Goal: Information Seeking & Learning: Learn about a topic

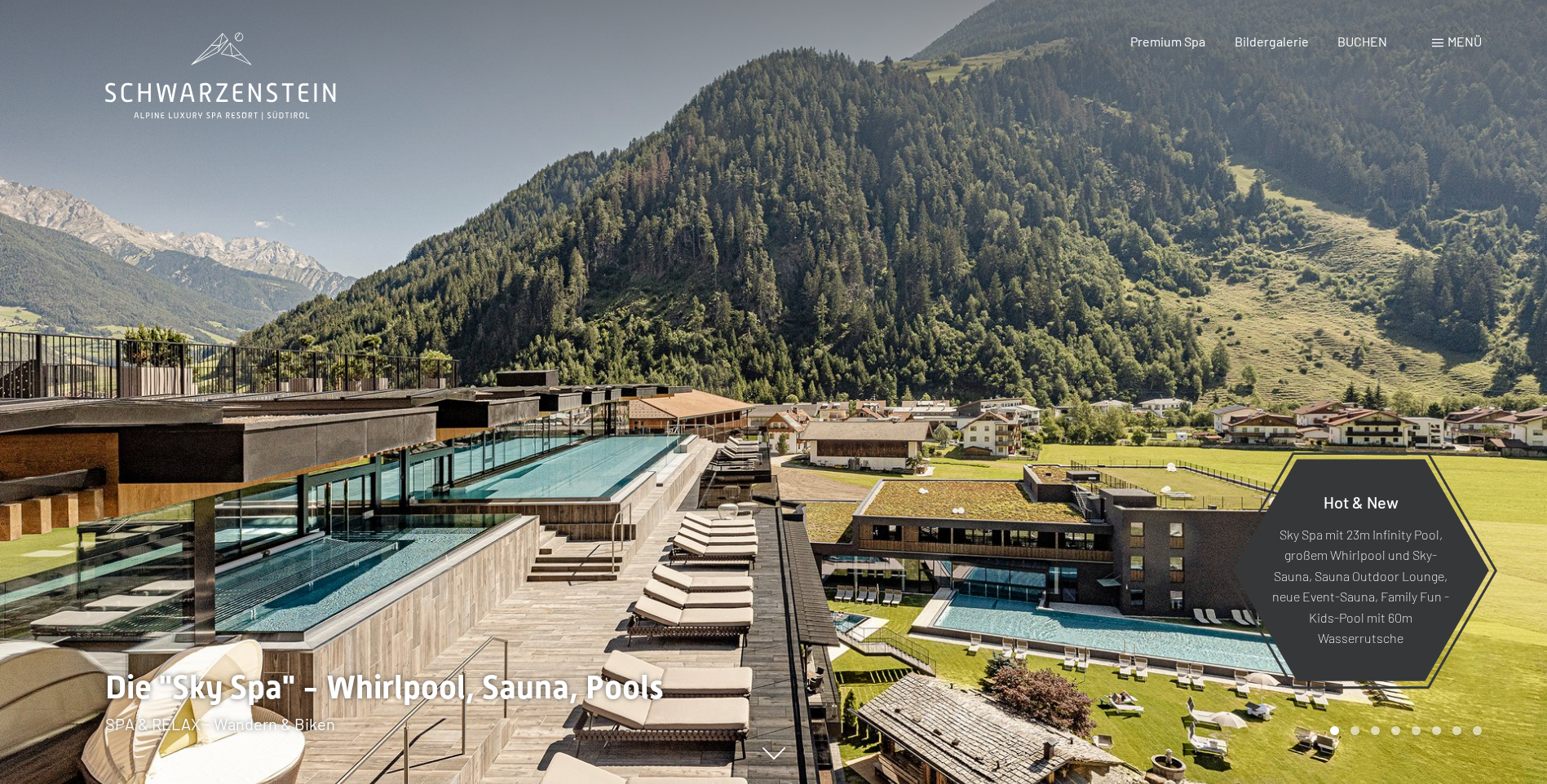
click at [1438, 48] on div "Menü" at bounding box center [1456, 41] width 49 height 18
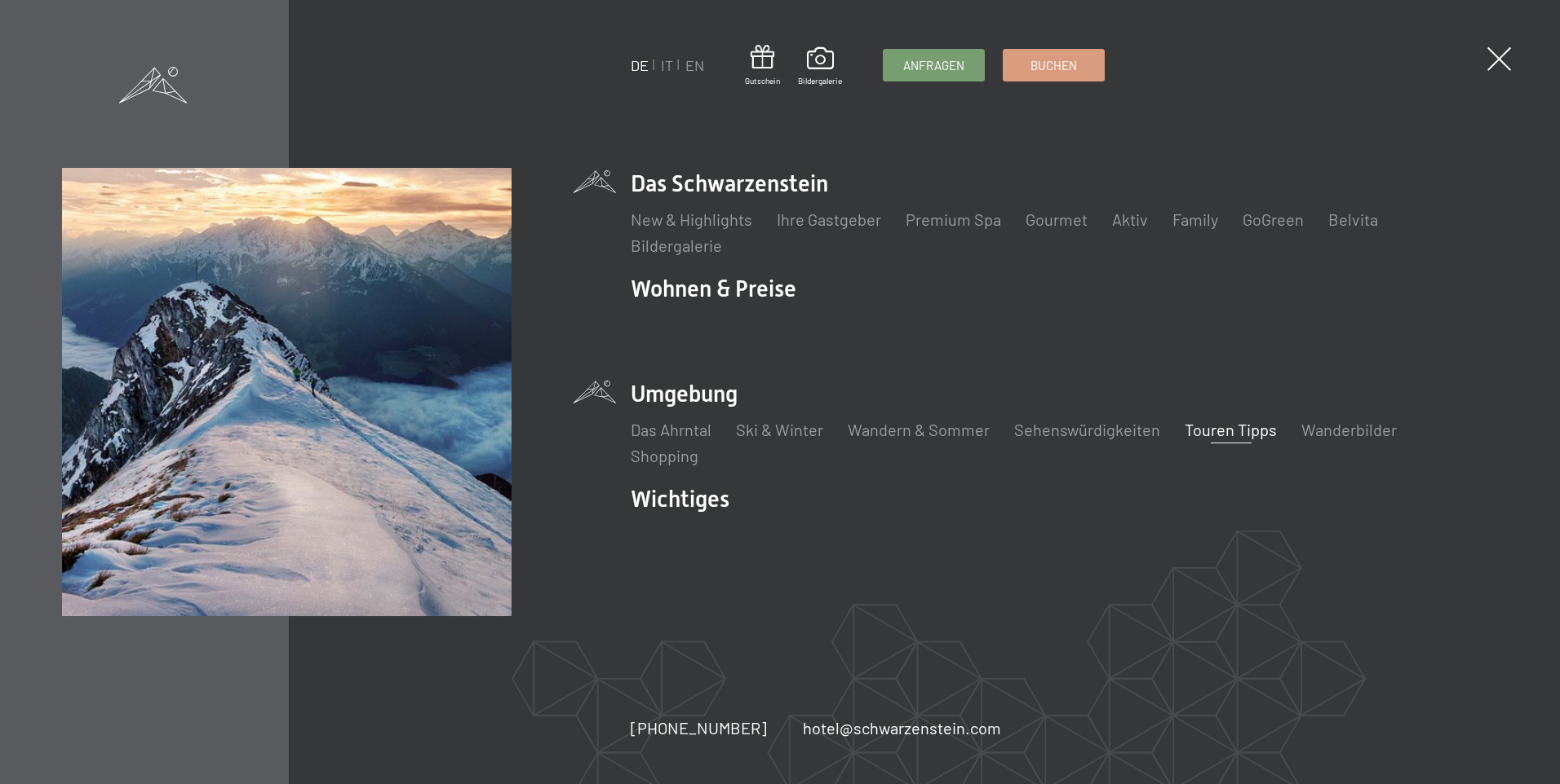
click at [1188, 429] on link "Touren Tipps" at bounding box center [1230, 430] width 93 height 20
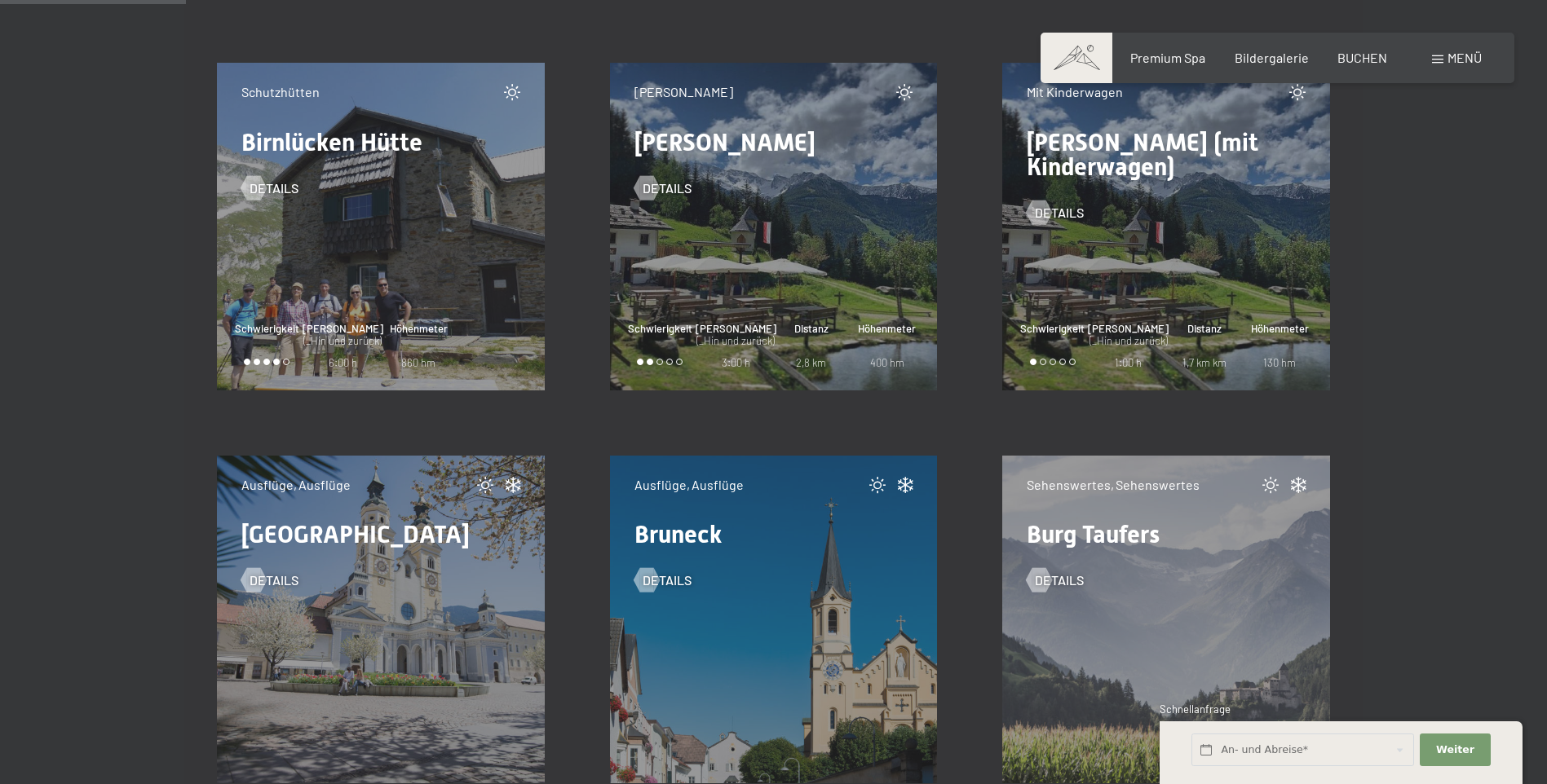
scroll to position [3506, 0]
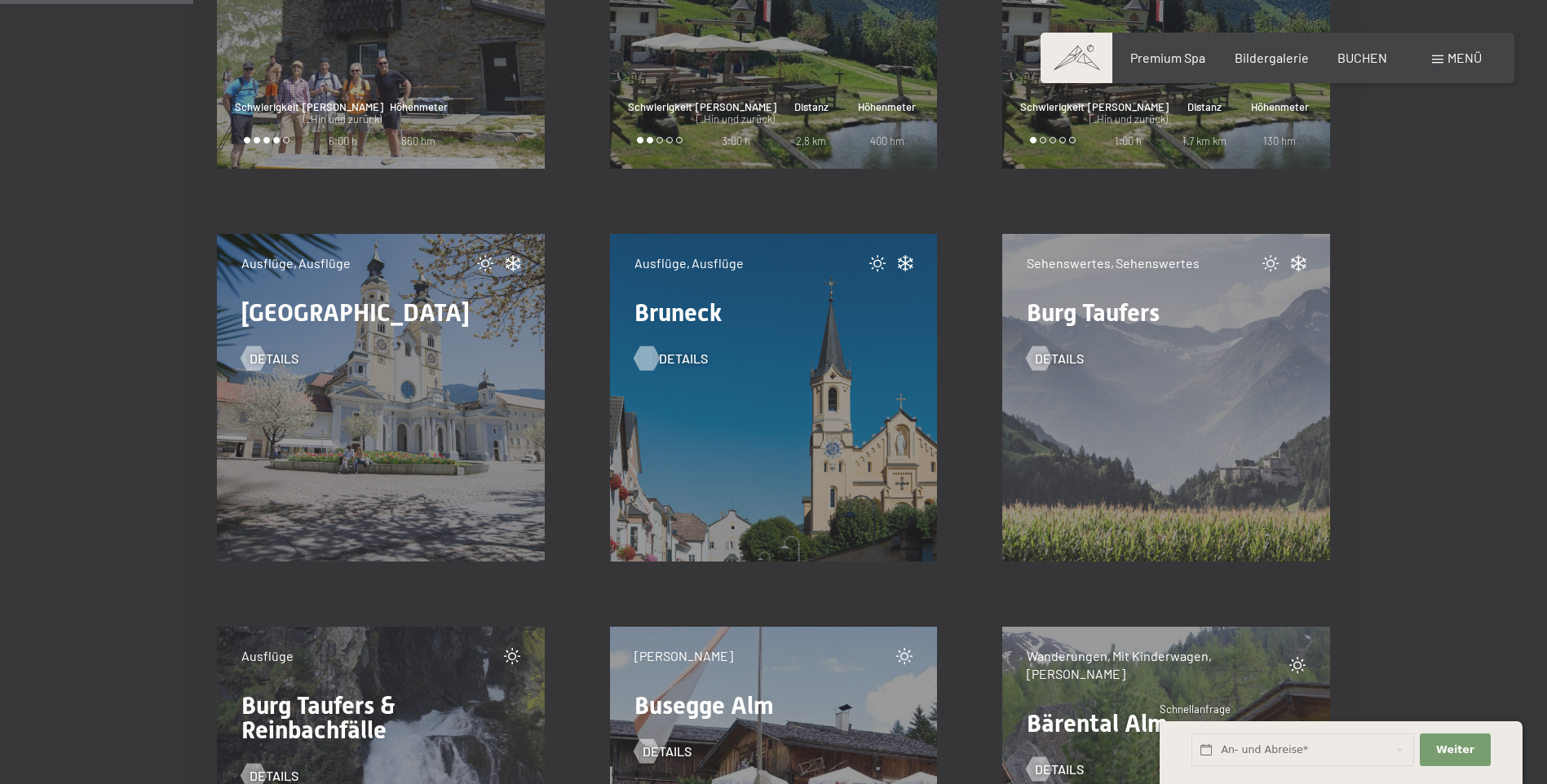
click at [641, 359] on div at bounding box center [646, 358] width 13 height 24
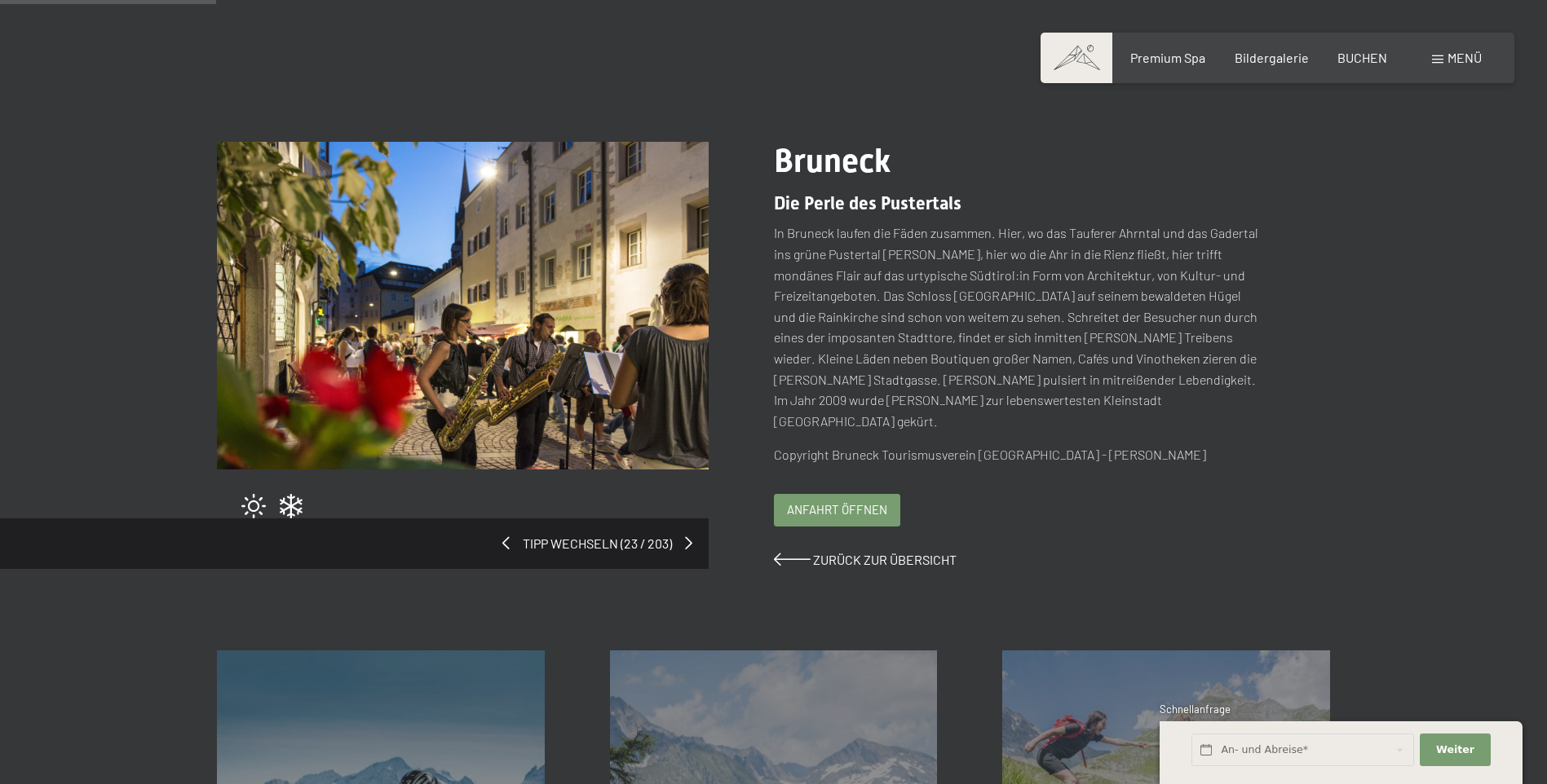
scroll to position [163, 0]
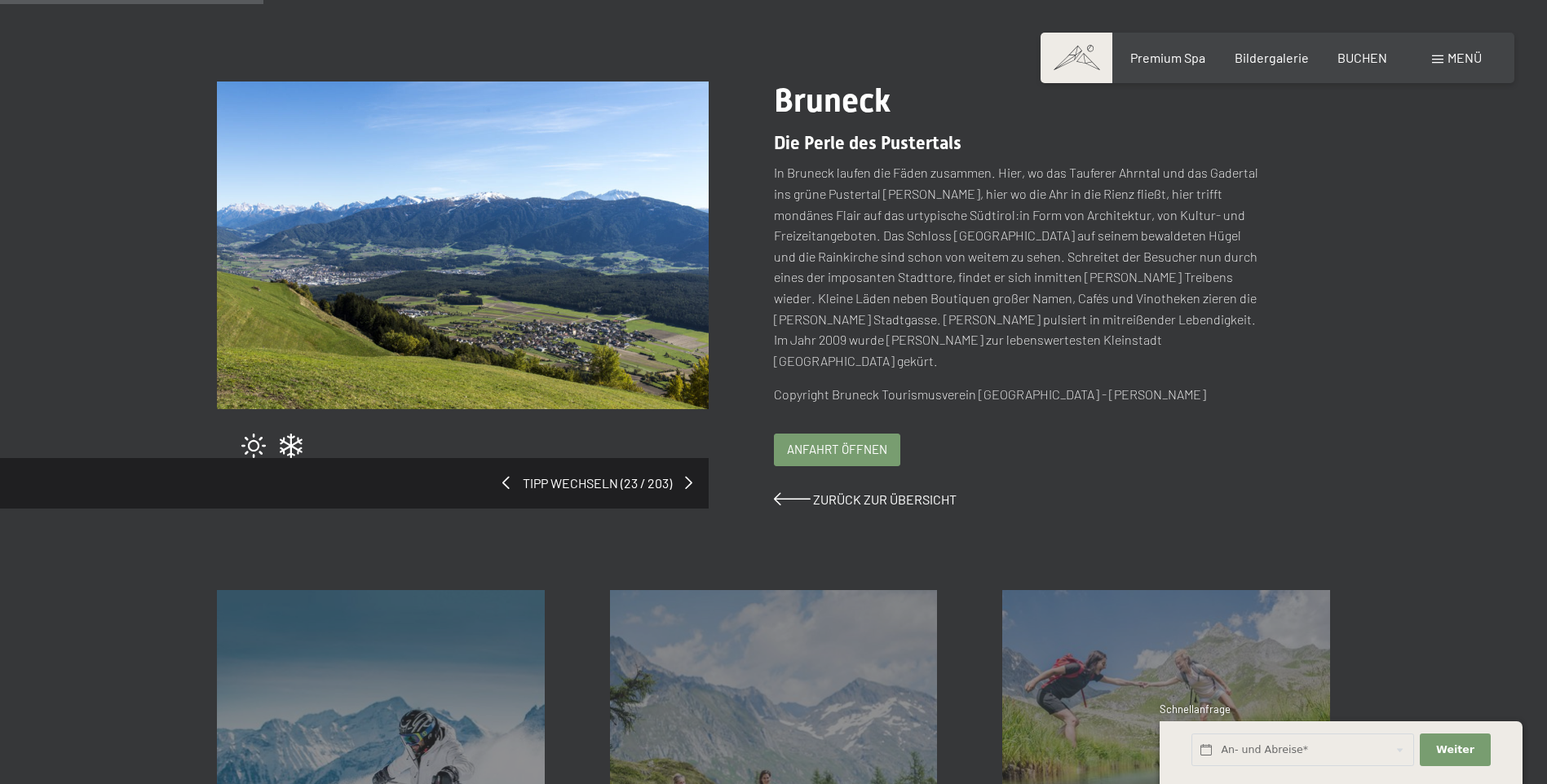
click at [684, 463] on div "Tipp wechseln (23 / 203) slide 6 of 8" at bounding box center [495, 277] width 557 height 390
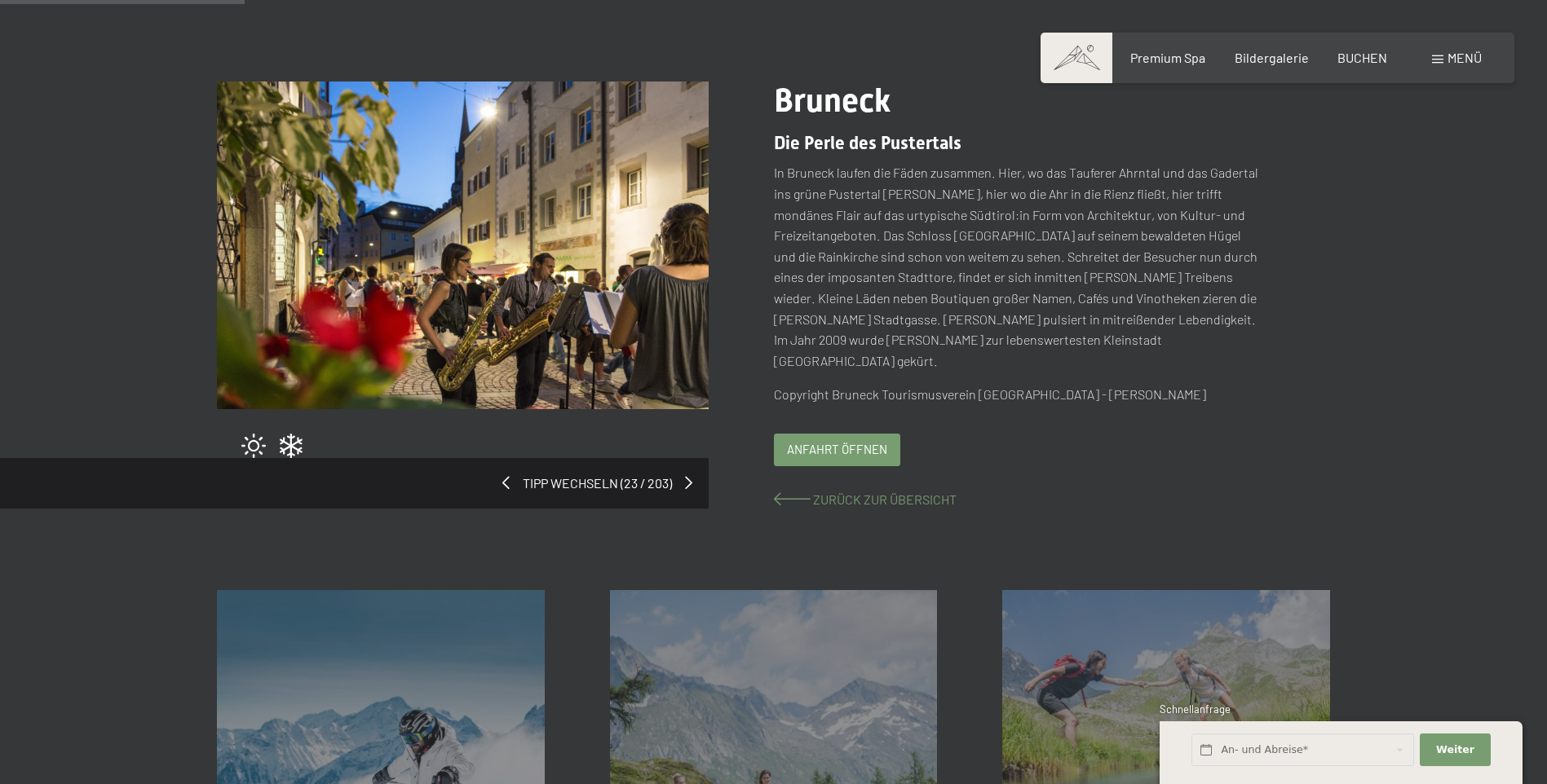
click at [779, 492] on span at bounding box center [792, 498] width 37 height 13
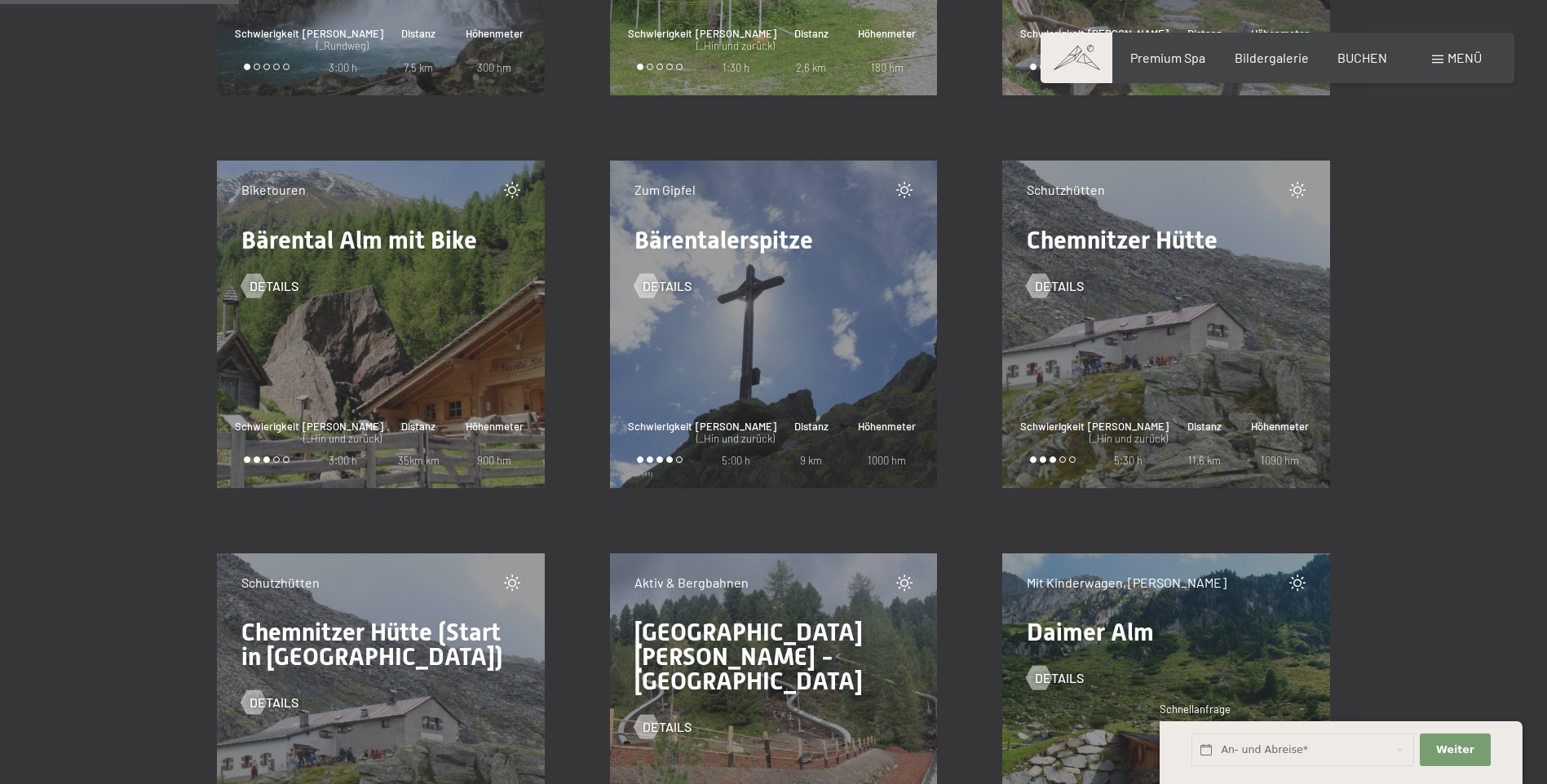
scroll to position [4402, 0]
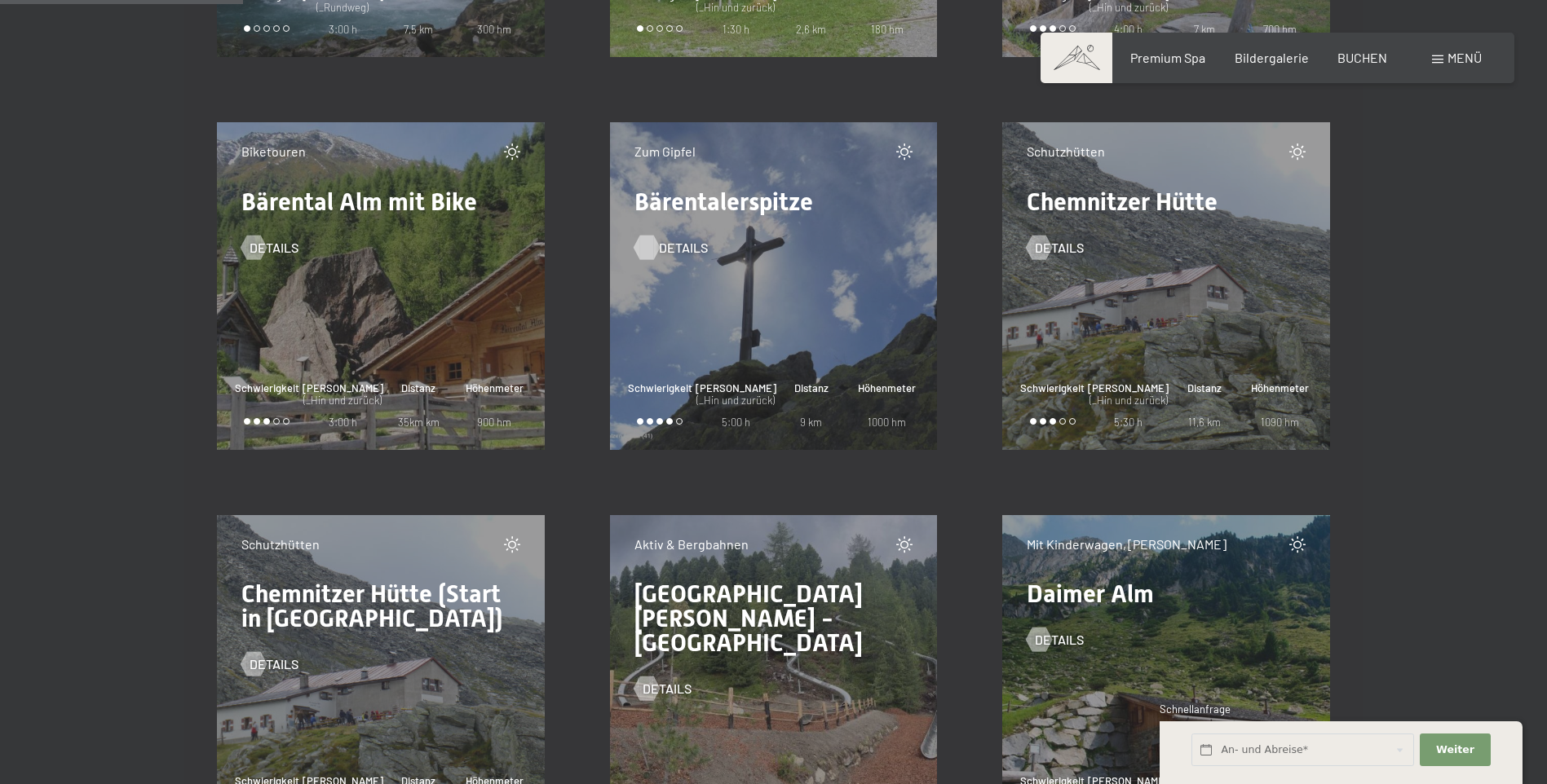
click at [642, 246] on div at bounding box center [646, 246] width 13 height 24
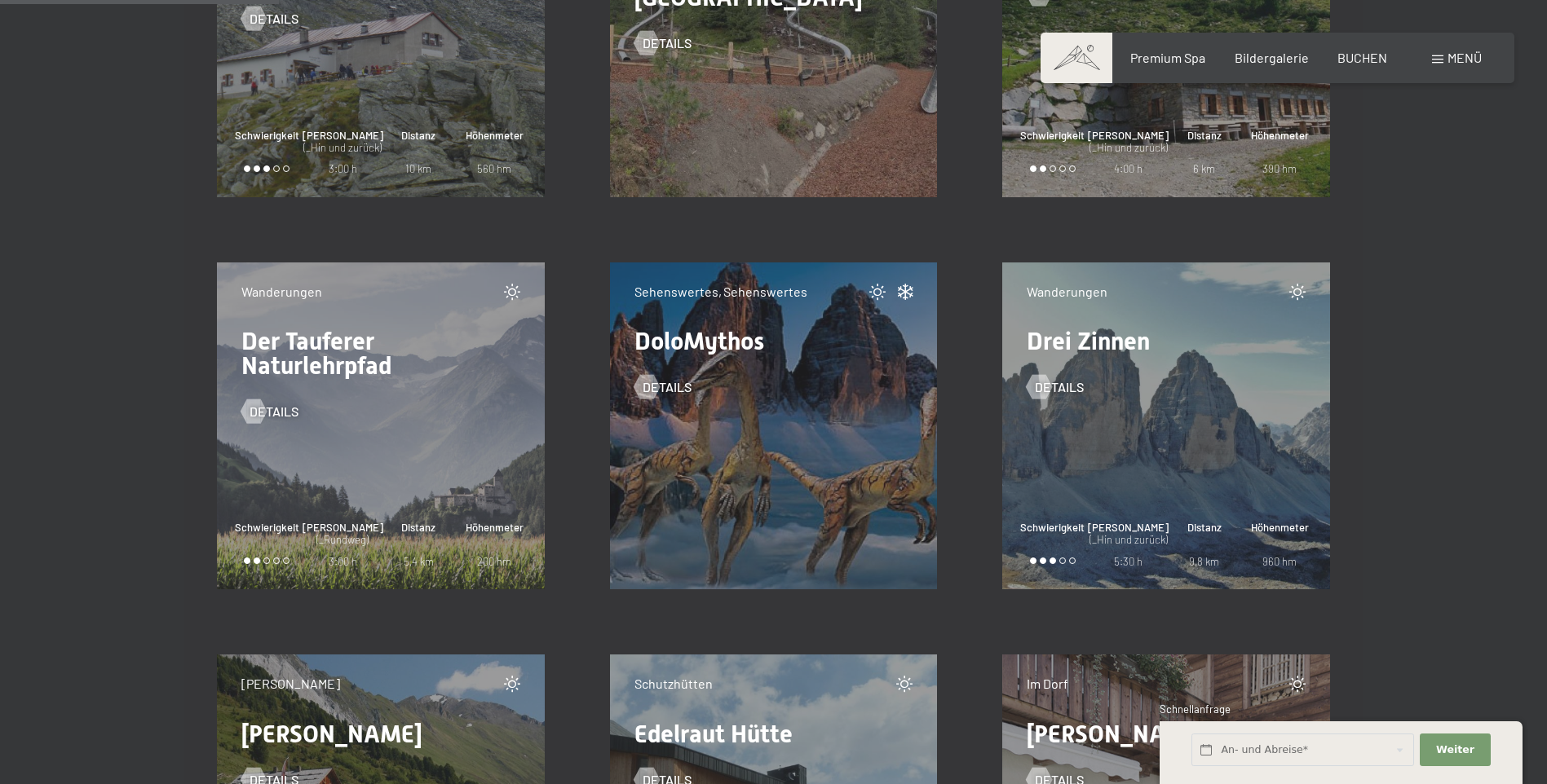
scroll to position [5055, 0]
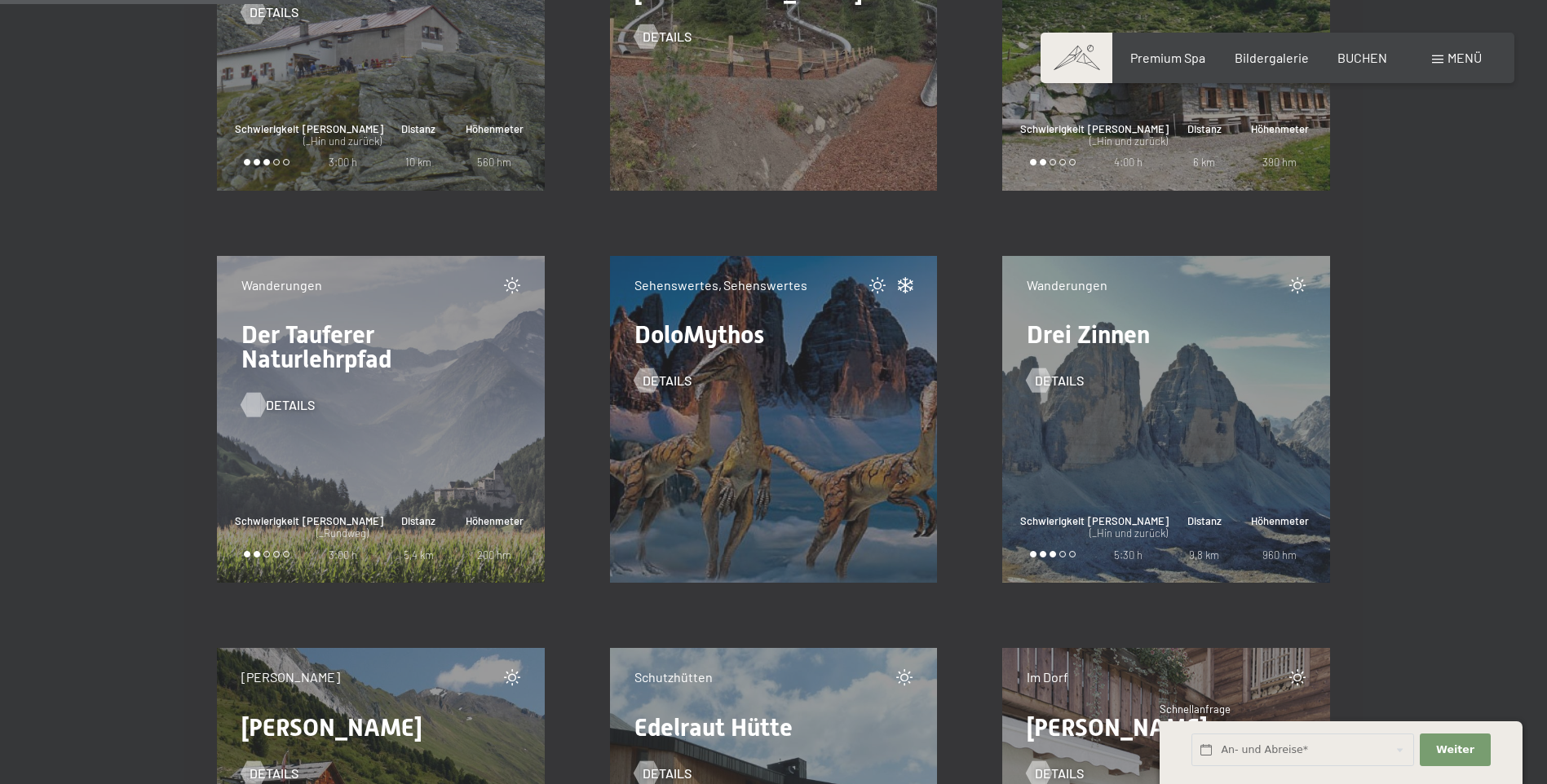
click at [246, 402] on div at bounding box center [252, 405] width 13 height 24
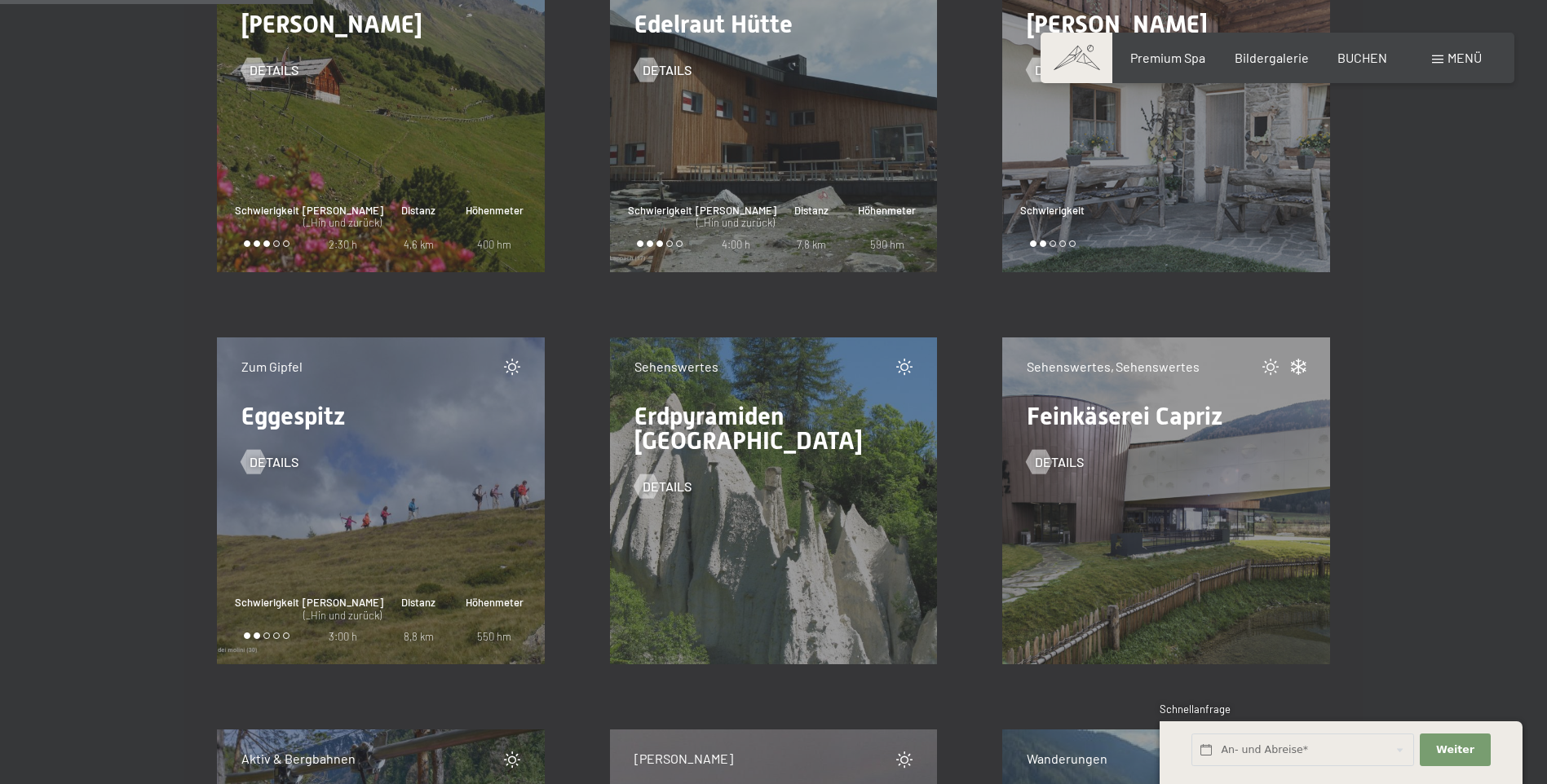
scroll to position [5789, 0]
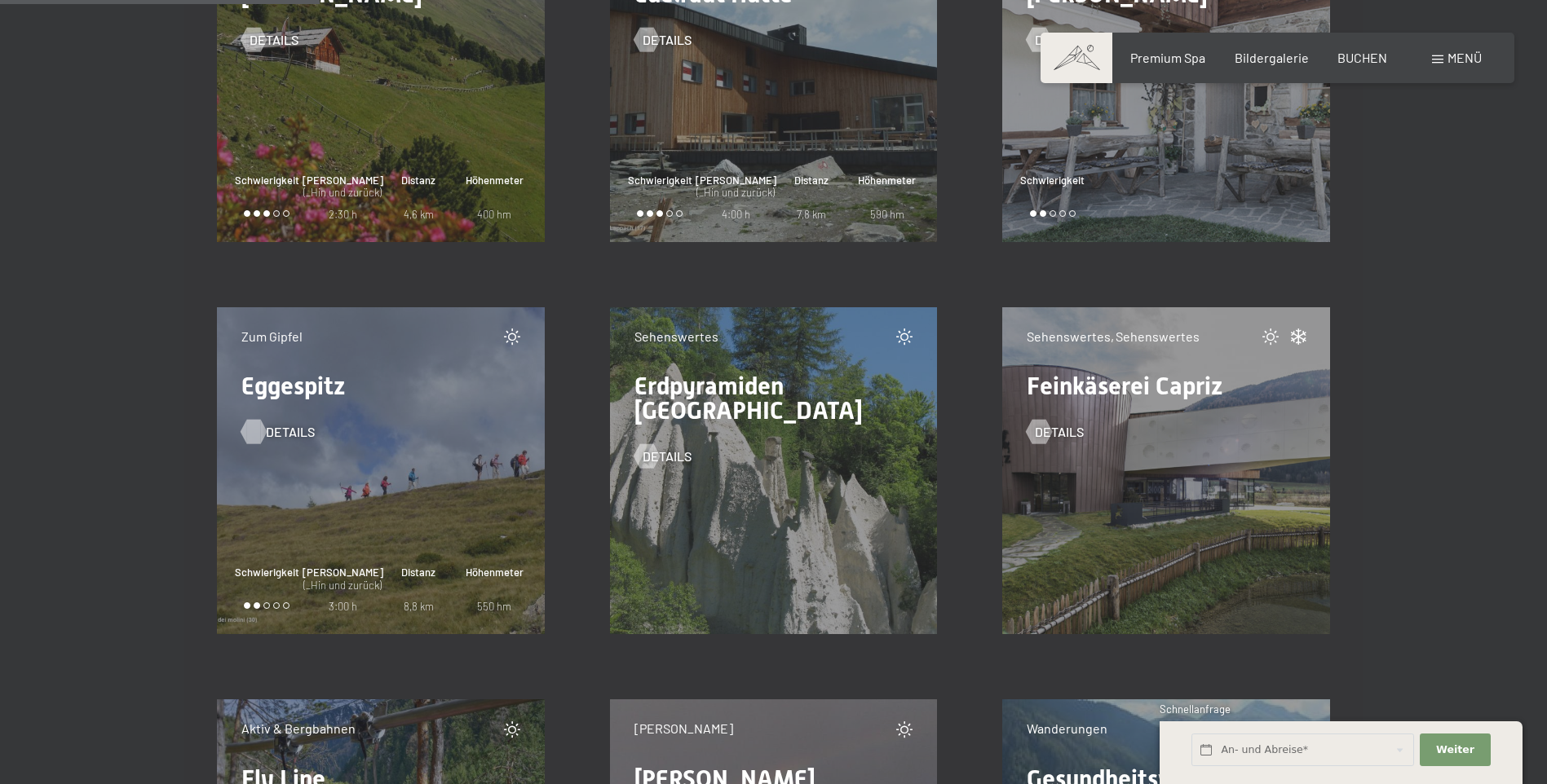
click at [252, 424] on div at bounding box center [252, 432] width 13 height 24
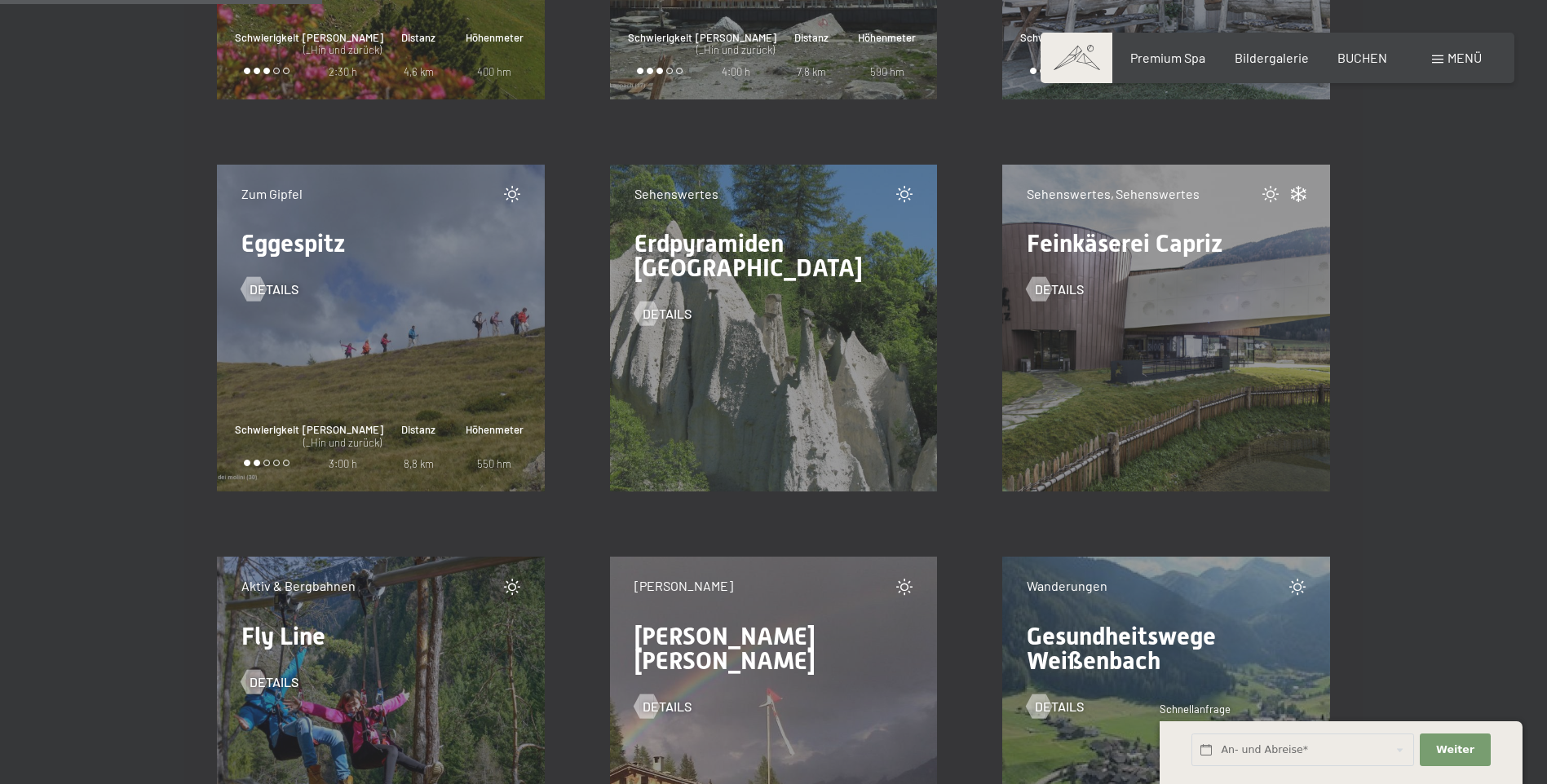
scroll to position [5951, 0]
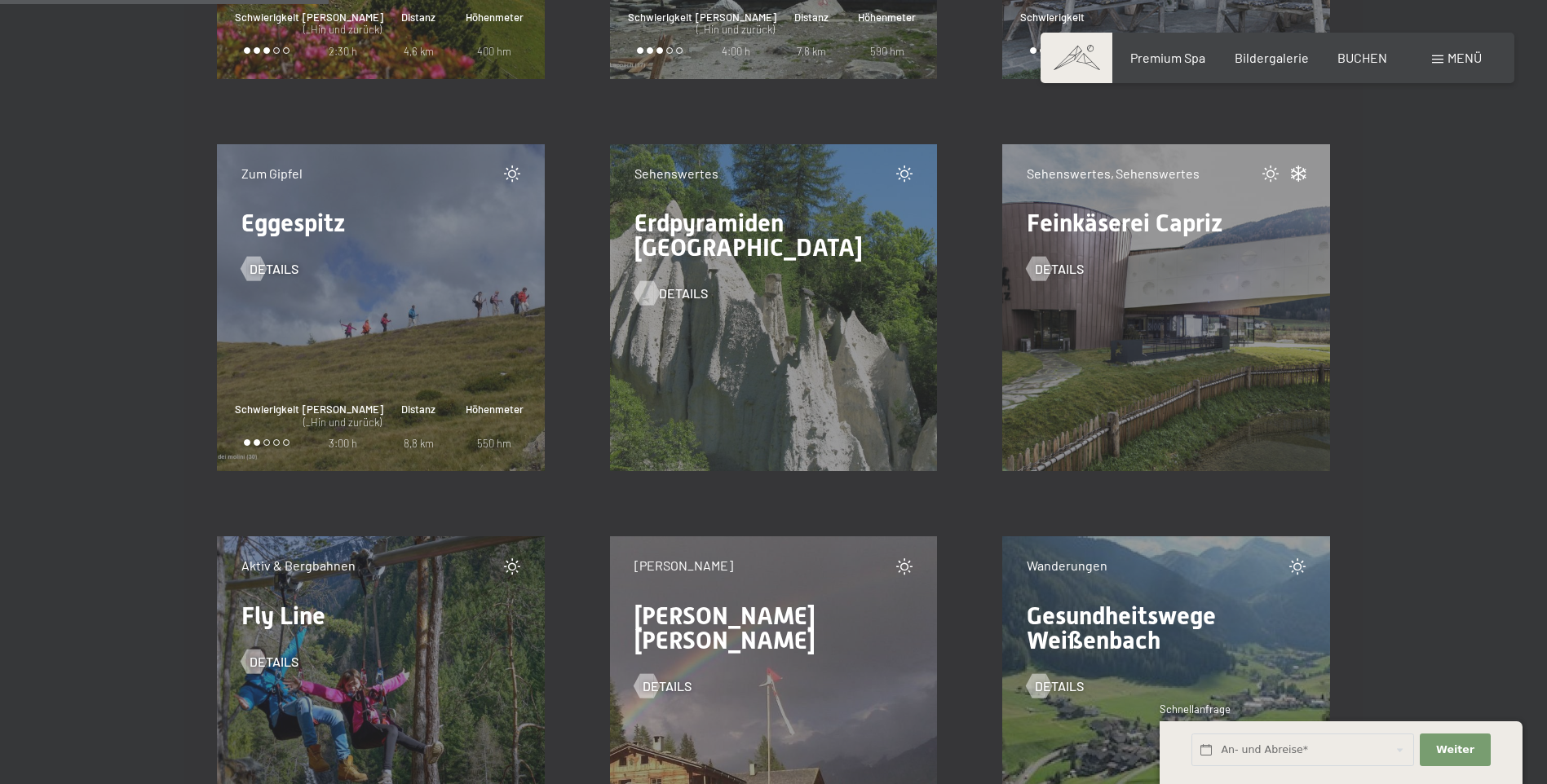
click at [642, 291] on div at bounding box center [646, 293] width 13 height 24
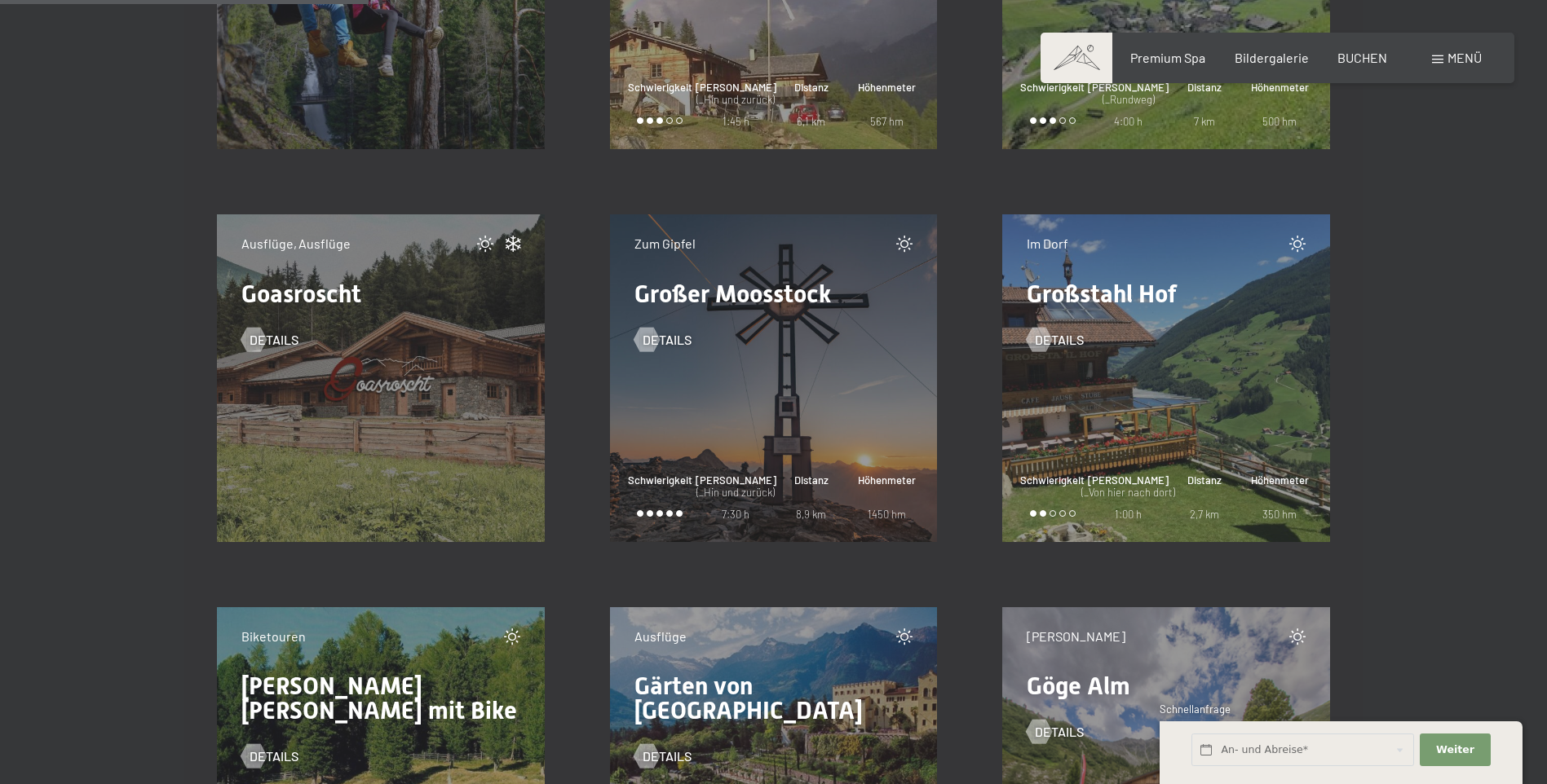
scroll to position [6685, 0]
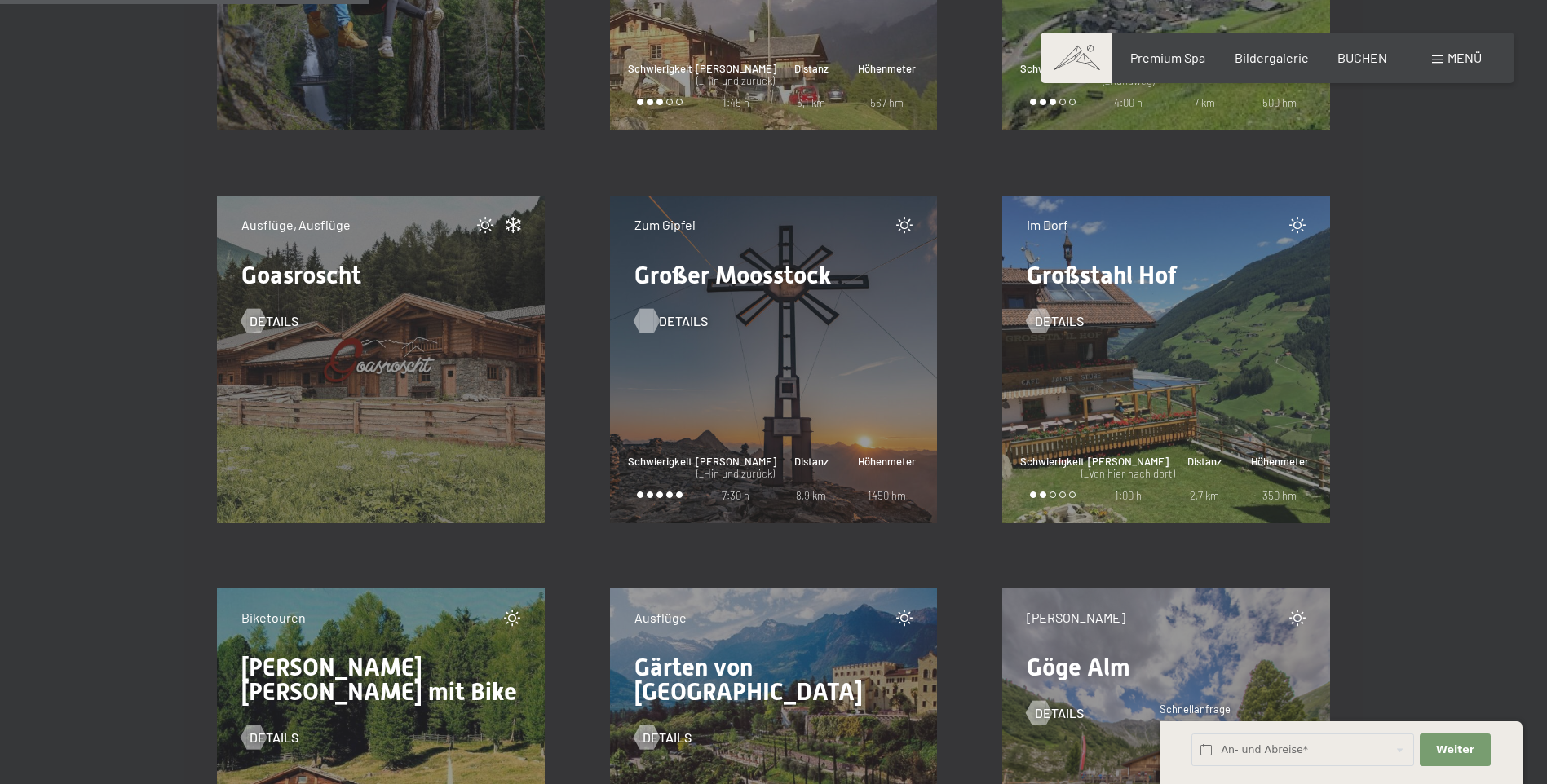
click at [649, 323] on div at bounding box center [646, 320] width 13 height 24
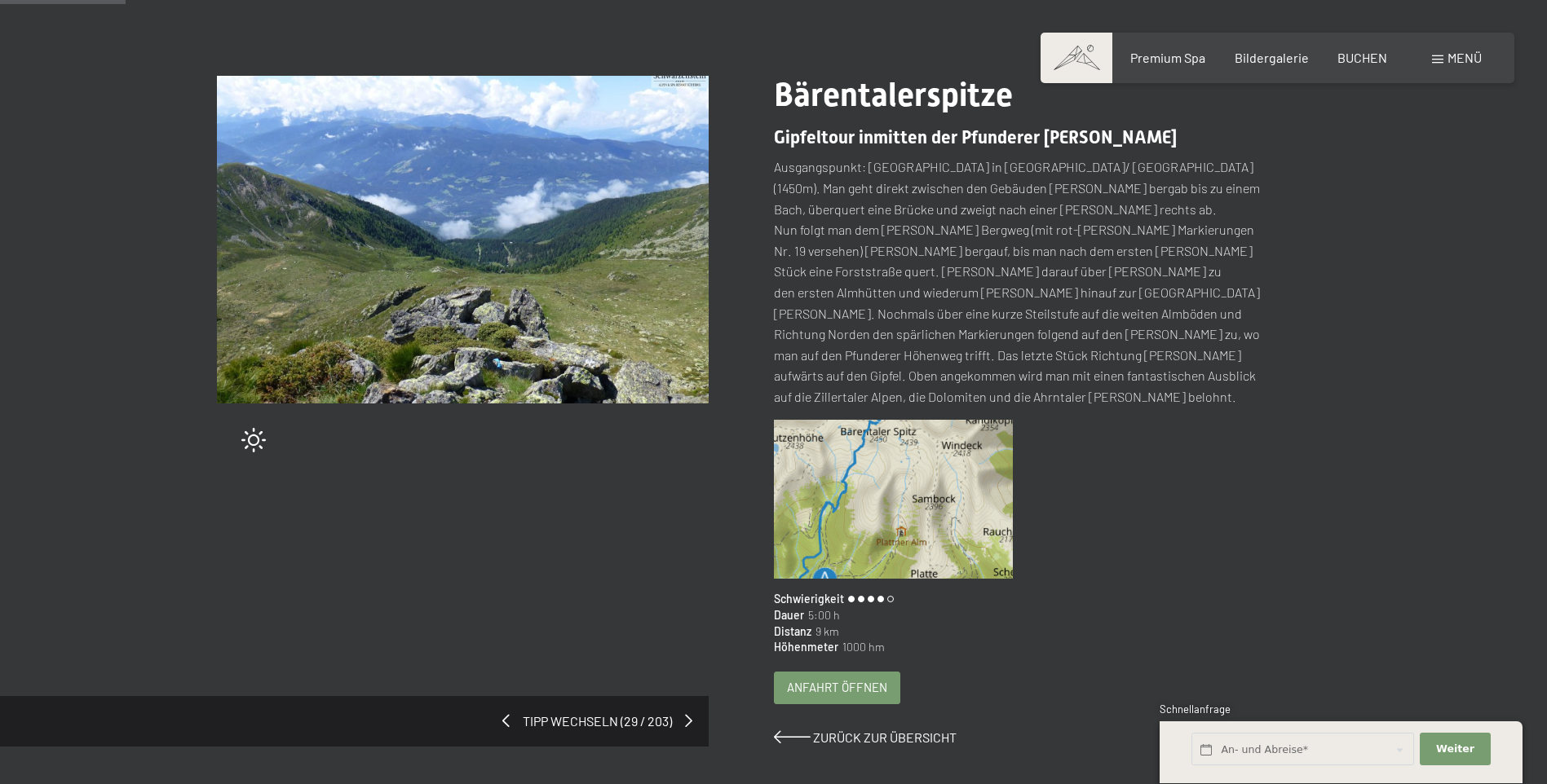
scroll to position [82, 0]
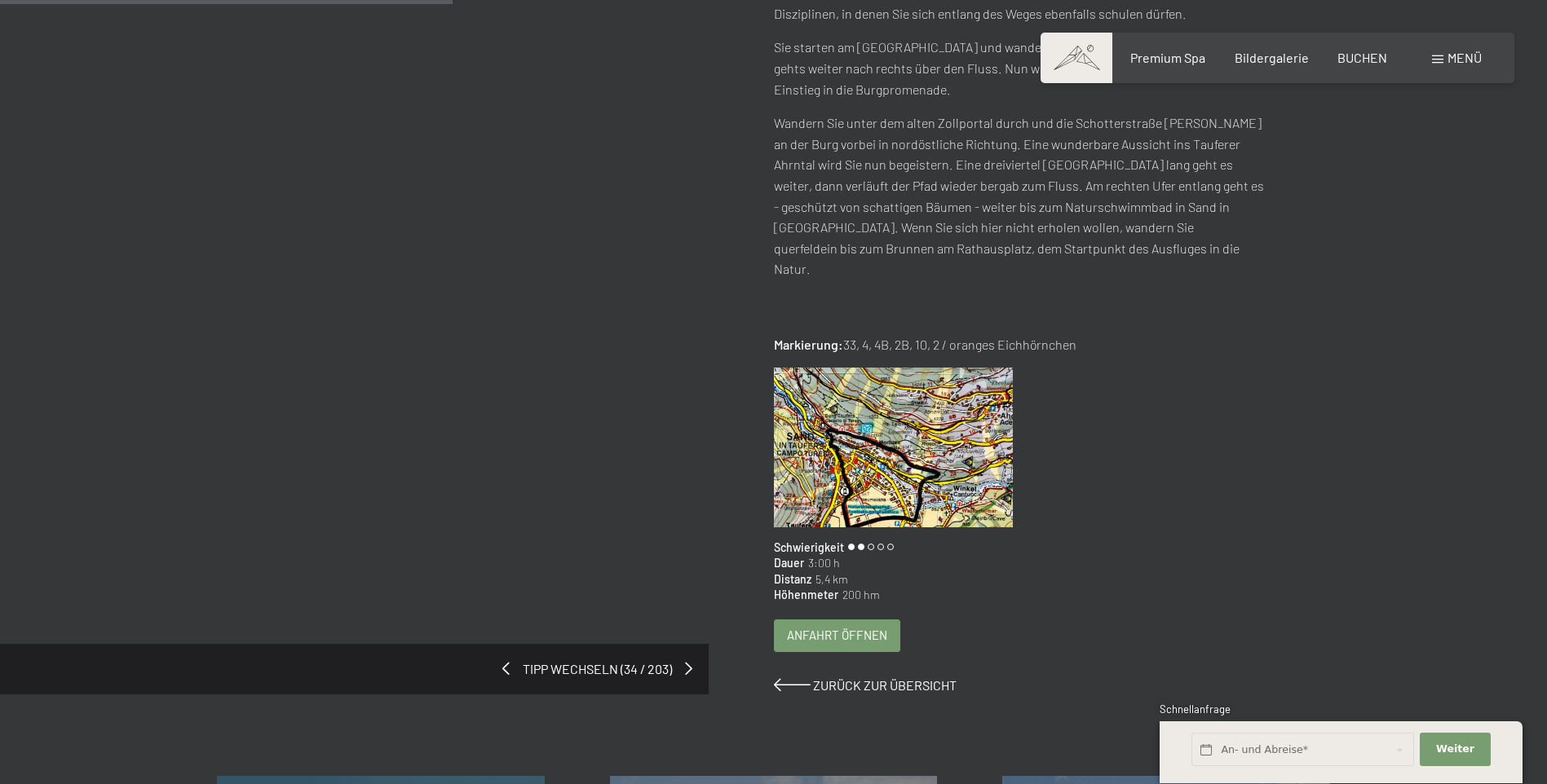
scroll to position [408, 0]
click at [862, 450] on img at bounding box center [894, 446] width 240 height 160
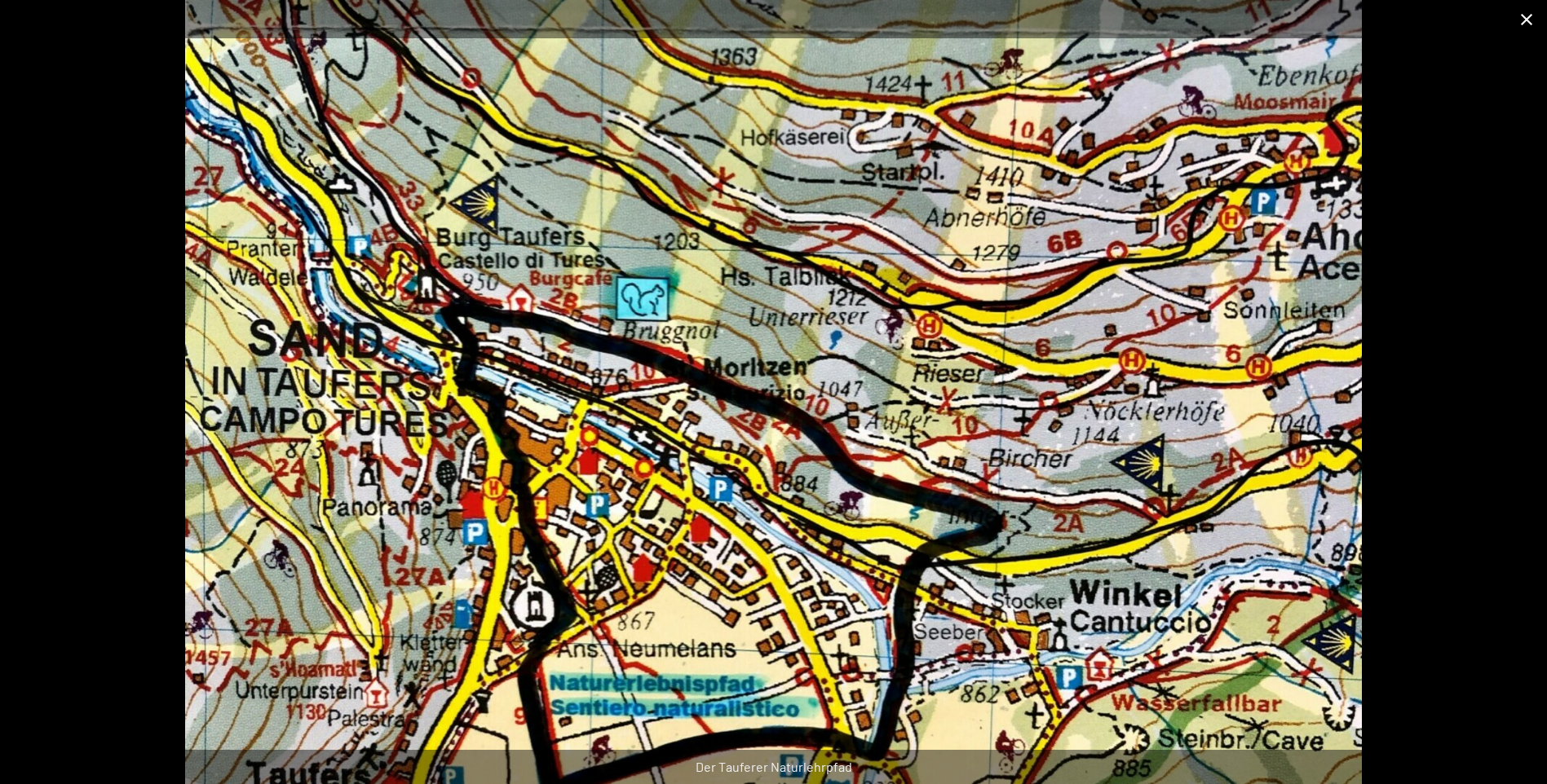
click at [1524, 17] on button "Close gallery" at bounding box center [1526, 19] width 40 height 39
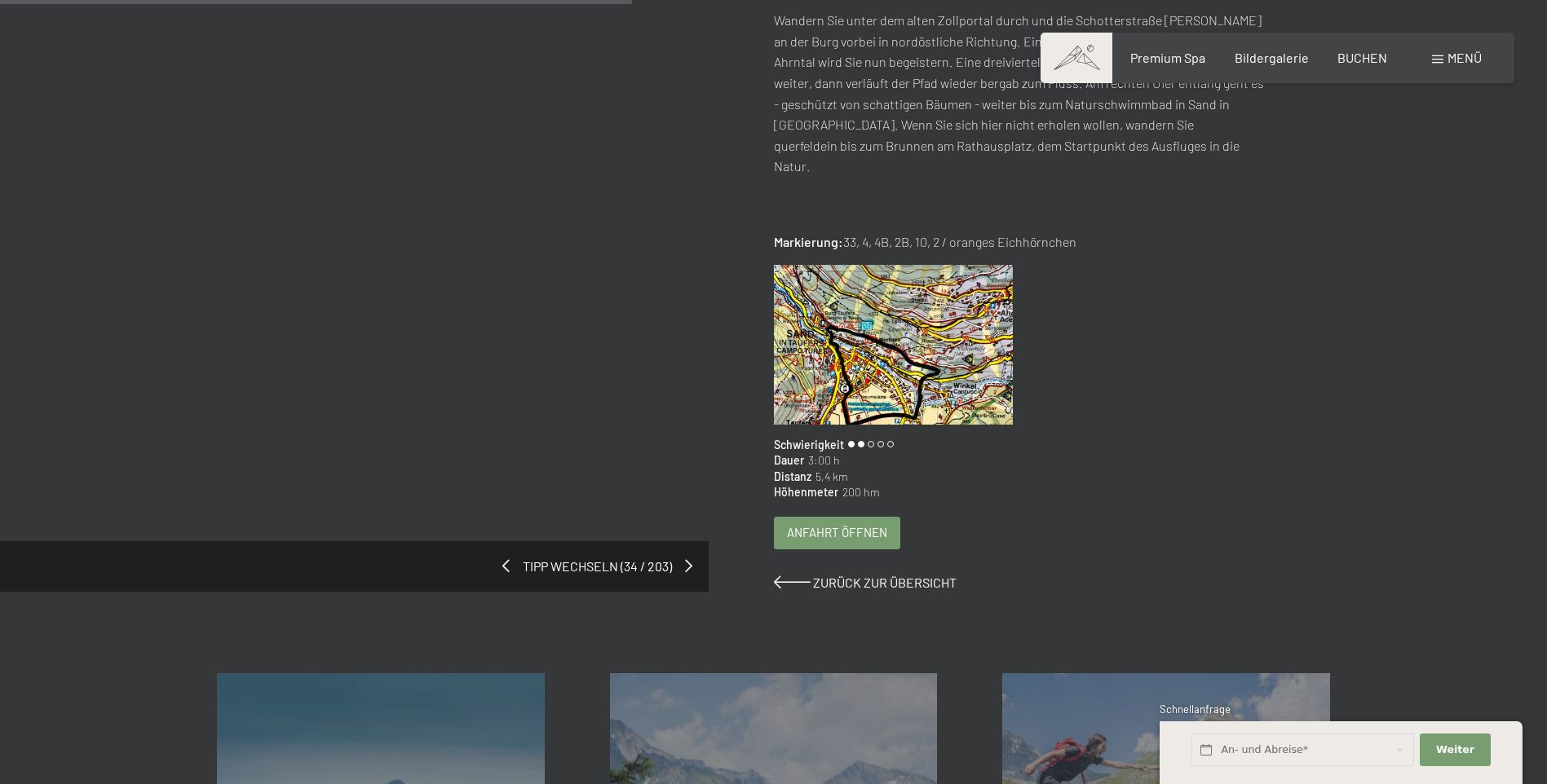
scroll to position [570, 0]
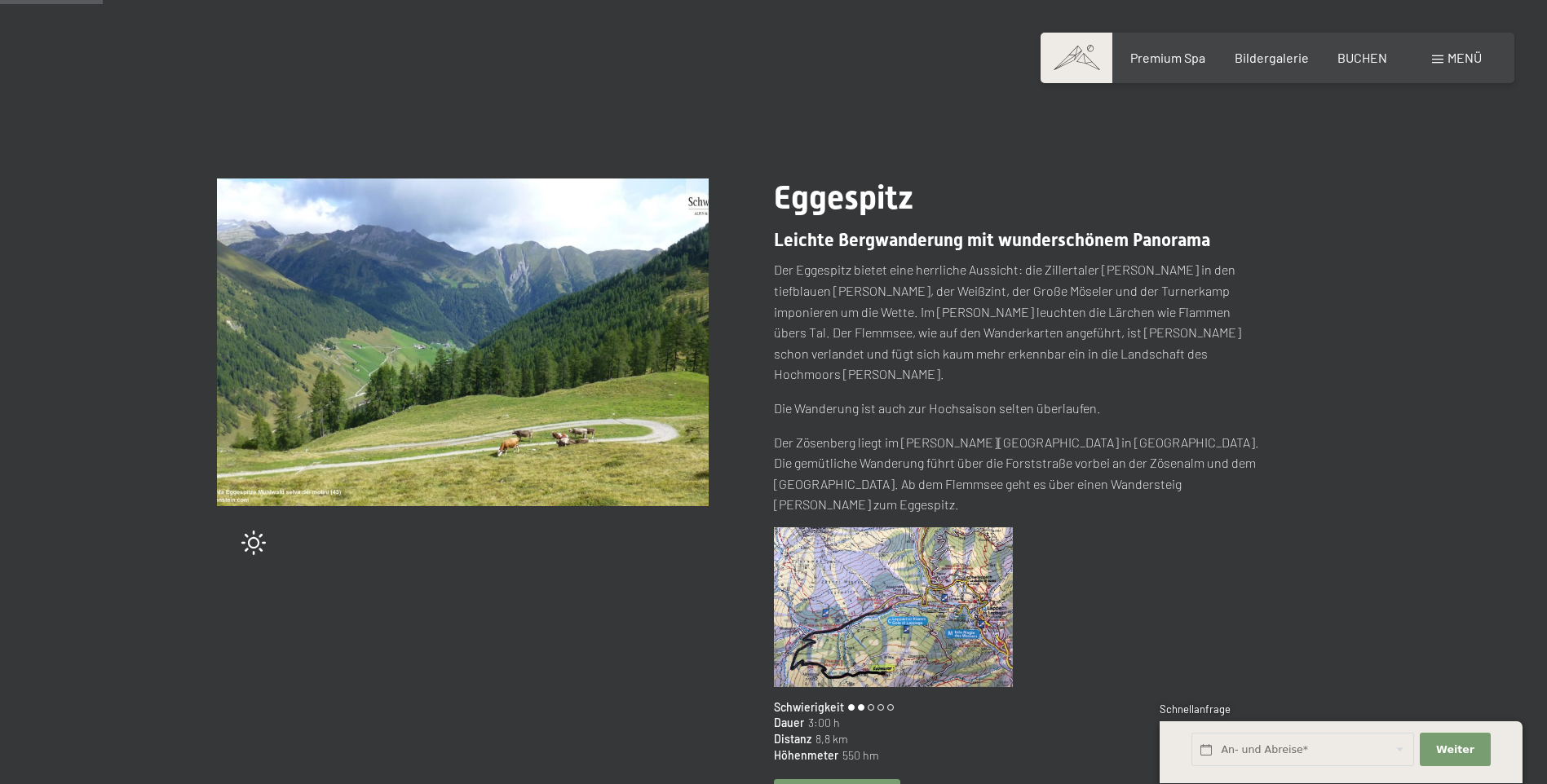
scroll to position [82, 0]
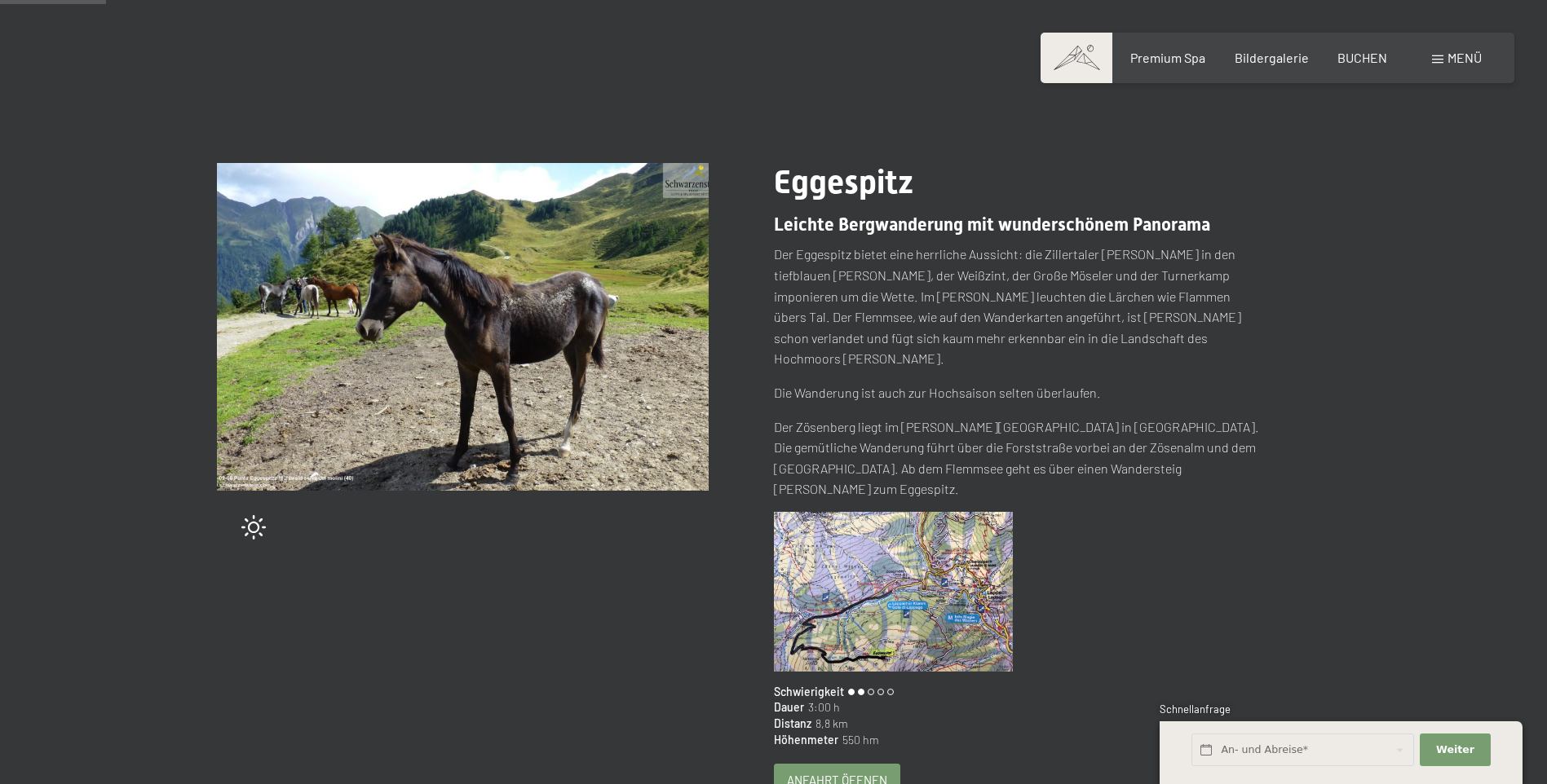
click at [859, 549] on img at bounding box center [894, 592] width 240 height 160
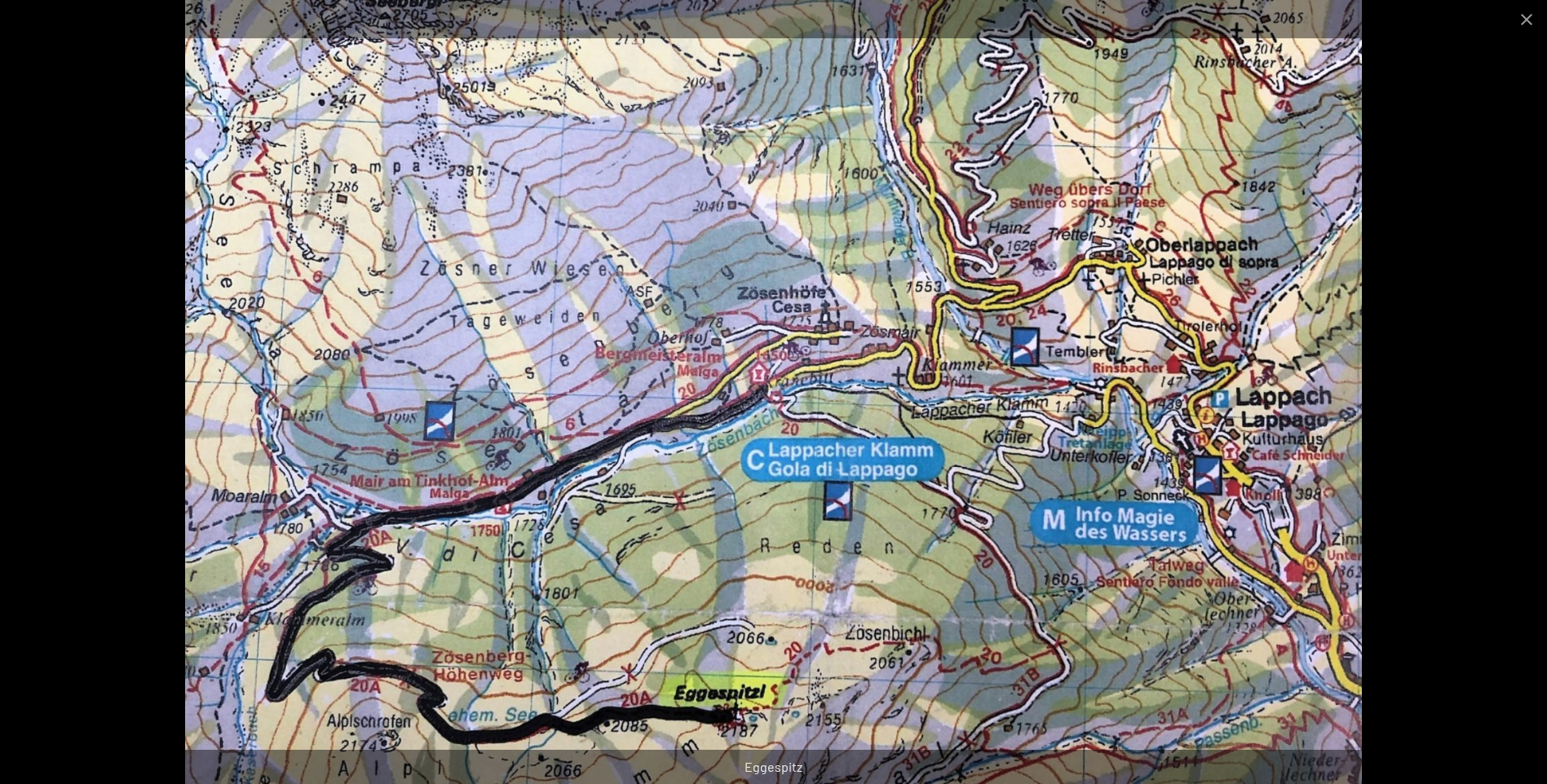
scroll to position [163, 0]
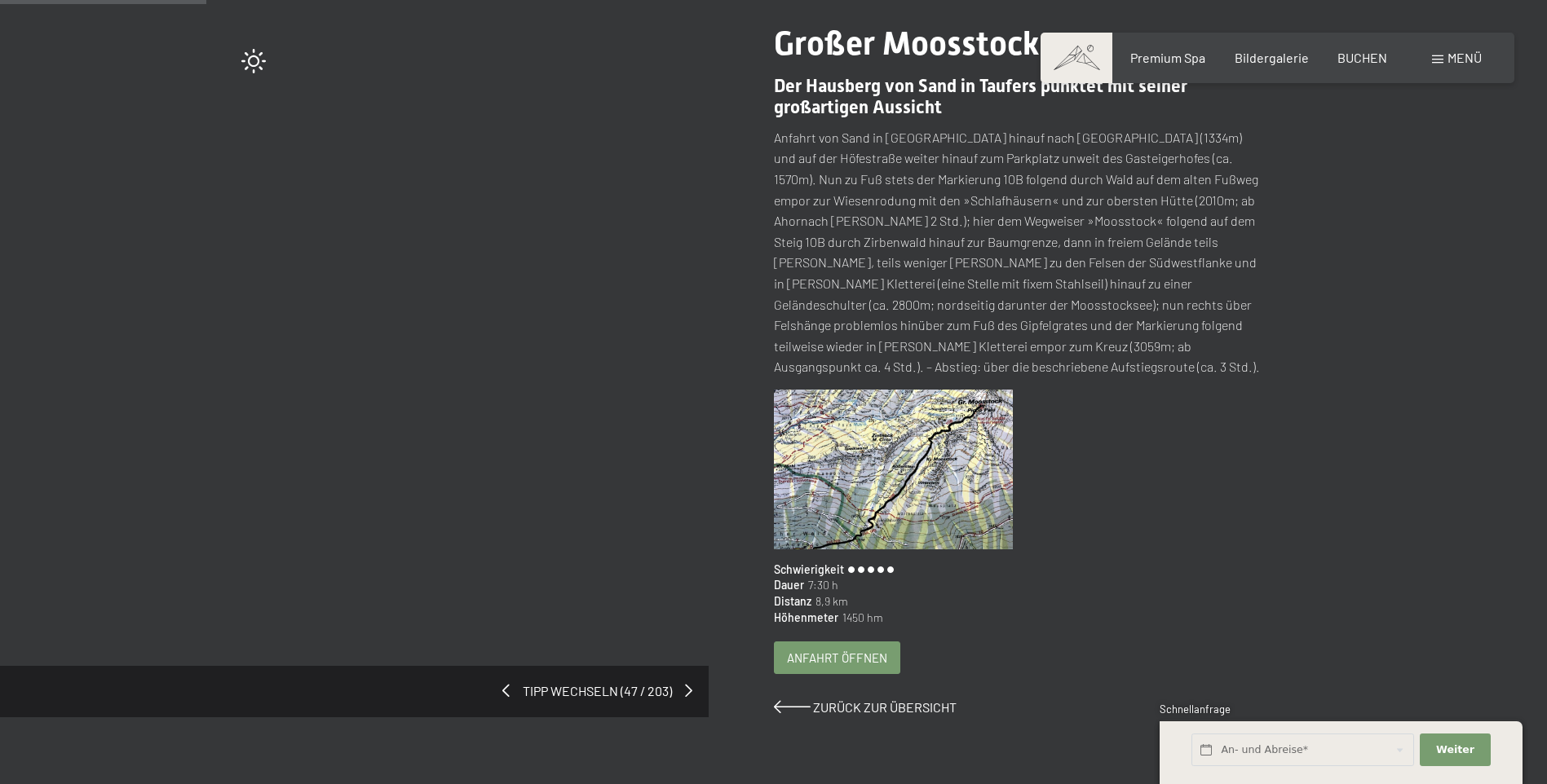
scroll to position [244, 0]
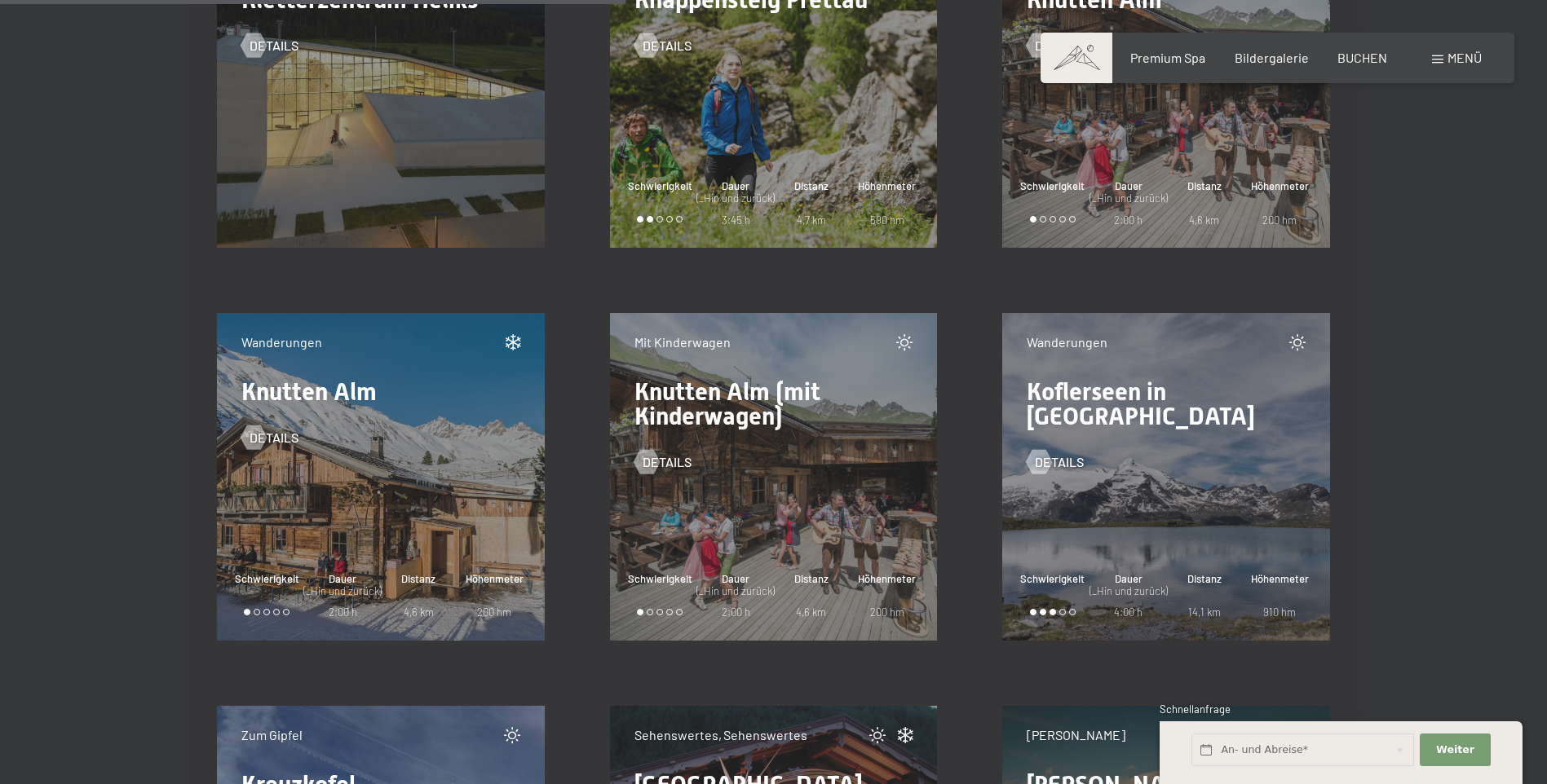
scroll to position [11343, 0]
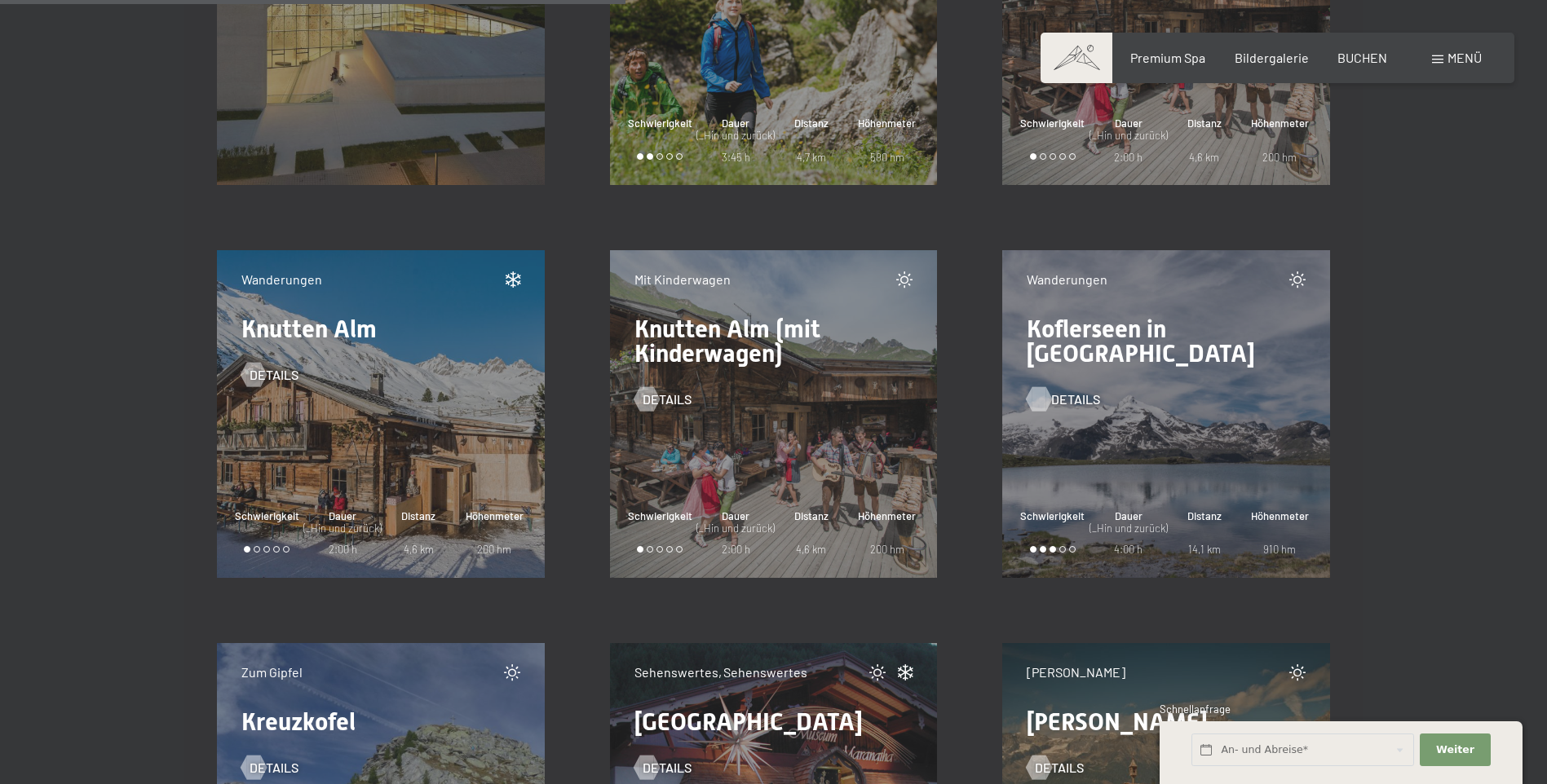
click at [1035, 387] on div at bounding box center [1039, 399] width 13 height 24
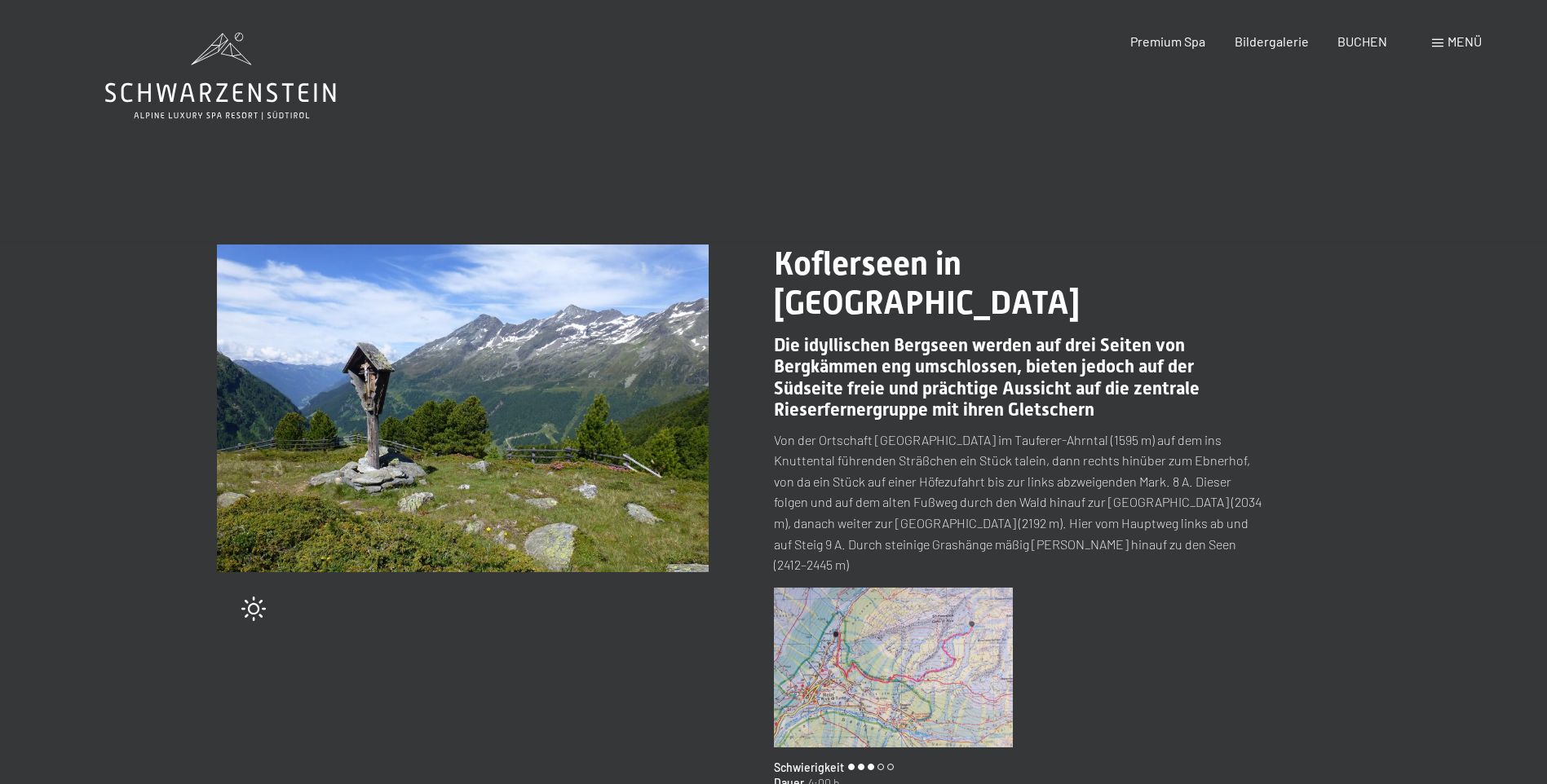
click at [889, 588] on img at bounding box center [894, 668] width 240 height 160
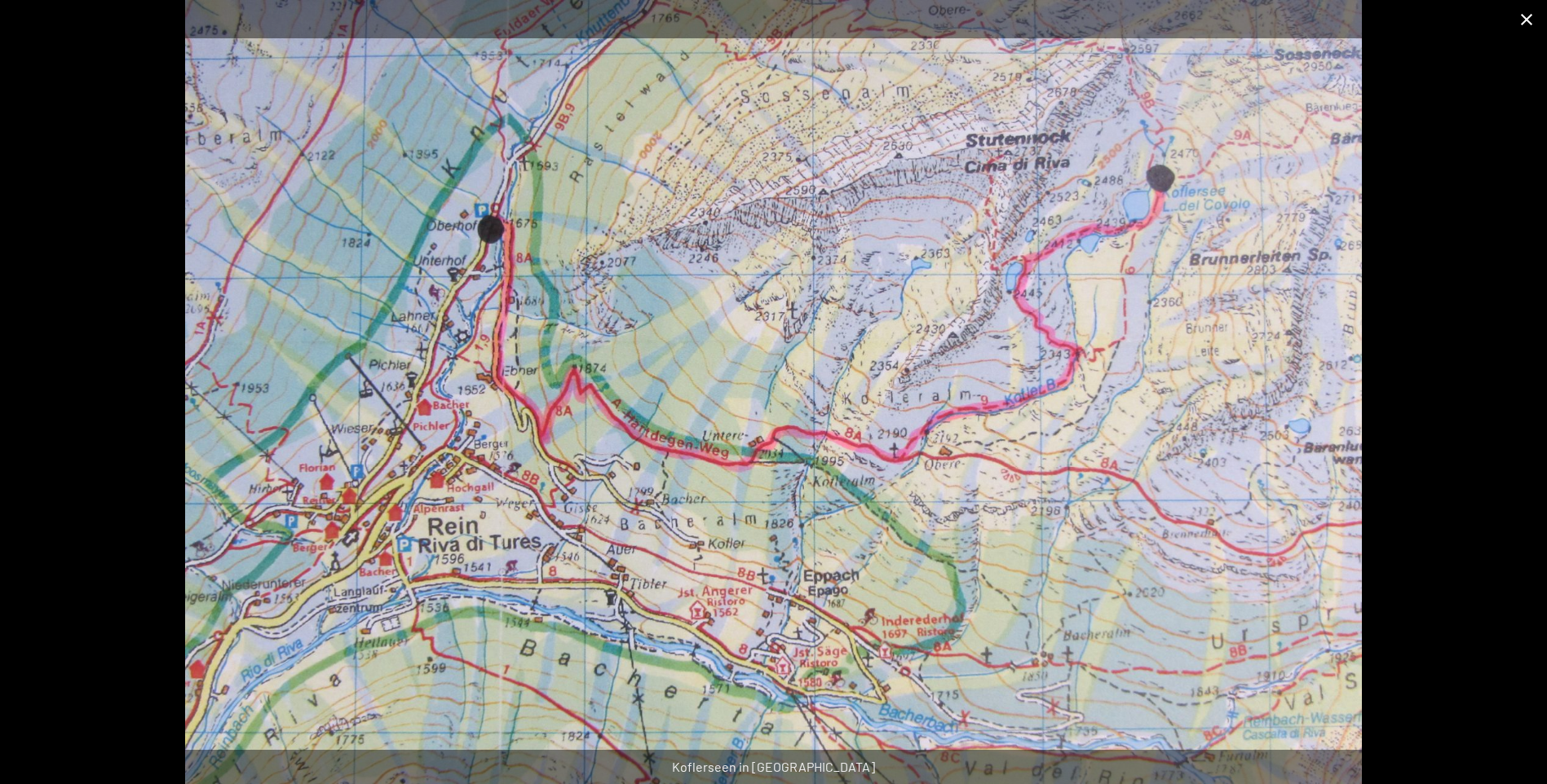
click at [1520, 21] on button "Close gallery" at bounding box center [1526, 19] width 40 height 39
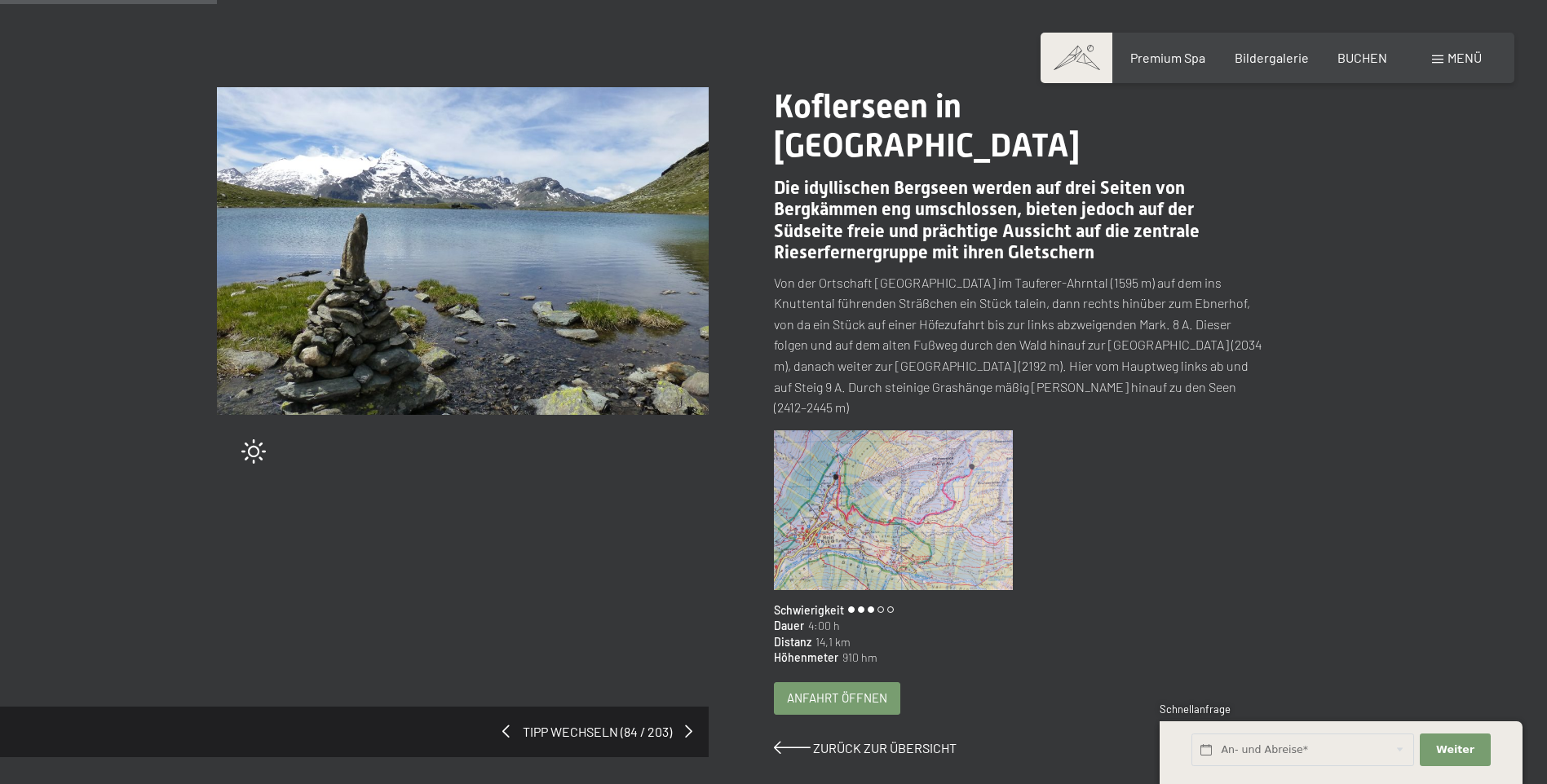
scroll to position [163, 0]
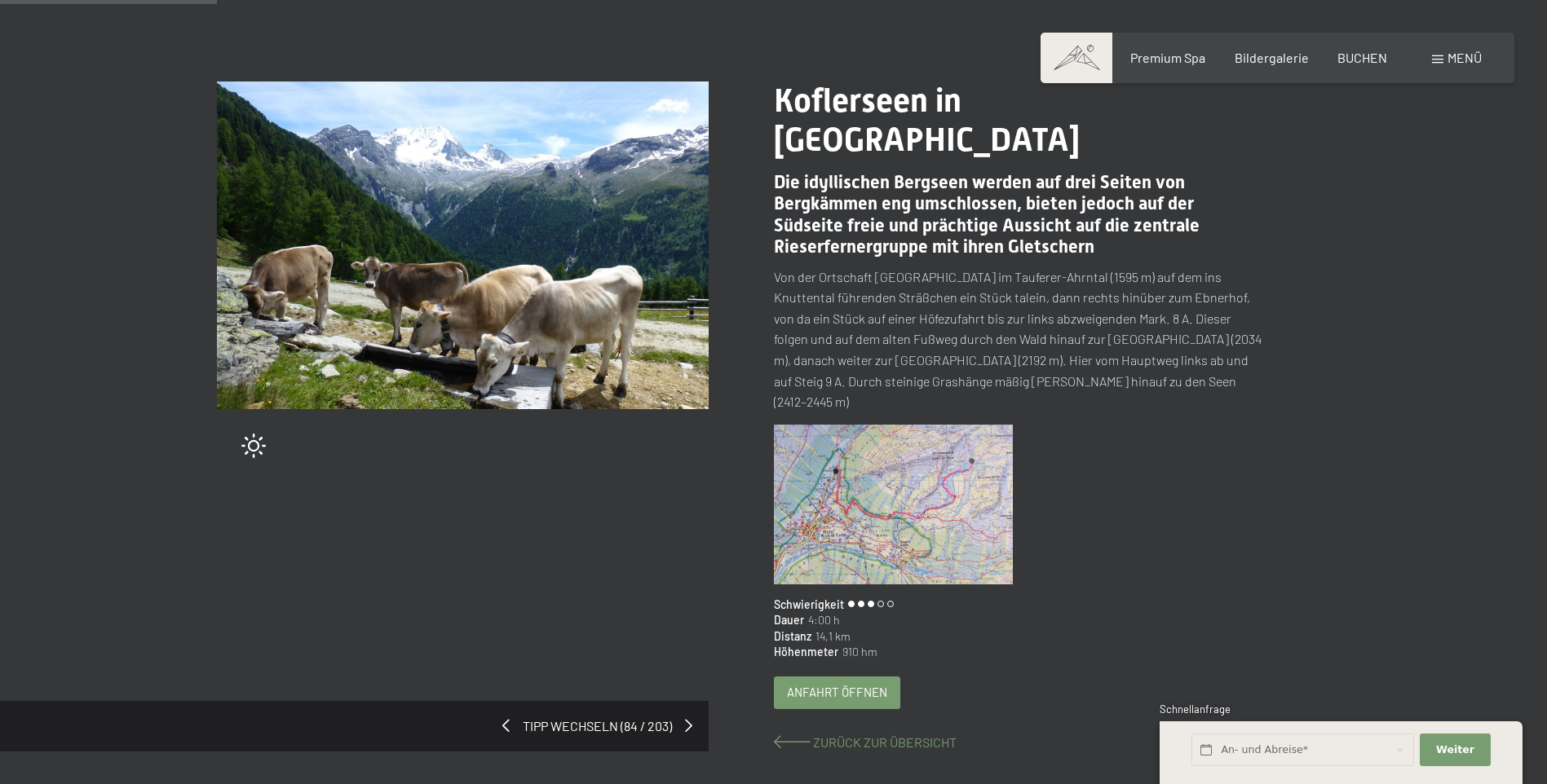
click at [818, 735] on span "Zurück zur Übersicht" at bounding box center [885, 742] width 144 height 15
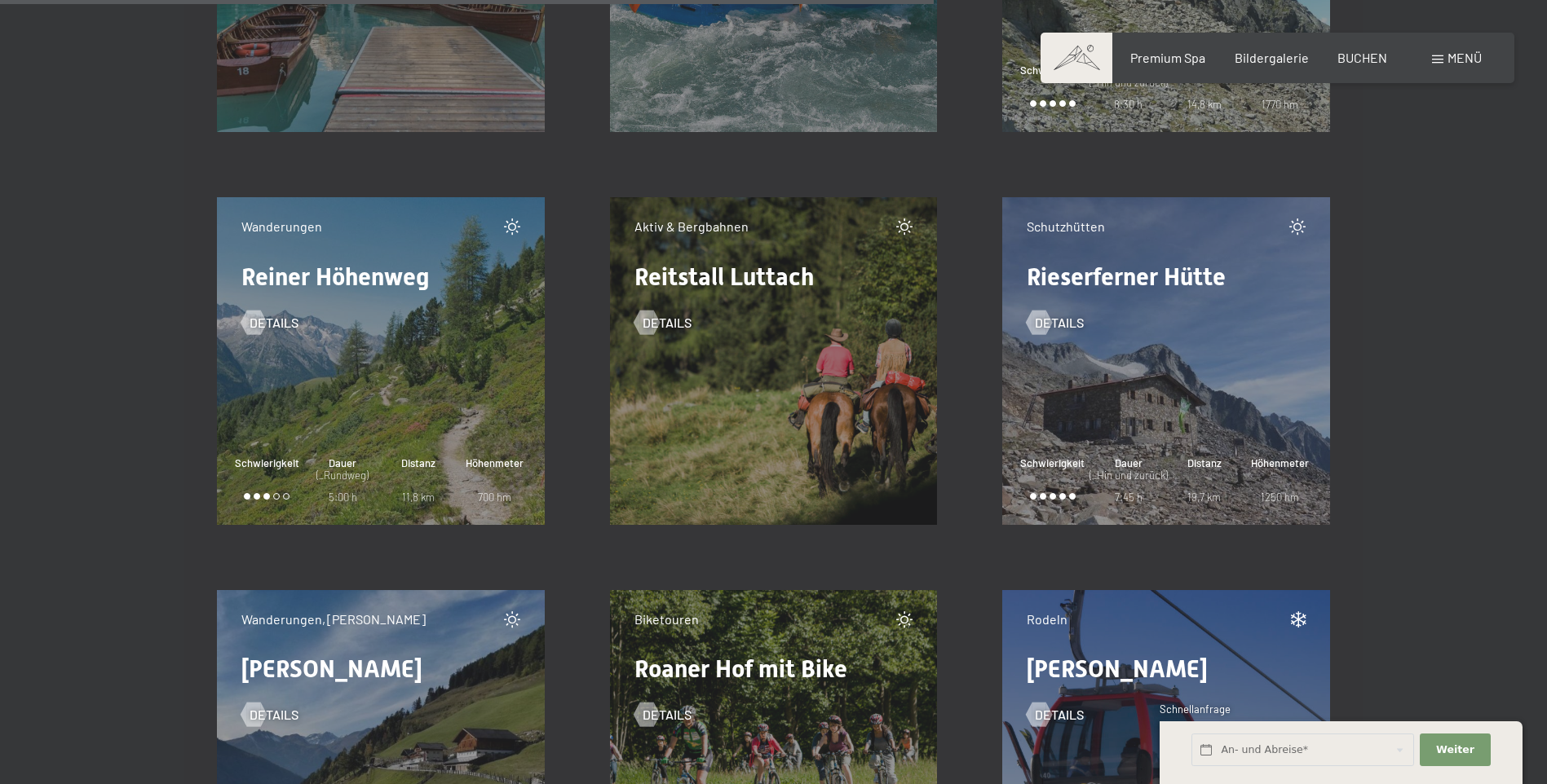
scroll to position [16943, 0]
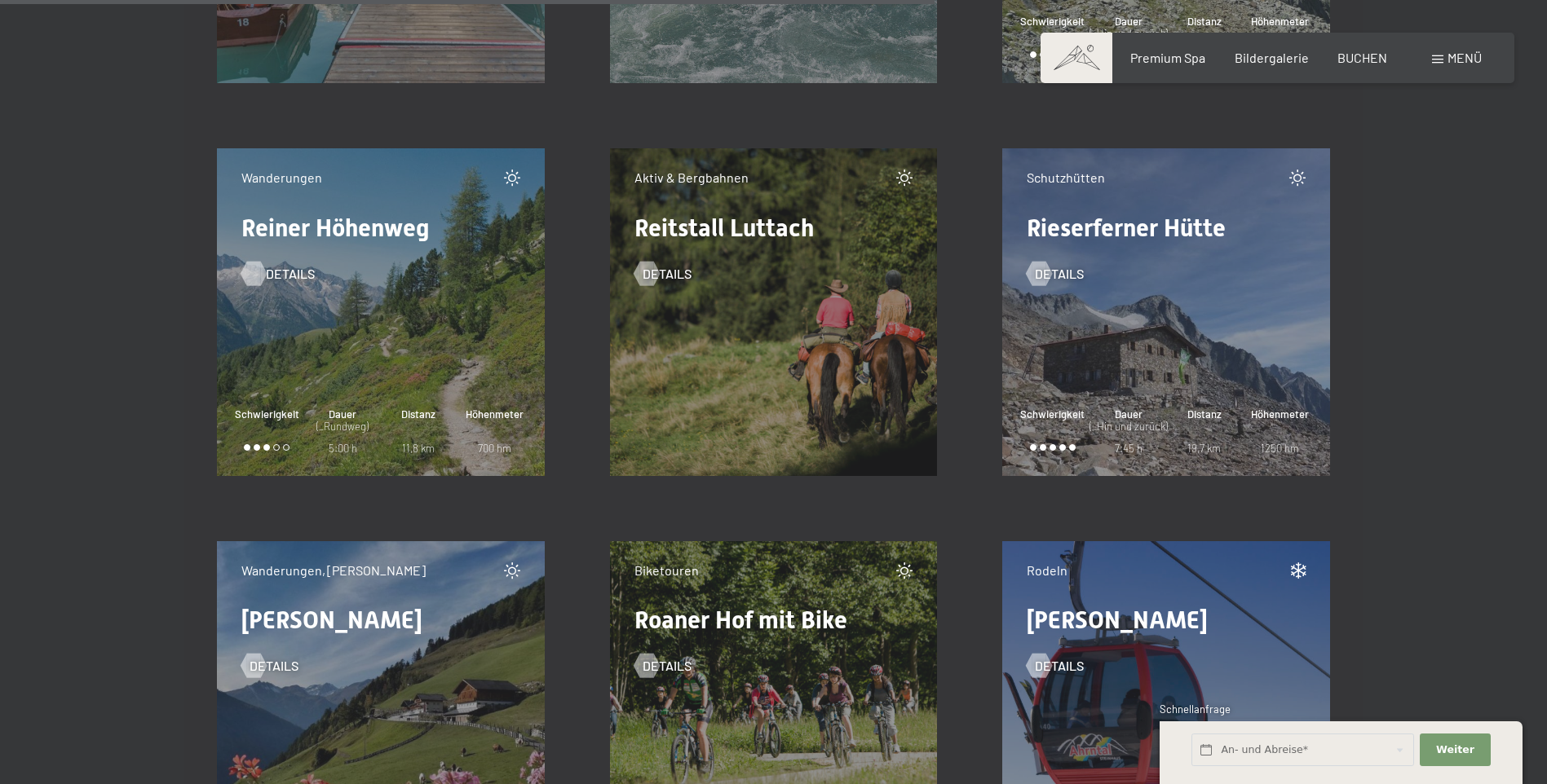
click at [249, 274] on div at bounding box center [252, 273] width 13 height 24
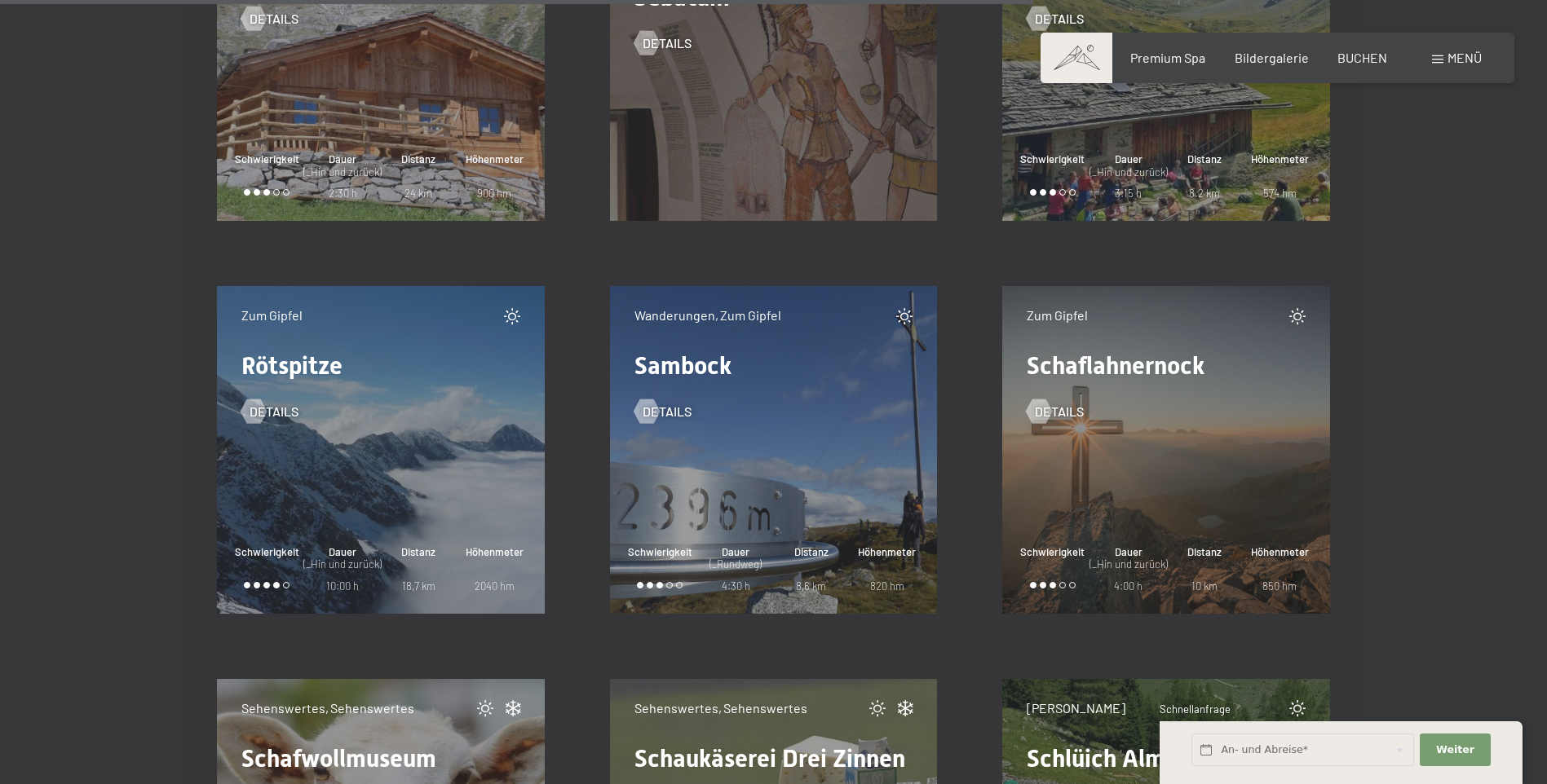
scroll to position [18818, 0]
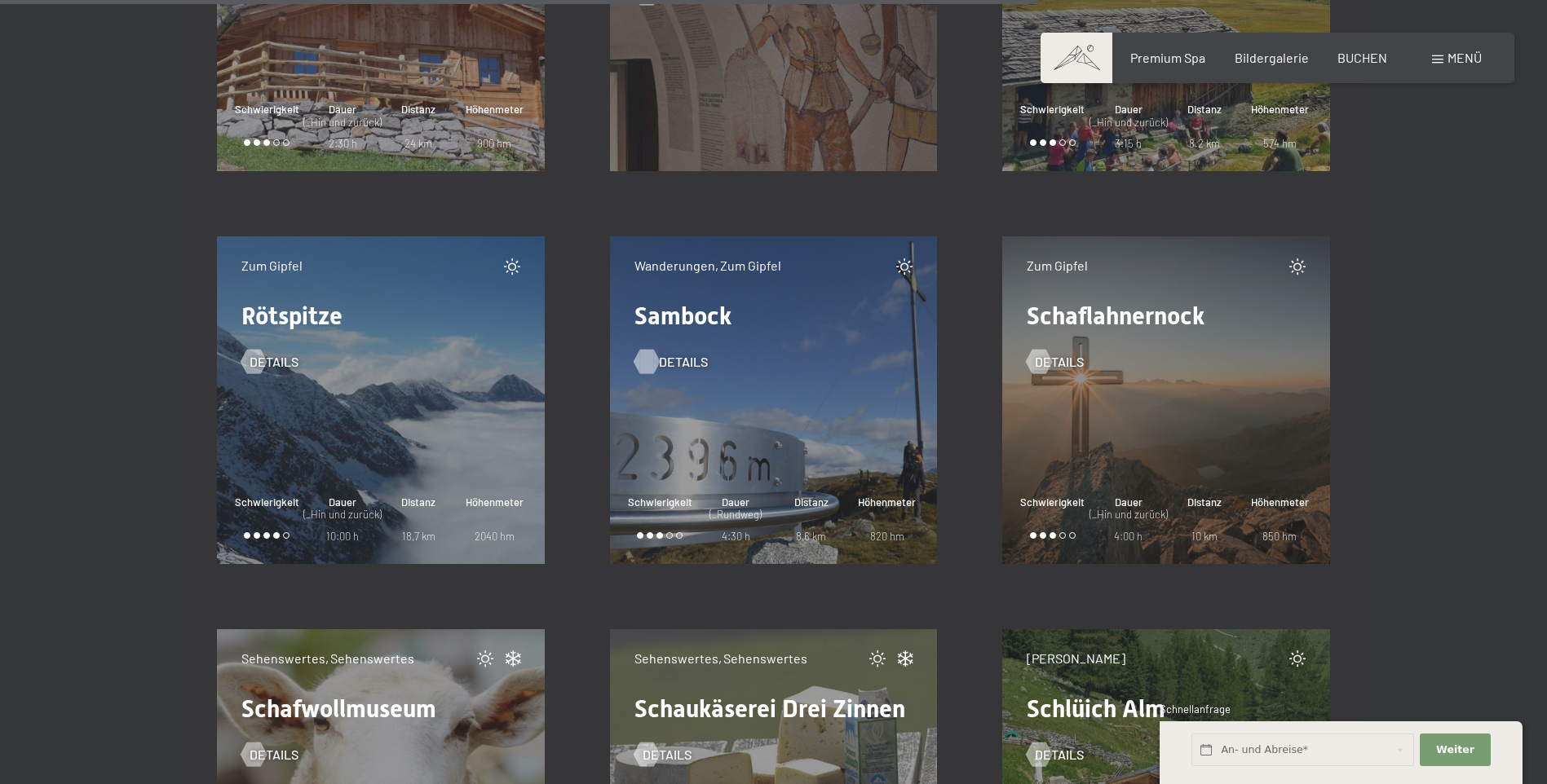
click at [651, 368] on div at bounding box center [646, 361] width 13 height 24
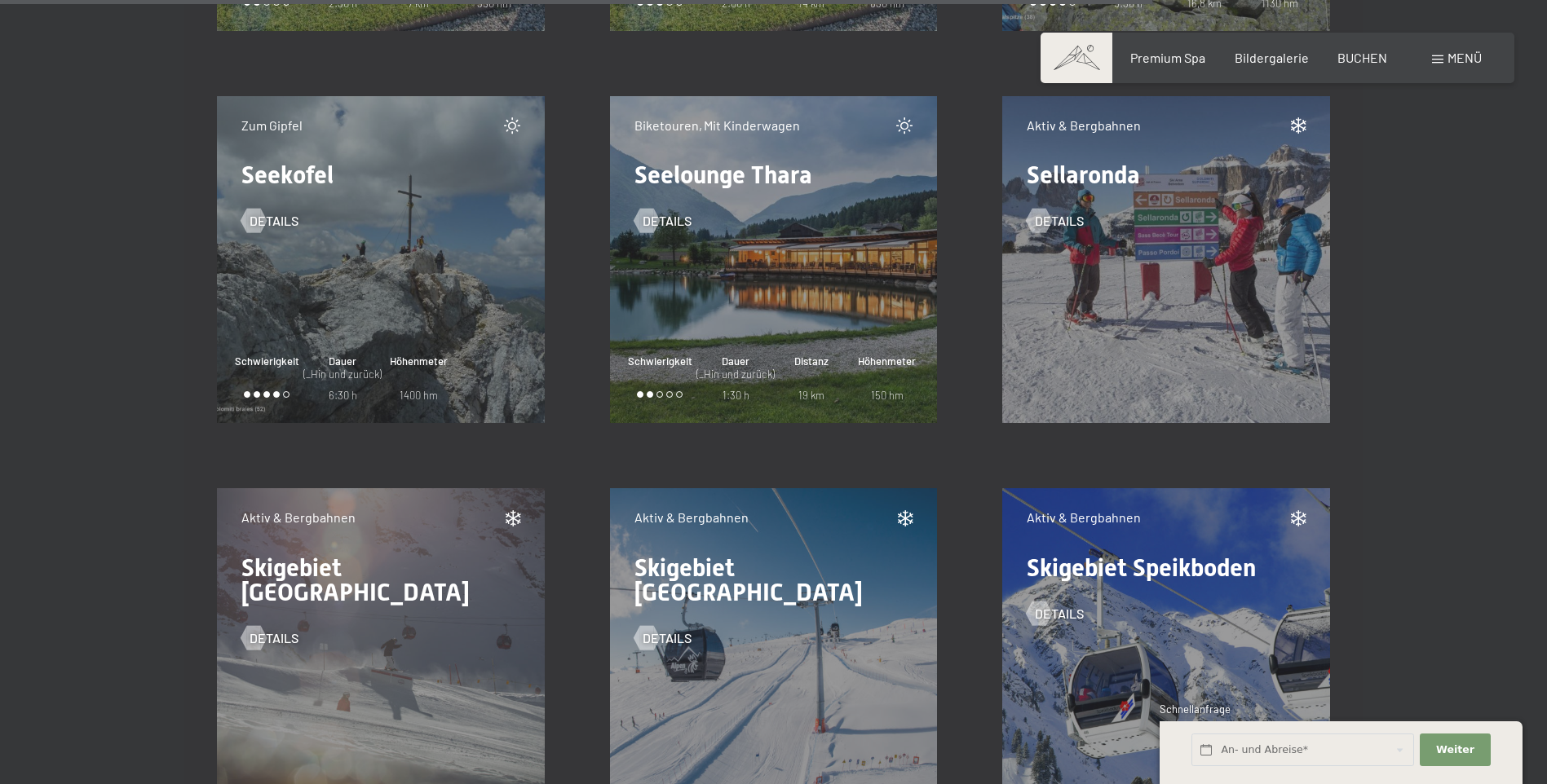
scroll to position [20938, 0]
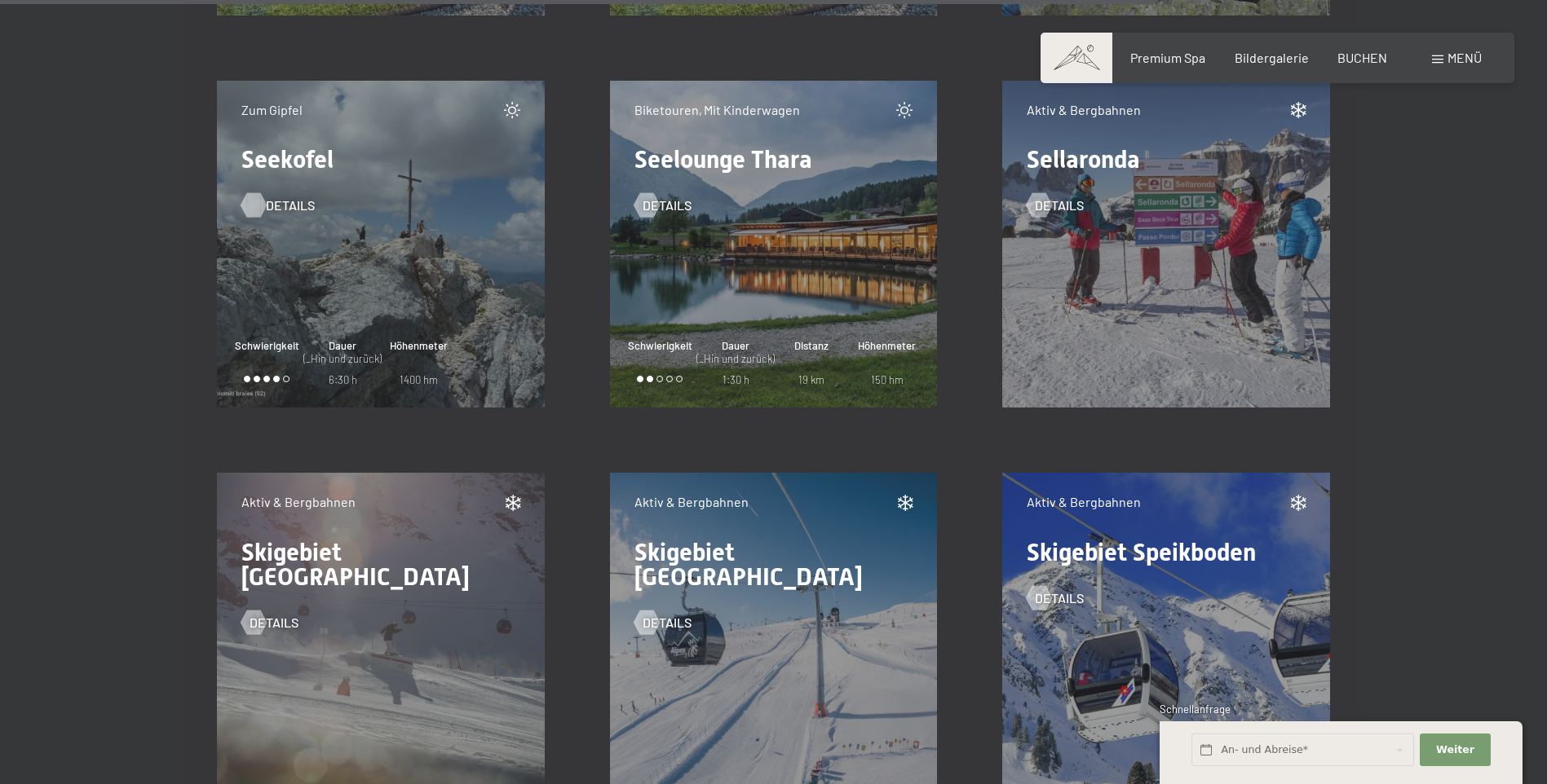
click at [257, 208] on div at bounding box center [252, 205] width 13 height 24
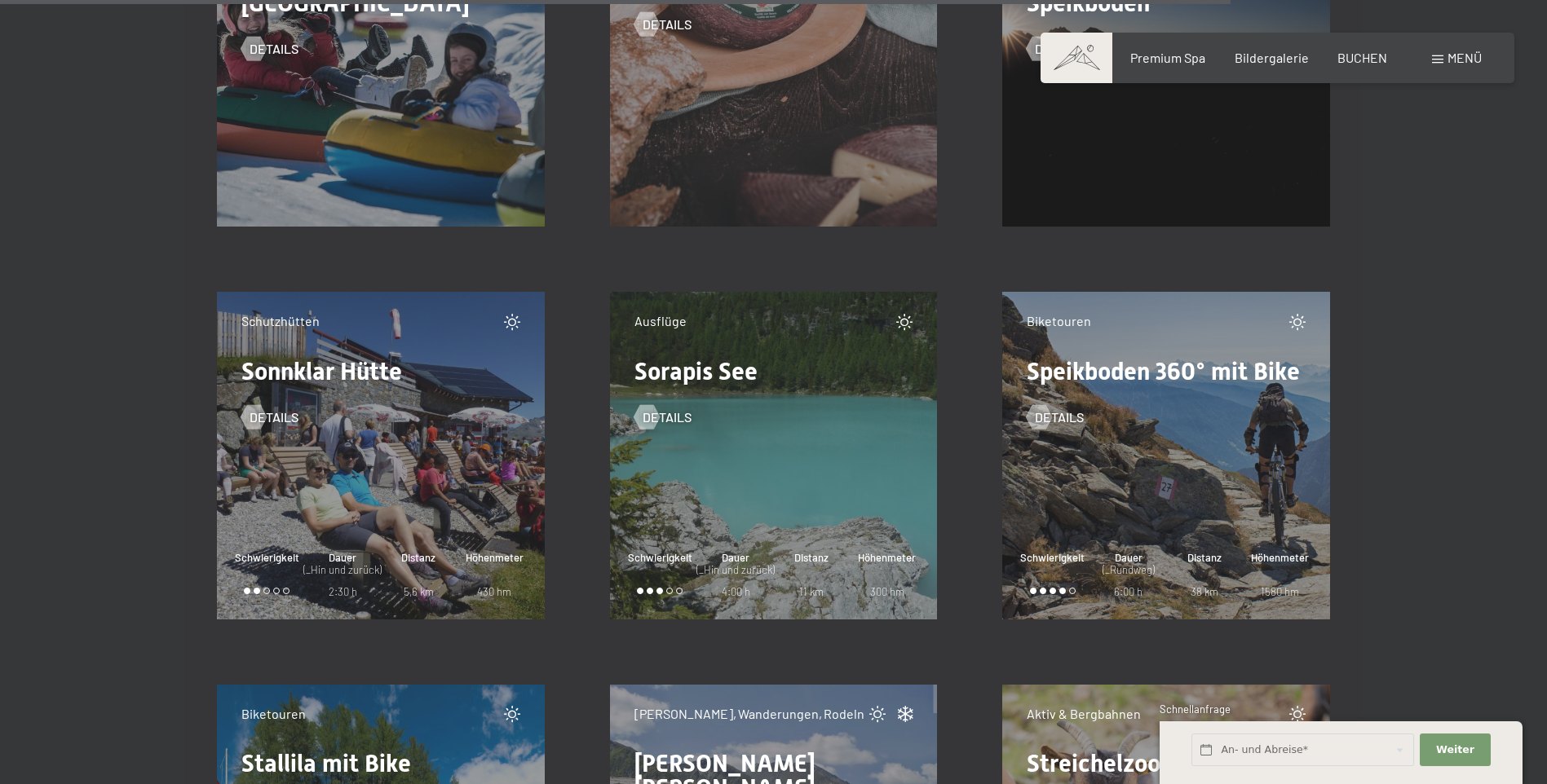
scroll to position [22324, 0]
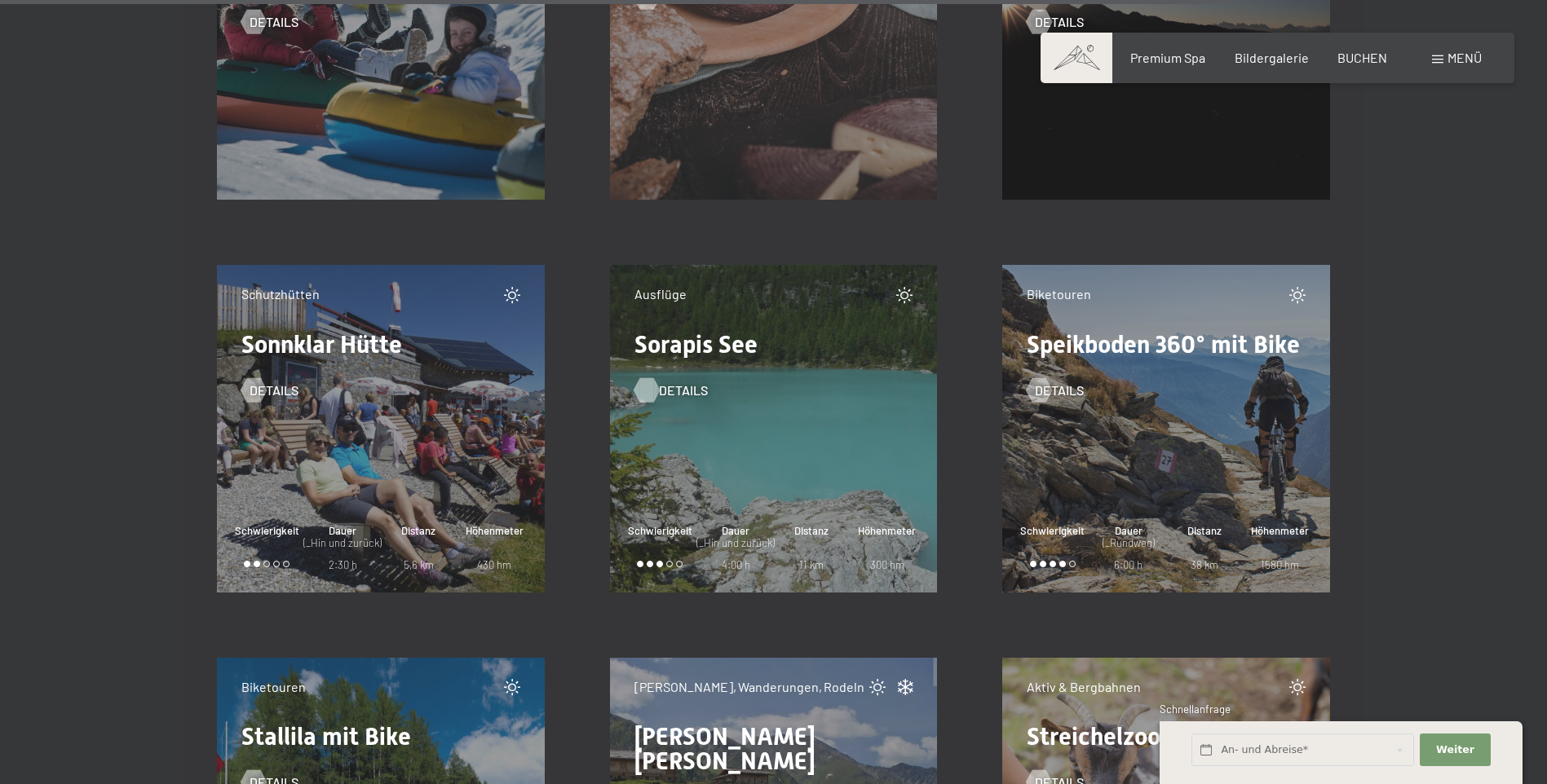
click at [653, 393] on div at bounding box center [646, 389] width 13 height 24
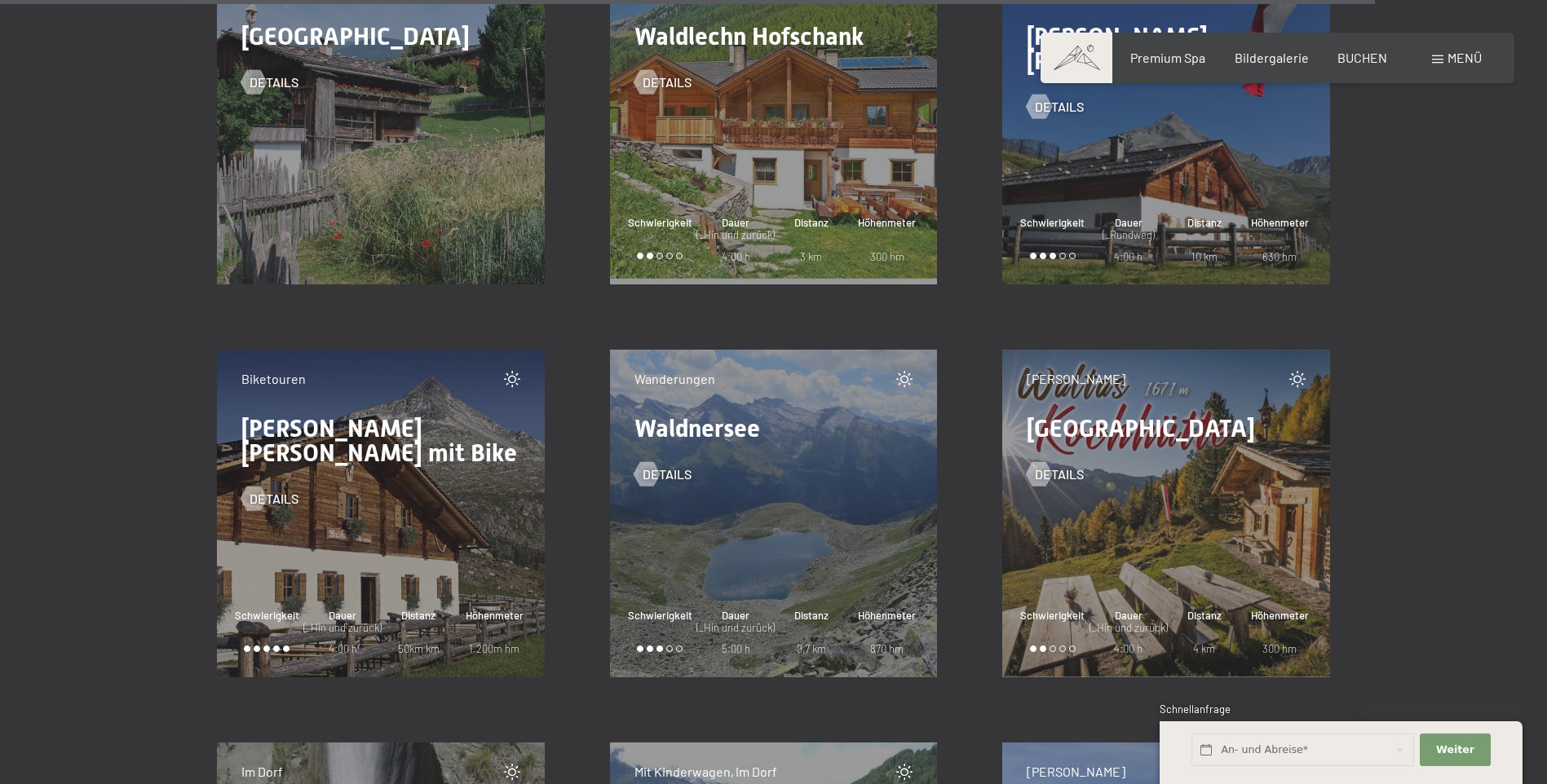
scroll to position [25014, 0]
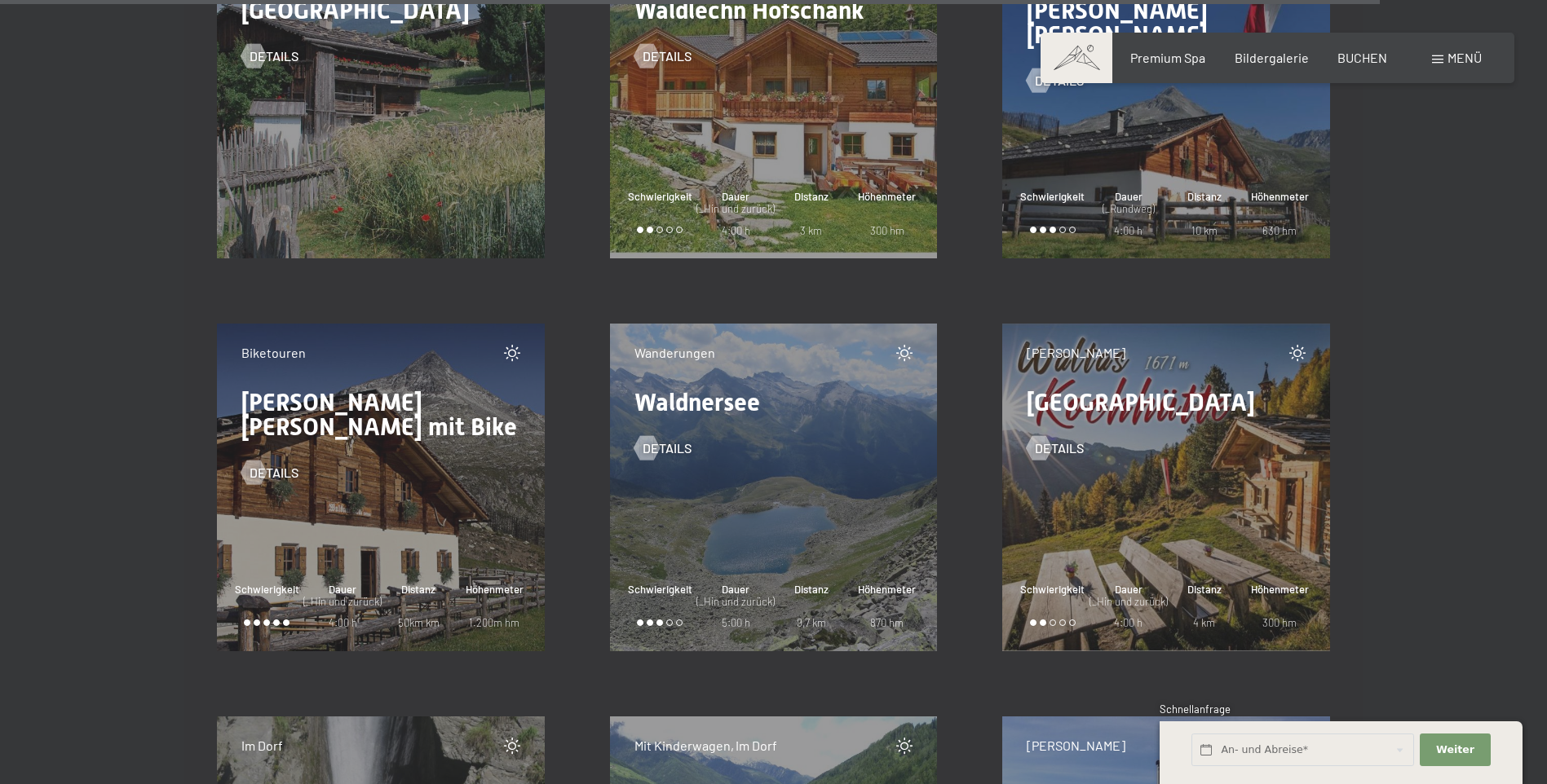
click at [641, 445] on span "Einwilligung Marketing*" at bounding box center [685, 439] width 135 height 16
drag, startPoint x: 641, startPoint y: 445, endPoint x: 650, endPoint y: 446, distance: 9.1
click at [643, 441] on span "Einwilligung Marketing*" at bounding box center [685, 439] width 135 height 16
click at [609, 441] on input "Einwilligung Marketing*" at bounding box center [601, 439] width 16 height 16
checkbox input "true"
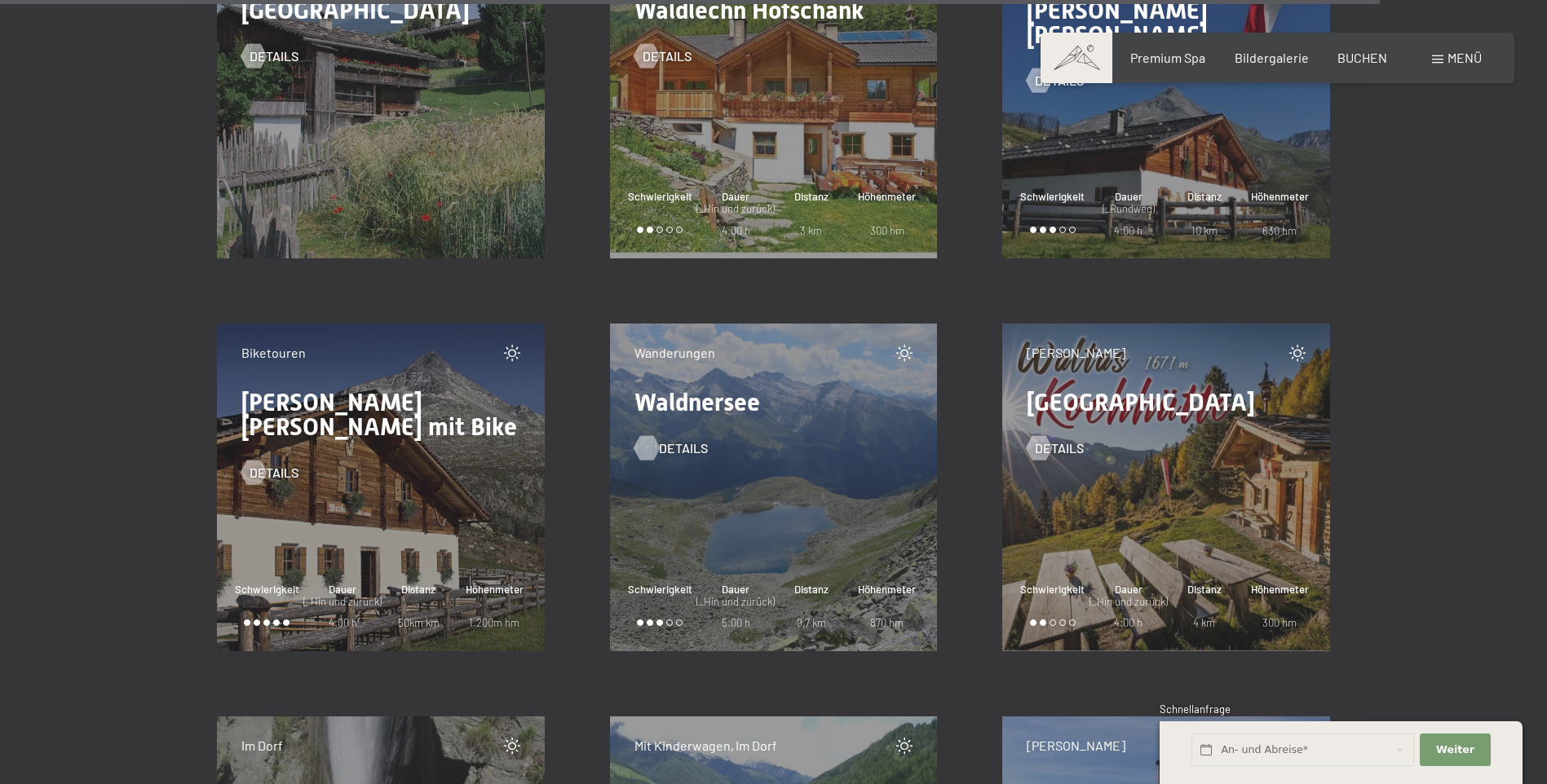
click at [664, 449] on span "Details" at bounding box center [684, 448] width 49 height 18
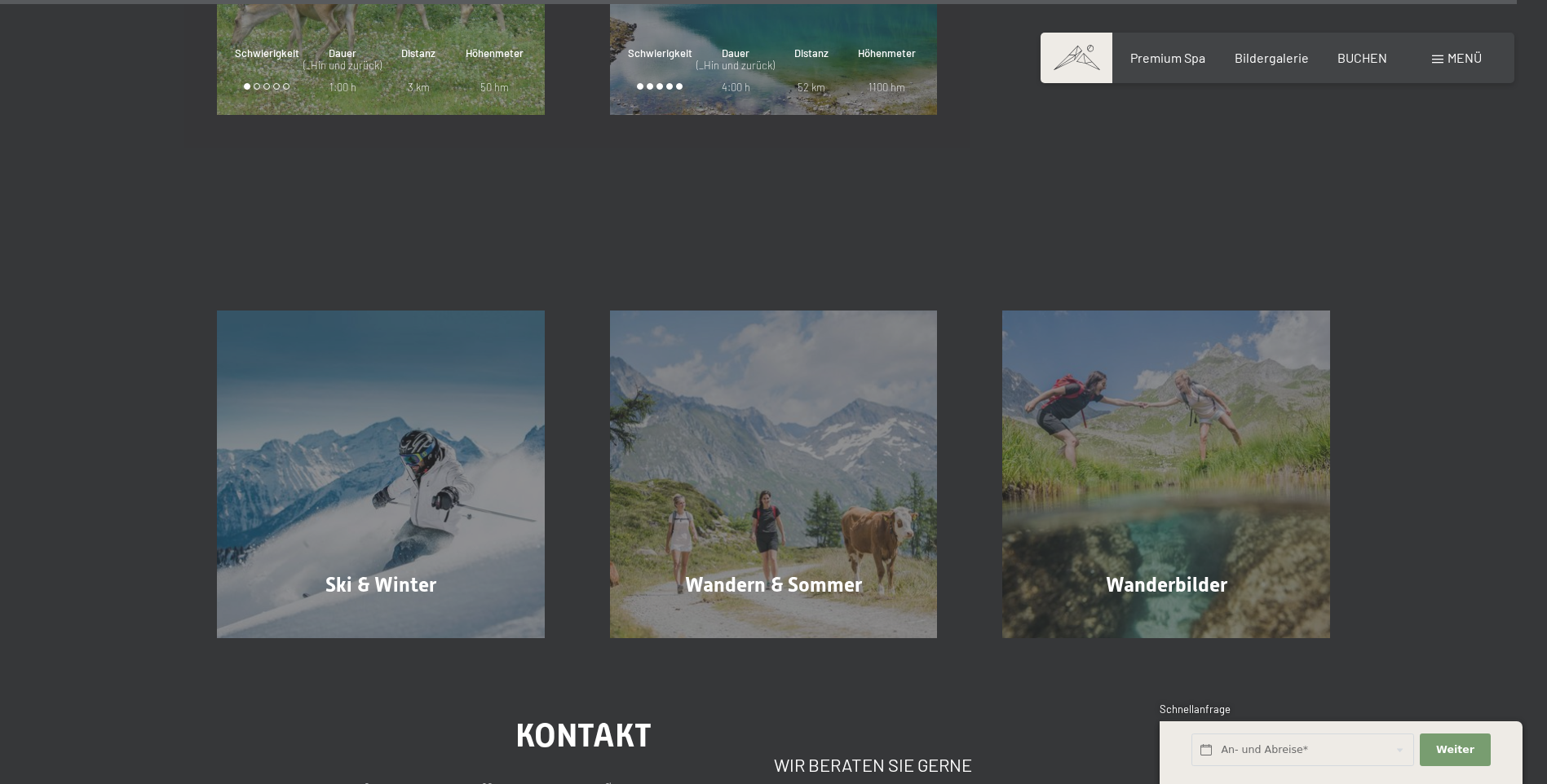
scroll to position [27623, 0]
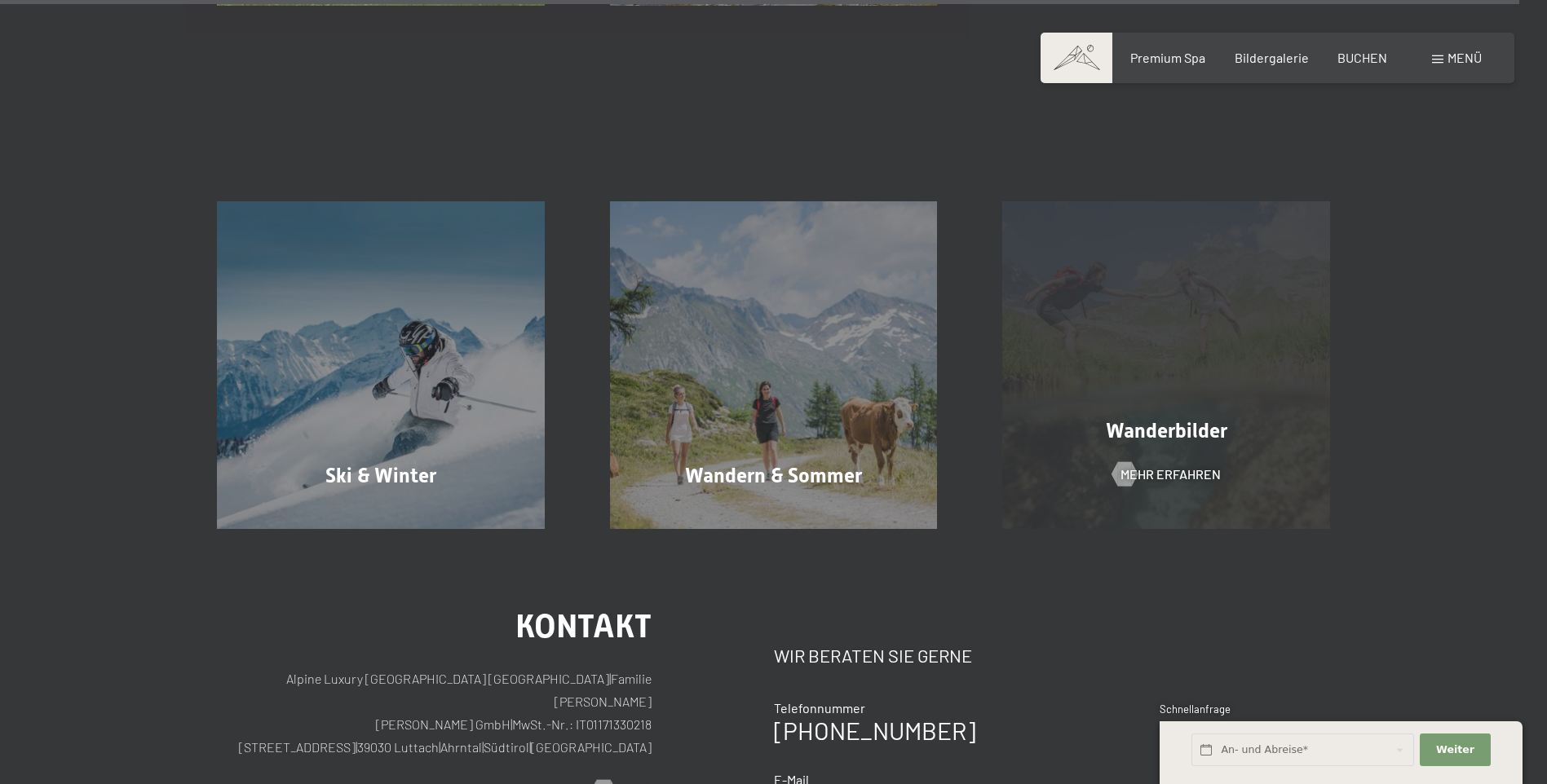
click at [1130, 392] on div "Wanderbilder Mehr erfahren" at bounding box center [1166, 365] width 393 height 328
click at [1125, 471] on div at bounding box center [1124, 474] width 13 height 24
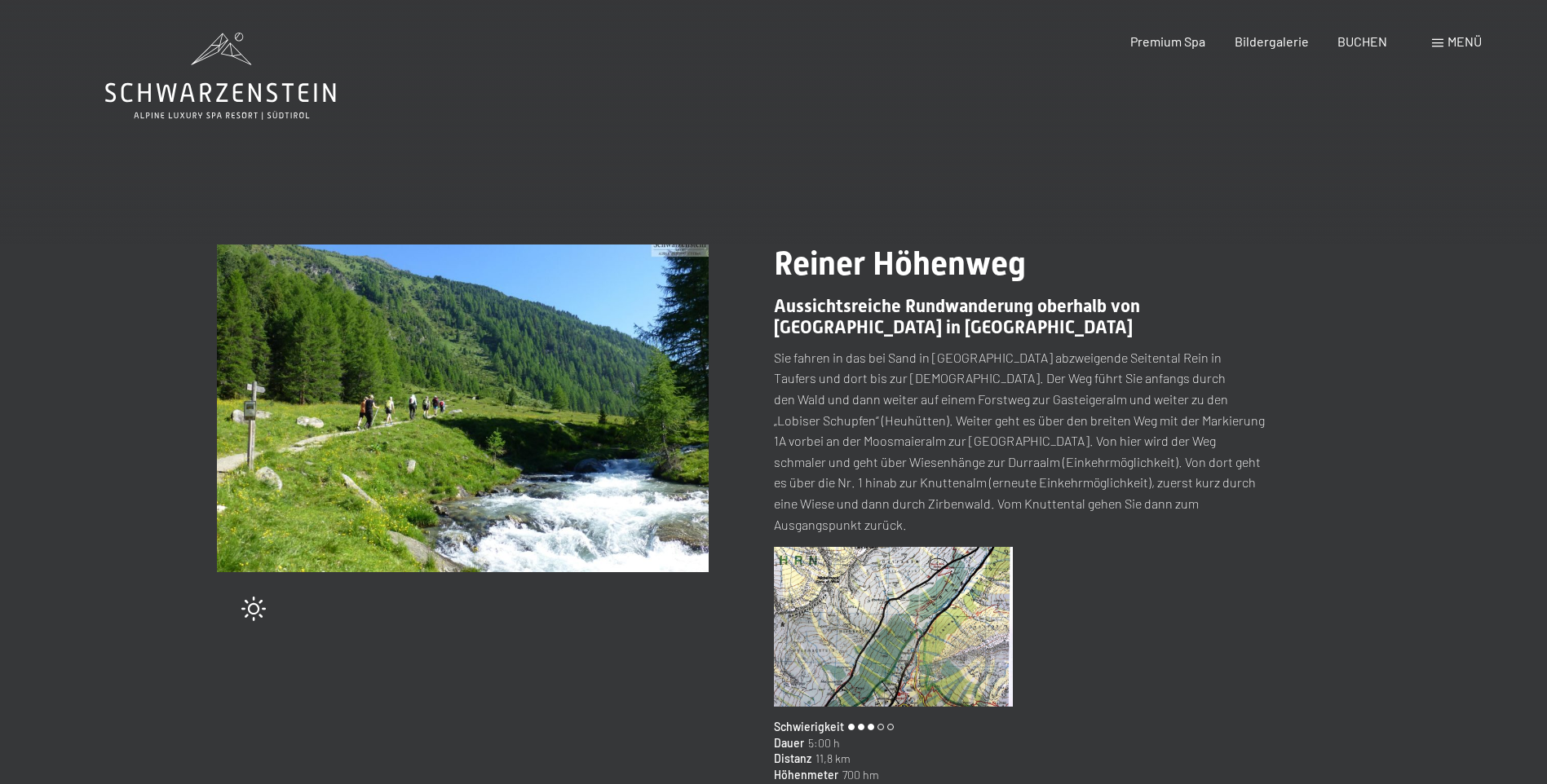
click at [889, 615] on img at bounding box center [894, 627] width 240 height 160
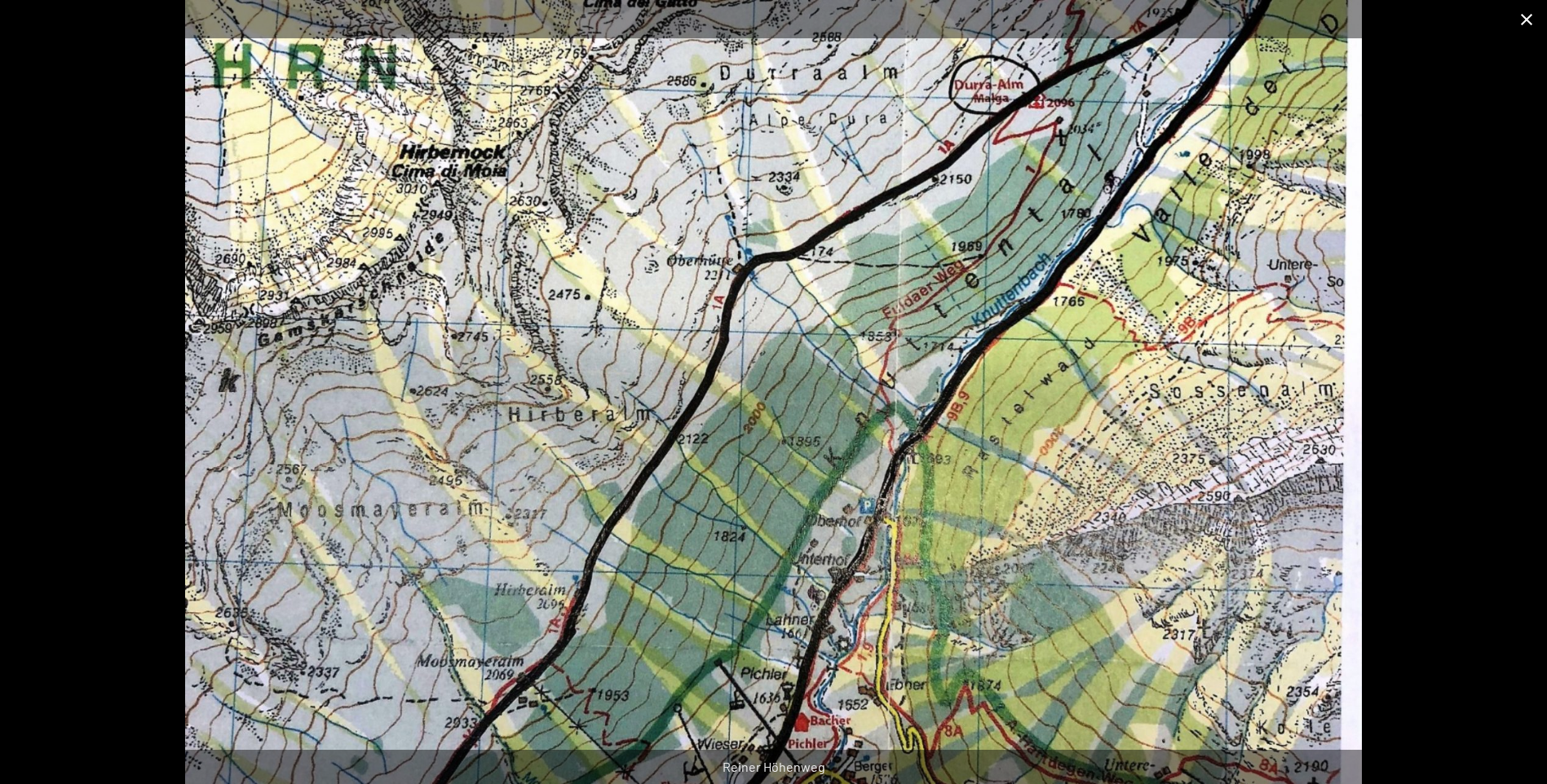
click at [1534, 23] on button "Close gallery" at bounding box center [1526, 19] width 40 height 39
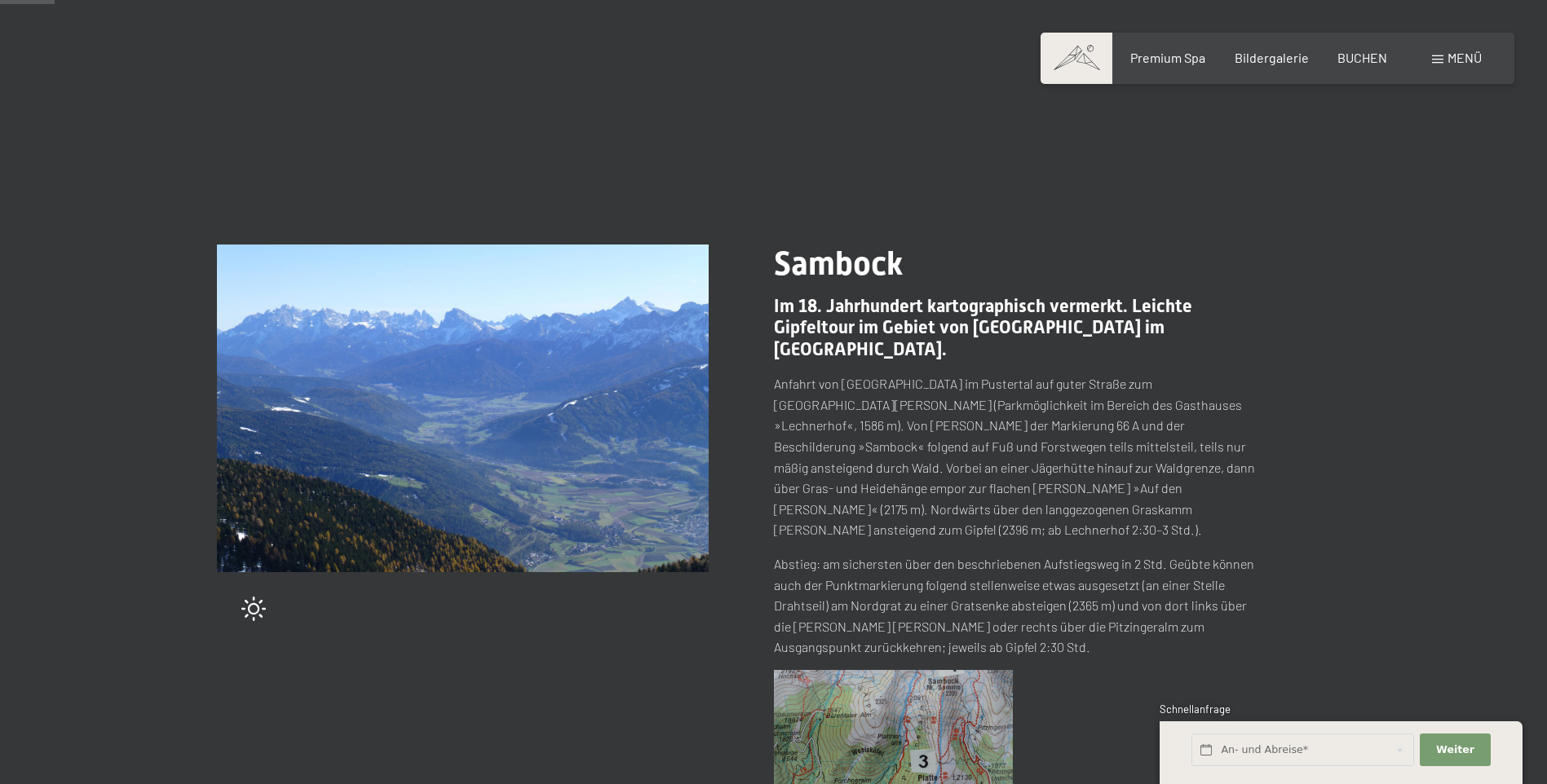
scroll to position [82, 0]
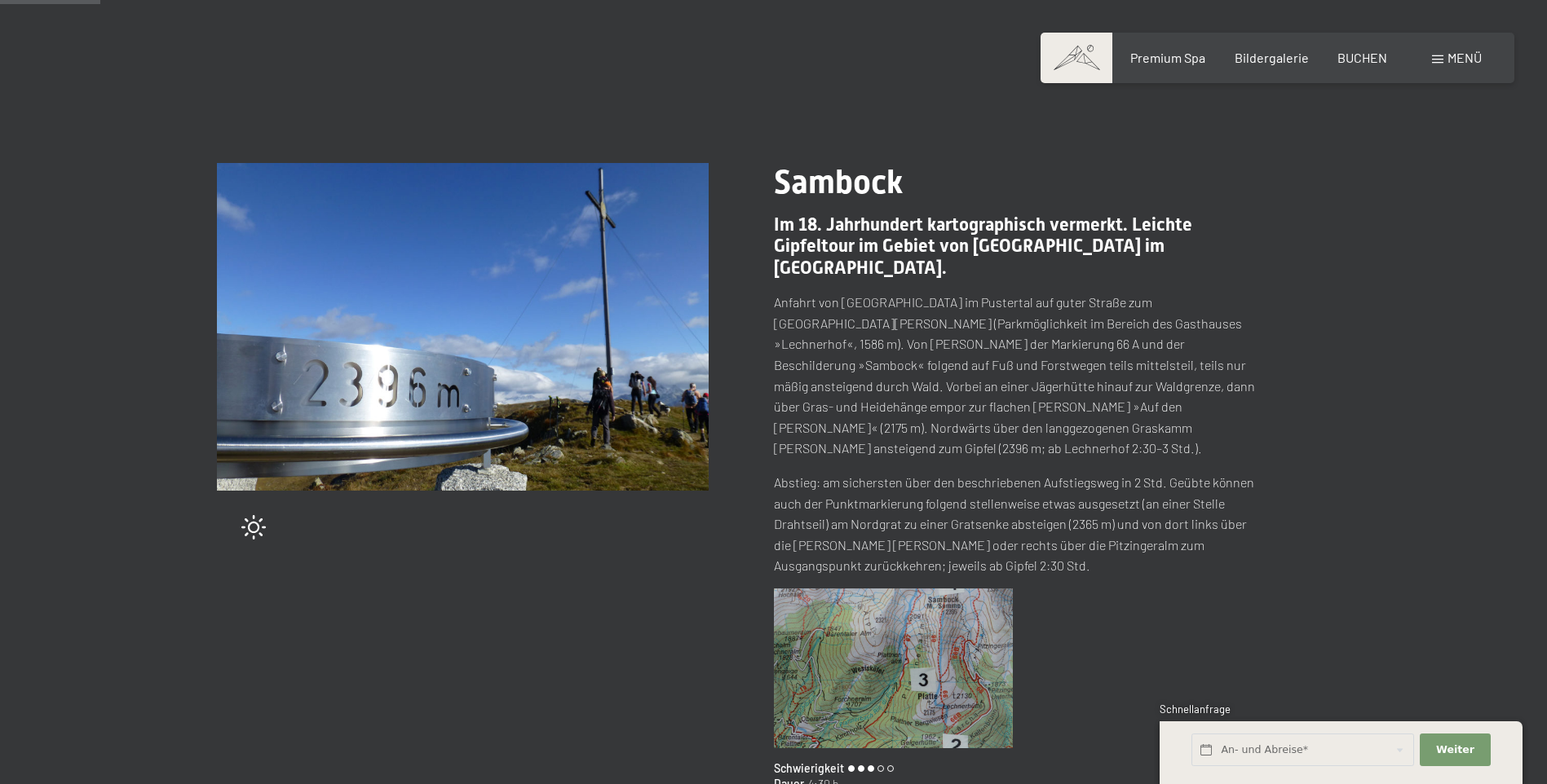
click at [854, 617] on img at bounding box center [894, 668] width 240 height 160
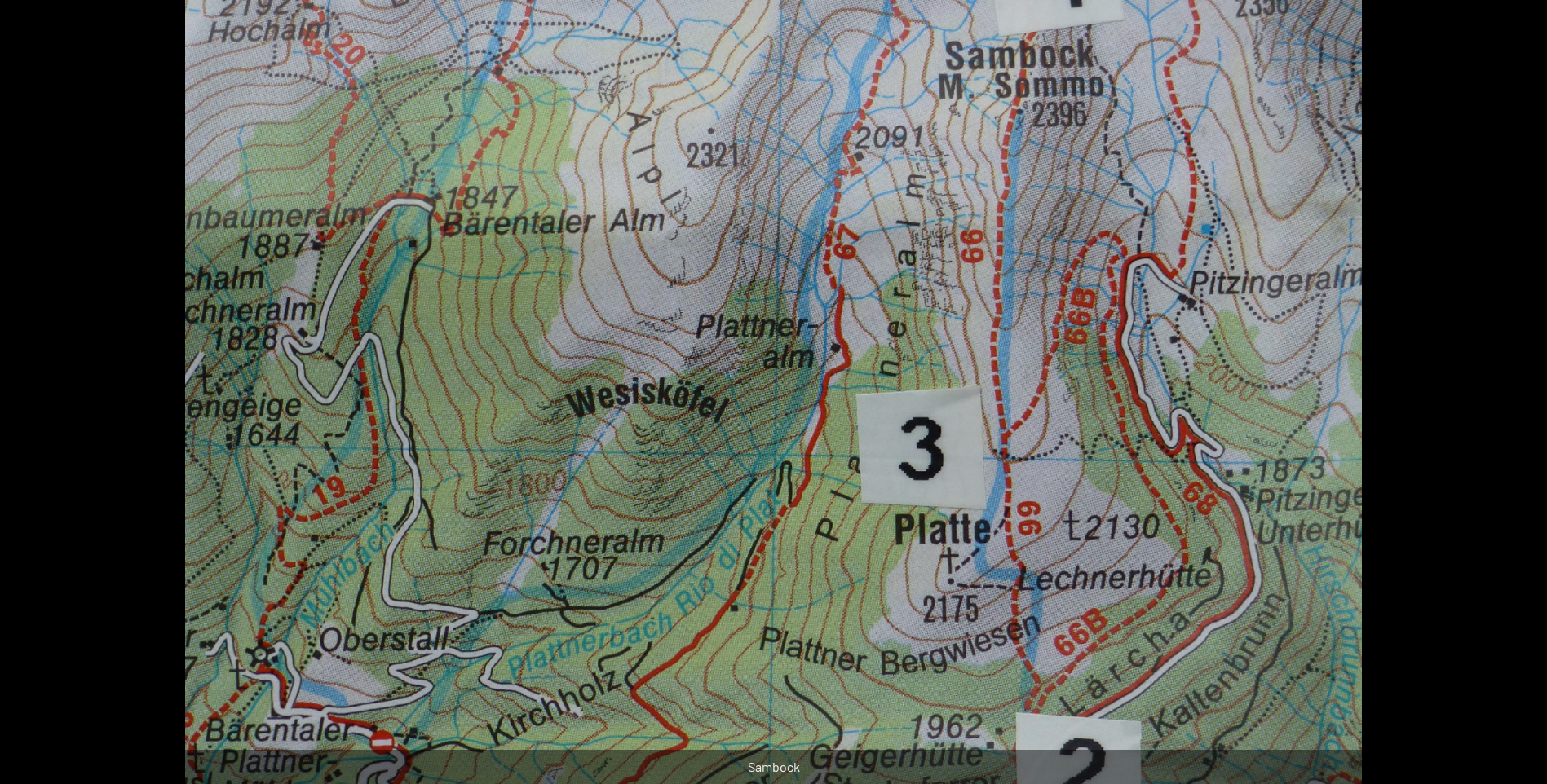
scroll to position [163, 0]
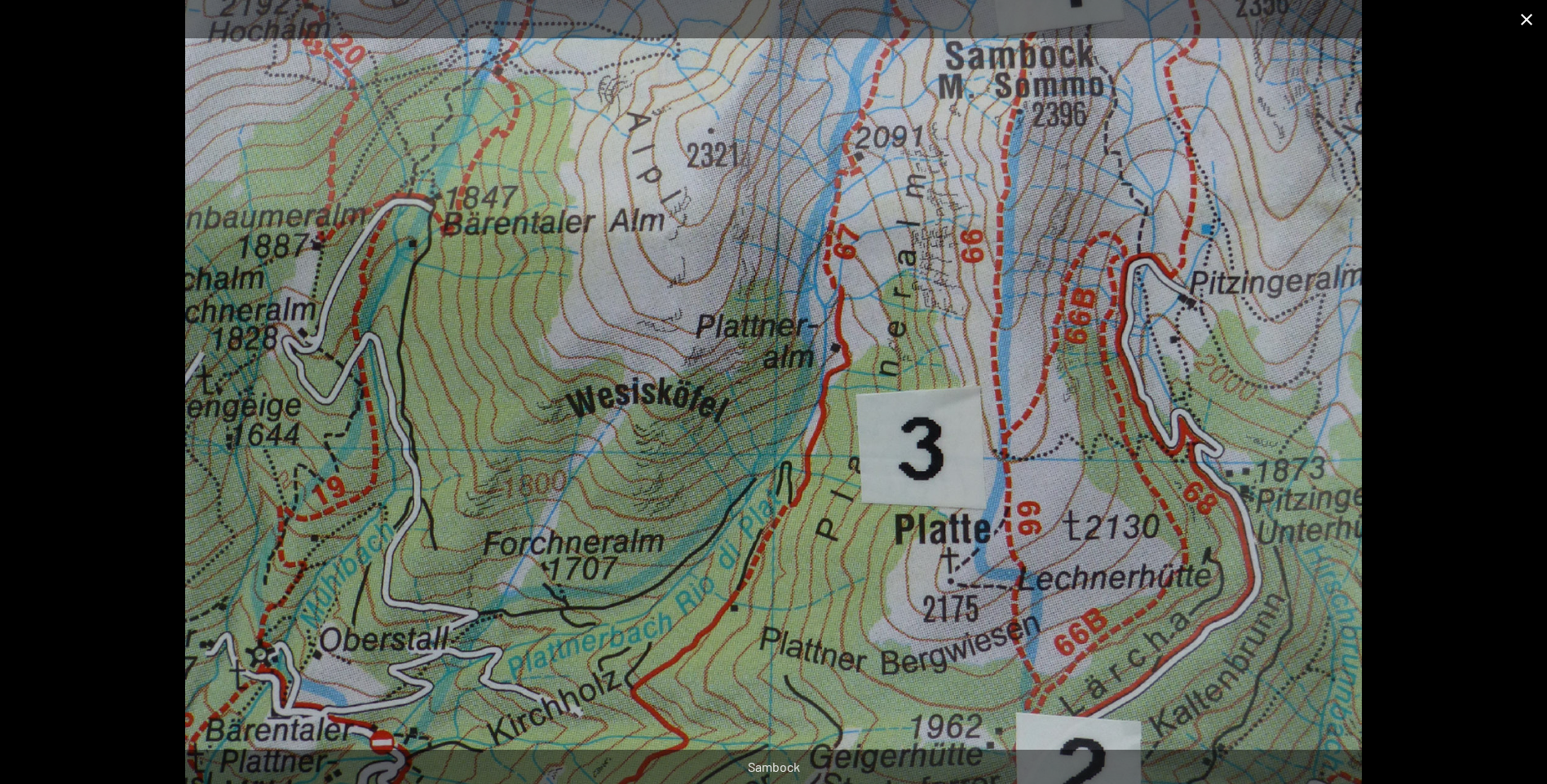
click at [1523, 28] on button "Close gallery" at bounding box center [1526, 19] width 40 height 39
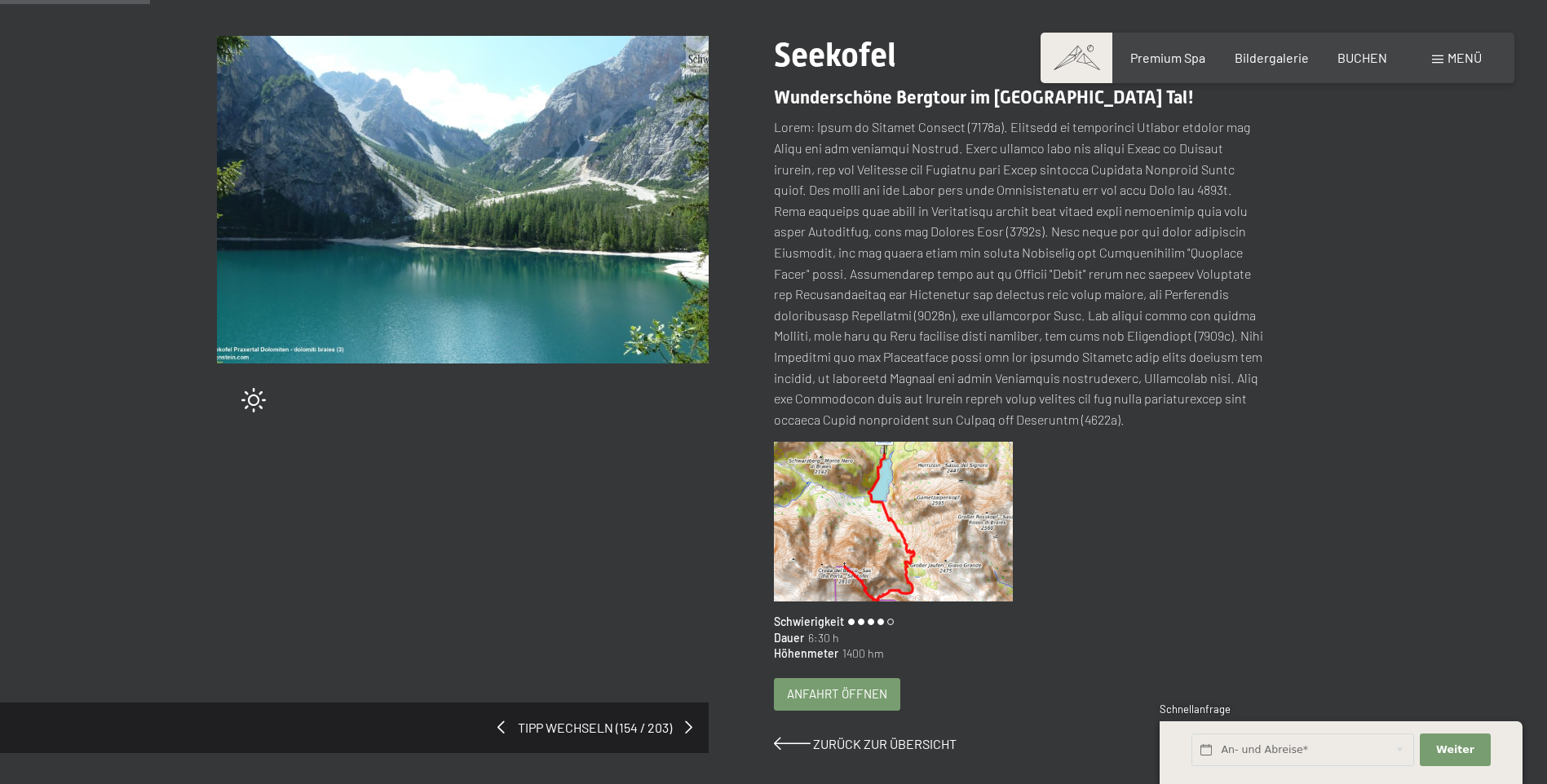
scroll to position [244, 0]
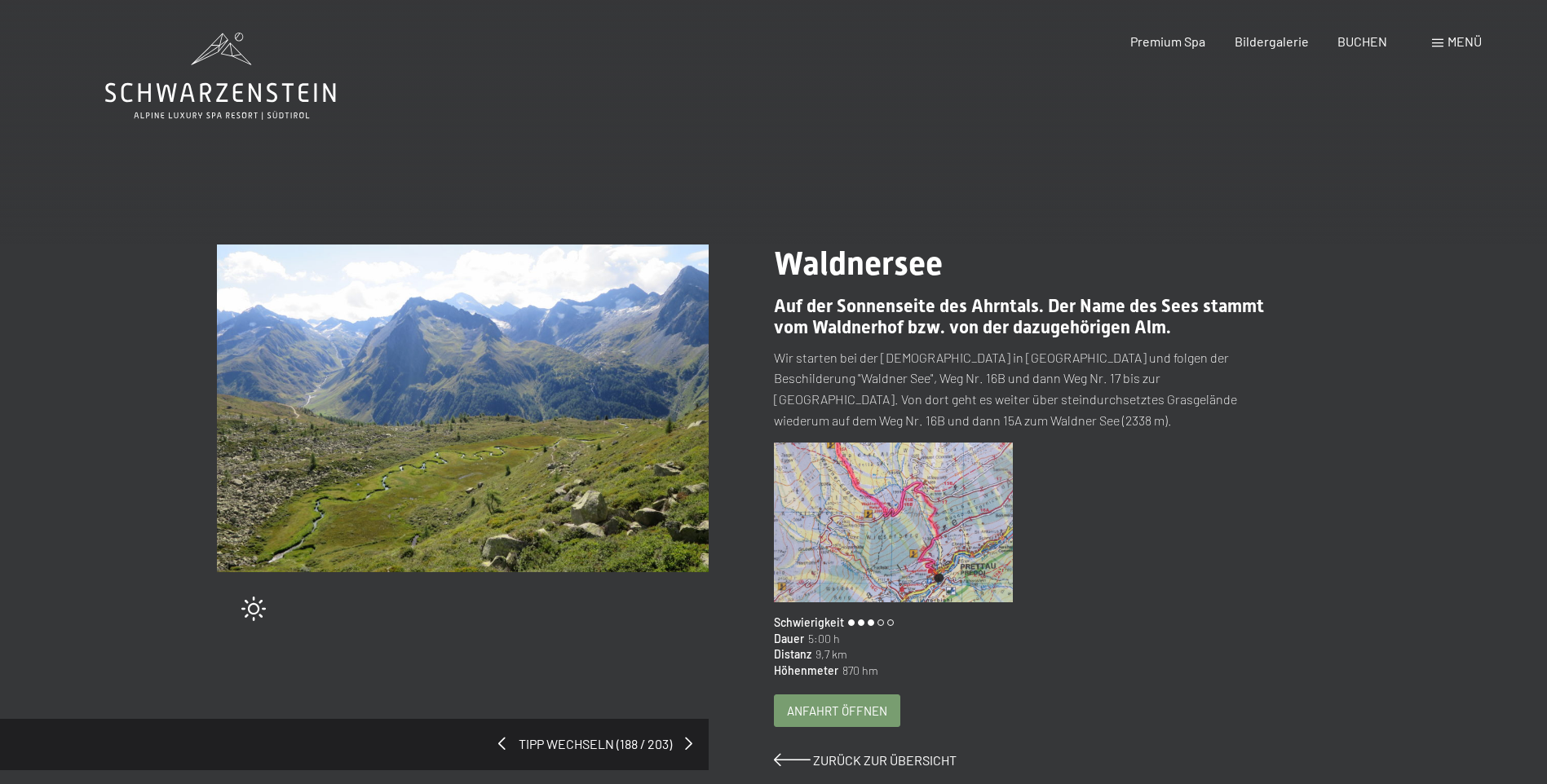
click at [845, 505] on img at bounding box center [894, 523] width 240 height 160
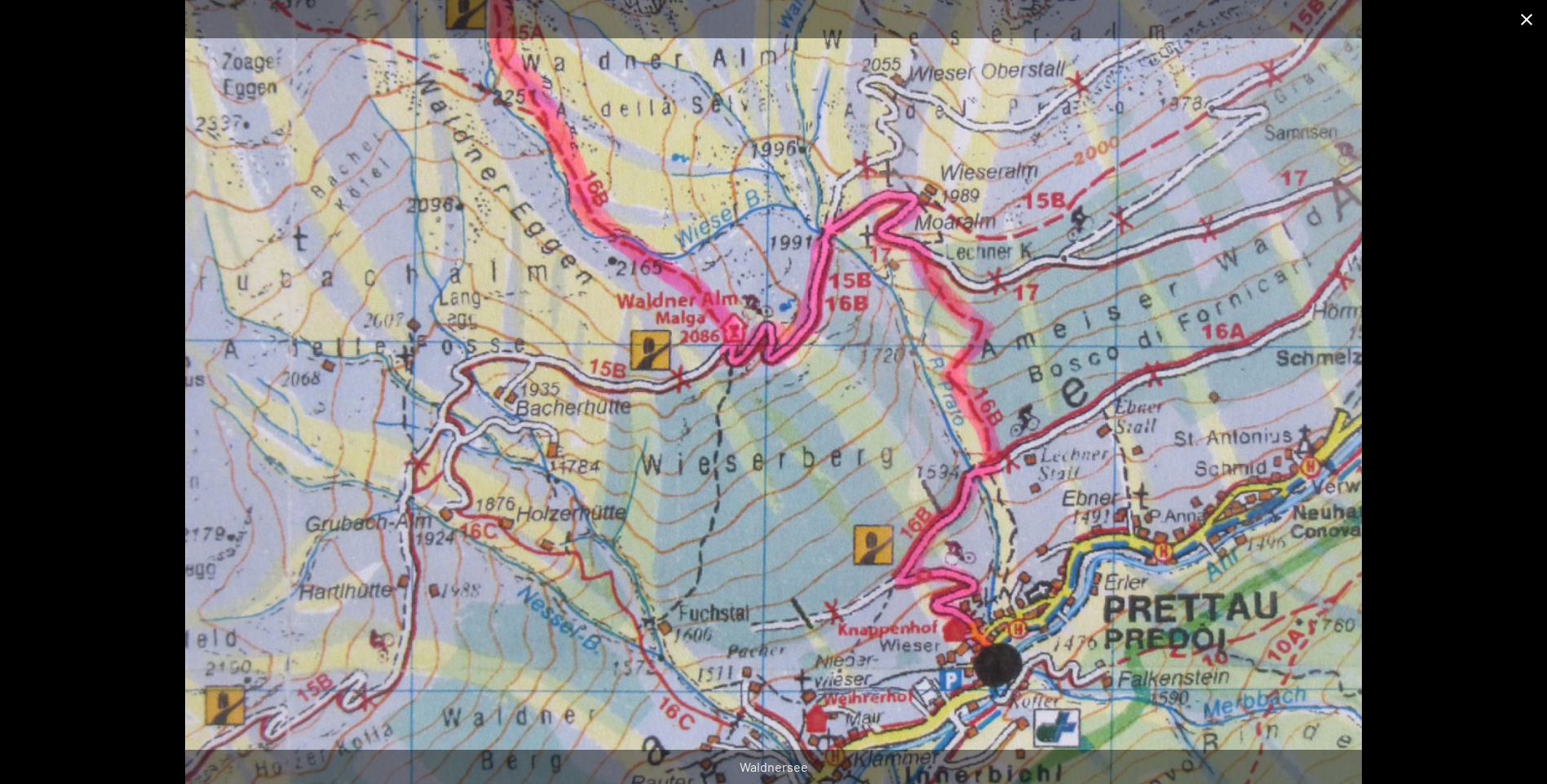
click at [1525, 15] on button "Close gallery" at bounding box center [1526, 19] width 40 height 39
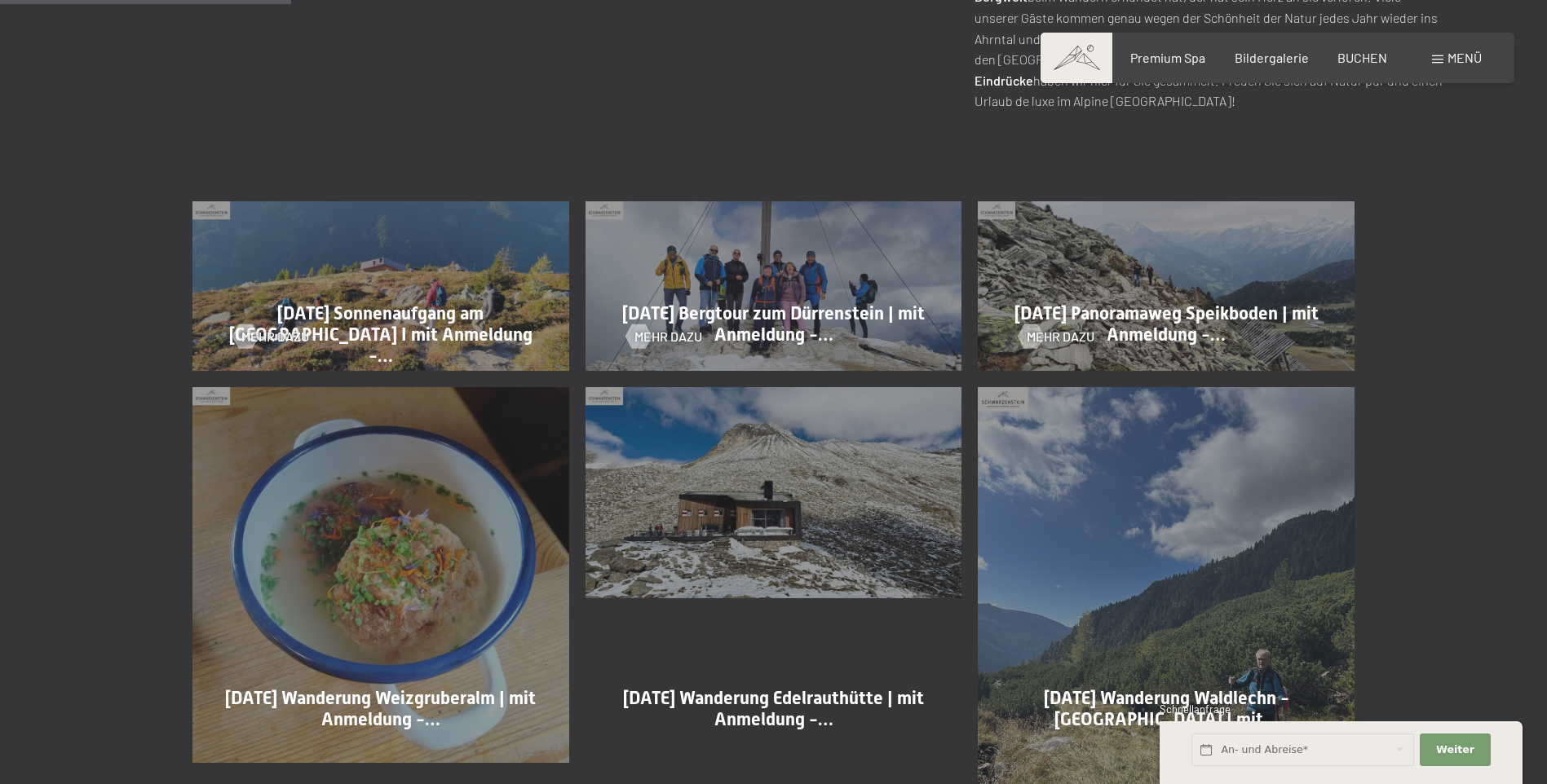
scroll to position [734, 0]
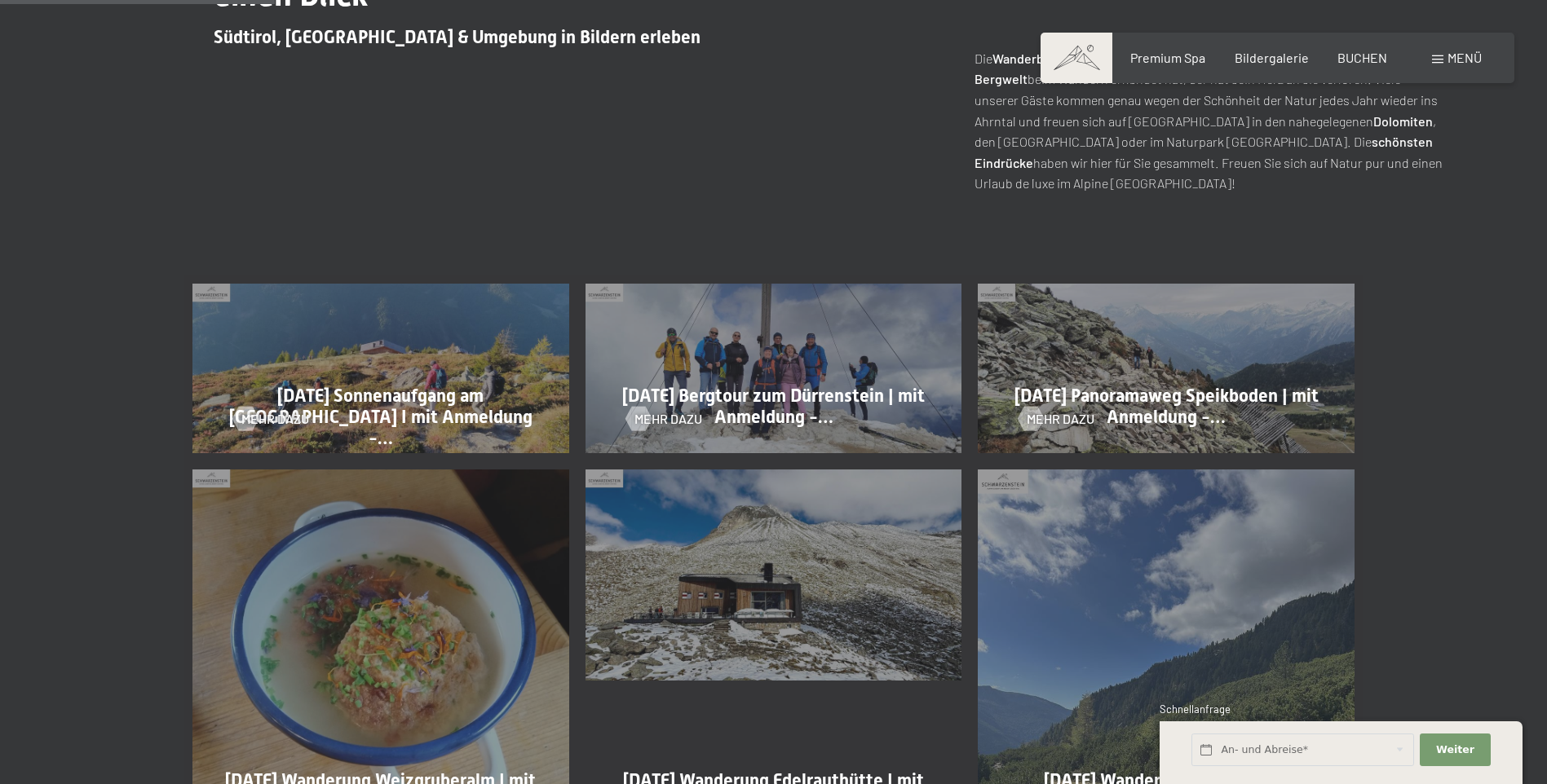
click at [796, 362] on div "01-10-2025 Bergtour zum Dürrenstein | mit Anmeldung -… Mehr dazu" at bounding box center [774, 368] width 393 height 186
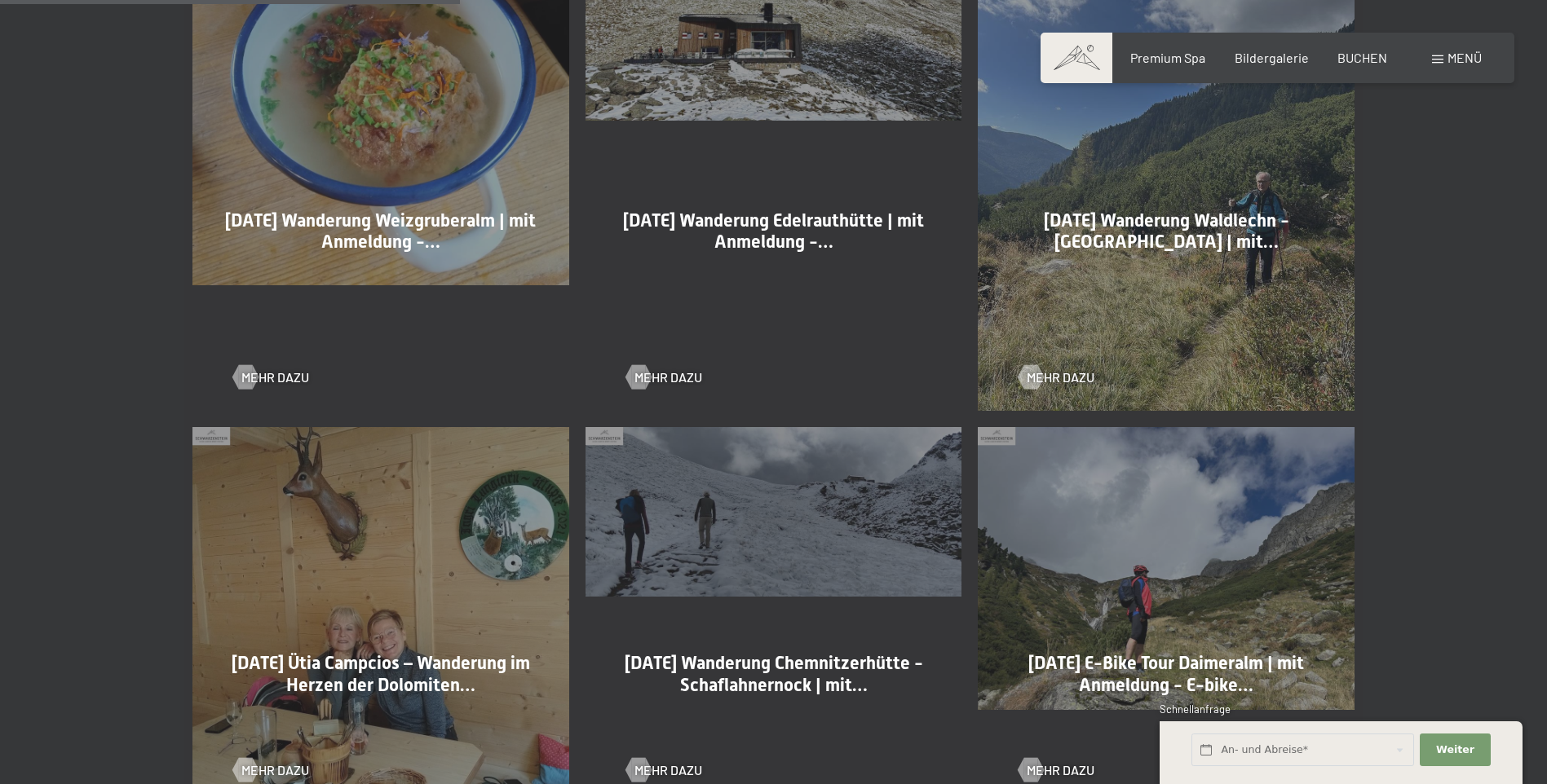
scroll to position [1305, 0]
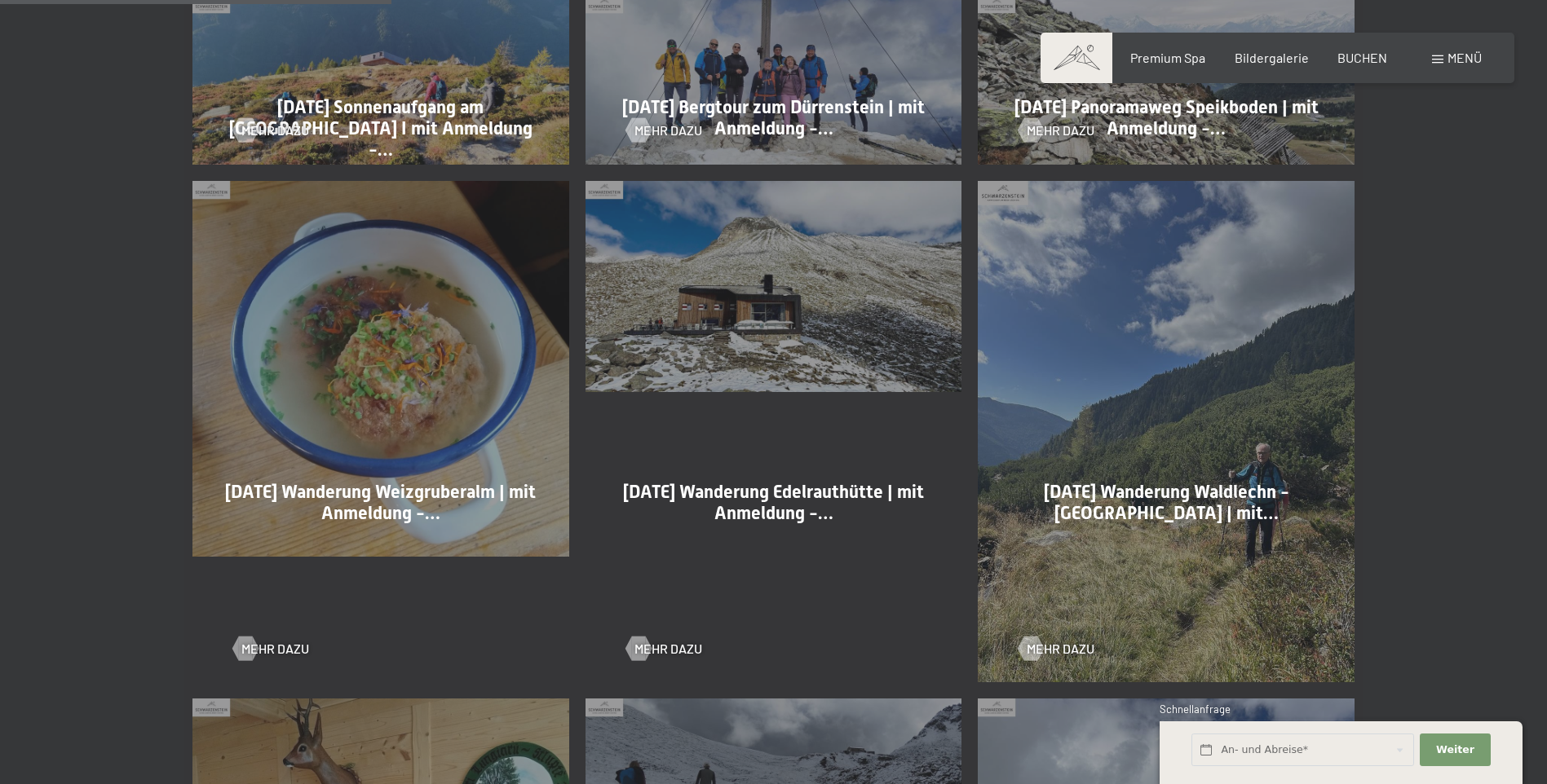
scroll to position [1060, 0]
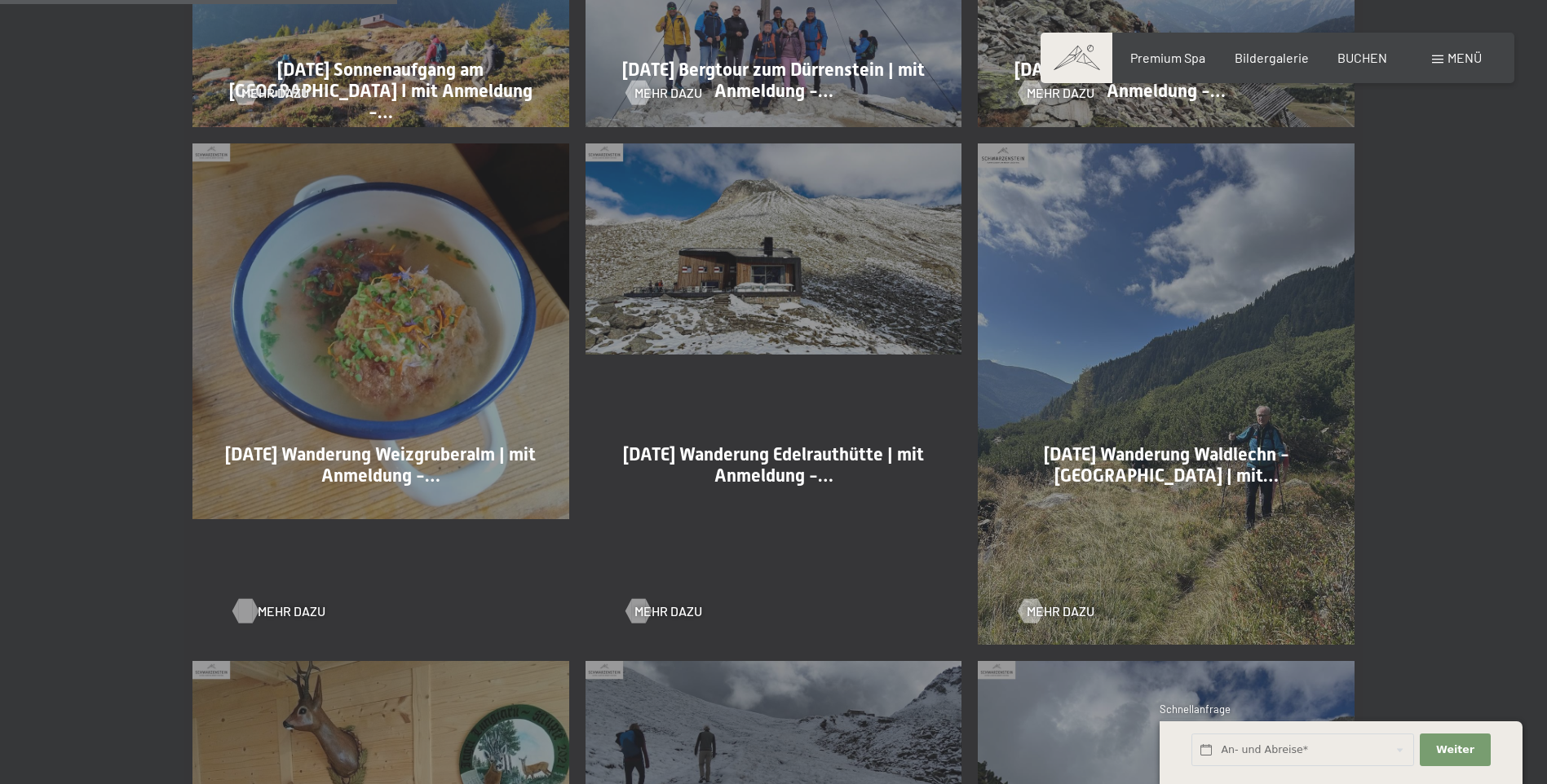
click at [252, 614] on div at bounding box center [244, 611] width 13 height 24
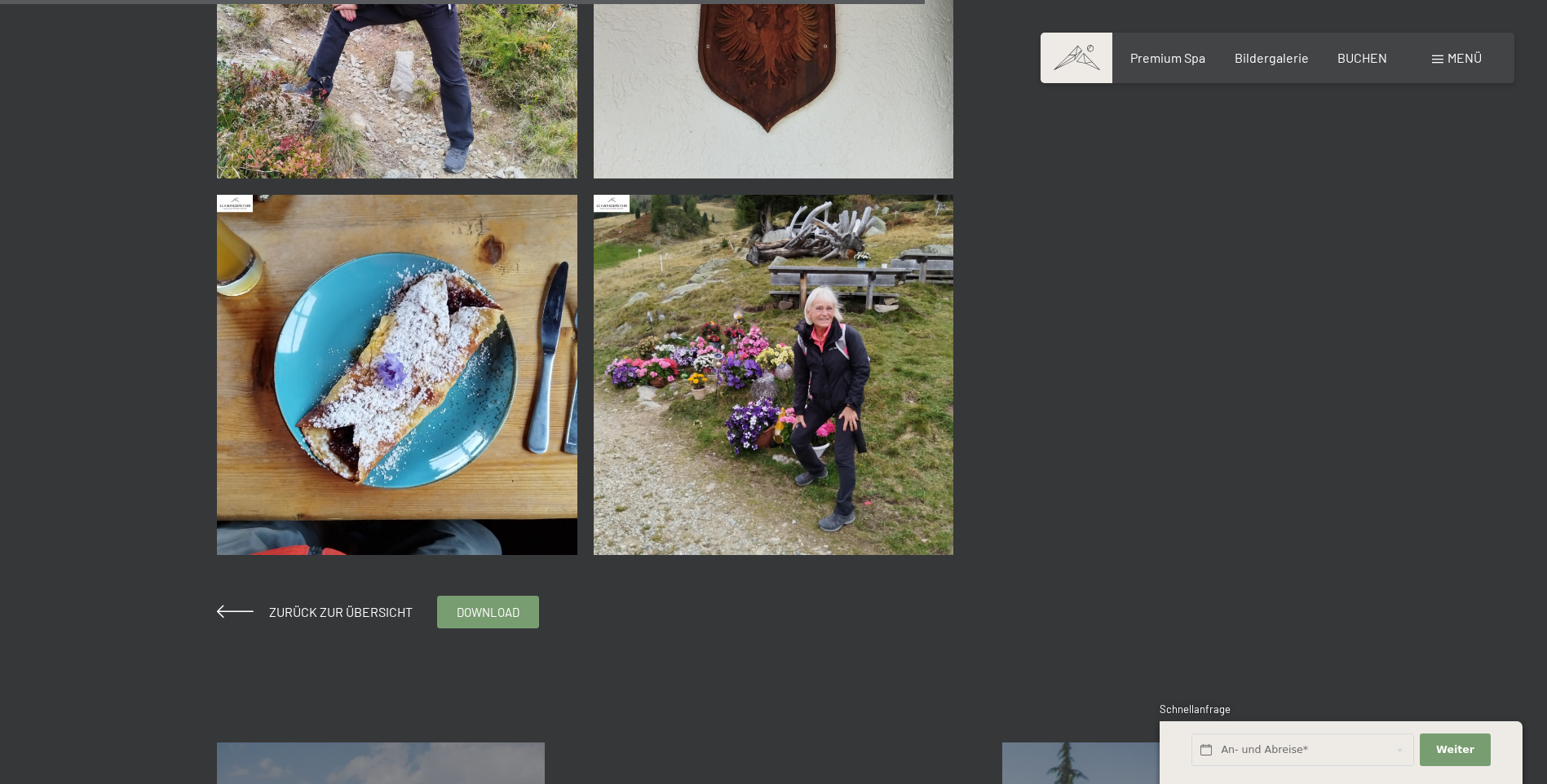
scroll to position [1467, 0]
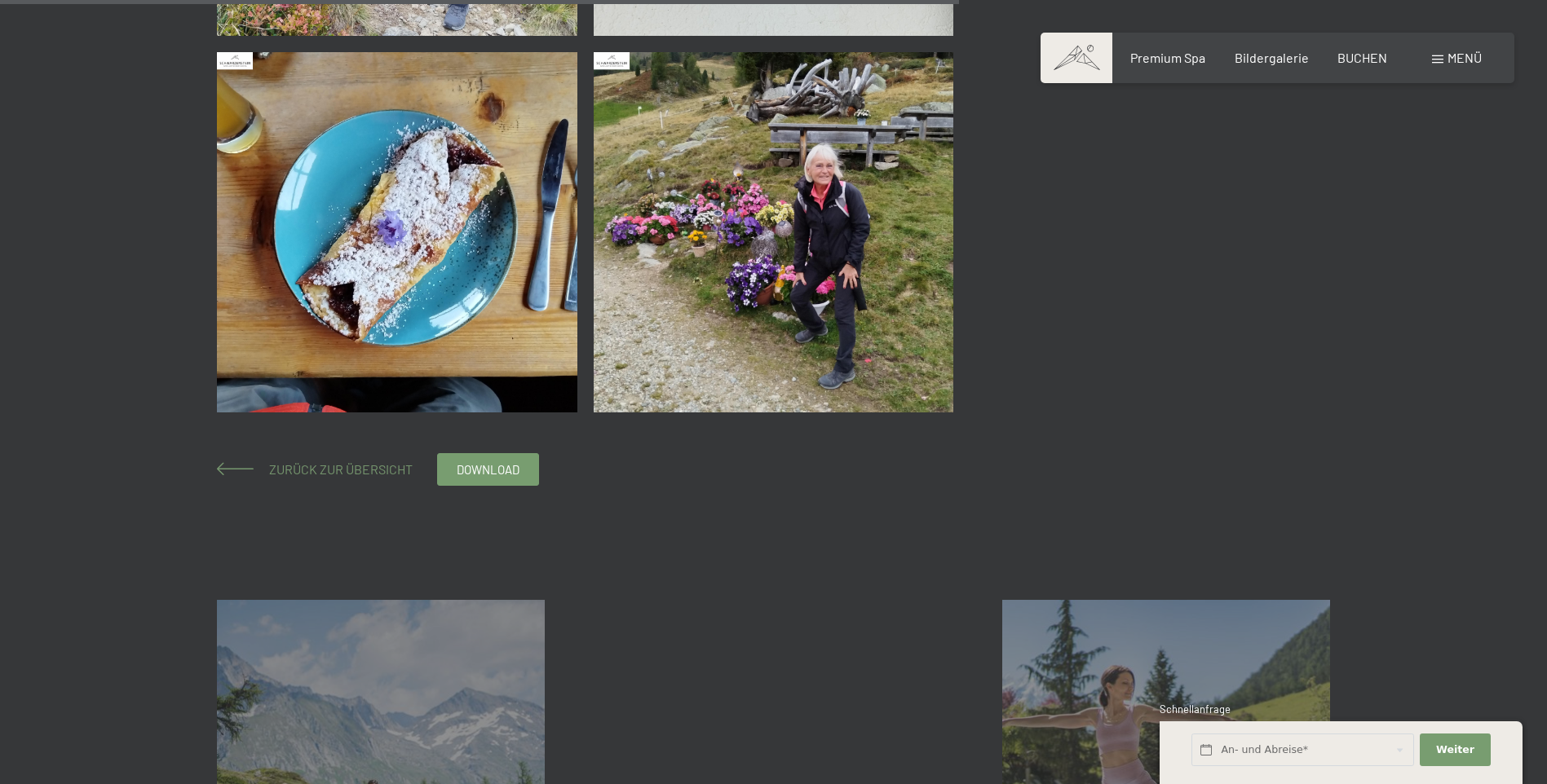
click at [374, 467] on span "Zurück zur Übersicht" at bounding box center [334, 469] width 156 height 15
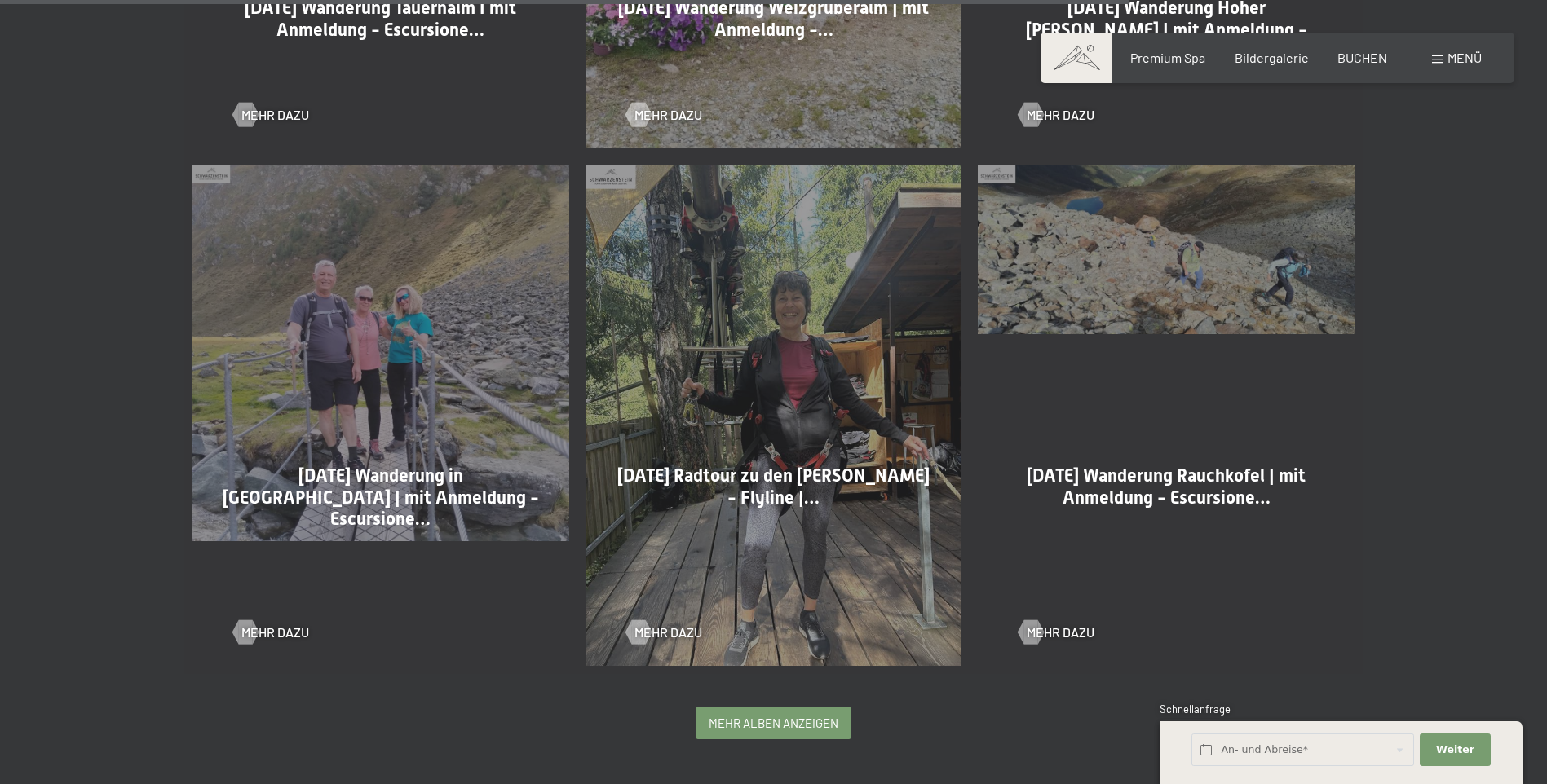
scroll to position [3098, 0]
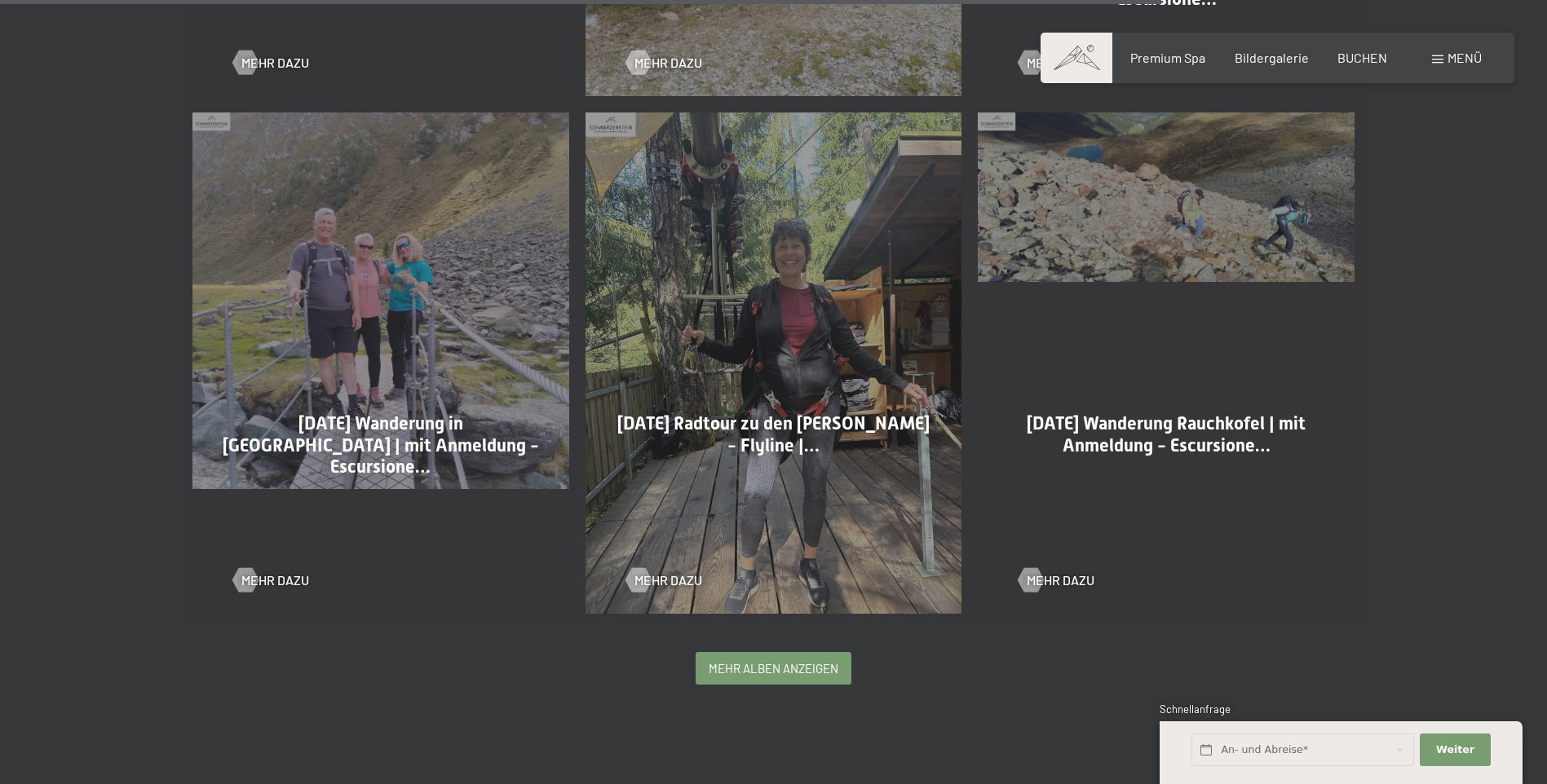
click at [730, 674] on span "mehr Alben anzeigen" at bounding box center [774, 668] width 129 height 17
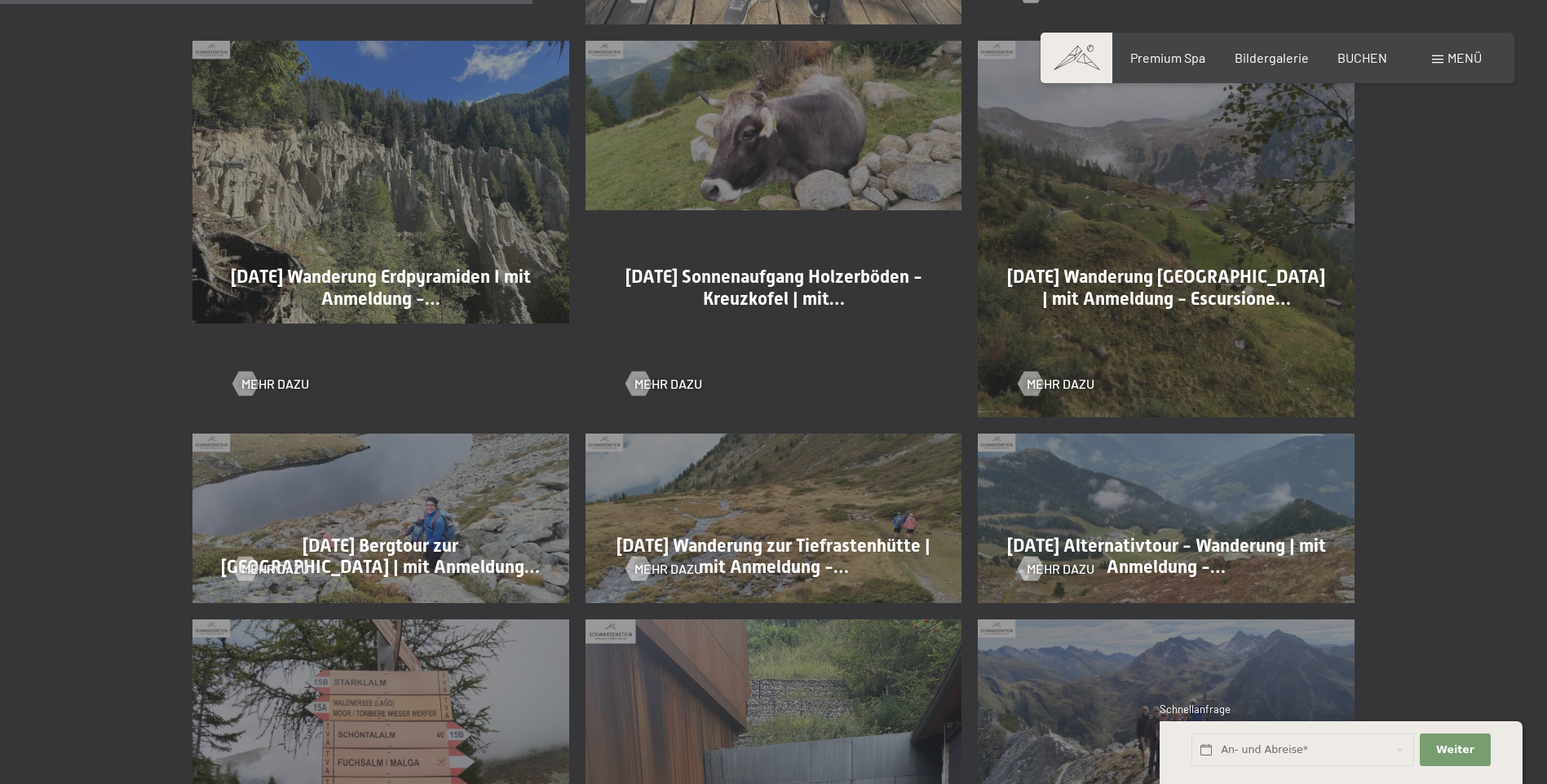
scroll to position [3669, 0]
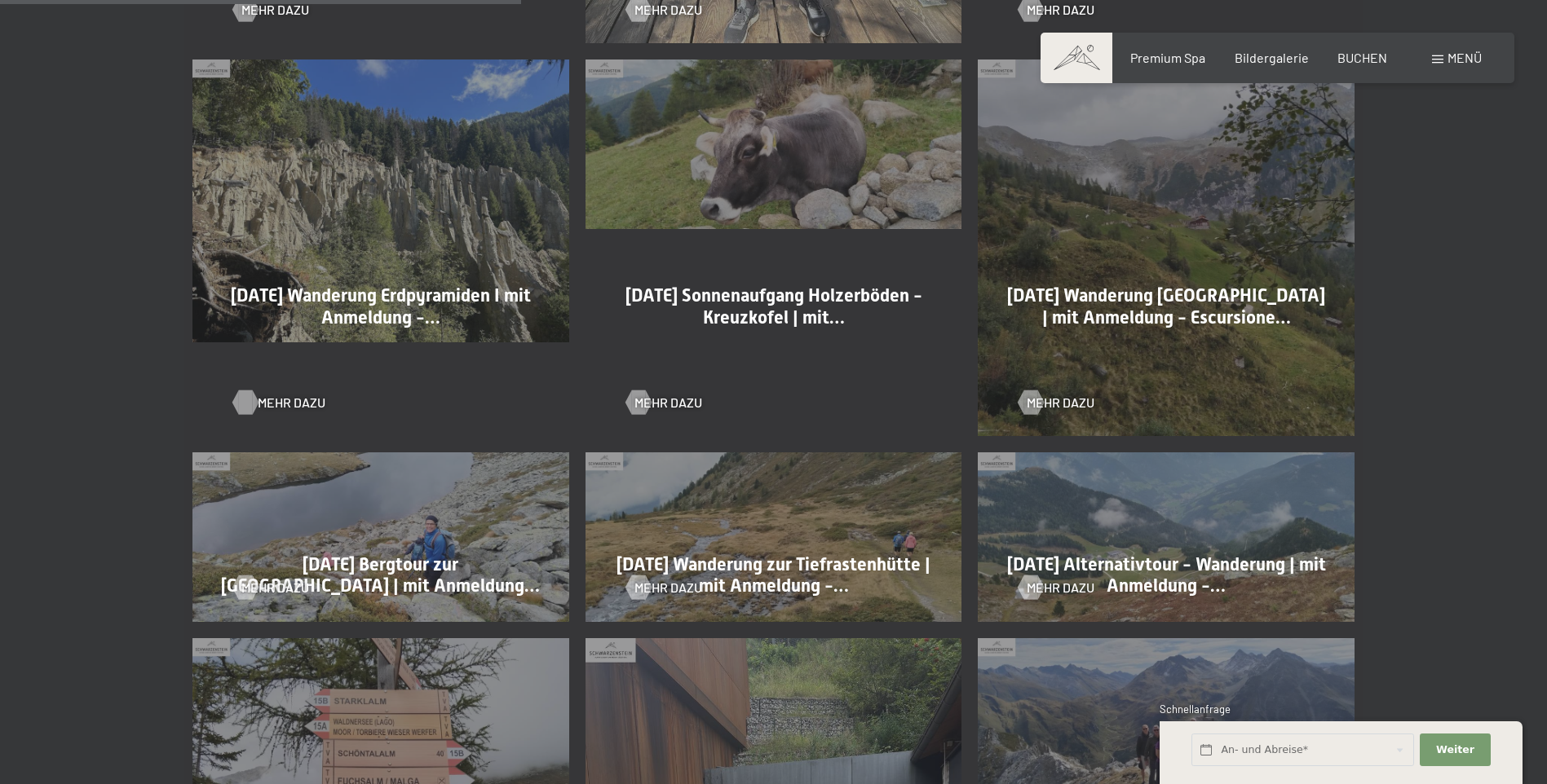
click at [238, 402] on div at bounding box center [244, 401] width 13 height 24
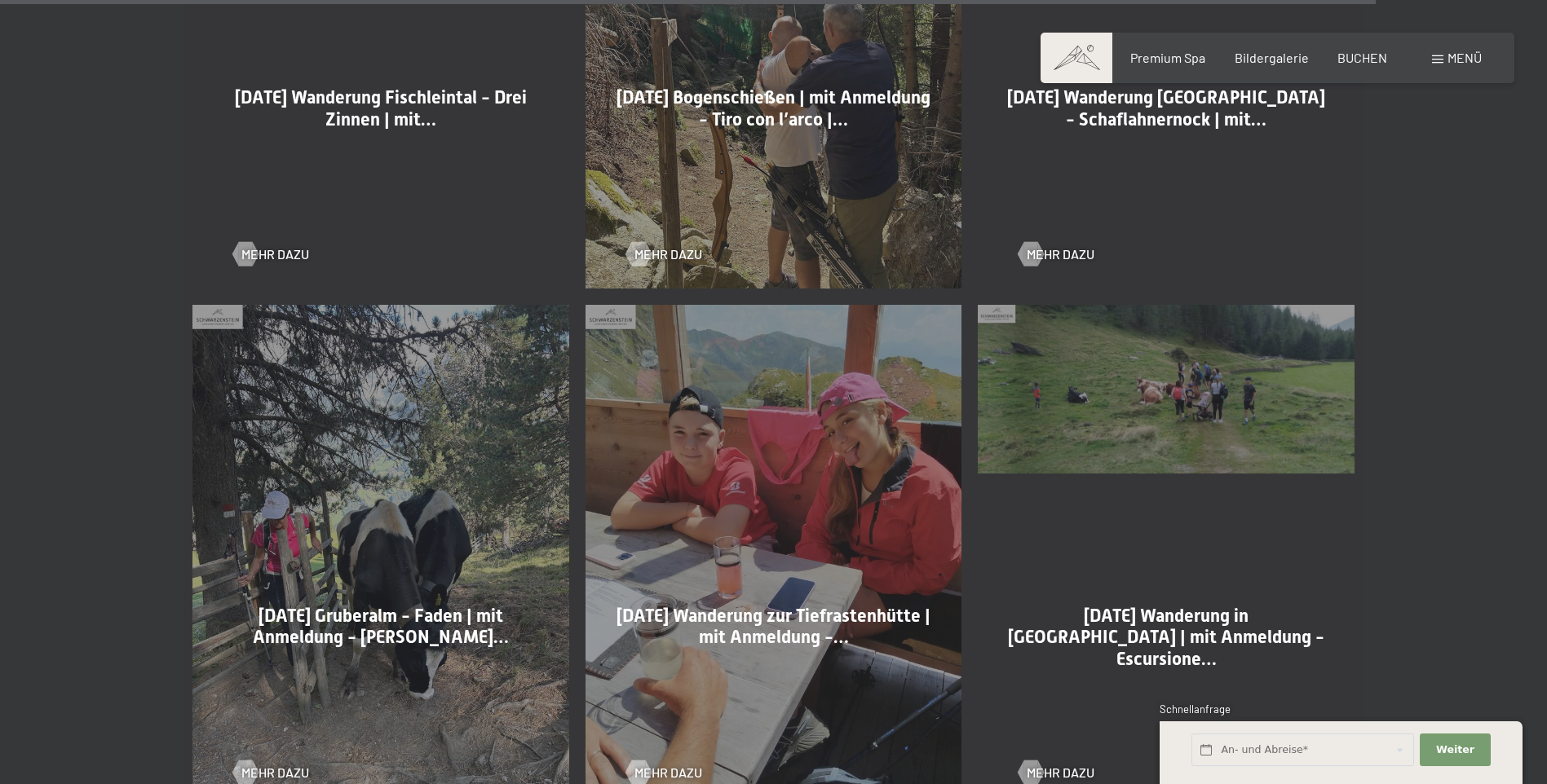
scroll to position [9621, 0]
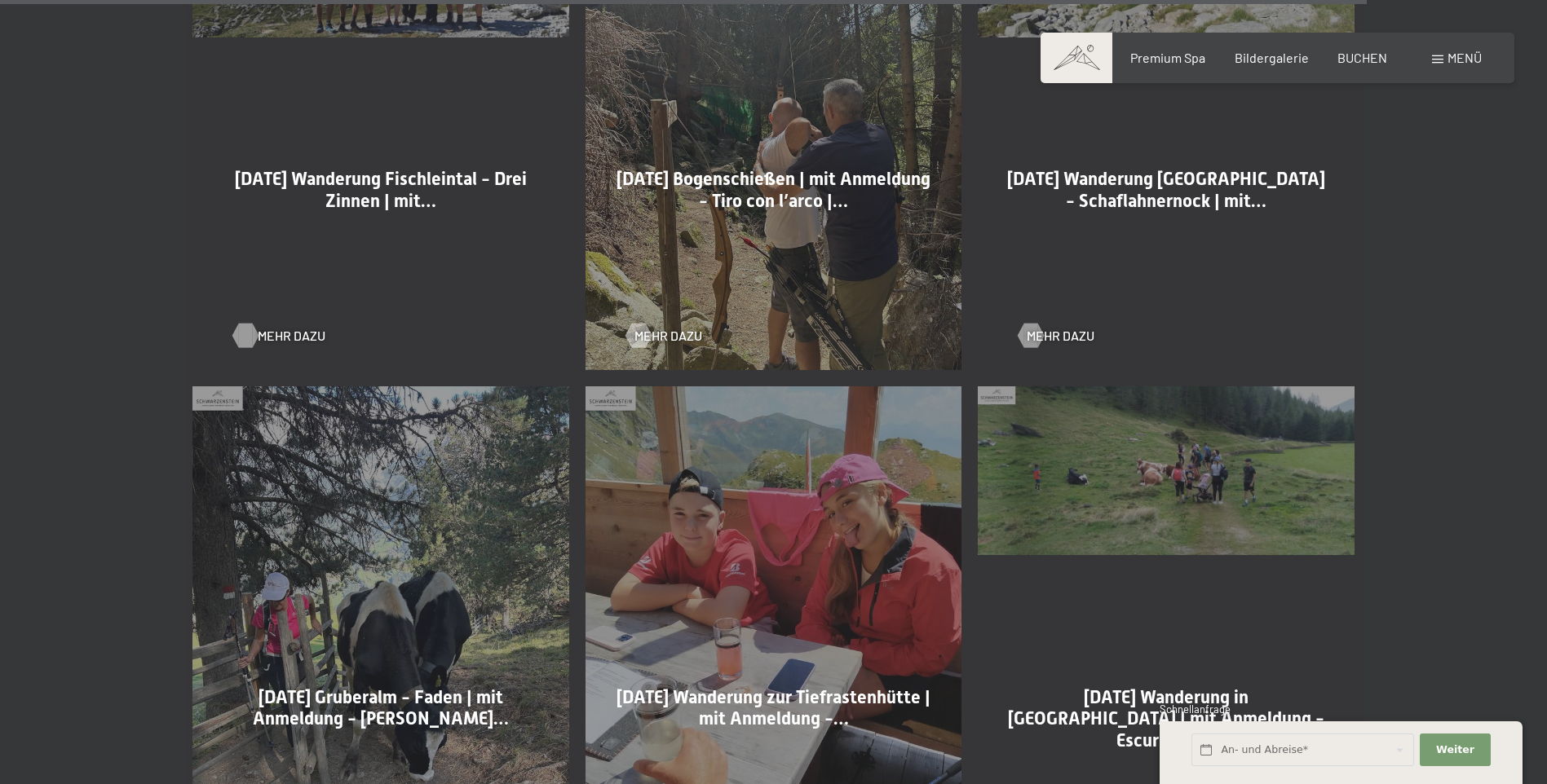
click at [248, 330] on div at bounding box center [244, 335] width 13 height 24
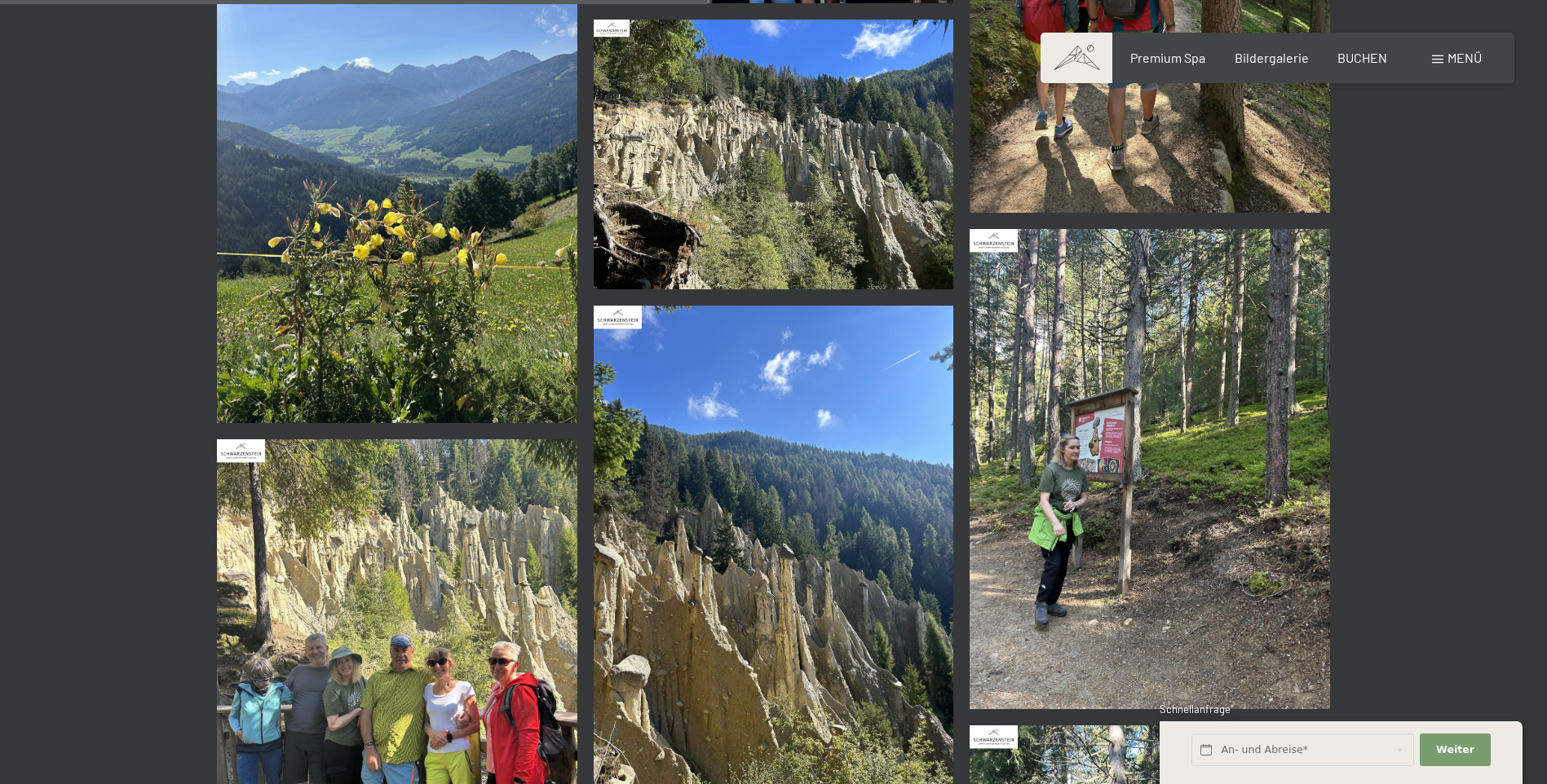
scroll to position [1467, 0]
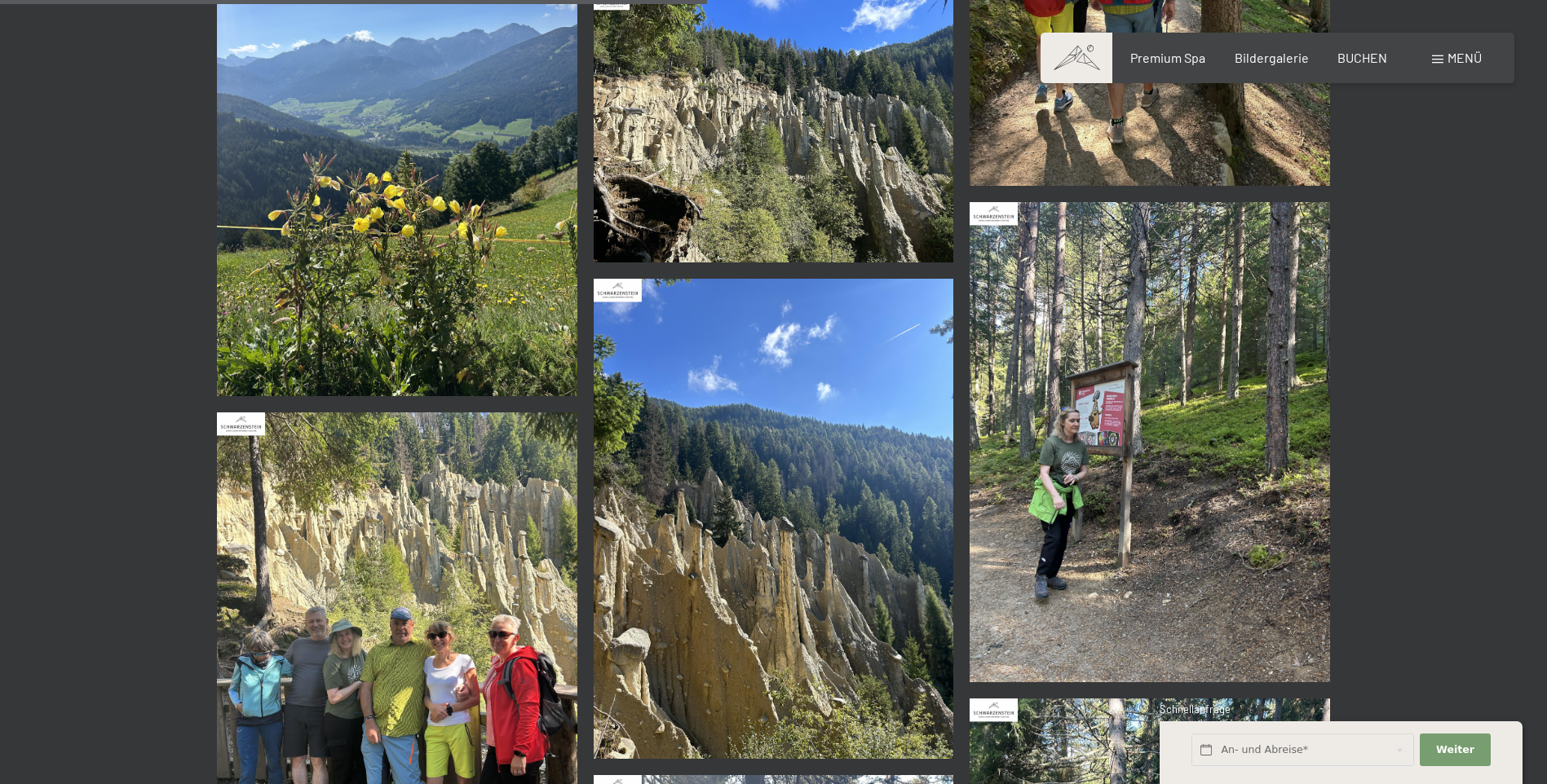
click at [775, 575] on img at bounding box center [774, 518] width 360 height 480
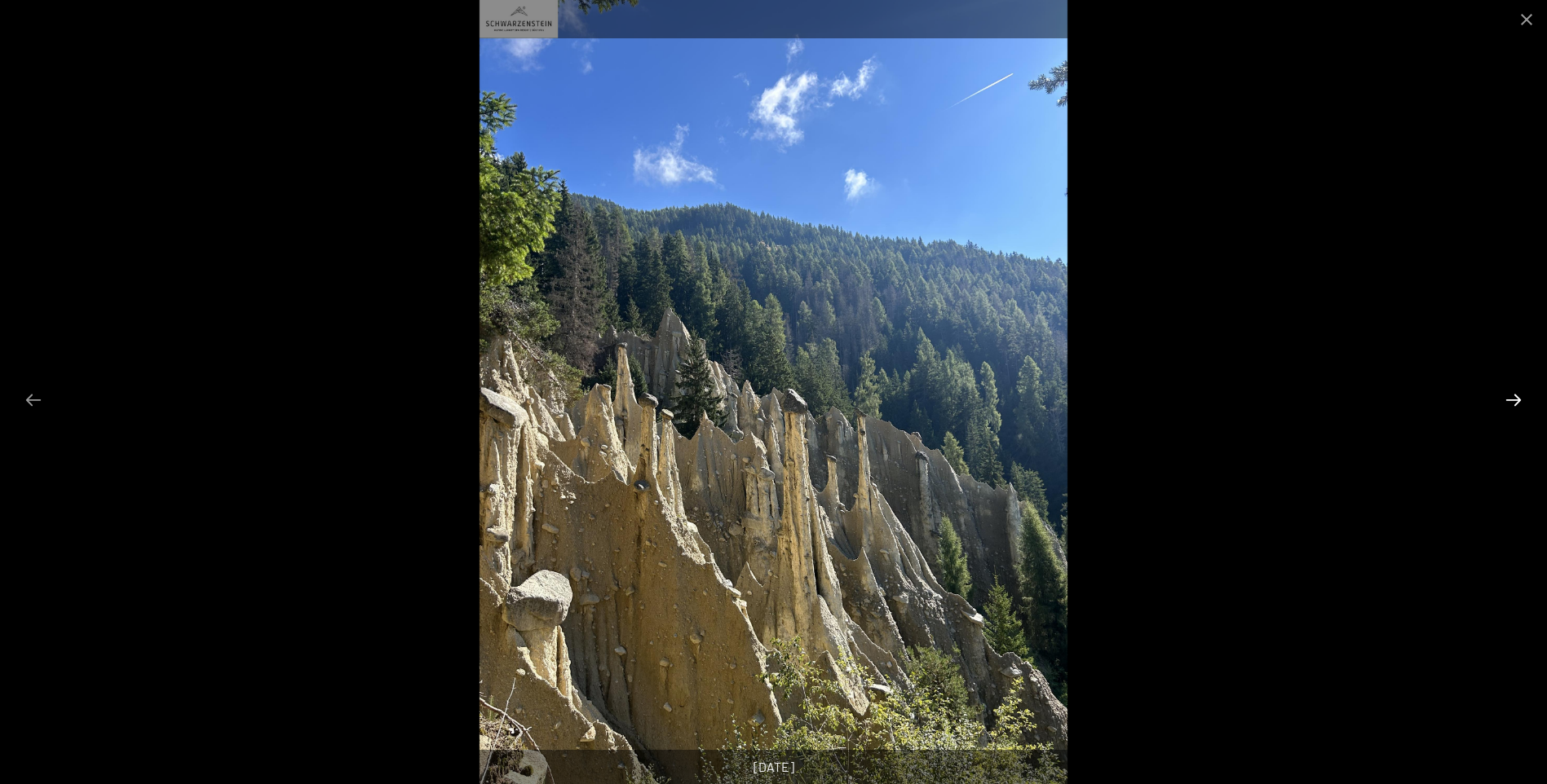
click at [1519, 401] on button "Next slide" at bounding box center [1514, 400] width 34 height 31
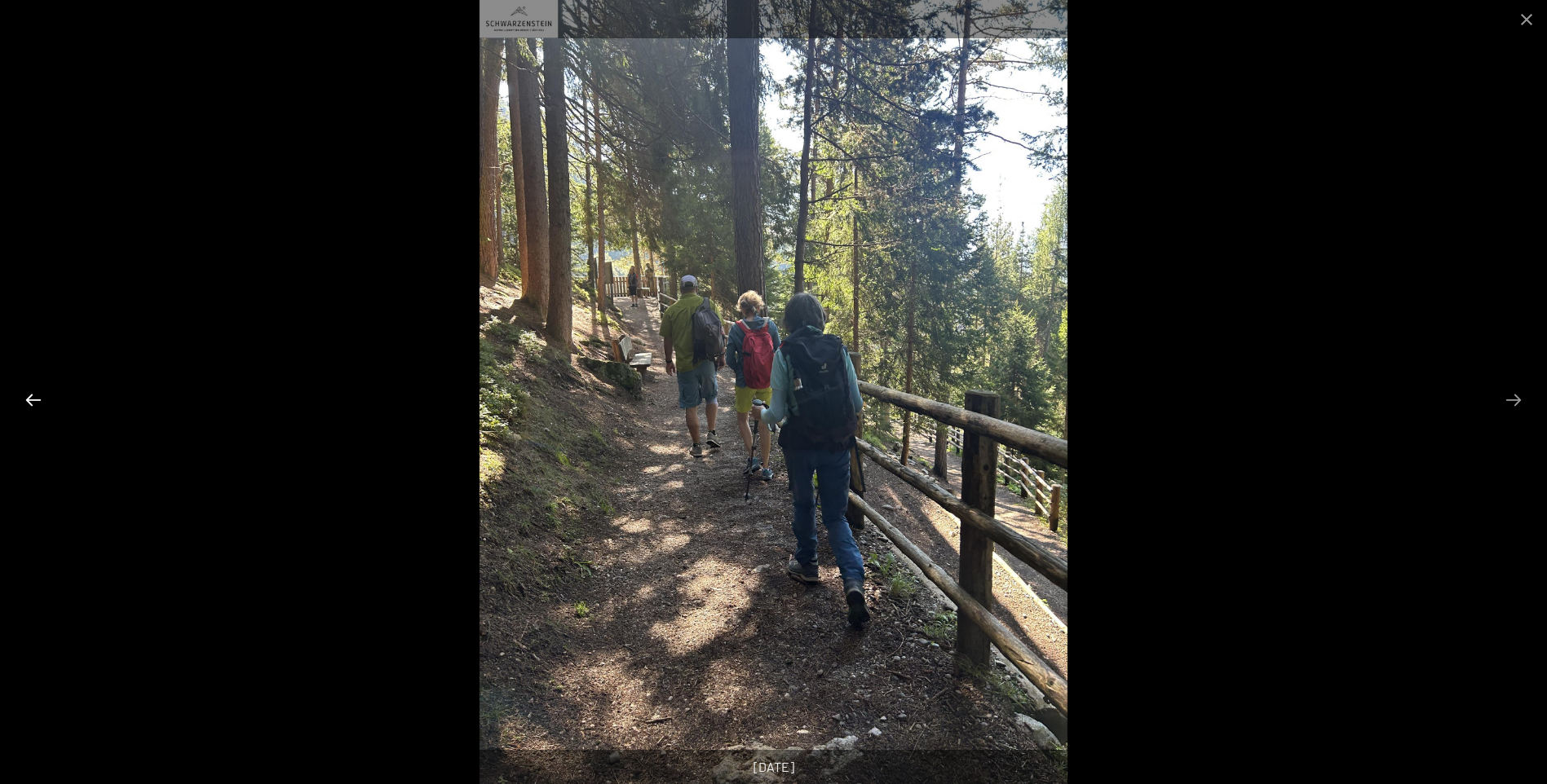
click at [30, 400] on button "Previous slide" at bounding box center [33, 400] width 34 height 31
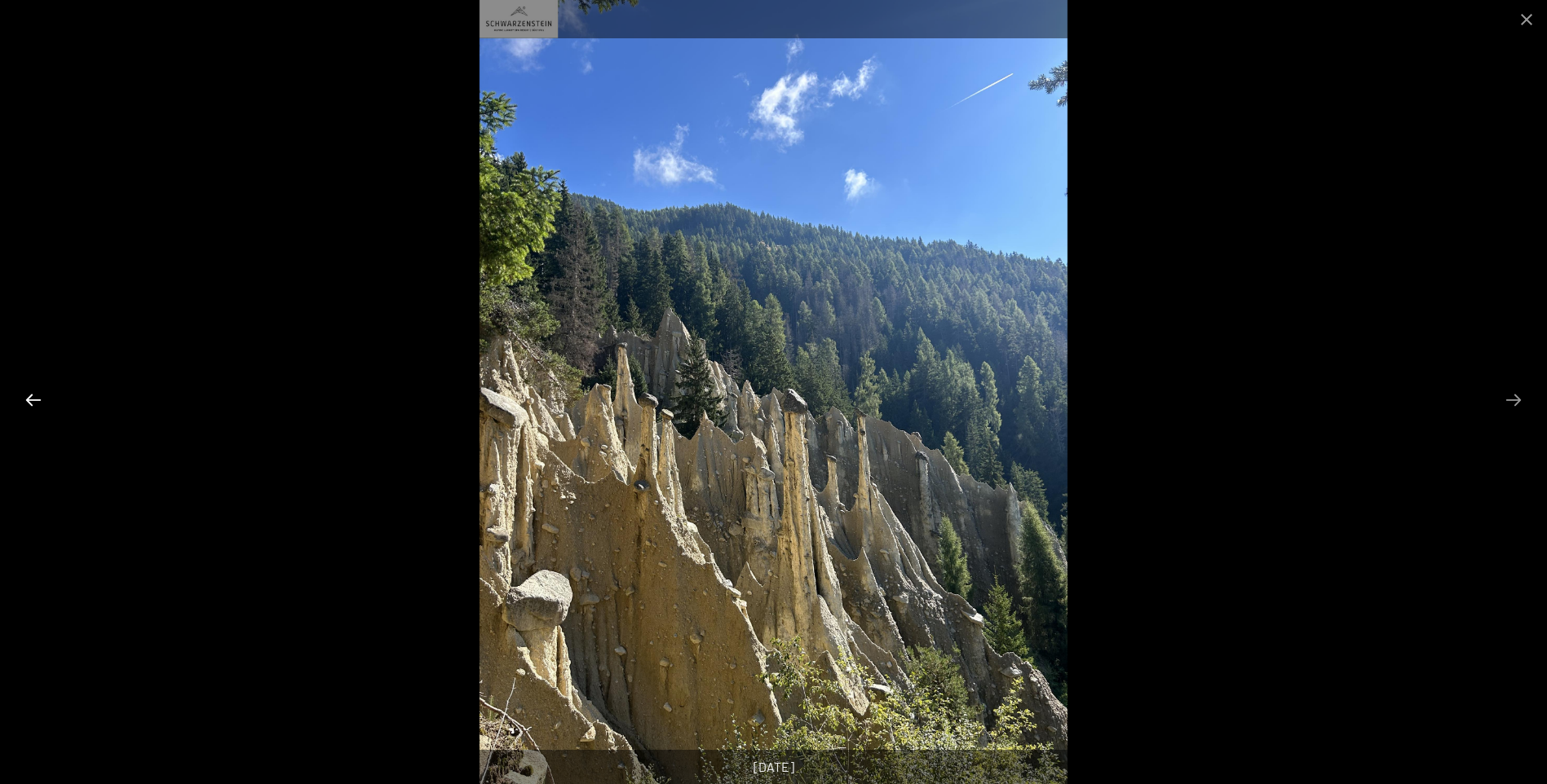
click at [30, 400] on button "Previous slide" at bounding box center [33, 400] width 34 height 31
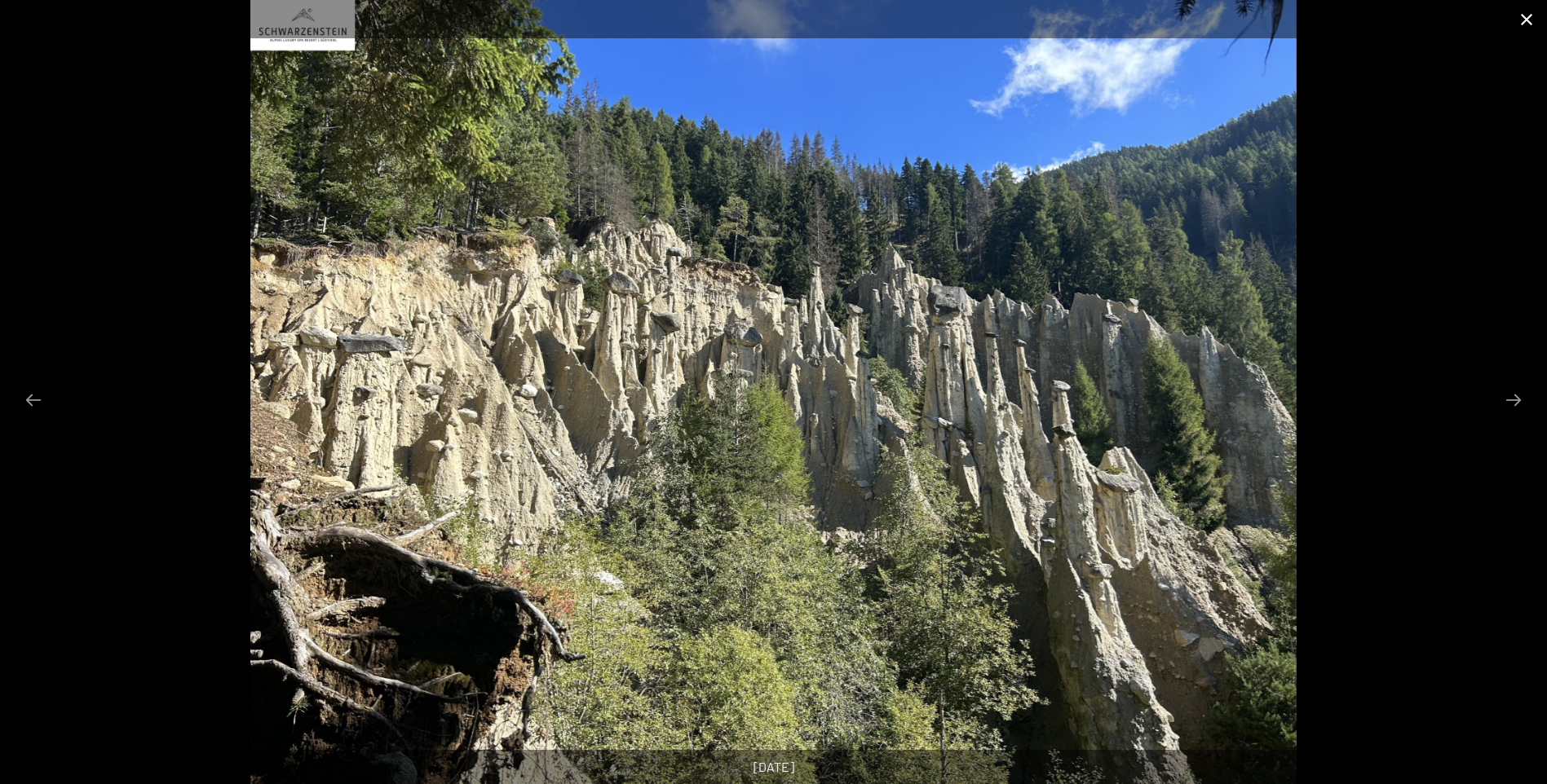
click at [1523, 18] on button "Close gallery" at bounding box center [1526, 19] width 40 height 39
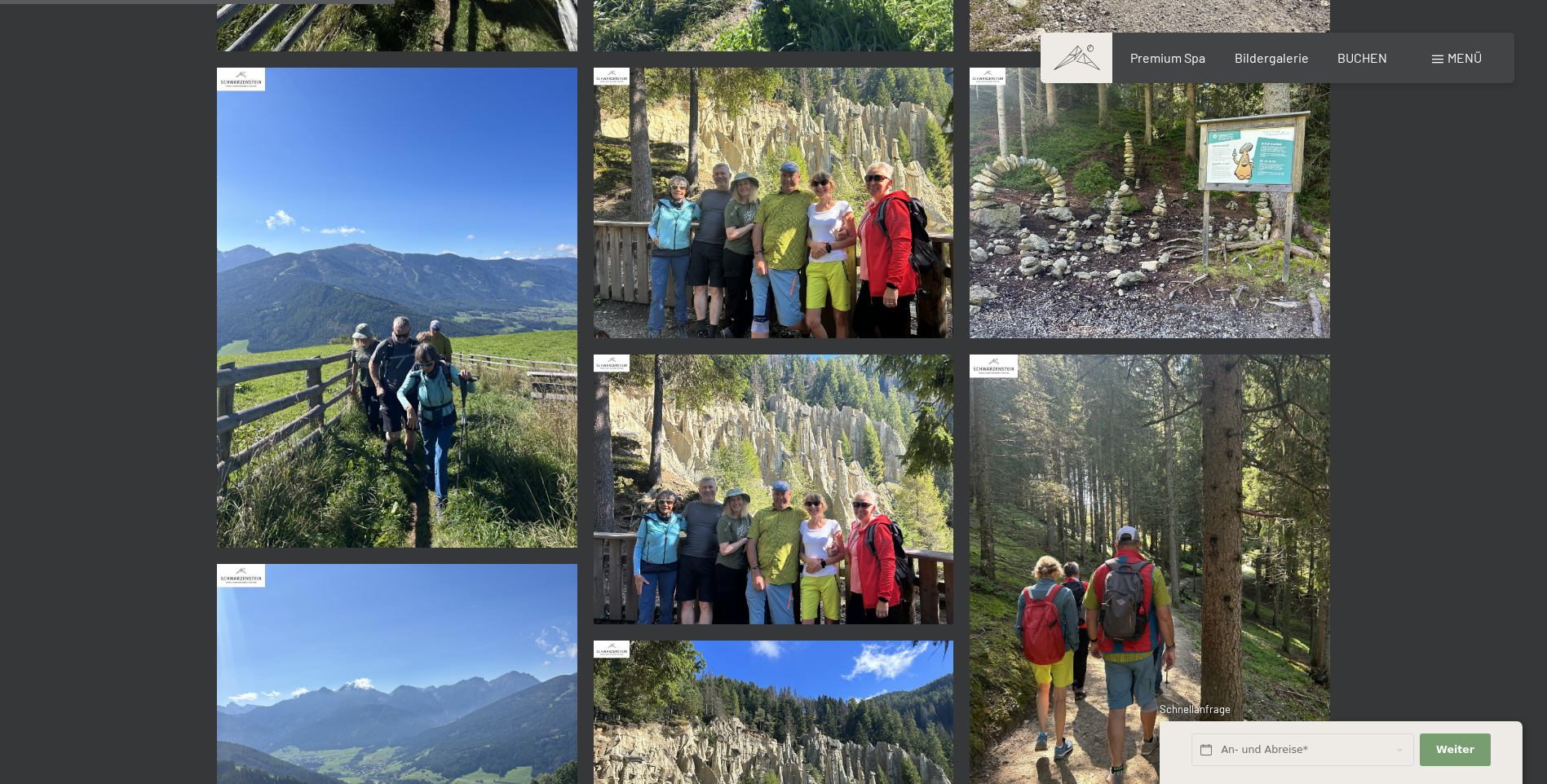
scroll to position [734, 0]
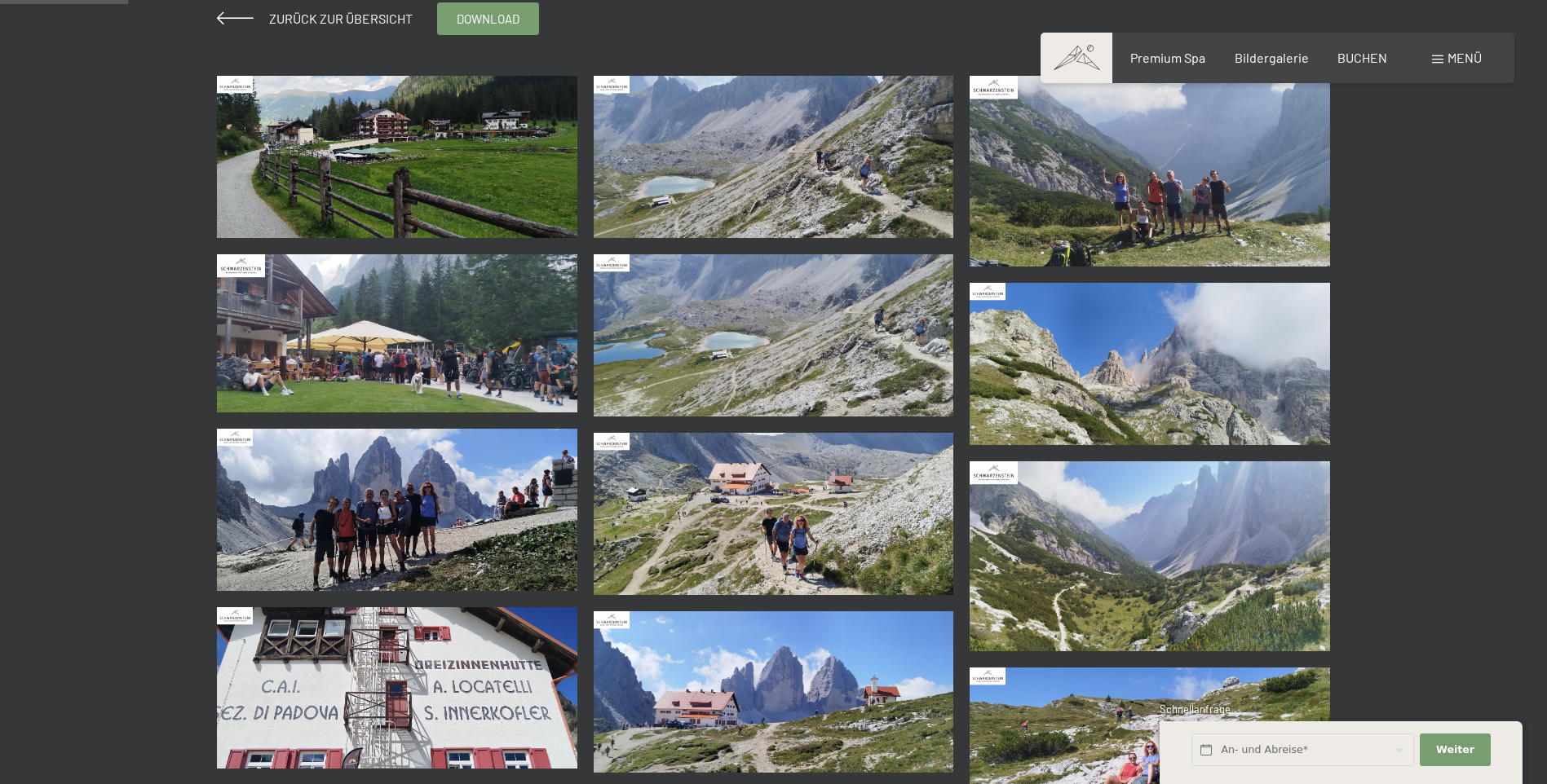
scroll to position [326, 0]
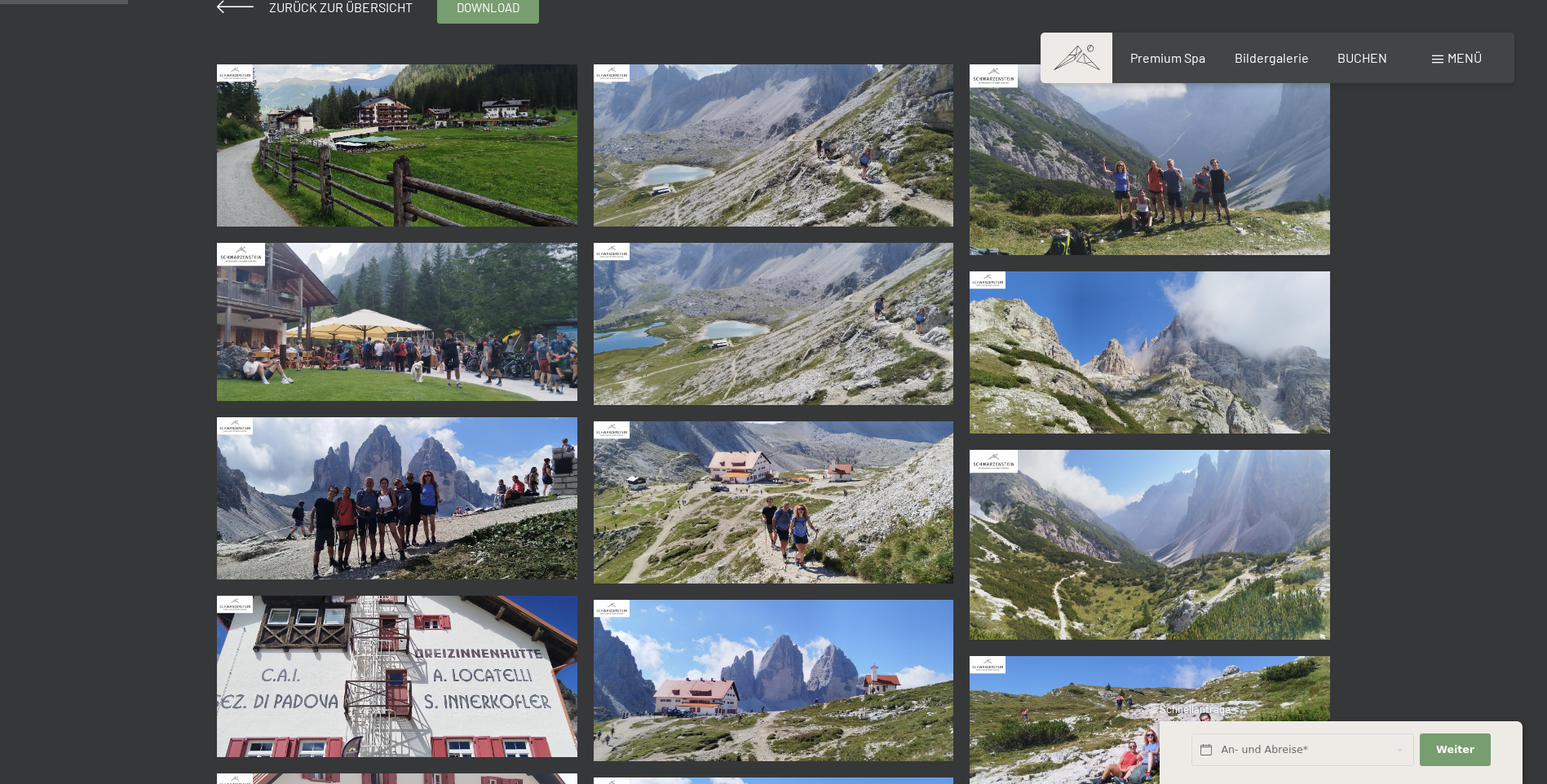
click at [476, 146] on img at bounding box center [396, 145] width 360 height 163
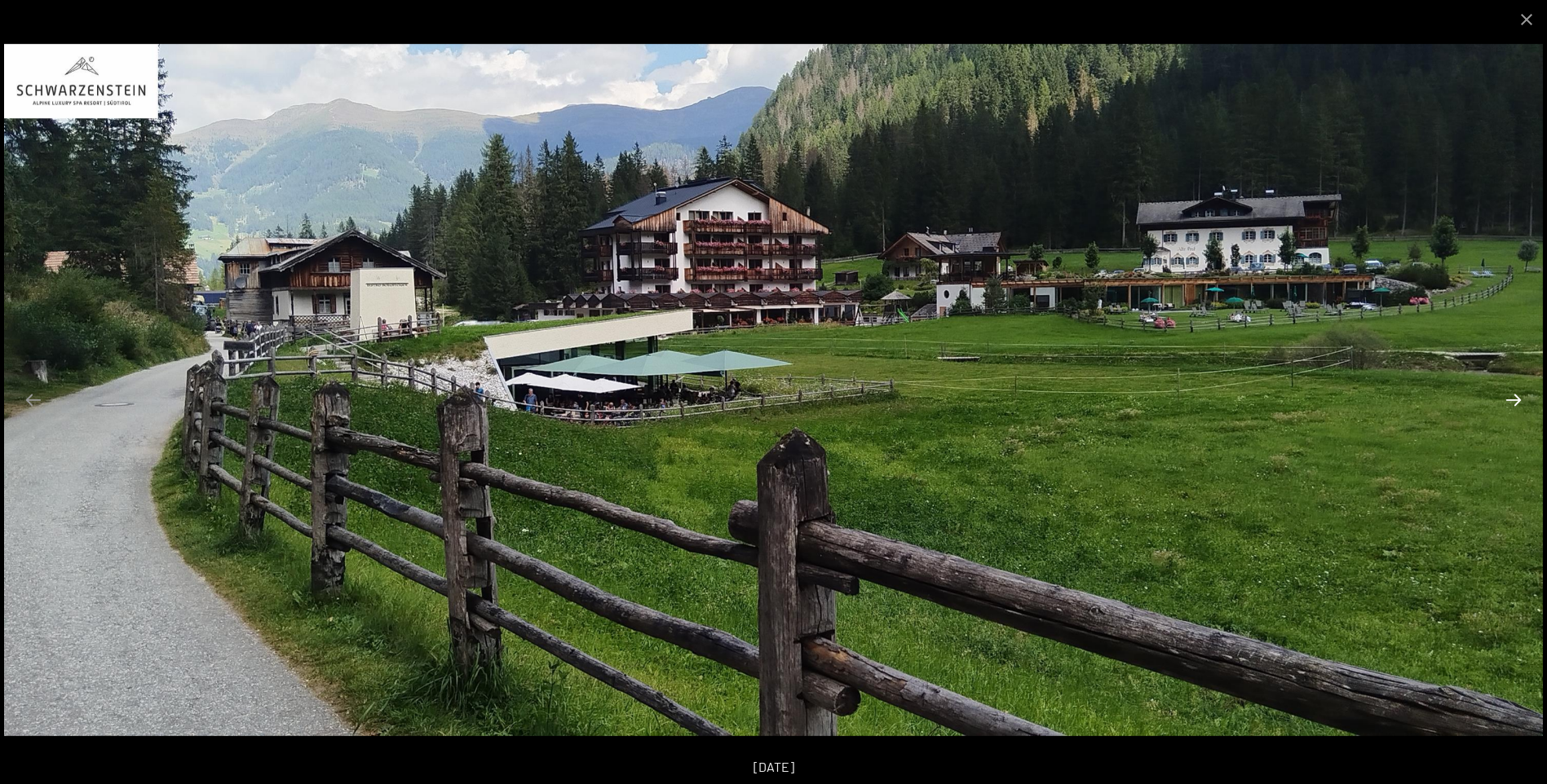
click at [1514, 402] on button "Next slide" at bounding box center [1514, 400] width 34 height 31
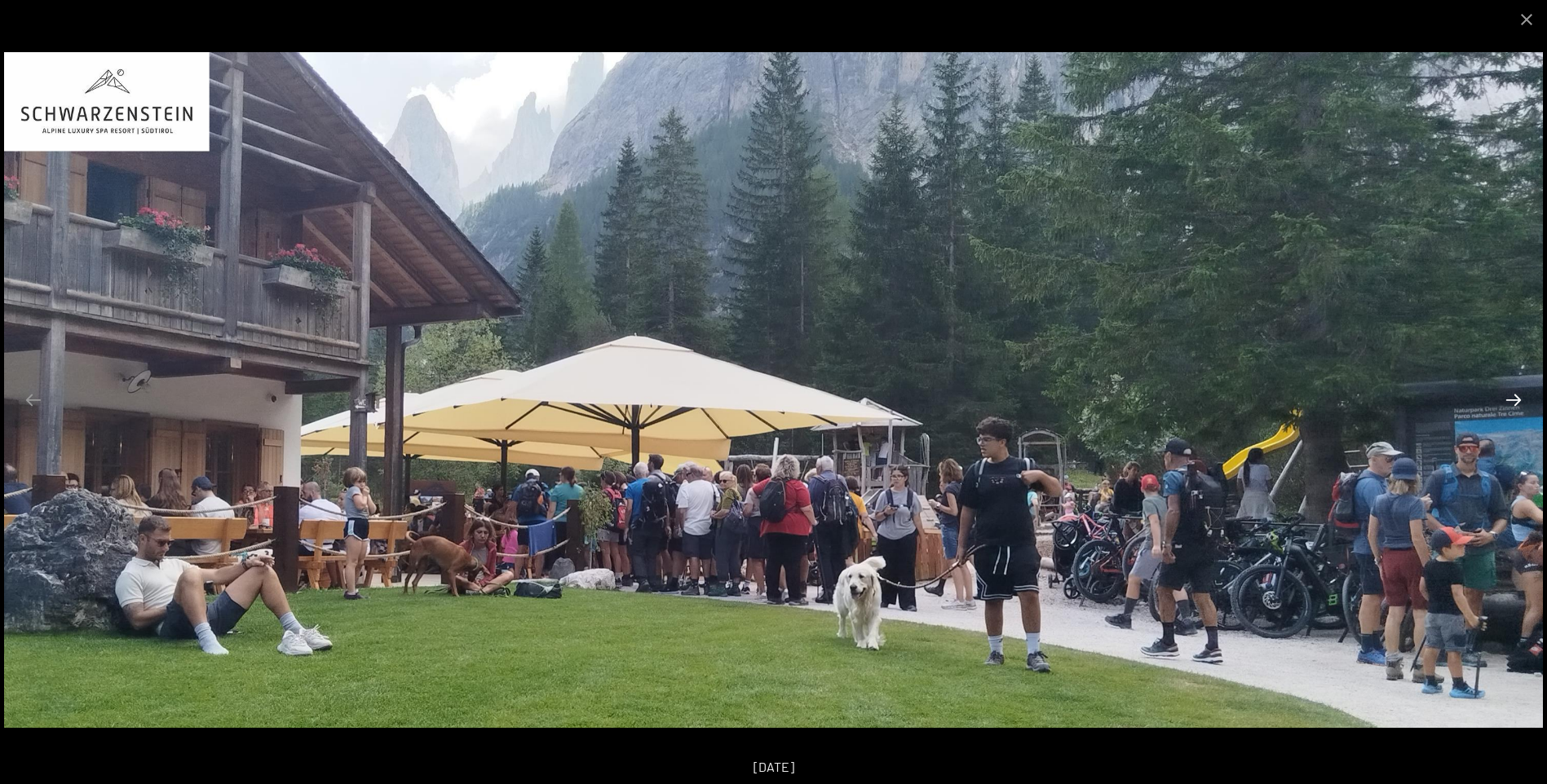
click at [1514, 402] on button "Next slide" at bounding box center [1514, 400] width 34 height 31
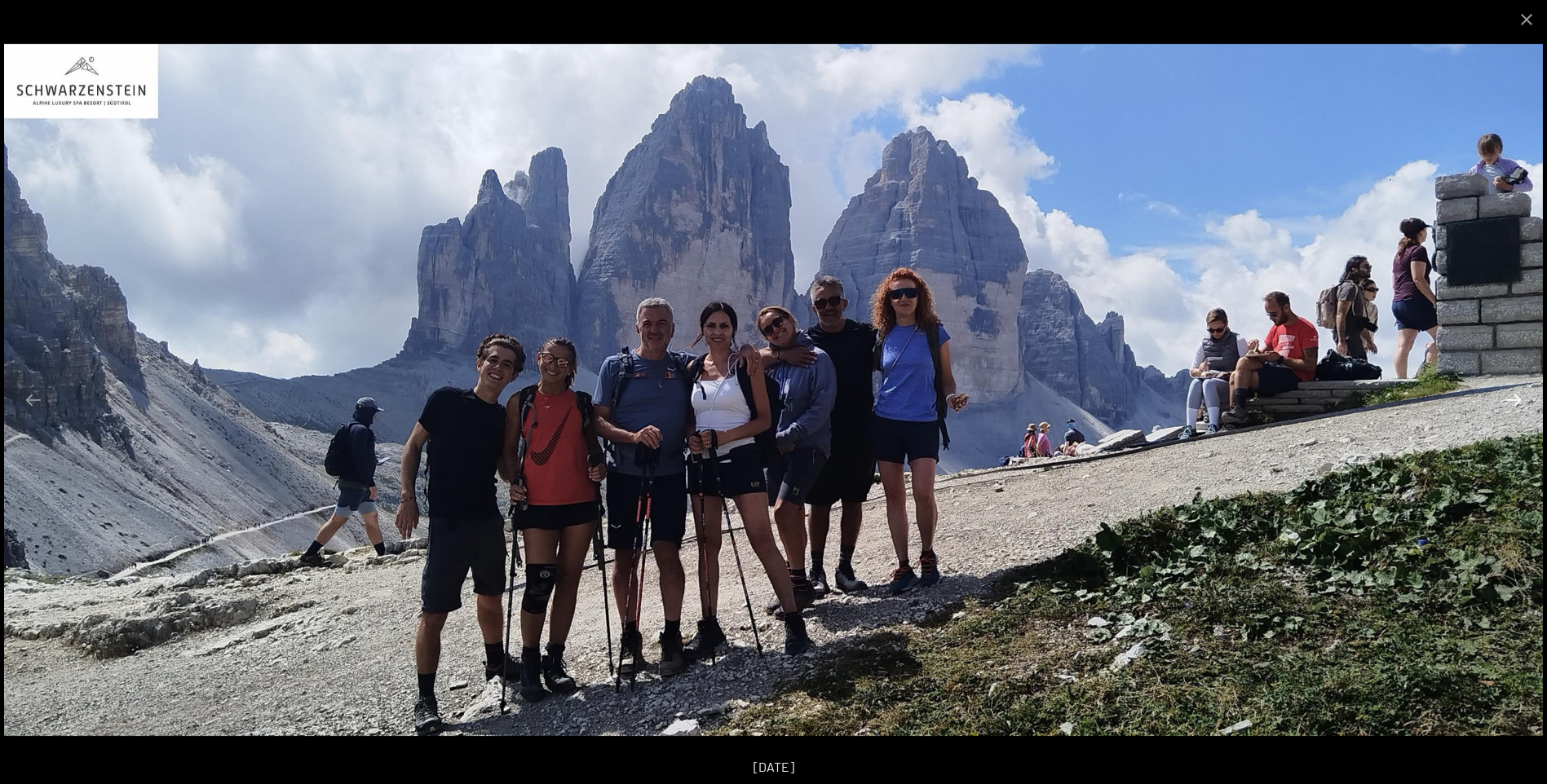
click at [1514, 401] on button "Next slide" at bounding box center [1514, 400] width 34 height 31
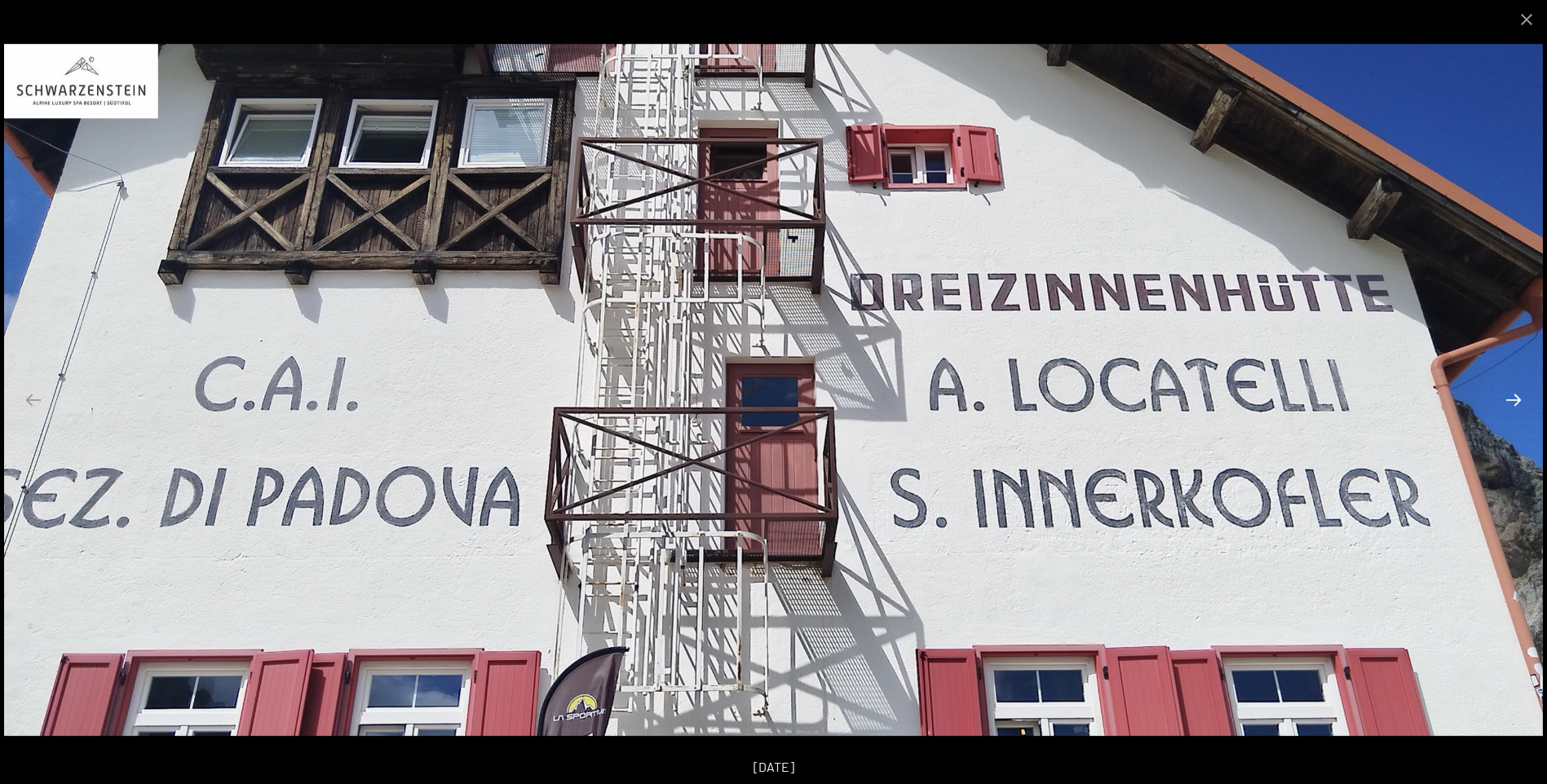
click at [1514, 401] on button "Next slide" at bounding box center [1514, 400] width 34 height 31
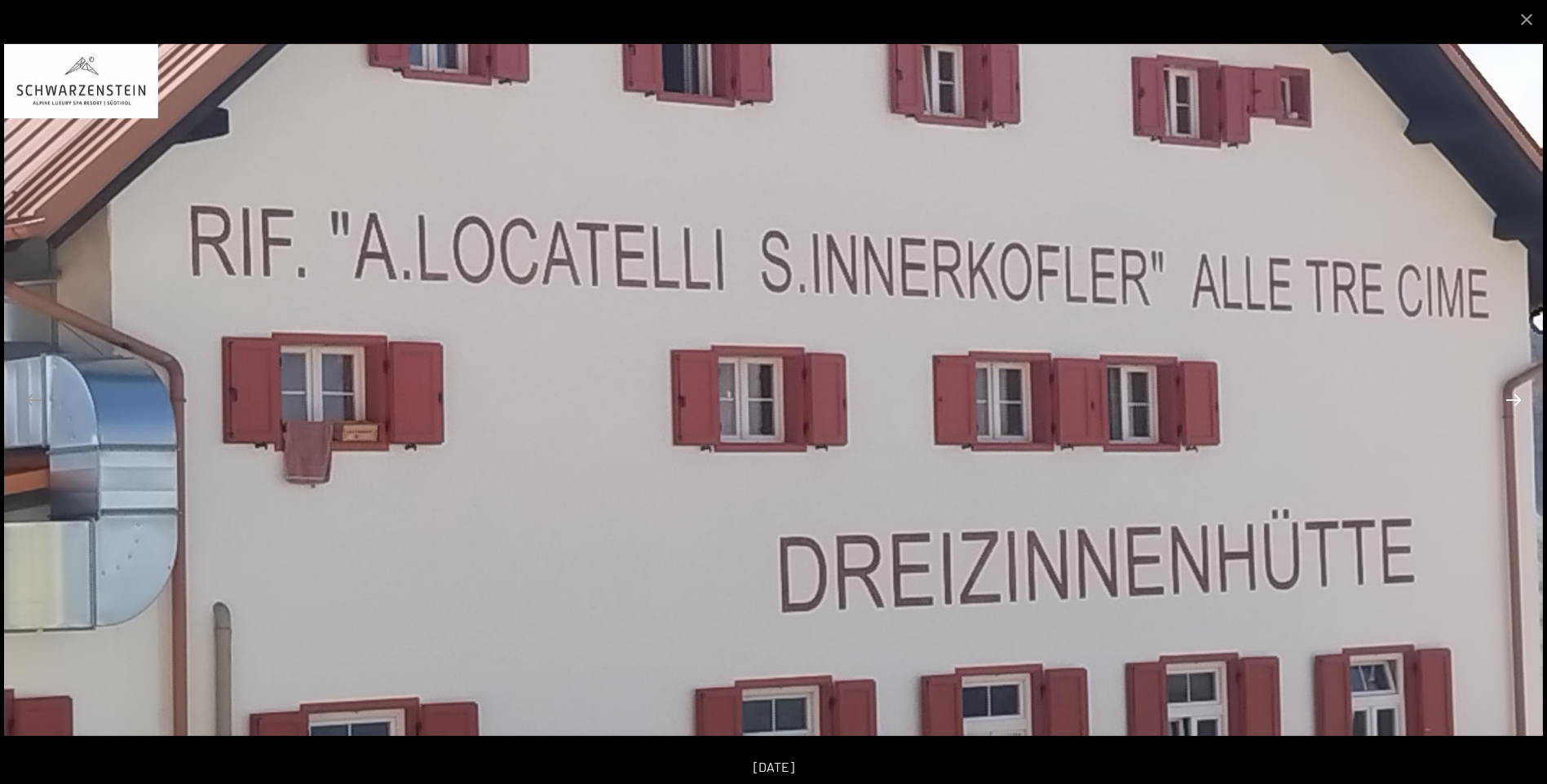
click at [1514, 401] on button "Next slide" at bounding box center [1514, 400] width 34 height 31
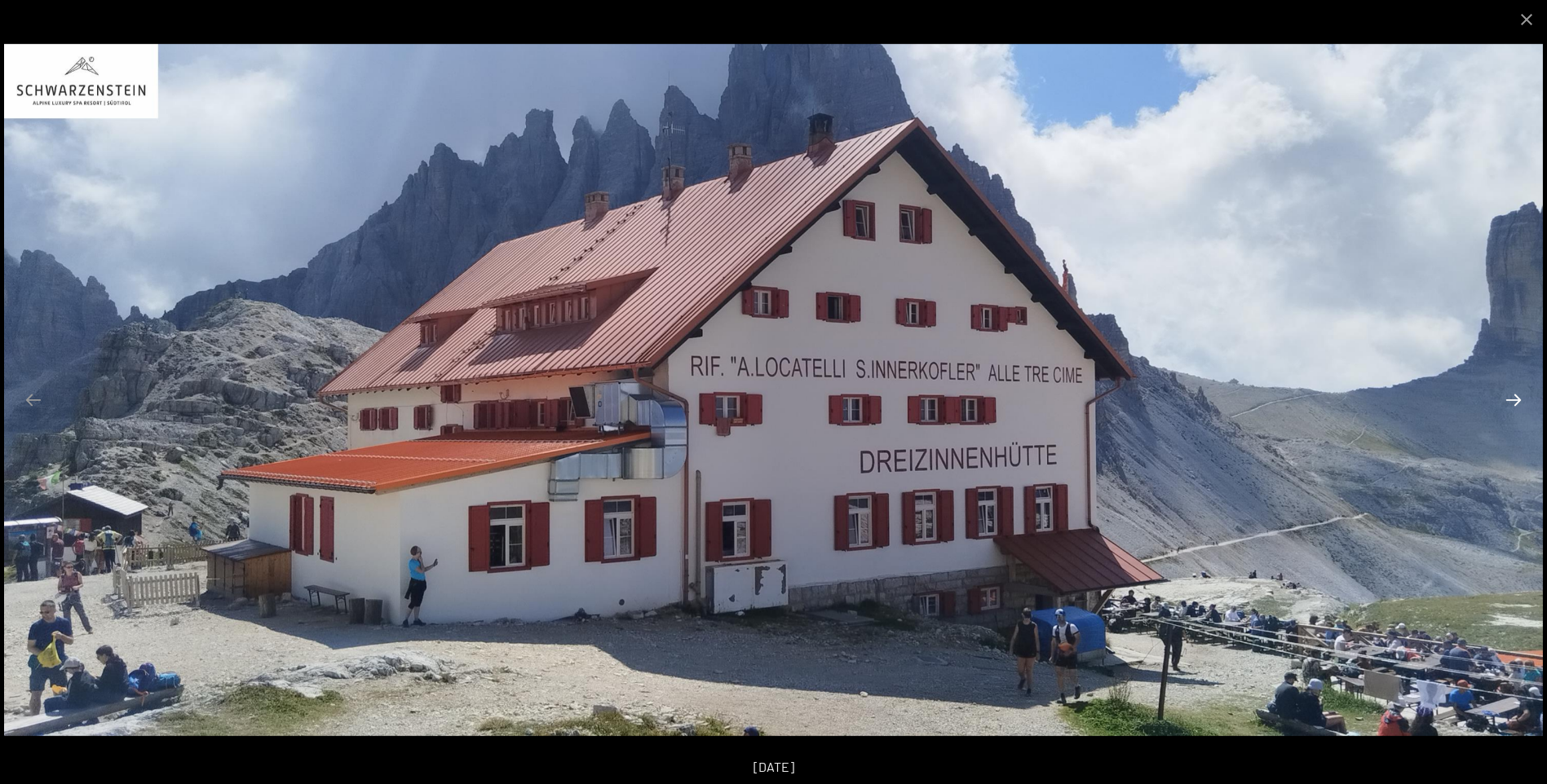
click at [1516, 401] on button "Next slide" at bounding box center [1514, 400] width 34 height 31
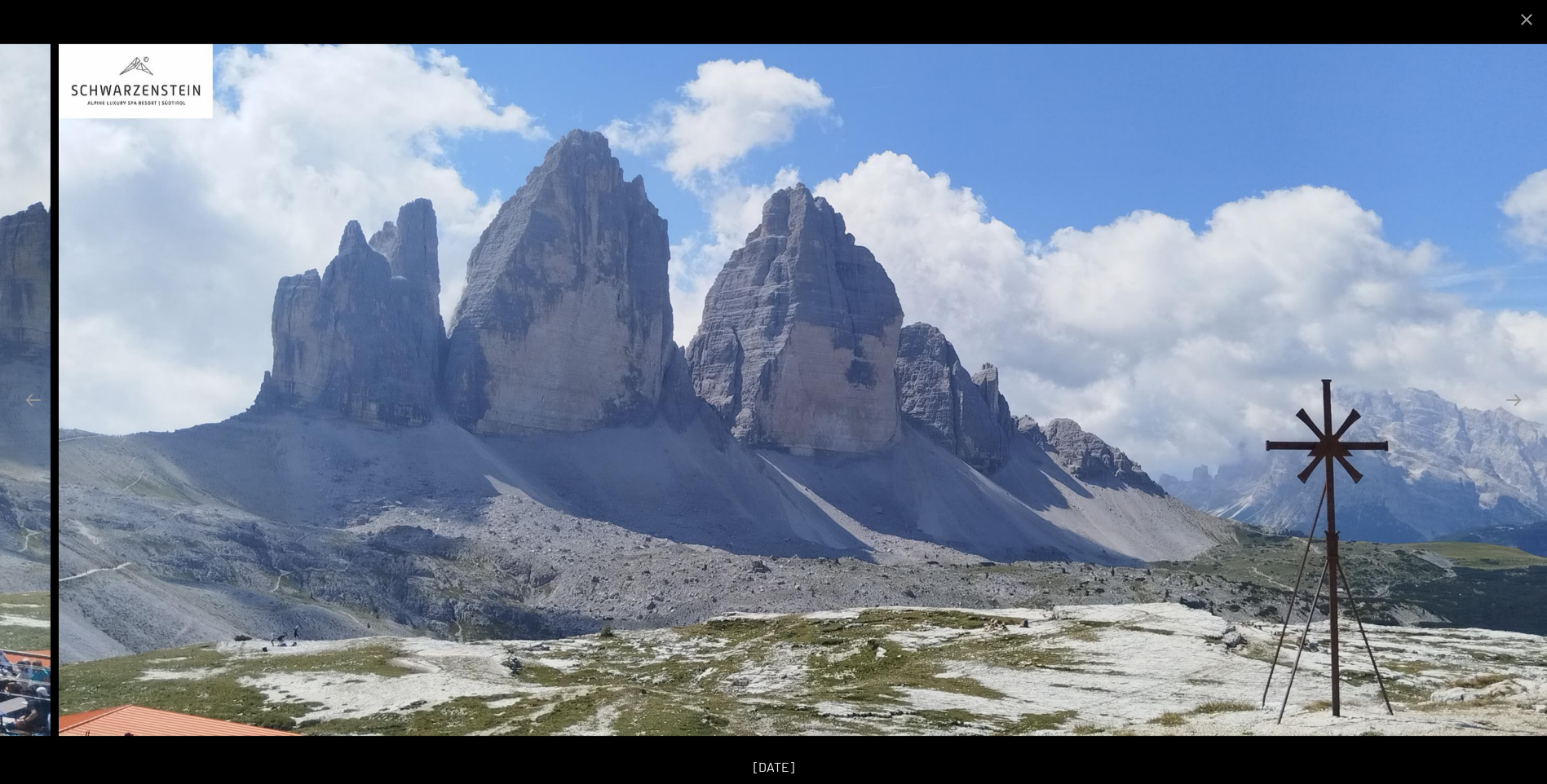
drag, startPoint x: 119, startPoint y: 515, endPoint x: 172, endPoint y: 507, distance: 53.6
click at [172, 507] on img at bounding box center [827, 390] width 1539 height 692
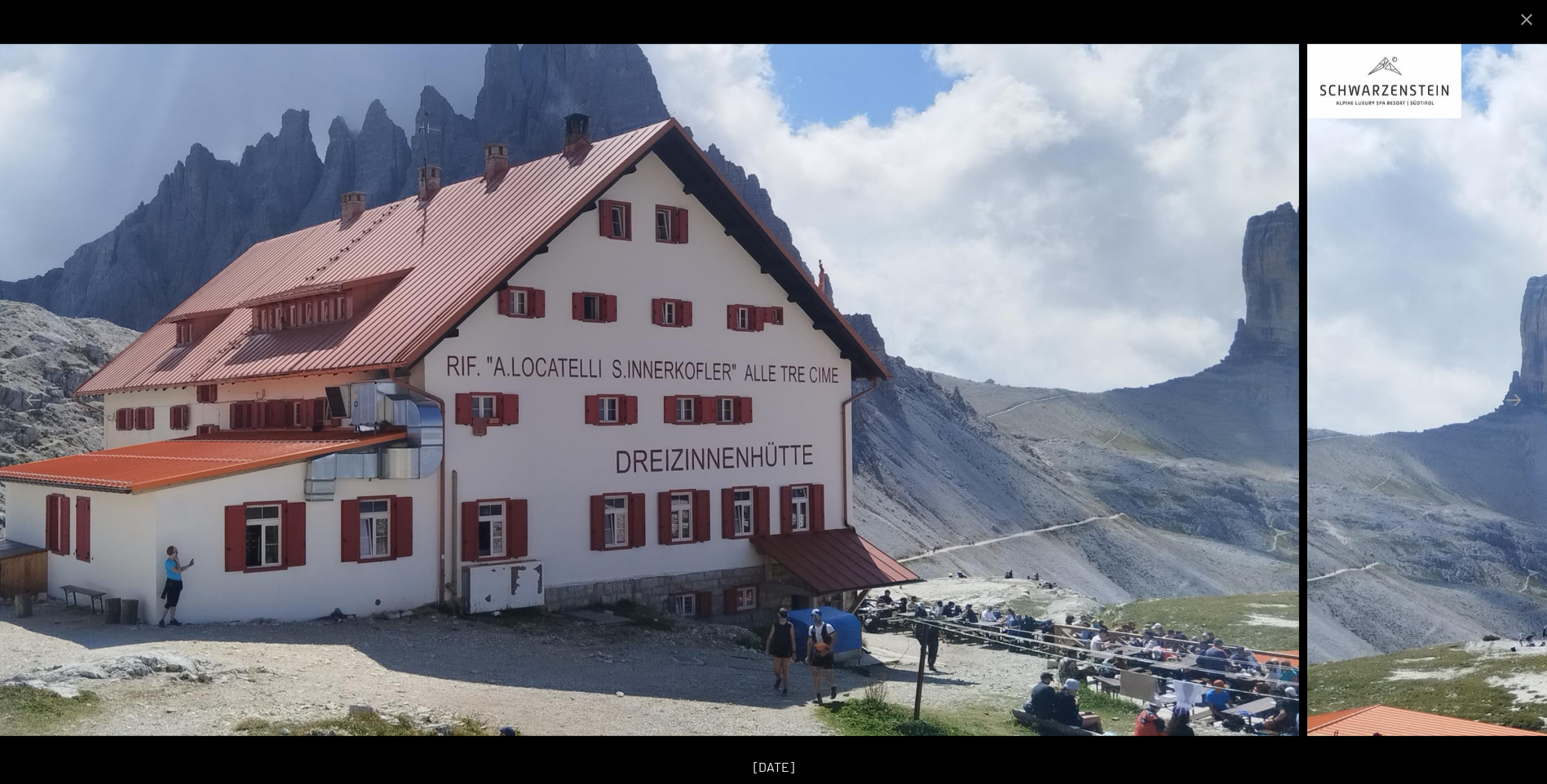
drag, startPoint x: 989, startPoint y: 511, endPoint x: 933, endPoint y: 505, distance: 56.3
click at [976, 509] on img at bounding box center [529, 390] width 1539 height 692
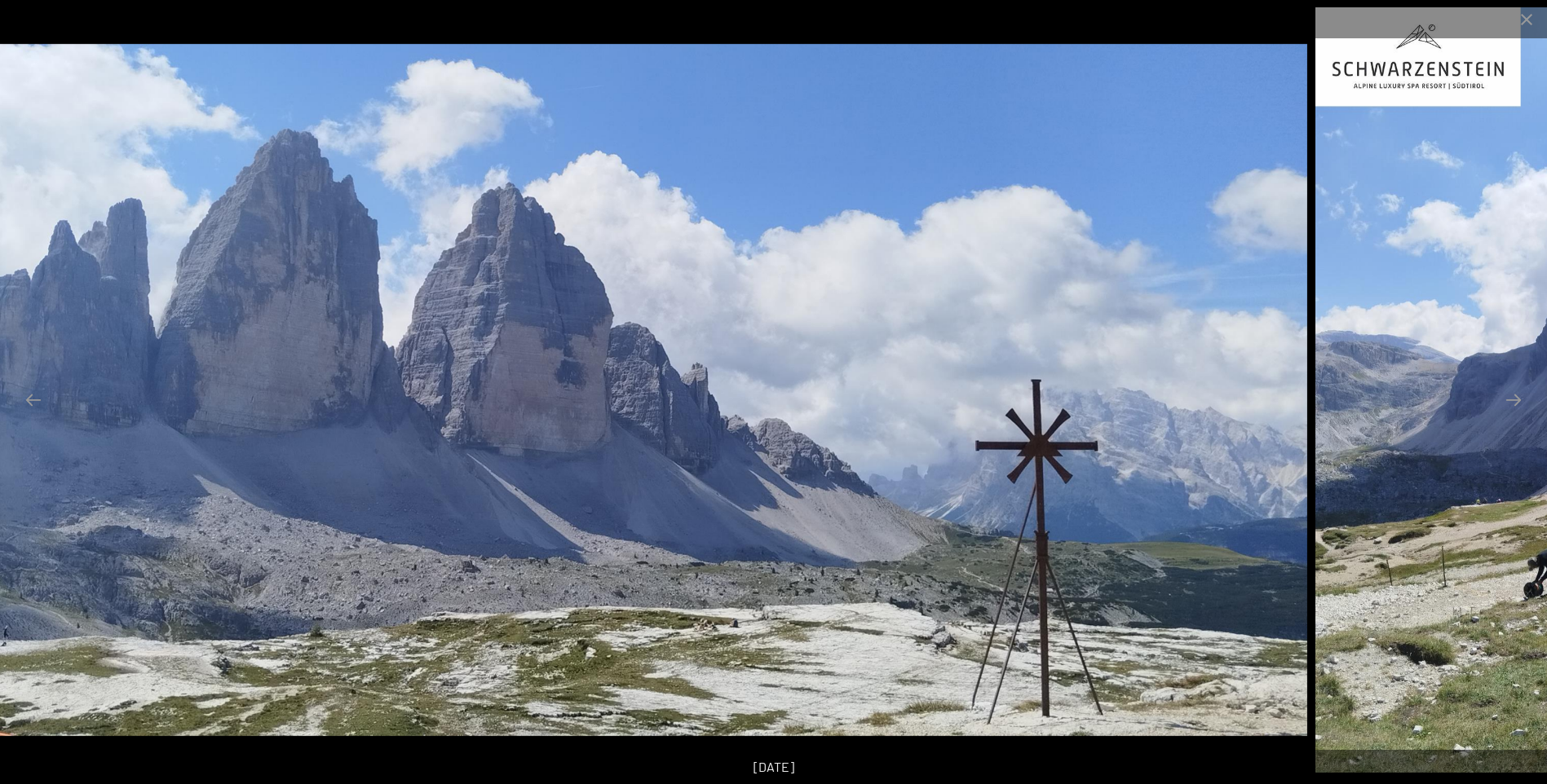
drag, startPoint x: 1342, startPoint y: 480, endPoint x: 1083, endPoint y: 481, distance: 259.0
click at [1083, 481] on img at bounding box center [537, 390] width 1539 height 692
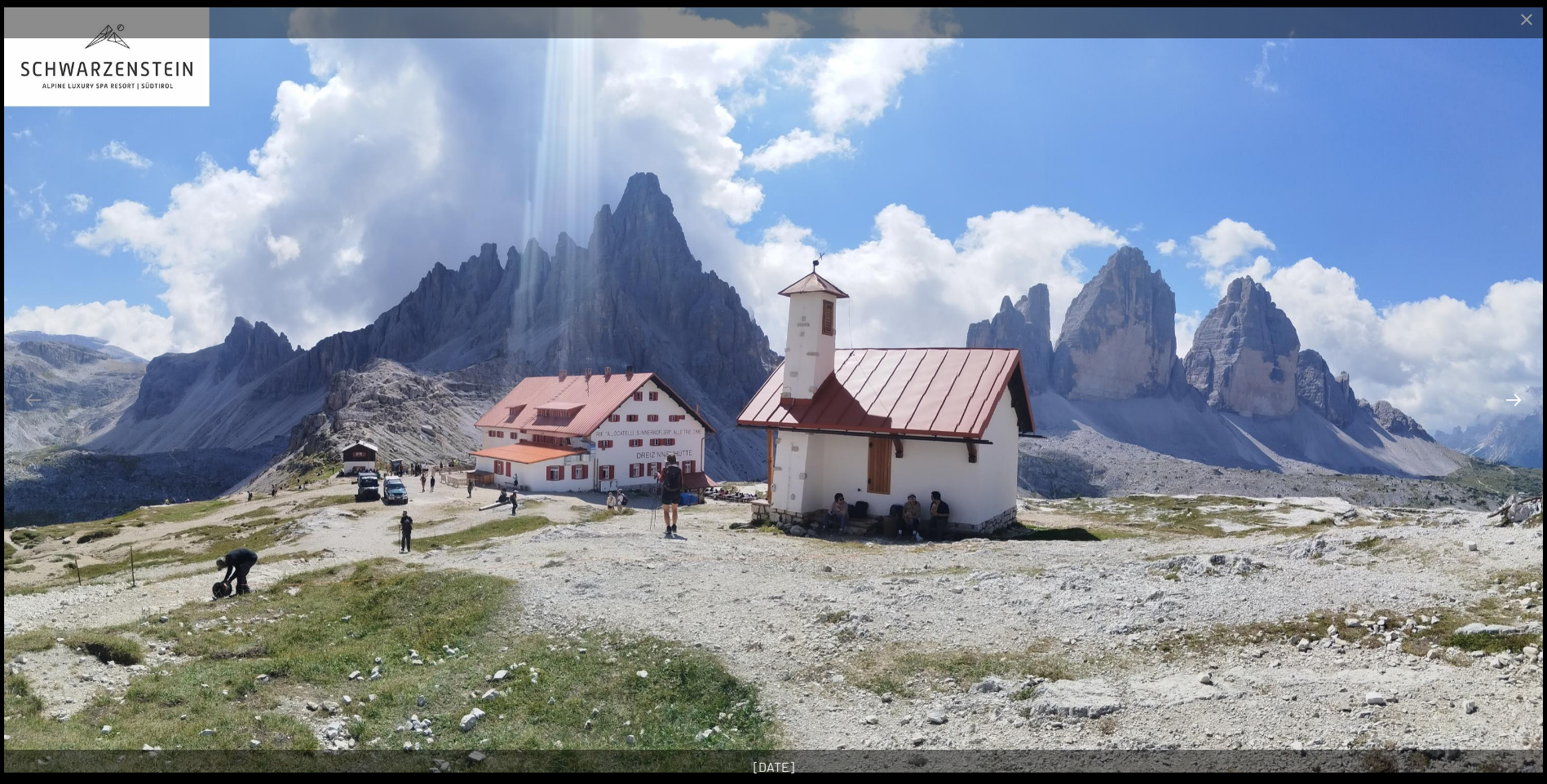
click at [1516, 403] on button "Next slide" at bounding box center [1514, 400] width 34 height 31
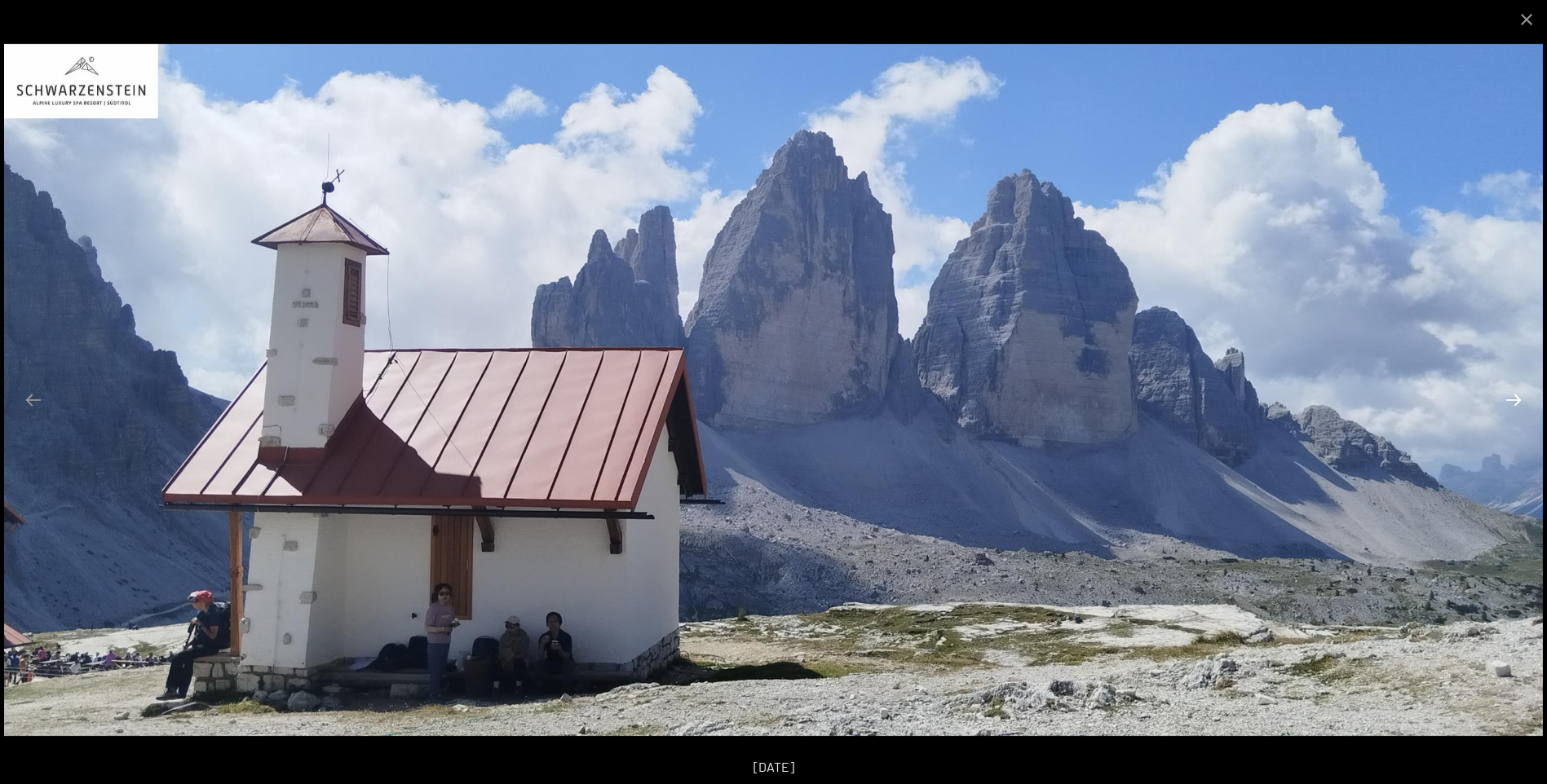
click at [1516, 403] on button "Next slide" at bounding box center [1514, 400] width 34 height 31
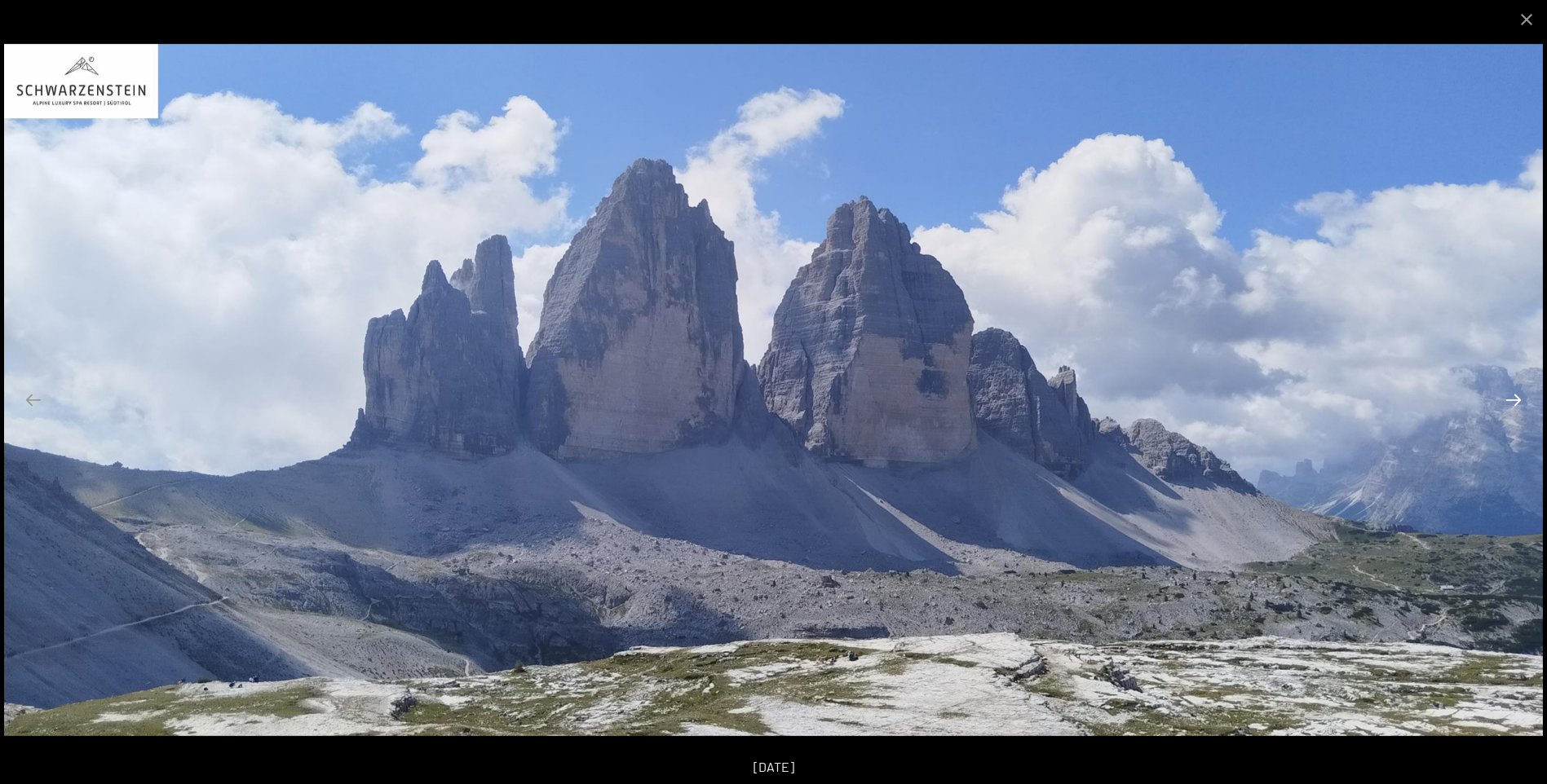
click at [1516, 403] on button "Next slide" at bounding box center [1514, 400] width 34 height 31
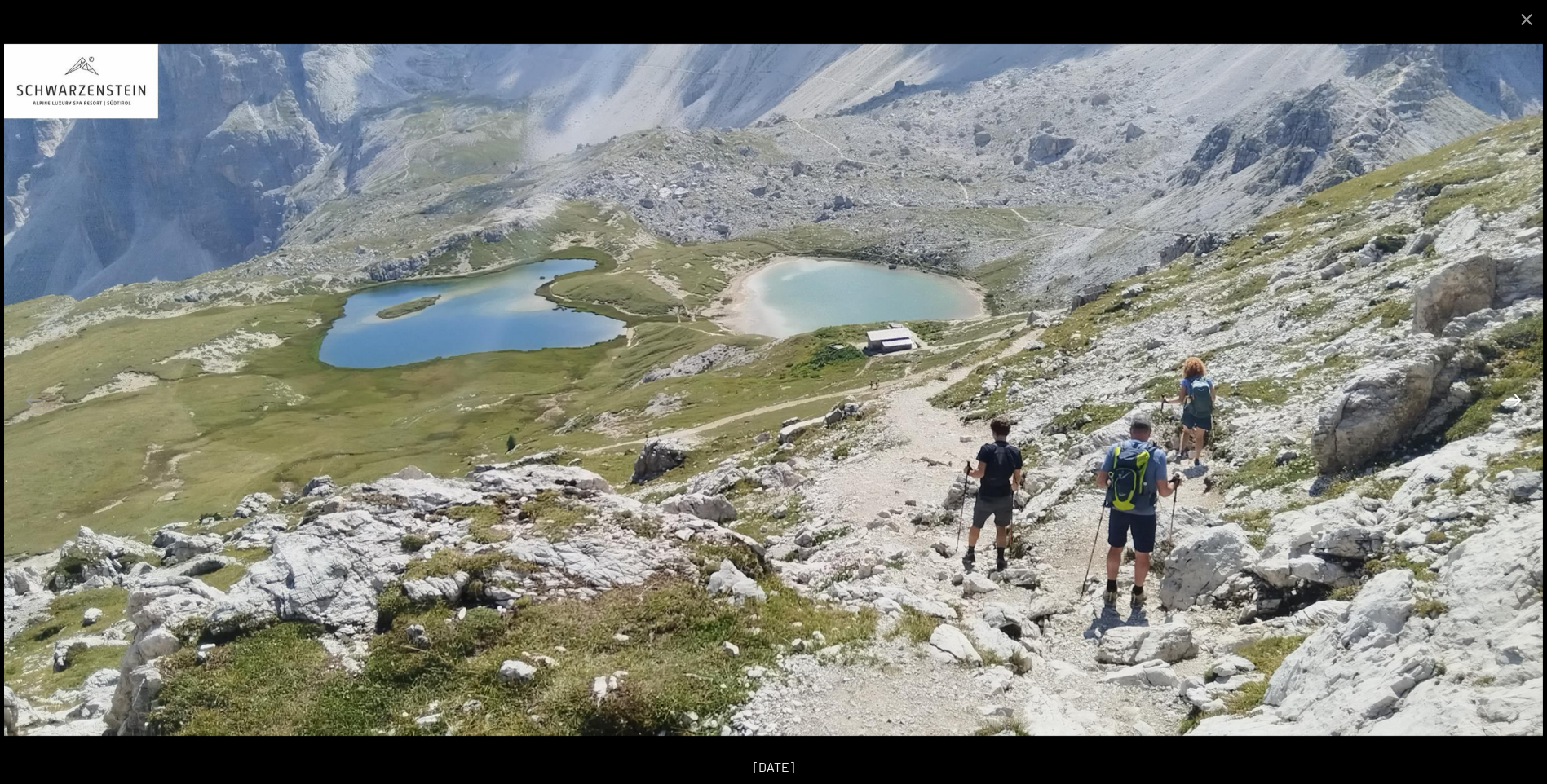
click at [1516, 407] on button "Next slide" at bounding box center [1514, 400] width 34 height 31
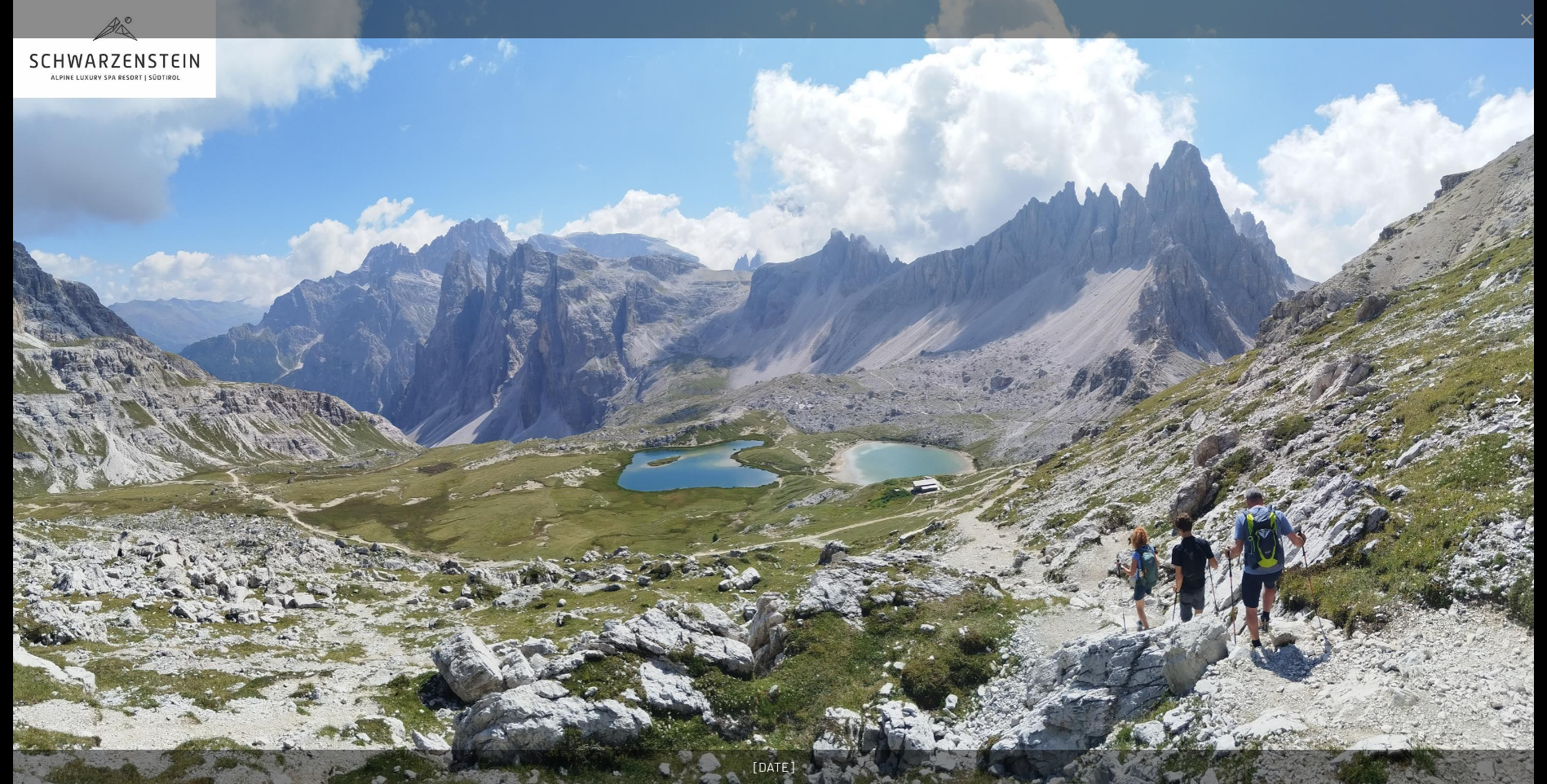
click at [1516, 407] on button "Next slide" at bounding box center [1514, 400] width 34 height 31
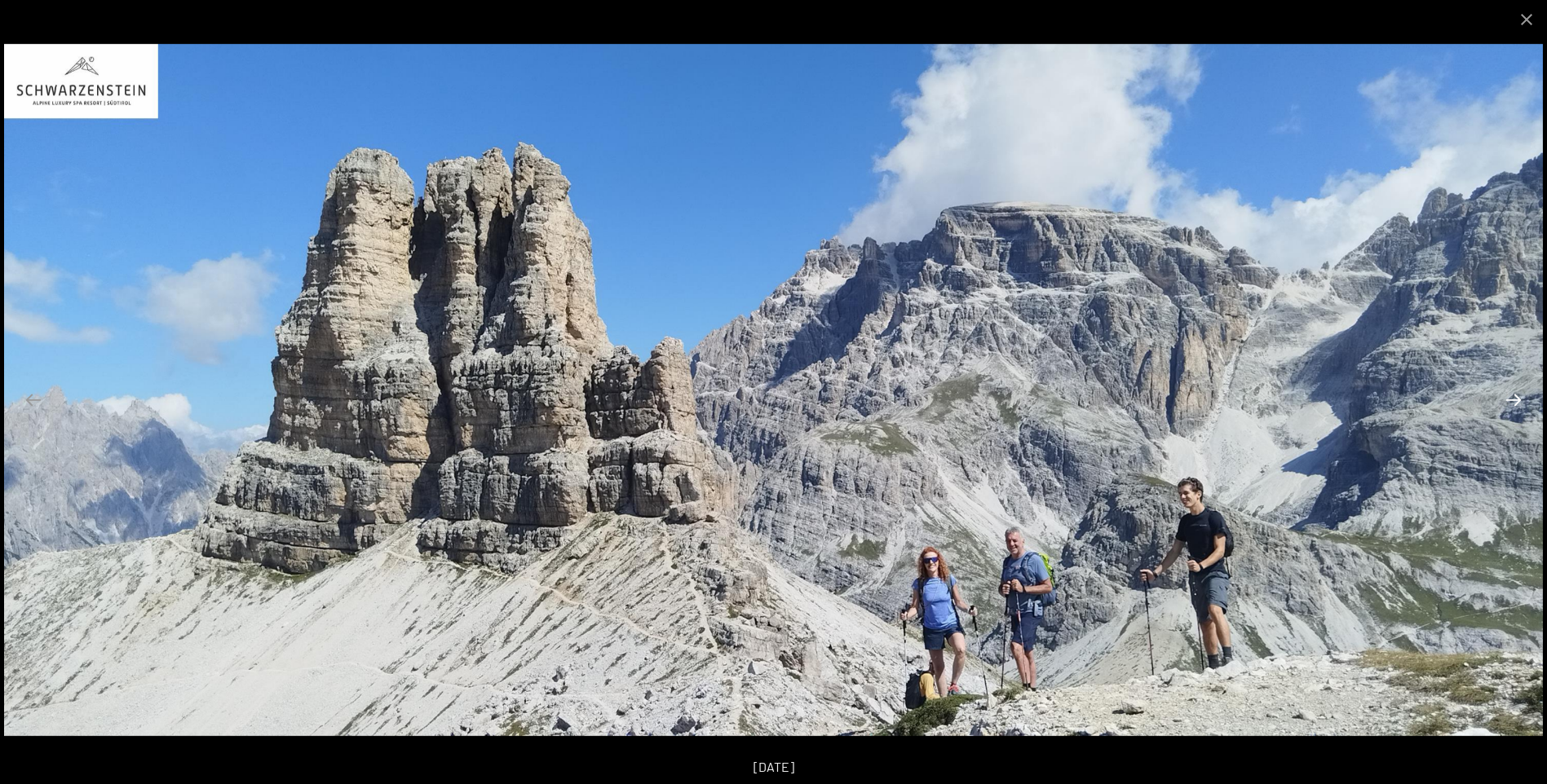
click at [1516, 407] on button "Next slide" at bounding box center [1514, 400] width 34 height 31
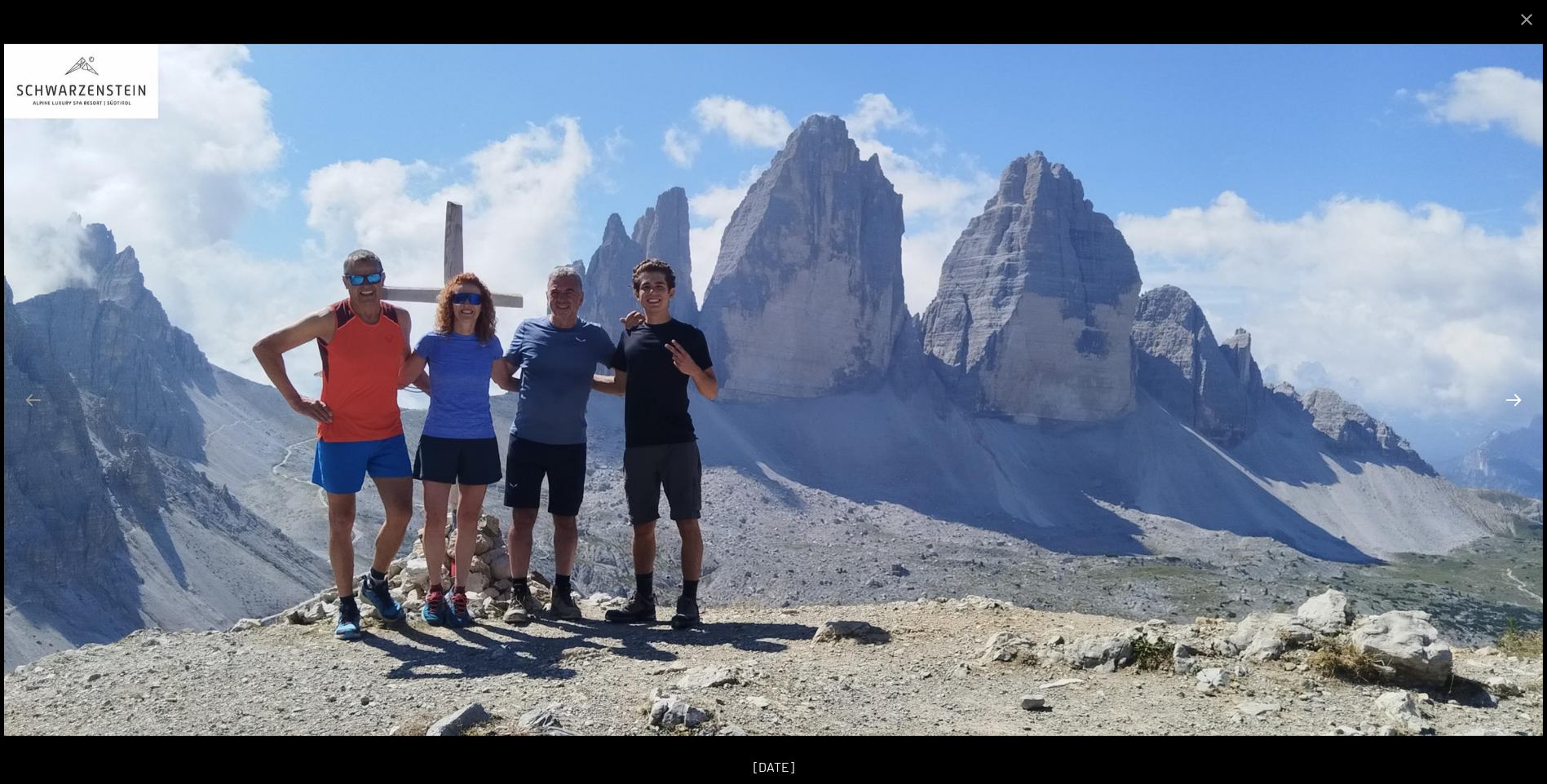
click at [1514, 406] on button "Next slide" at bounding box center [1514, 400] width 34 height 31
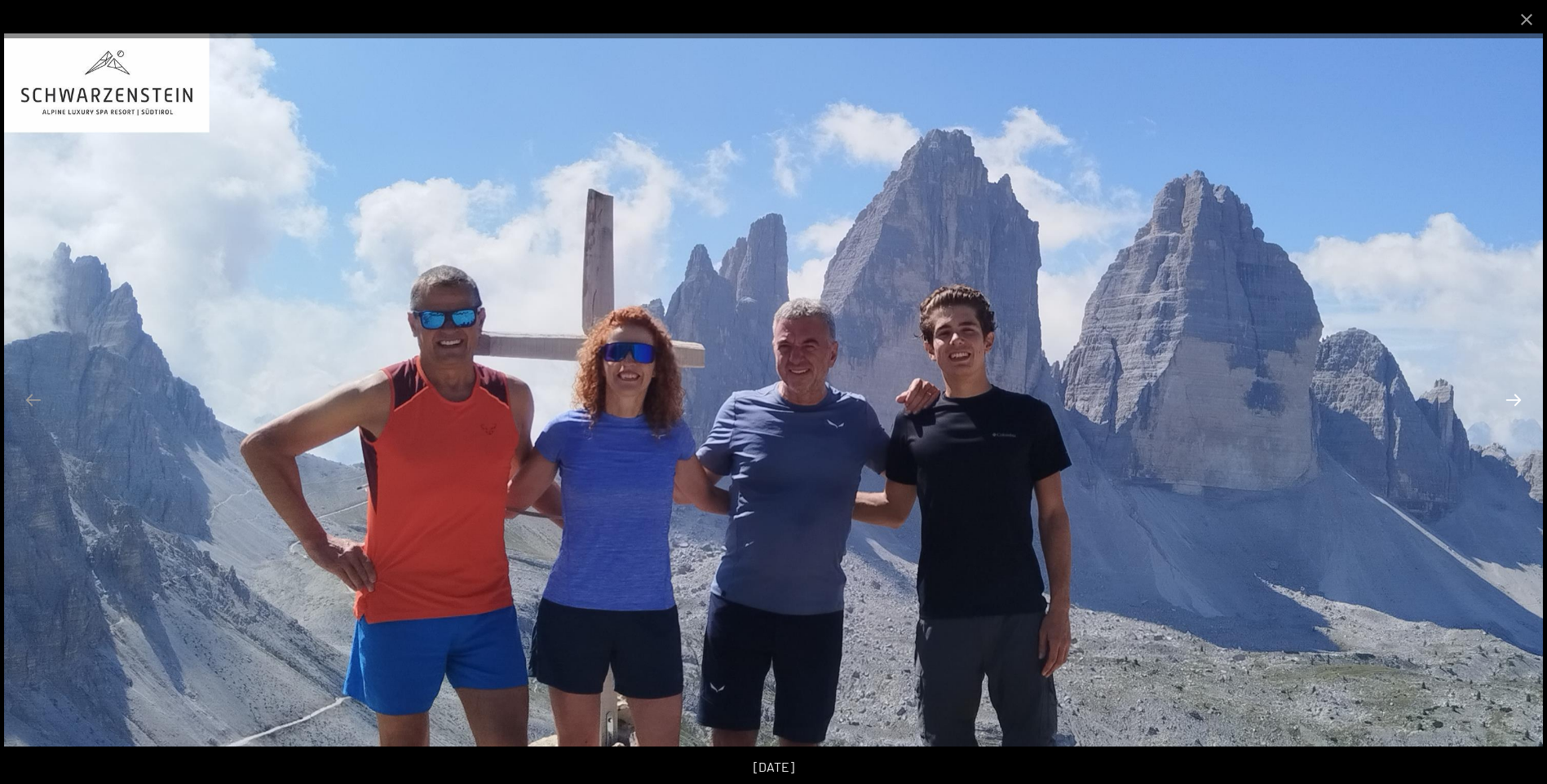
click at [1514, 402] on button "Next slide" at bounding box center [1514, 400] width 34 height 31
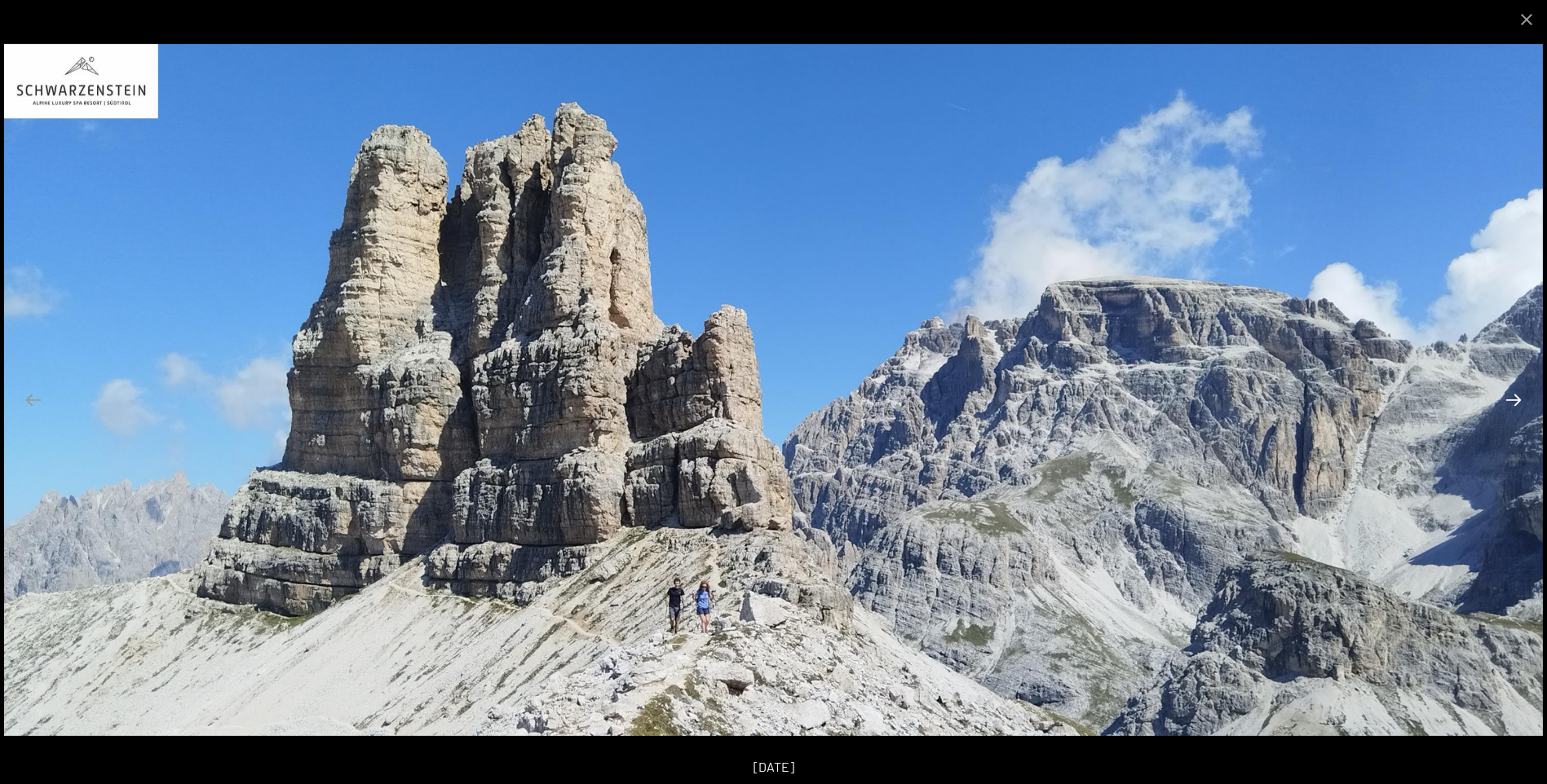
click at [1514, 402] on button "Next slide" at bounding box center [1514, 400] width 34 height 31
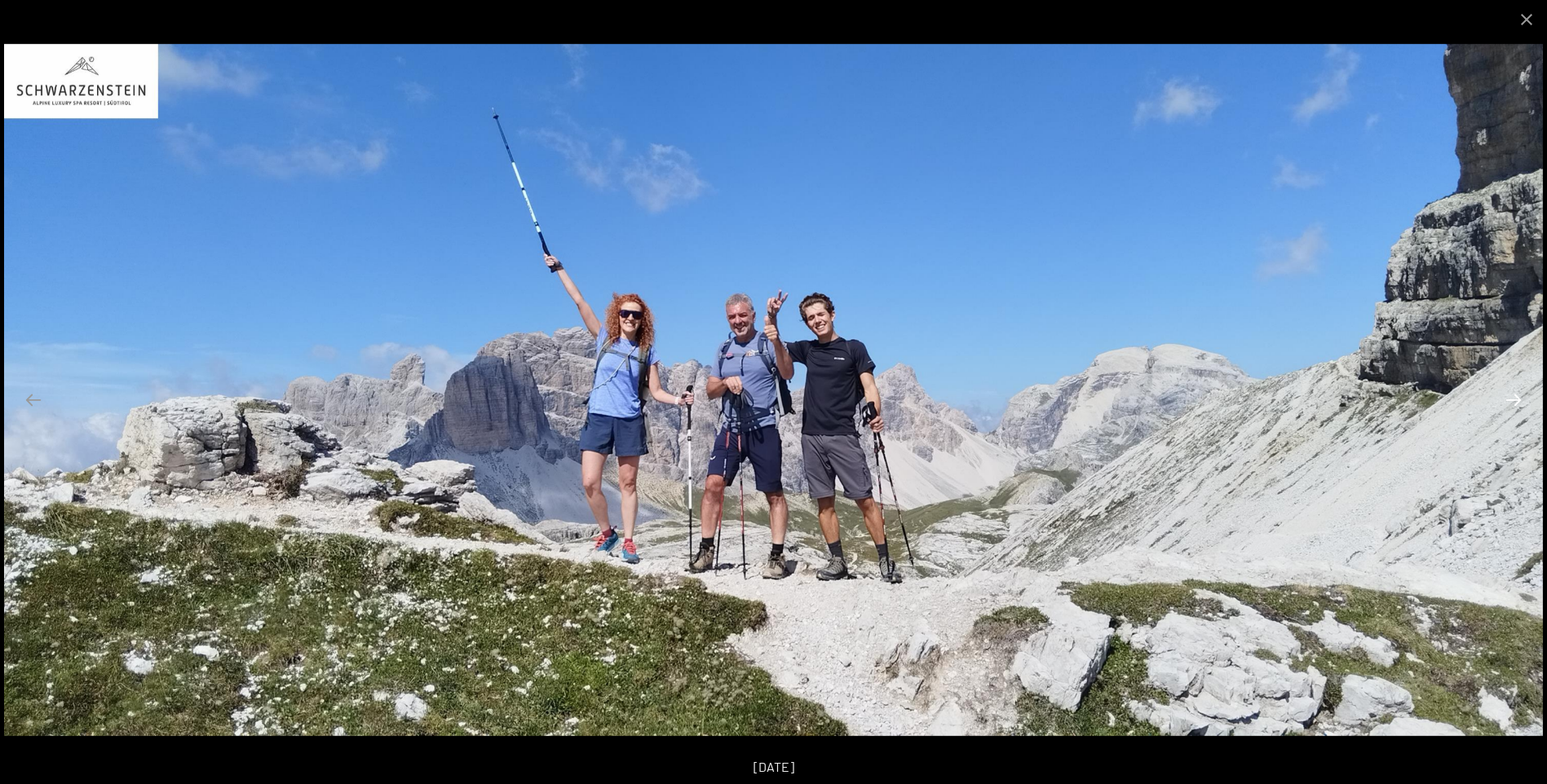
click at [1514, 402] on button "Next slide" at bounding box center [1514, 400] width 34 height 31
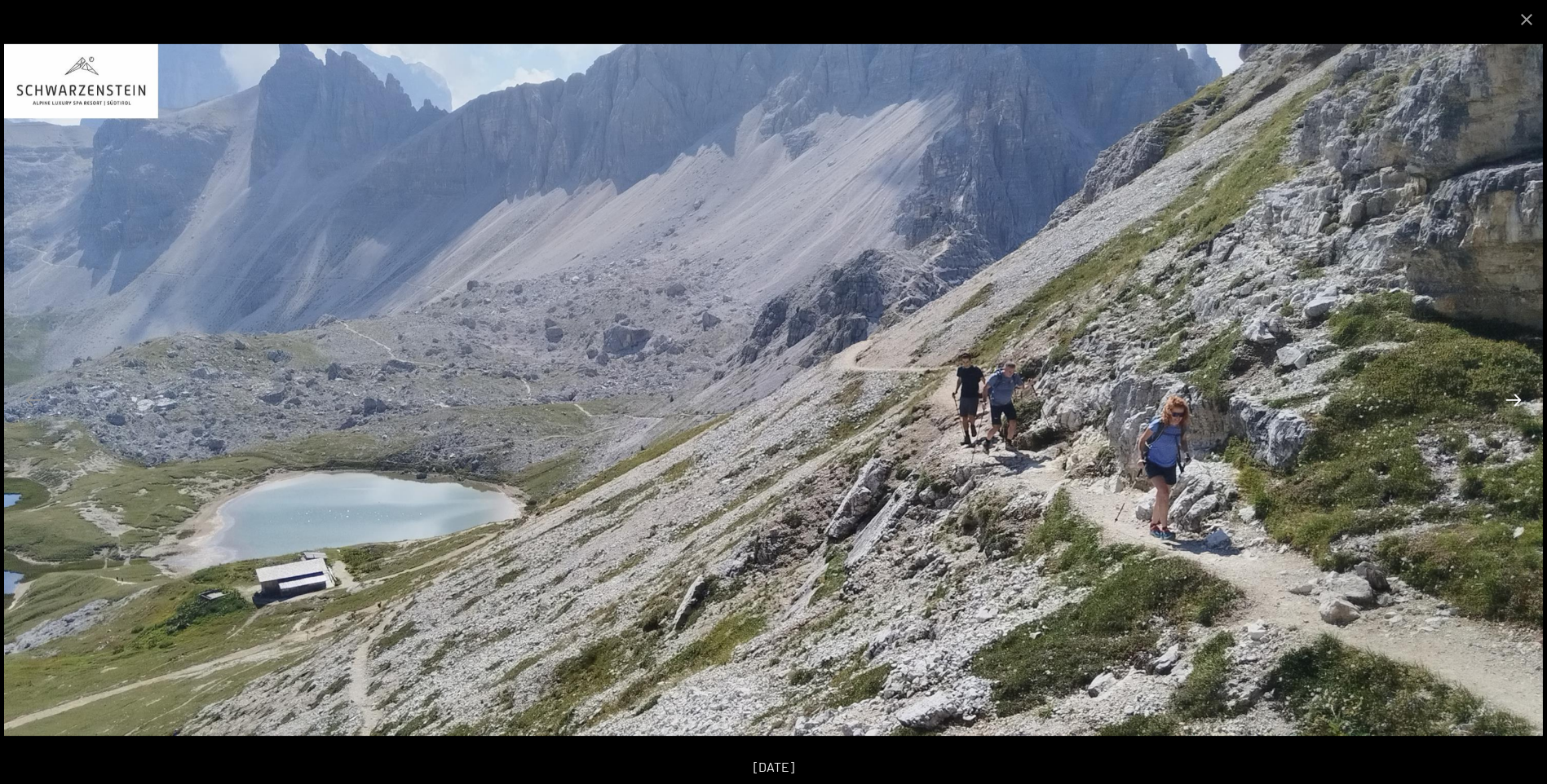
click at [1514, 402] on button "Next slide" at bounding box center [1514, 400] width 34 height 31
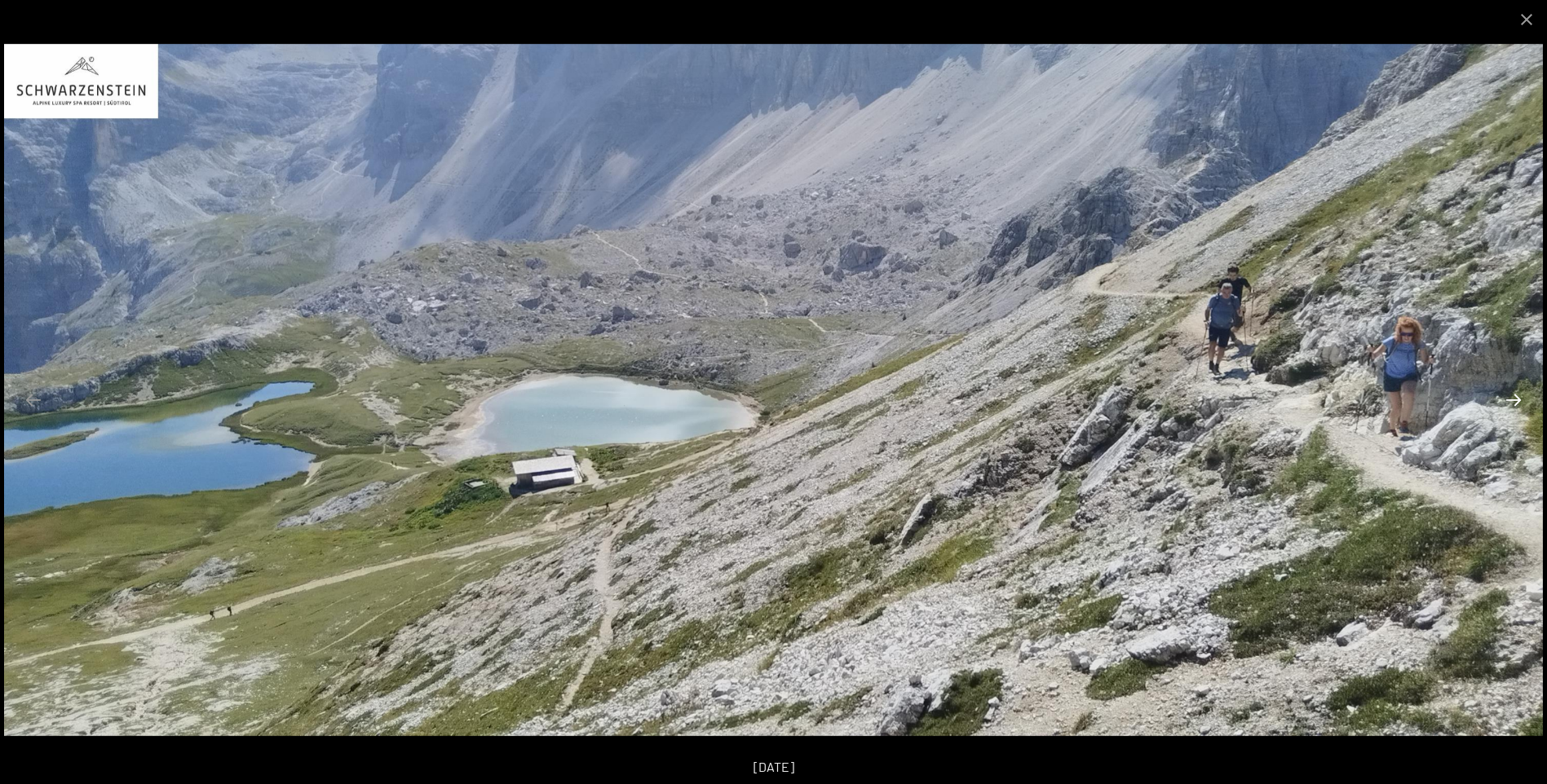
click at [1514, 402] on button "Next slide" at bounding box center [1514, 400] width 34 height 31
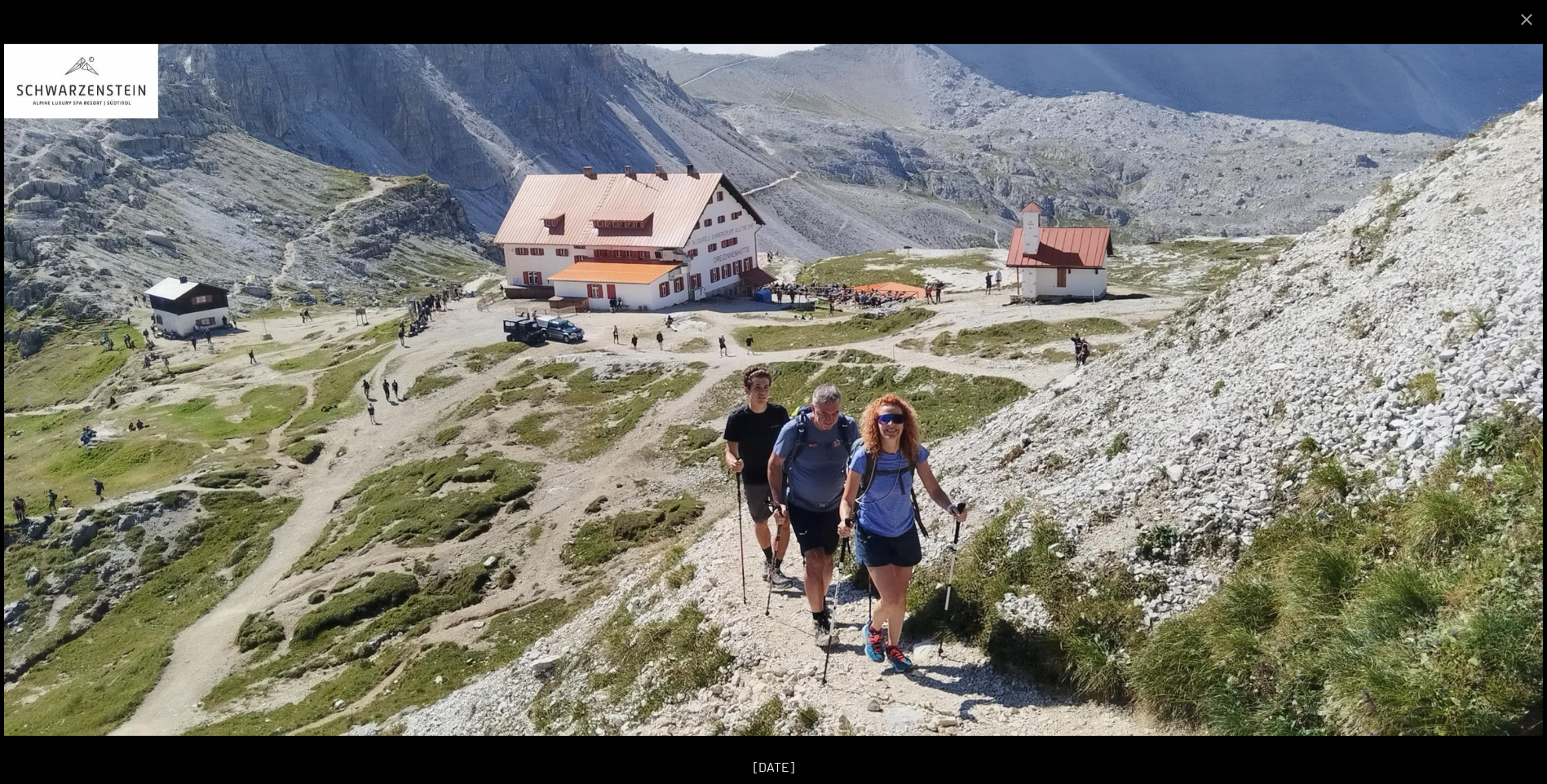
click at [1514, 402] on button "Next slide" at bounding box center [1514, 400] width 34 height 31
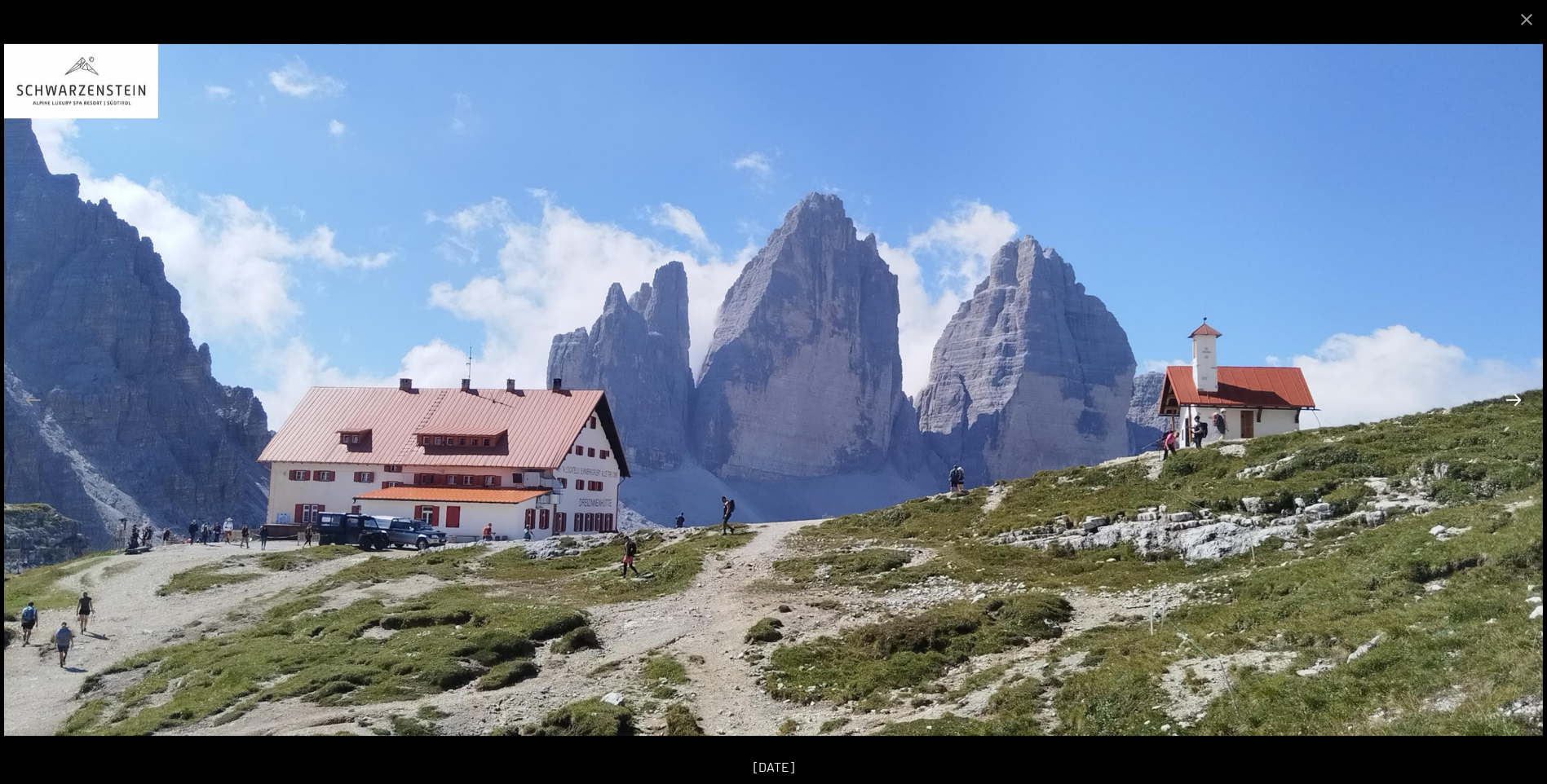
click at [1514, 402] on button "Next slide" at bounding box center [1514, 400] width 34 height 31
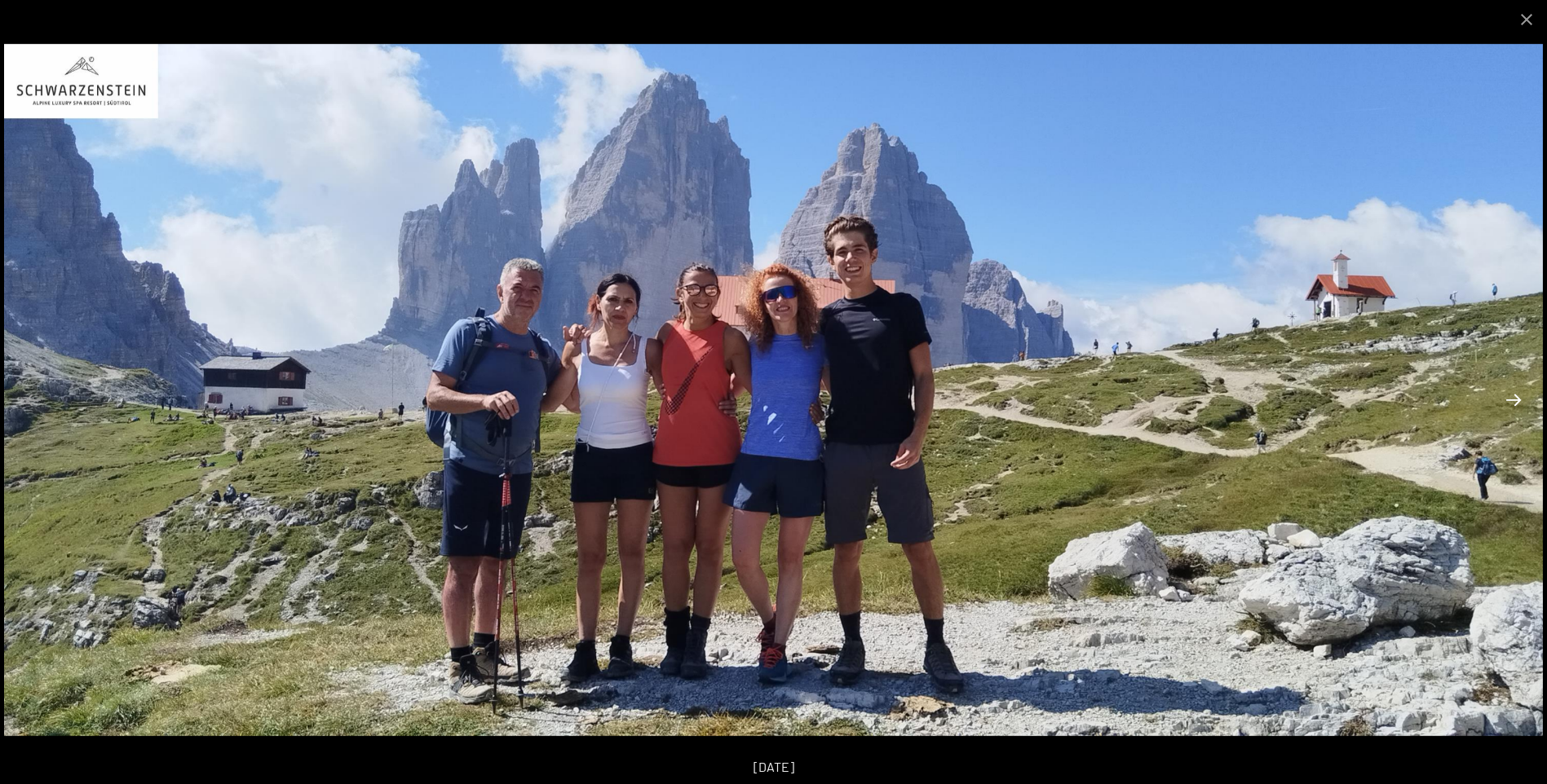
click at [1514, 402] on button "Next slide" at bounding box center [1514, 400] width 34 height 31
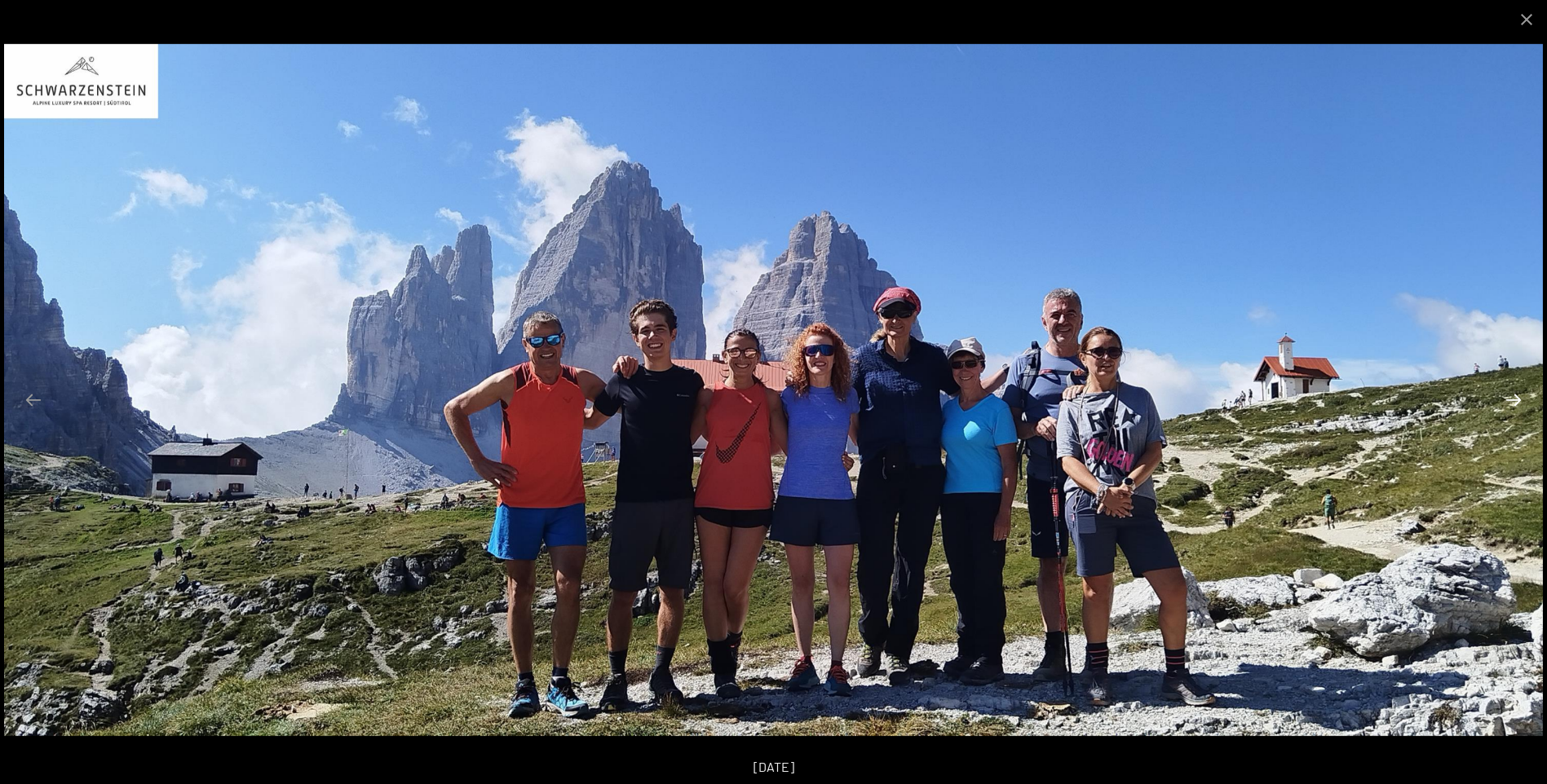
click at [1514, 402] on button "Next slide" at bounding box center [1514, 400] width 34 height 31
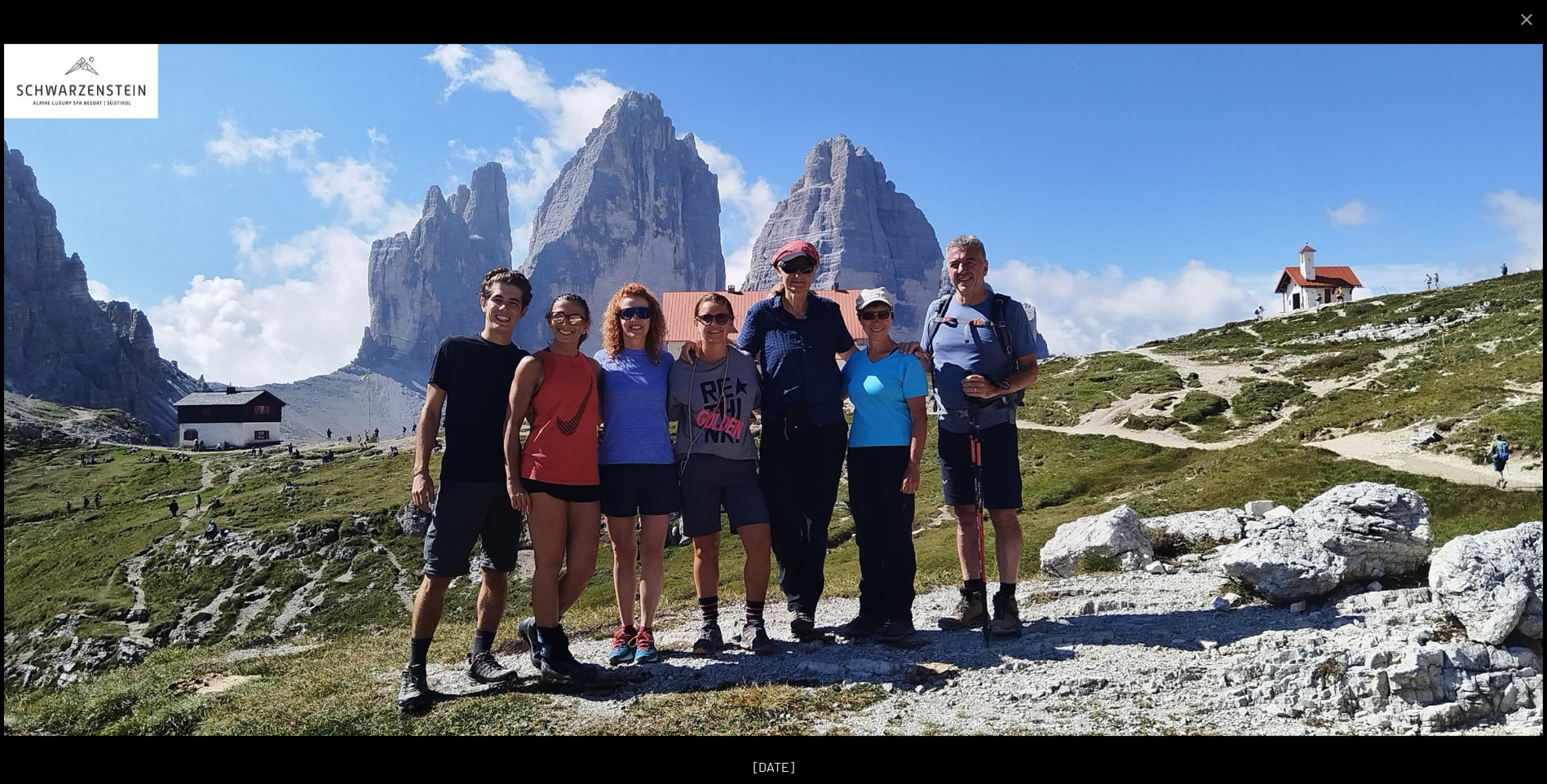
click at [1514, 402] on button "Next slide" at bounding box center [1514, 400] width 34 height 31
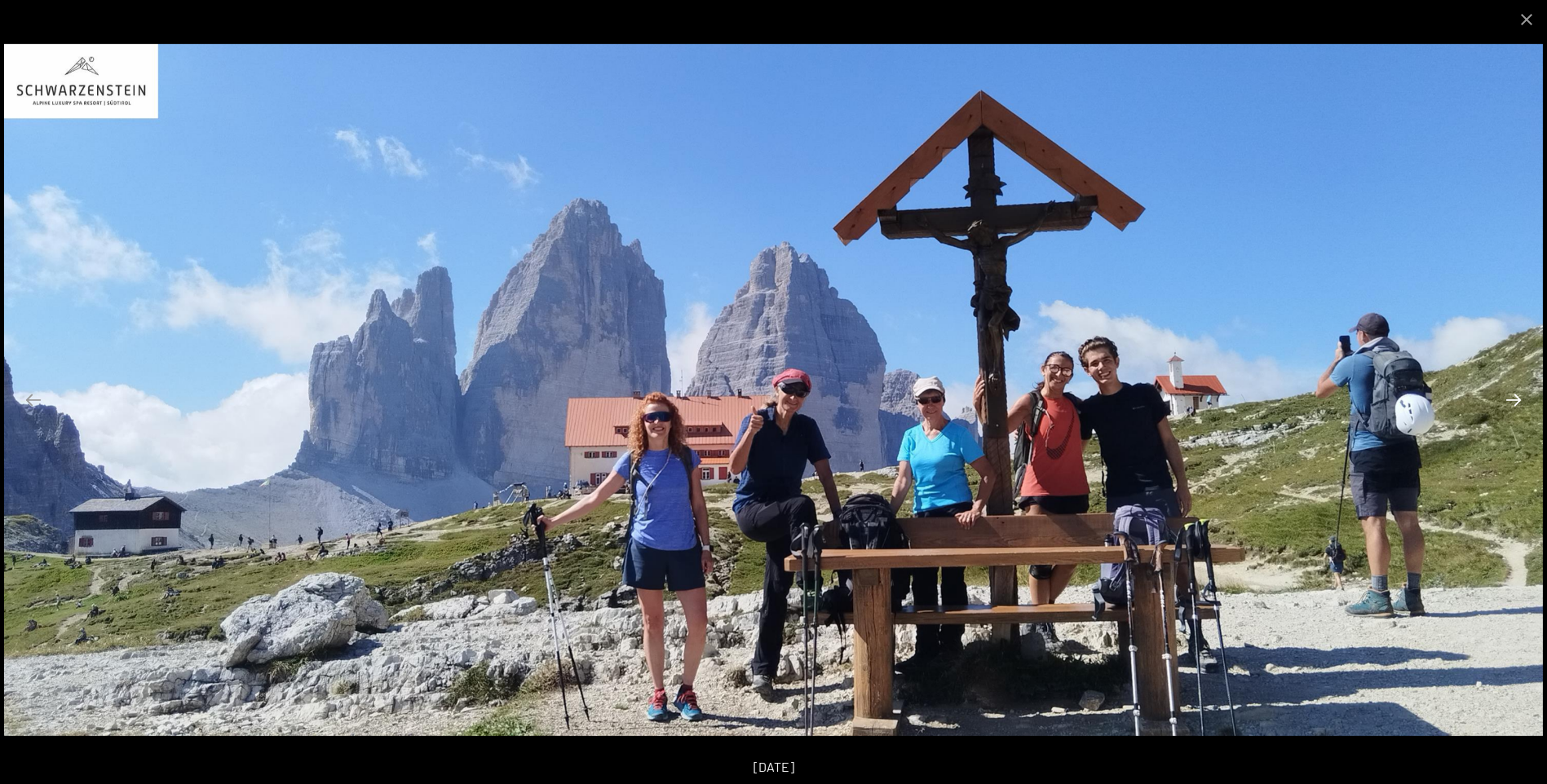
click at [1514, 402] on button "Next slide" at bounding box center [1514, 400] width 34 height 31
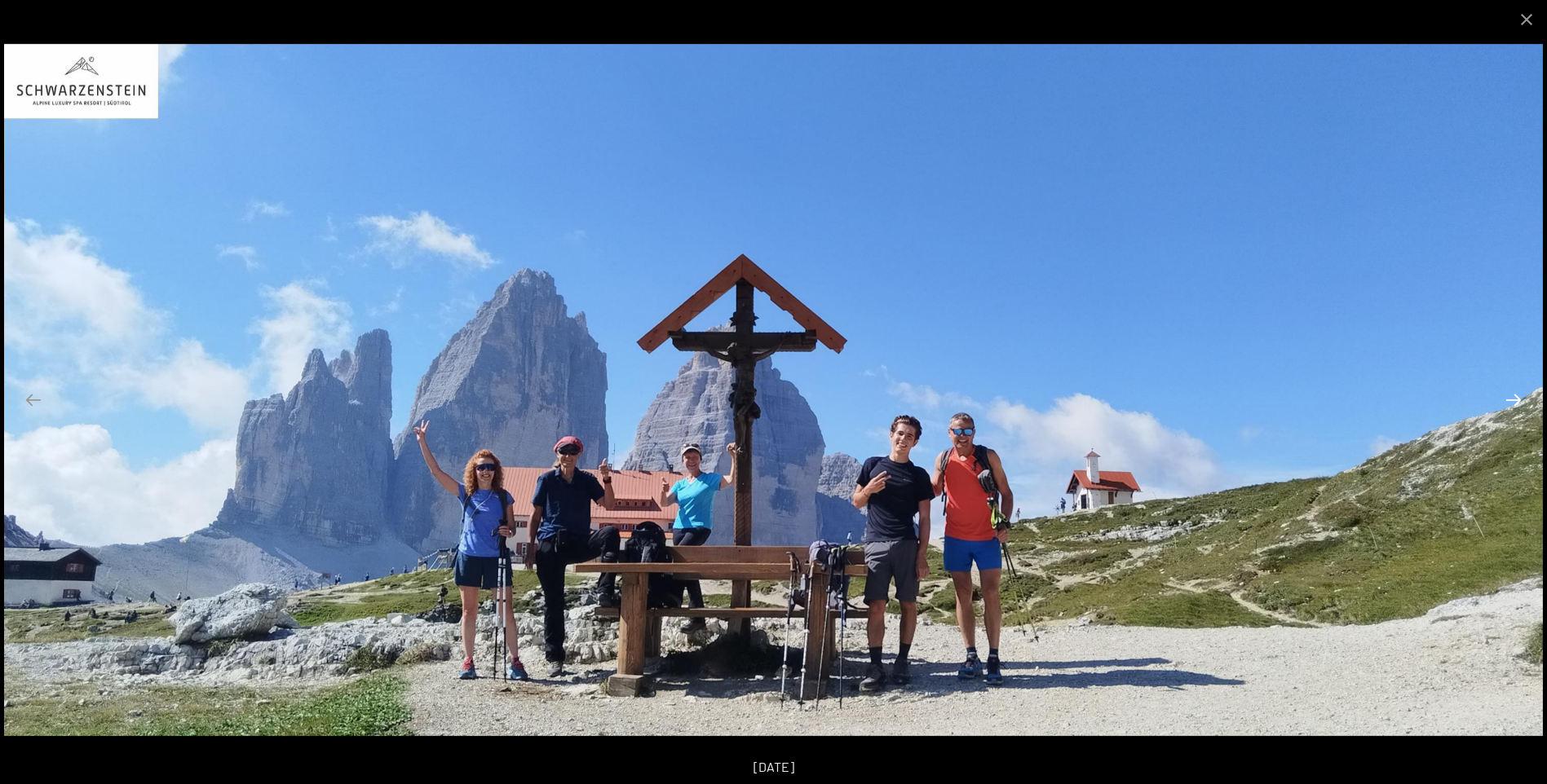
click at [1514, 402] on button "Next slide" at bounding box center [1514, 400] width 34 height 31
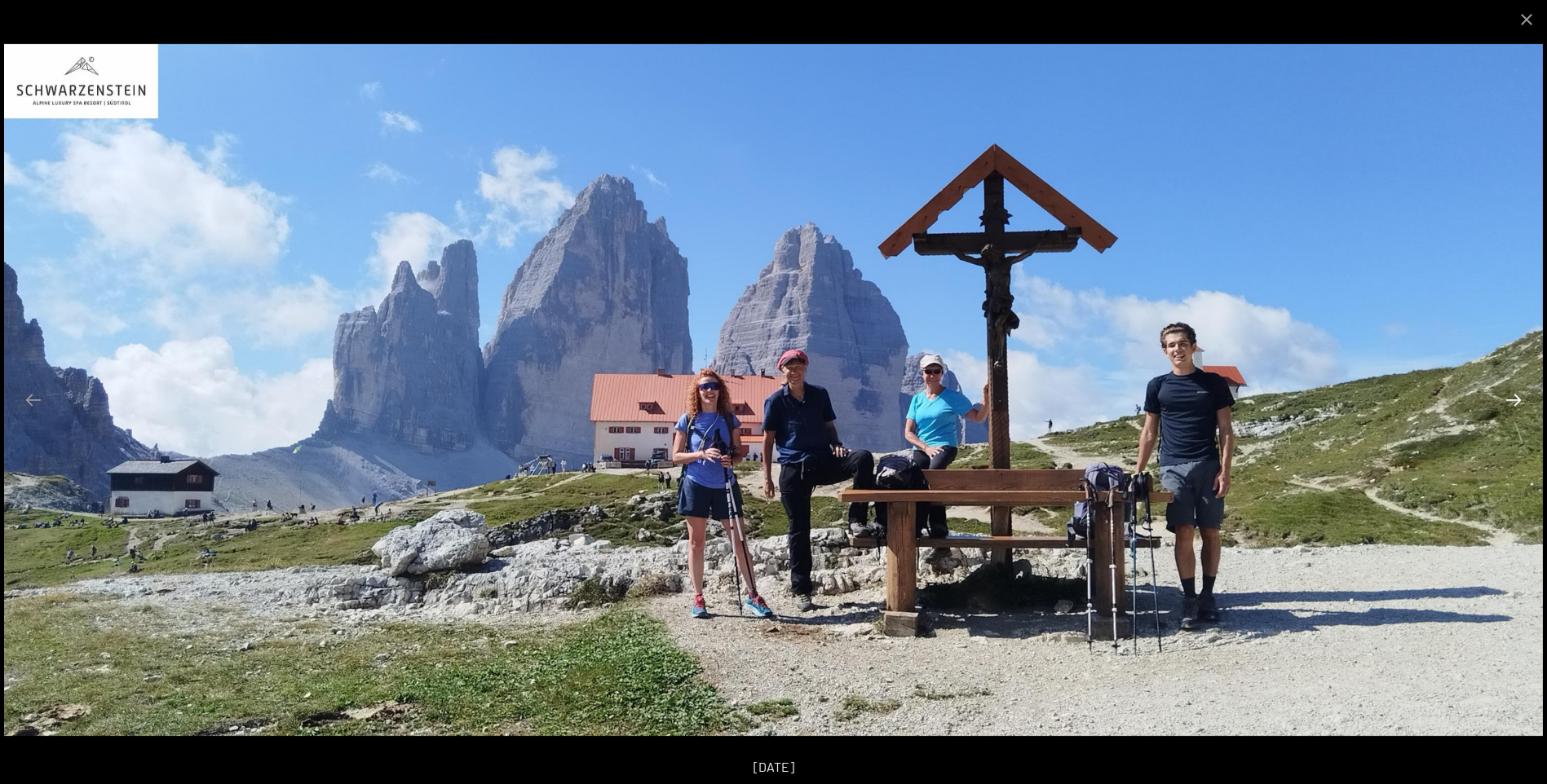
click at [1514, 402] on button "Next slide" at bounding box center [1514, 400] width 34 height 31
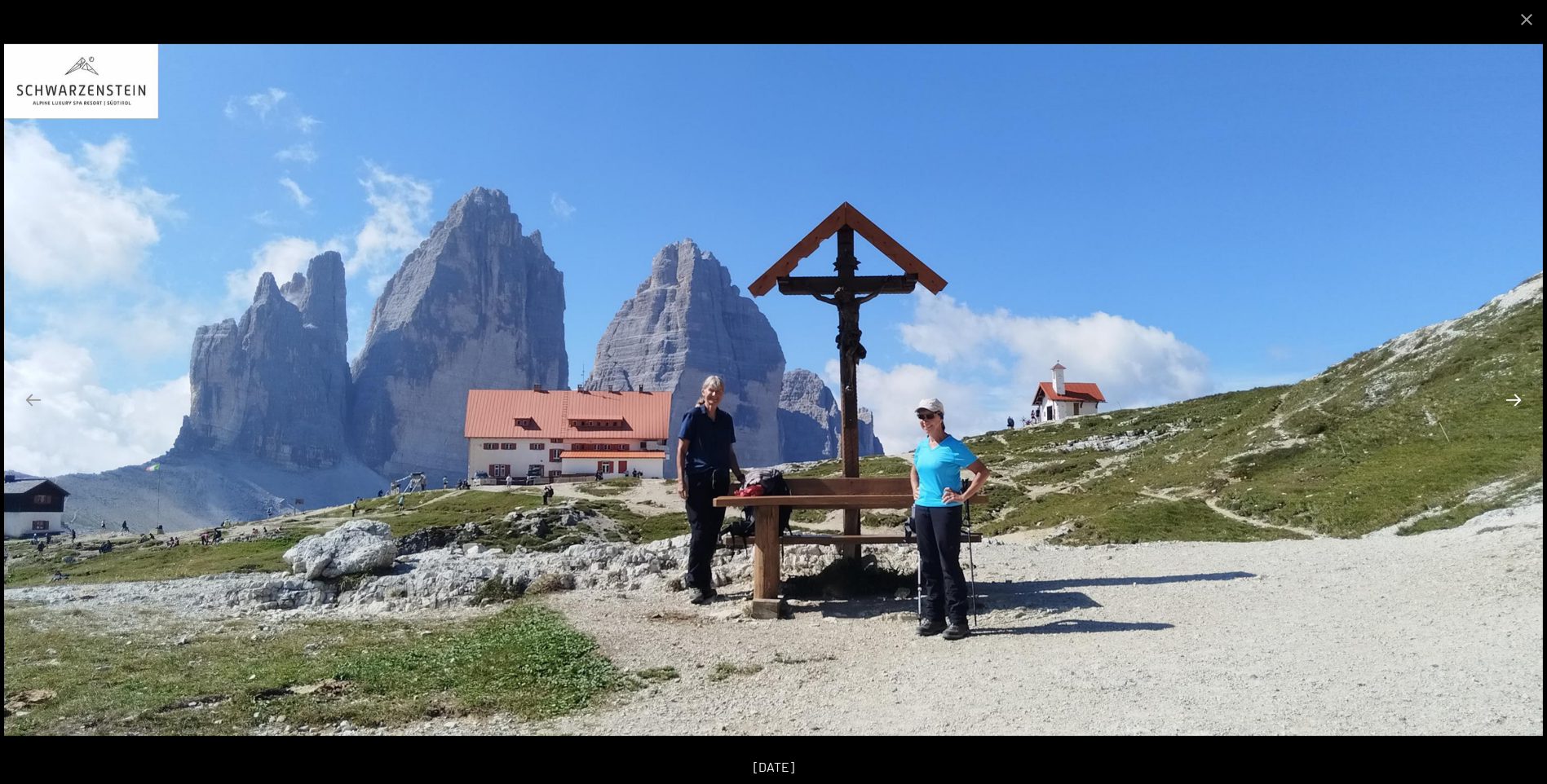
click at [1514, 402] on button "Next slide" at bounding box center [1514, 400] width 34 height 31
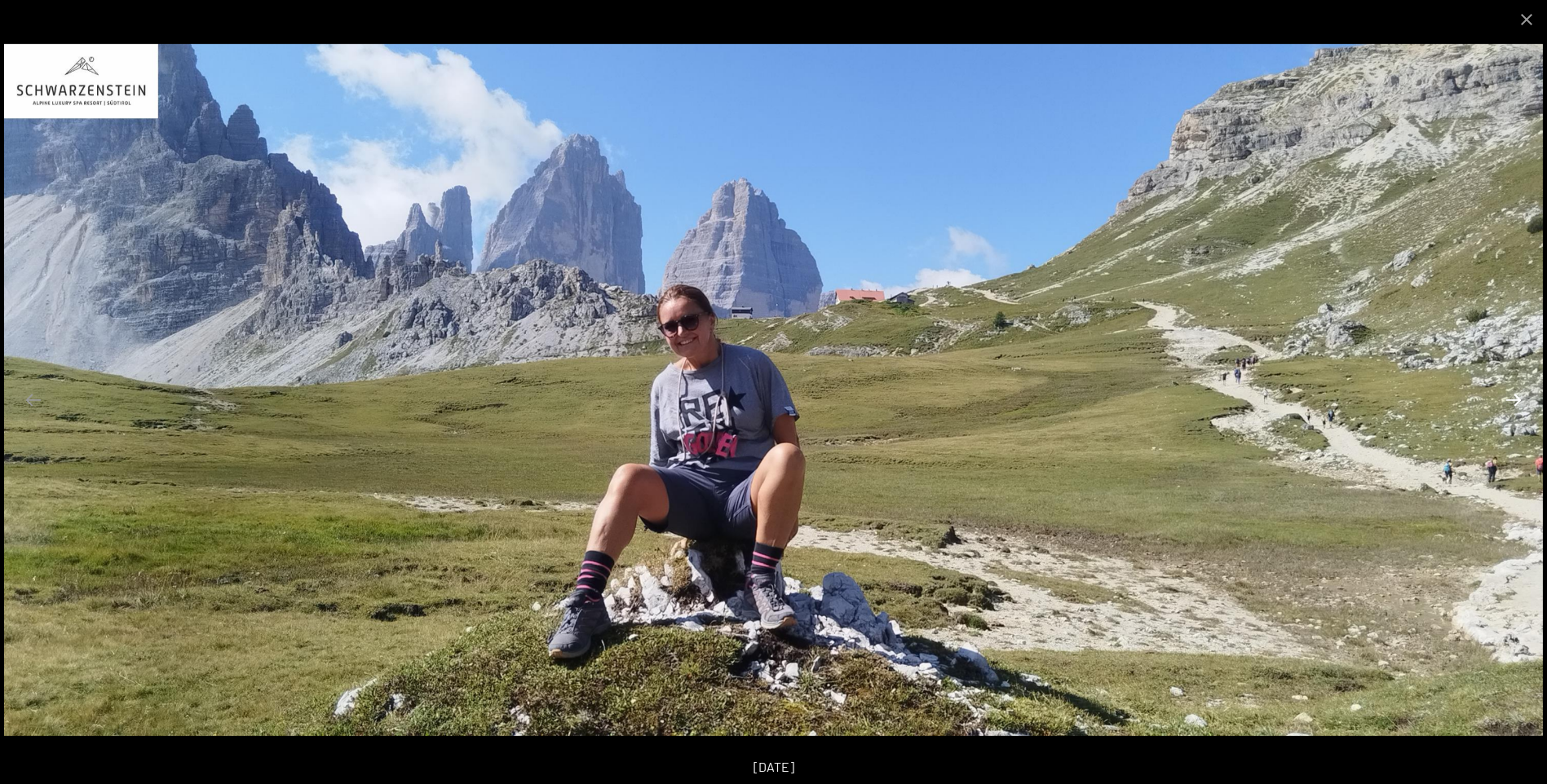
click at [1514, 402] on button "Next slide" at bounding box center [1514, 400] width 34 height 31
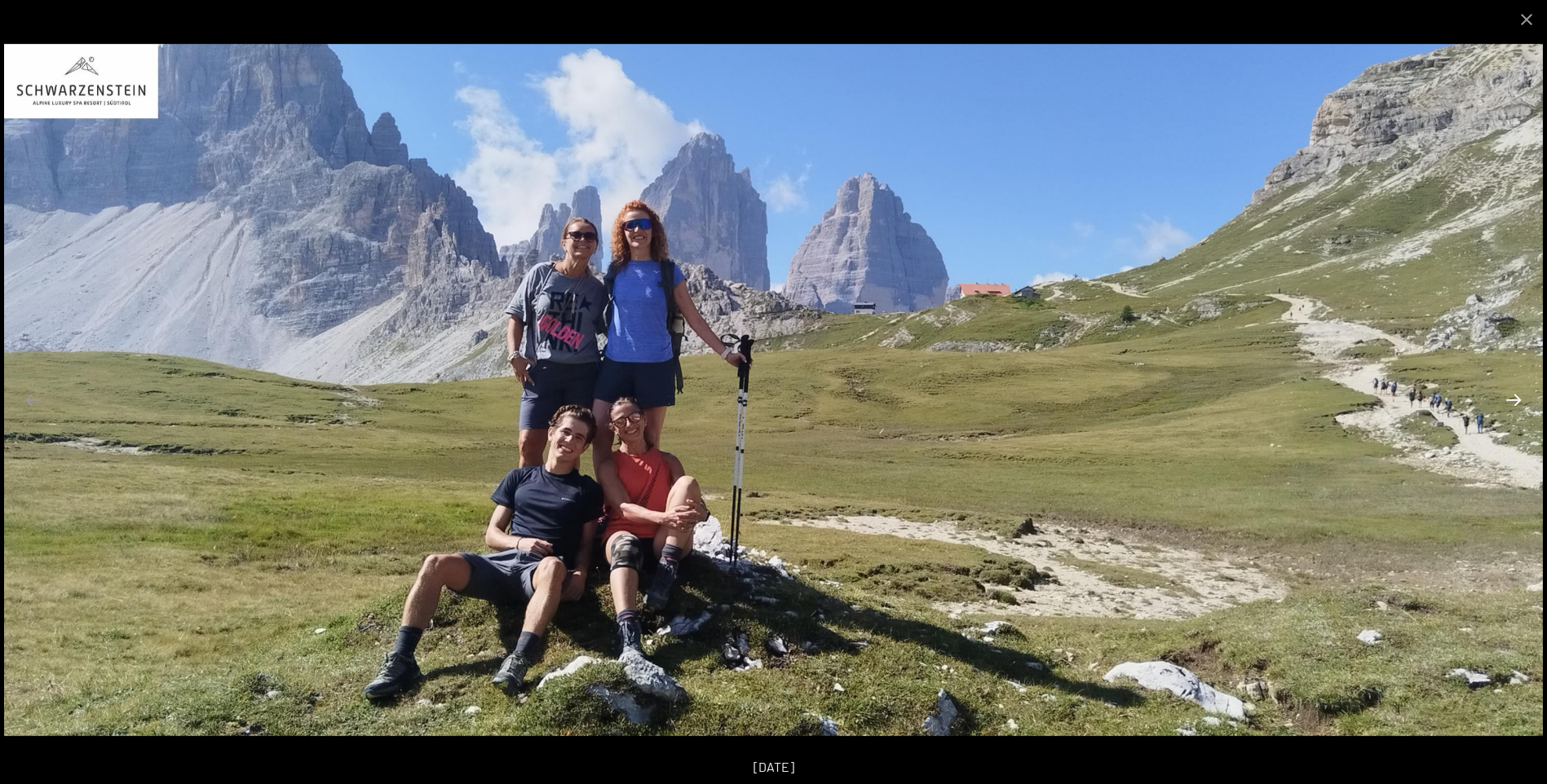
click at [1518, 402] on button "Next slide" at bounding box center [1514, 400] width 34 height 31
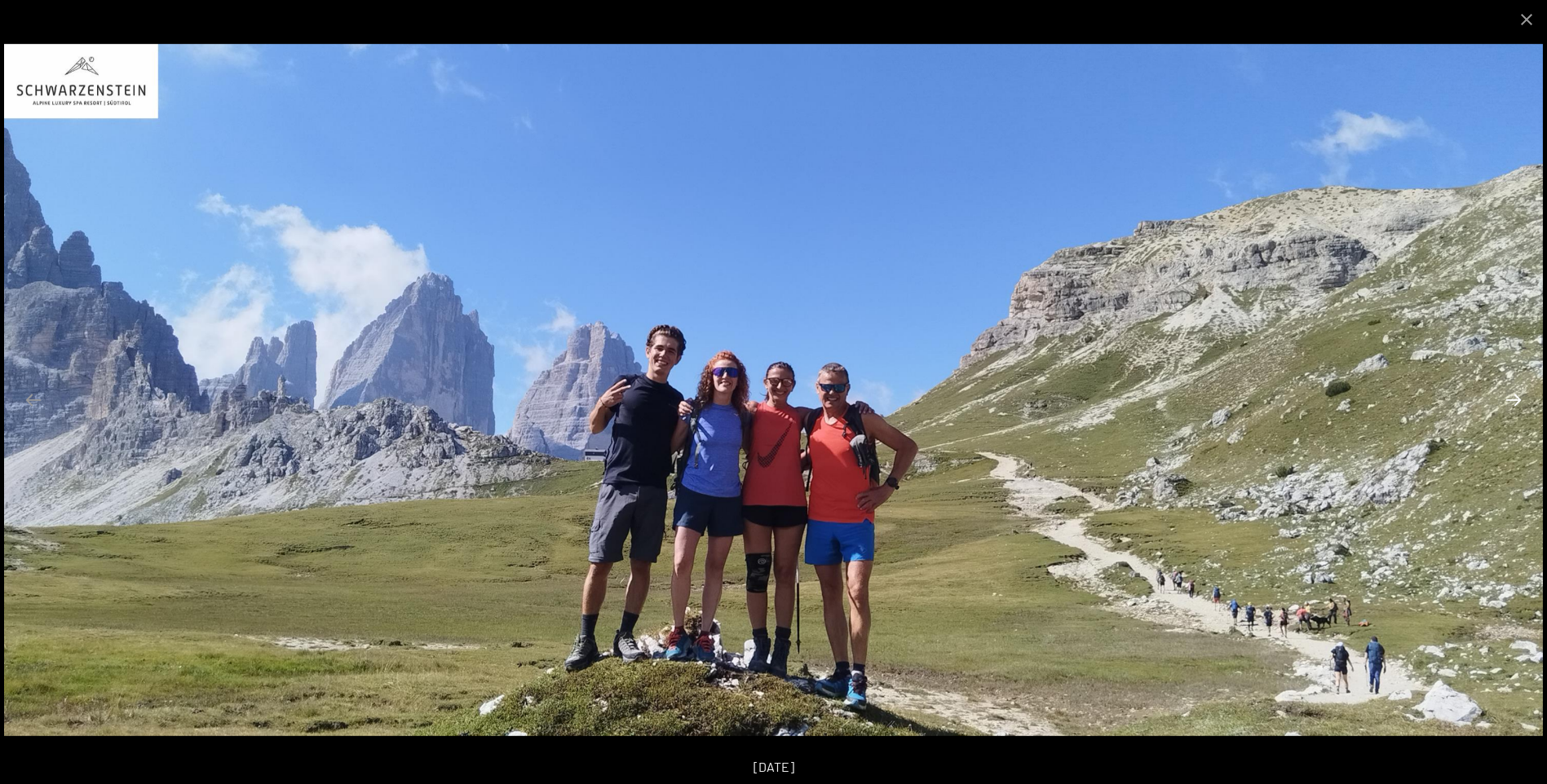
click at [1517, 402] on button "Next slide" at bounding box center [1514, 400] width 34 height 31
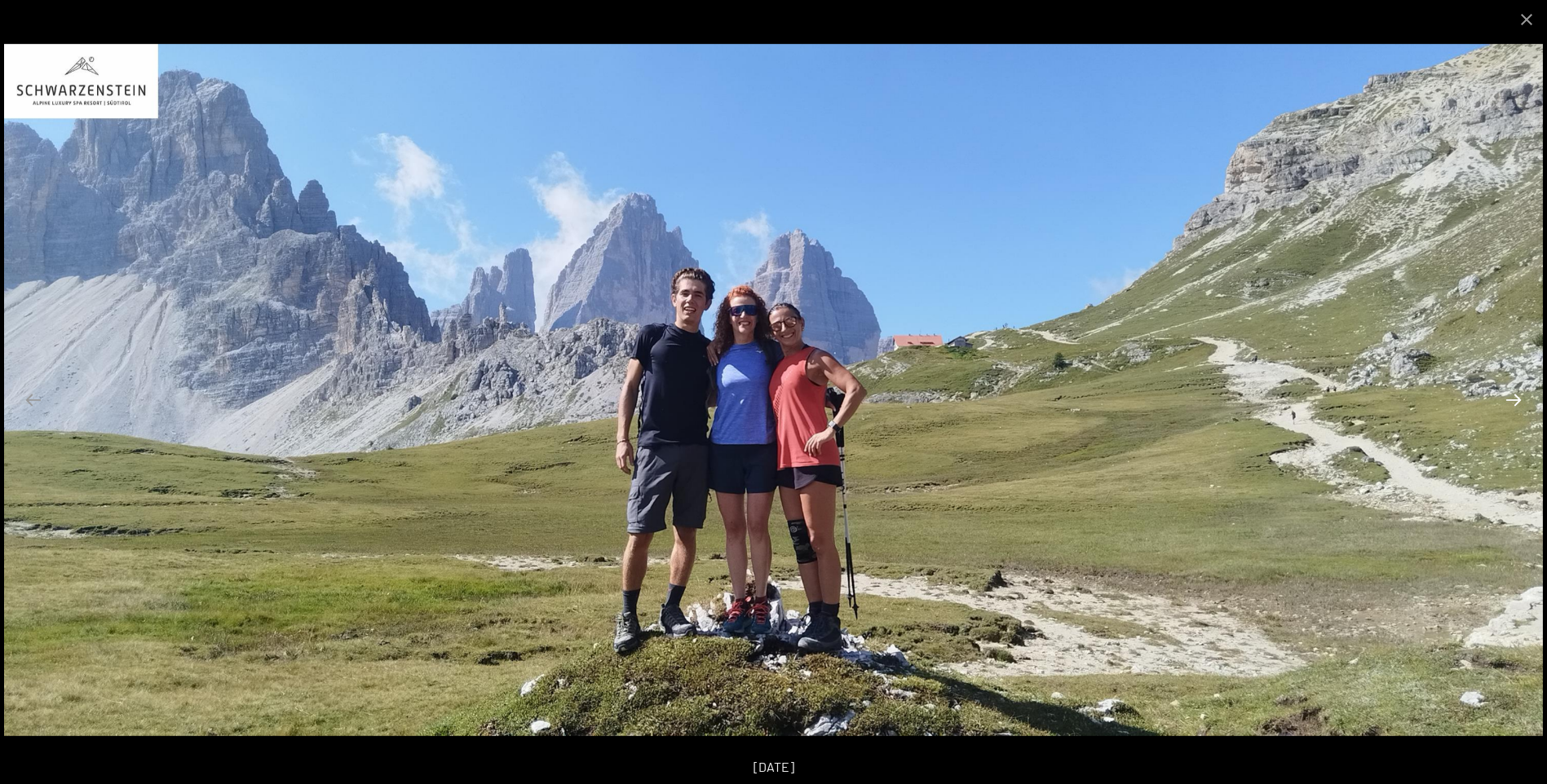
click at [1517, 402] on button "Next slide" at bounding box center [1514, 400] width 34 height 31
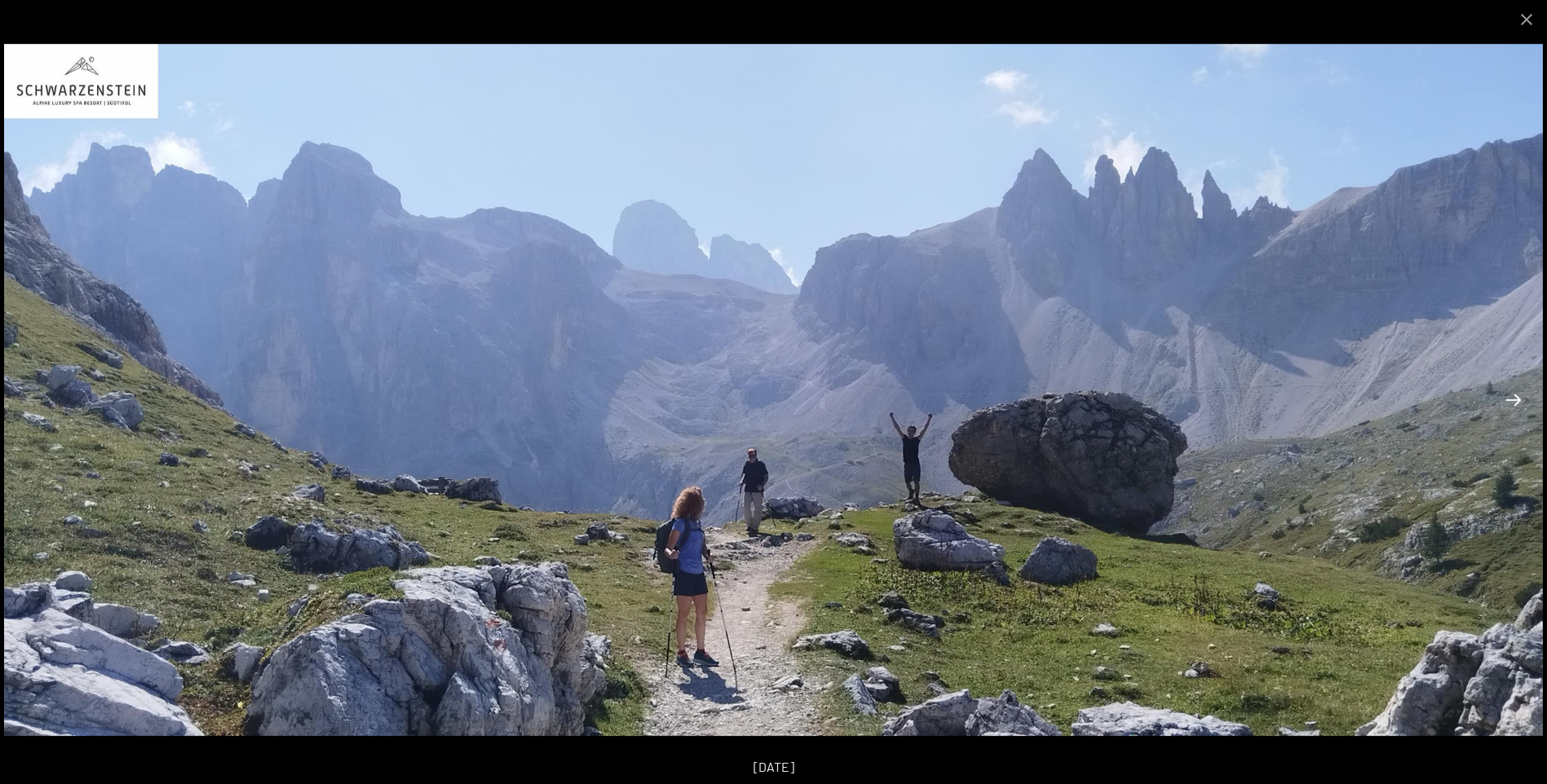
click at [1516, 413] on button "Next slide" at bounding box center [1514, 400] width 34 height 31
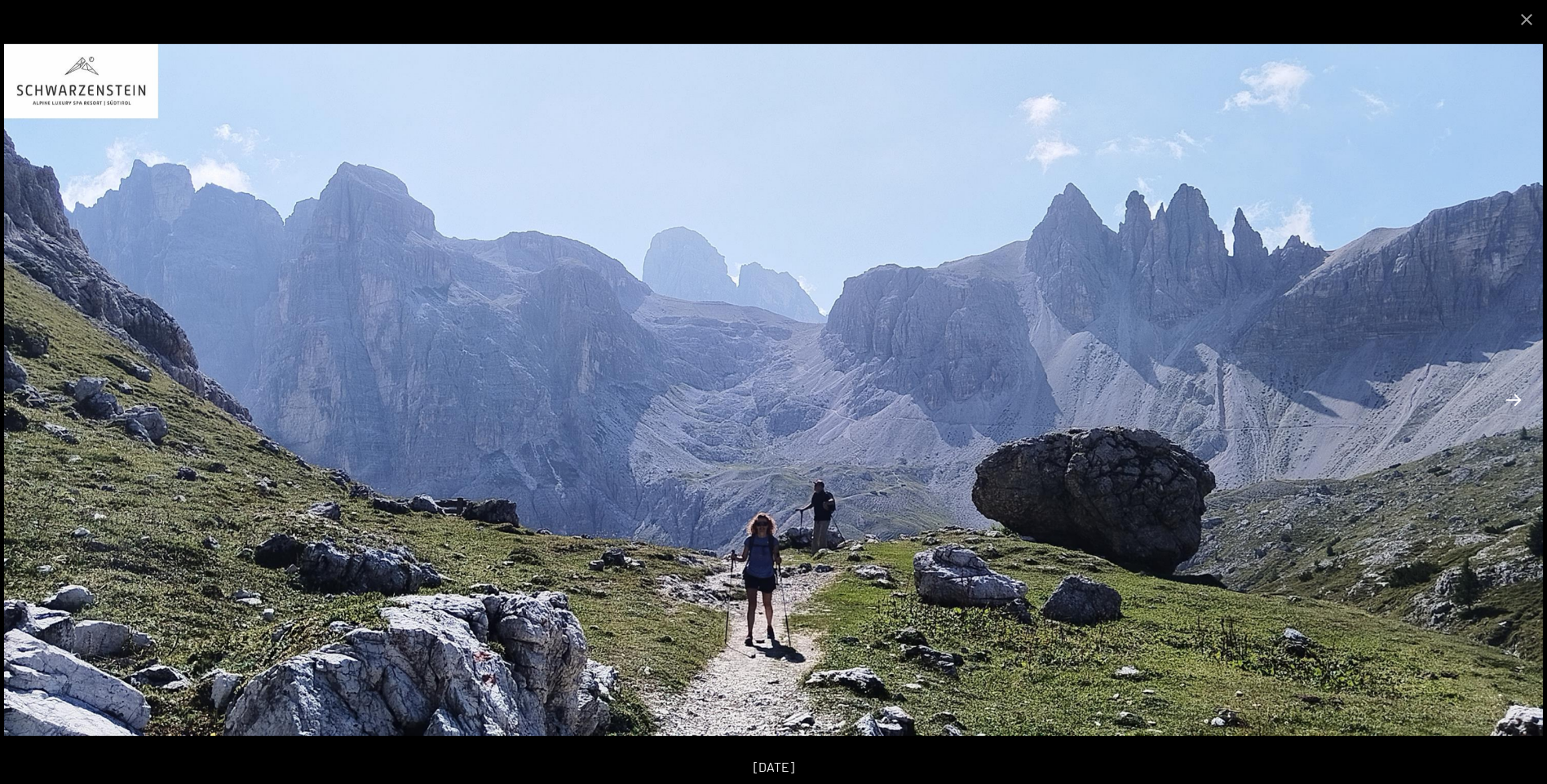
click at [1516, 411] on button "Next slide" at bounding box center [1514, 400] width 34 height 31
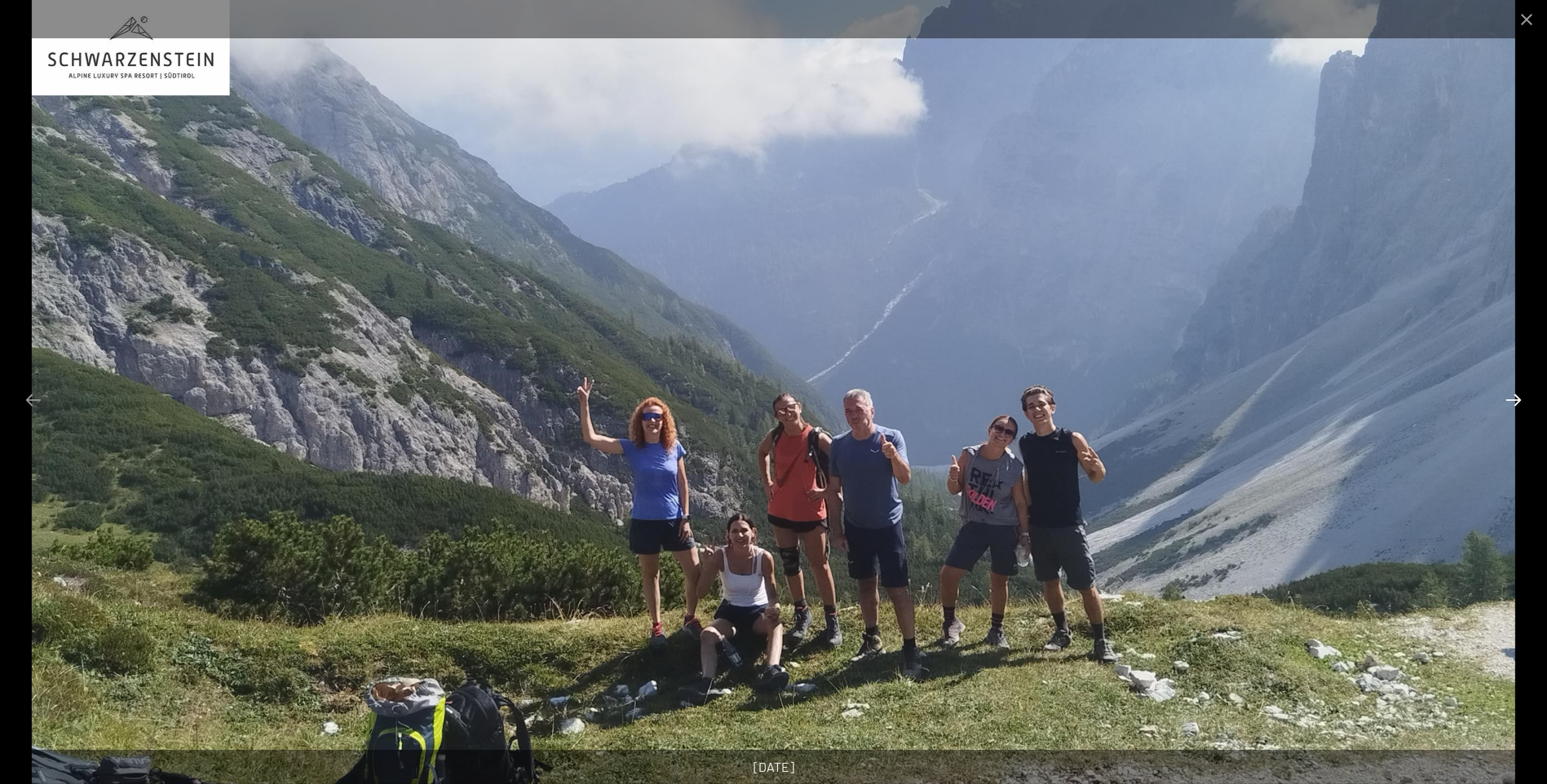
click at [1516, 411] on button "Next slide" at bounding box center [1514, 400] width 34 height 31
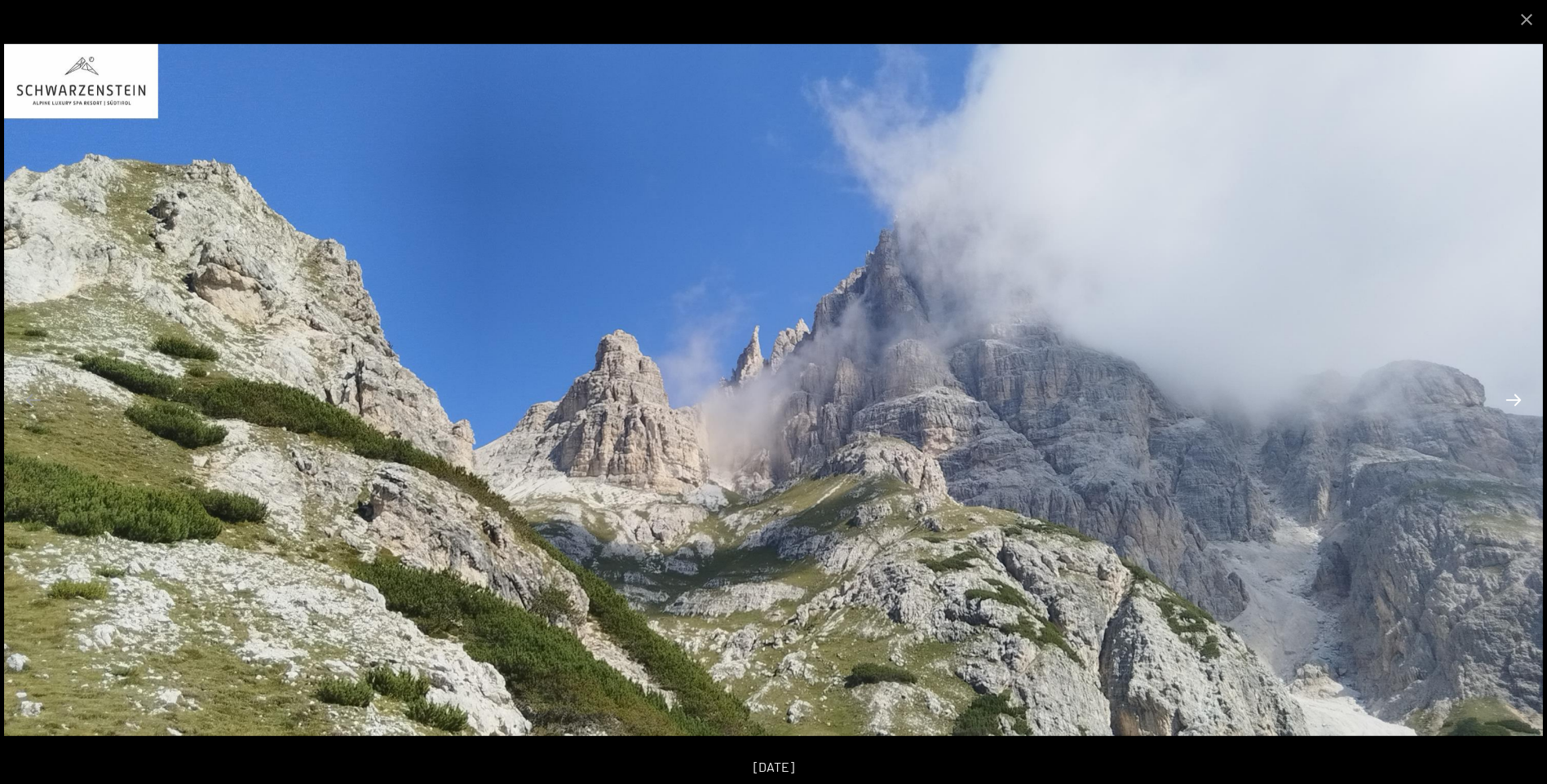
click at [1516, 411] on button "Next slide" at bounding box center [1514, 400] width 34 height 31
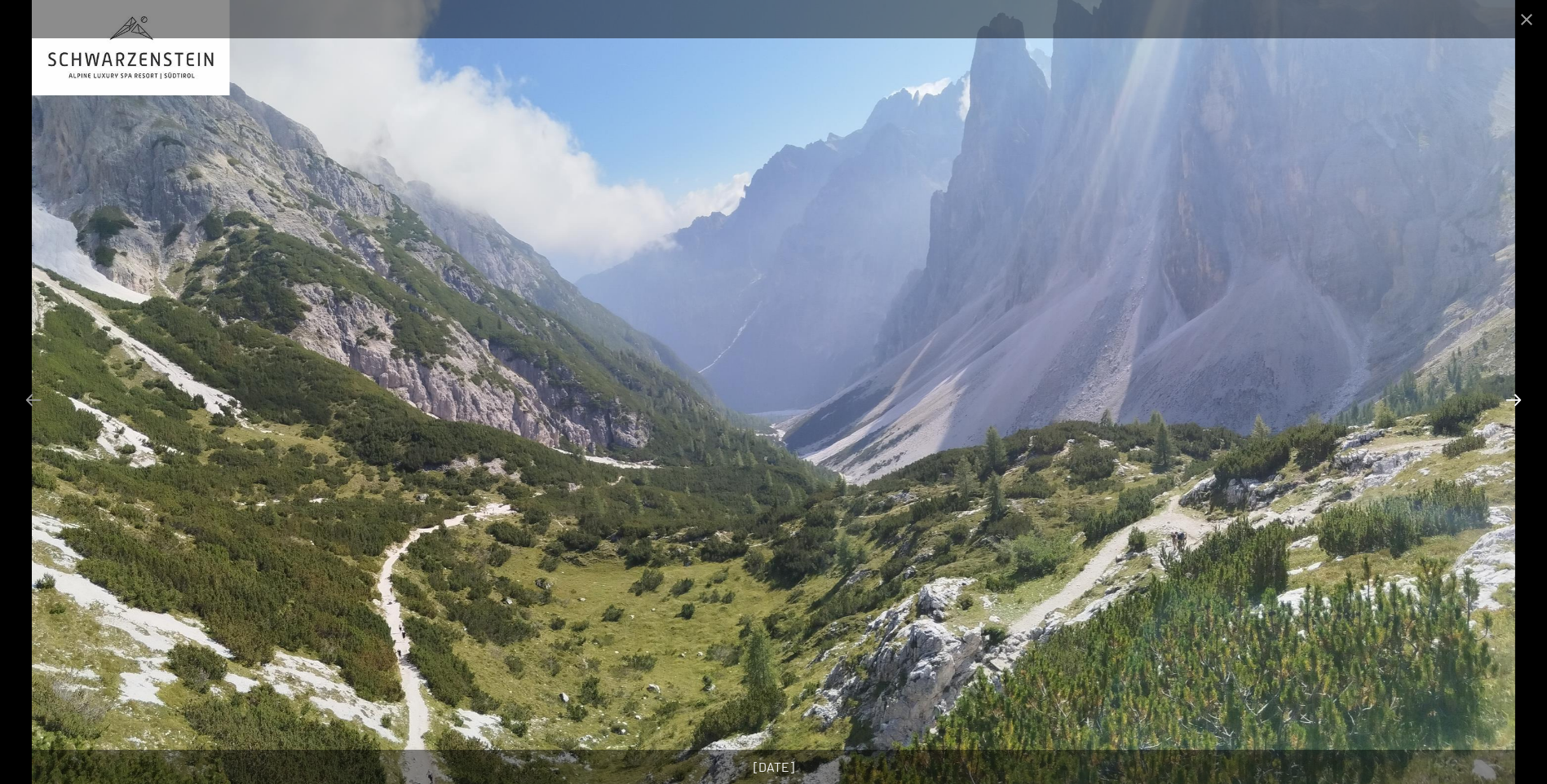
click at [1516, 411] on button "Next slide" at bounding box center [1514, 400] width 34 height 31
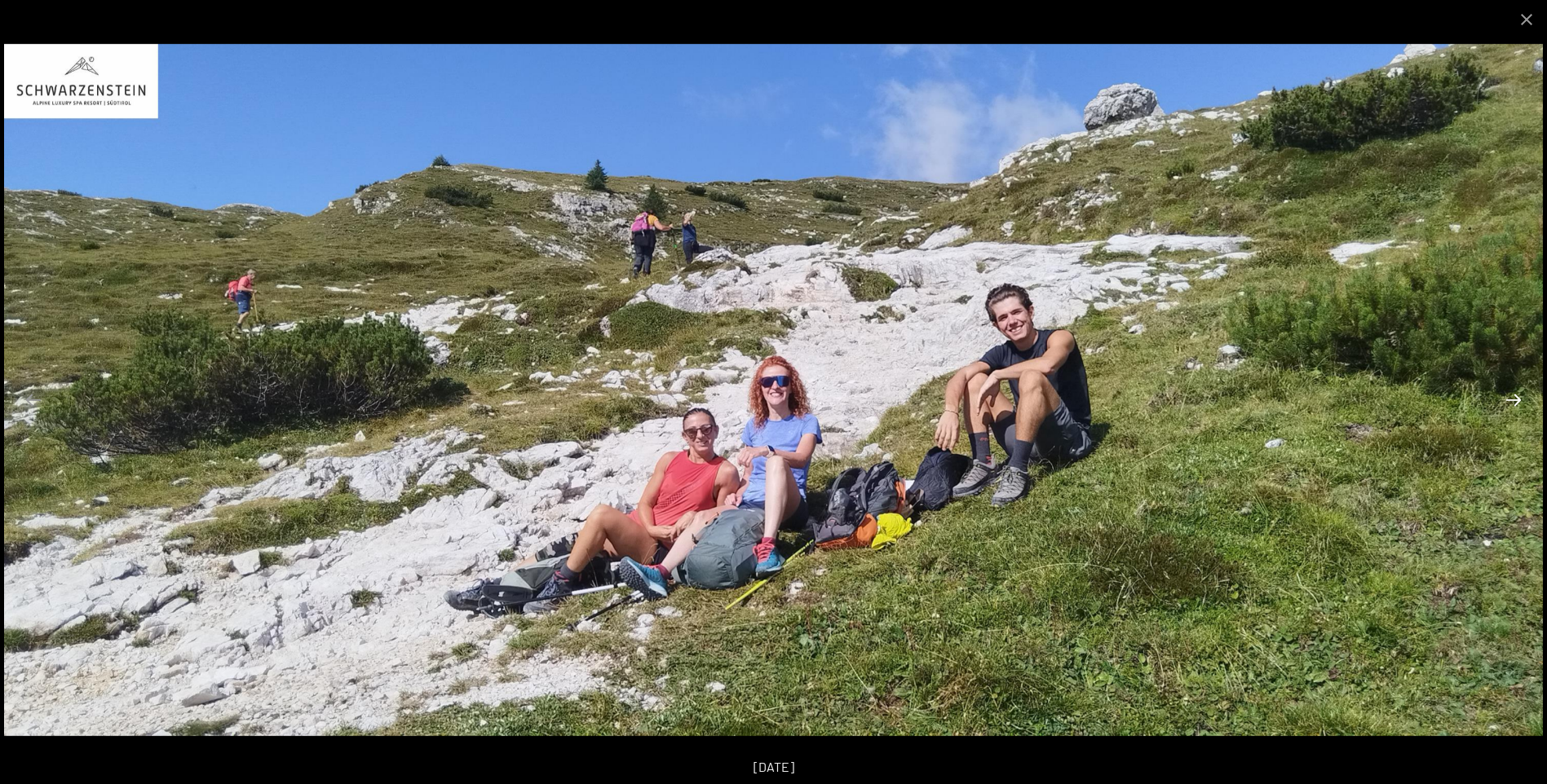
click at [1516, 411] on button "Next slide" at bounding box center [1514, 400] width 34 height 31
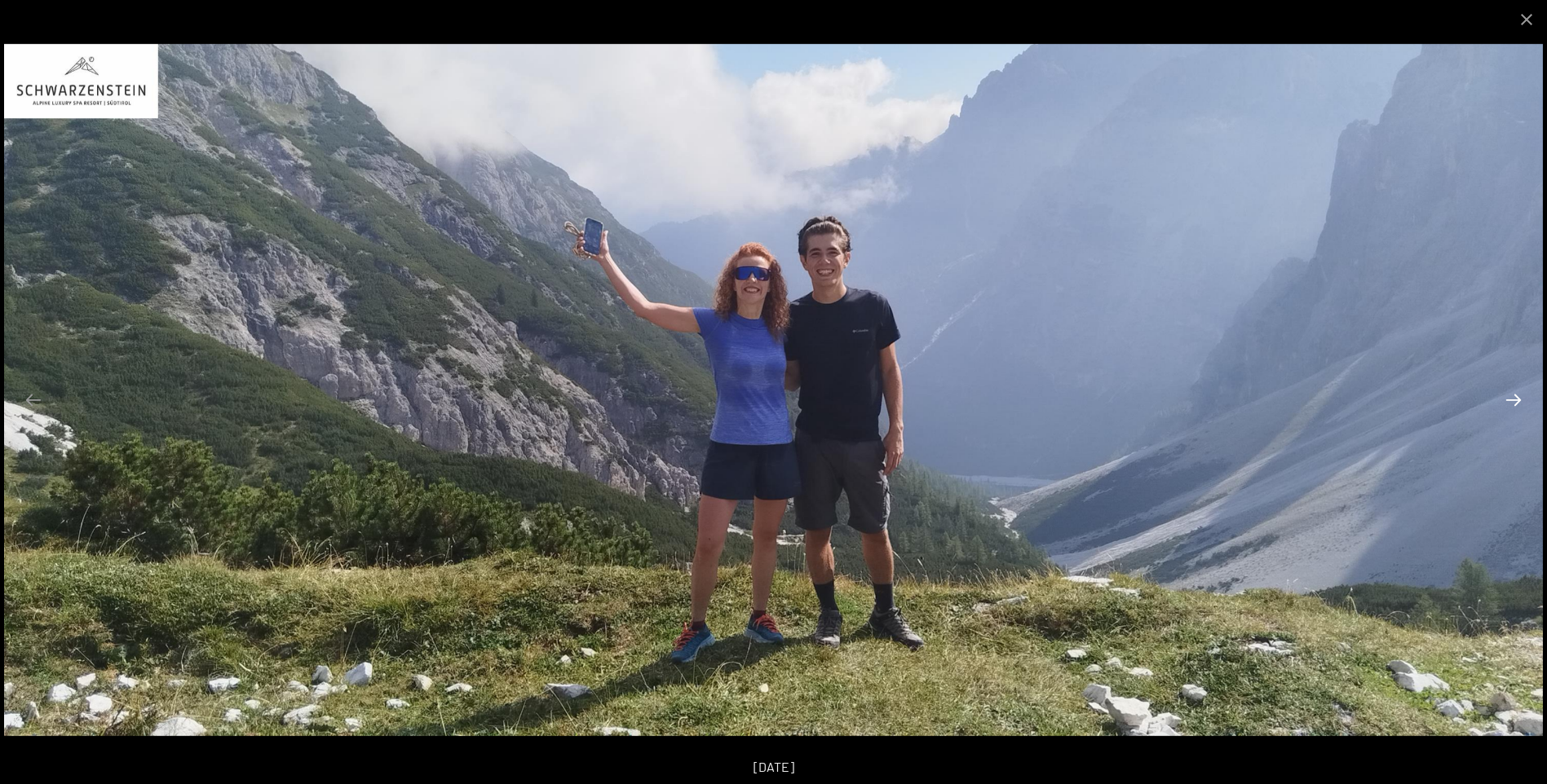
click at [1516, 411] on button "Next slide" at bounding box center [1514, 400] width 34 height 31
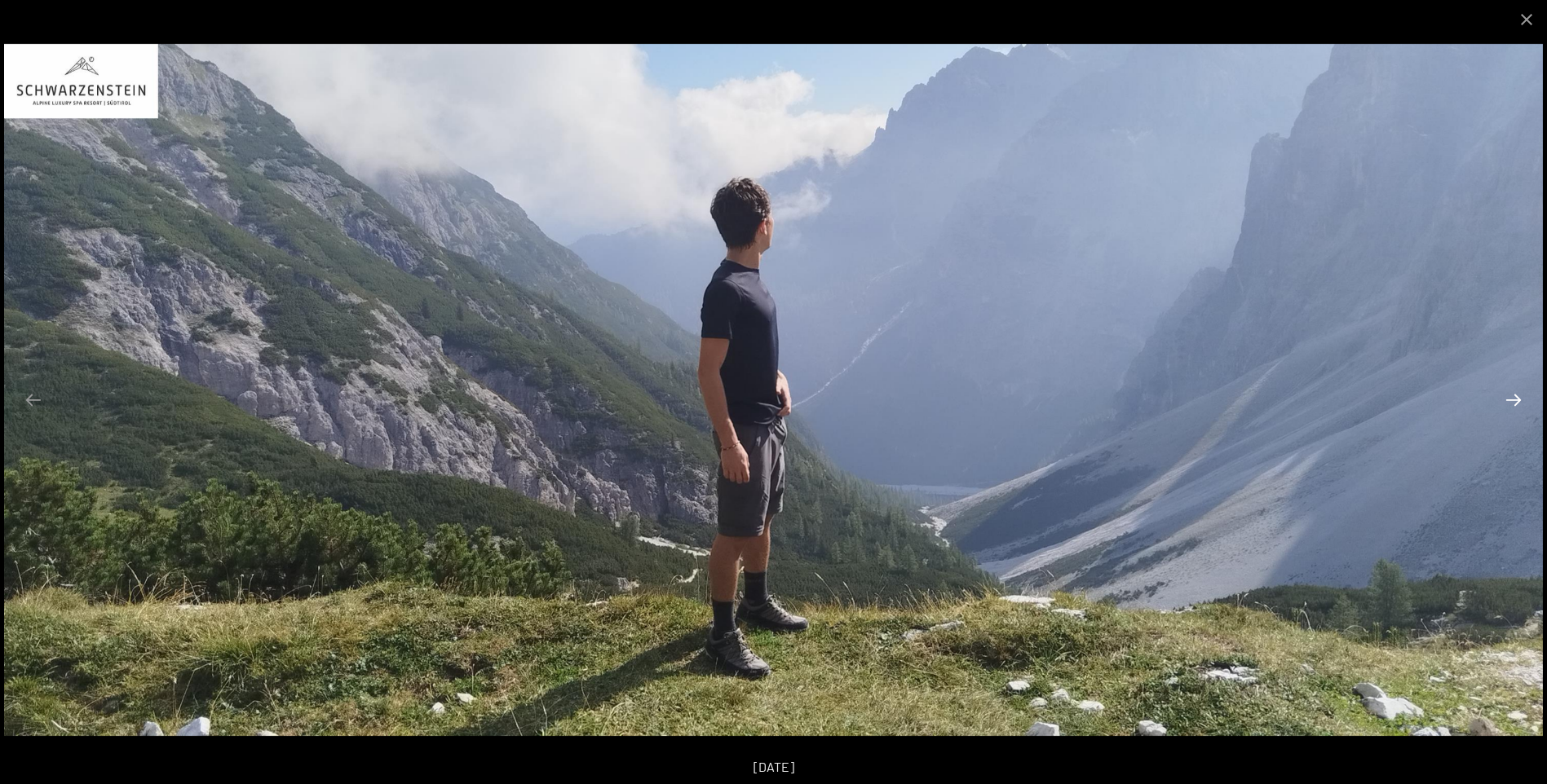
click at [1516, 411] on button "Next slide" at bounding box center [1514, 400] width 34 height 31
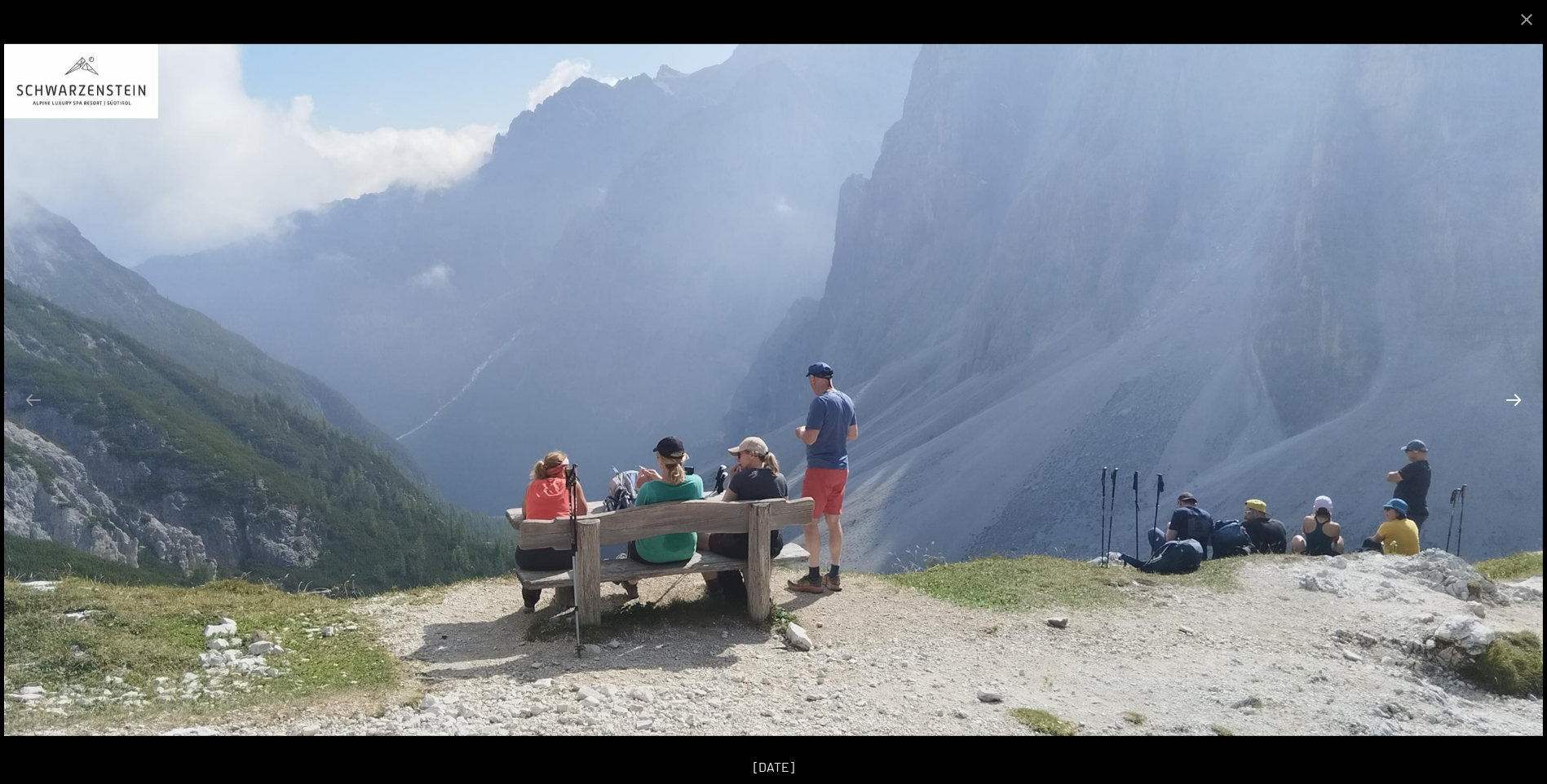
click at [1516, 411] on button "Next slide" at bounding box center [1514, 400] width 34 height 31
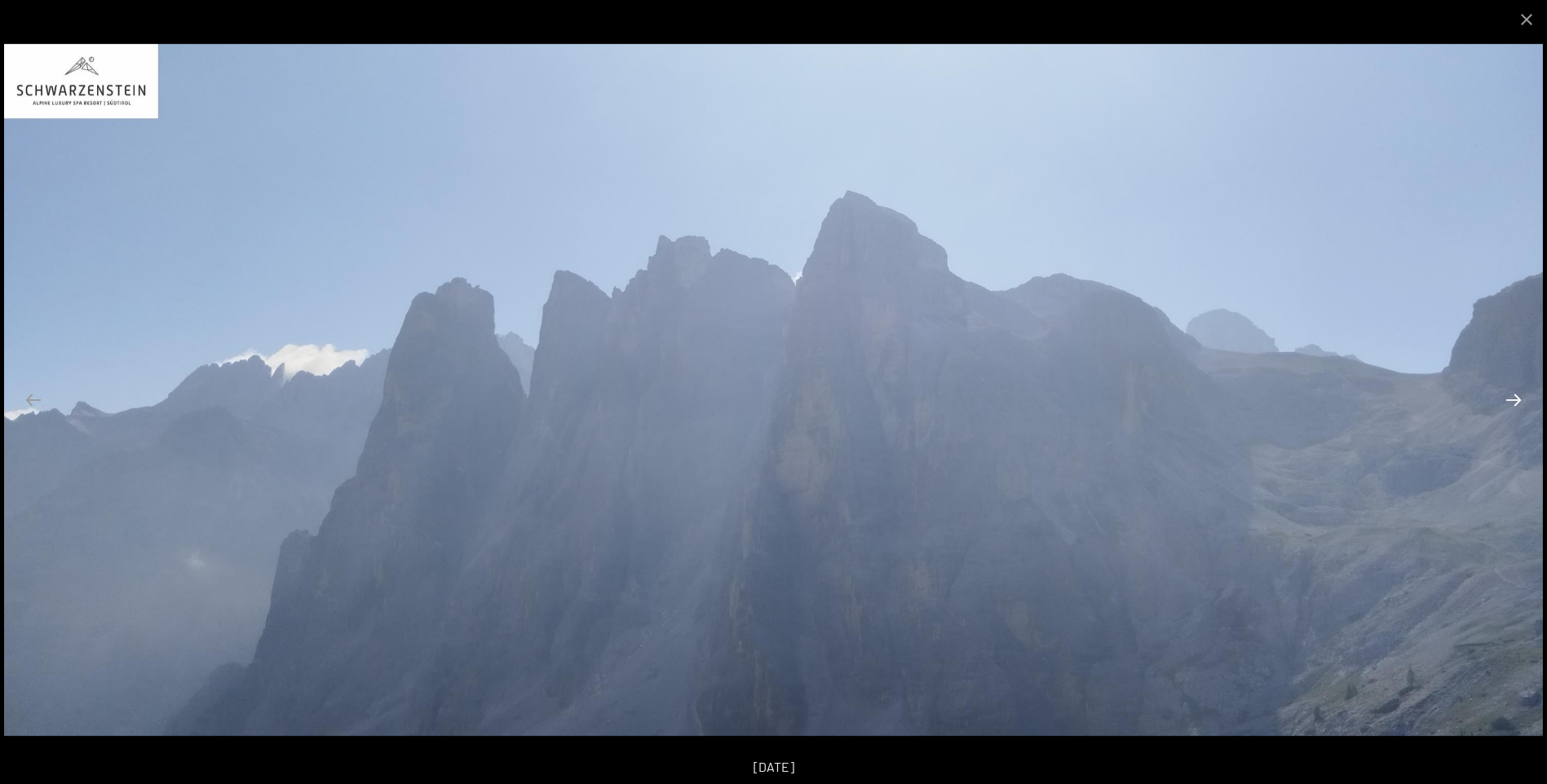
click at [1516, 411] on button "Next slide" at bounding box center [1514, 400] width 34 height 31
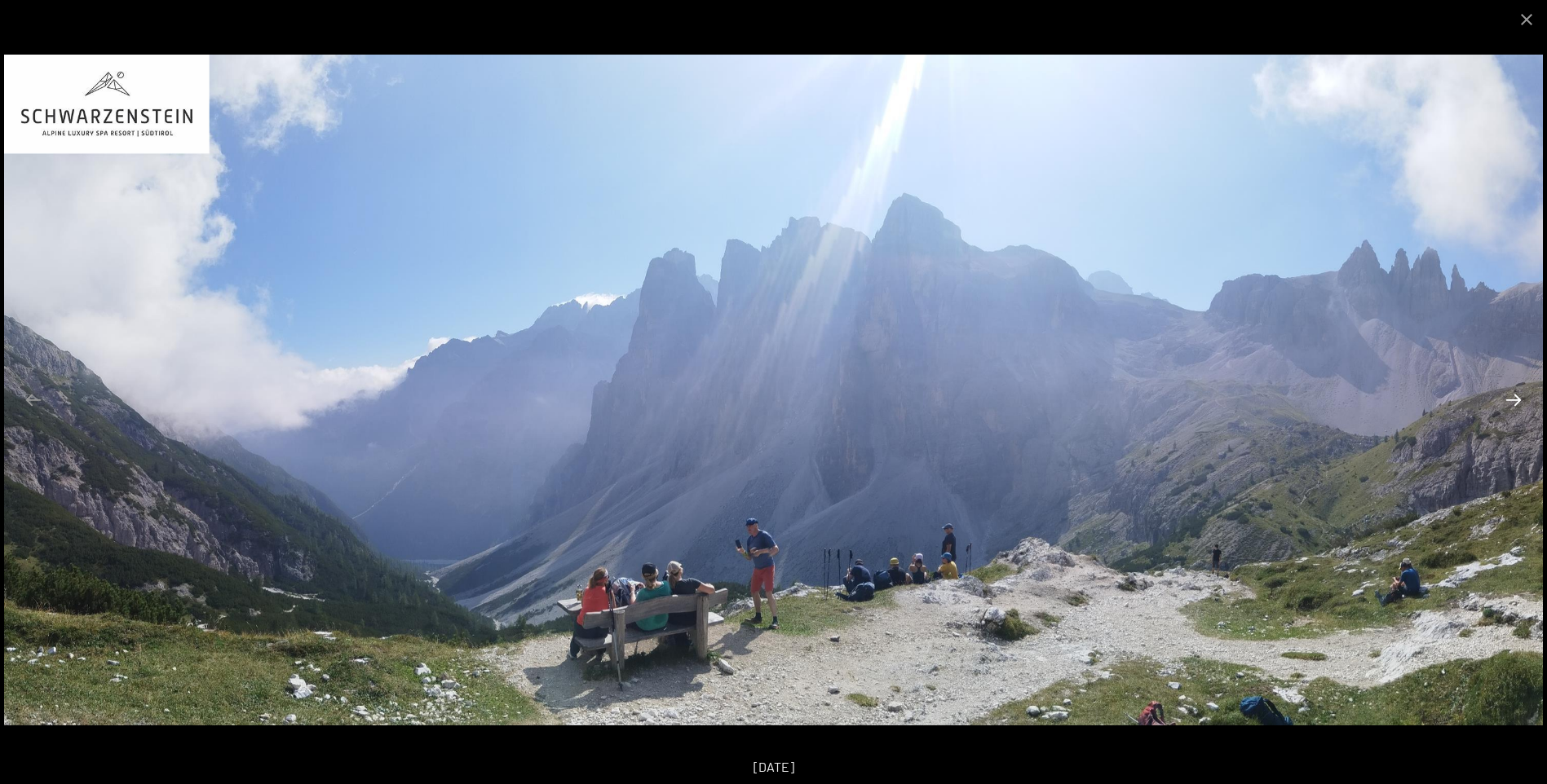
click at [1516, 411] on button "Next slide" at bounding box center [1514, 400] width 34 height 31
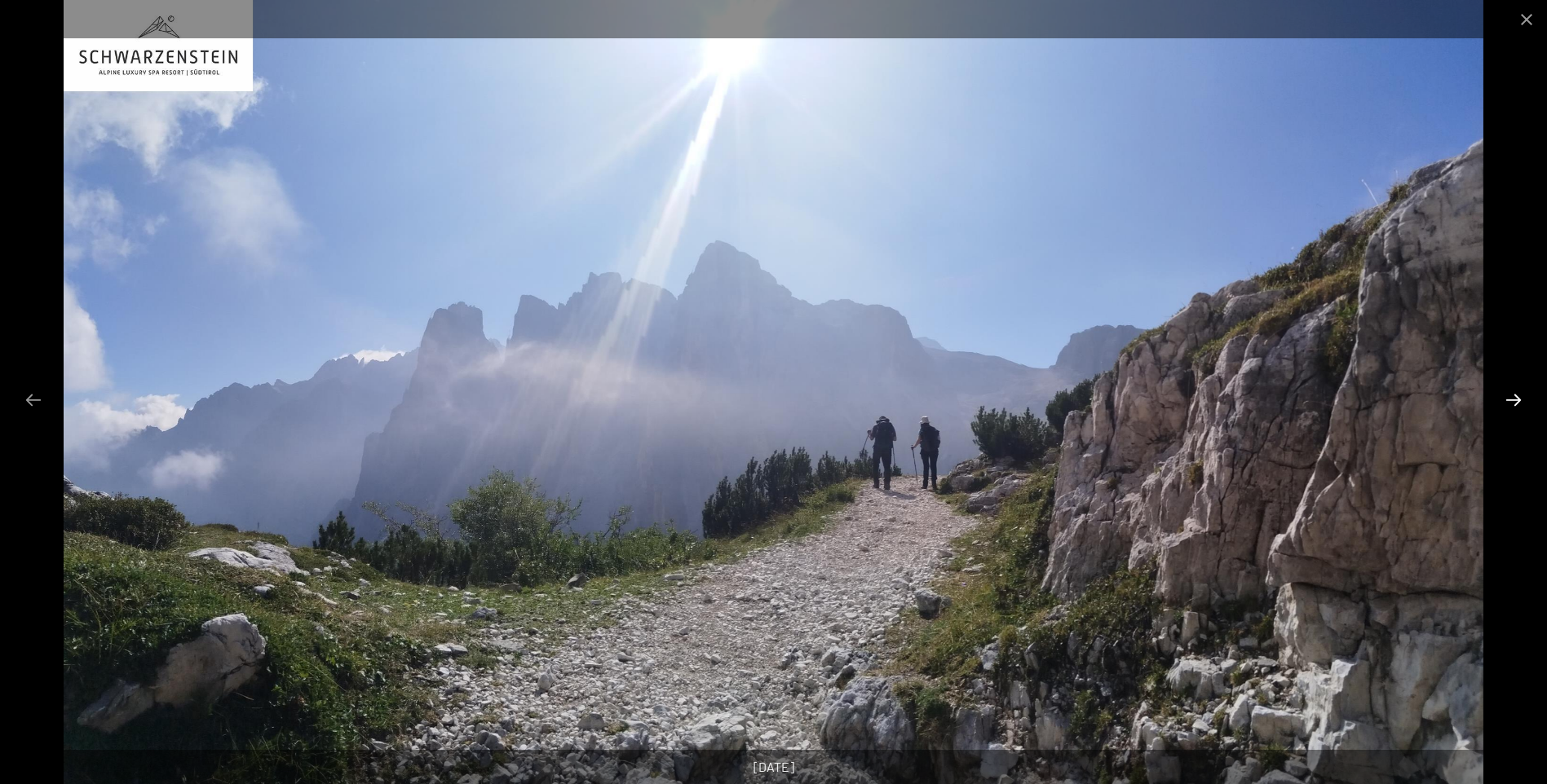
click at [1516, 411] on button "Next slide" at bounding box center [1514, 400] width 34 height 31
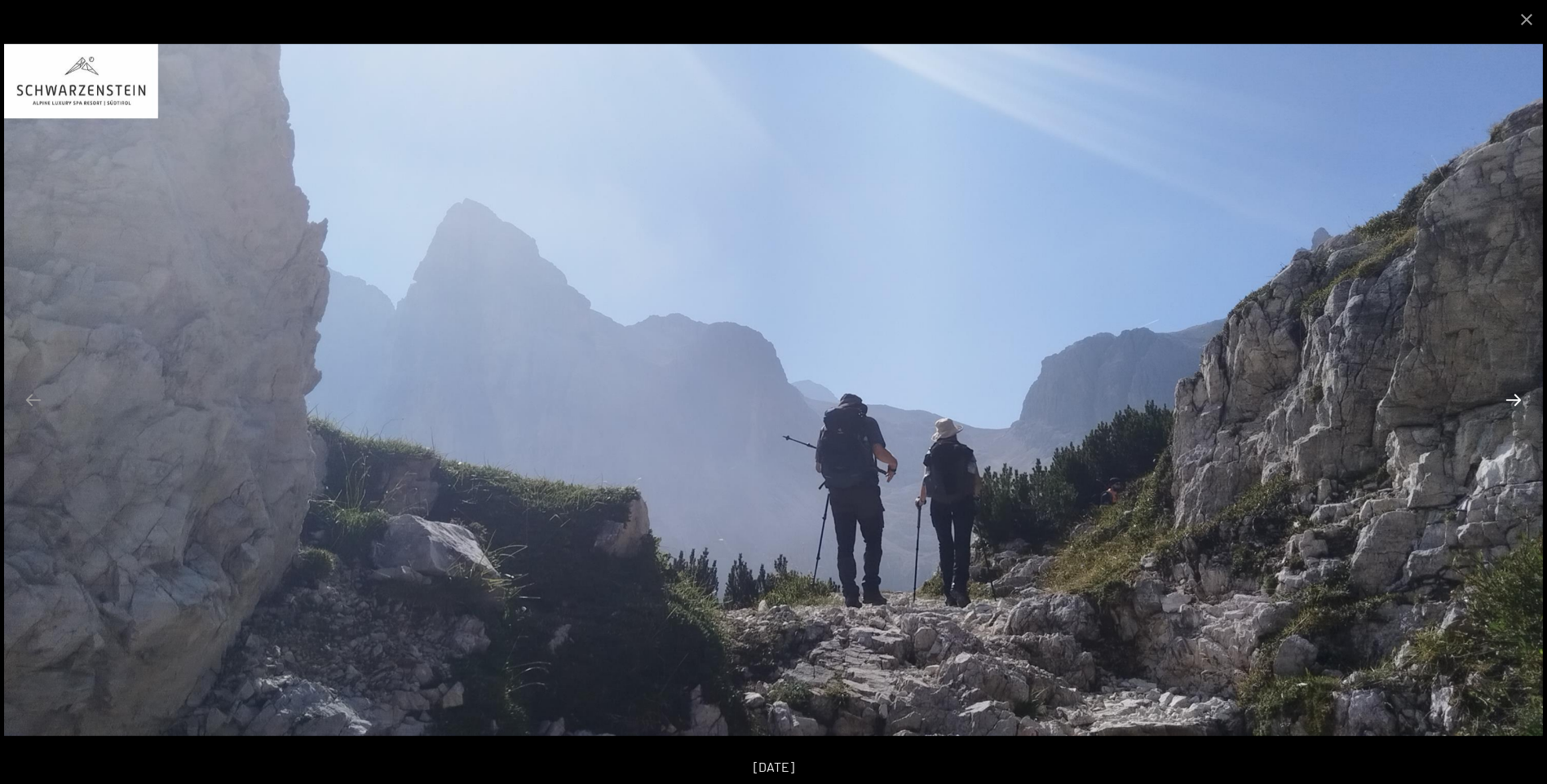
click at [1516, 411] on button "Next slide" at bounding box center [1514, 400] width 34 height 31
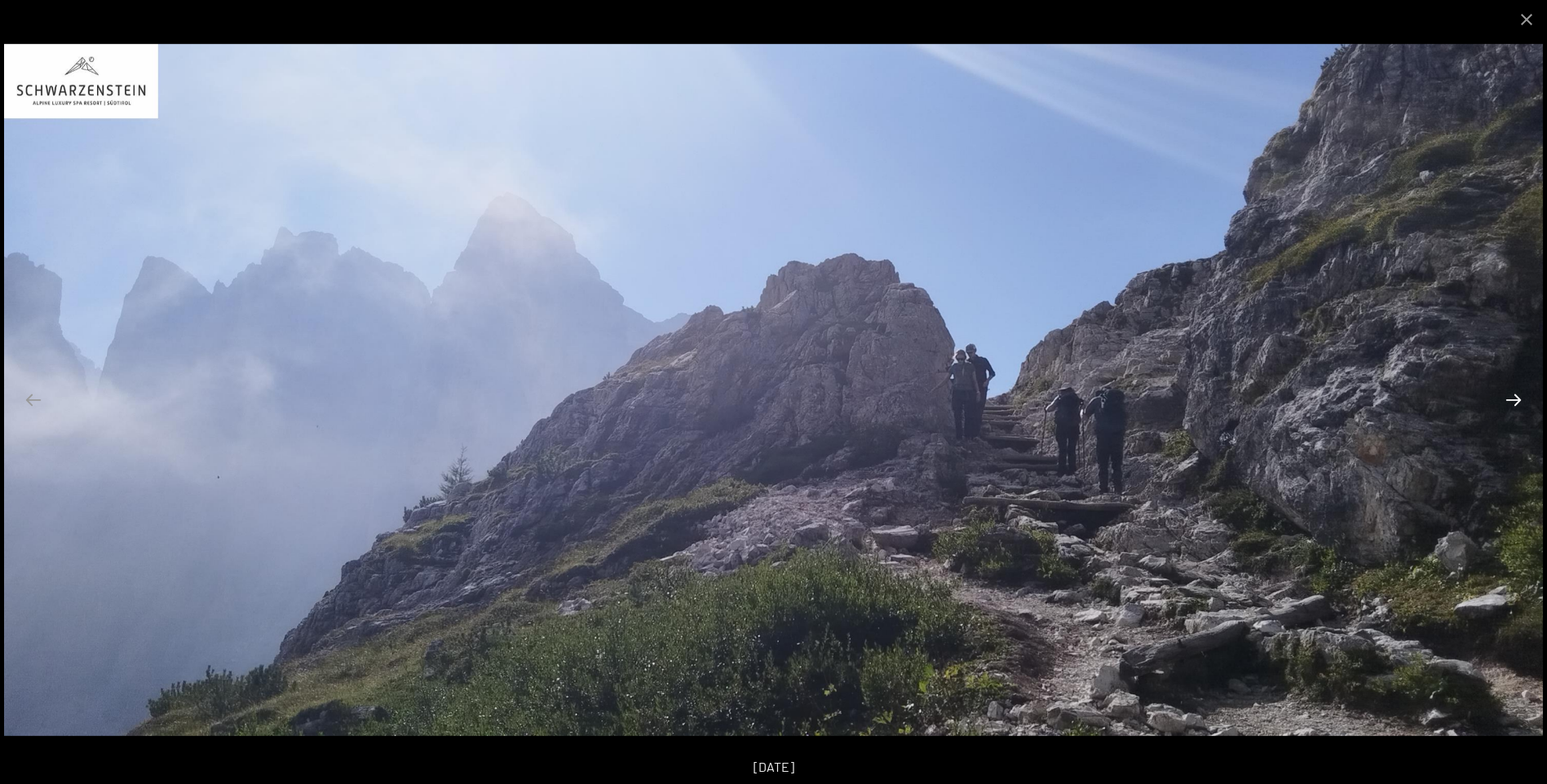
click at [1516, 411] on button "Next slide" at bounding box center [1514, 400] width 34 height 31
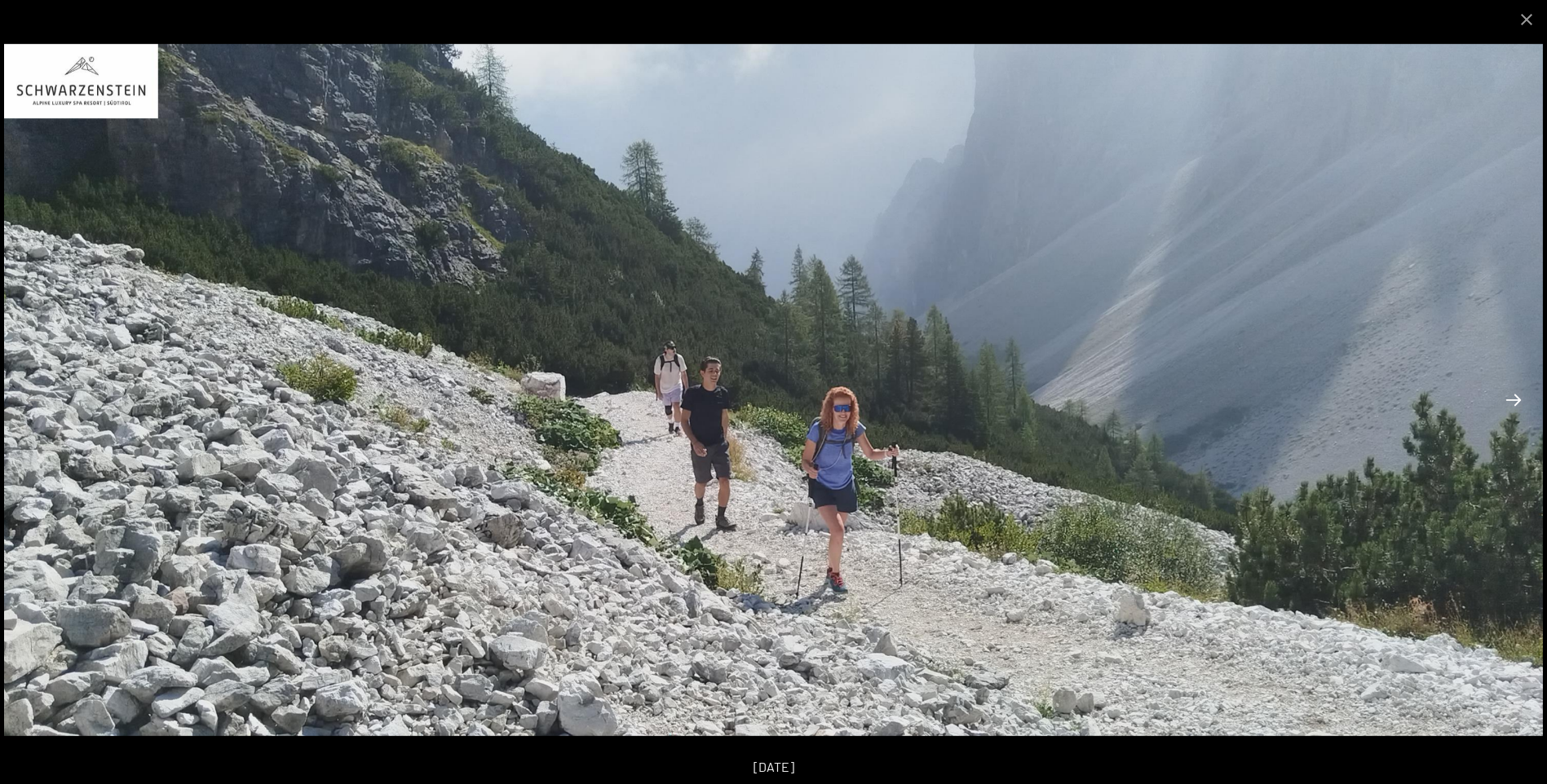
click at [1516, 411] on button "Next slide" at bounding box center [1514, 400] width 34 height 31
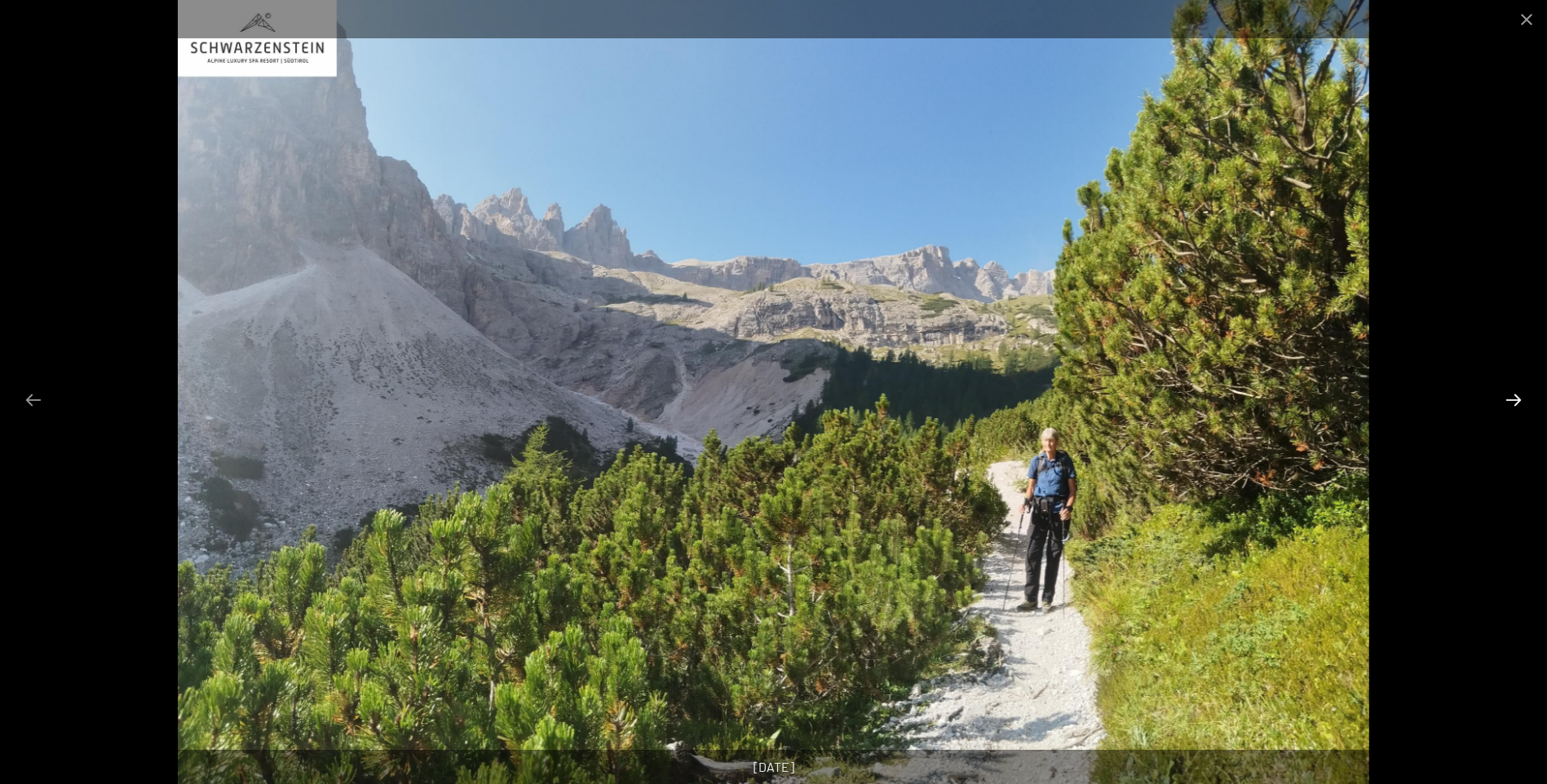
click at [1516, 411] on button "Next slide" at bounding box center [1514, 400] width 34 height 31
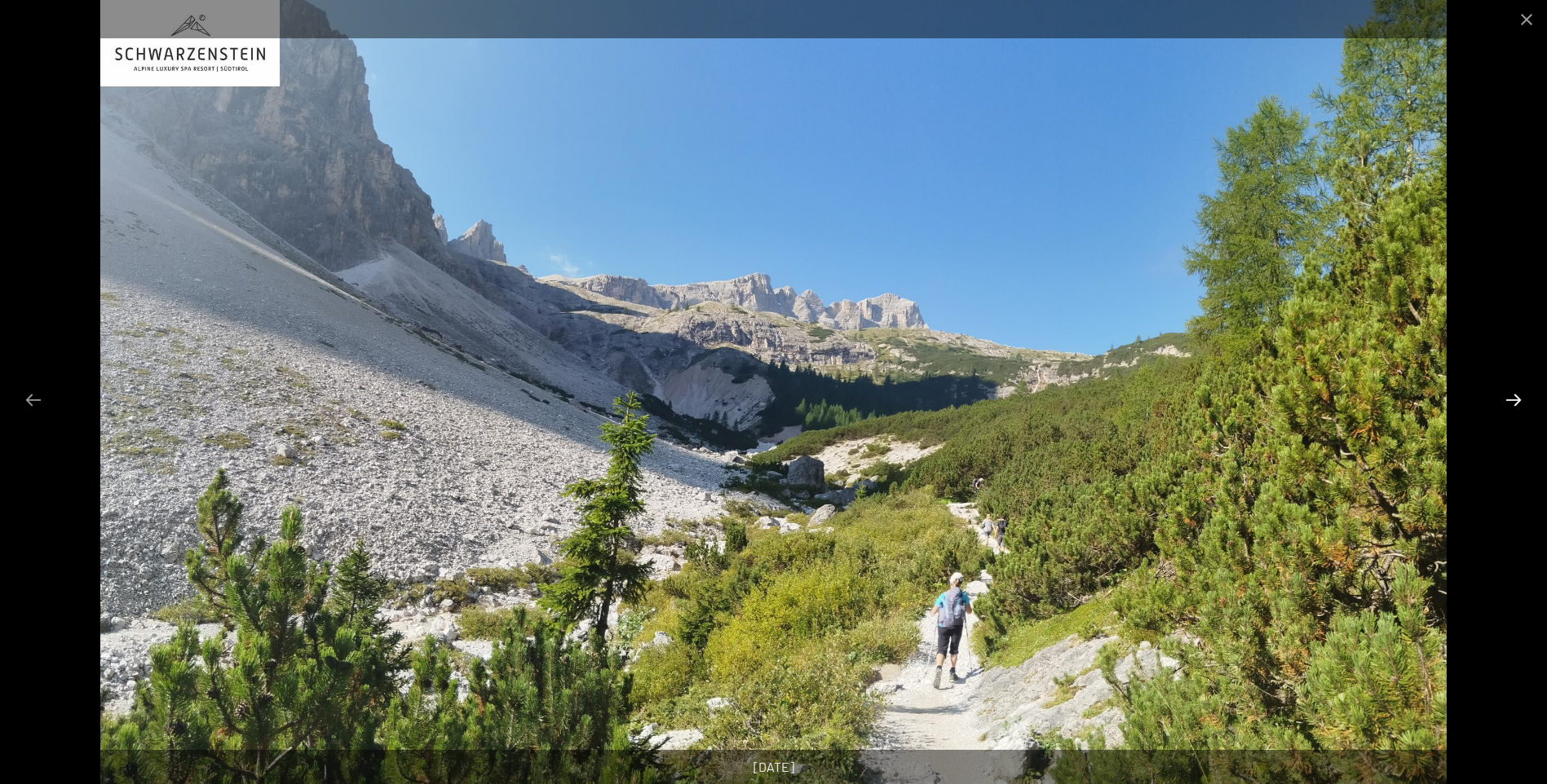
click at [1516, 411] on button "Next slide" at bounding box center [1514, 400] width 34 height 31
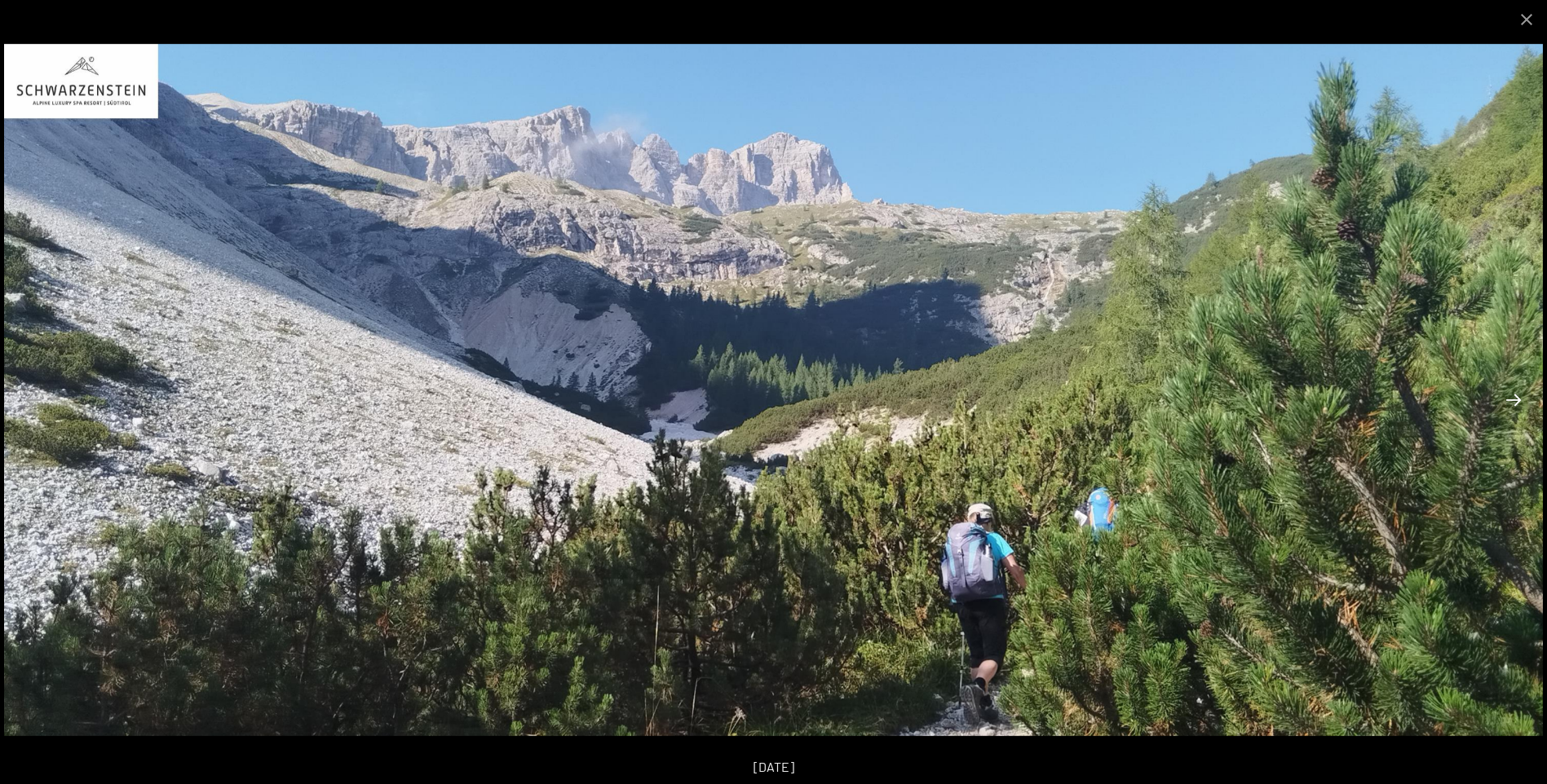
click at [1516, 411] on button "Next slide" at bounding box center [1514, 400] width 34 height 31
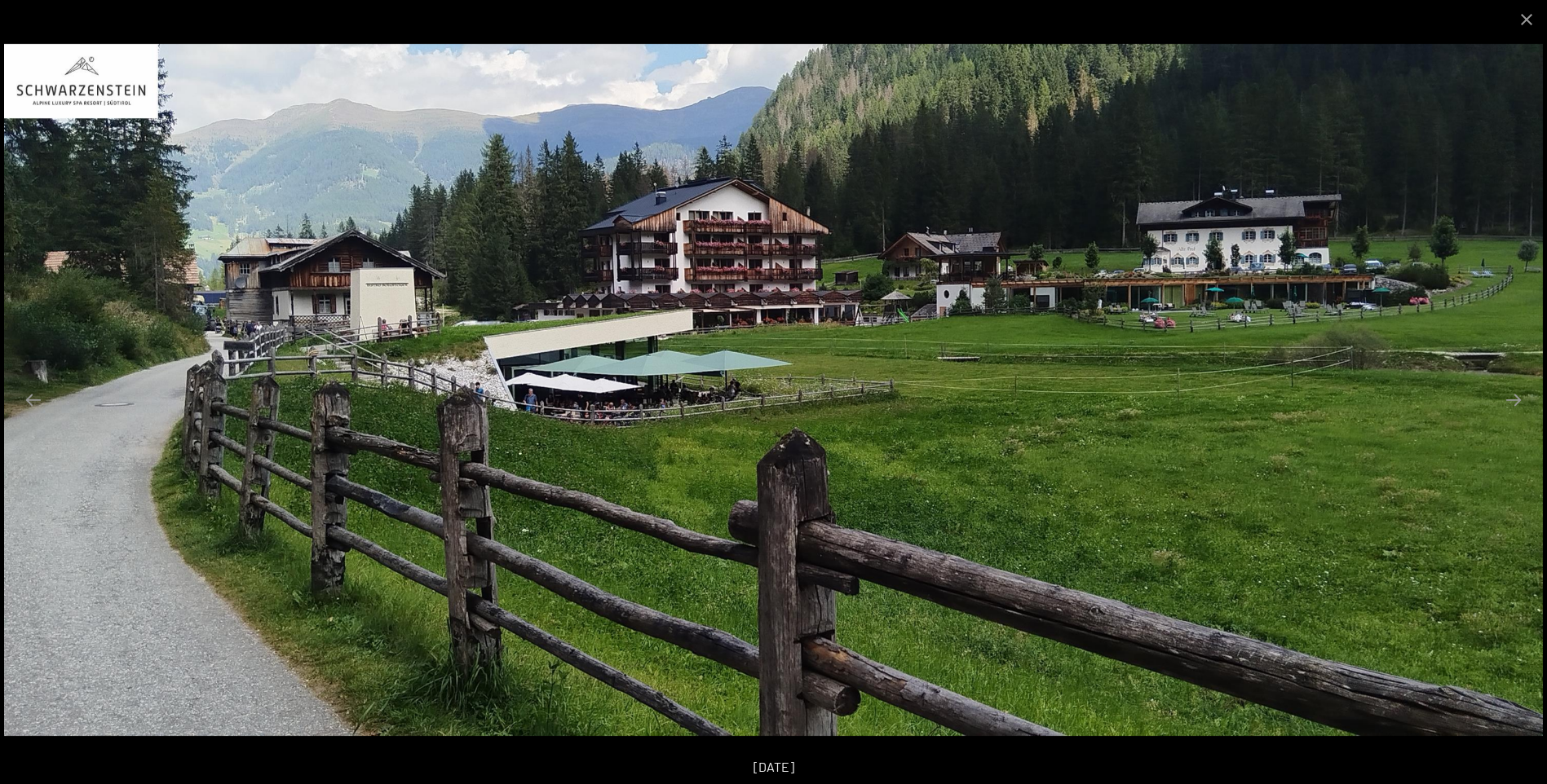
click at [1527, 40] on div at bounding box center [774, 392] width 1547 height 784
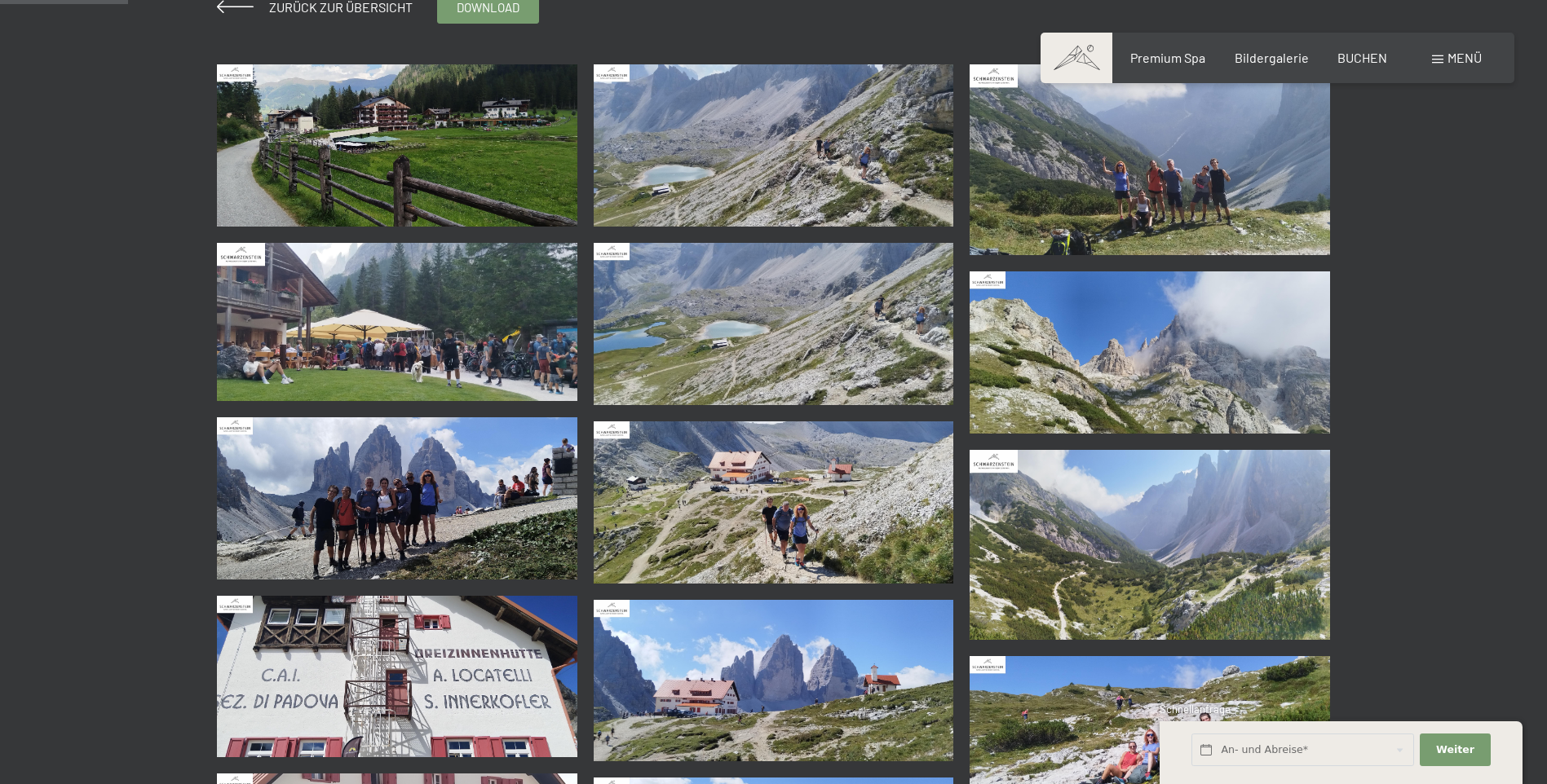
click at [294, 4] on div at bounding box center [774, 2] width 1547 height 4
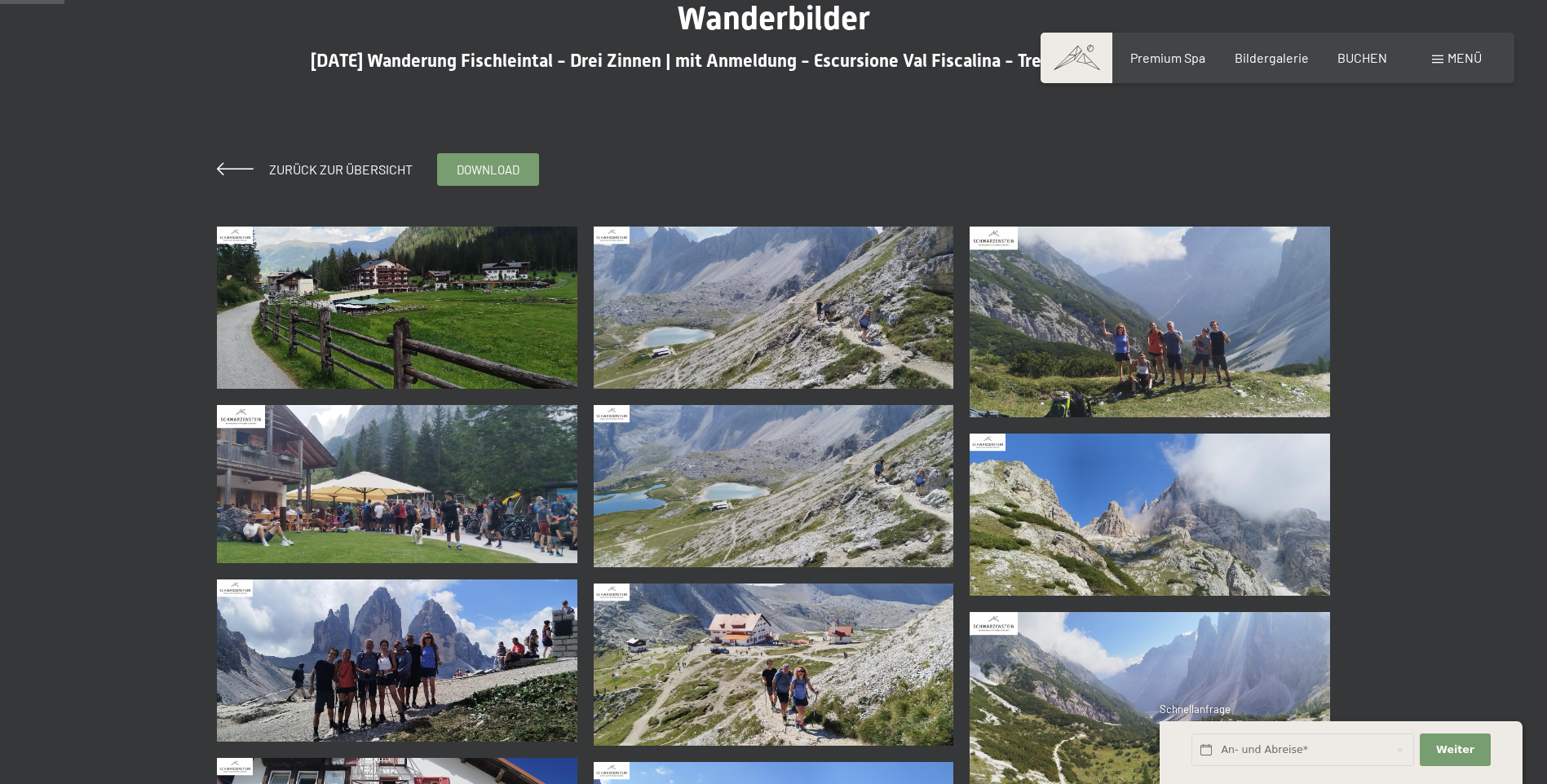
scroll to position [163, 0]
click at [277, 172] on span "Zurück zur Übersicht" at bounding box center [334, 170] width 156 height 15
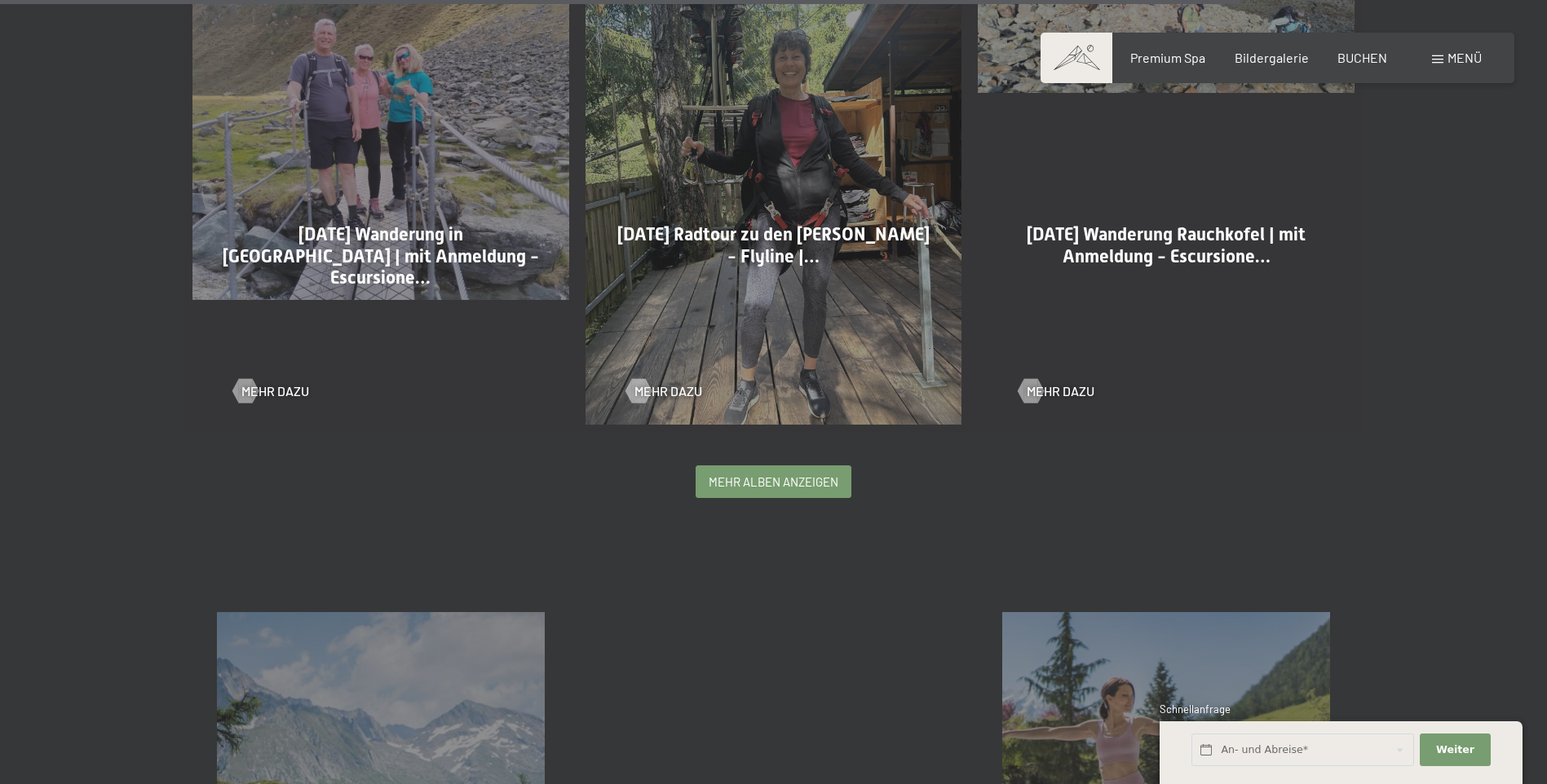
scroll to position [3249, 0]
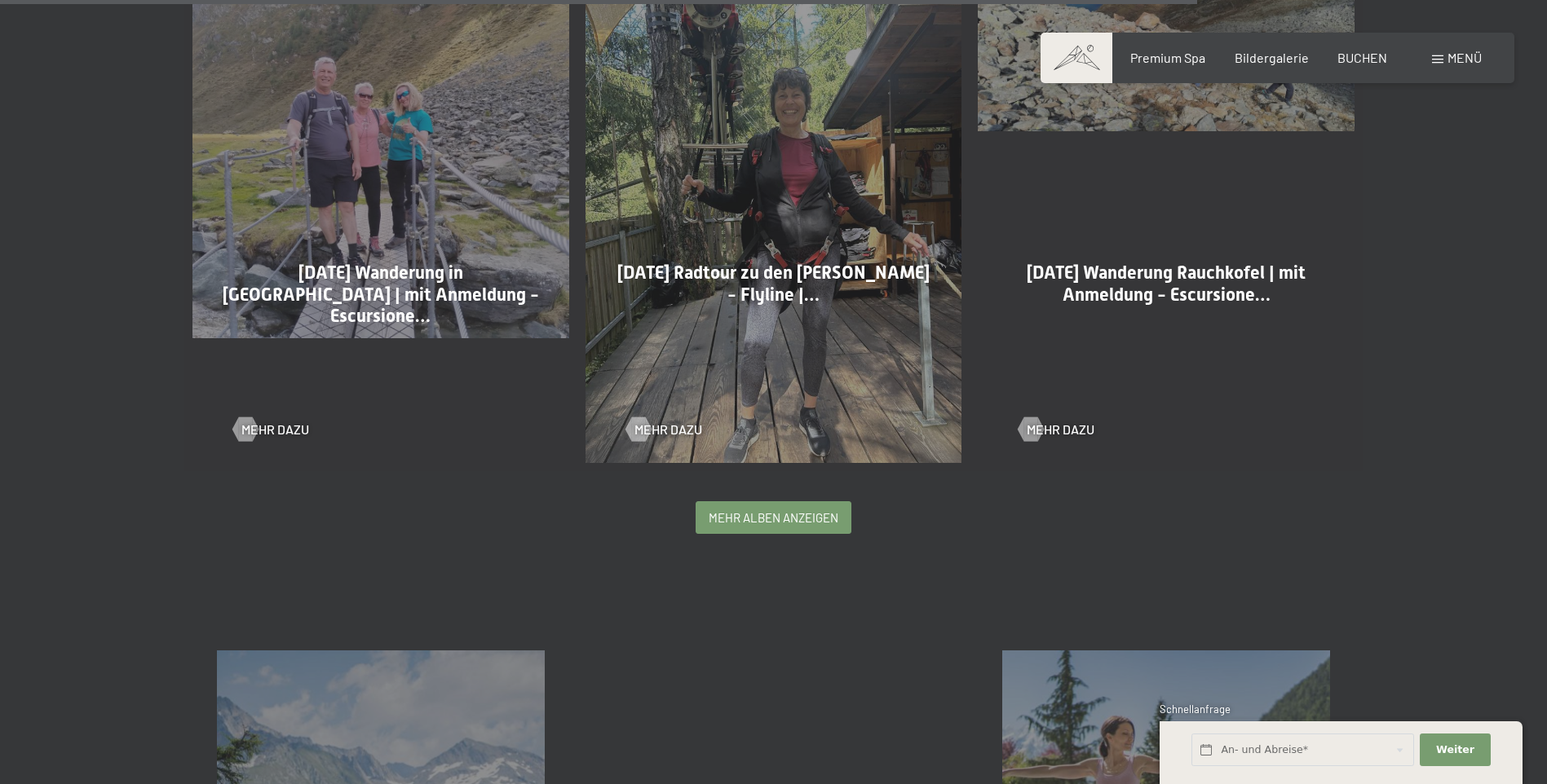
click at [717, 521] on span "mehr Alben anzeigen" at bounding box center [774, 517] width 129 height 17
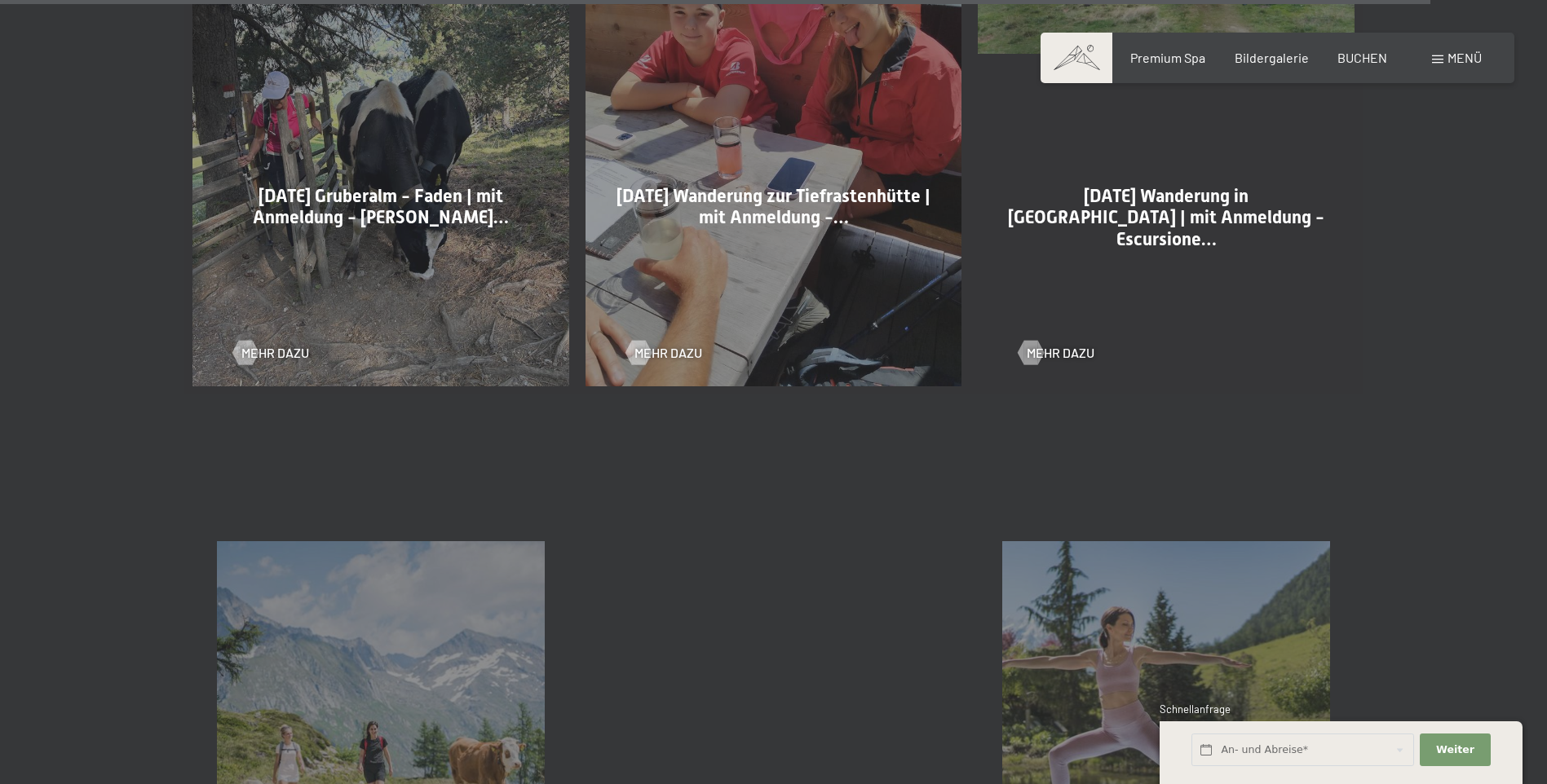
scroll to position [10135, 0]
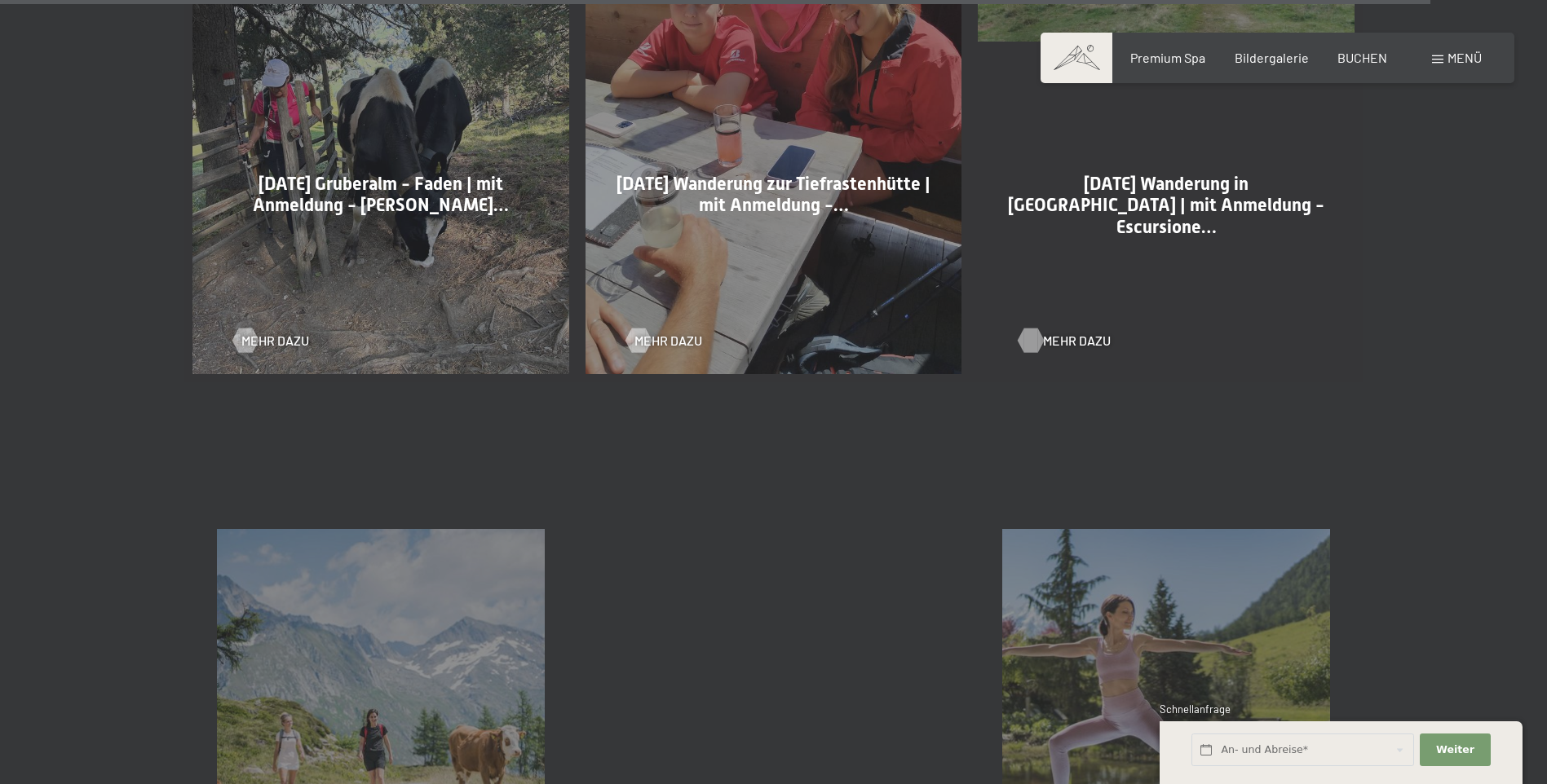
click at [1034, 339] on div at bounding box center [1030, 339] width 13 height 24
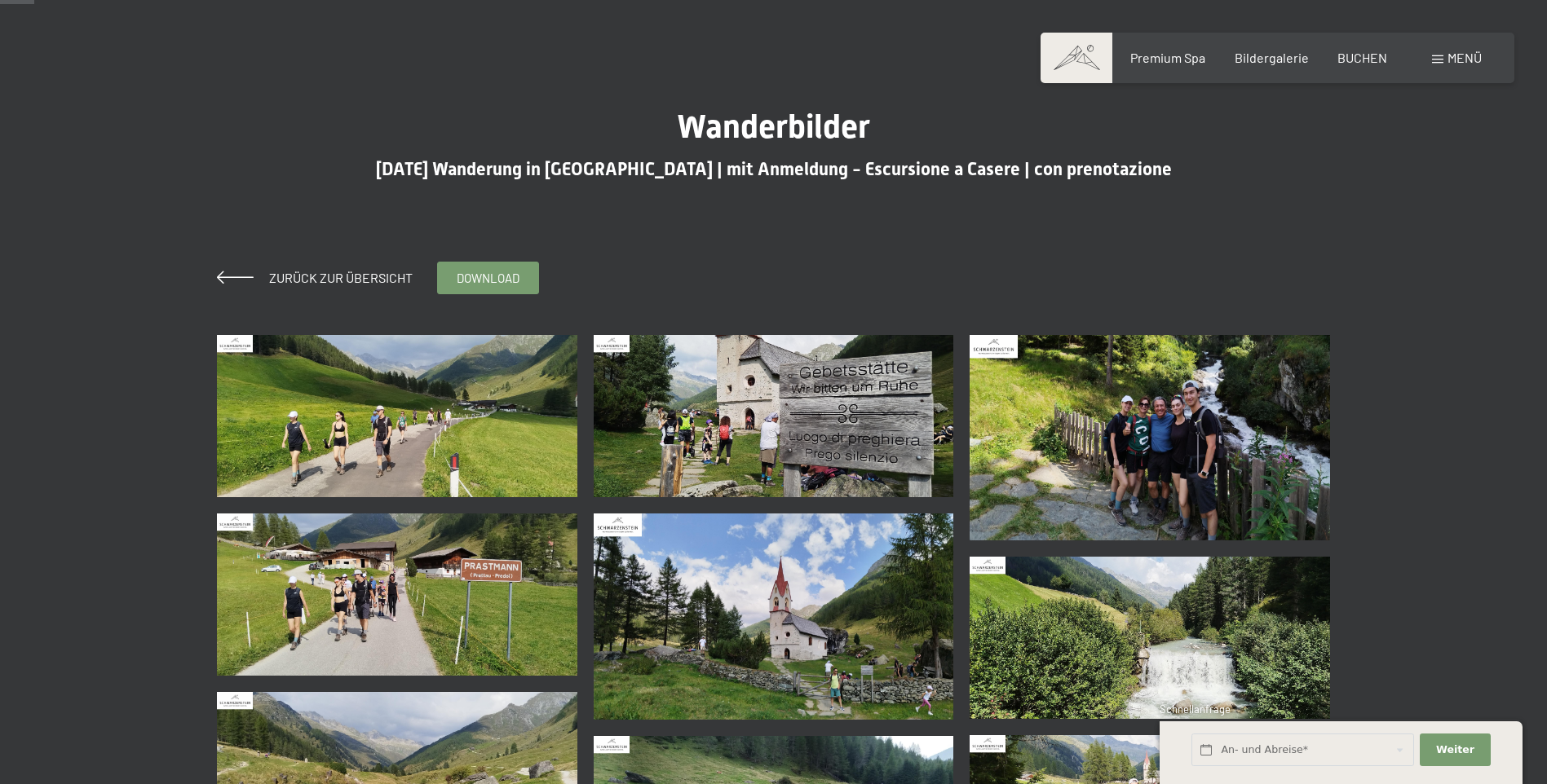
scroll to position [82, 0]
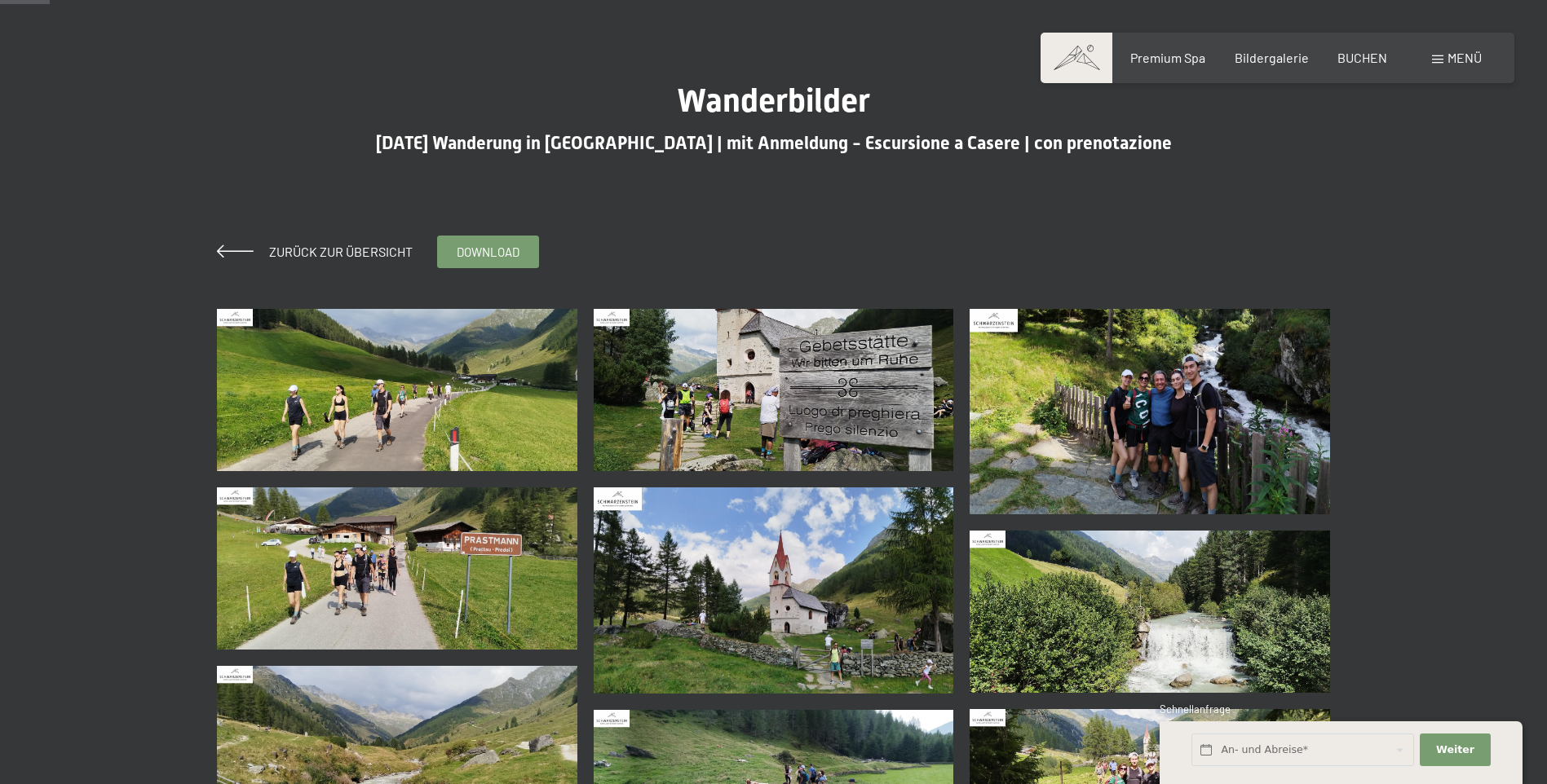
click at [442, 393] on img at bounding box center [396, 390] width 360 height 163
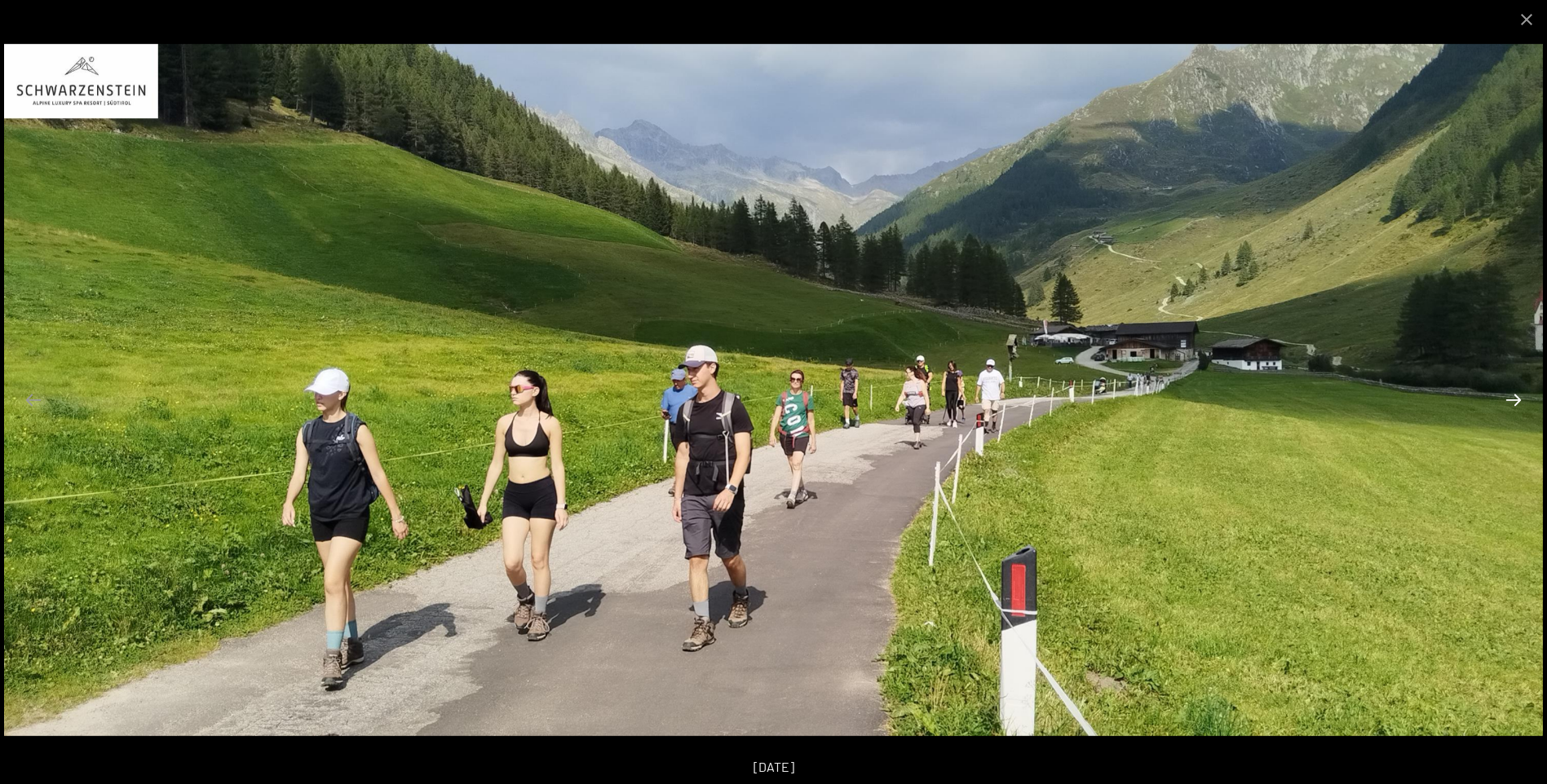
click at [1516, 402] on button "Next slide" at bounding box center [1514, 400] width 34 height 31
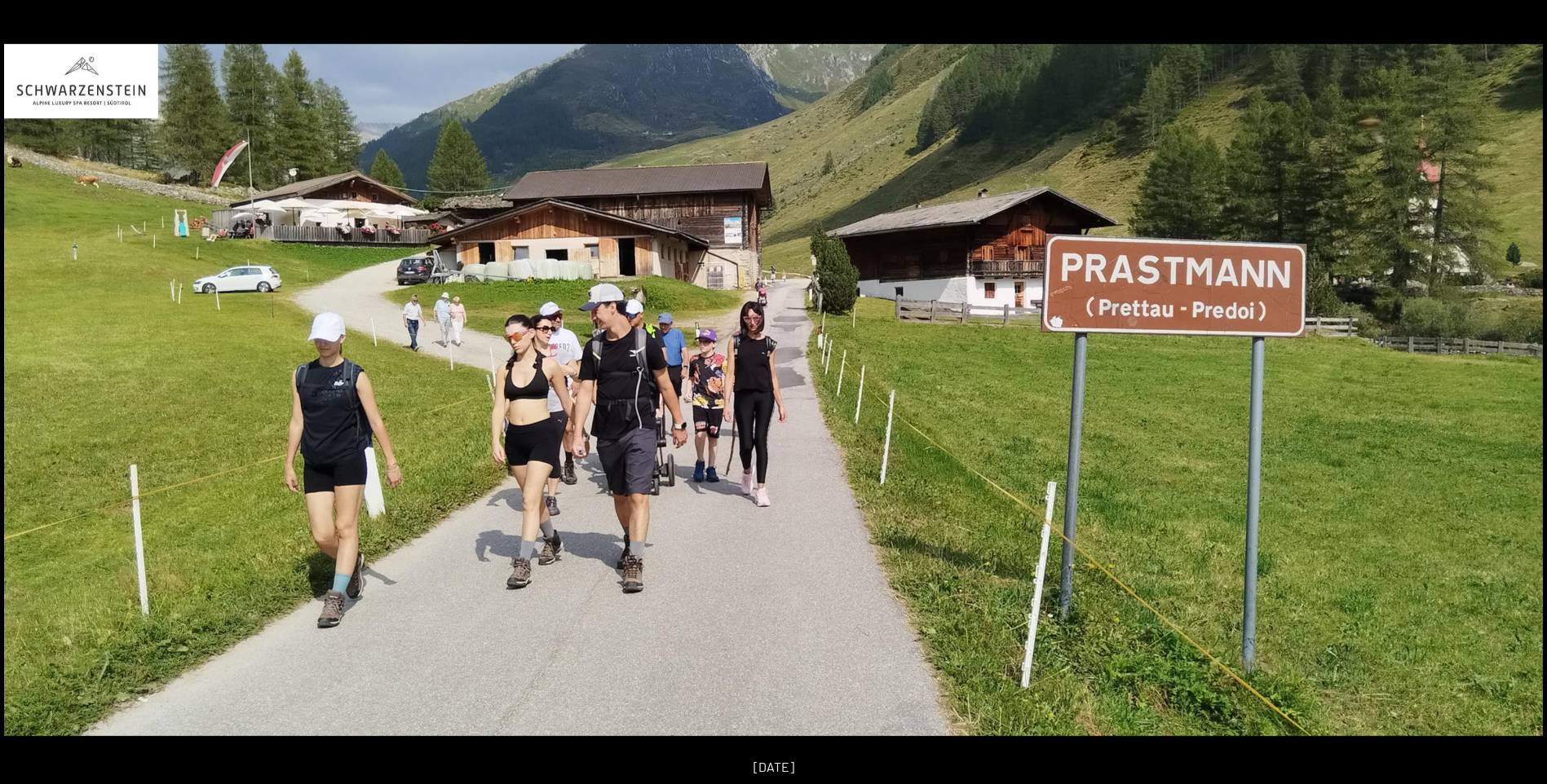
click at [1516, 402] on button "Next slide" at bounding box center [1522, 400] width 34 height 31
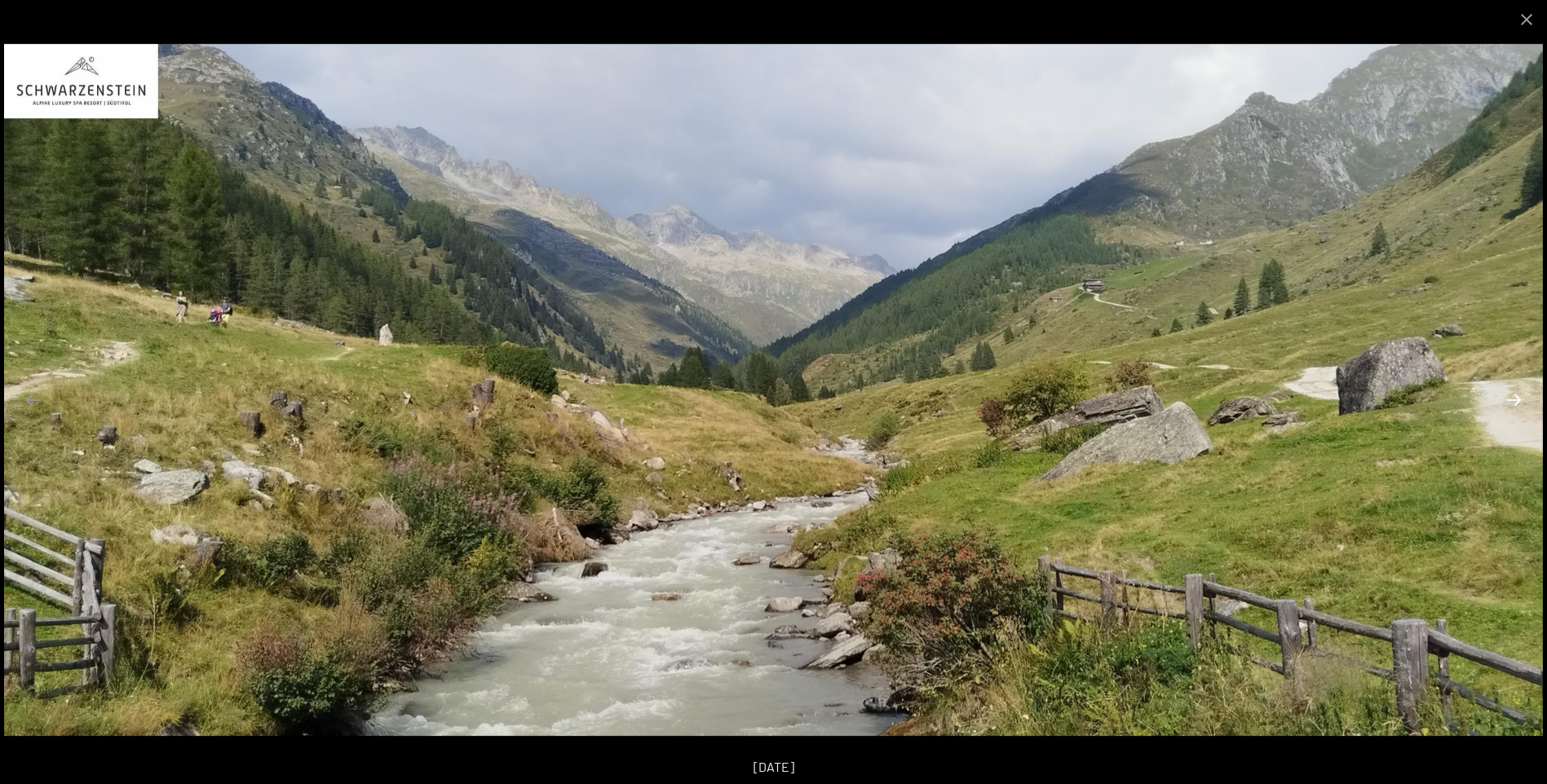
click at [1516, 402] on button "Next slide" at bounding box center [1514, 400] width 34 height 31
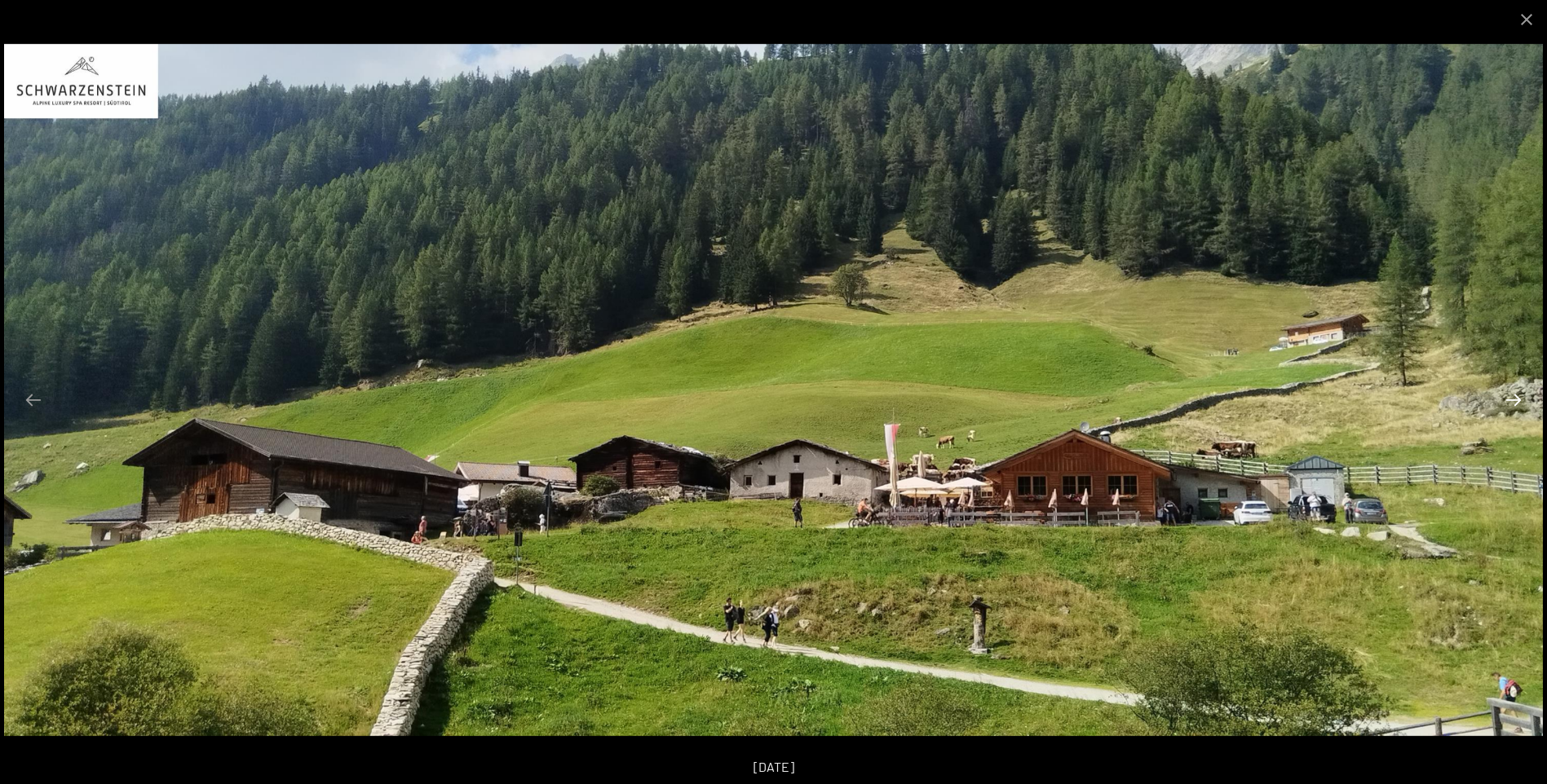
click at [1516, 402] on button "Next slide" at bounding box center [1514, 400] width 34 height 31
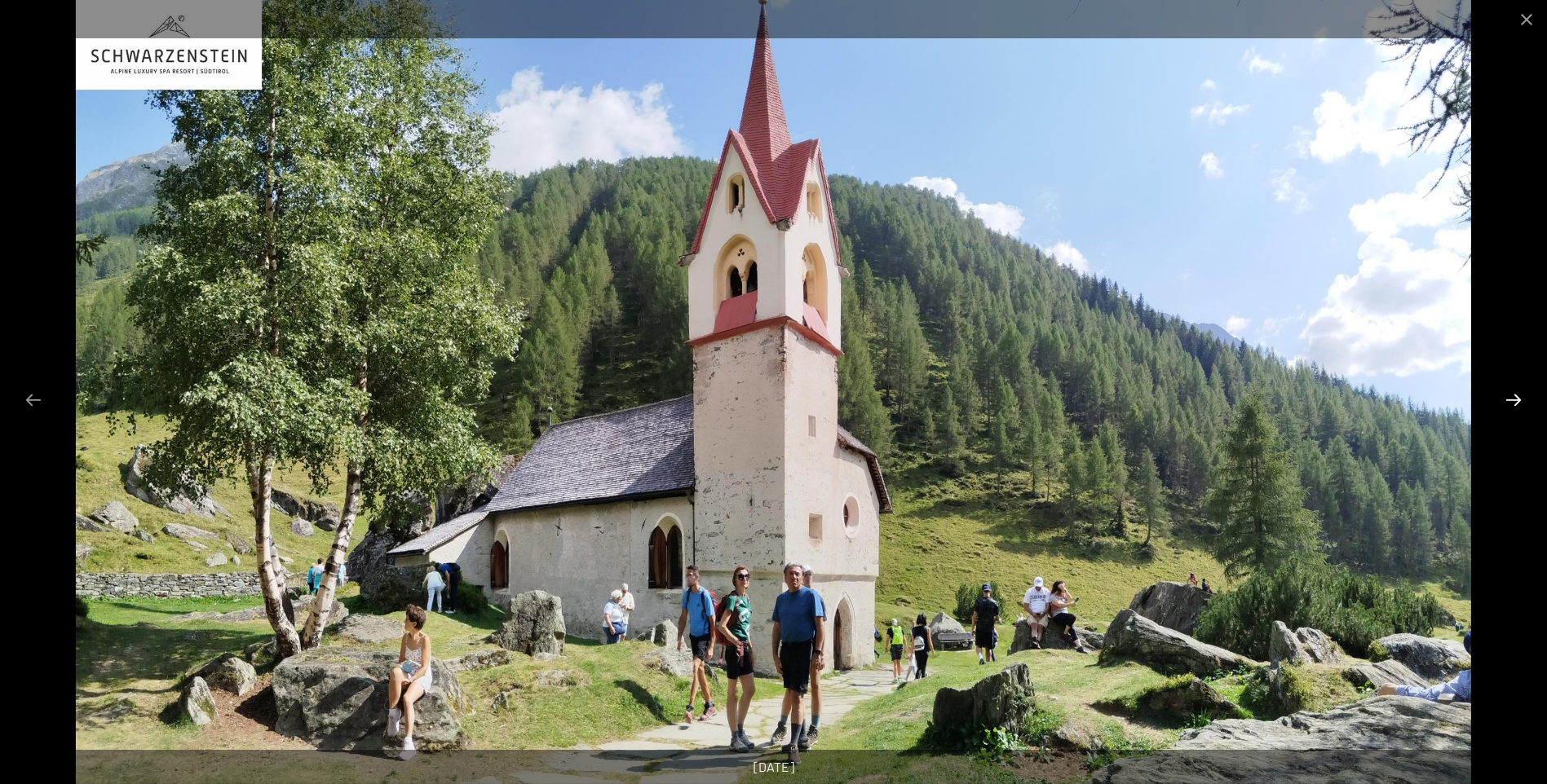
click at [1516, 402] on button "Next slide" at bounding box center [1514, 400] width 34 height 31
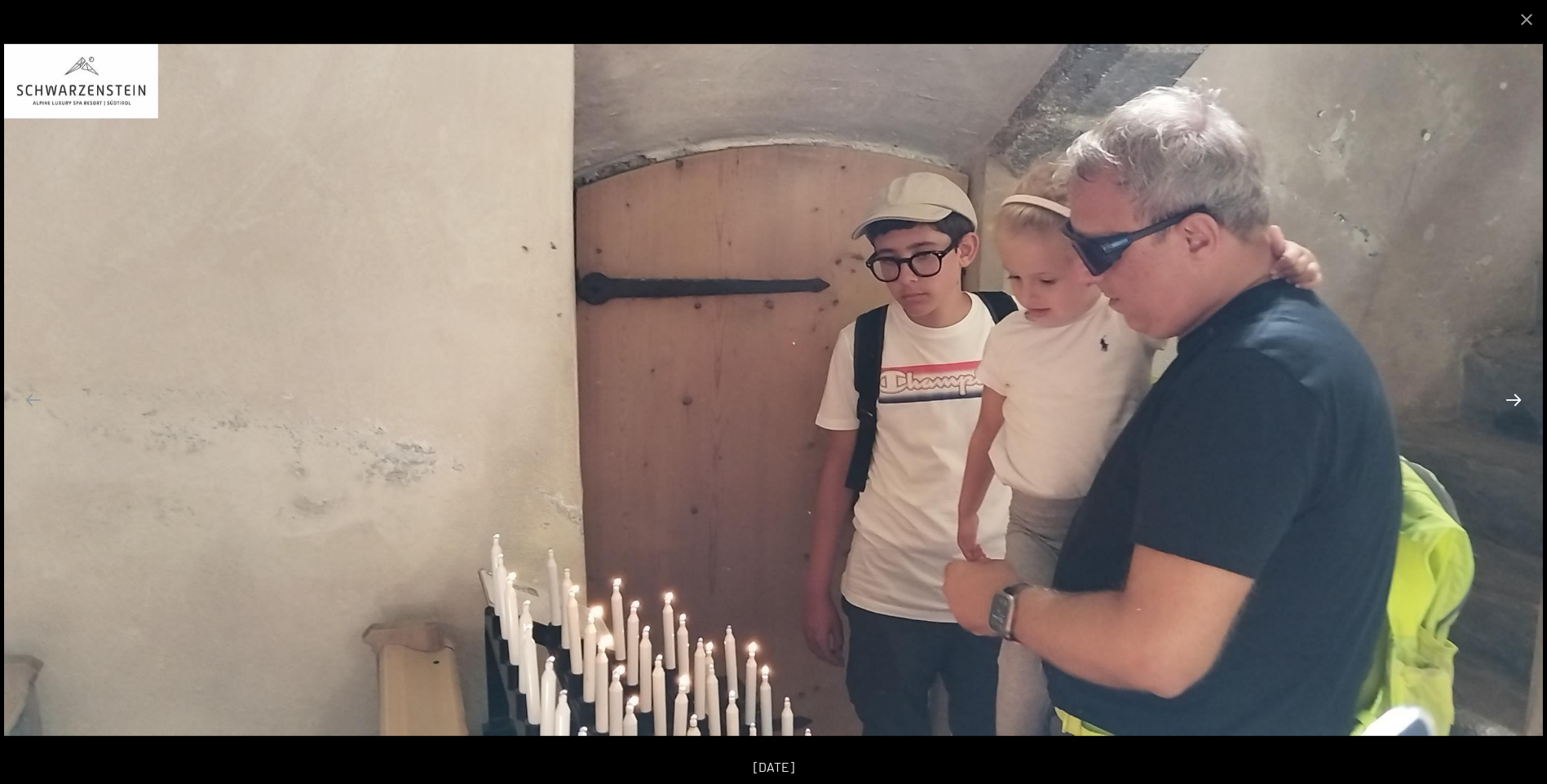
click at [1516, 402] on button "Next slide" at bounding box center [1514, 400] width 34 height 31
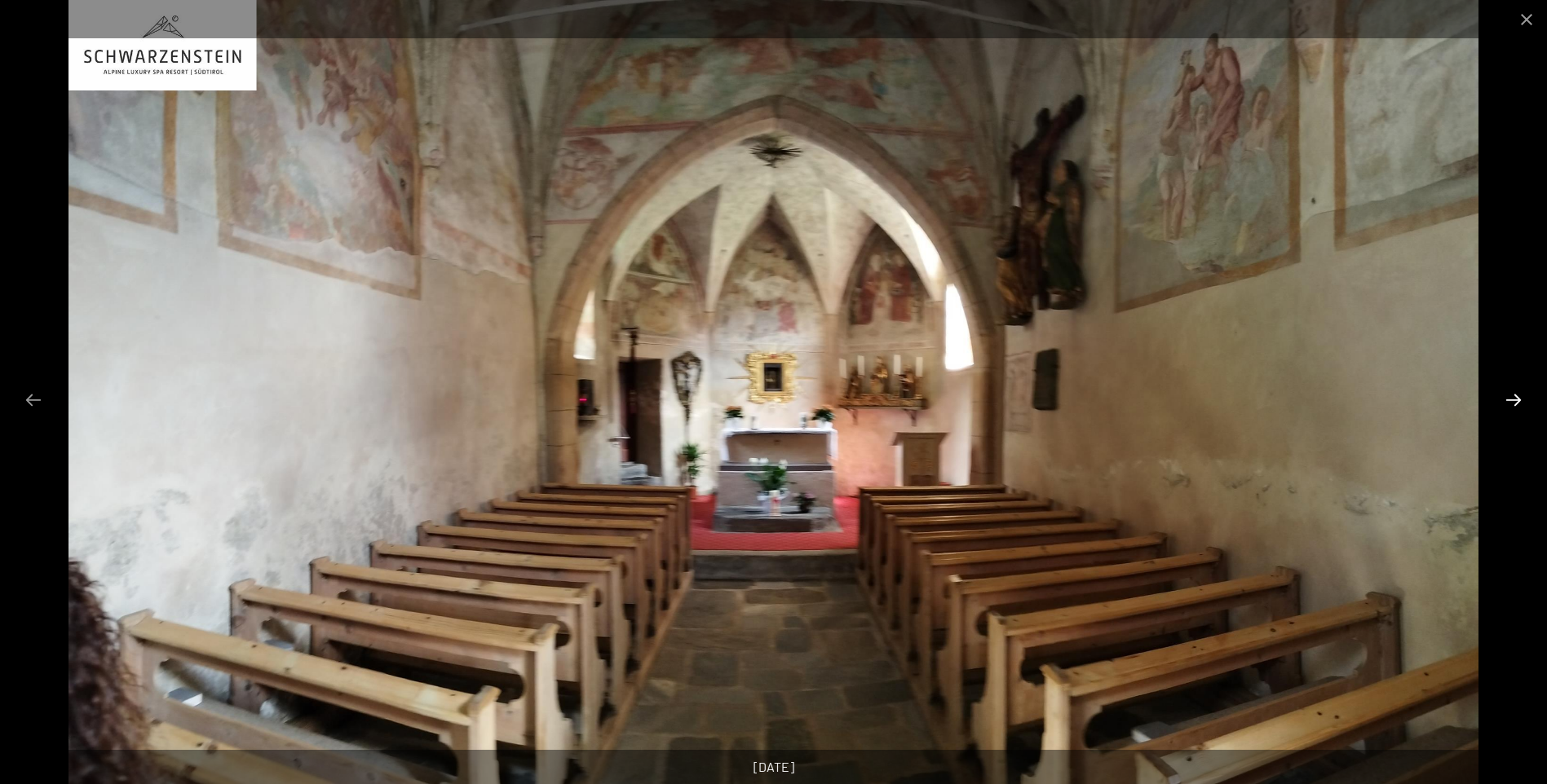
click at [1516, 402] on button "Next slide" at bounding box center [1514, 400] width 34 height 31
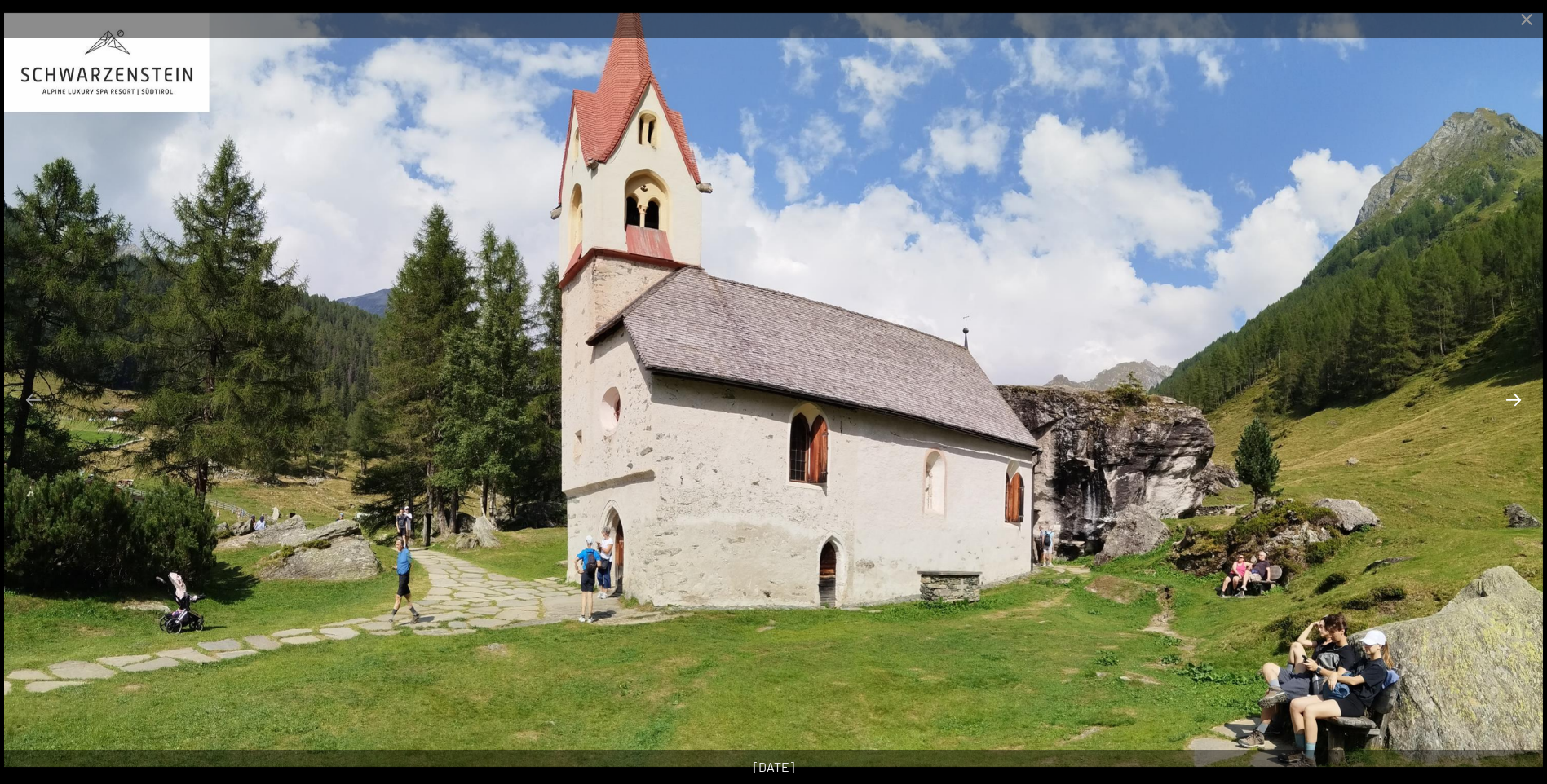
click at [1516, 402] on button "Next slide" at bounding box center [1514, 400] width 34 height 31
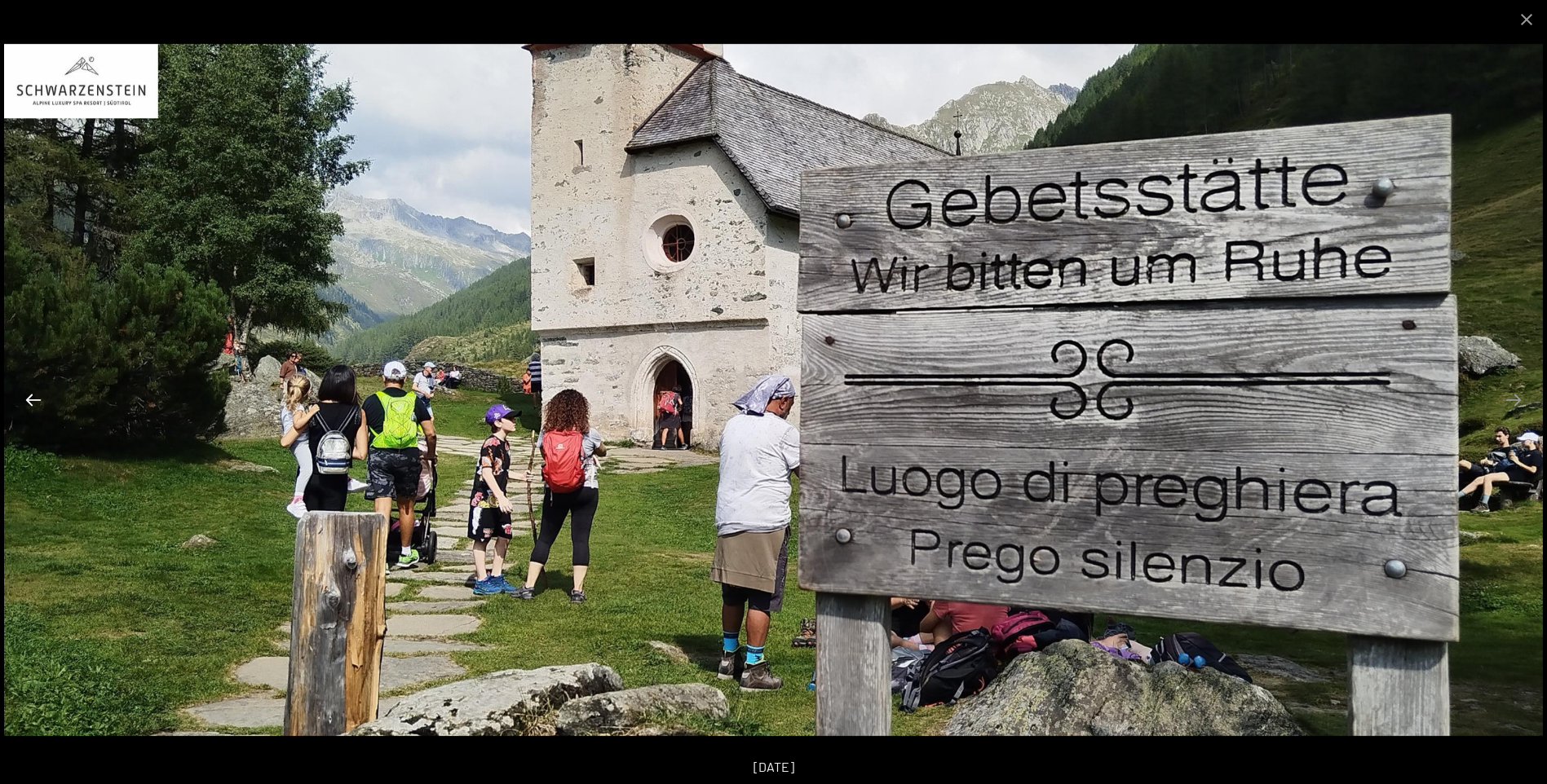
click at [45, 385] on button "Previous slide" at bounding box center [33, 400] width 34 height 31
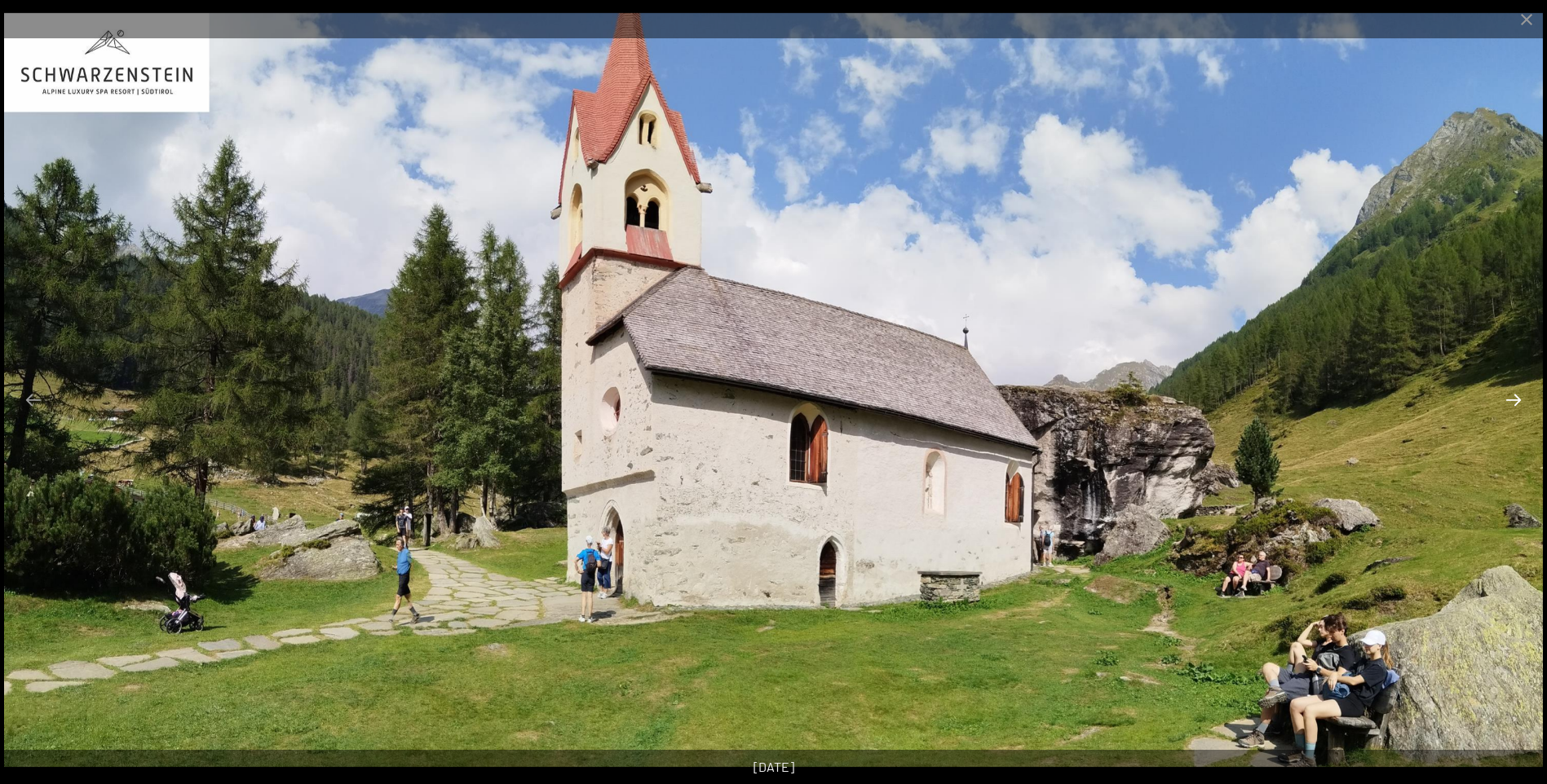
click at [1518, 407] on button "Next slide" at bounding box center [1514, 400] width 34 height 31
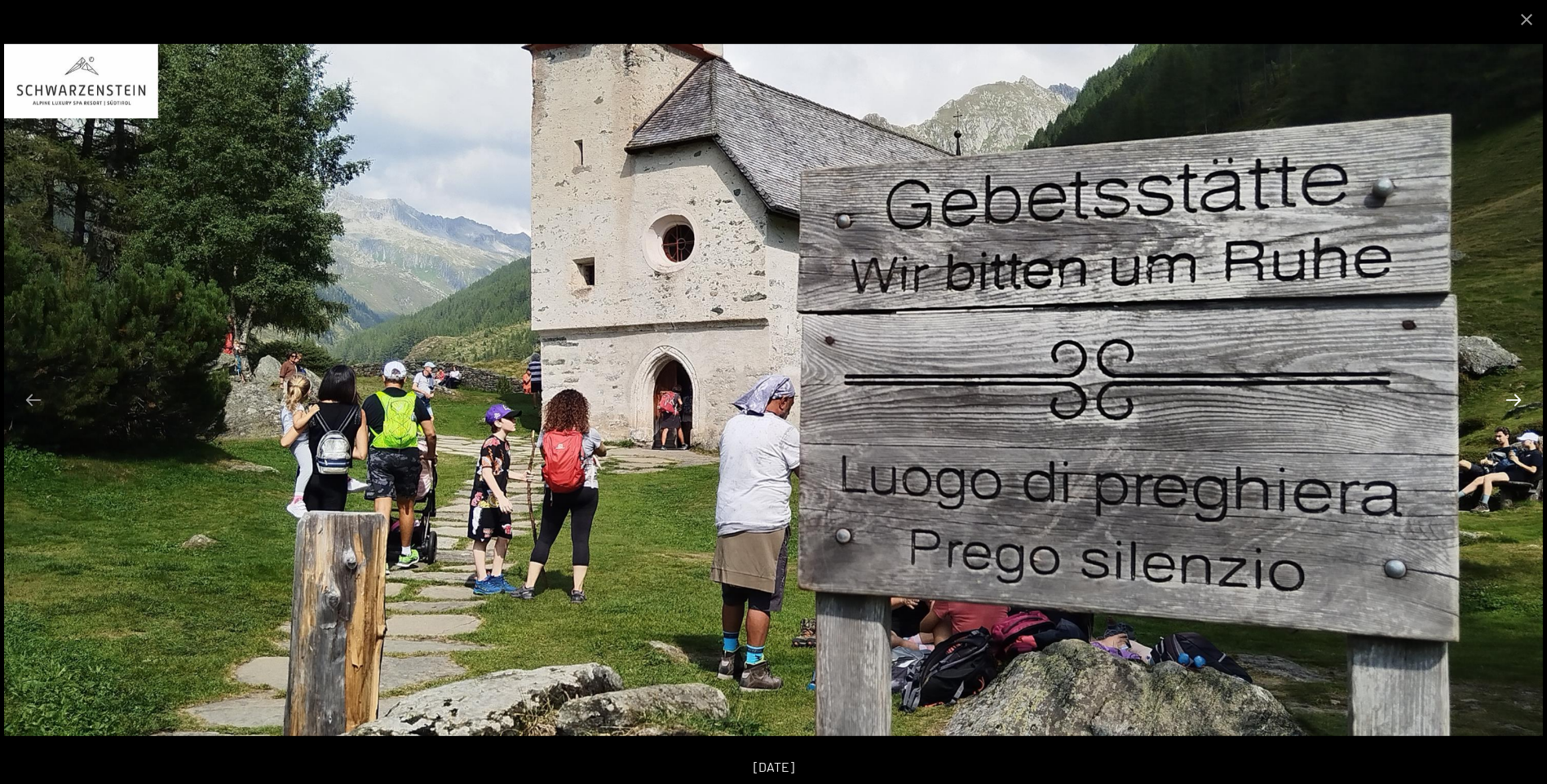
click at [1518, 407] on button "Next slide" at bounding box center [1514, 400] width 34 height 31
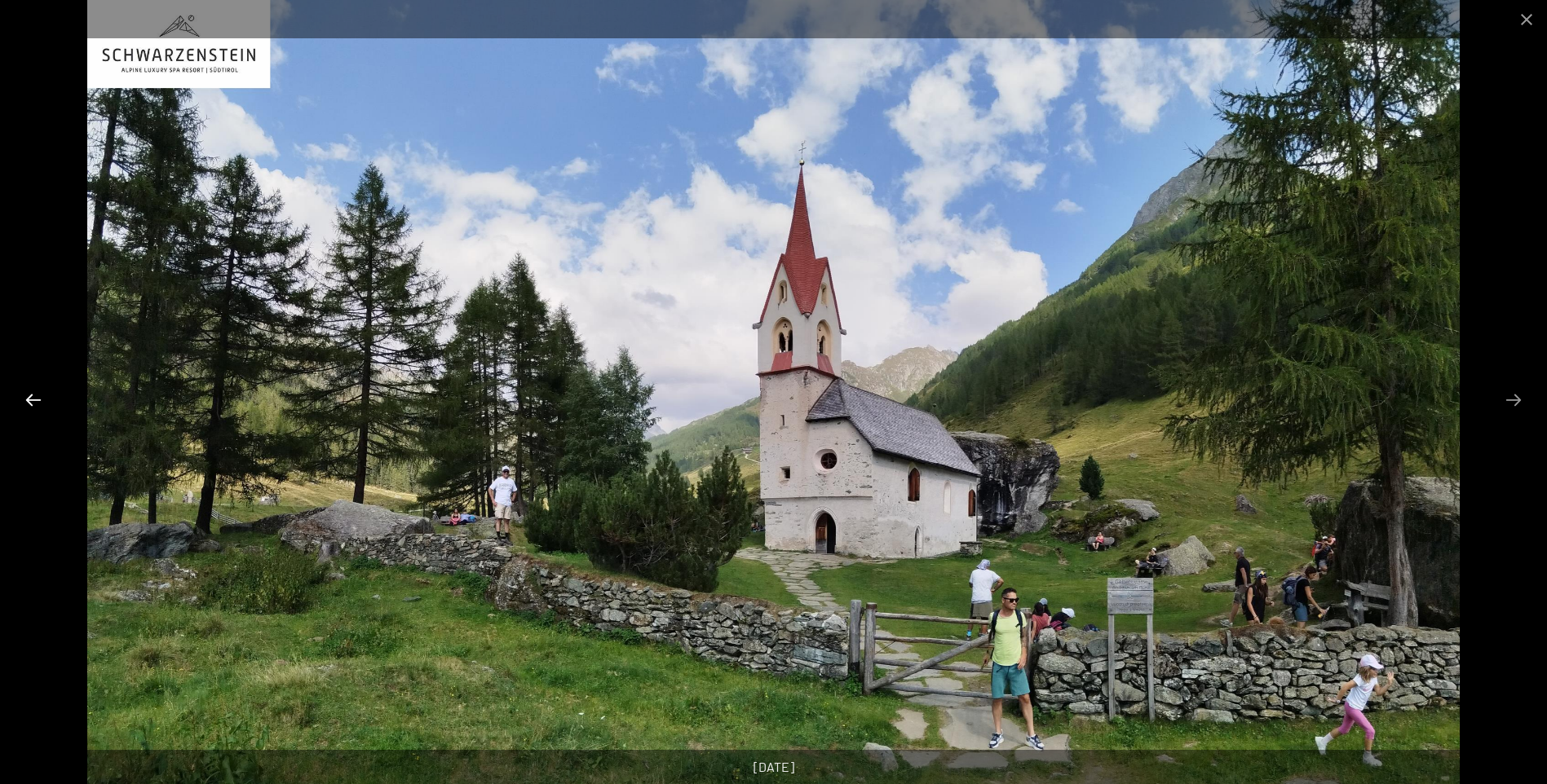
click at [49, 401] on button "Previous slide" at bounding box center [33, 400] width 34 height 31
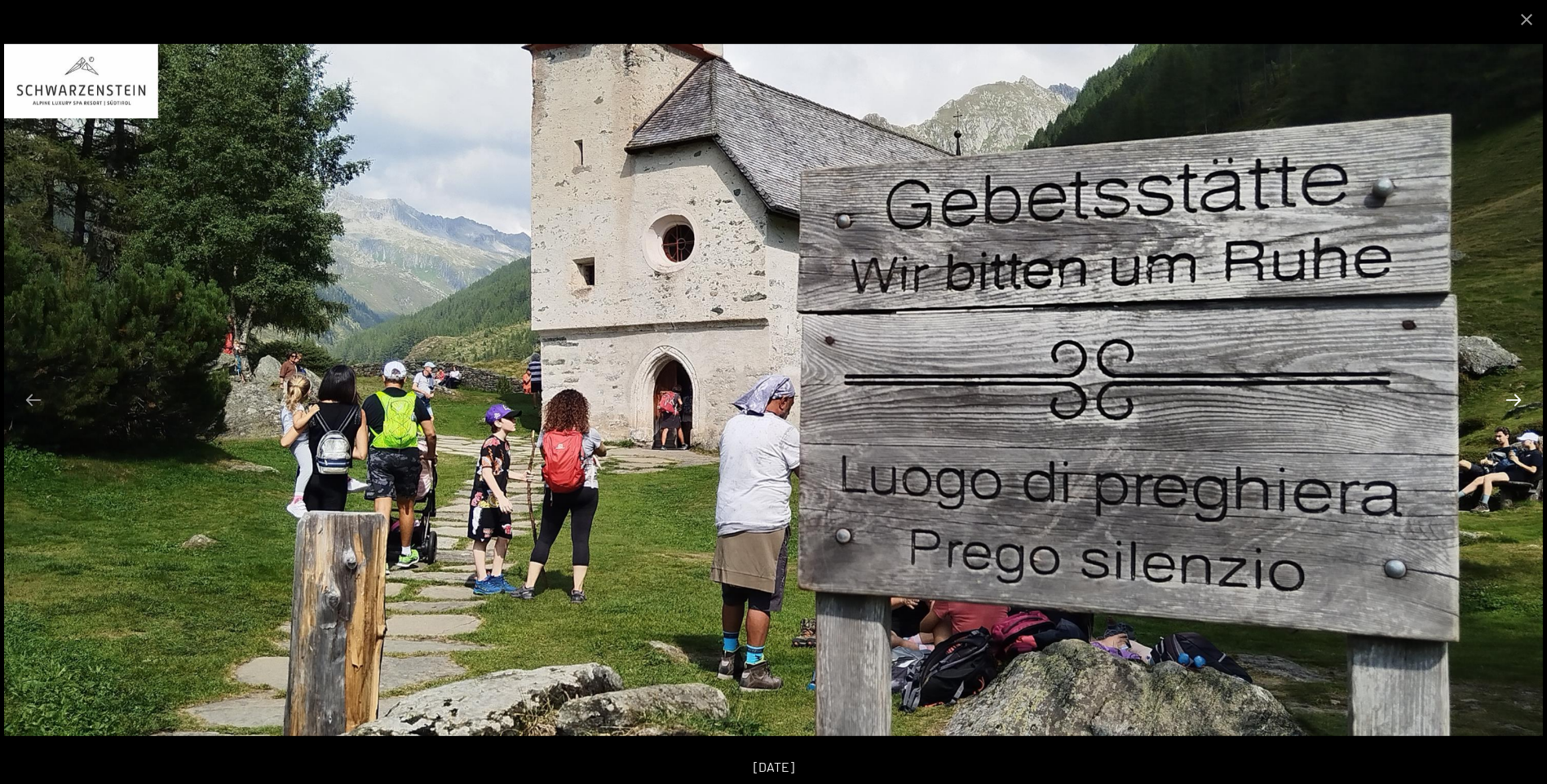
click at [1518, 412] on button "Next slide" at bounding box center [1514, 400] width 34 height 31
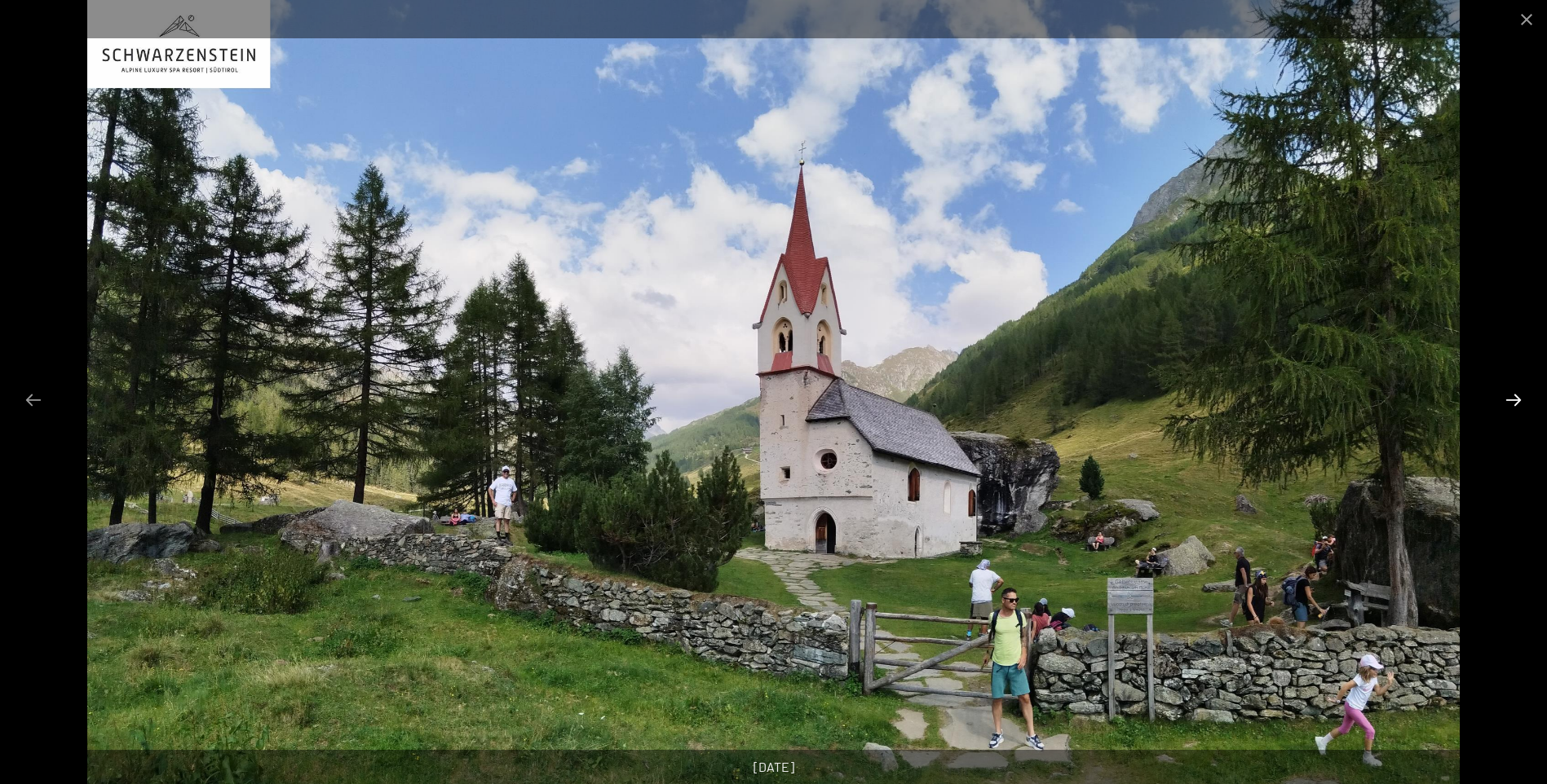
click at [1517, 411] on button "Next slide" at bounding box center [1514, 400] width 34 height 31
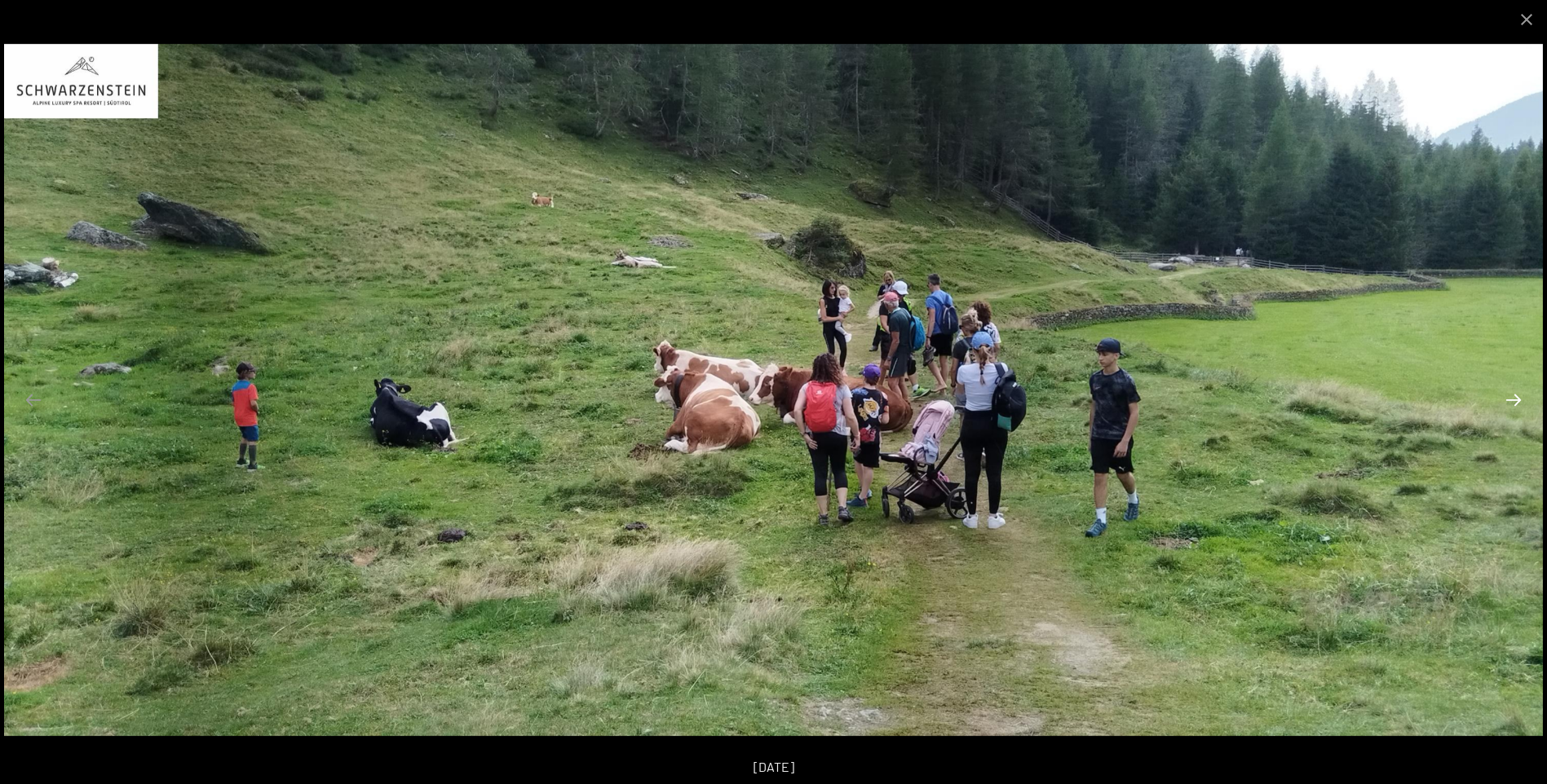
click at [1517, 411] on button "Next slide" at bounding box center [1514, 400] width 34 height 31
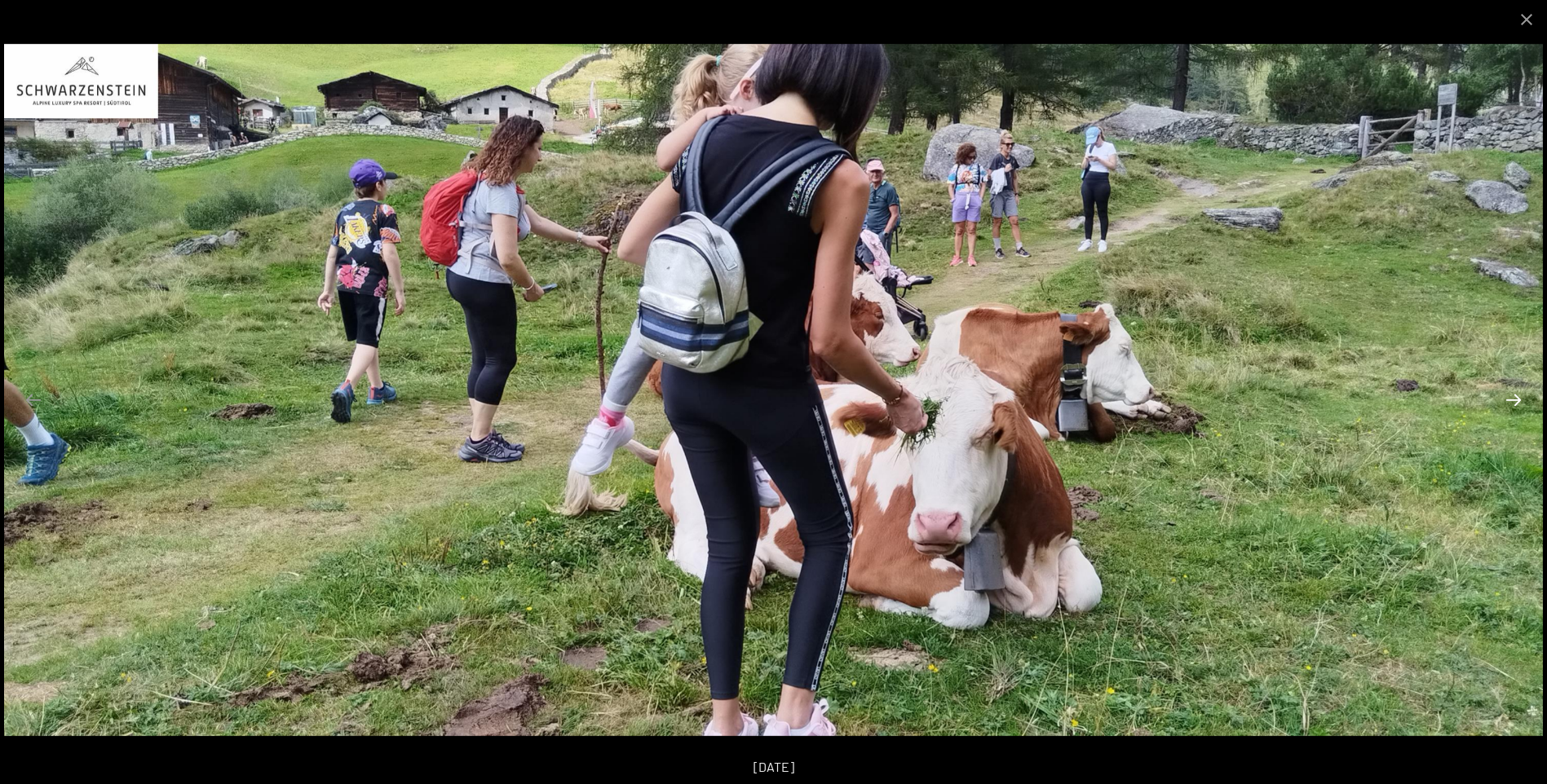
click at [1517, 411] on button "Next slide" at bounding box center [1514, 400] width 34 height 31
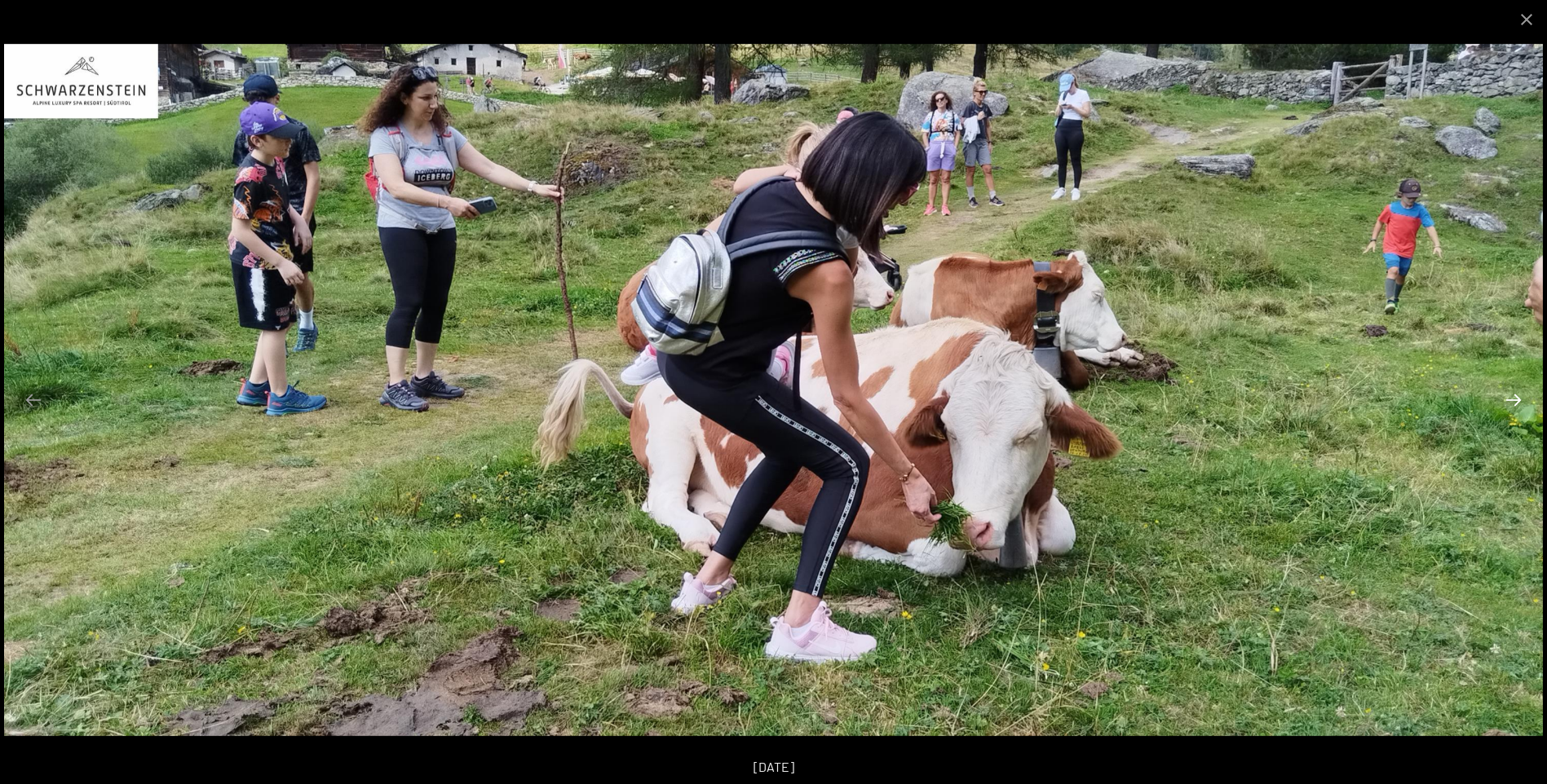
click at [1517, 402] on button "Next slide" at bounding box center [1514, 400] width 34 height 31
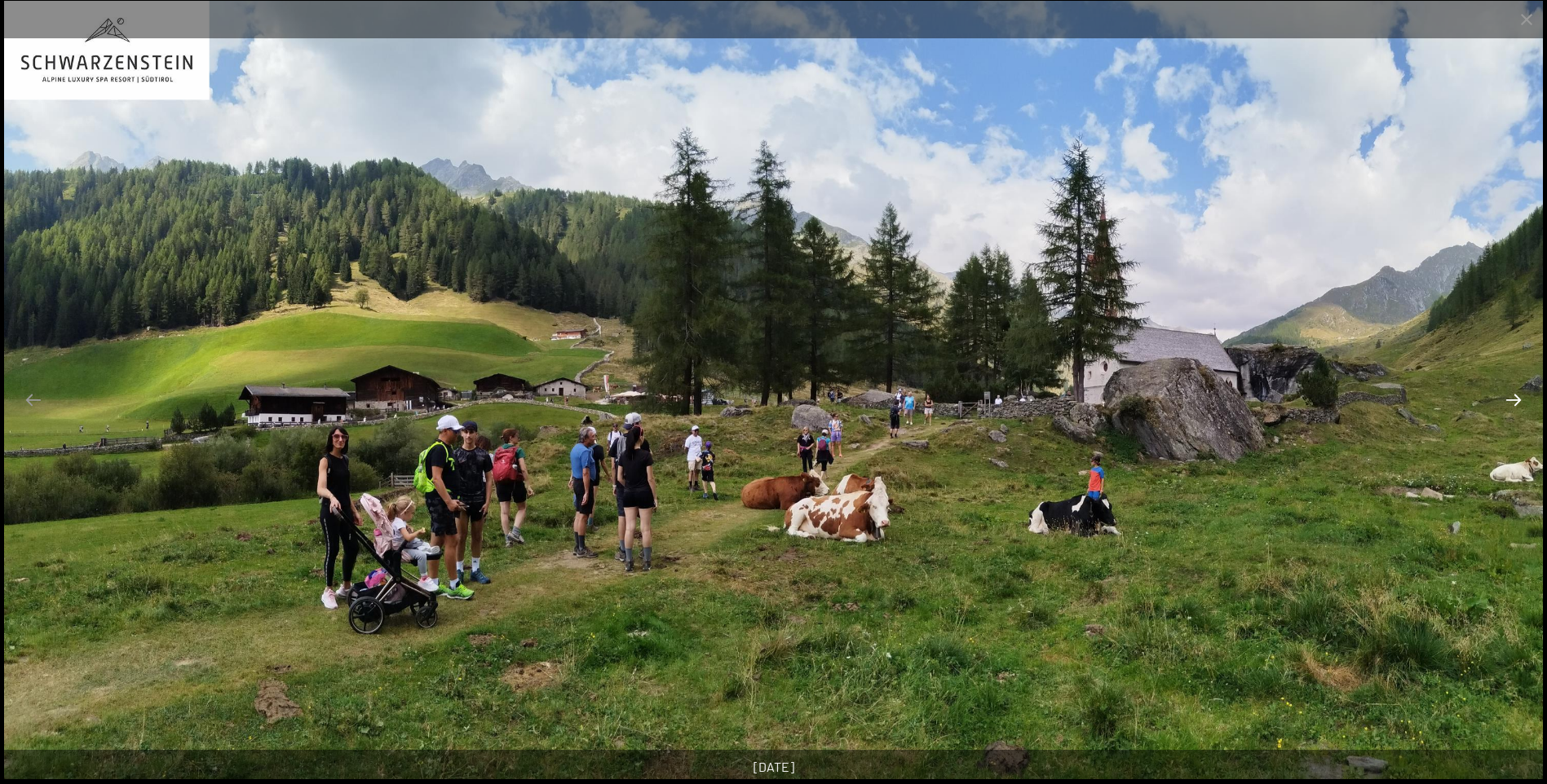
click at [1517, 397] on button "Next slide" at bounding box center [1514, 400] width 34 height 31
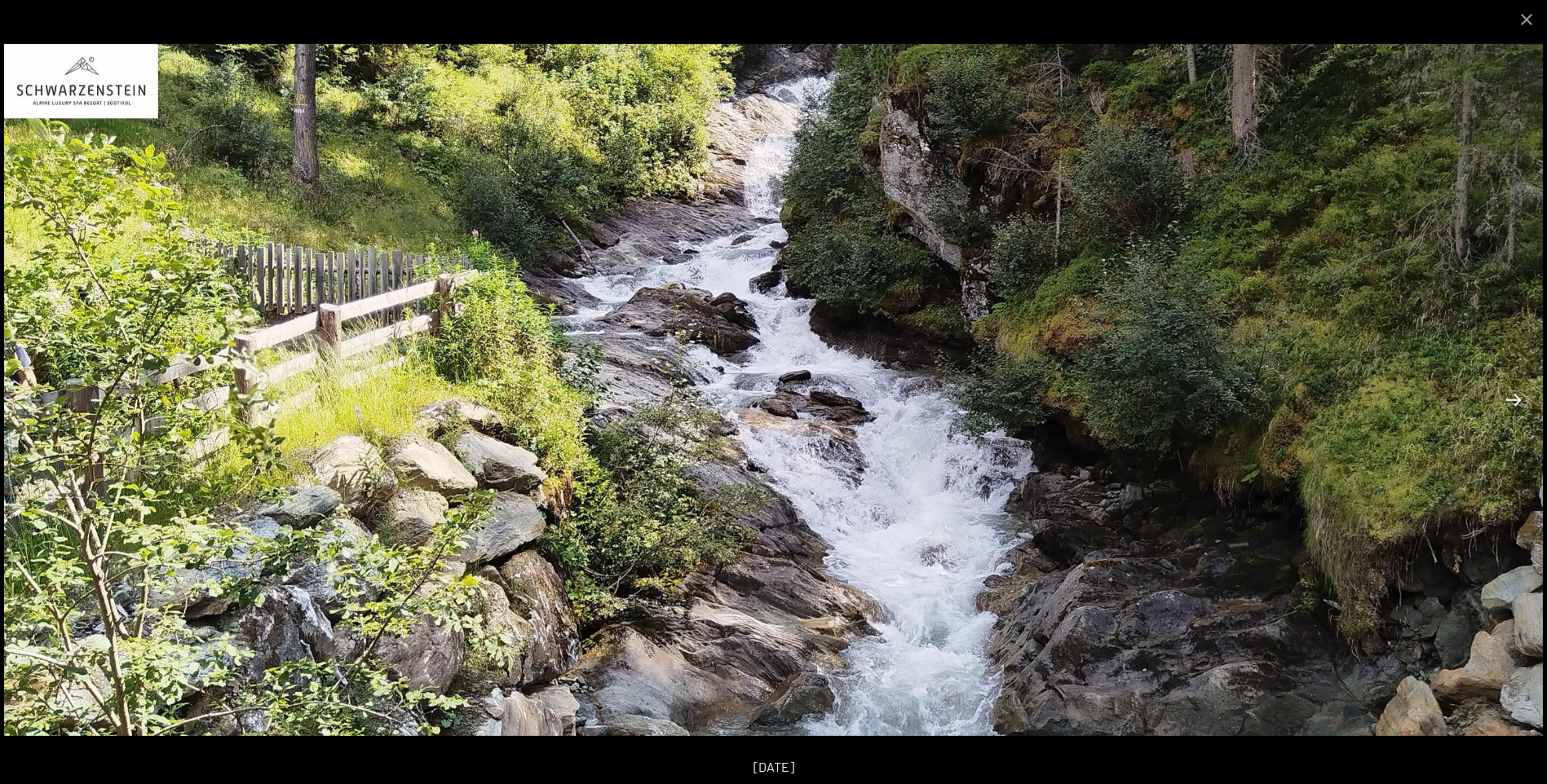
click at [1517, 397] on button "Next slide" at bounding box center [1514, 400] width 34 height 31
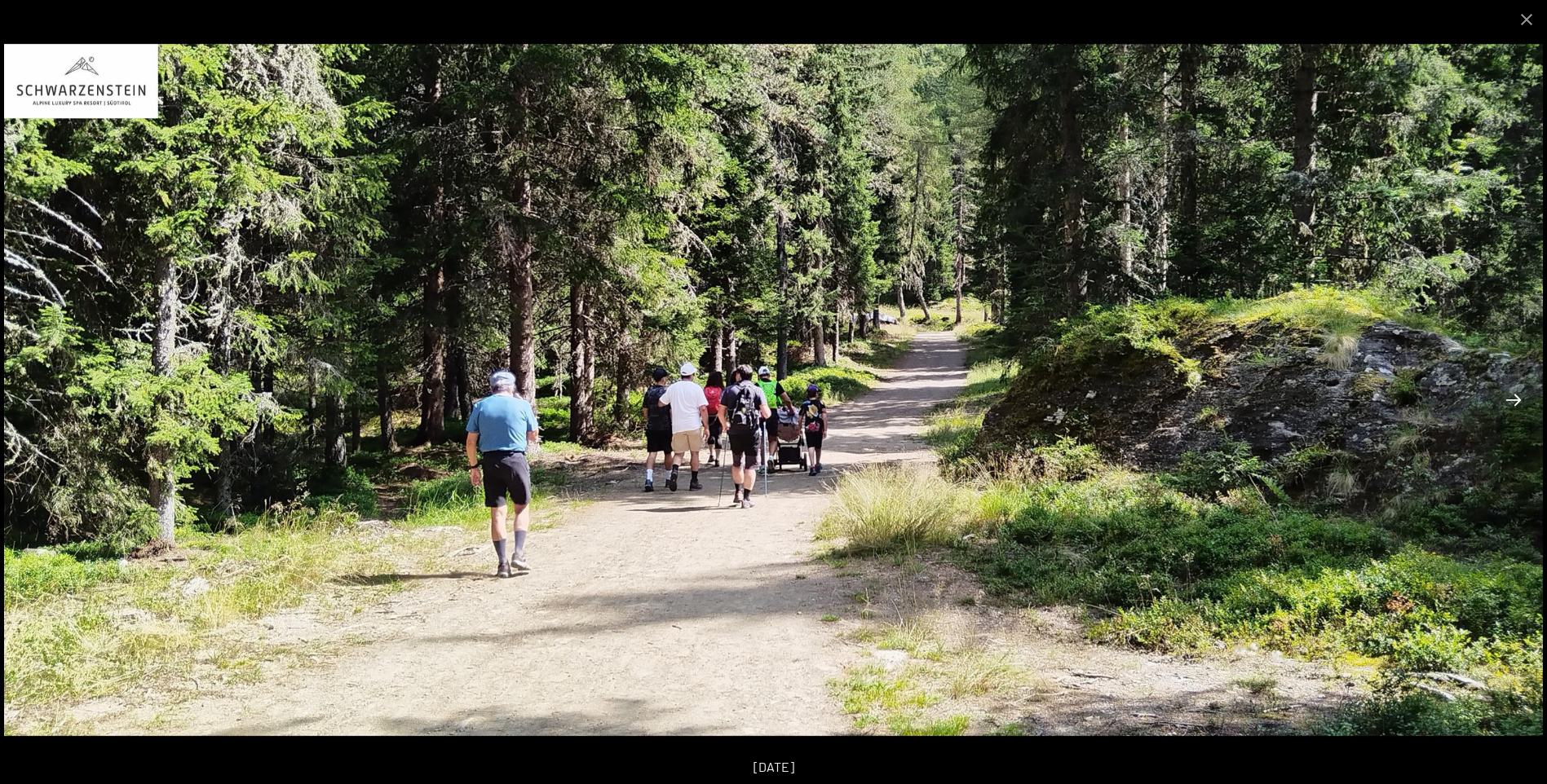
click at [1517, 397] on button "Next slide" at bounding box center [1514, 400] width 34 height 31
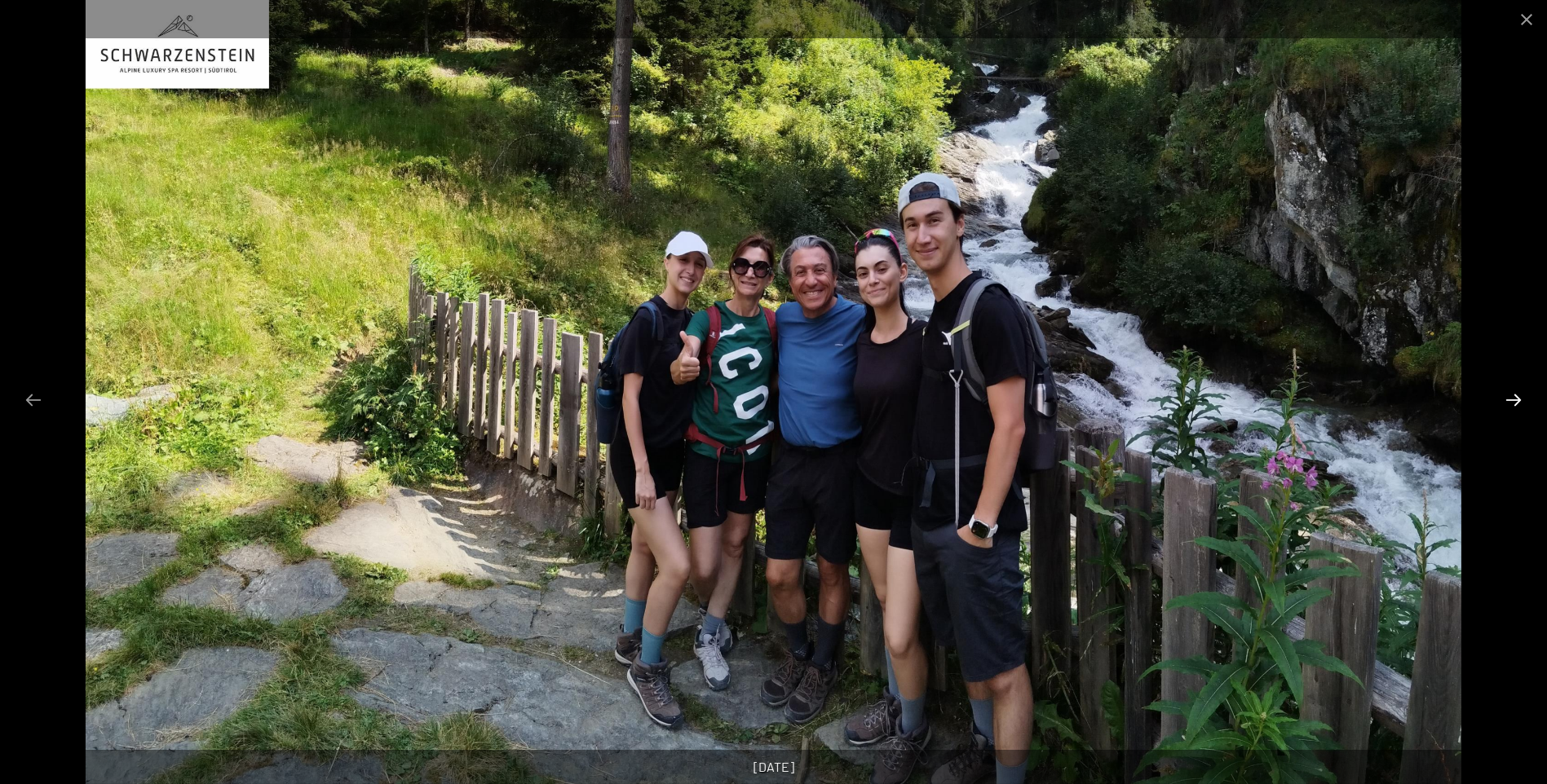
click at [1517, 397] on button "Next slide" at bounding box center [1514, 400] width 34 height 31
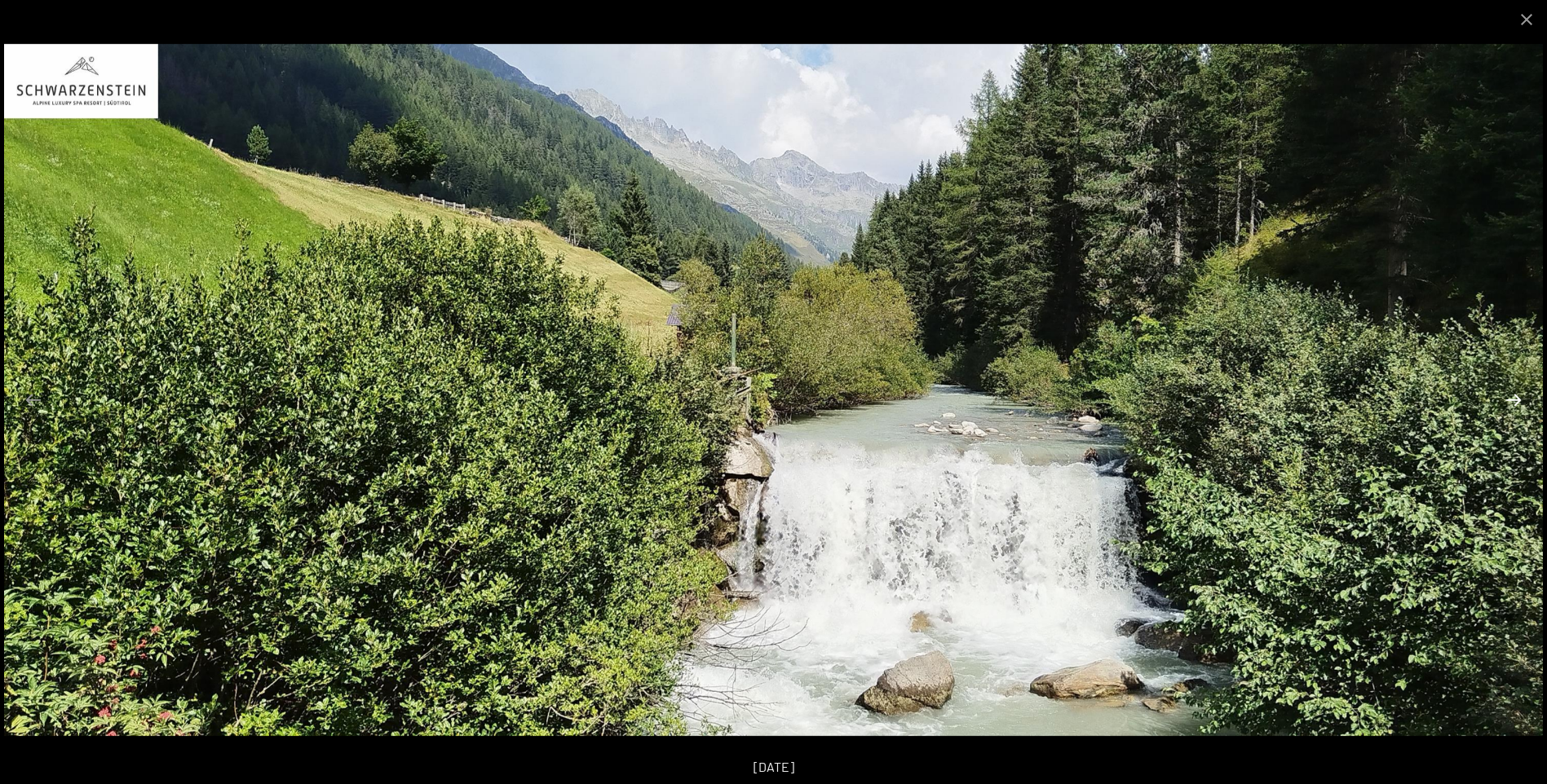
click at [1517, 397] on button "Next slide" at bounding box center [1514, 400] width 34 height 31
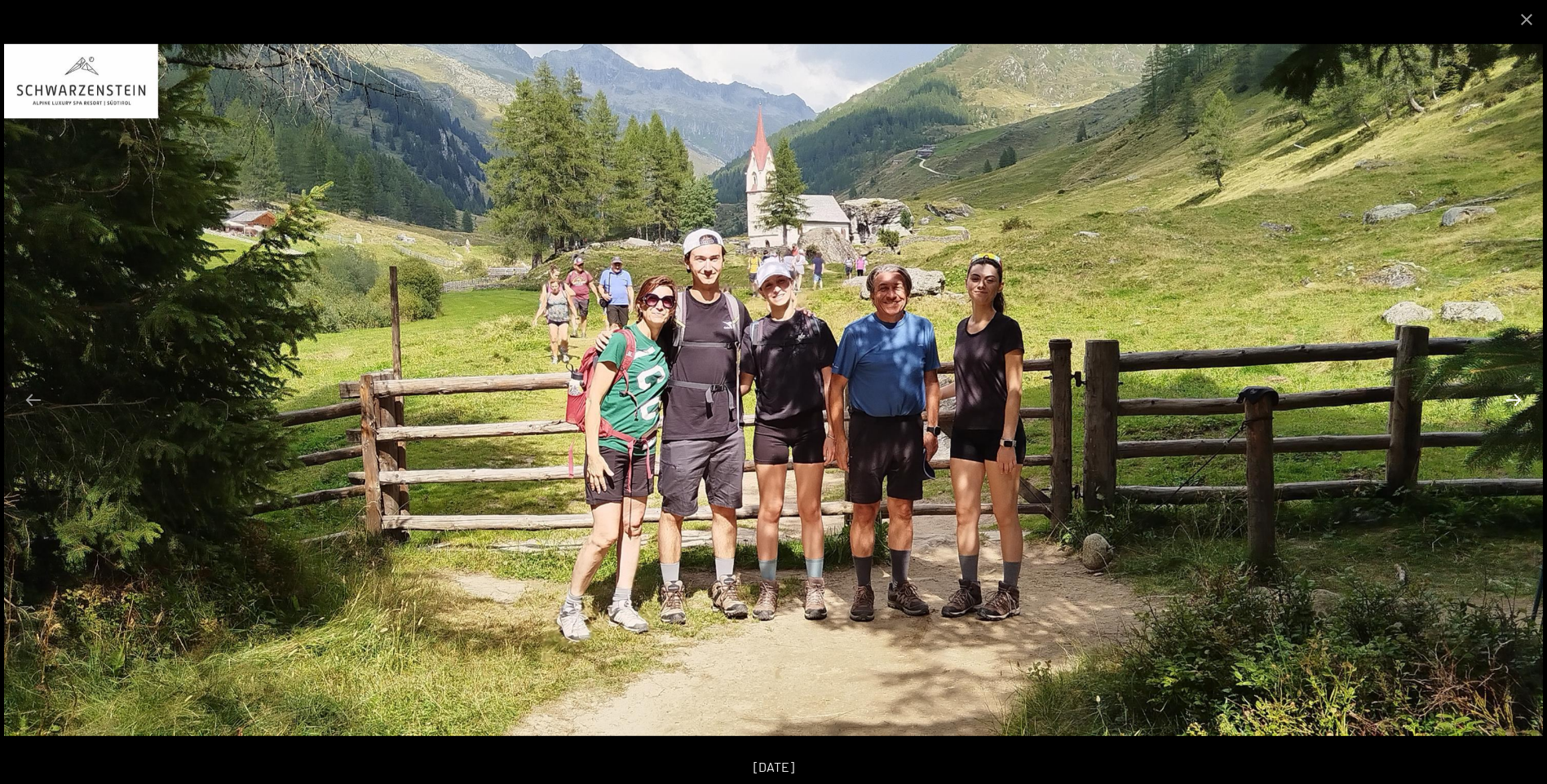
click at [1516, 403] on button "Next slide" at bounding box center [1514, 400] width 34 height 31
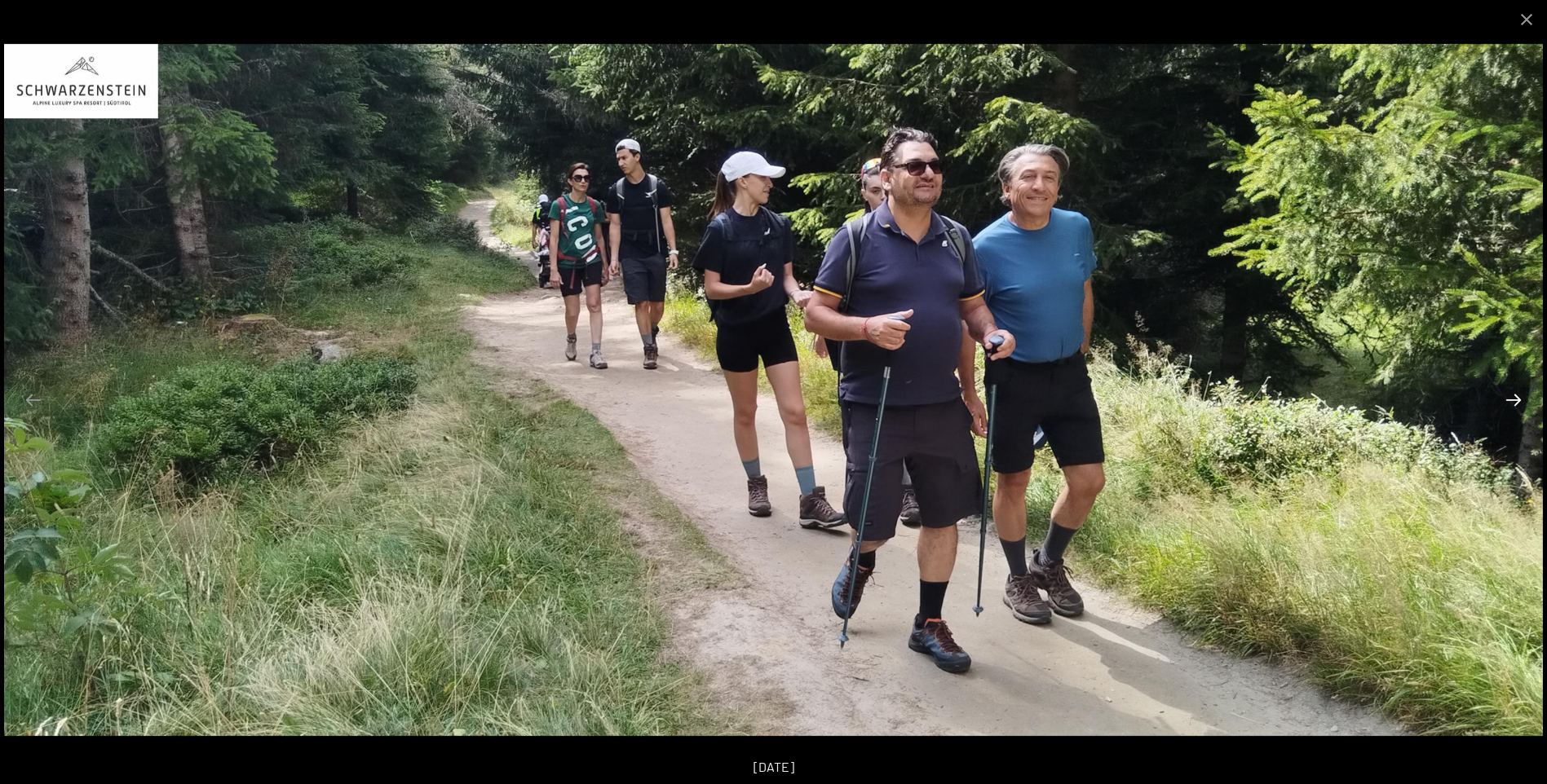
click at [1516, 403] on button "Next slide" at bounding box center [1514, 400] width 34 height 31
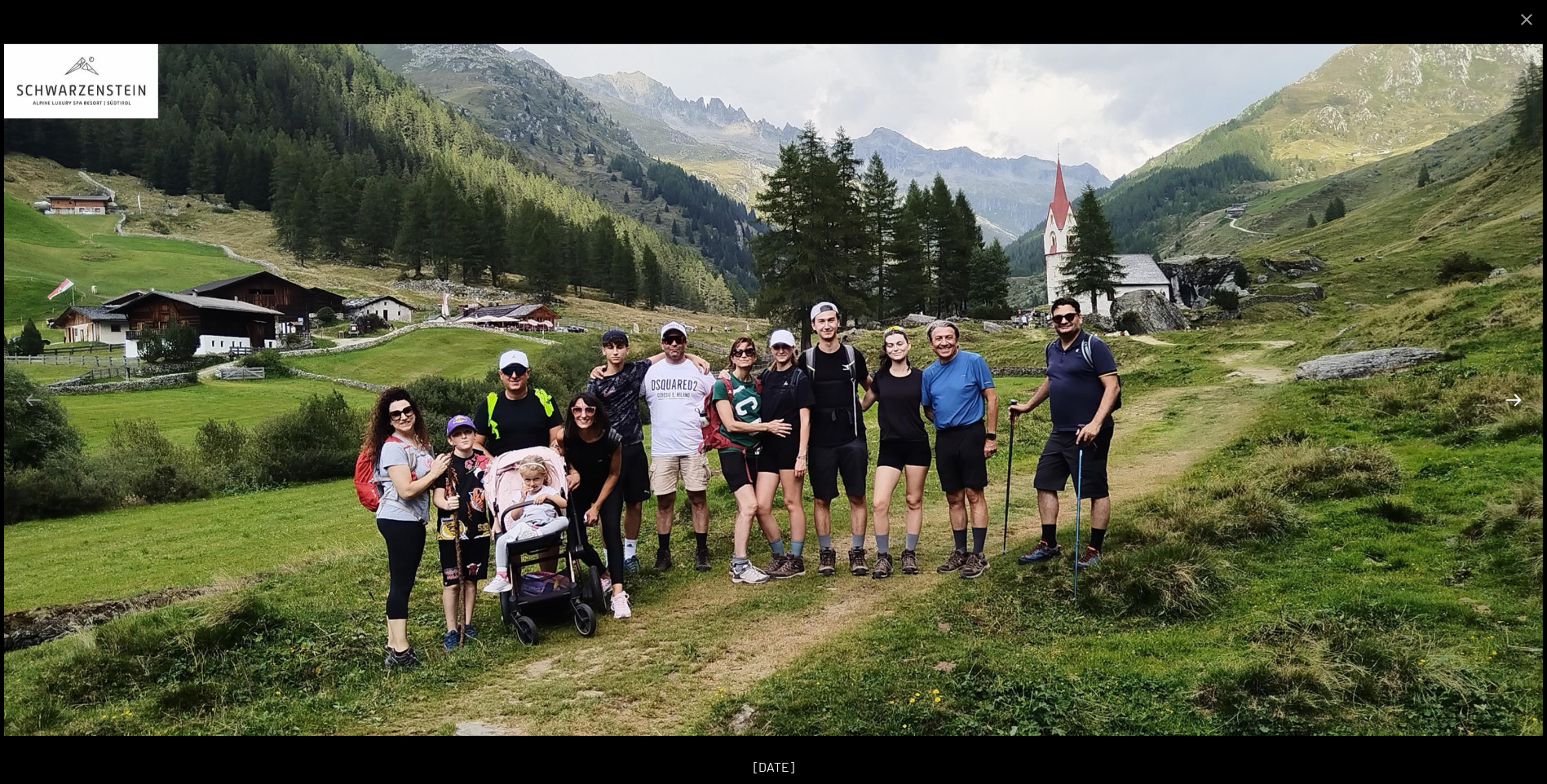
click at [1516, 403] on button "Next slide" at bounding box center [1514, 400] width 34 height 31
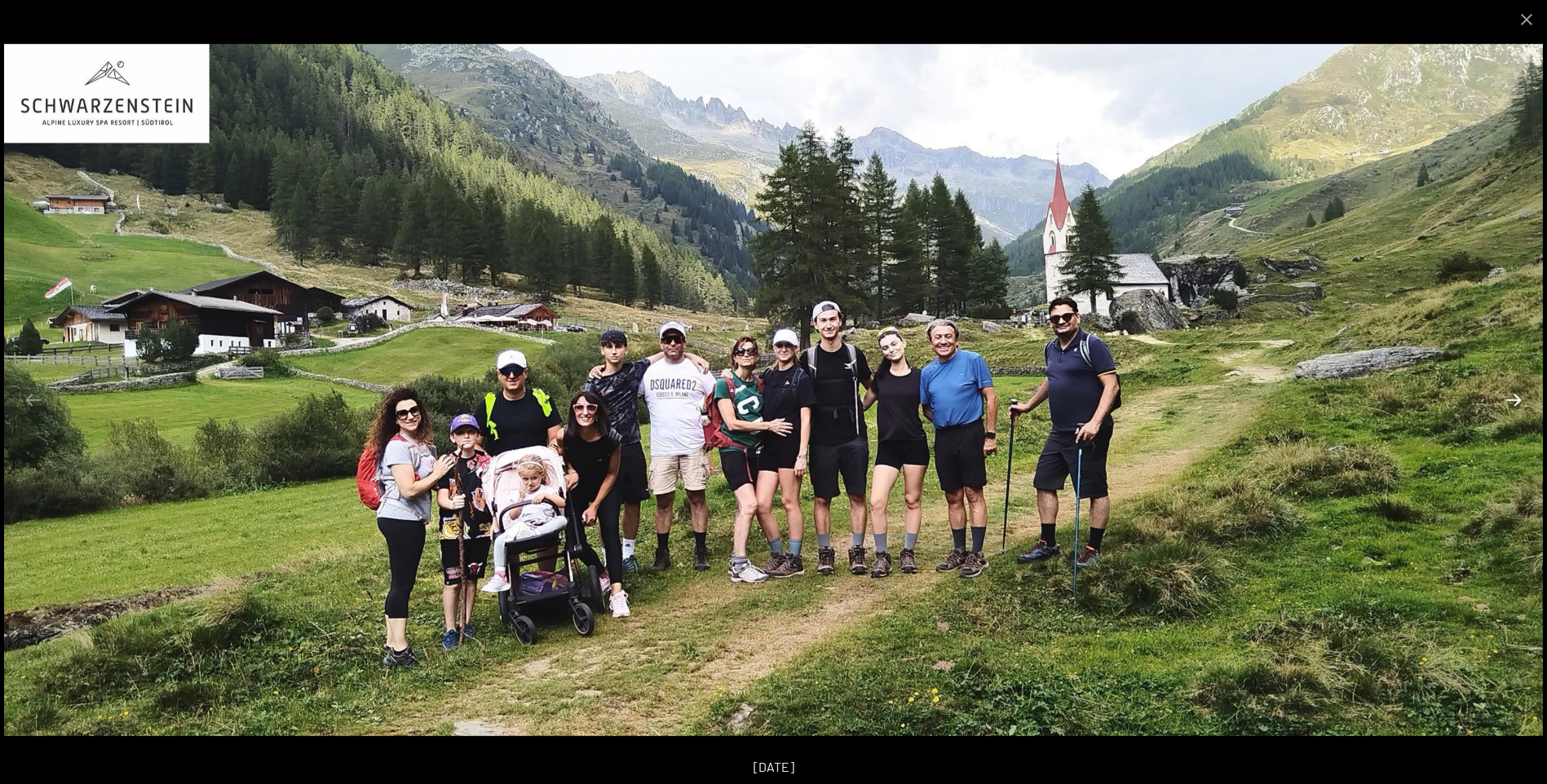
click at [1516, 403] on button "Next slide" at bounding box center [1514, 400] width 34 height 31
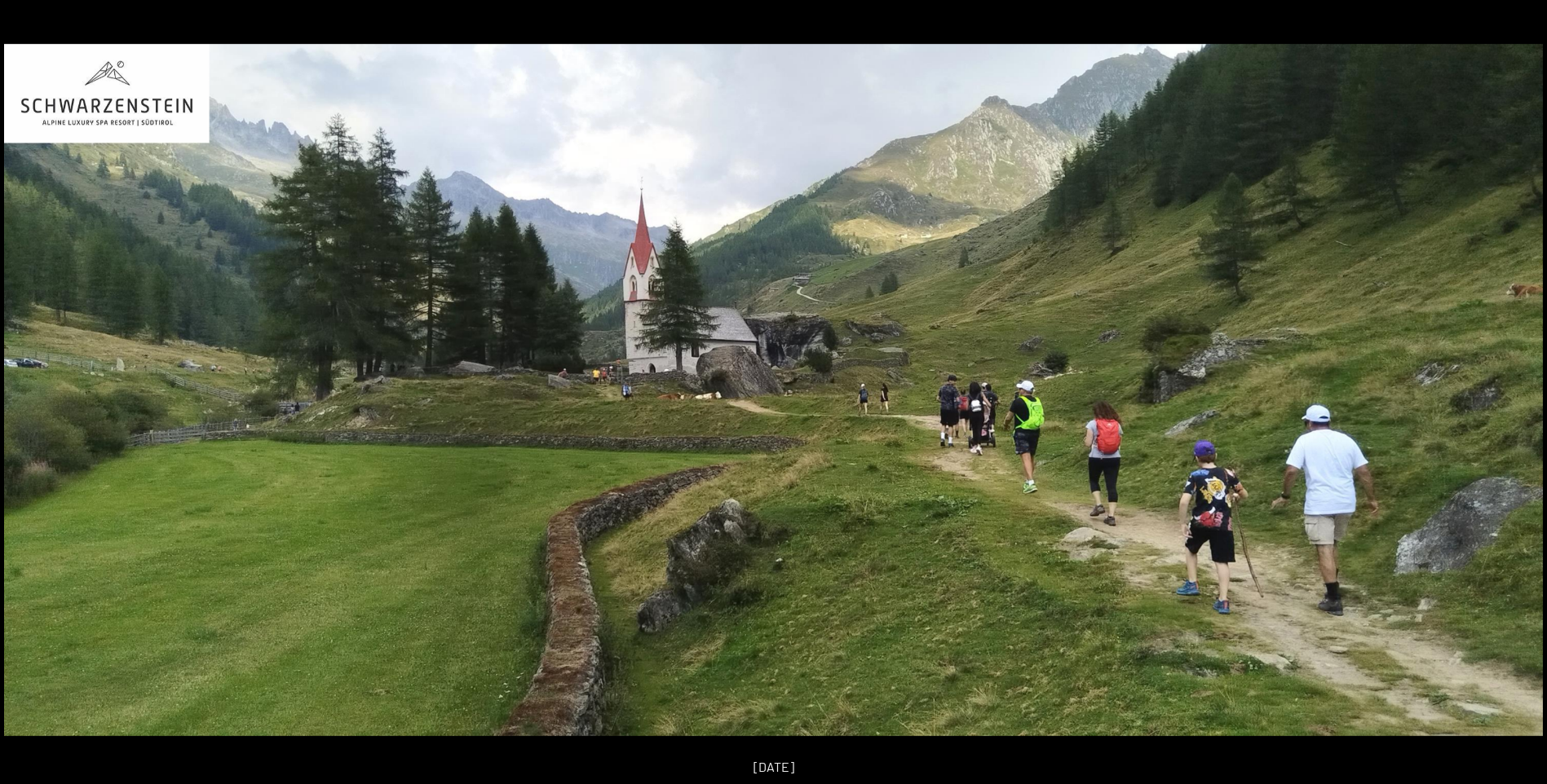
click at [1516, 403] on button "Next slide" at bounding box center [1522, 400] width 34 height 31
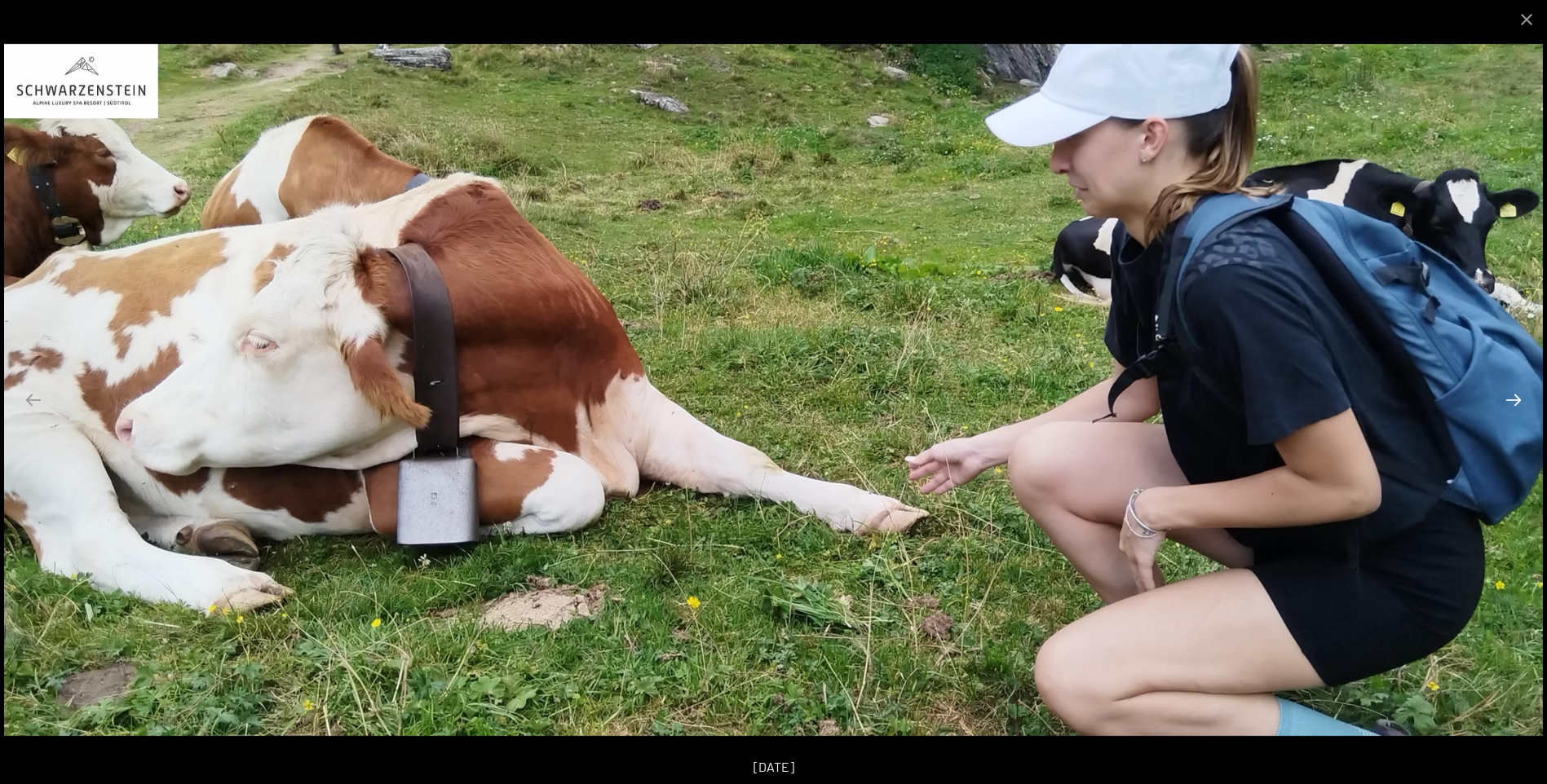
click at [1516, 403] on button "Next slide" at bounding box center [1514, 400] width 34 height 31
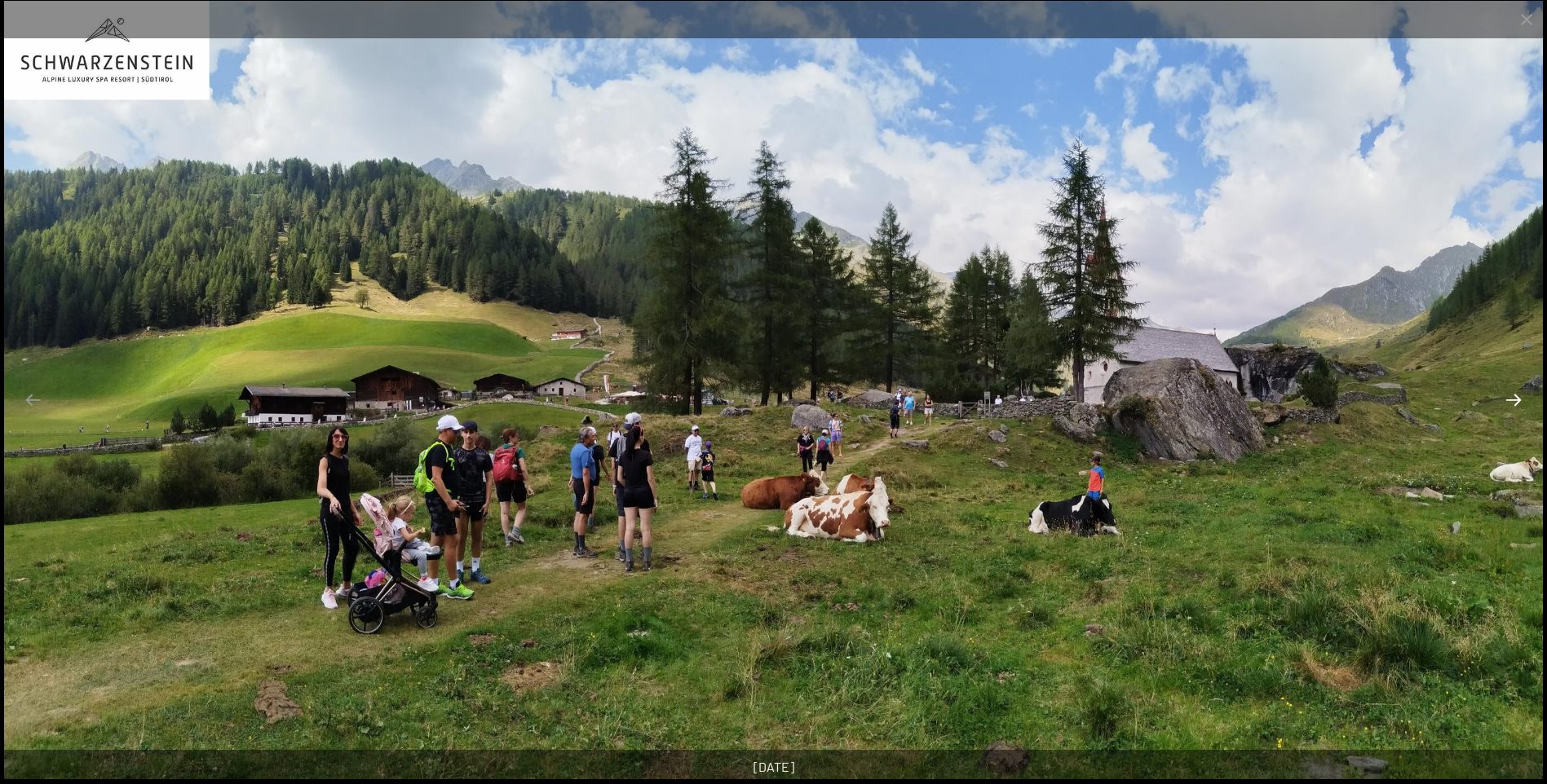
click at [1516, 403] on button "Next slide" at bounding box center [1514, 400] width 34 height 31
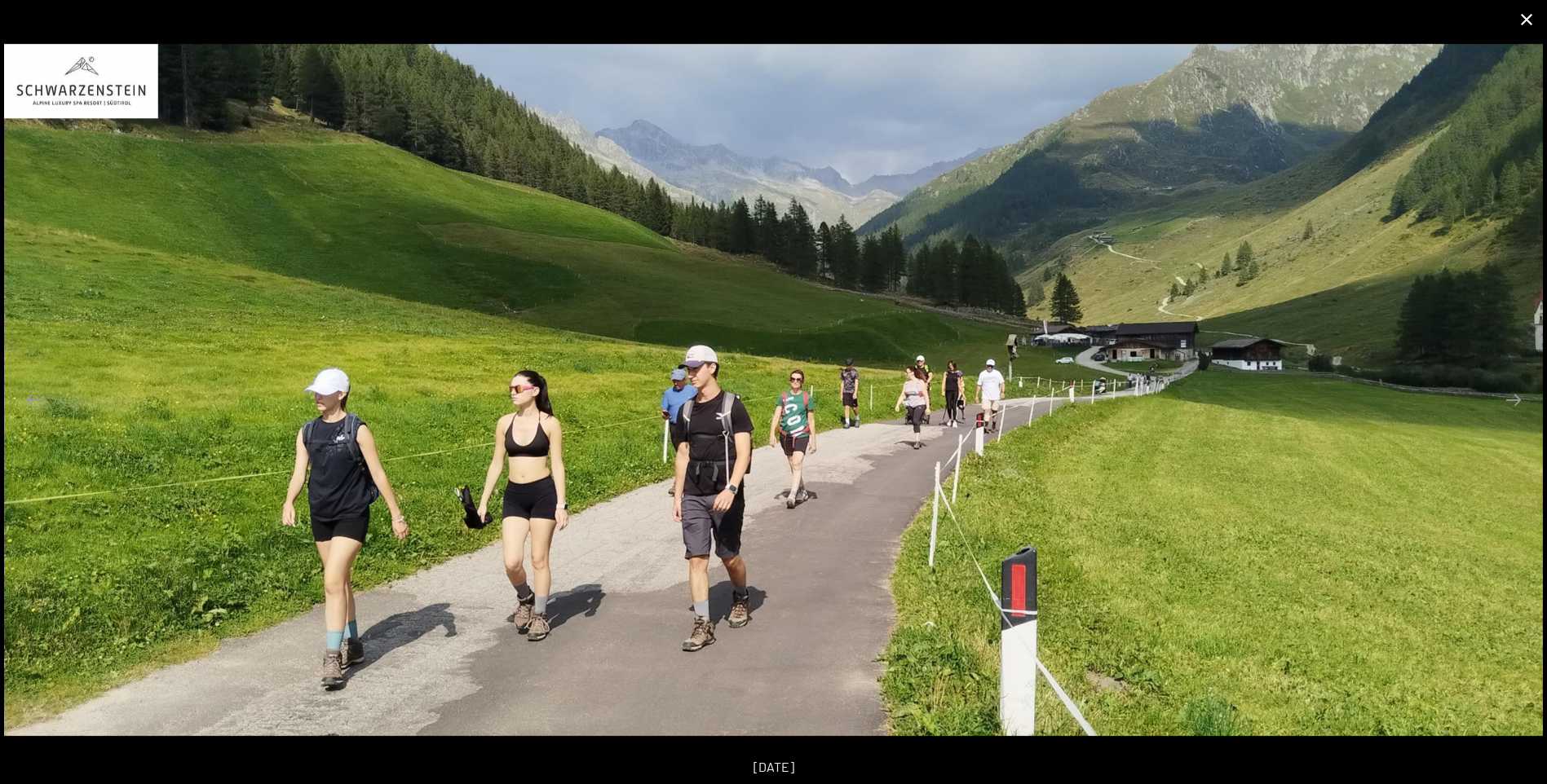
click at [1532, 23] on button "Close gallery" at bounding box center [1526, 19] width 40 height 39
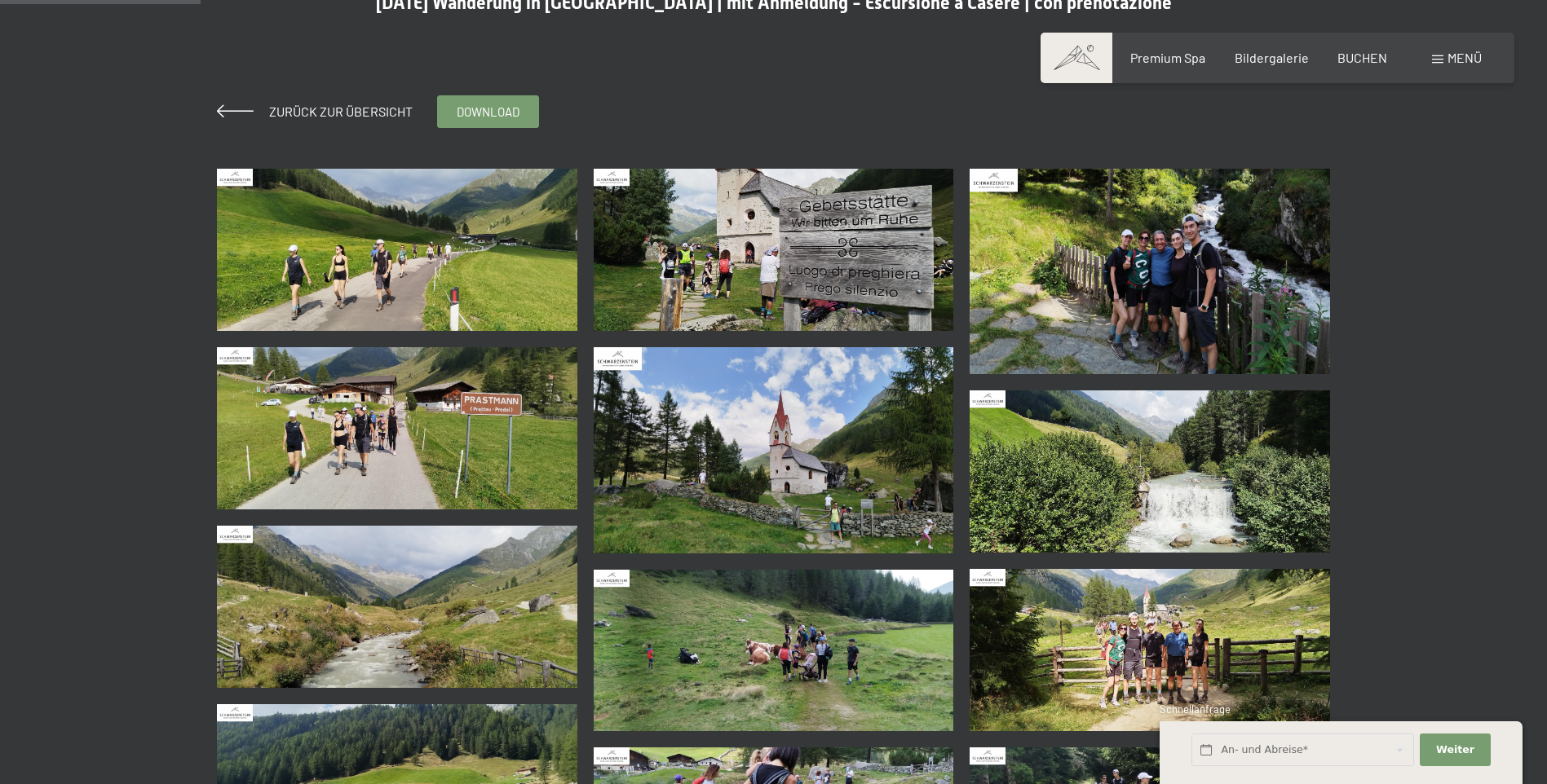
scroll to position [163, 0]
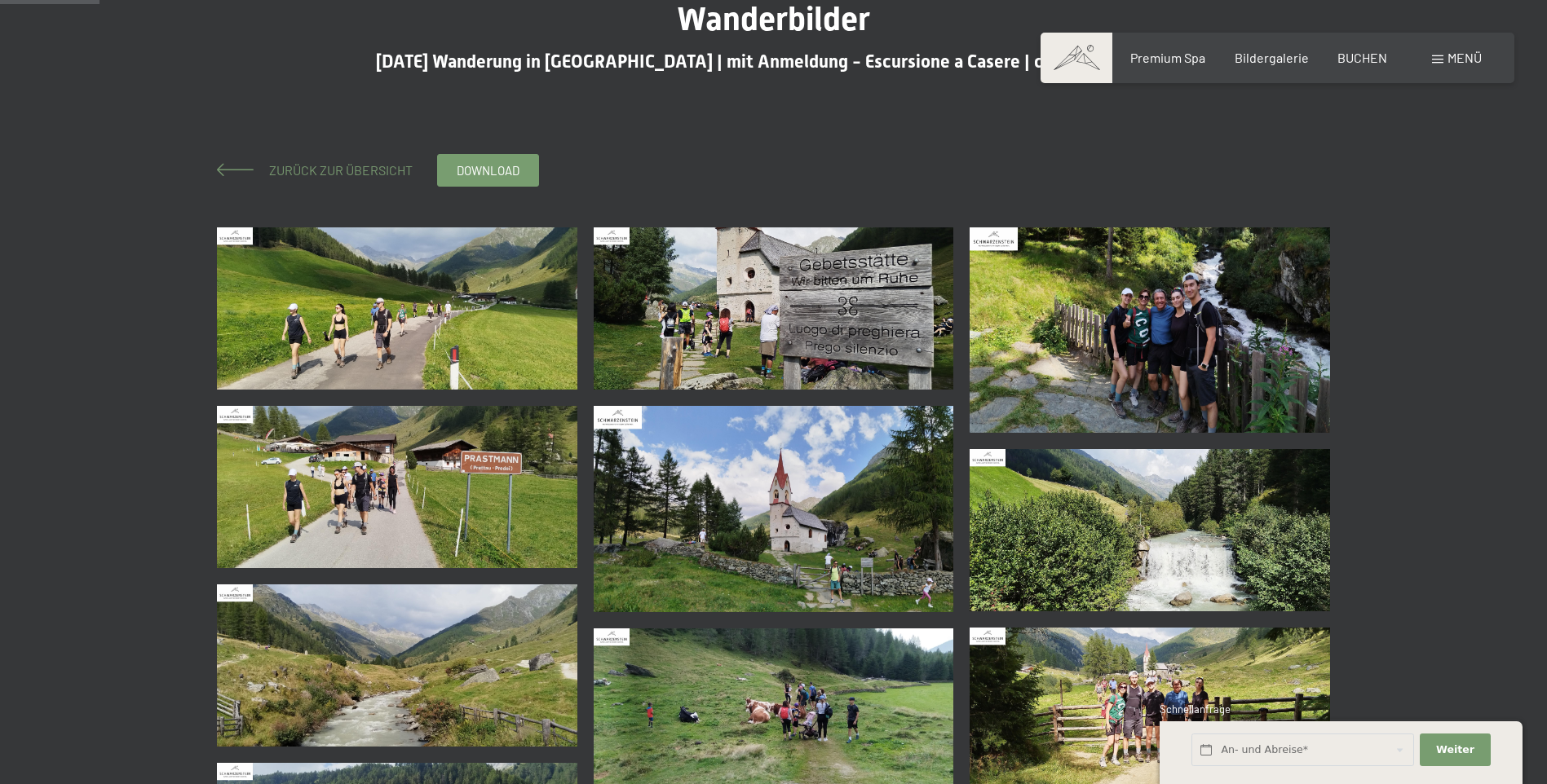
click at [231, 171] on span at bounding box center [234, 170] width 37 height 13
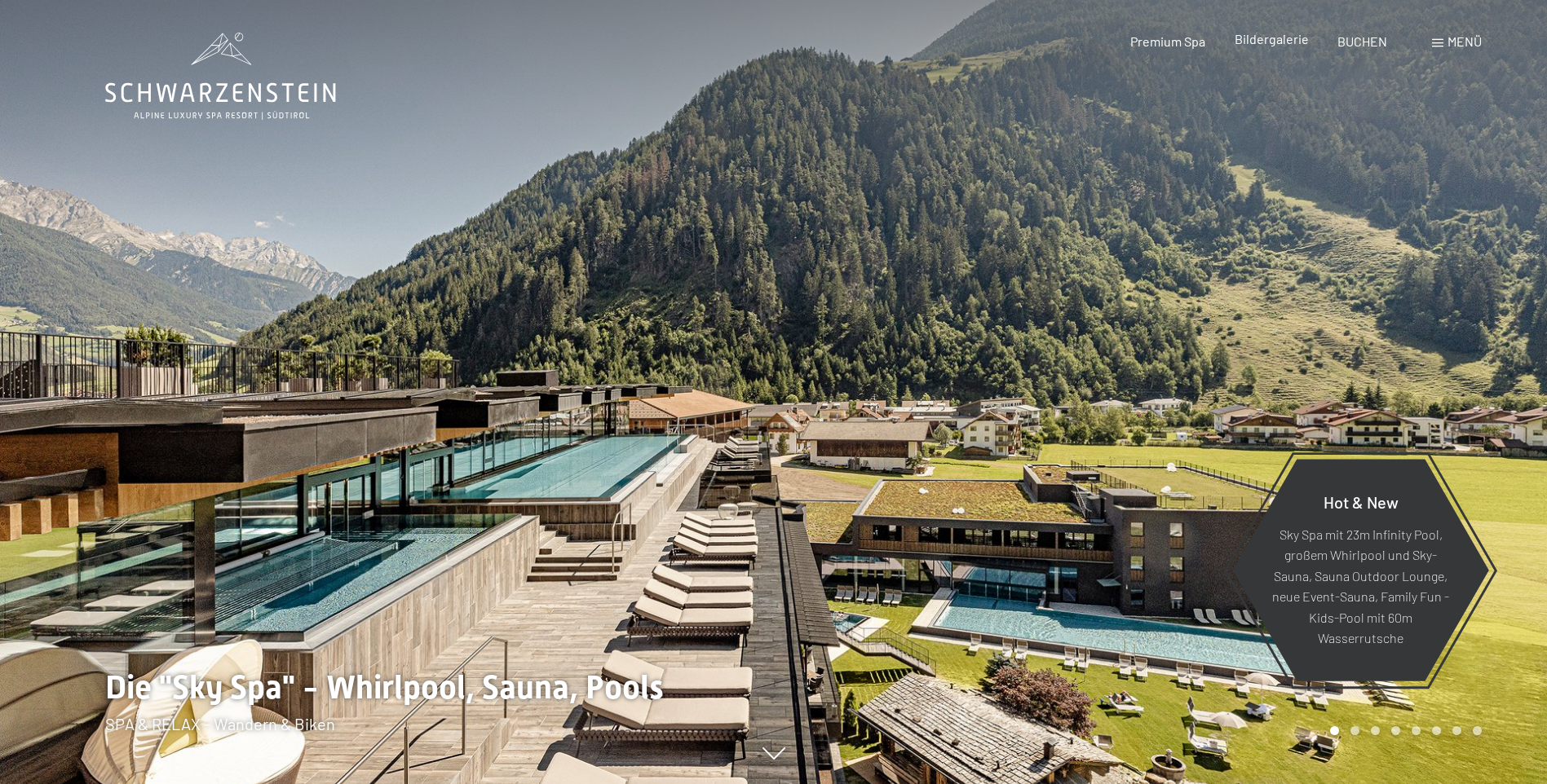
click at [1241, 41] on span "Bildergalerie" at bounding box center [1271, 38] width 75 height 15
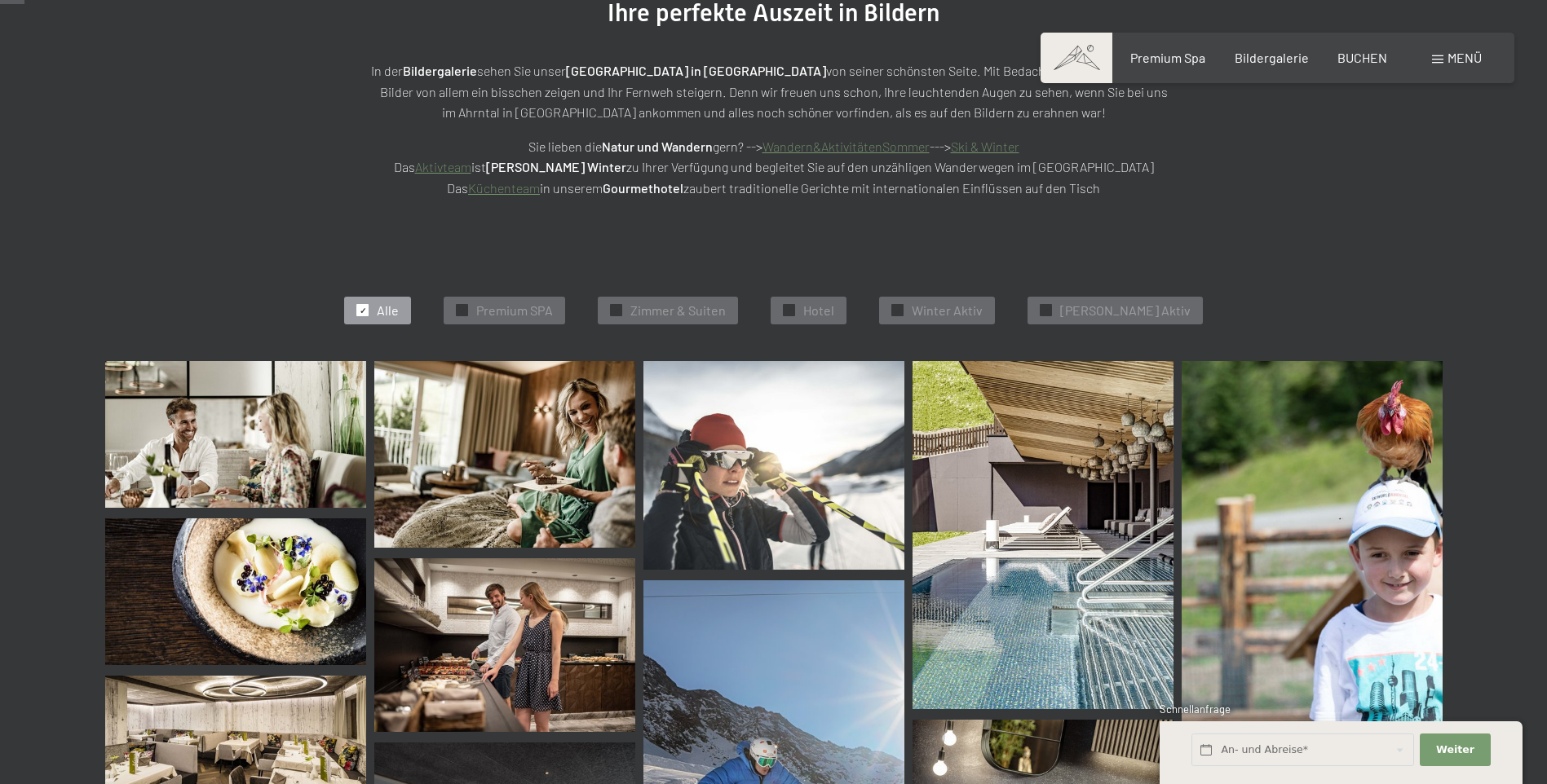
scroll to position [326, 0]
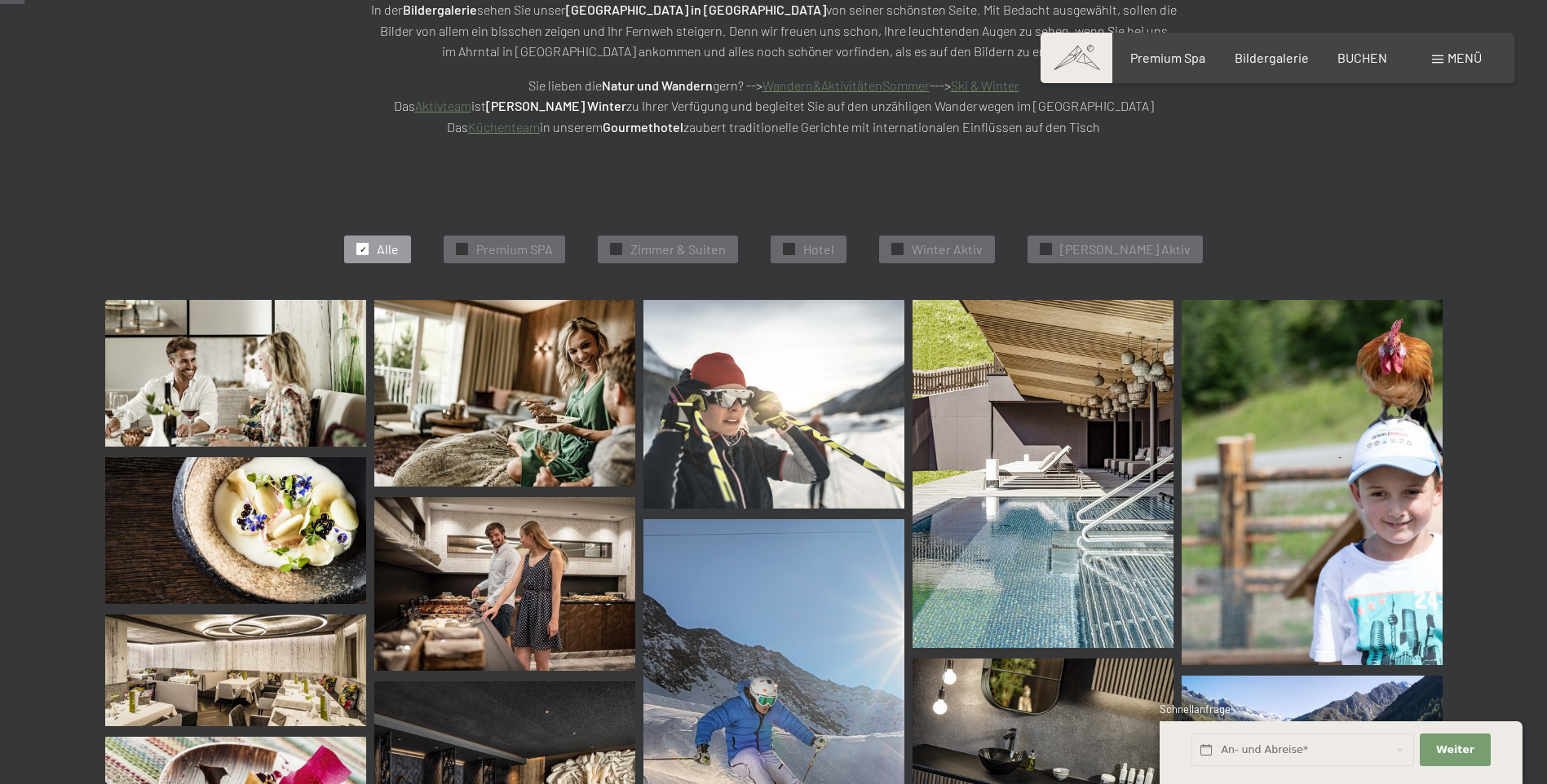
click at [294, 392] on img at bounding box center [235, 373] width 261 height 146
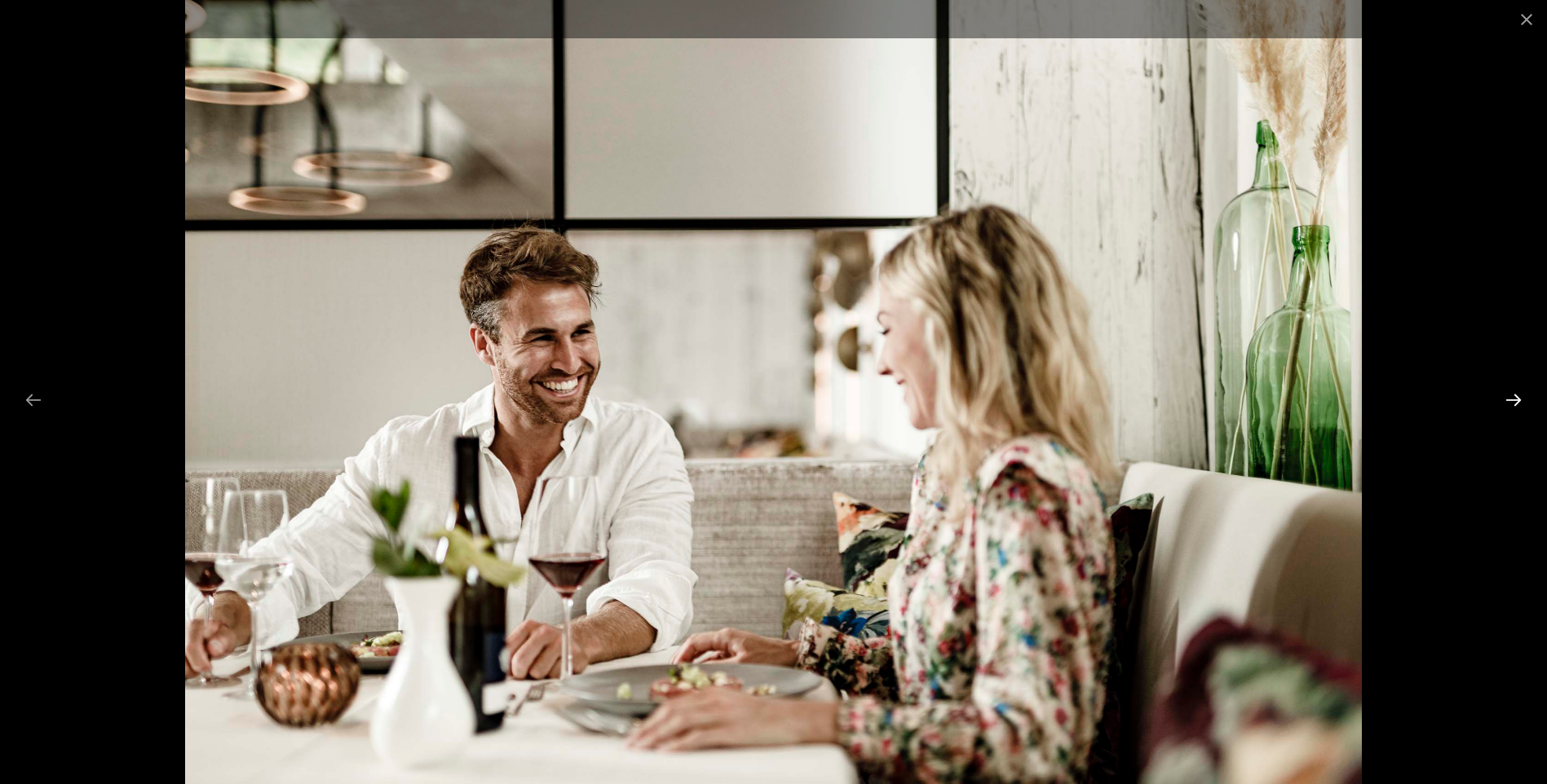
click at [1510, 400] on button "Next slide" at bounding box center [1514, 400] width 34 height 31
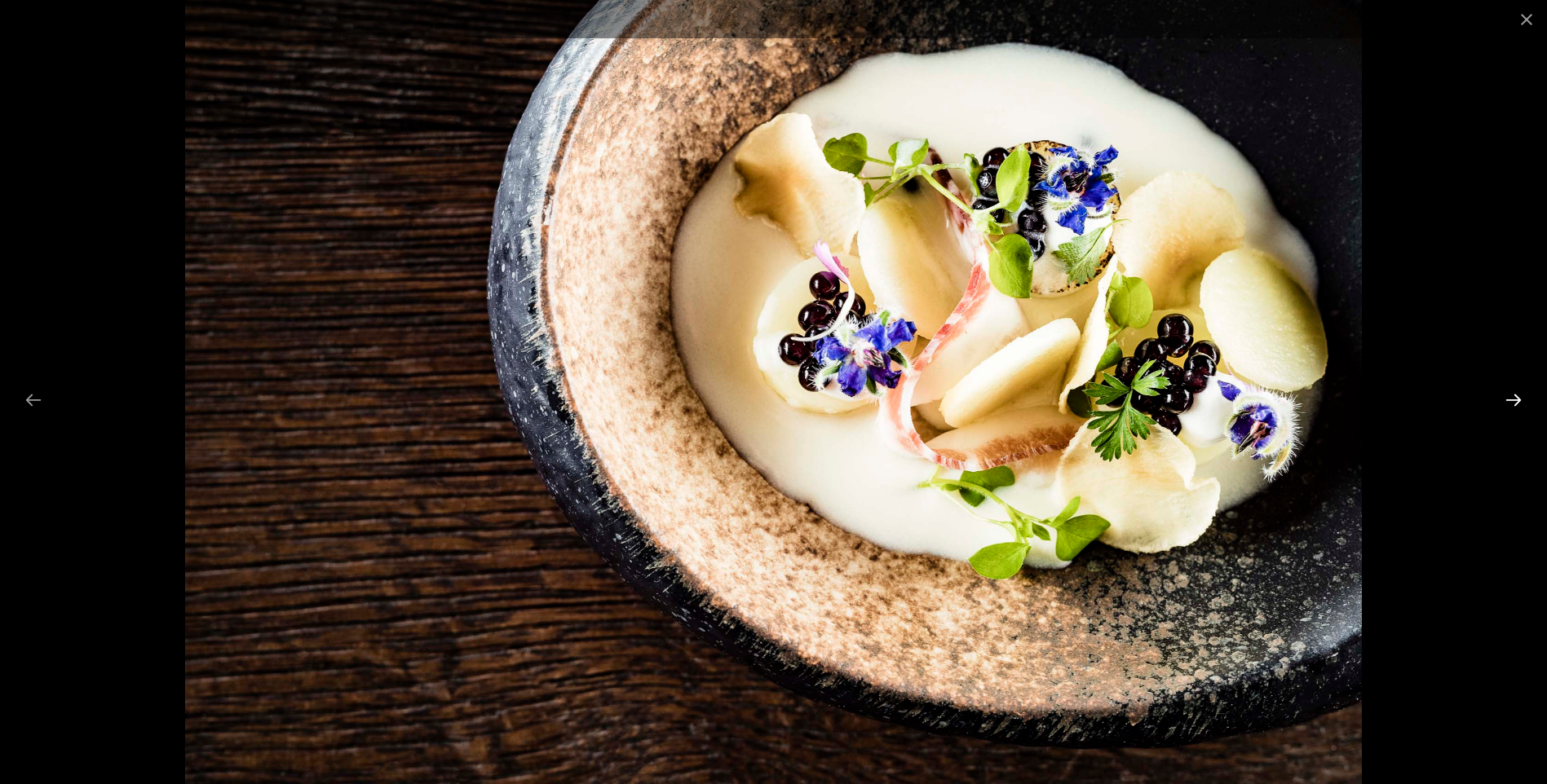
click at [1510, 400] on button "Next slide" at bounding box center [1514, 400] width 34 height 31
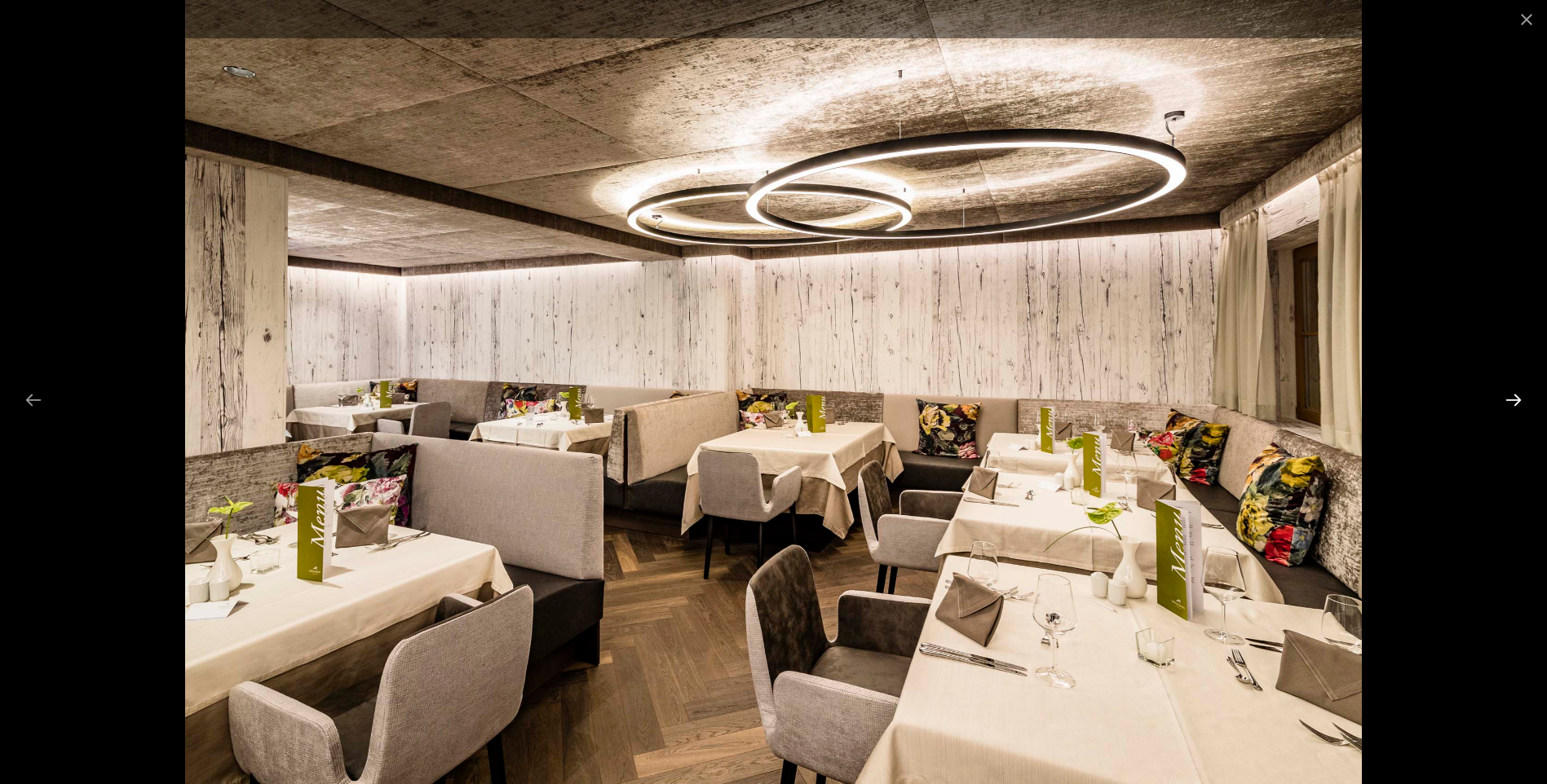
click at [1512, 405] on button "Next slide" at bounding box center [1514, 400] width 34 height 31
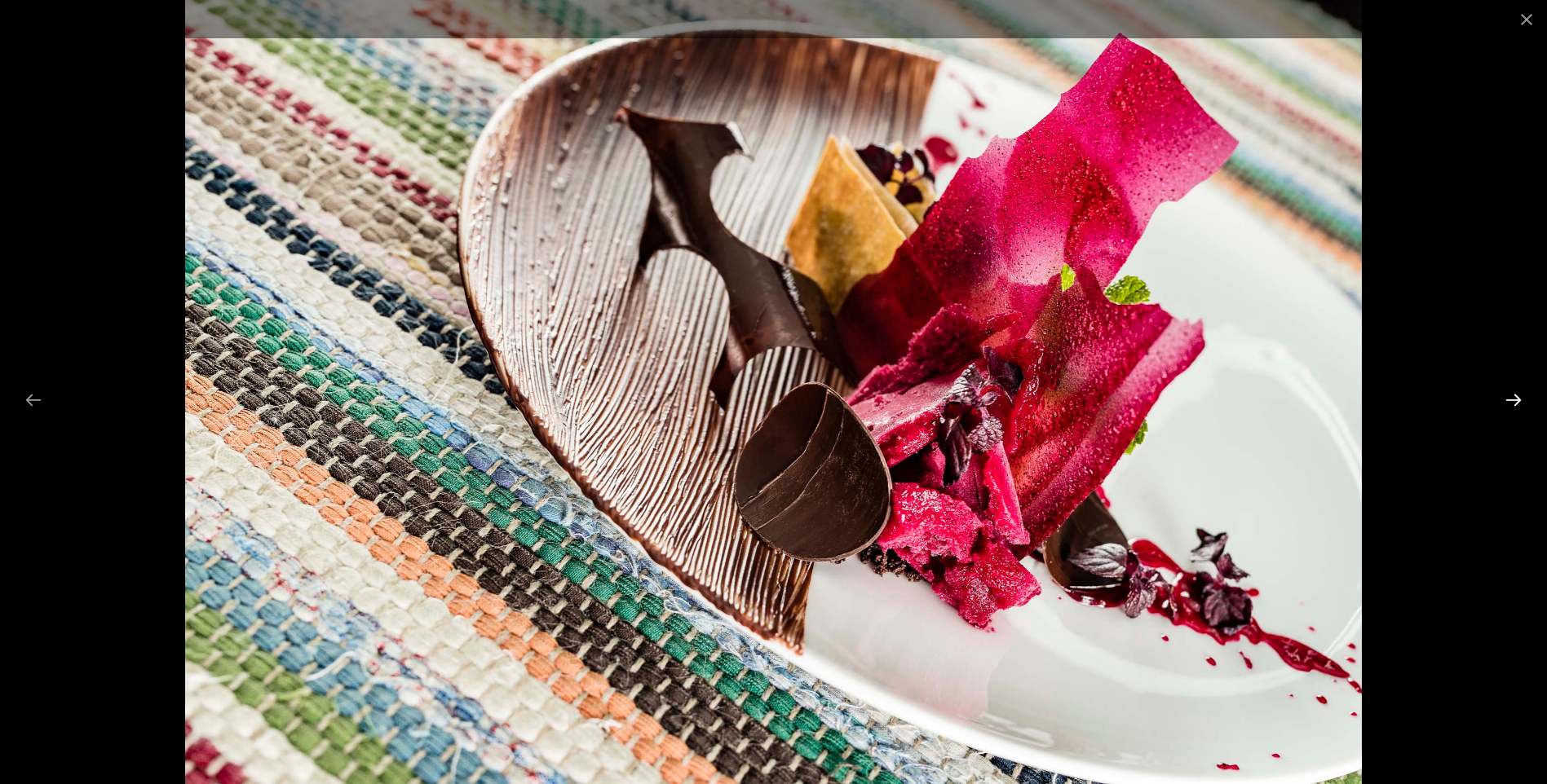
click at [1512, 405] on button "Next slide" at bounding box center [1514, 400] width 34 height 31
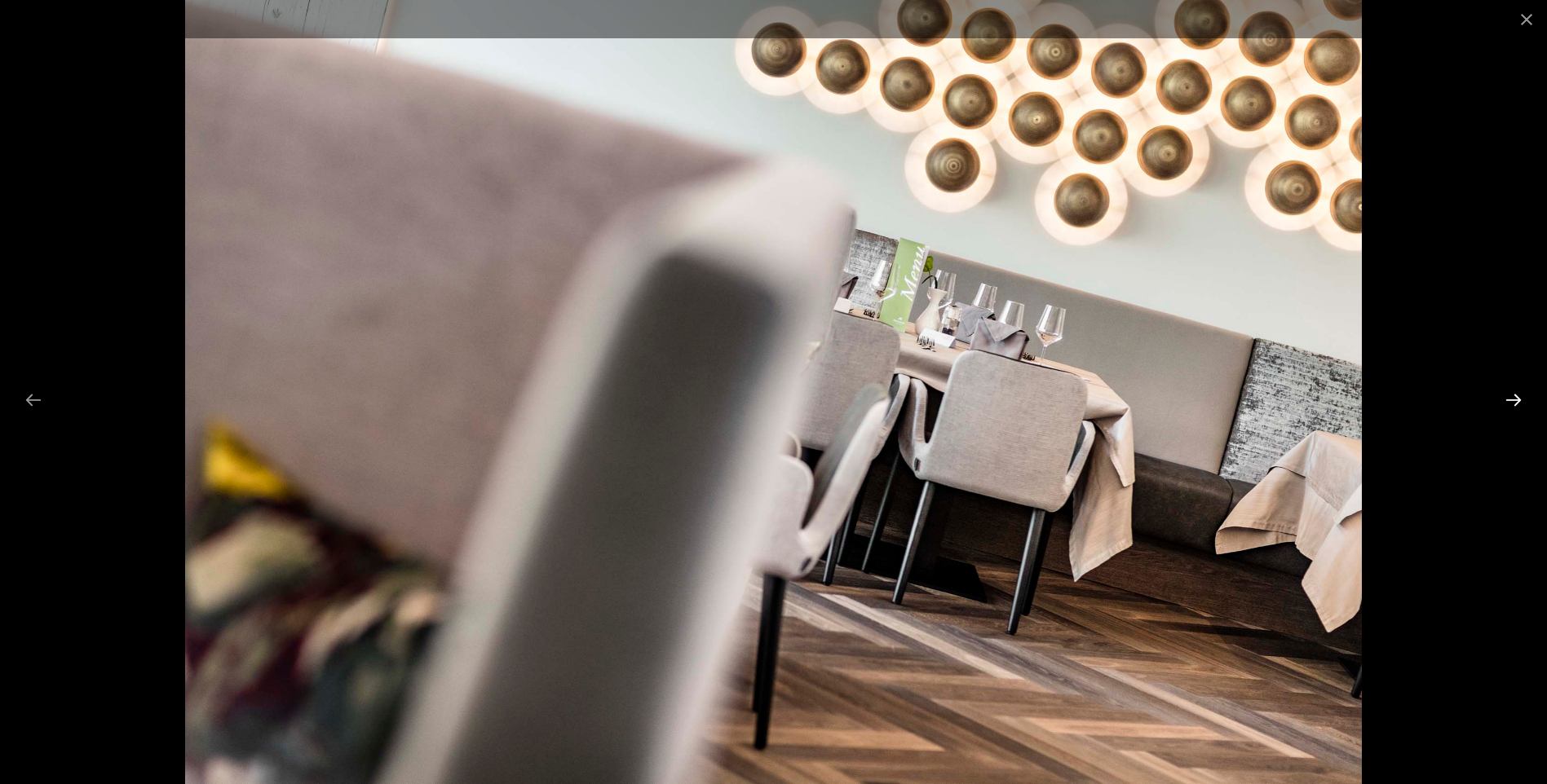
click at [1512, 405] on button "Next slide" at bounding box center [1514, 400] width 34 height 31
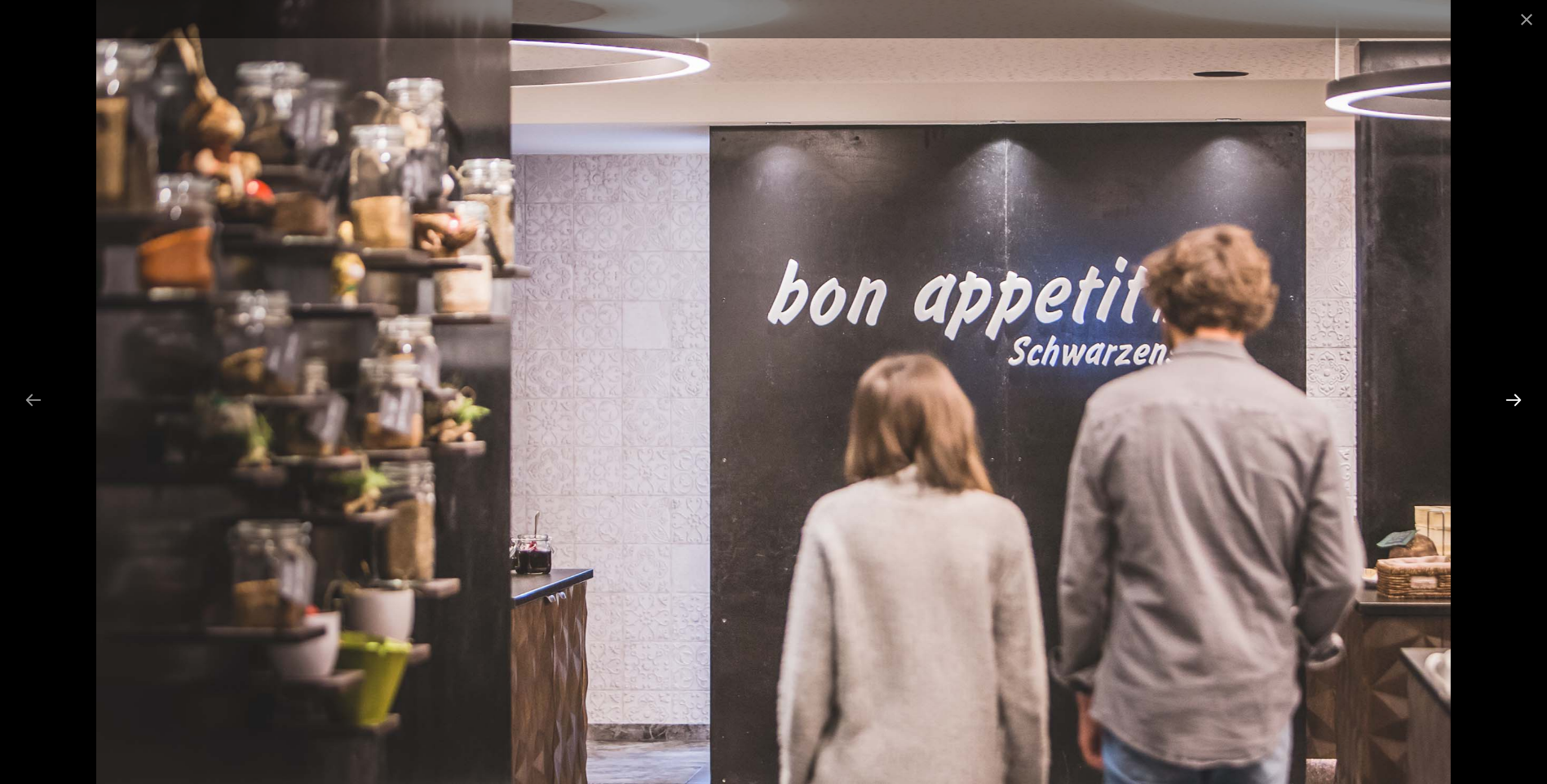
click at [1512, 405] on button "Next slide" at bounding box center [1514, 400] width 34 height 31
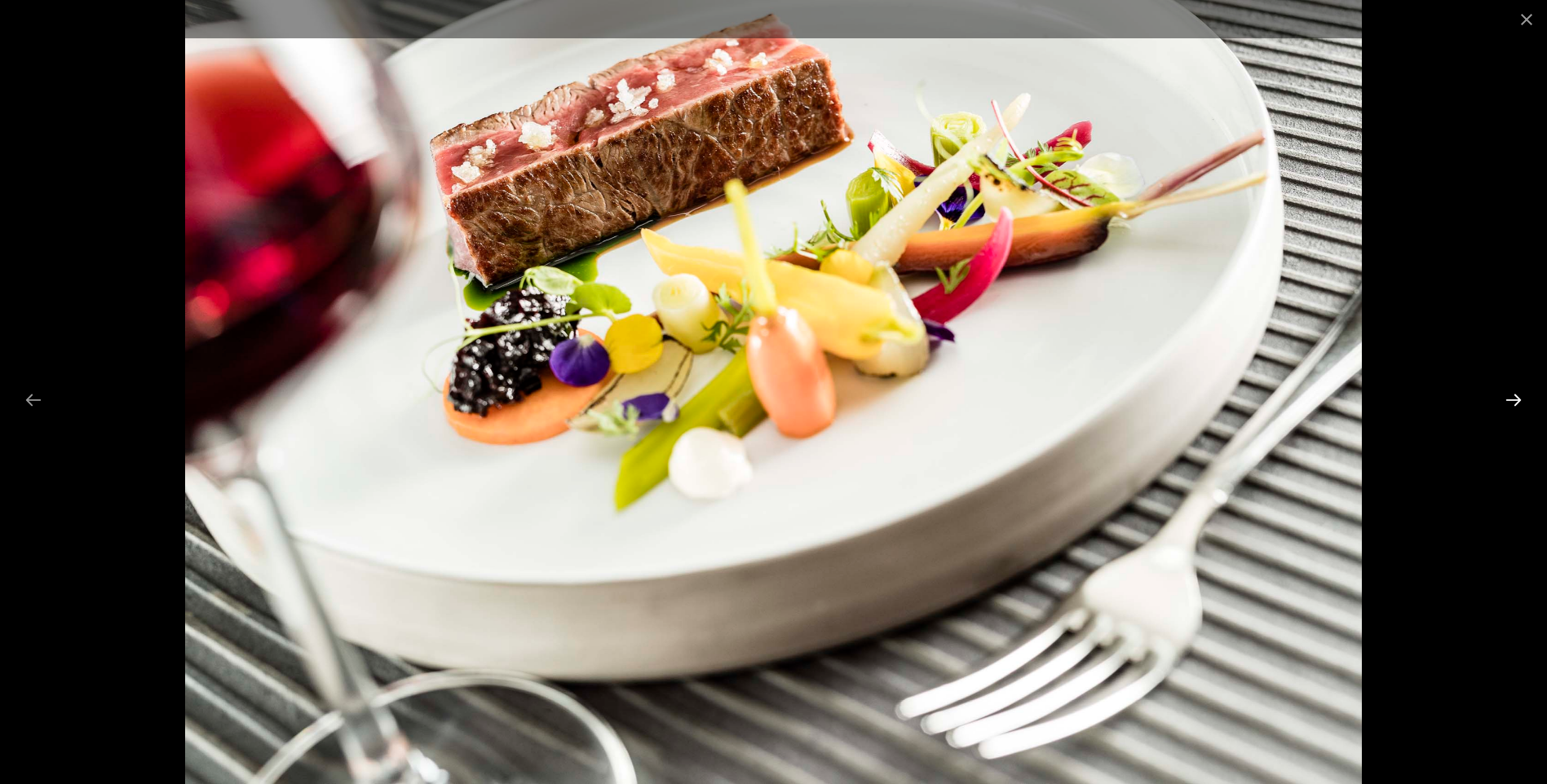
click at [1512, 405] on button "Next slide" at bounding box center [1514, 400] width 34 height 31
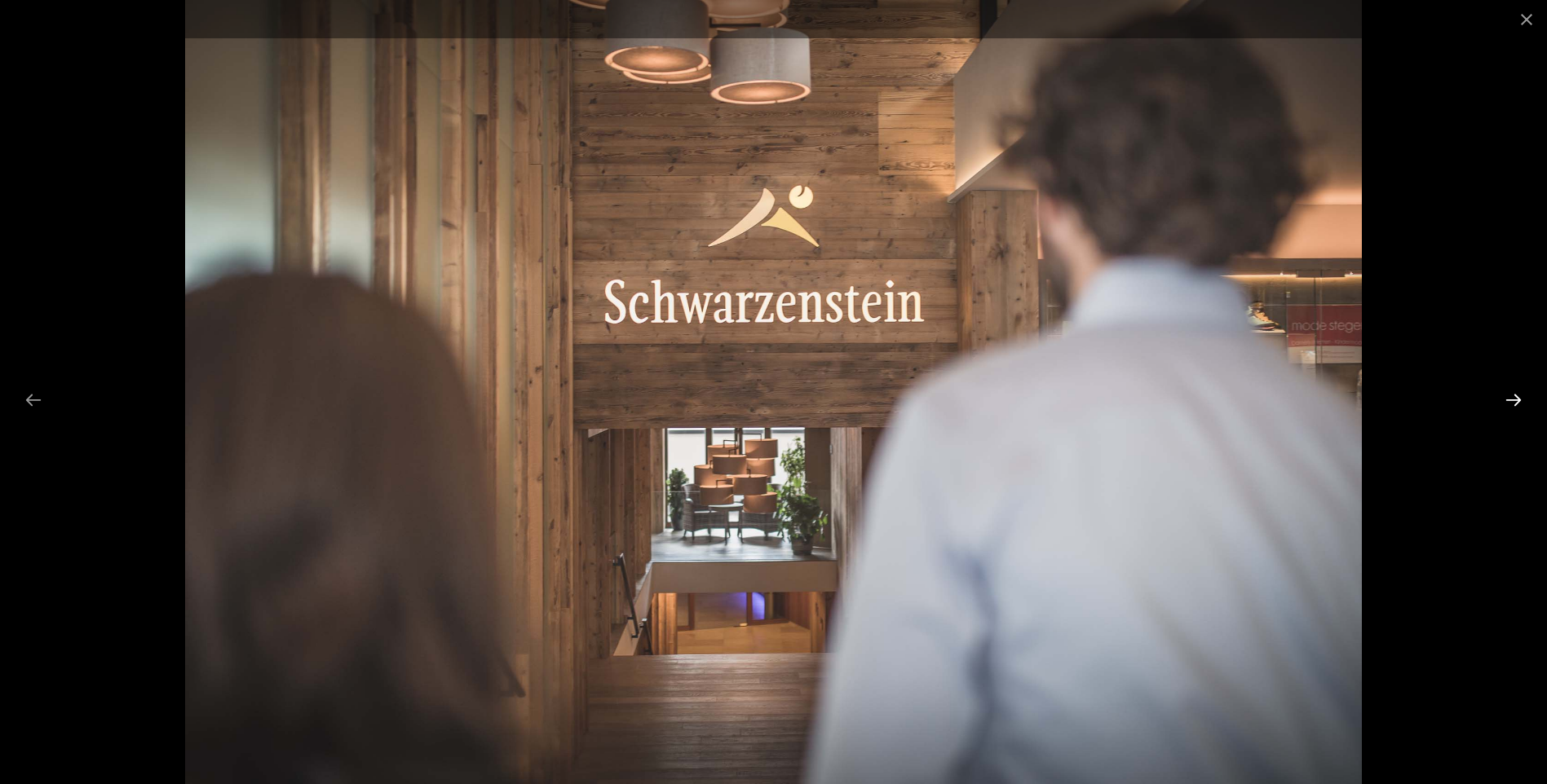
click at [1512, 405] on button "Next slide" at bounding box center [1514, 400] width 34 height 31
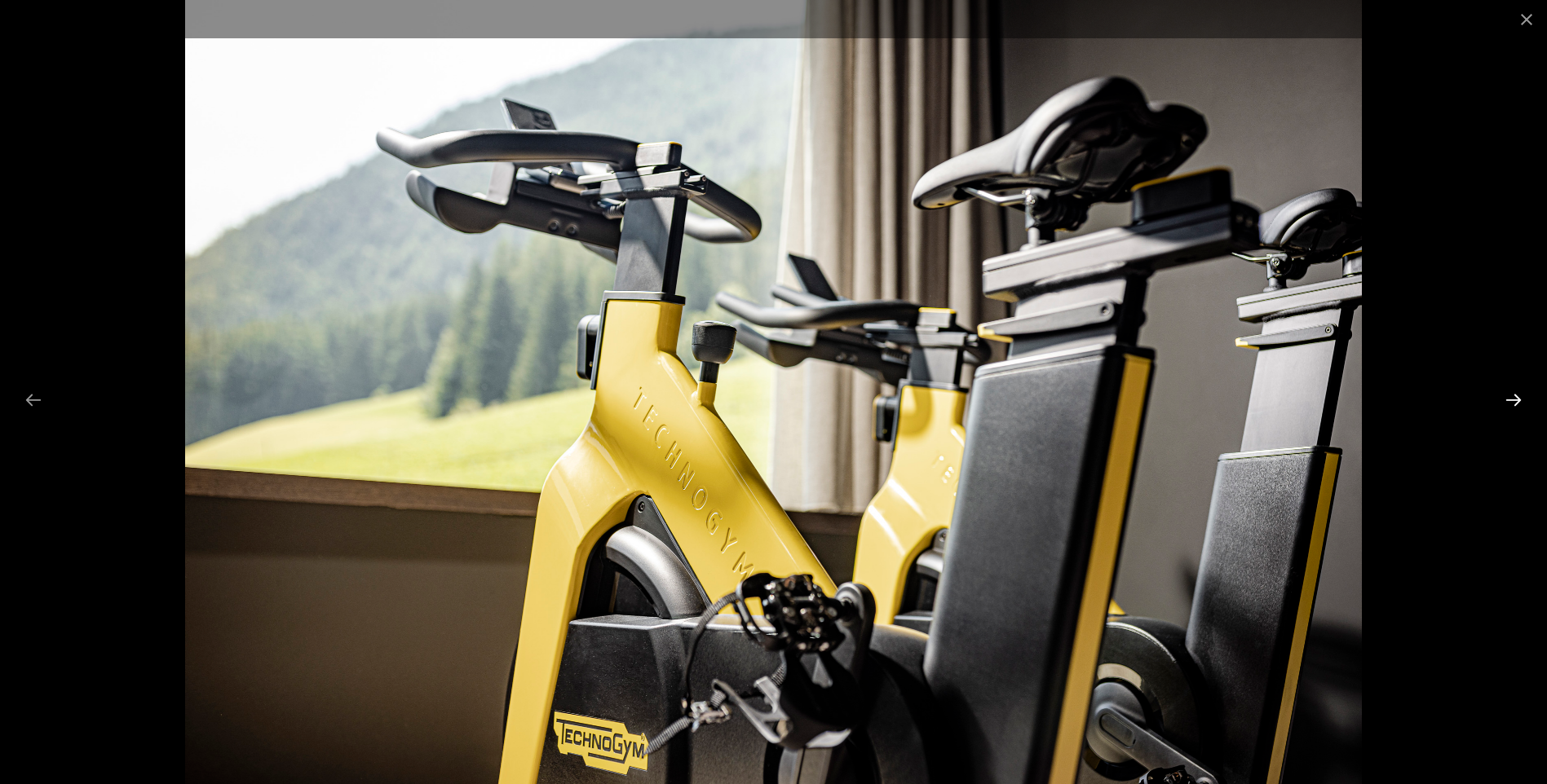
click at [1512, 405] on button "Next slide" at bounding box center [1514, 400] width 34 height 31
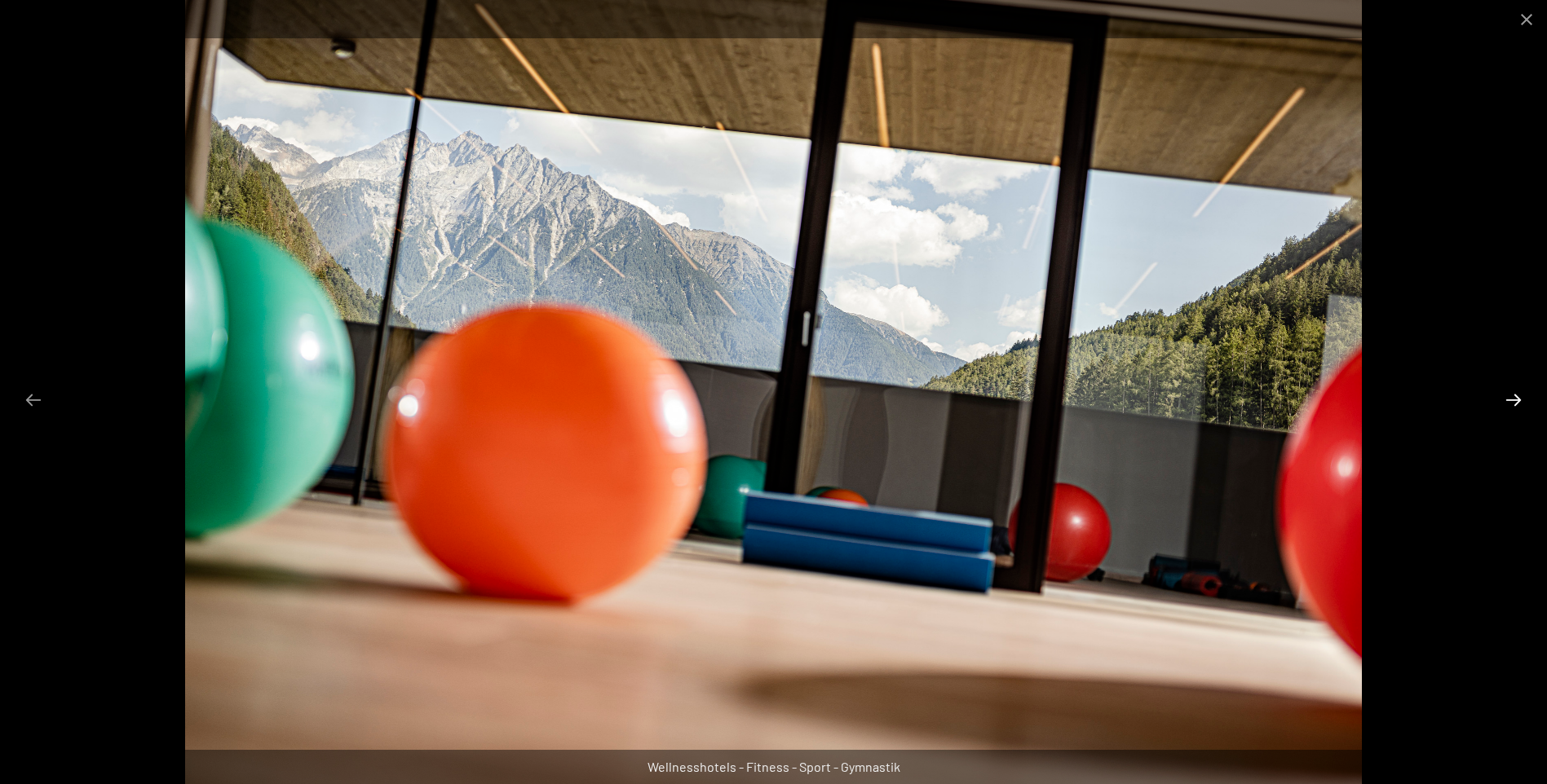
click at [1512, 405] on button "Next slide" at bounding box center [1514, 400] width 34 height 31
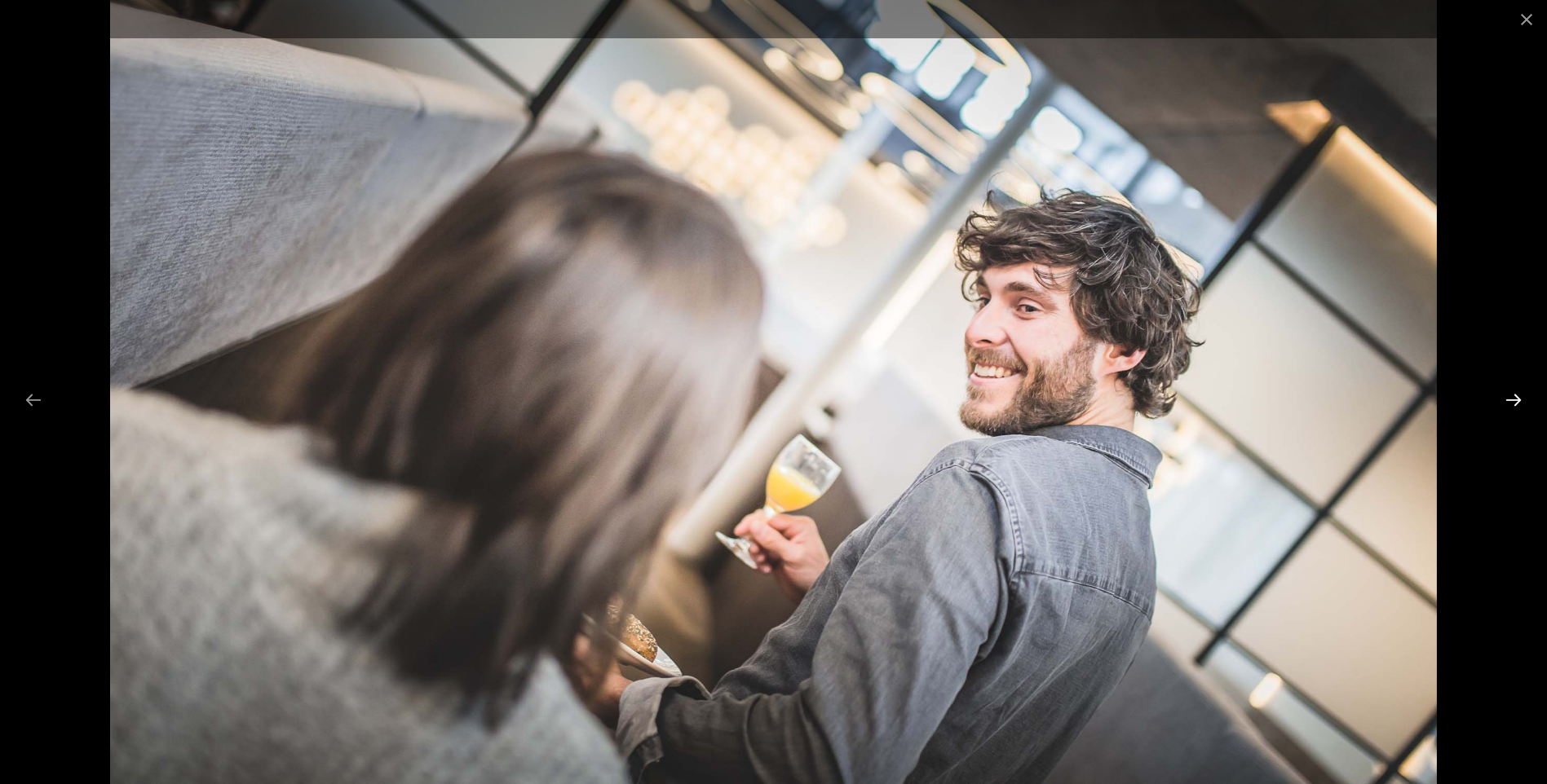
click at [1512, 405] on button "Next slide" at bounding box center [1514, 400] width 34 height 31
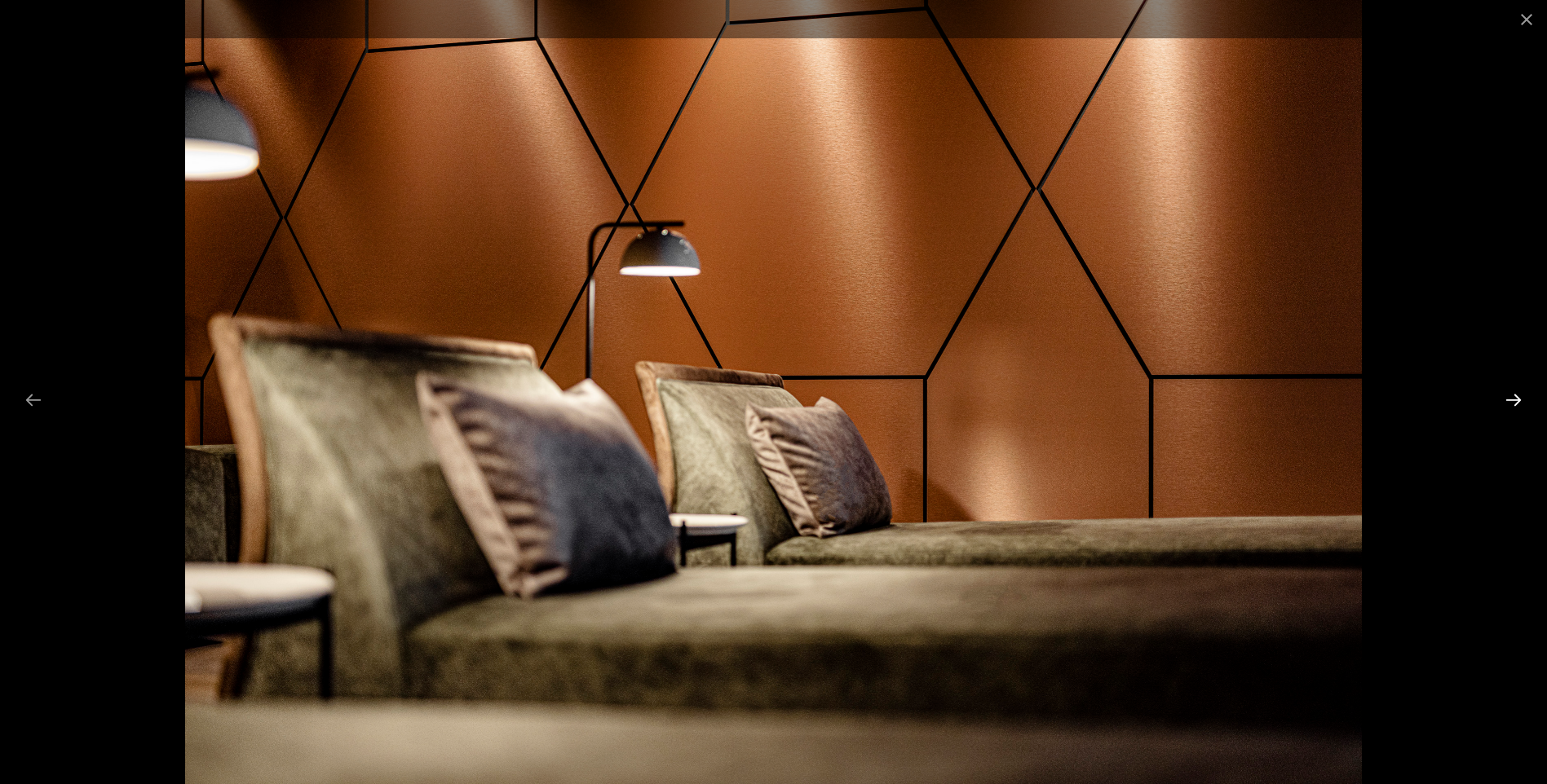
click at [1512, 405] on button "Next slide" at bounding box center [1514, 400] width 34 height 31
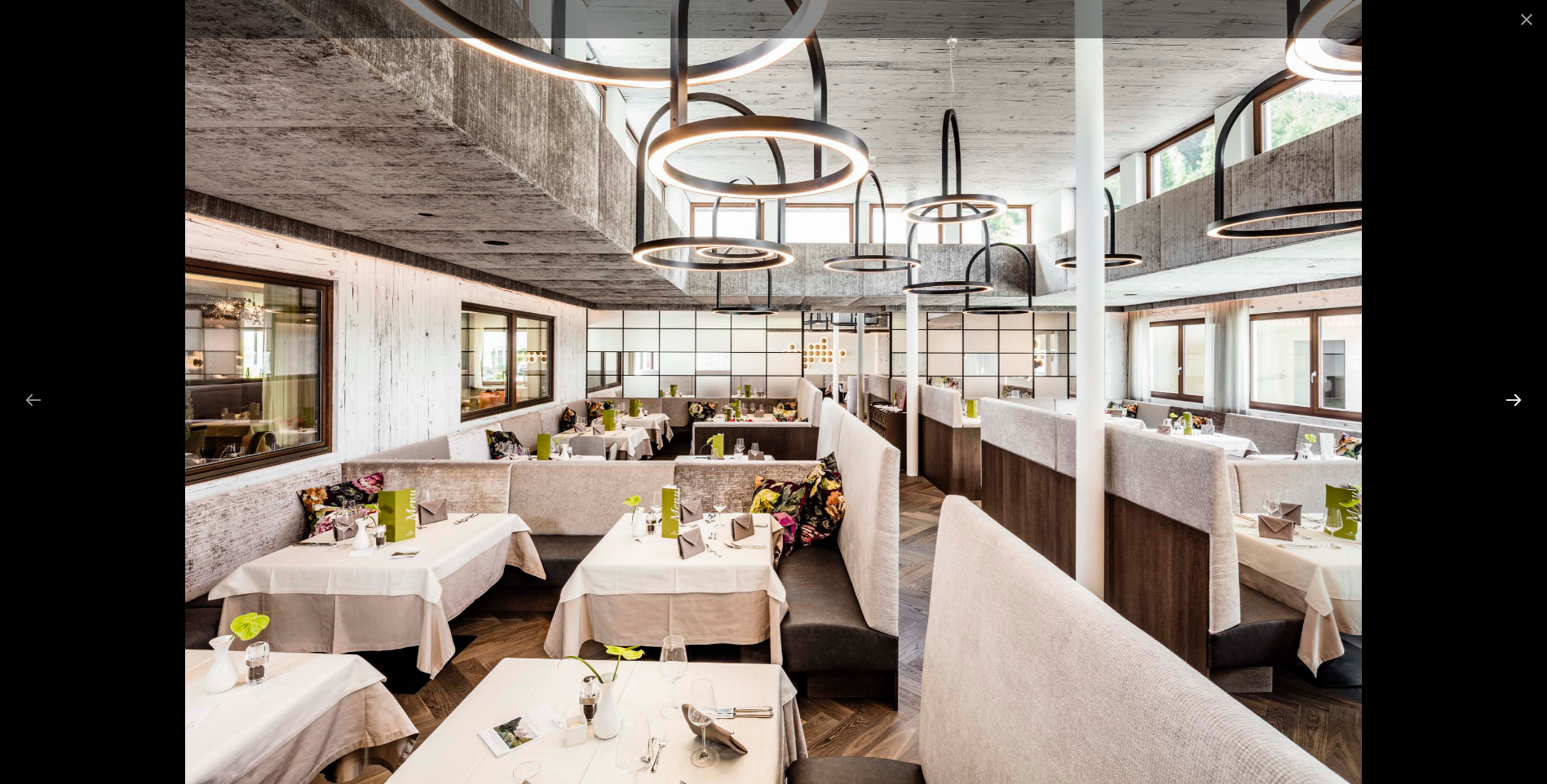
click at [1512, 405] on button "Next slide" at bounding box center [1514, 400] width 34 height 31
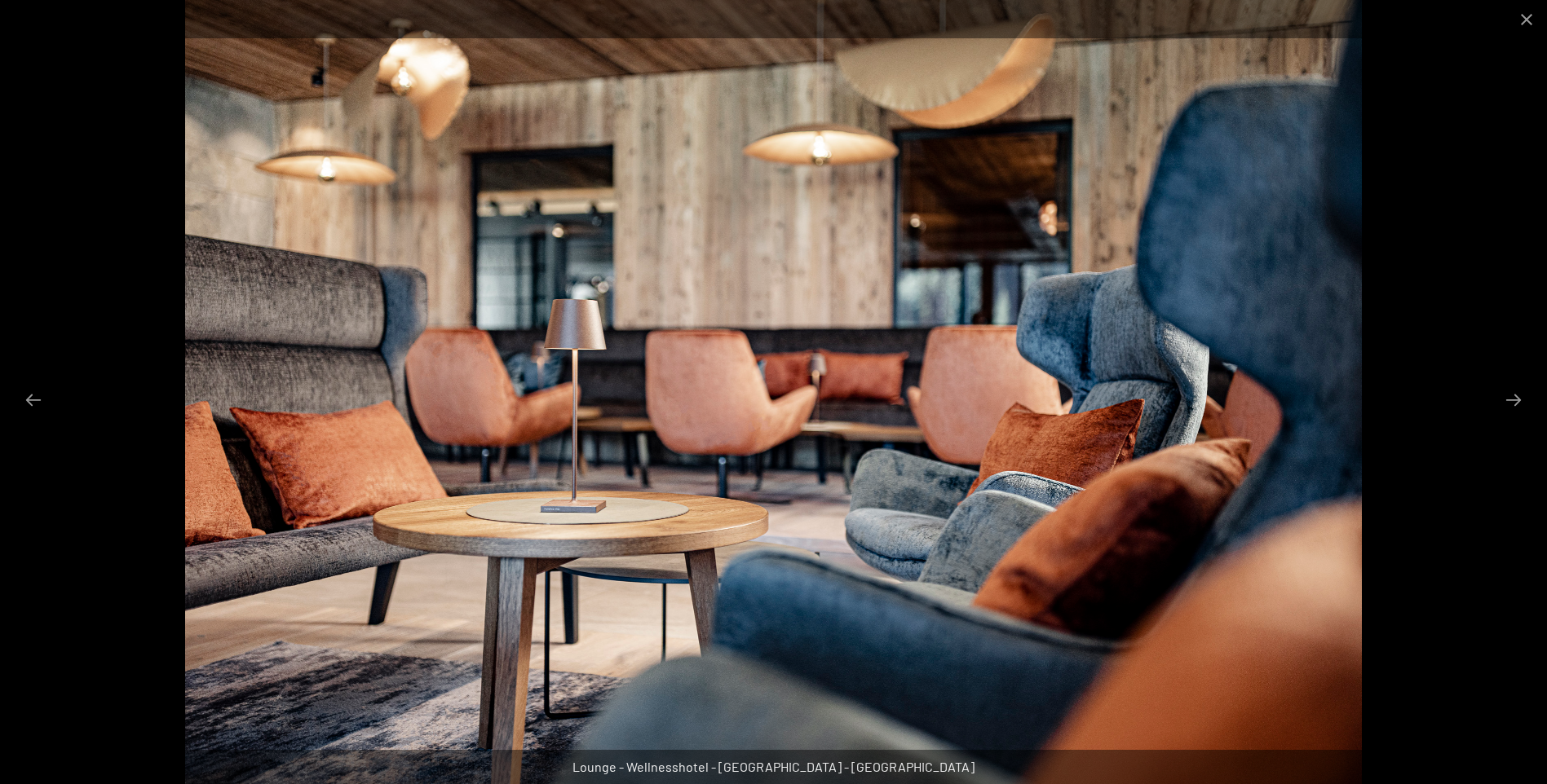
drag, startPoint x: 42, startPoint y: 393, endPoint x: 102, endPoint y: 378, distance: 61.8
click at [44, 393] on button "Previous slide" at bounding box center [33, 400] width 34 height 31
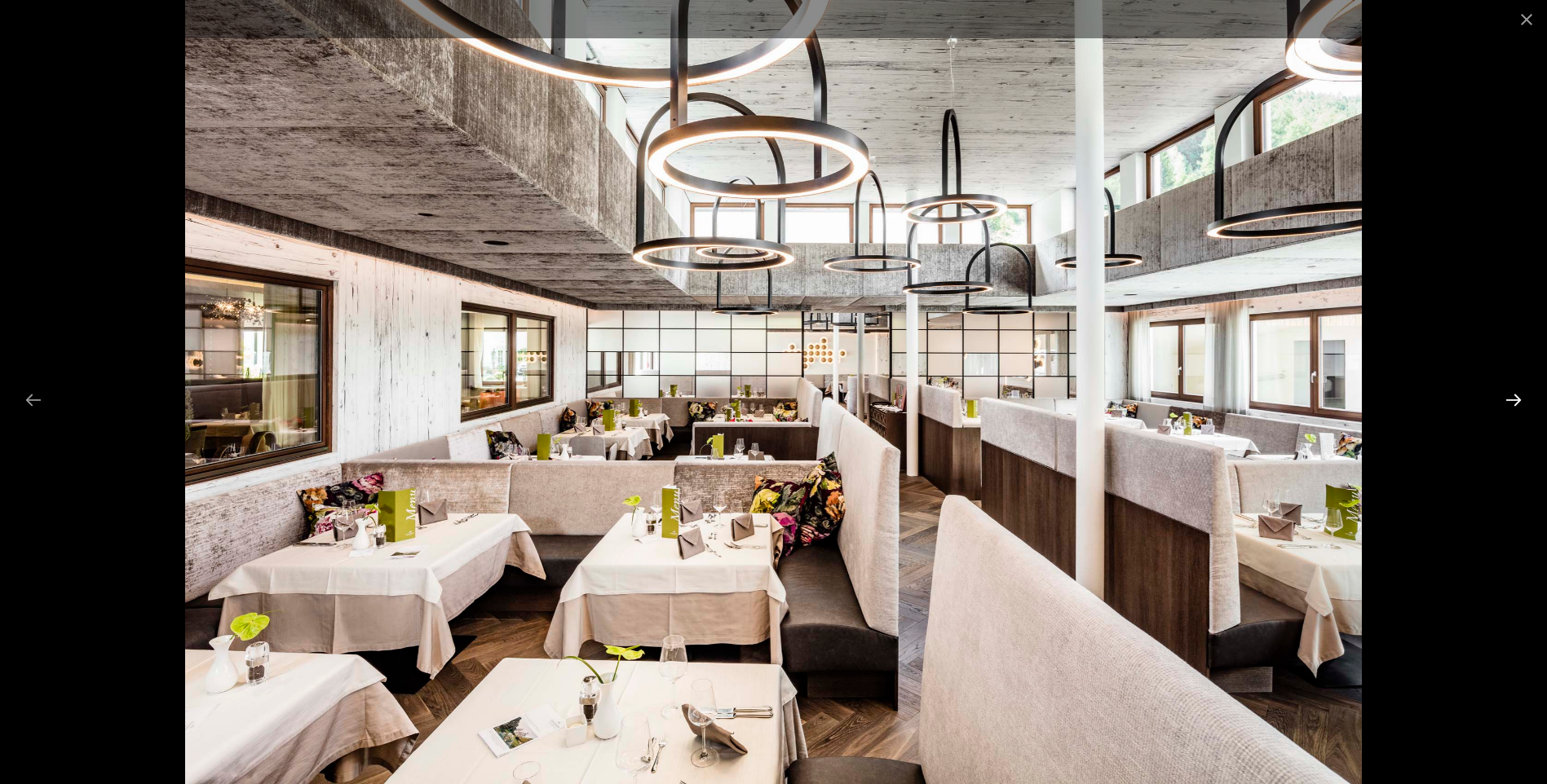
click at [1516, 397] on button "Next slide" at bounding box center [1514, 400] width 34 height 31
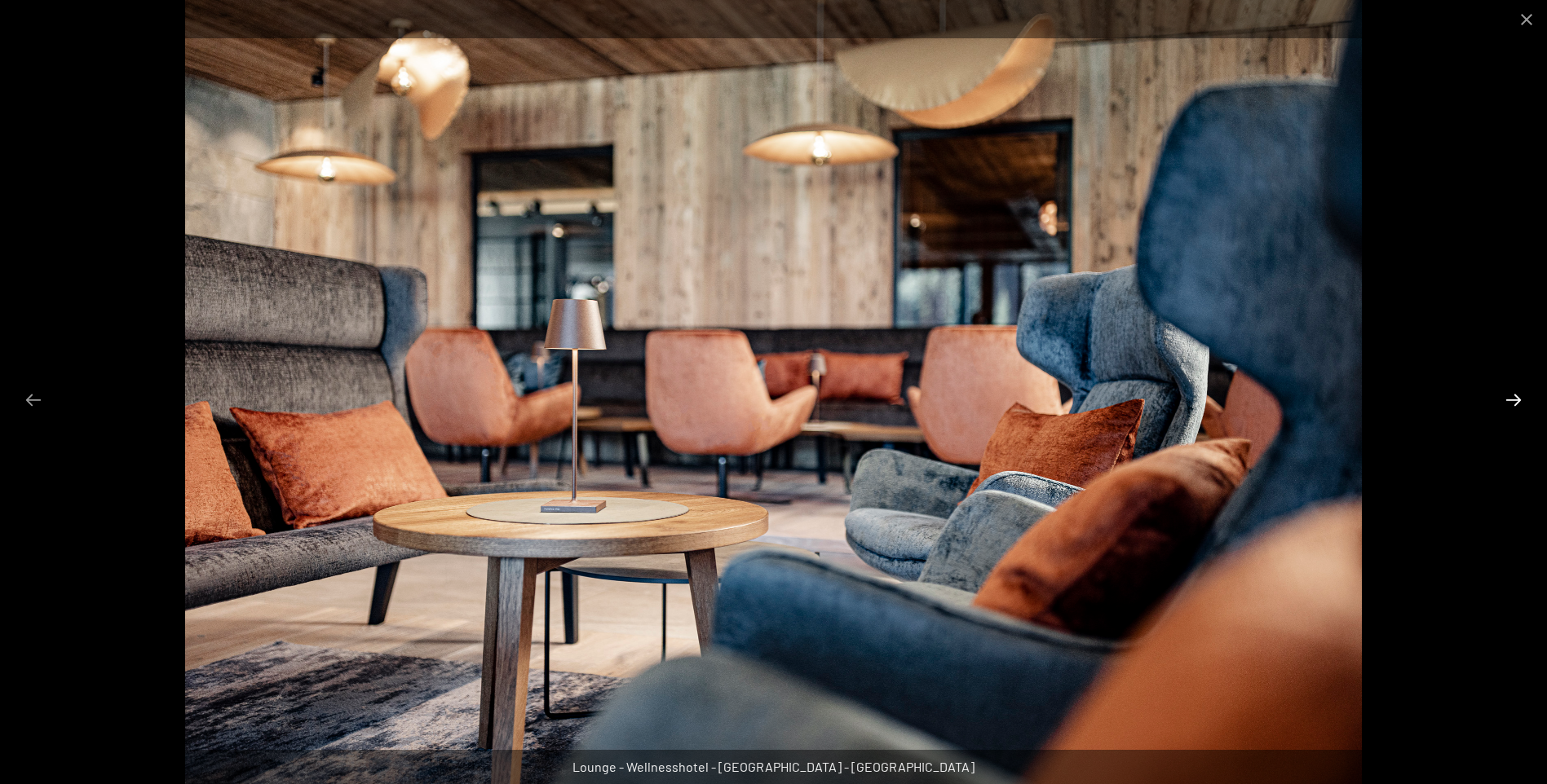
click at [1513, 396] on button "Next slide" at bounding box center [1514, 400] width 34 height 31
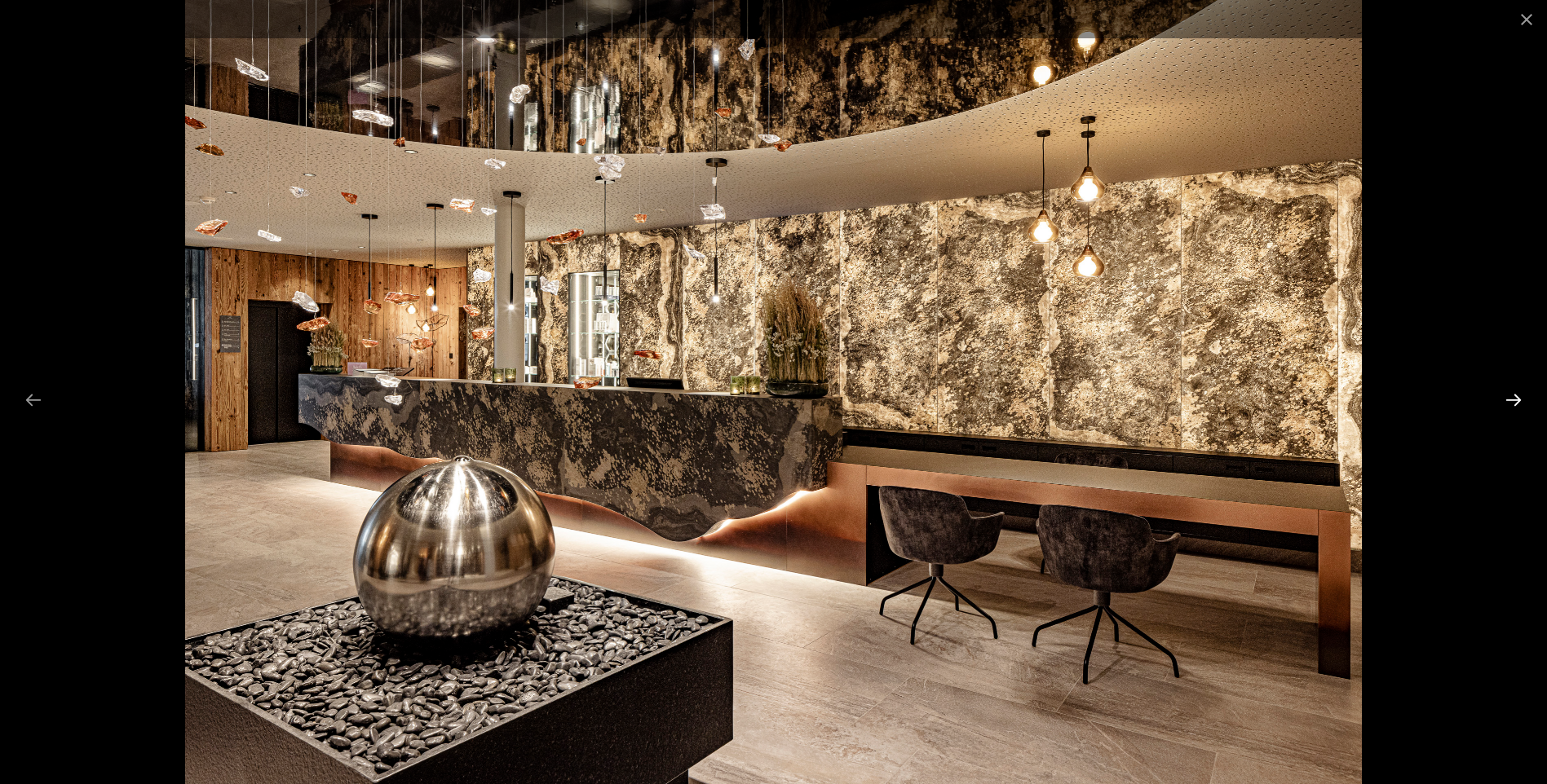
click at [1512, 402] on button "Next slide" at bounding box center [1514, 400] width 34 height 31
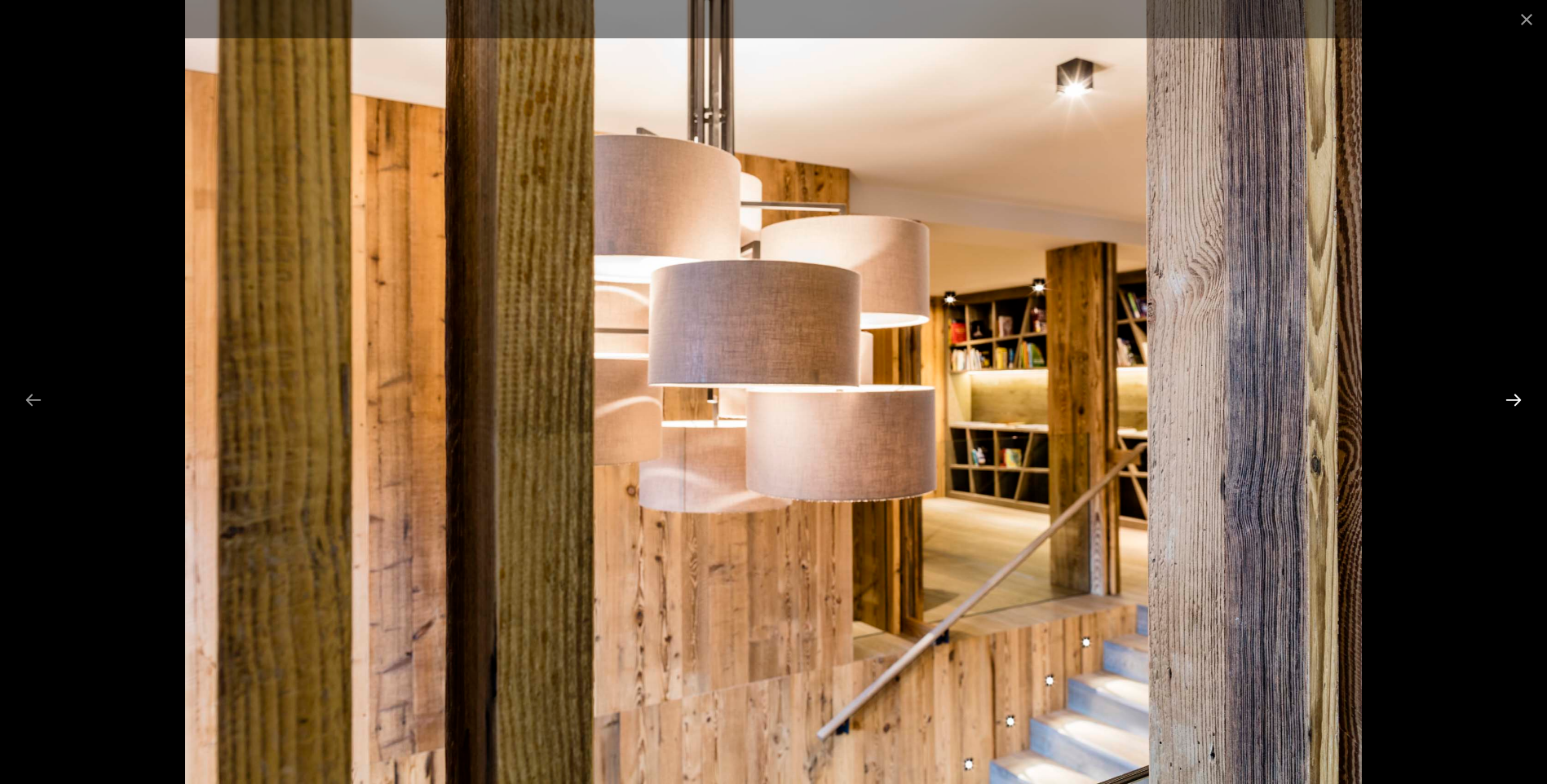
click at [1512, 402] on button "Next slide" at bounding box center [1514, 400] width 34 height 31
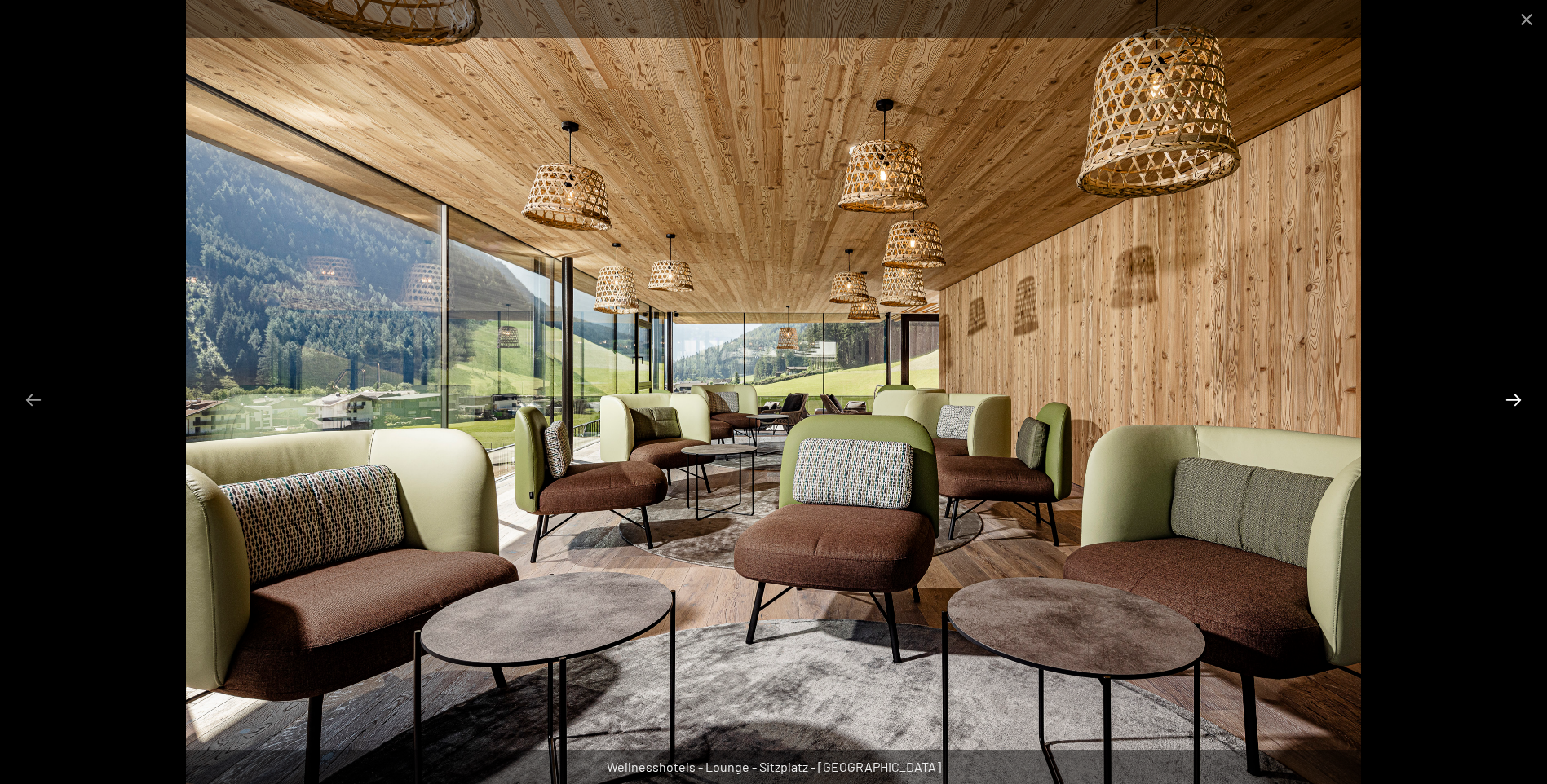
click at [1512, 402] on button "Next slide" at bounding box center [1514, 400] width 34 height 31
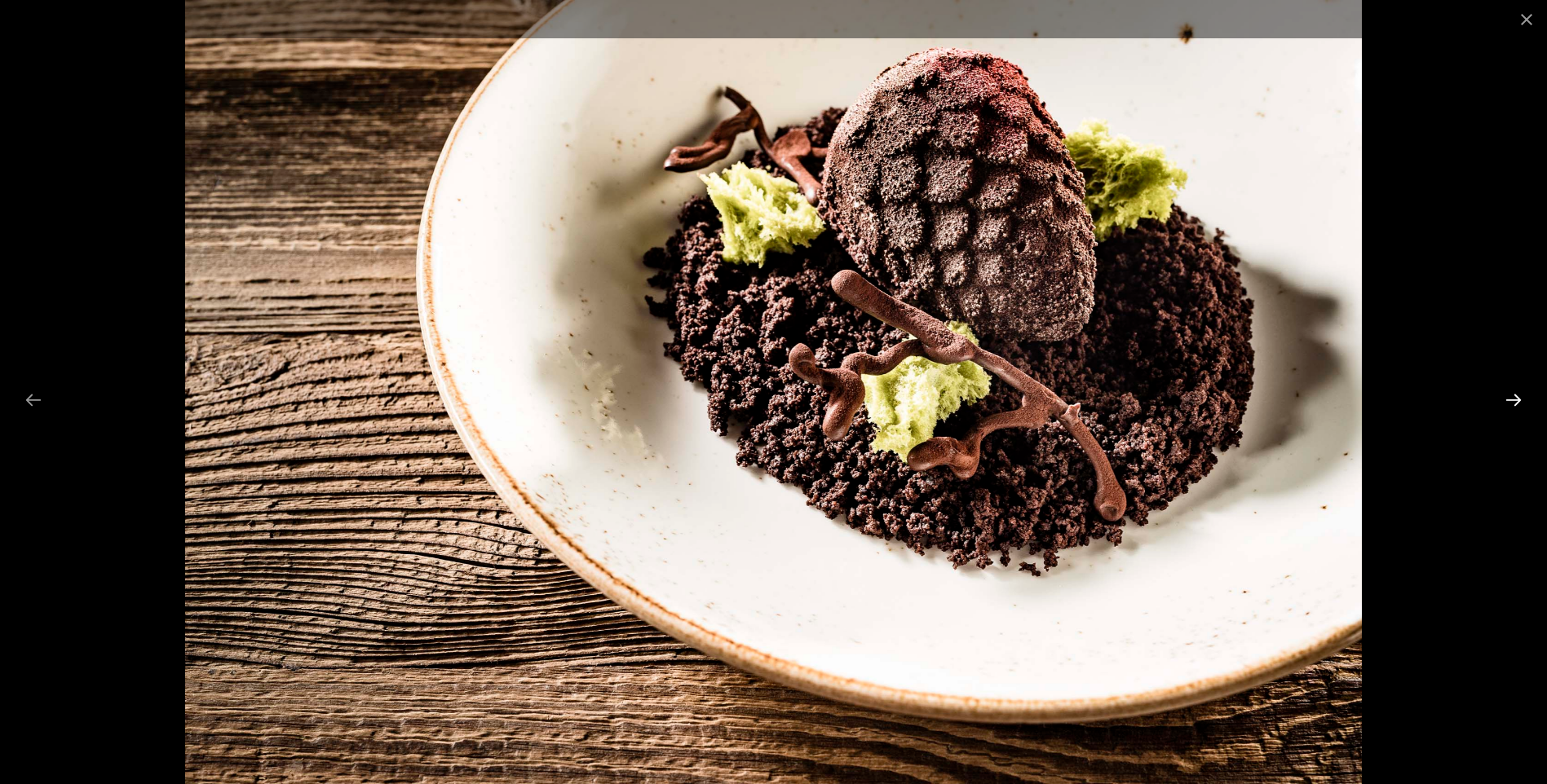
click at [1512, 402] on button "Next slide" at bounding box center [1514, 400] width 34 height 31
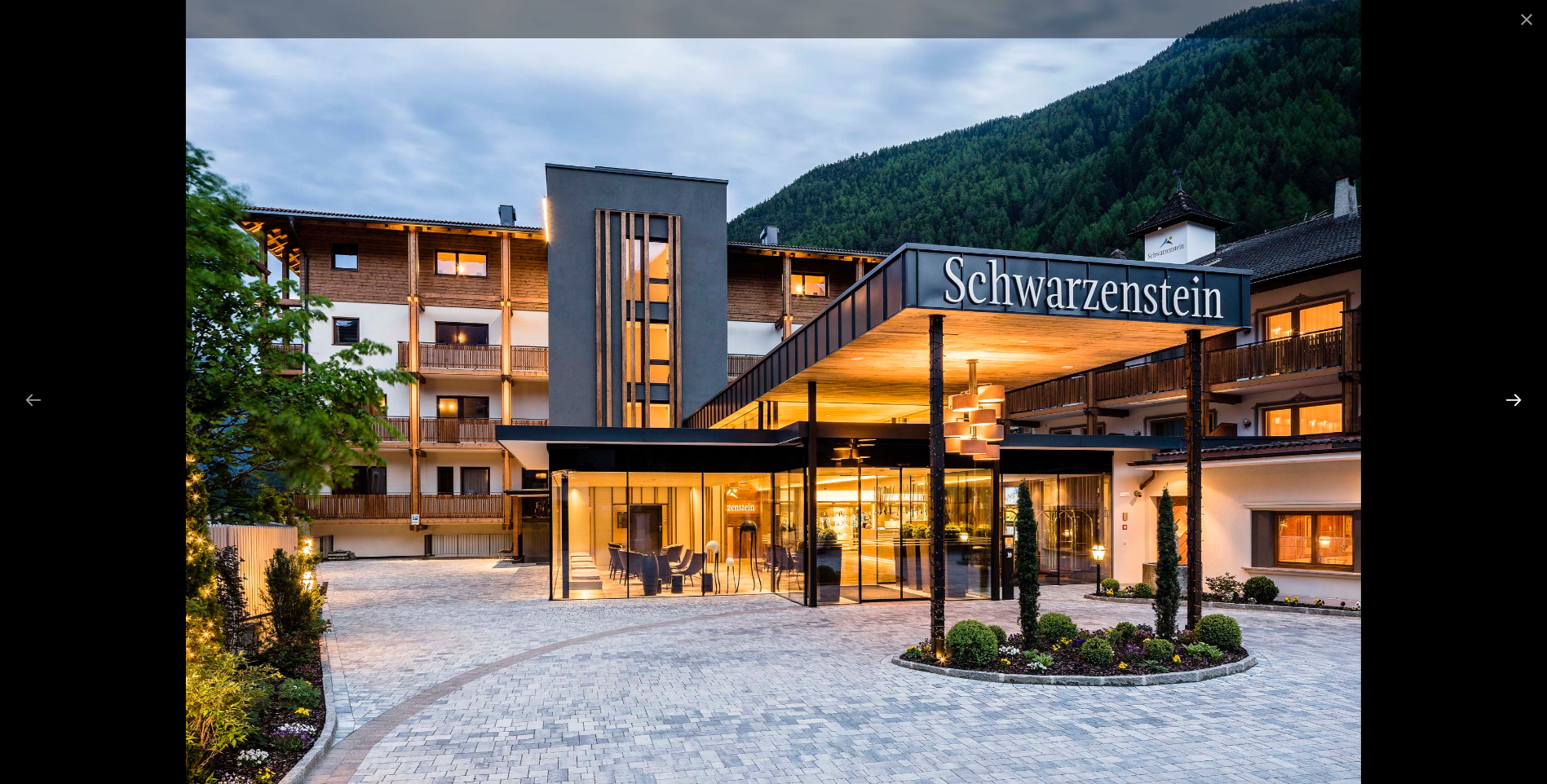
click at [1512, 402] on button "Next slide" at bounding box center [1514, 400] width 34 height 31
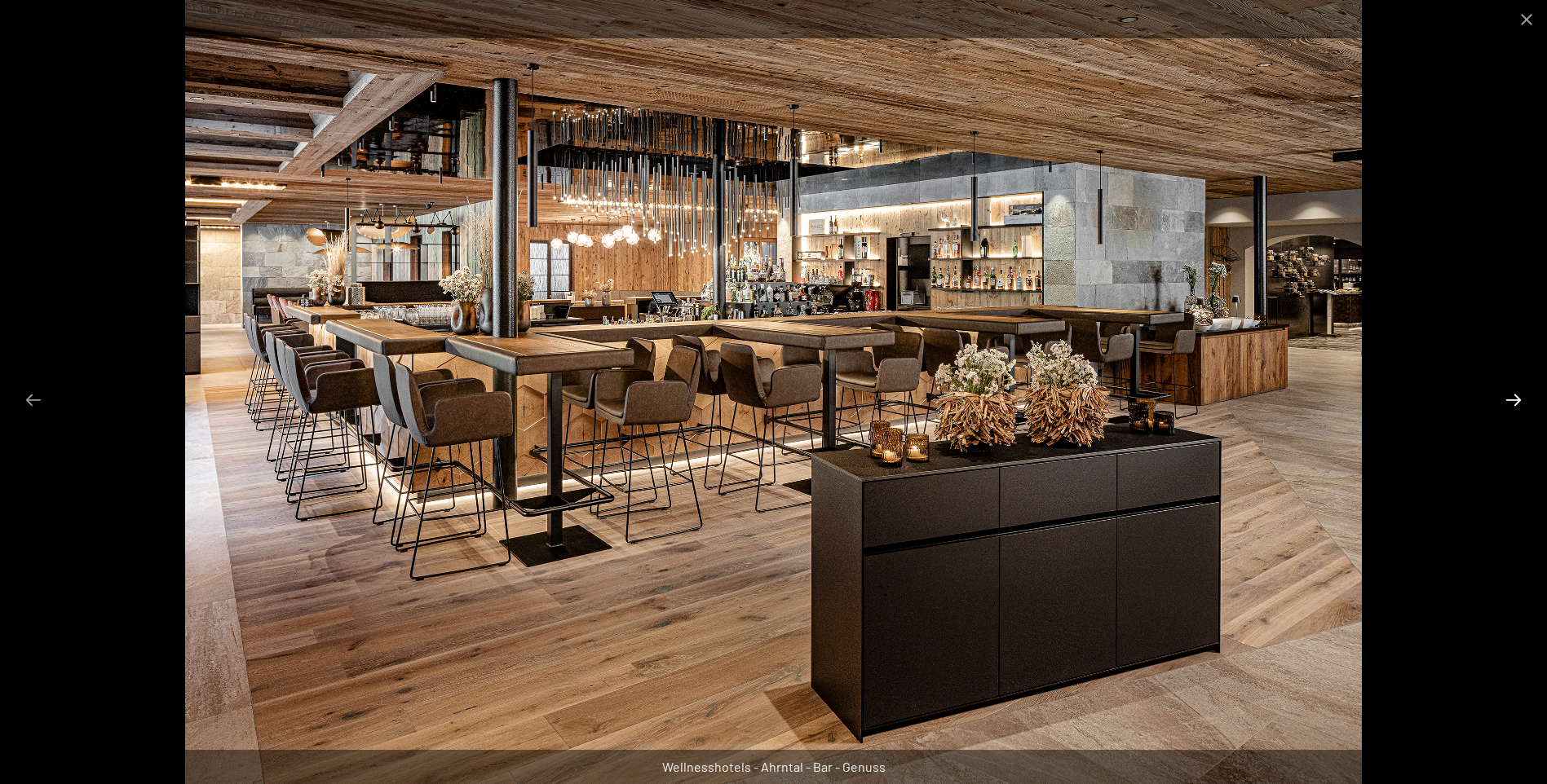
click at [1512, 402] on button "Next slide" at bounding box center [1514, 400] width 34 height 31
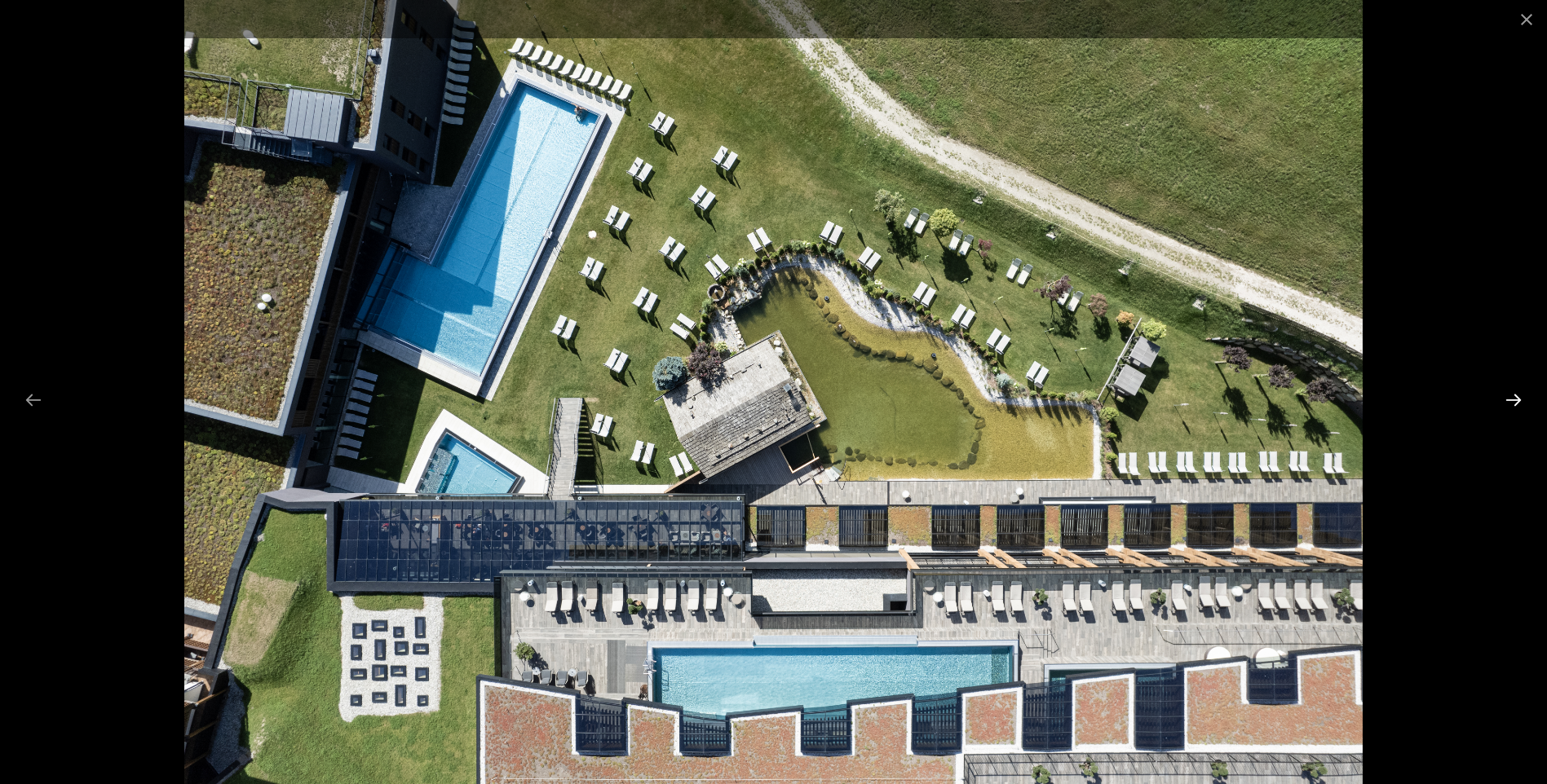
click at [1512, 399] on button "Next slide" at bounding box center [1514, 400] width 34 height 31
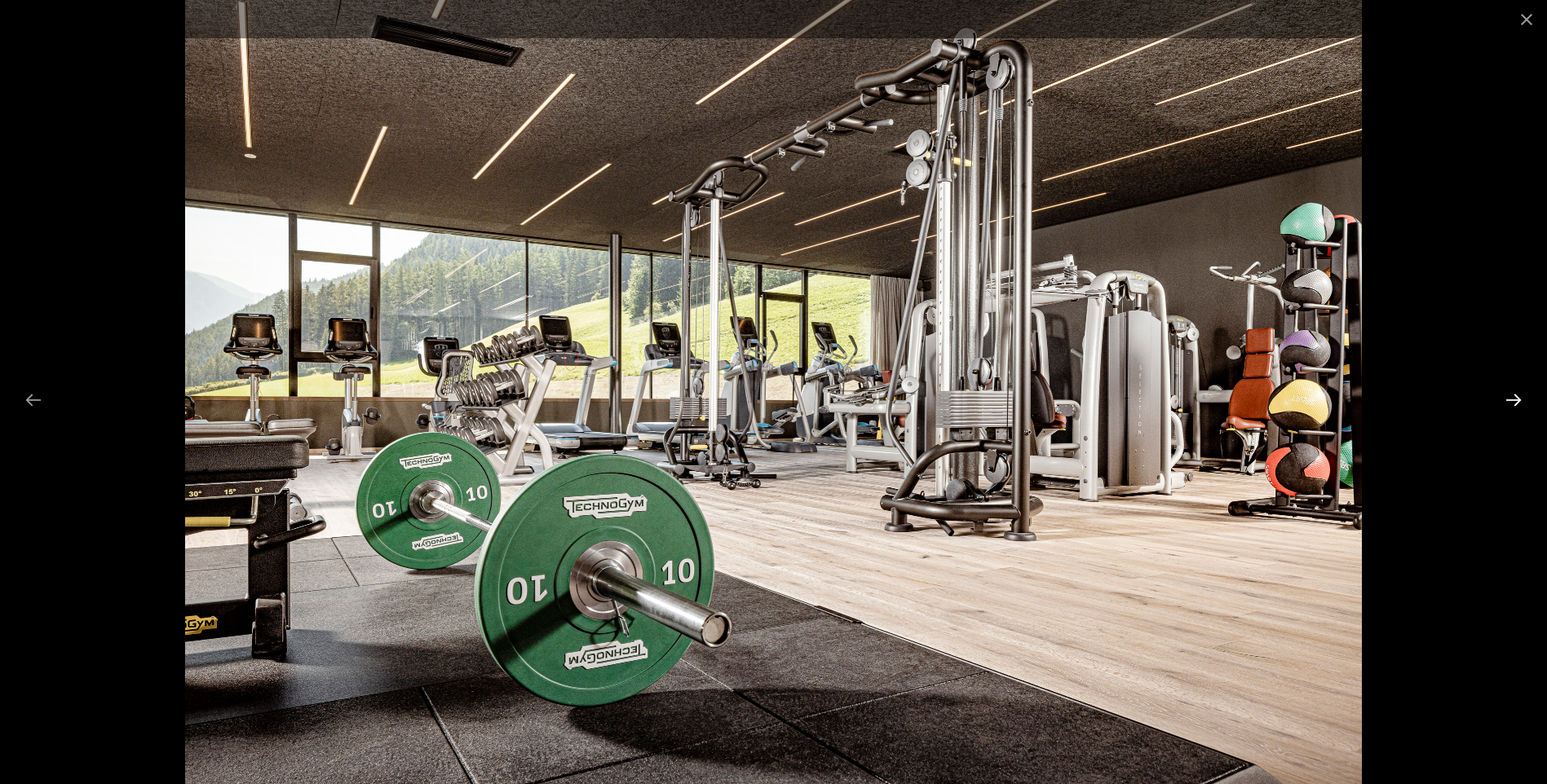
click at [1512, 399] on button "Next slide" at bounding box center [1514, 400] width 34 height 31
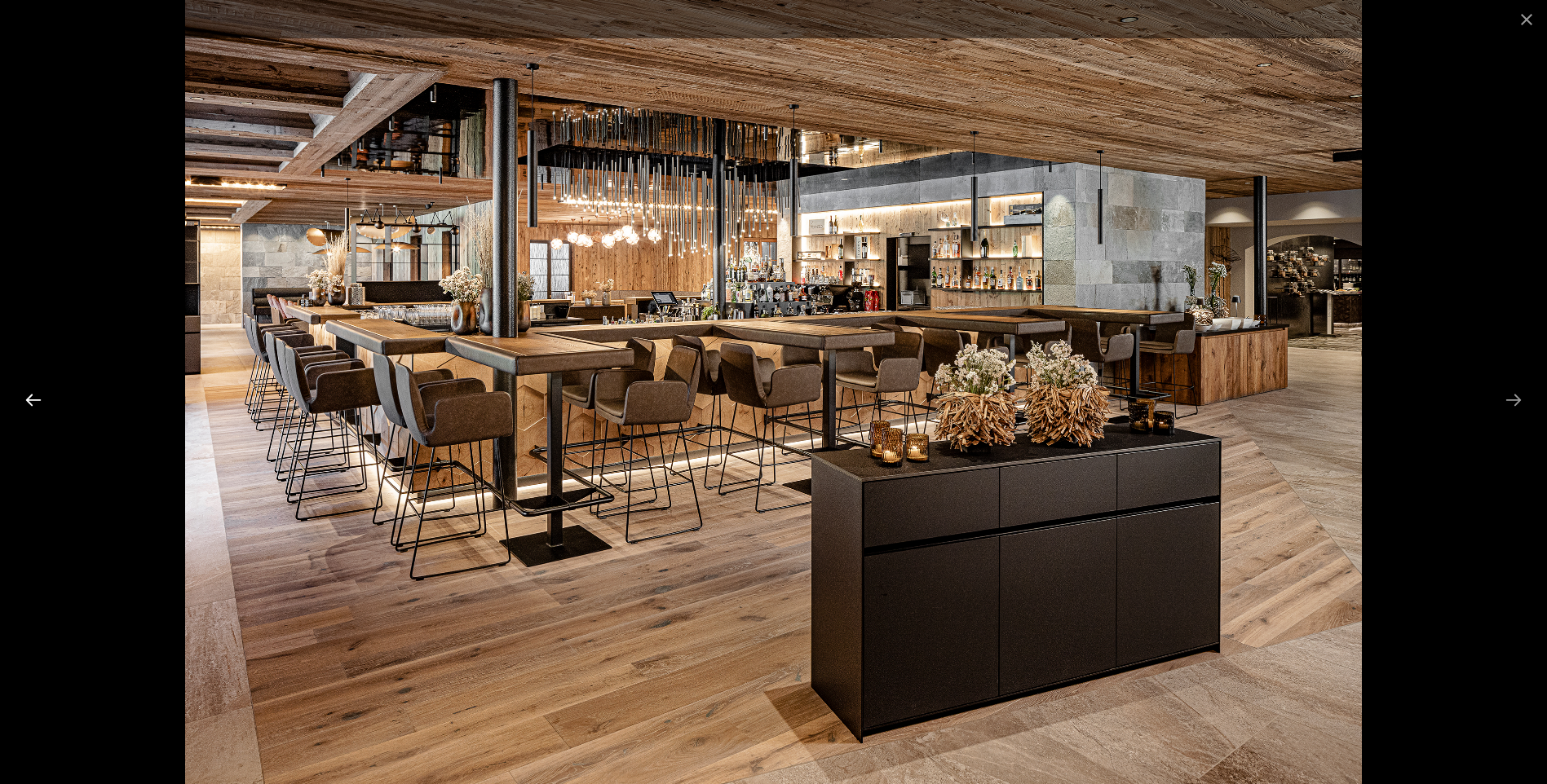
click at [38, 398] on button "Previous slide" at bounding box center [33, 400] width 34 height 31
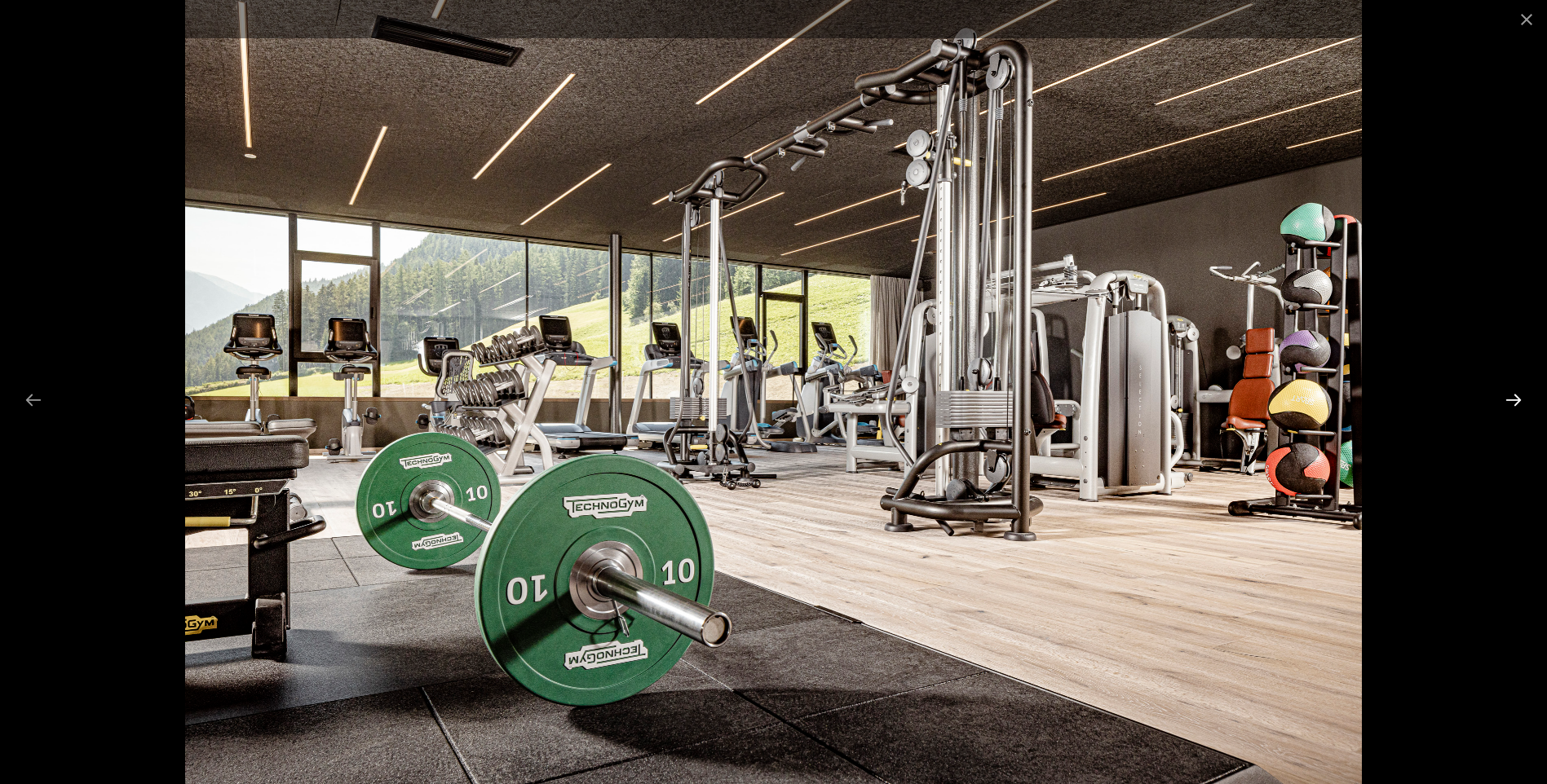
click at [1511, 397] on button "Next slide" at bounding box center [1514, 400] width 34 height 31
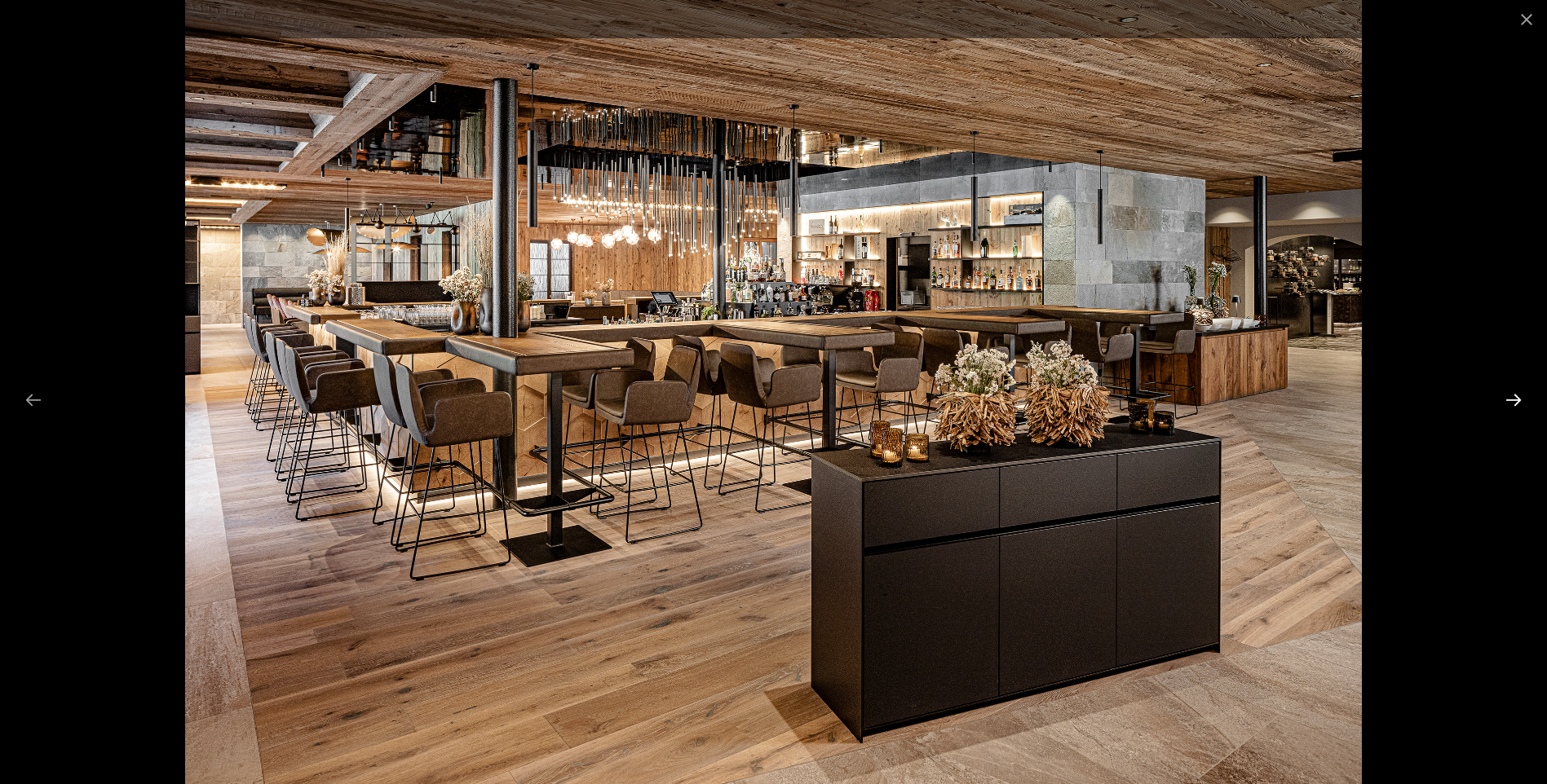
click at [1511, 397] on button "Next slide" at bounding box center [1514, 400] width 34 height 31
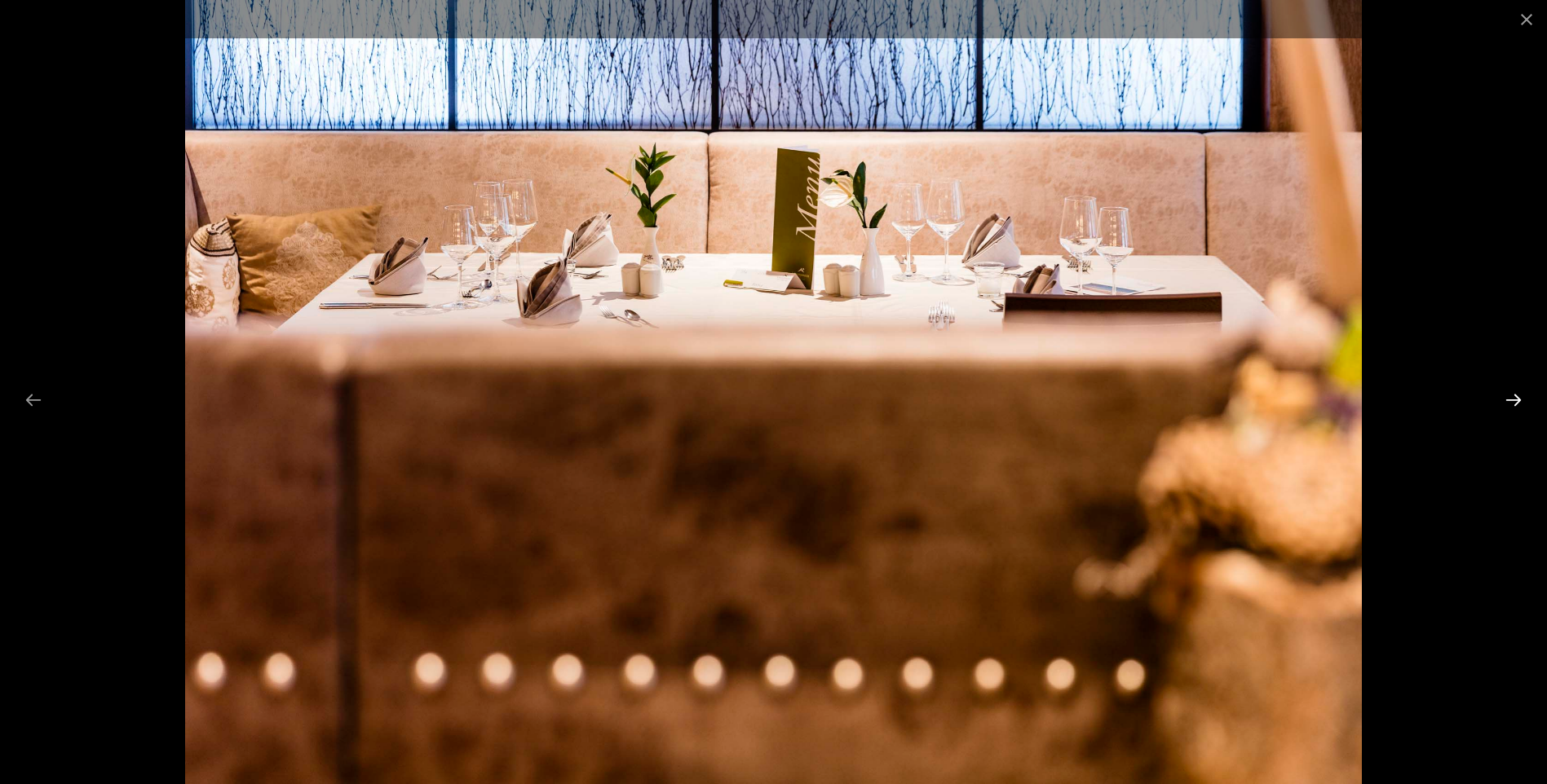
click at [1511, 397] on button "Next slide" at bounding box center [1514, 400] width 34 height 31
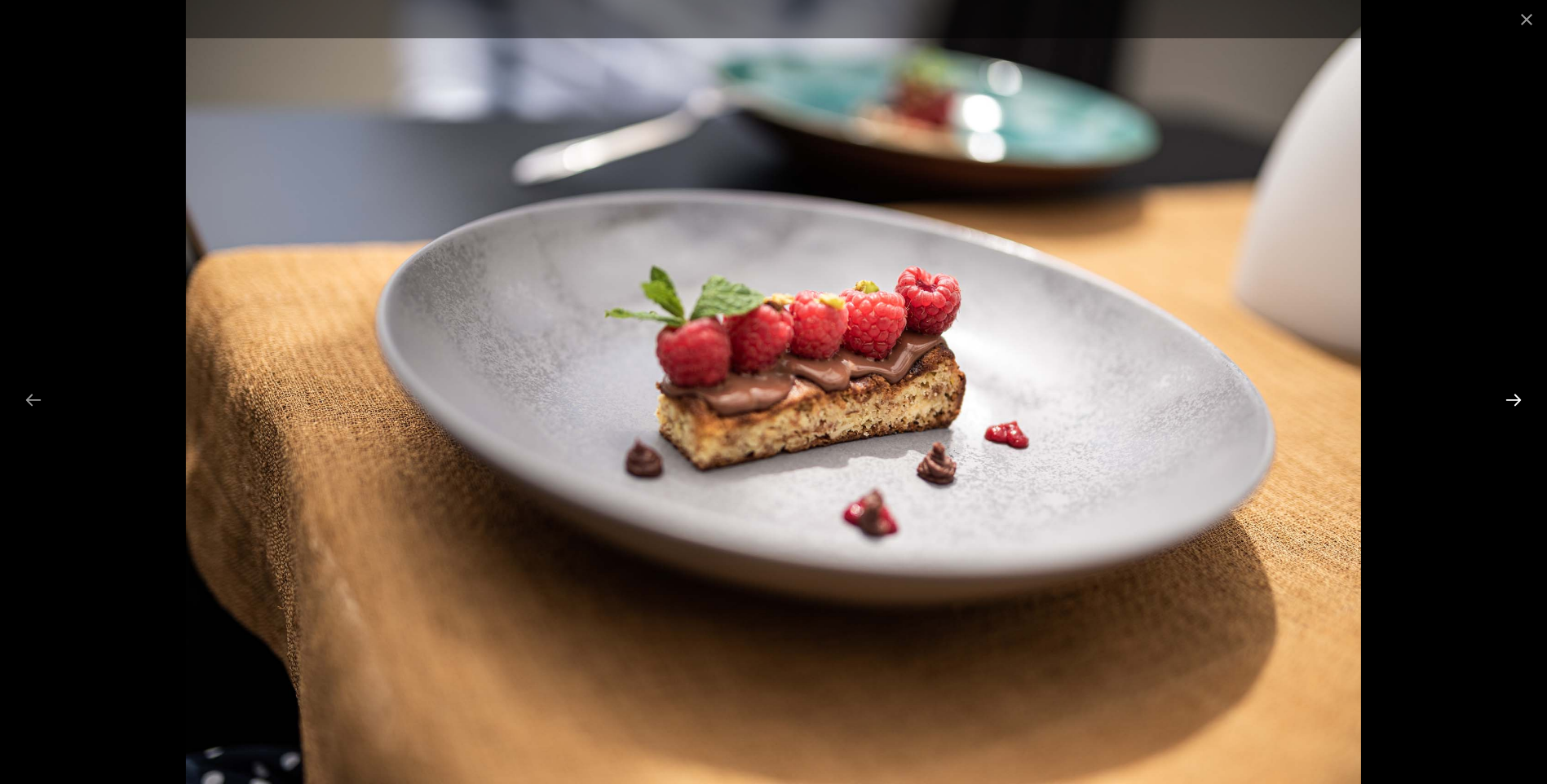
click at [1511, 397] on button "Next slide" at bounding box center [1514, 400] width 34 height 31
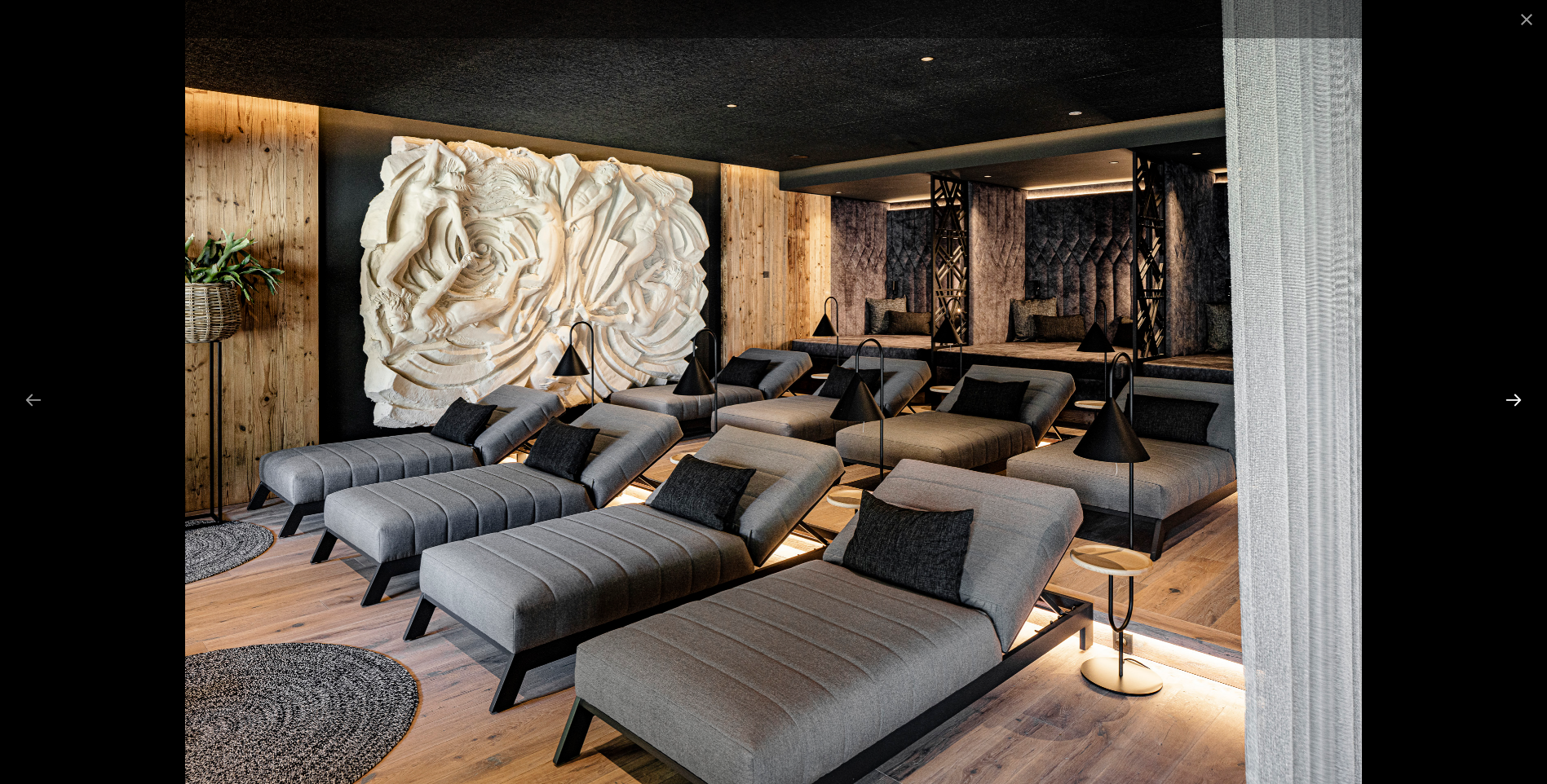
click at [1512, 400] on button "Next slide" at bounding box center [1514, 400] width 34 height 31
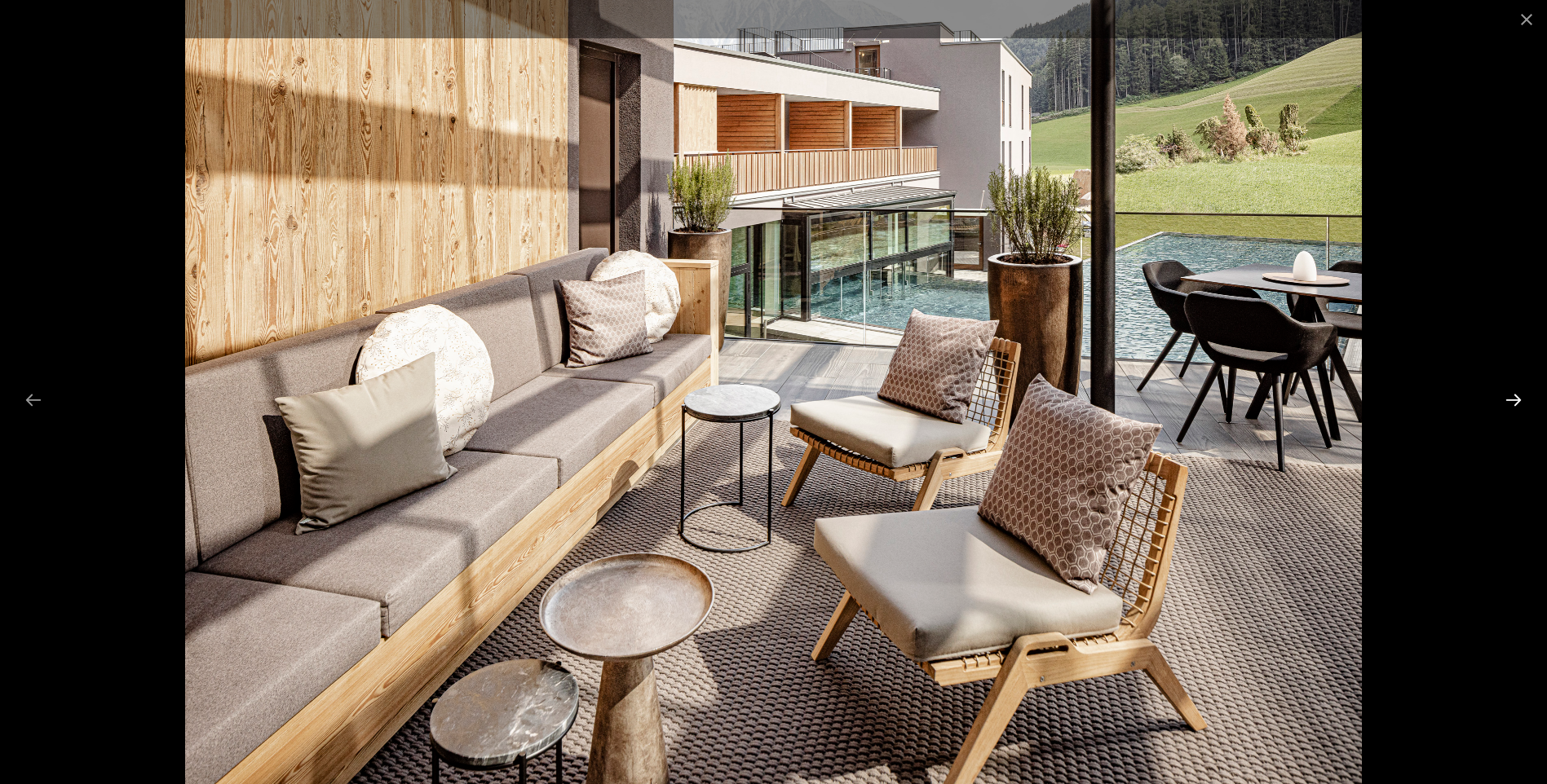
click at [1512, 400] on button "Next slide" at bounding box center [1514, 400] width 34 height 31
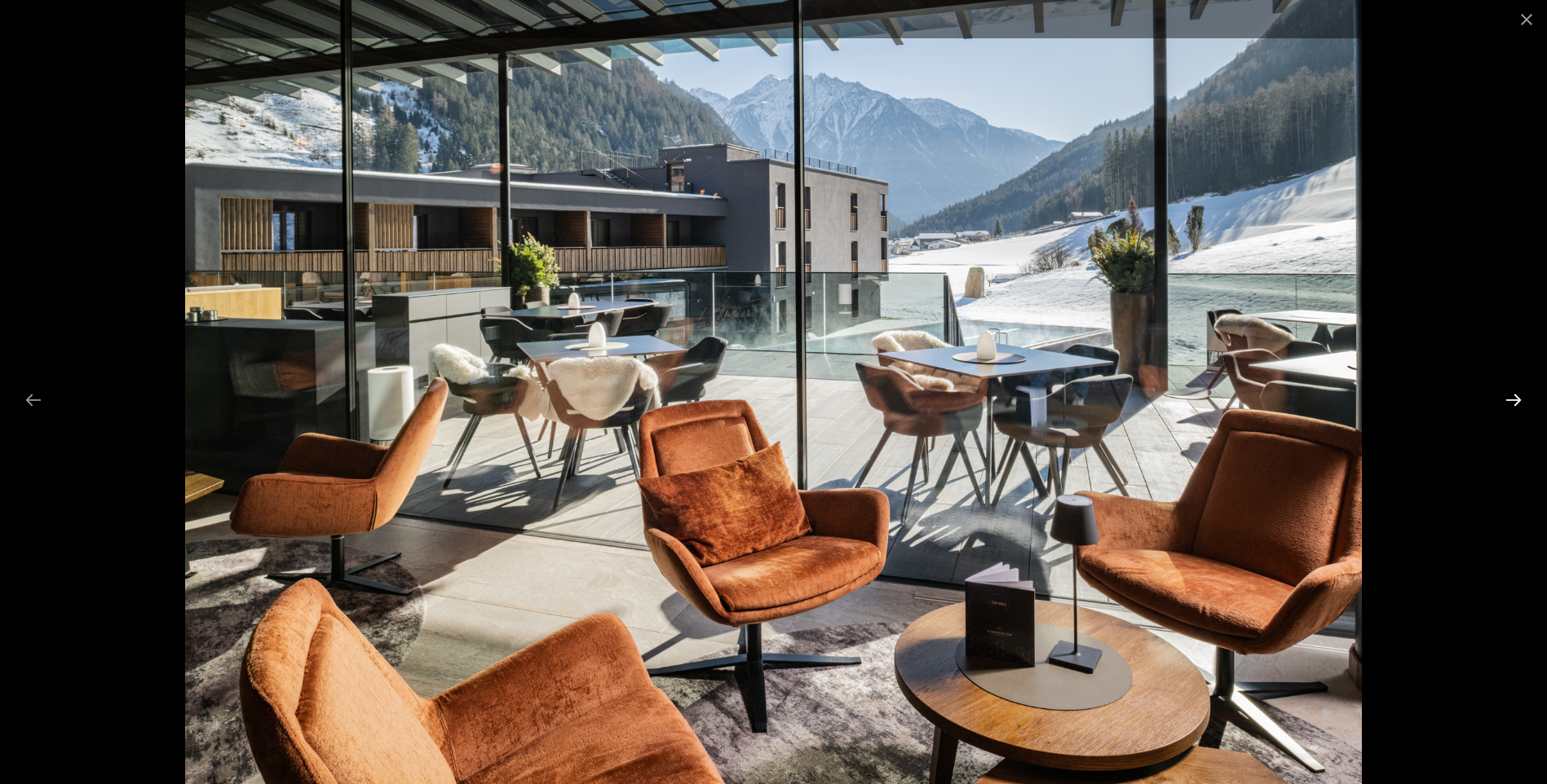
click at [1512, 400] on button "Next slide" at bounding box center [1514, 400] width 34 height 31
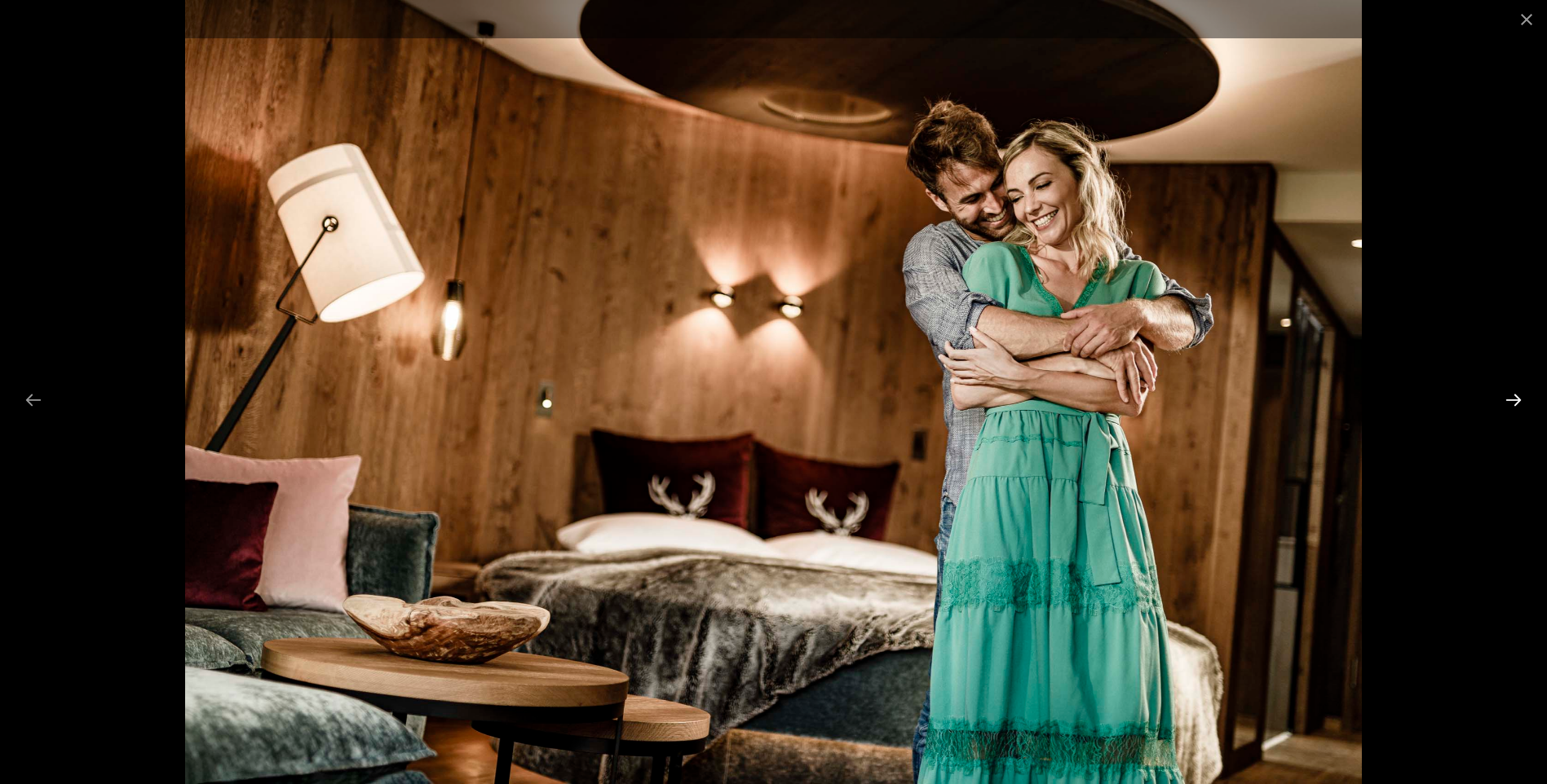
click at [1512, 400] on button "Next slide" at bounding box center [1514, 400] width 34 height 31
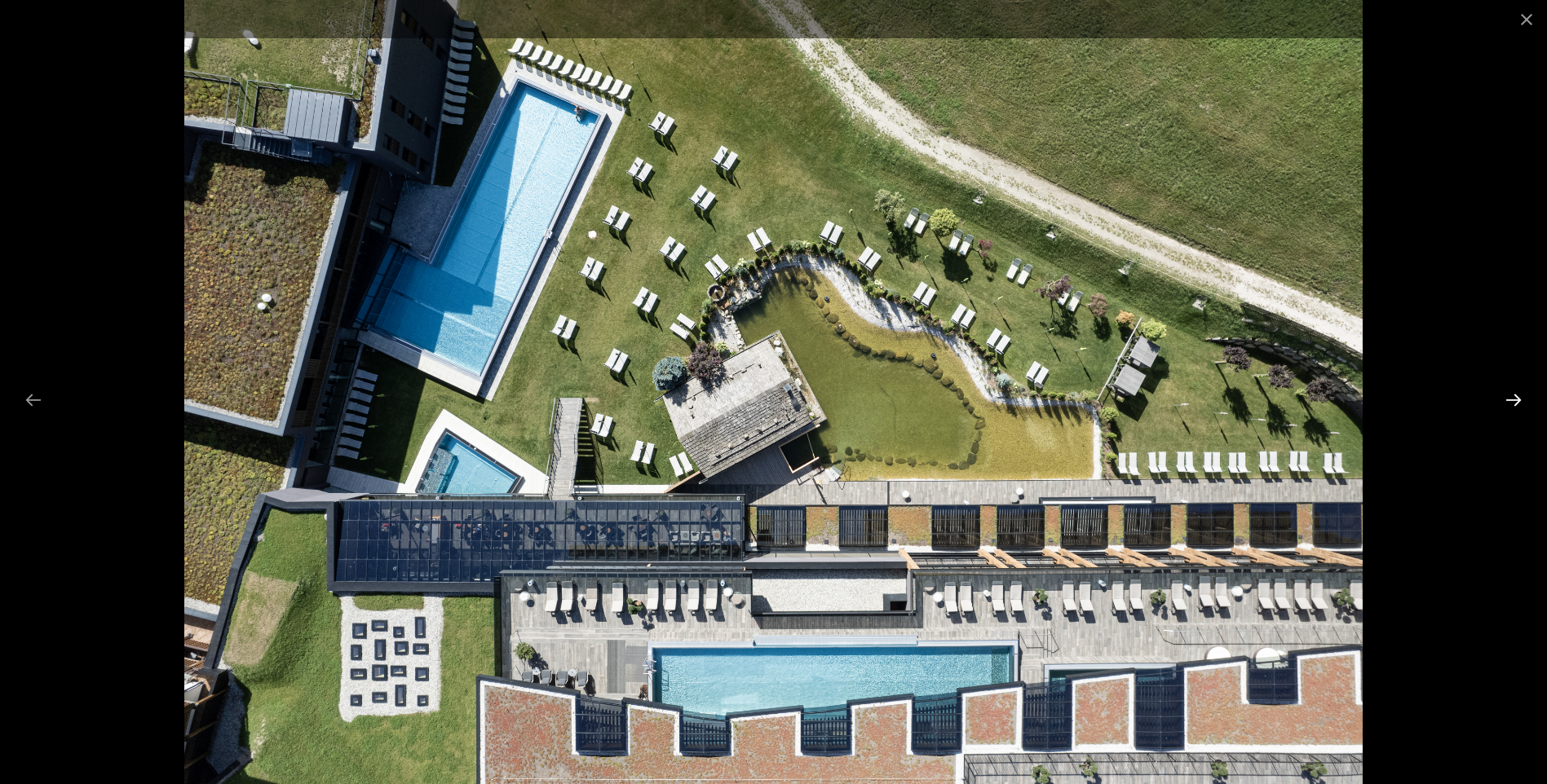
click at [1512, 400] on button "Next slide" at bounding box center [1514, 400] width 34 height 31
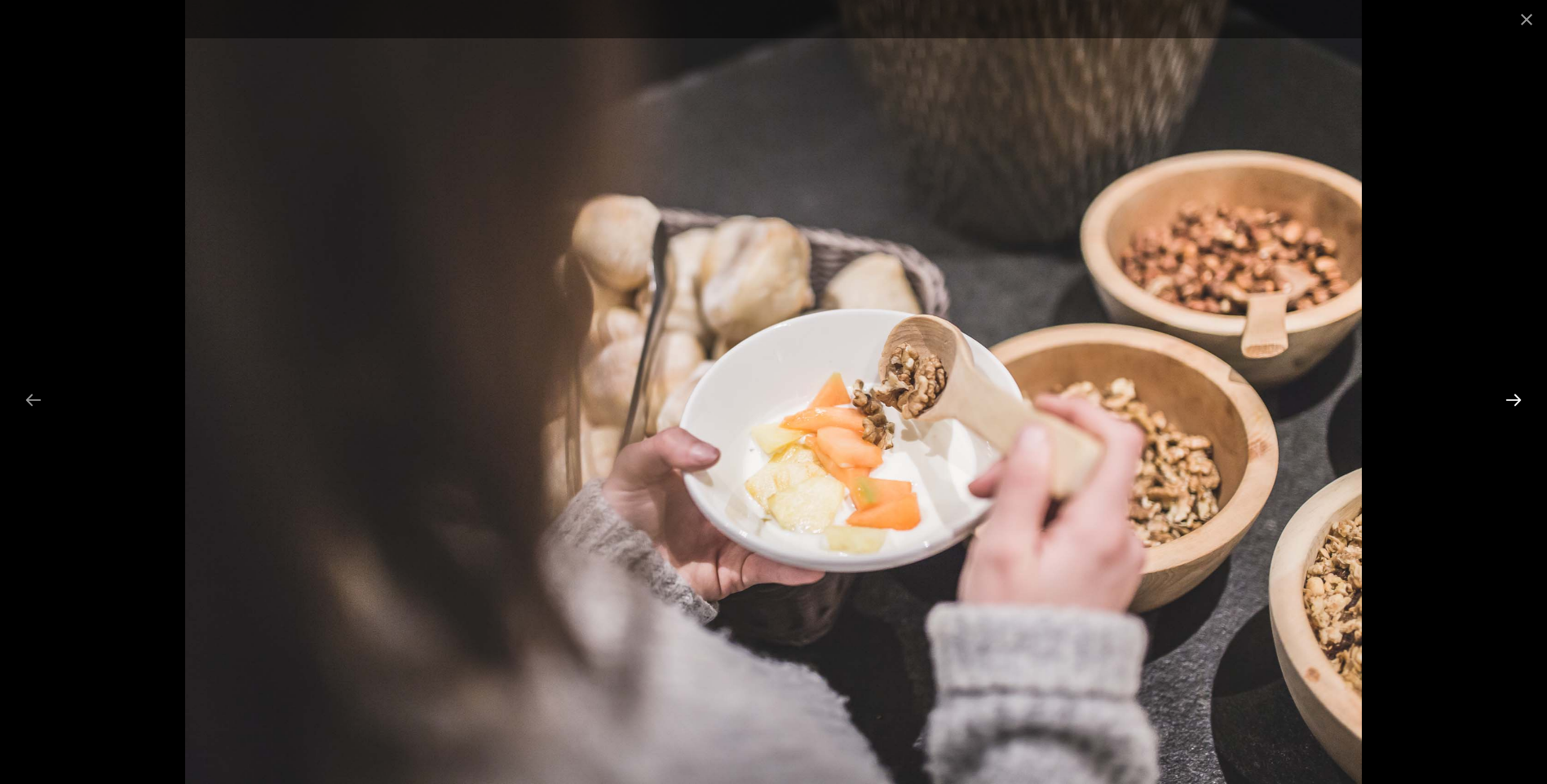
click at [1512, 400] on button "Next slide" at bounding box center [1514, 400] width 34 height 31
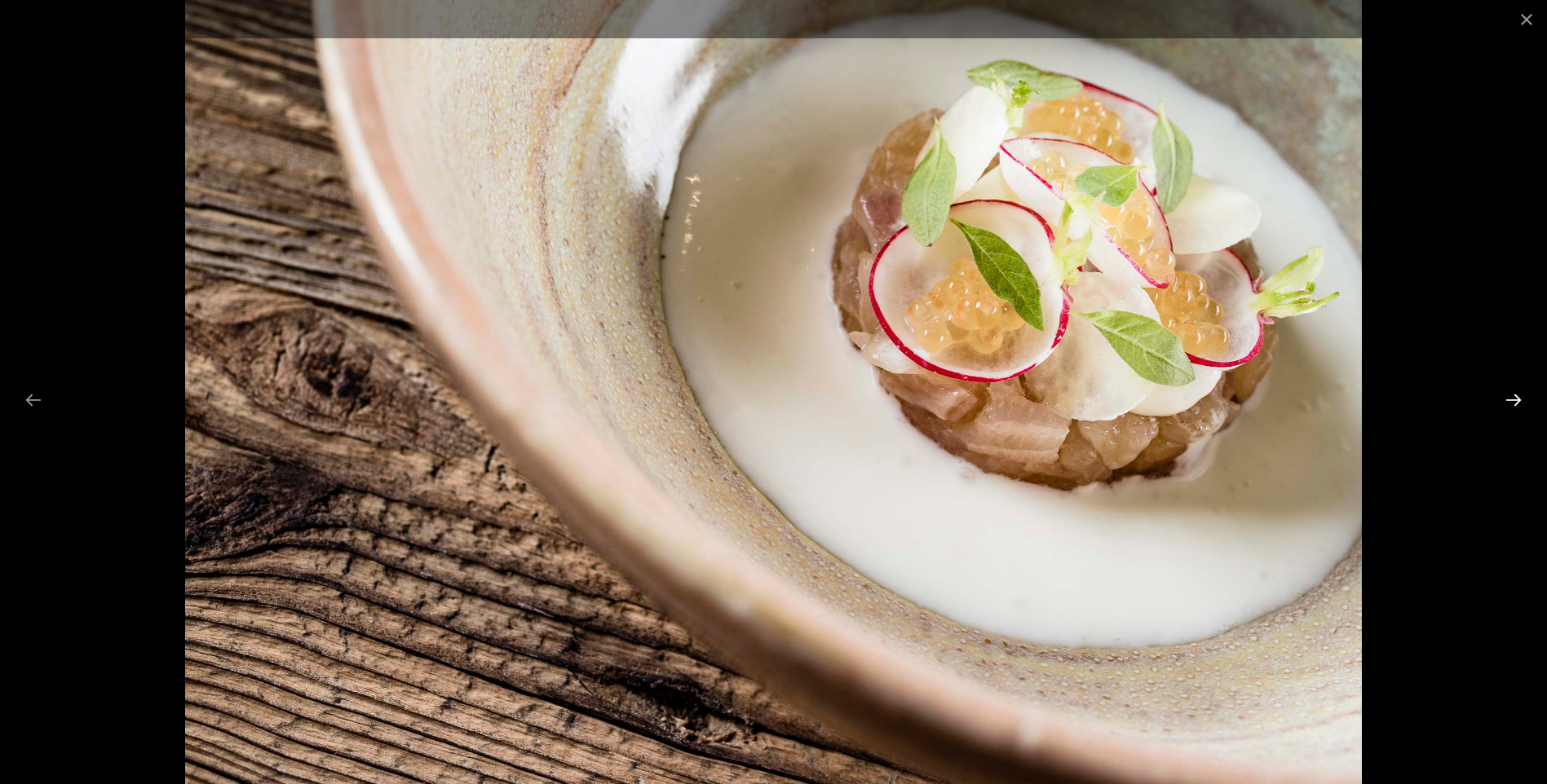
click at [1512, 400] on button "Next slide" at bounding box center [1514, 400] width 34 height 31
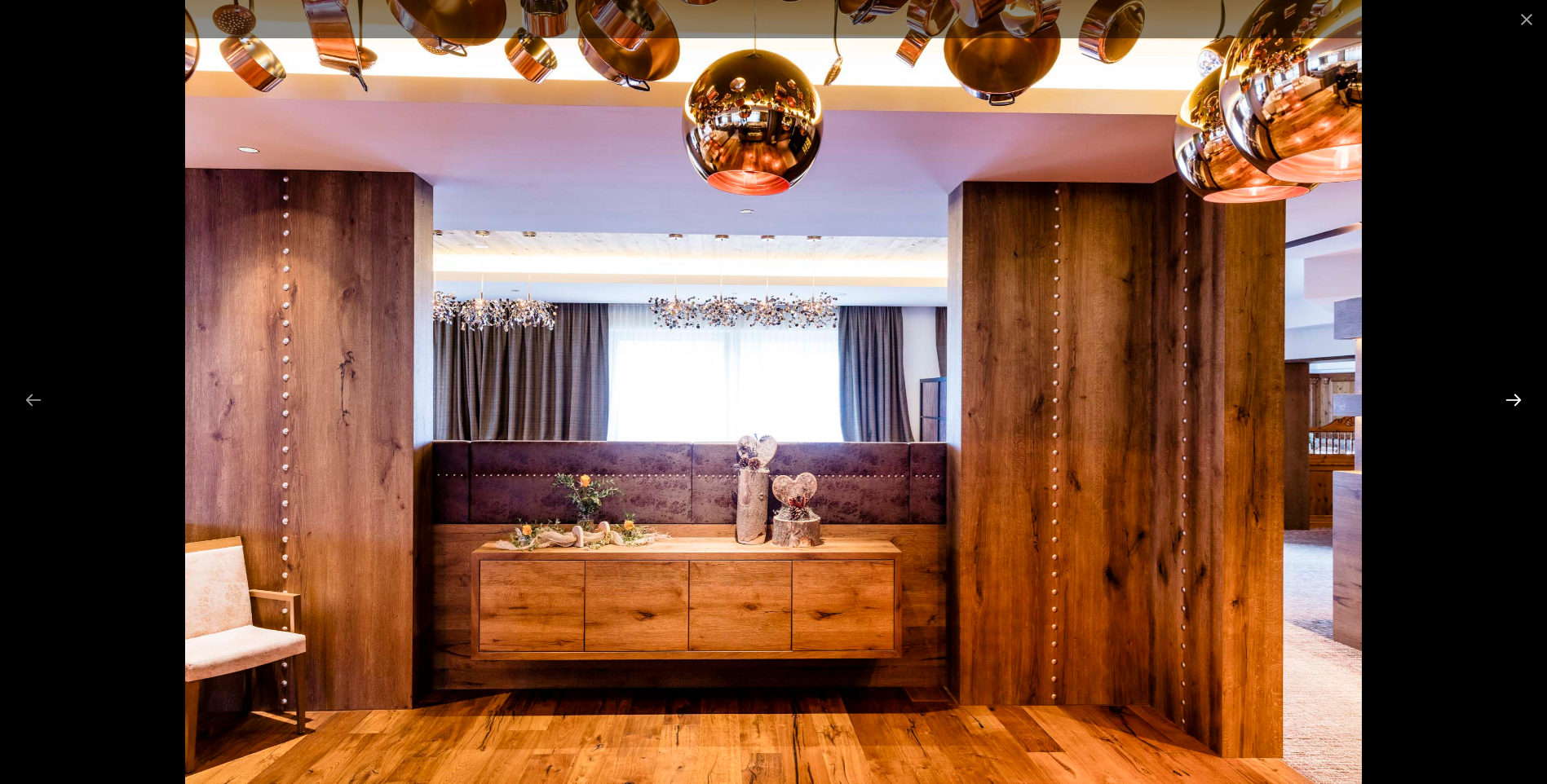
click at [1512, 400] on button "Next slide" at bounding box center [1514, 400] width 34 height 31
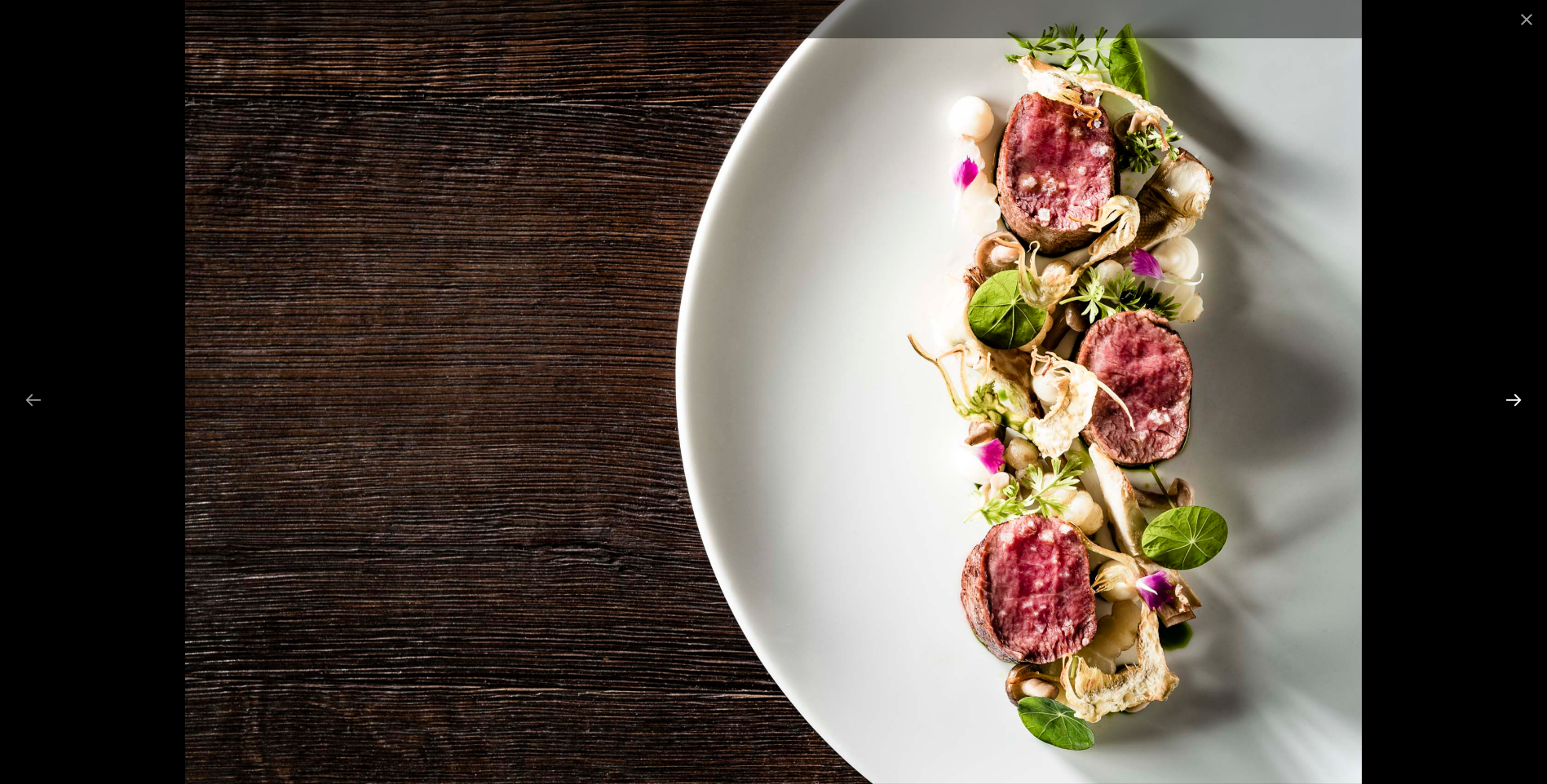
click at [1512, 400] on button "Next slide" at bounding box center [1514, 400] width 34 height 31
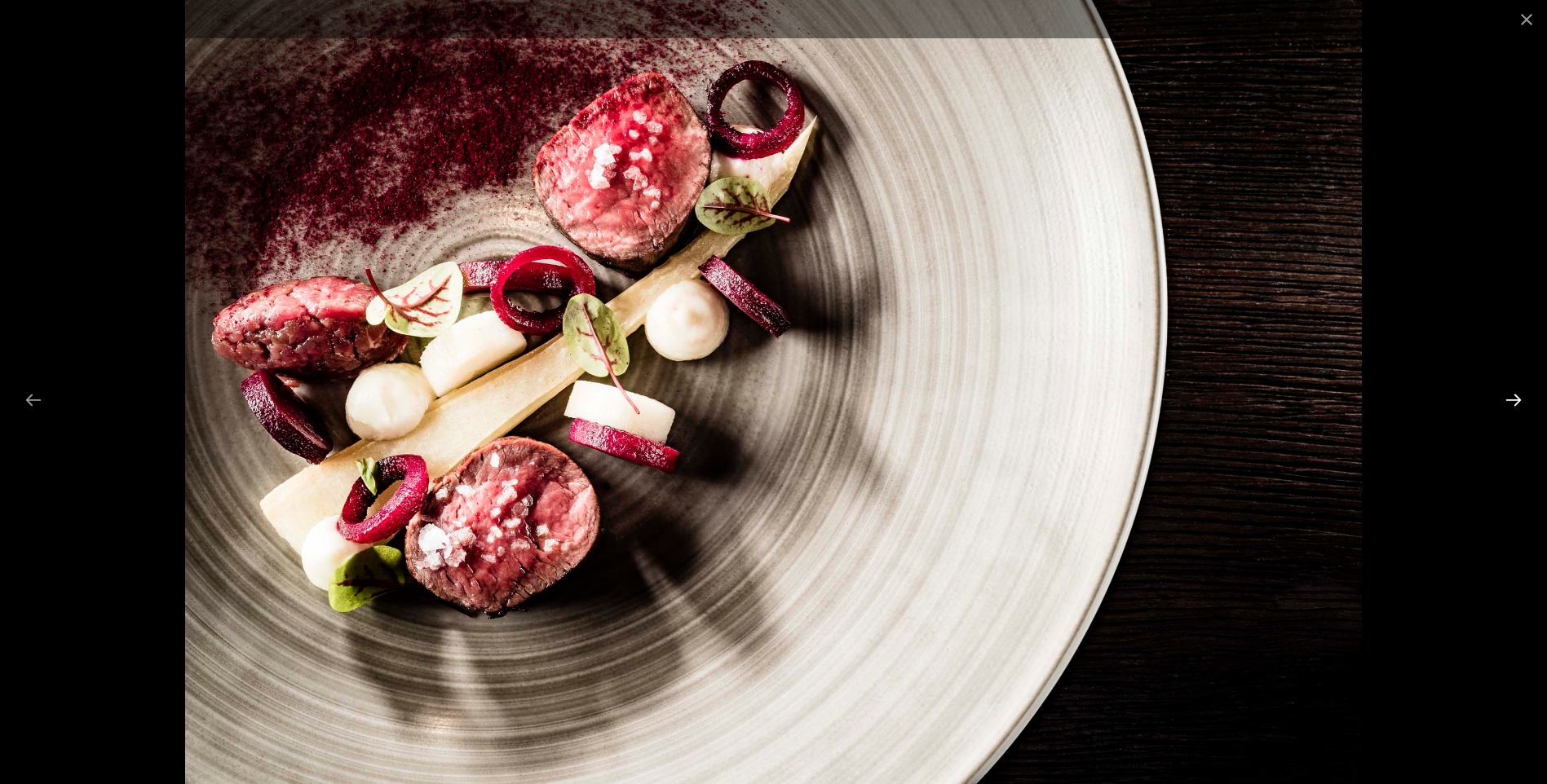
click at [1512, 400] on button "Next slide" at bounding box center [1514, 400] width 34 height 31
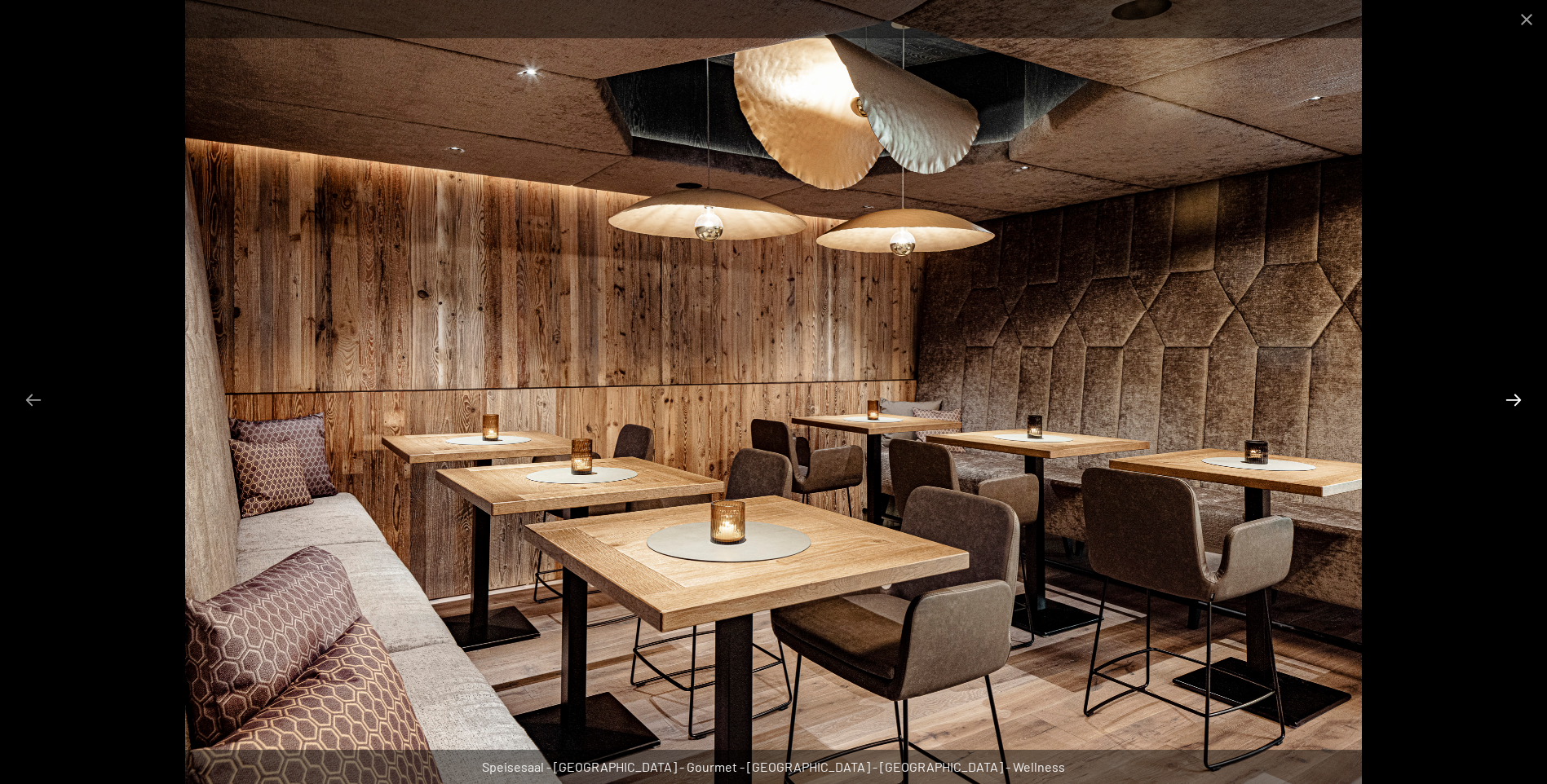
click at [1512, 400] on button "Next slide" at bounding box center [1514, 400] width 34 height 31
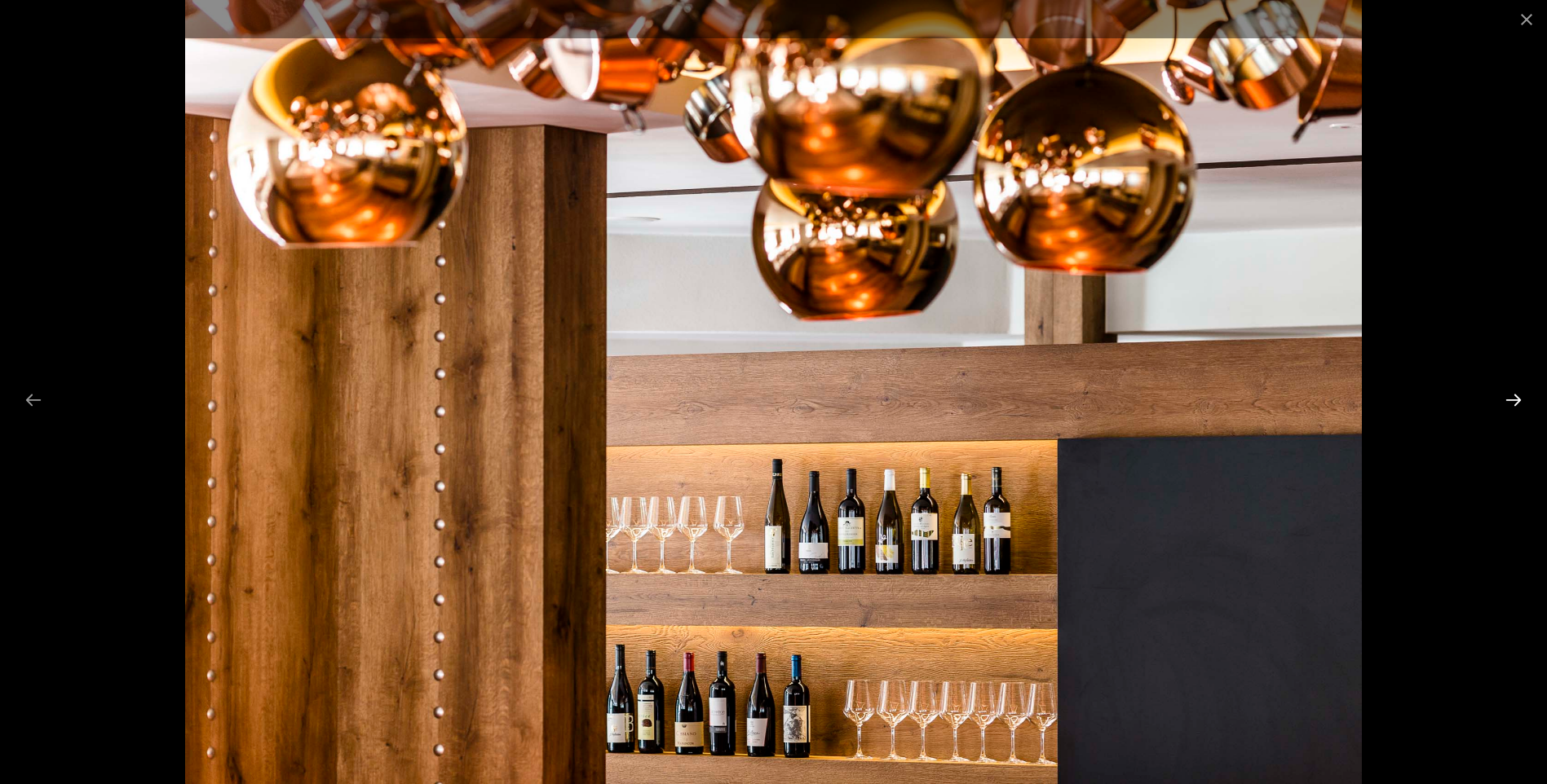
click at [1512, 400] on button "Next slide" at bounding box center [1514, 400] width 34 height 31
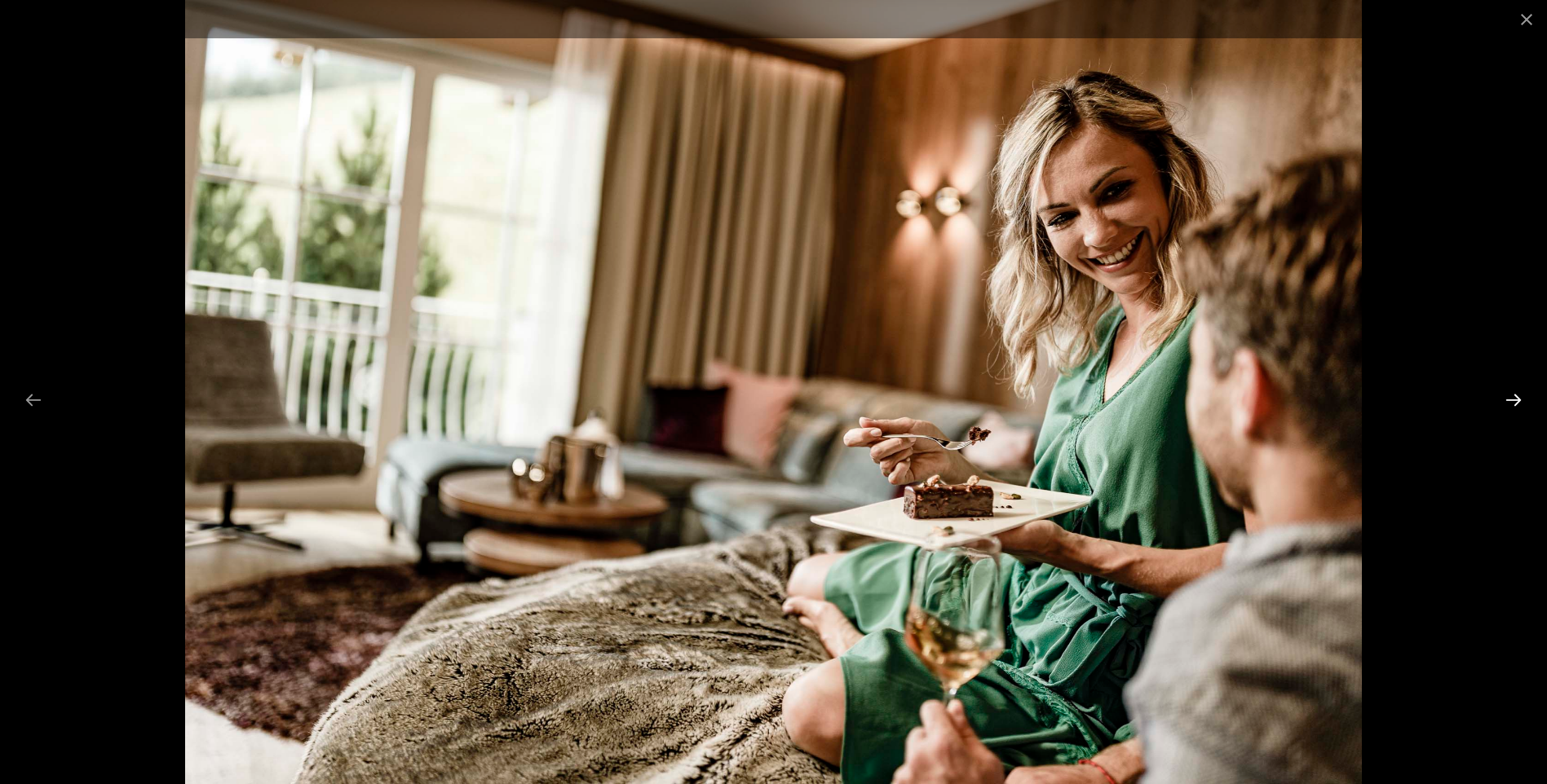
click at [1512, 400] on button "Next slide" at bounding box center [1514, 400] width 34 height 31
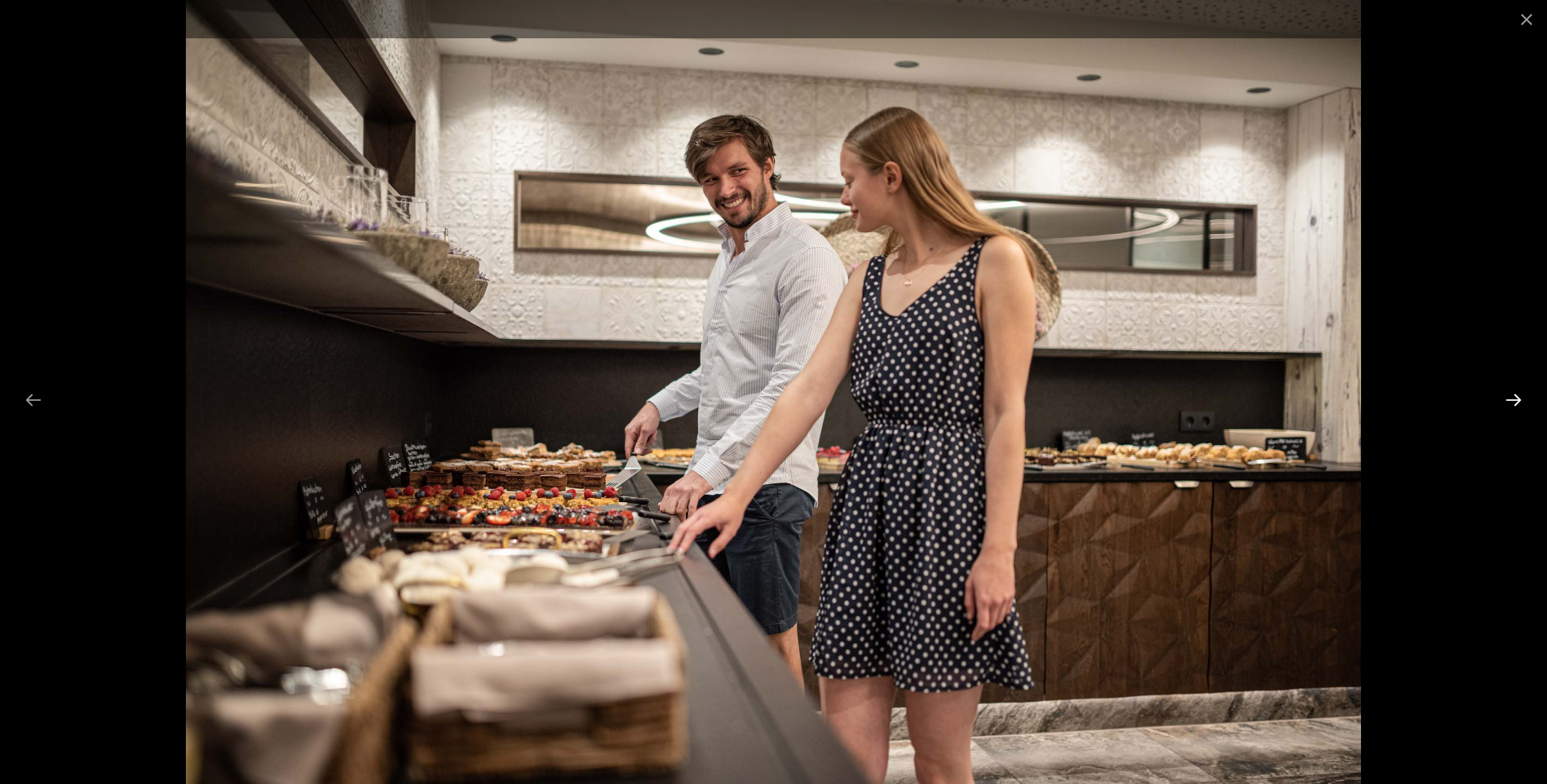
click at [1512, 400] on button "Next slide" at bounding box center [1514, 400] width 34 height 31
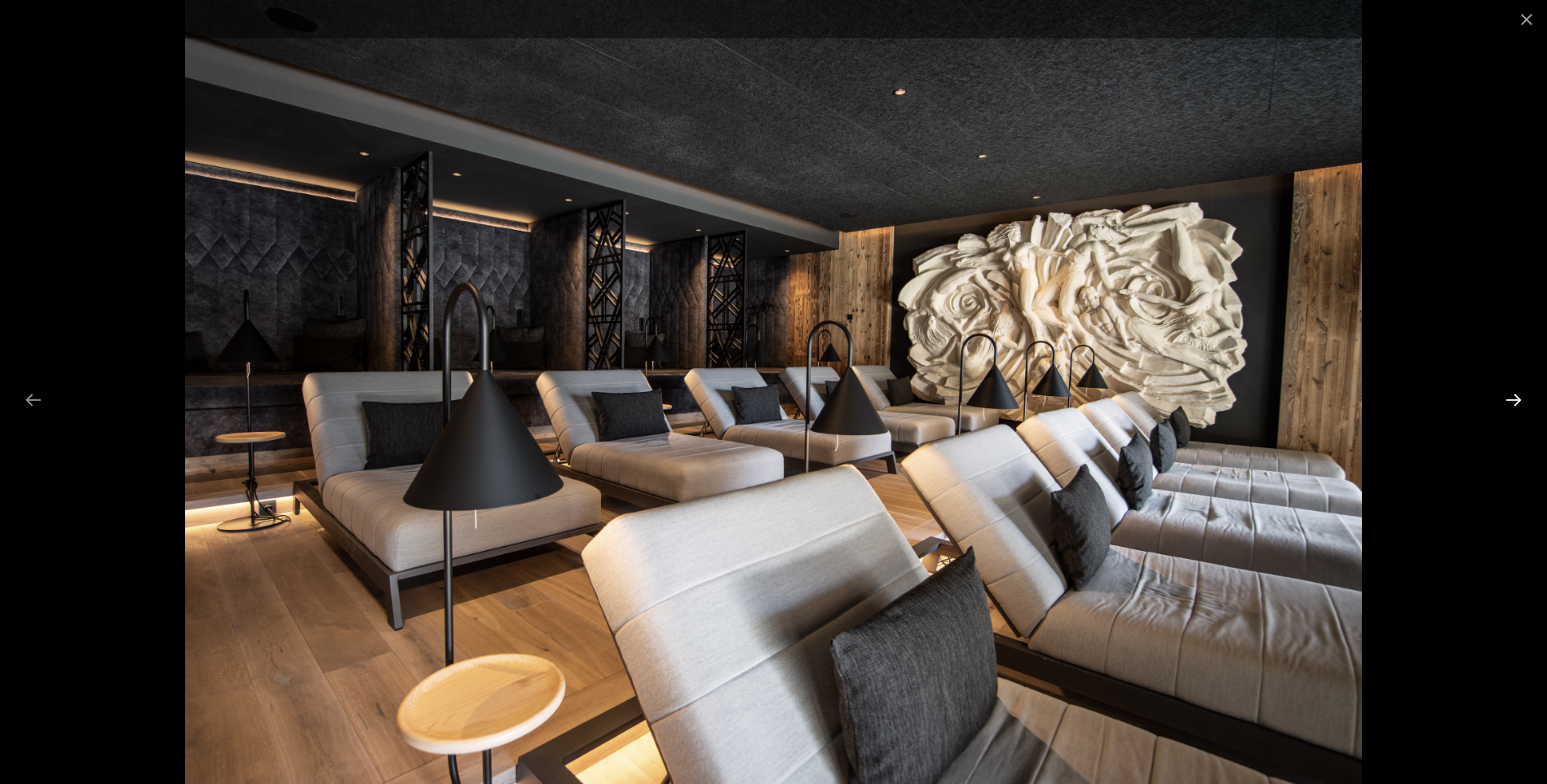
click at [1512, 400] on button "Next slide" at bounding box center [1514, 400] width 34 height 31
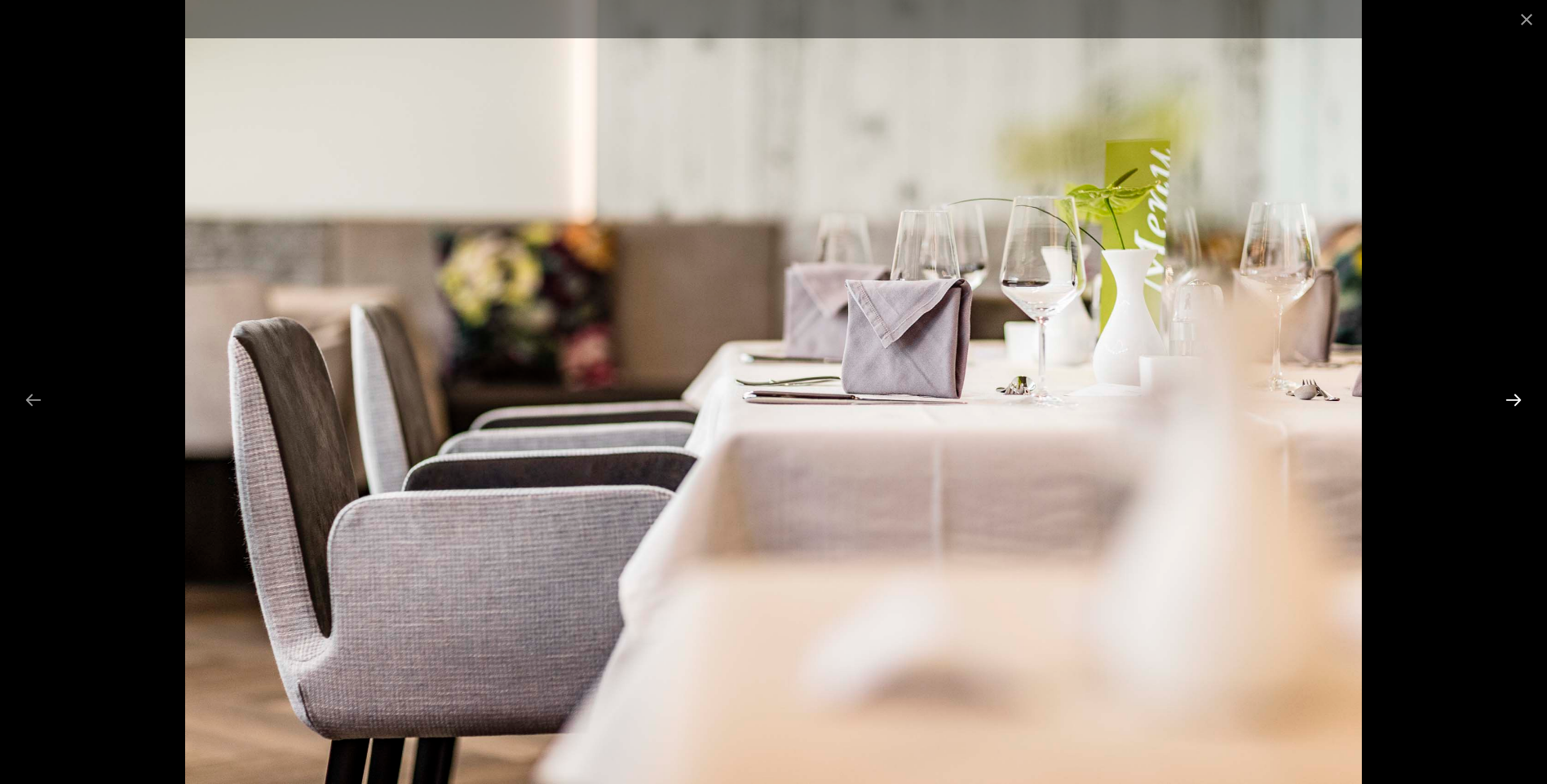
click at [1512, 400] on button "Next slide" at bounding box center [1514, 400] width 34 height 31
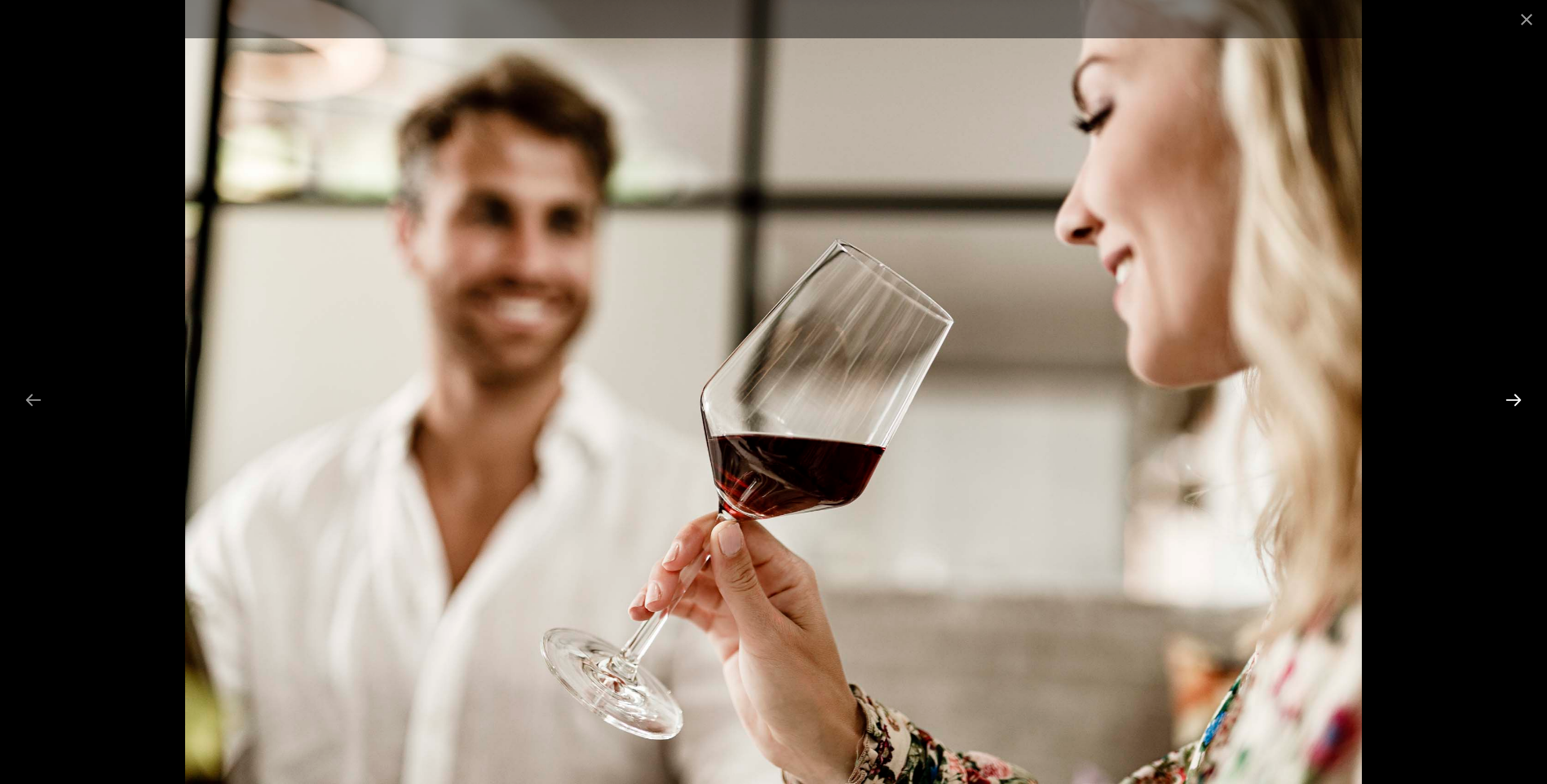
click at [1512, 400] on button "Next slide" at bounding box center [1514, 400] width 34 height 31
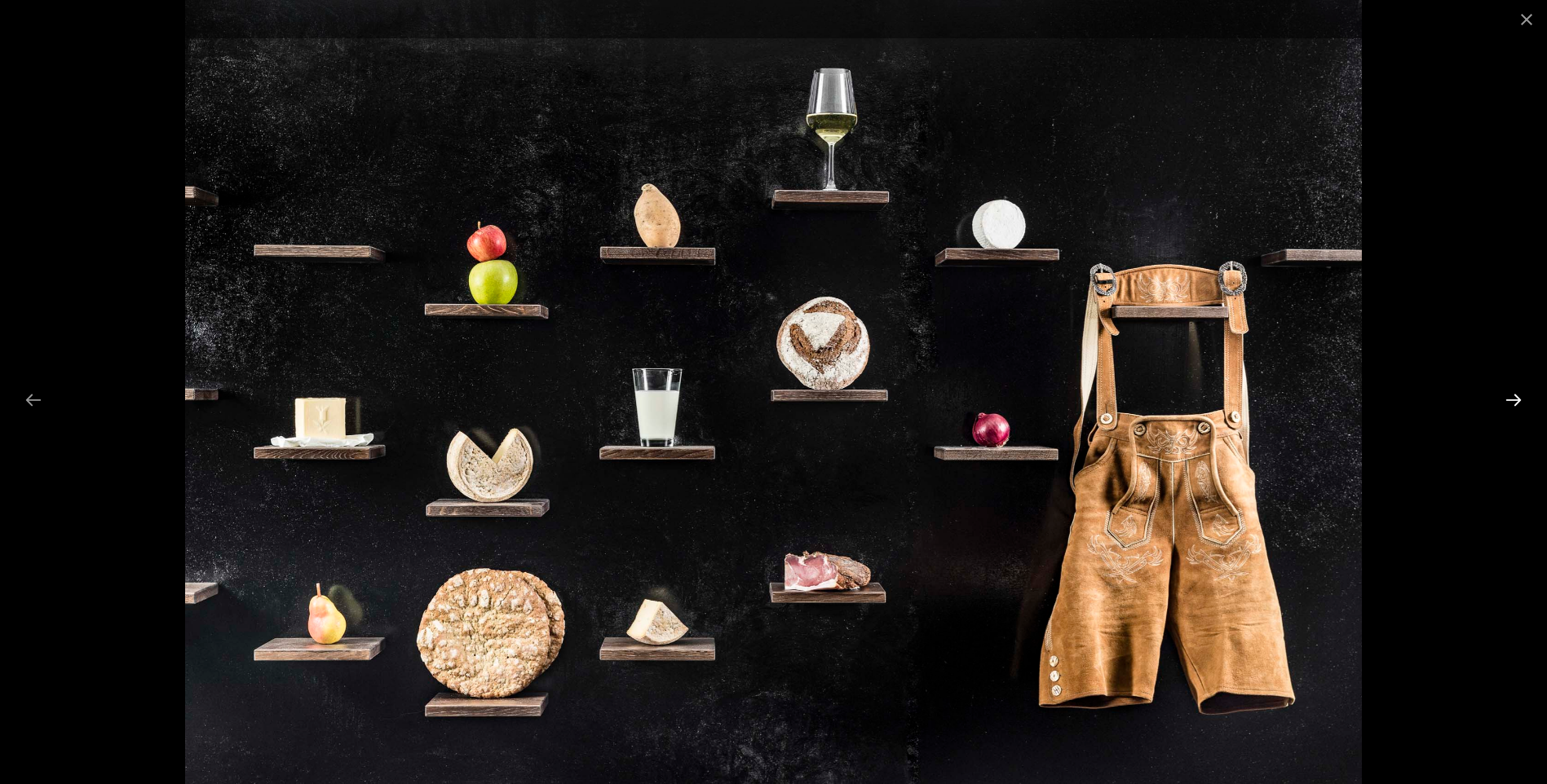
click at [1512, 400] on button "Next slide" at bounding box center [1514, 400] width 34 height 31
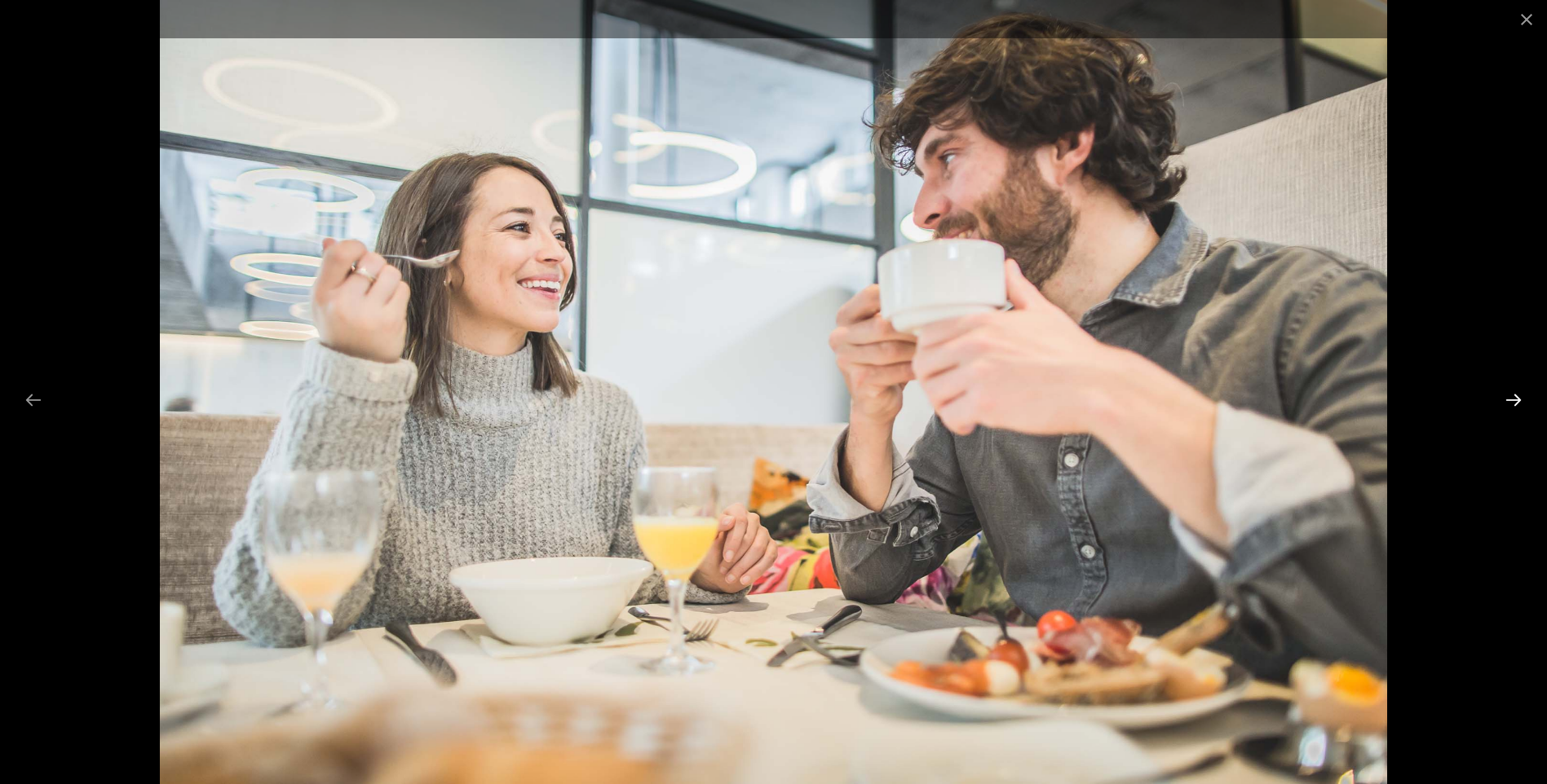
click at [1512, 400] on button "Next slide" at bounding box center [1514, 400] width 34 height 31
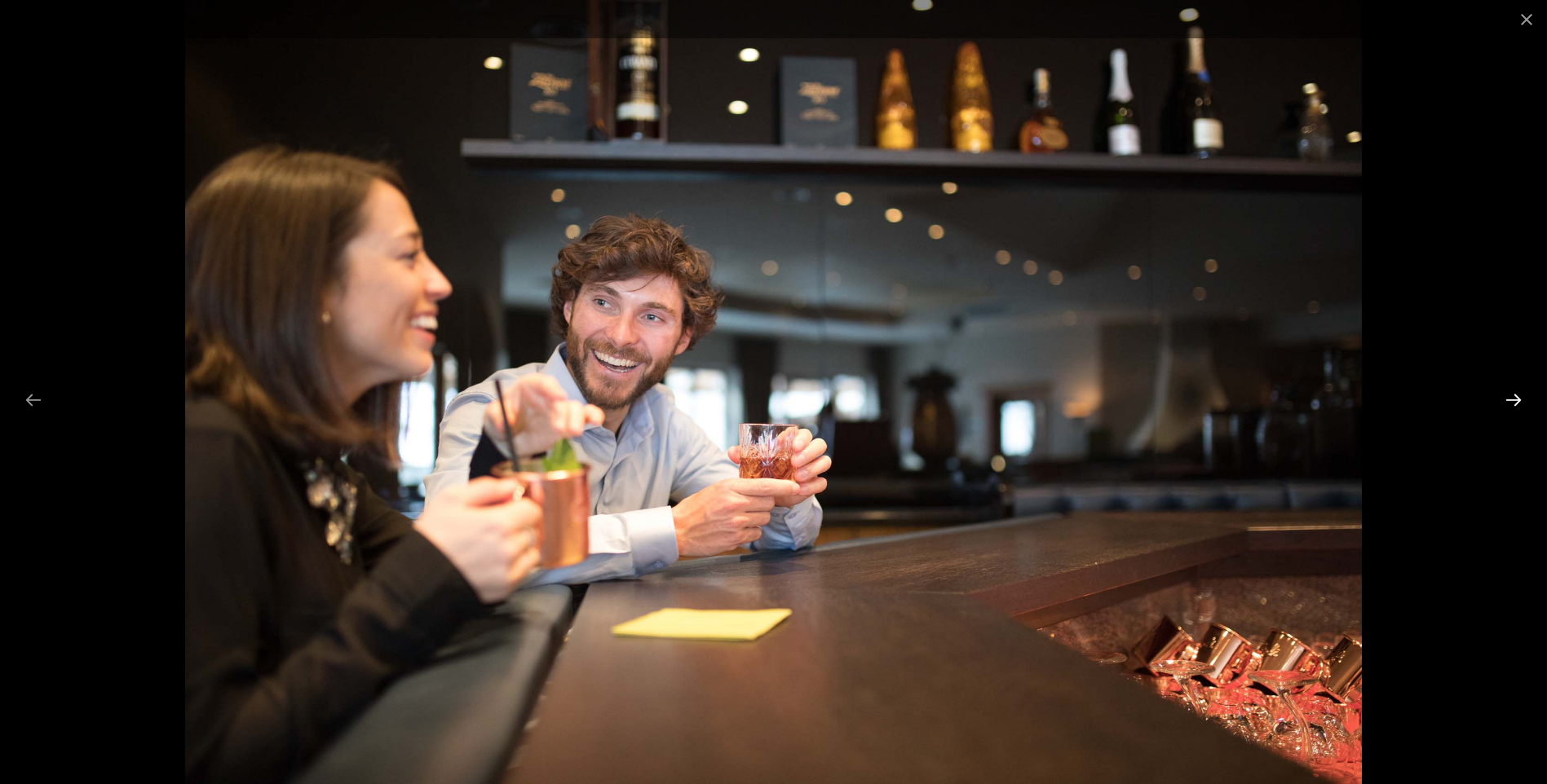
click at [1512, 400] on button "Next slide" at bounding box center [1514, 400] width 34 height 31
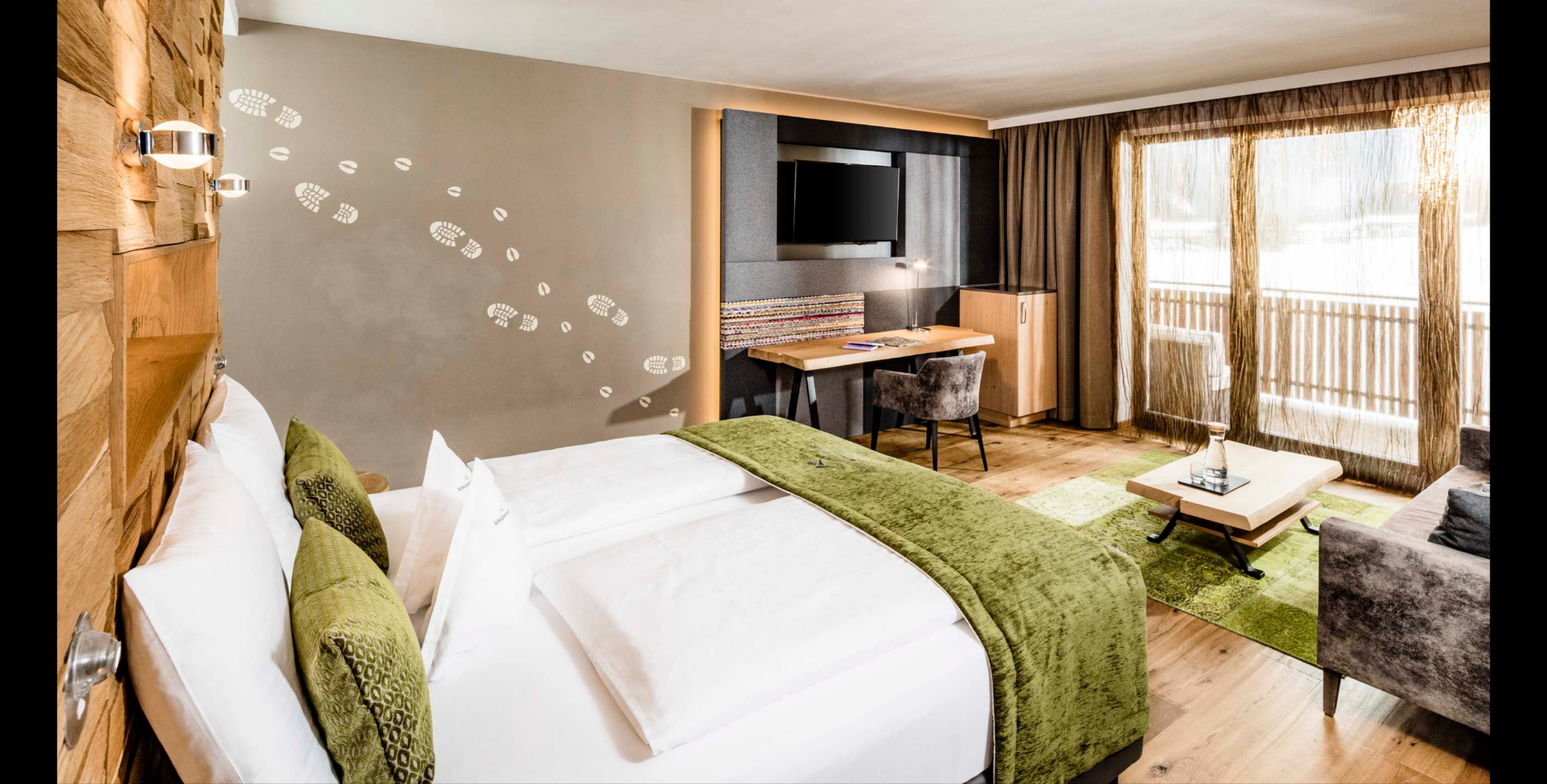
click at [1512, 400] on button "Next slide" at bounding box center [1522, 400] width 34 height 31
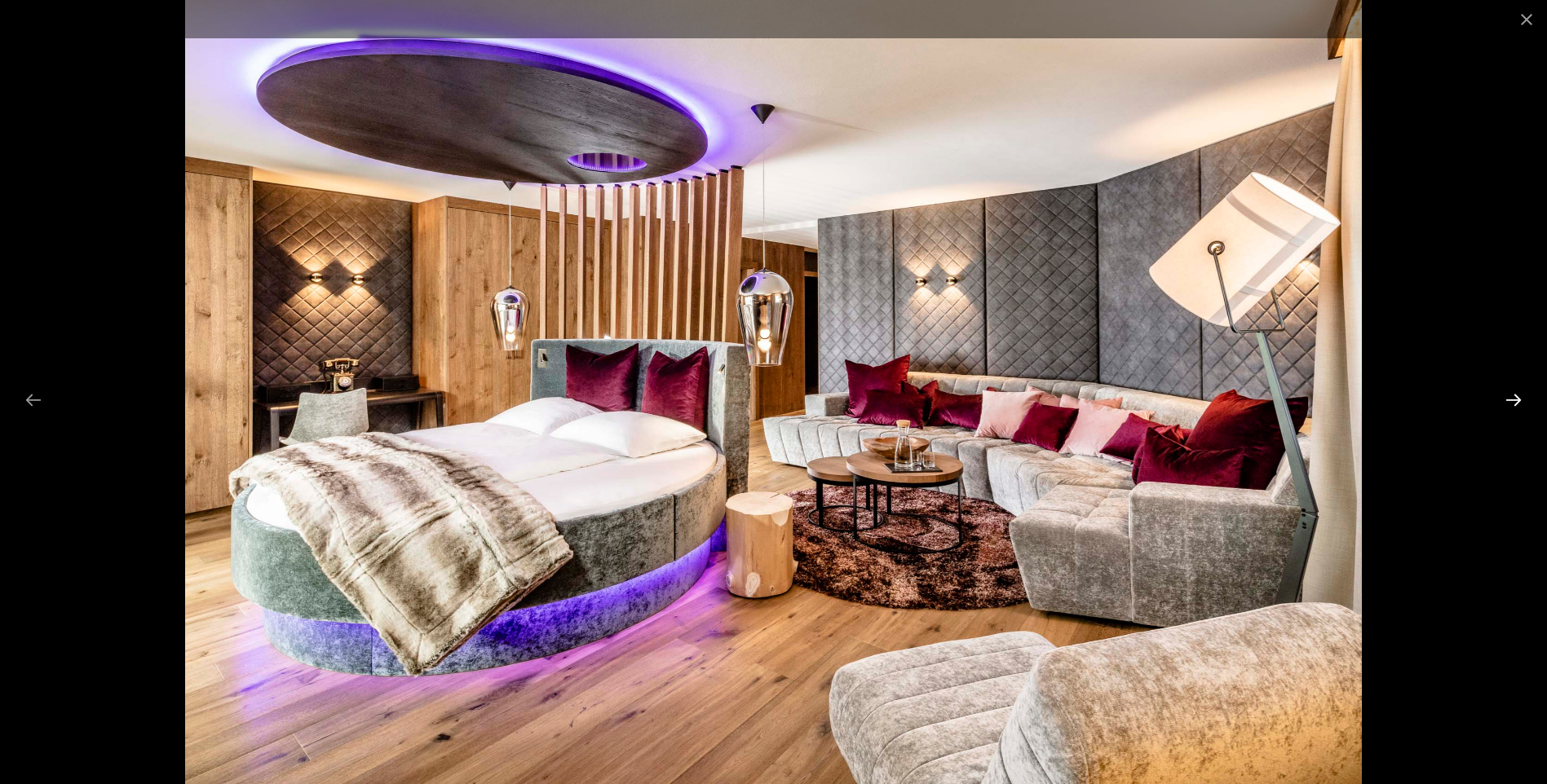
click at [1512, 402] on button "Next slide" at bounding box center [1514, 400] width 34 height 31
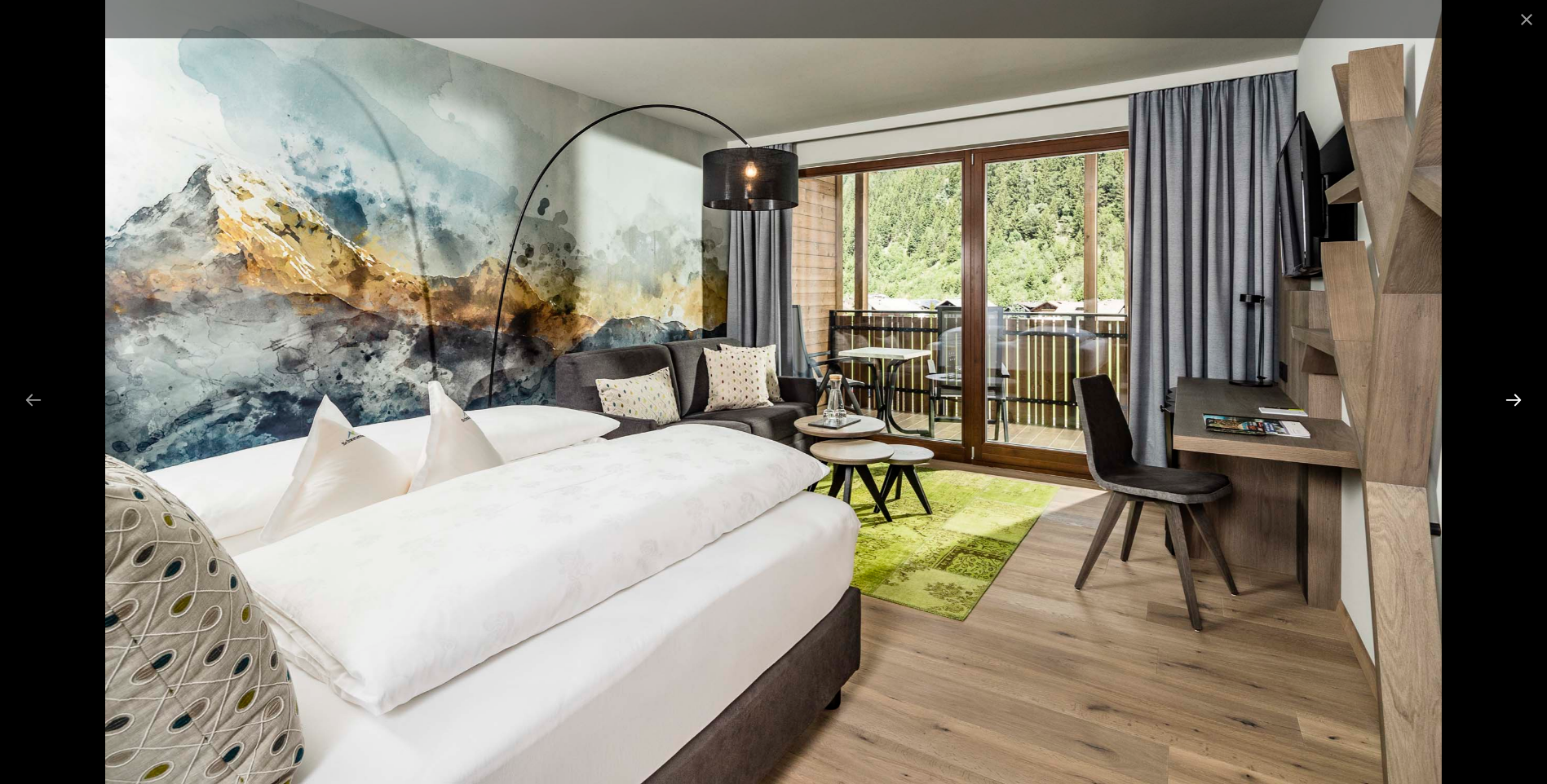
click at [1512, 402] on button "Next slide" at bounding box center [1514, 400] width 34 height 31
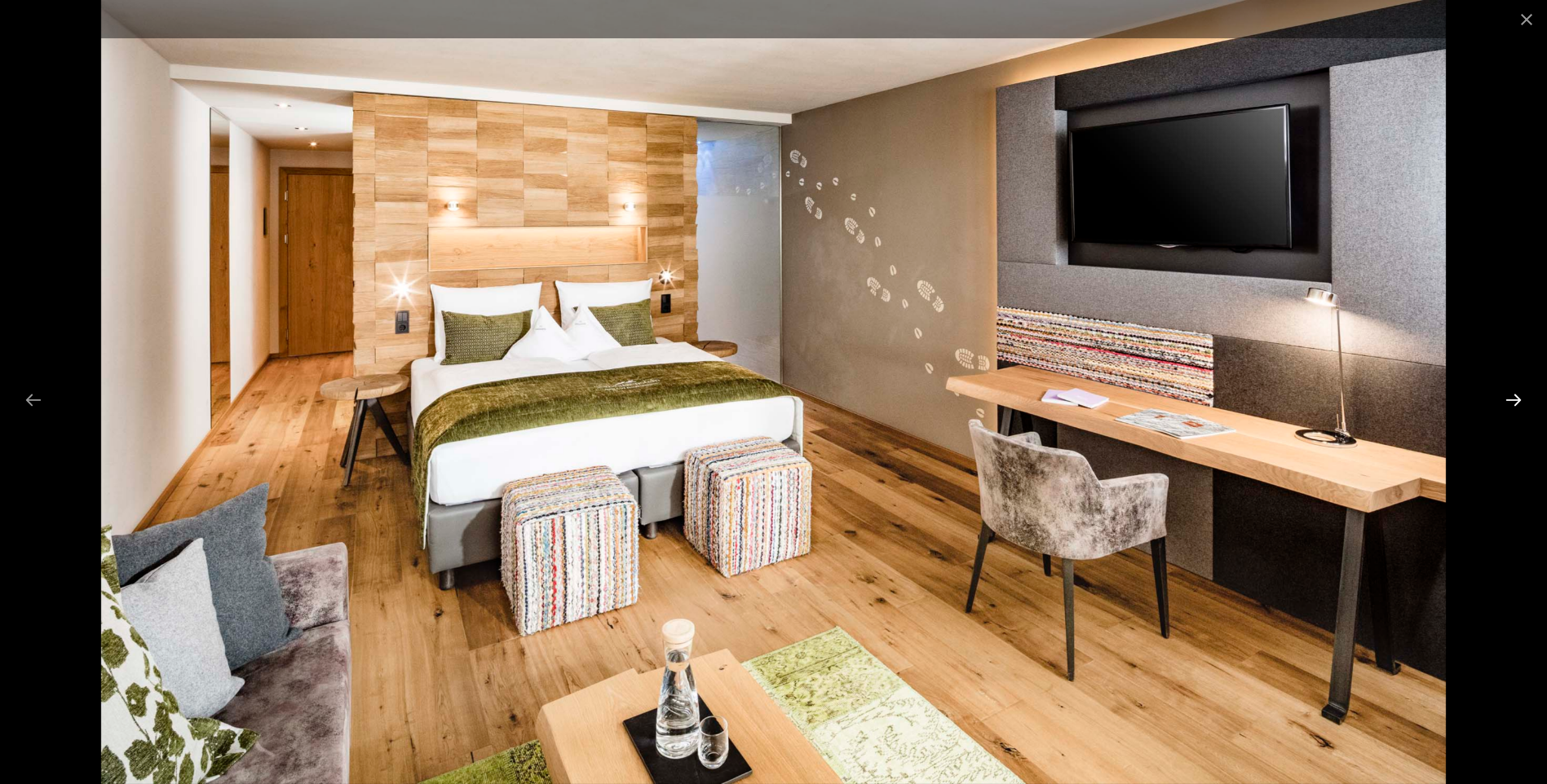
click at [1512, 402] on button "Next slide" at bounding box center [1514, 400] width 34 height 31
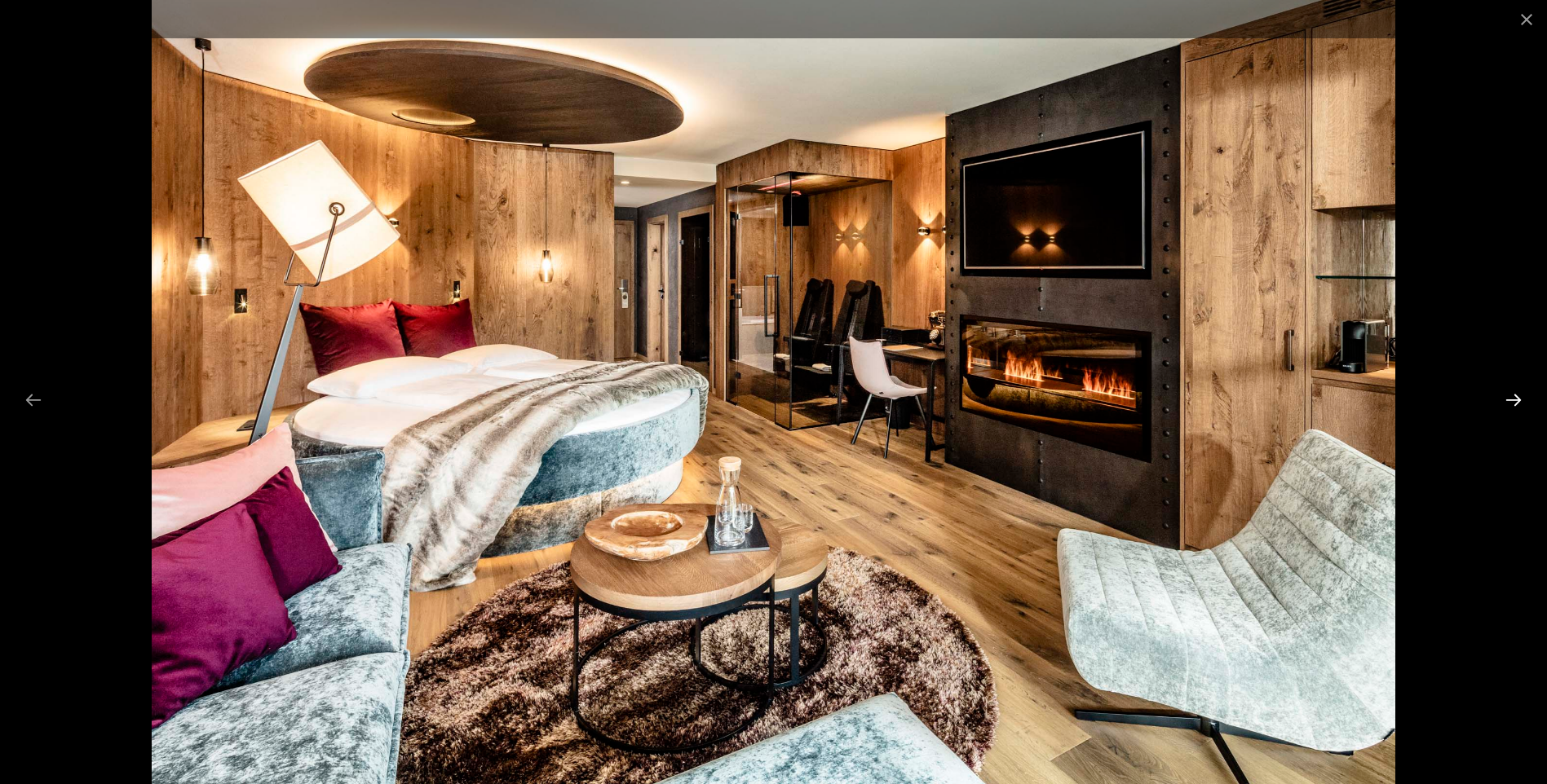
click at [1512, 402] on button "Next slide" at bounding box center [1514, 400] width 34 height 31
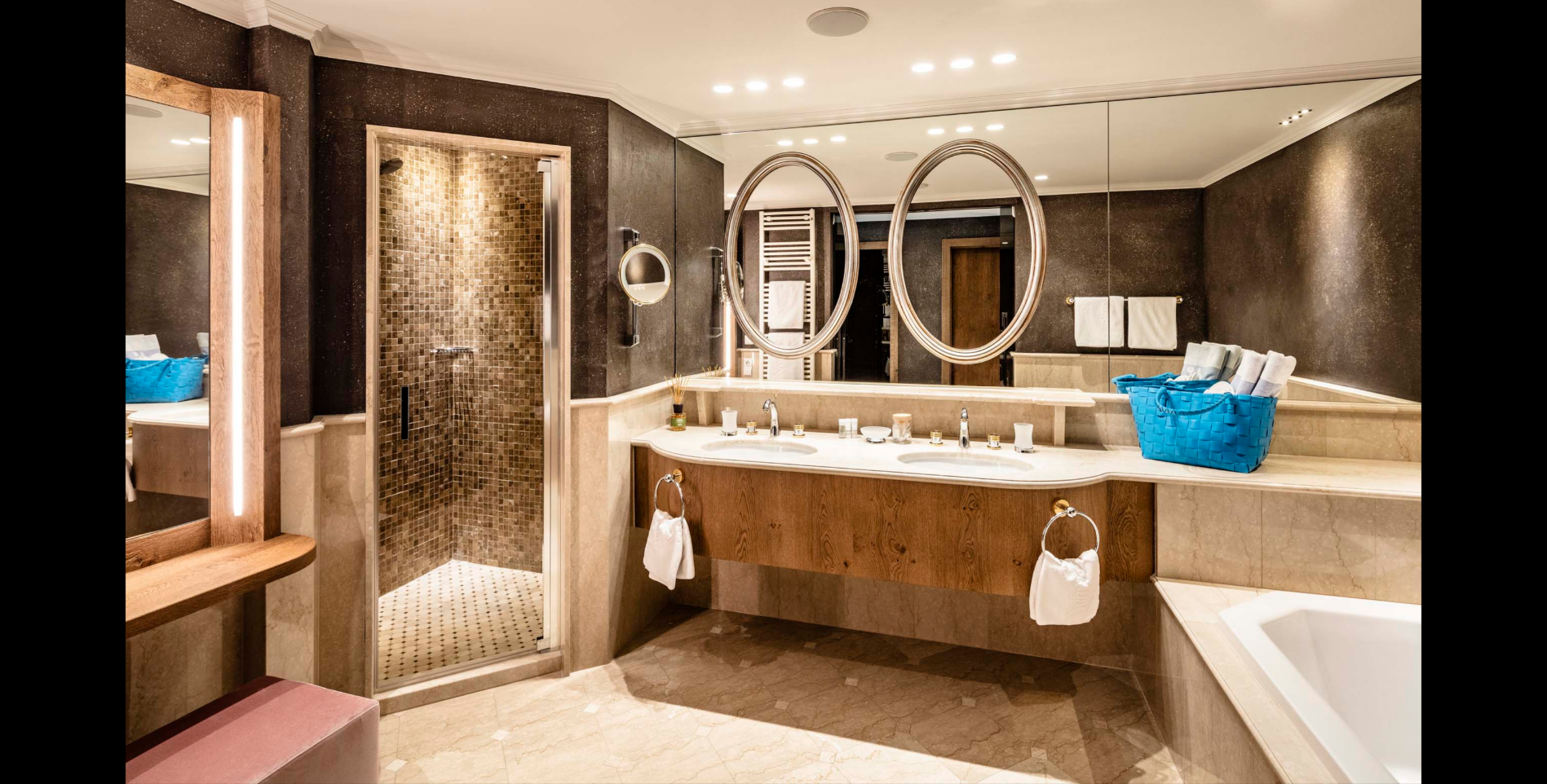
click at [1512, 402] on button "Next slide" at bounding box center [1522, 400] width 34 height 31
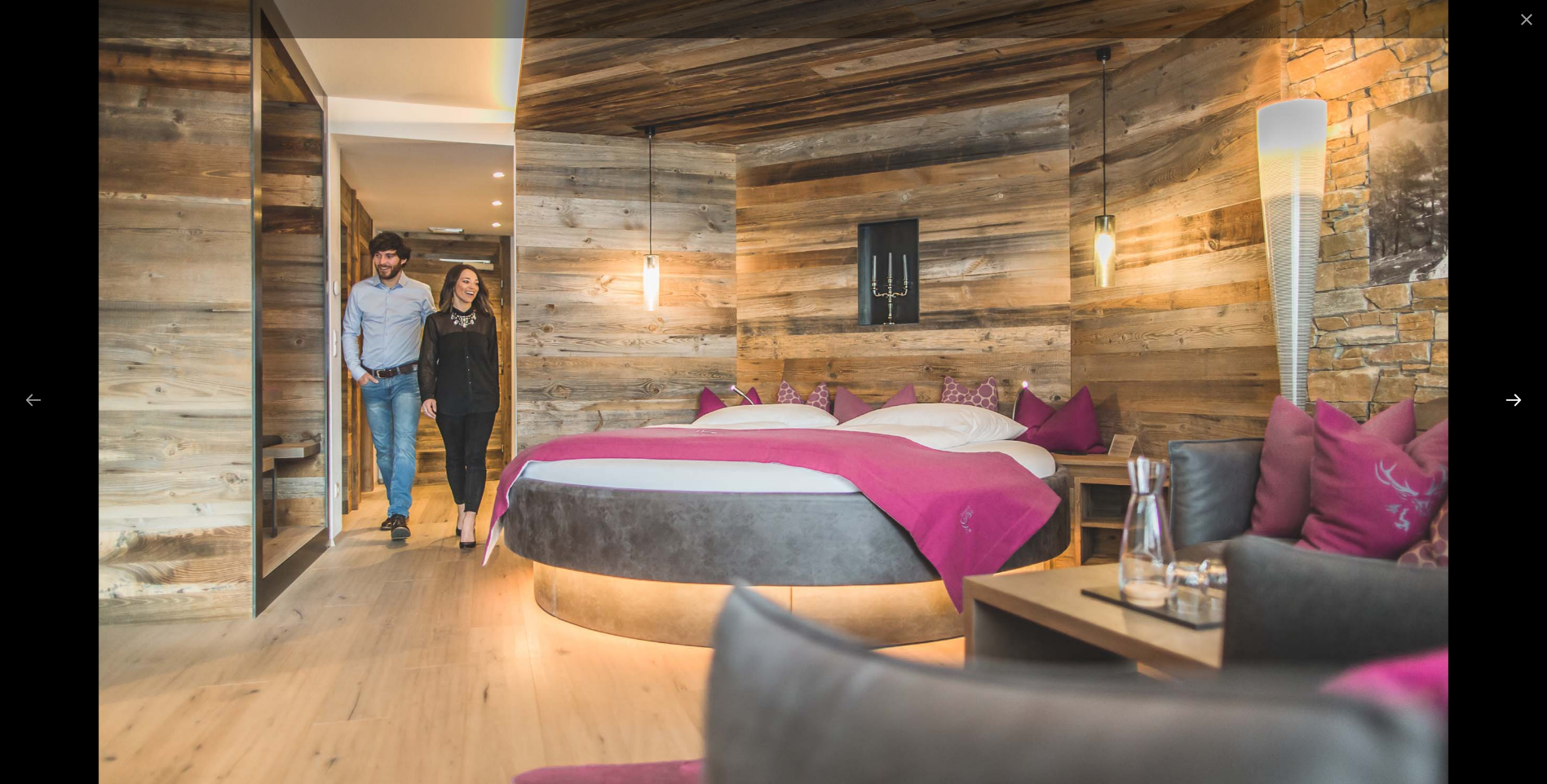
click at [1512, 402] on button "Next slide" at bounding box center [1514, 400] width 34 height 31
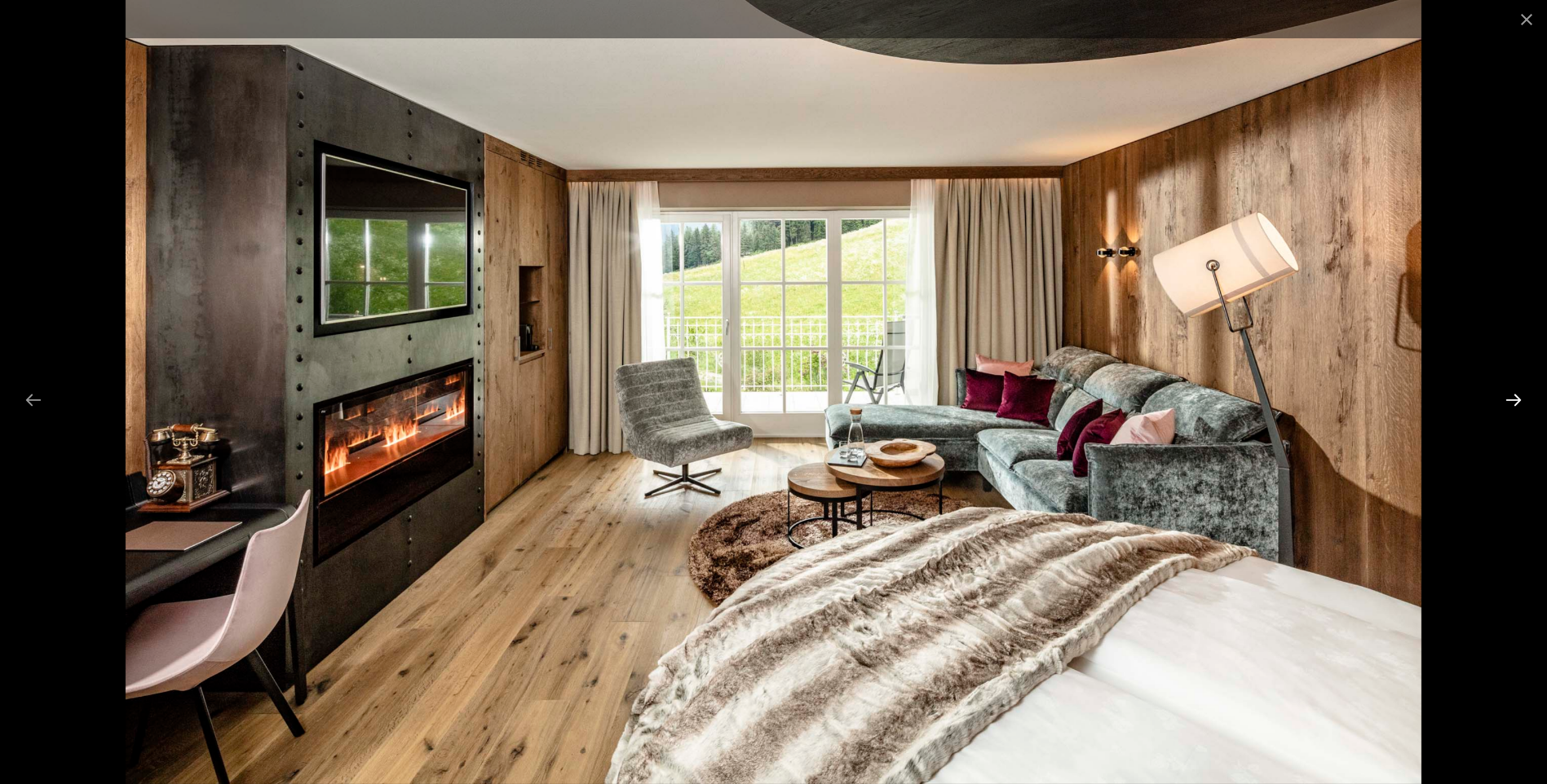
click at [1510, 401] on button "Next slide" at bounding box center [1514, 400] width 34 height 31
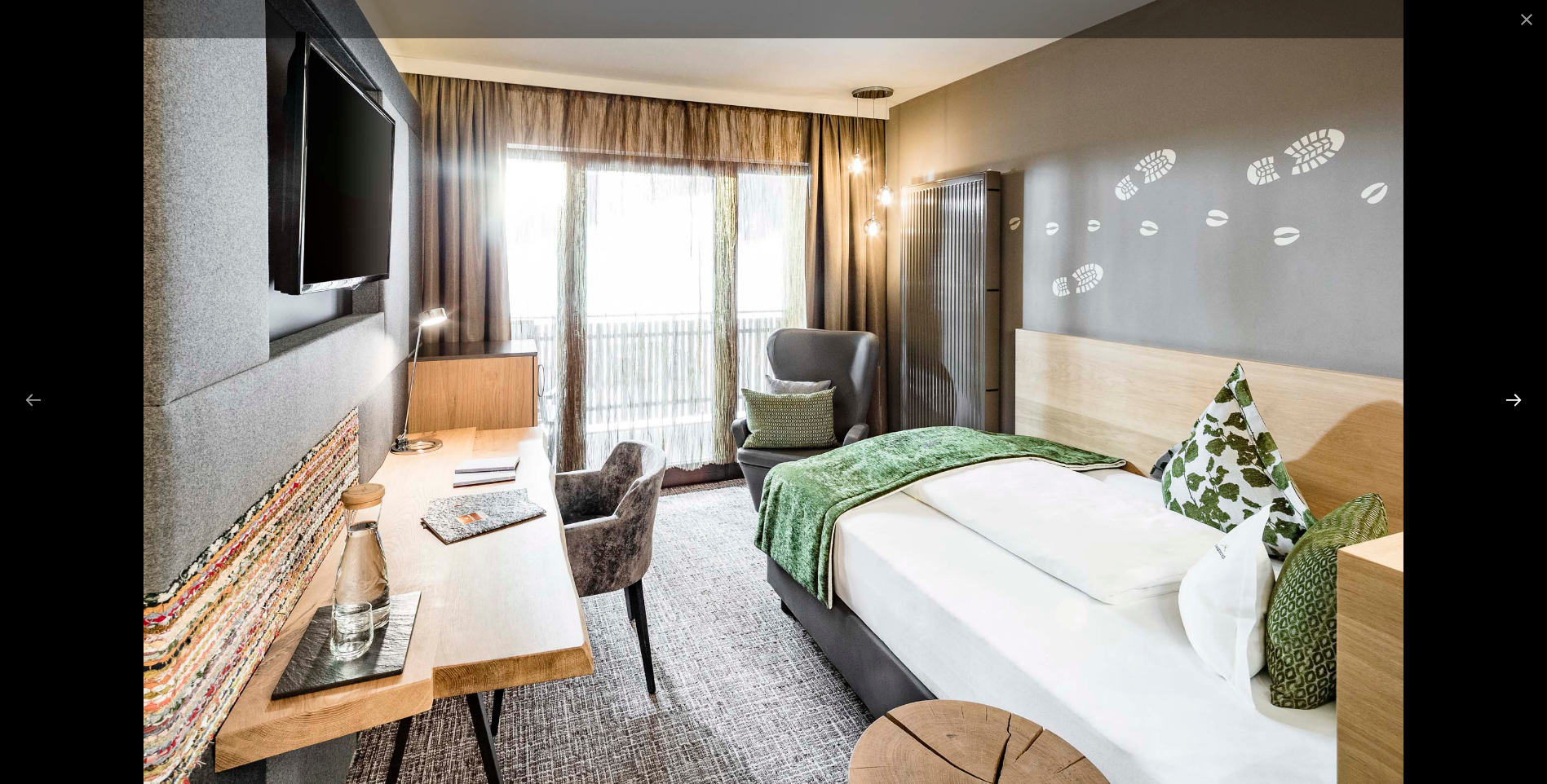
click at [1510, 402] on button "Next slide" at bounding box center [1514, 400] width 34 height 31
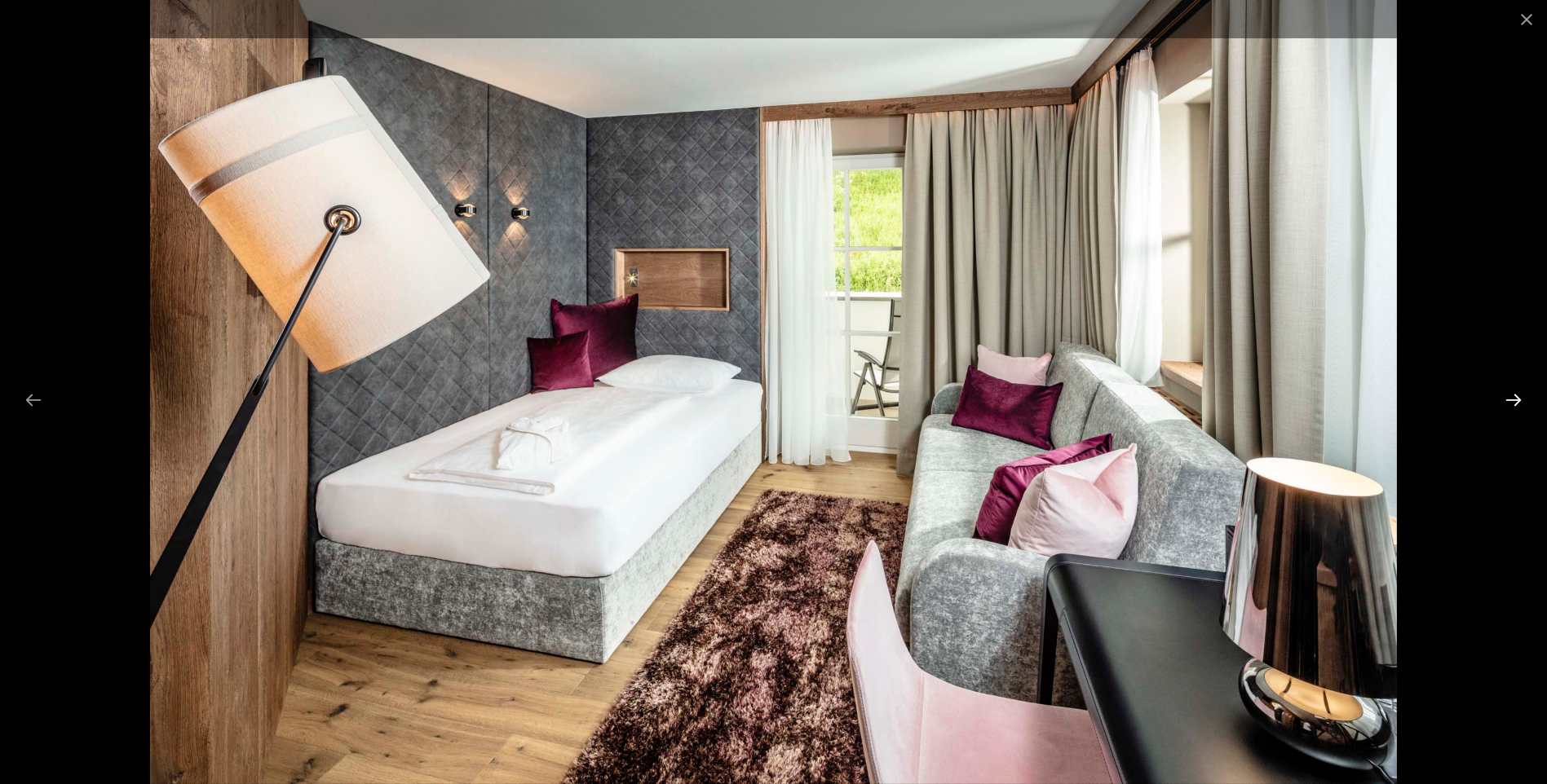
click at [1509, 403] on button "Next slide" at bounding box center [1514, 400] width 34 height 31
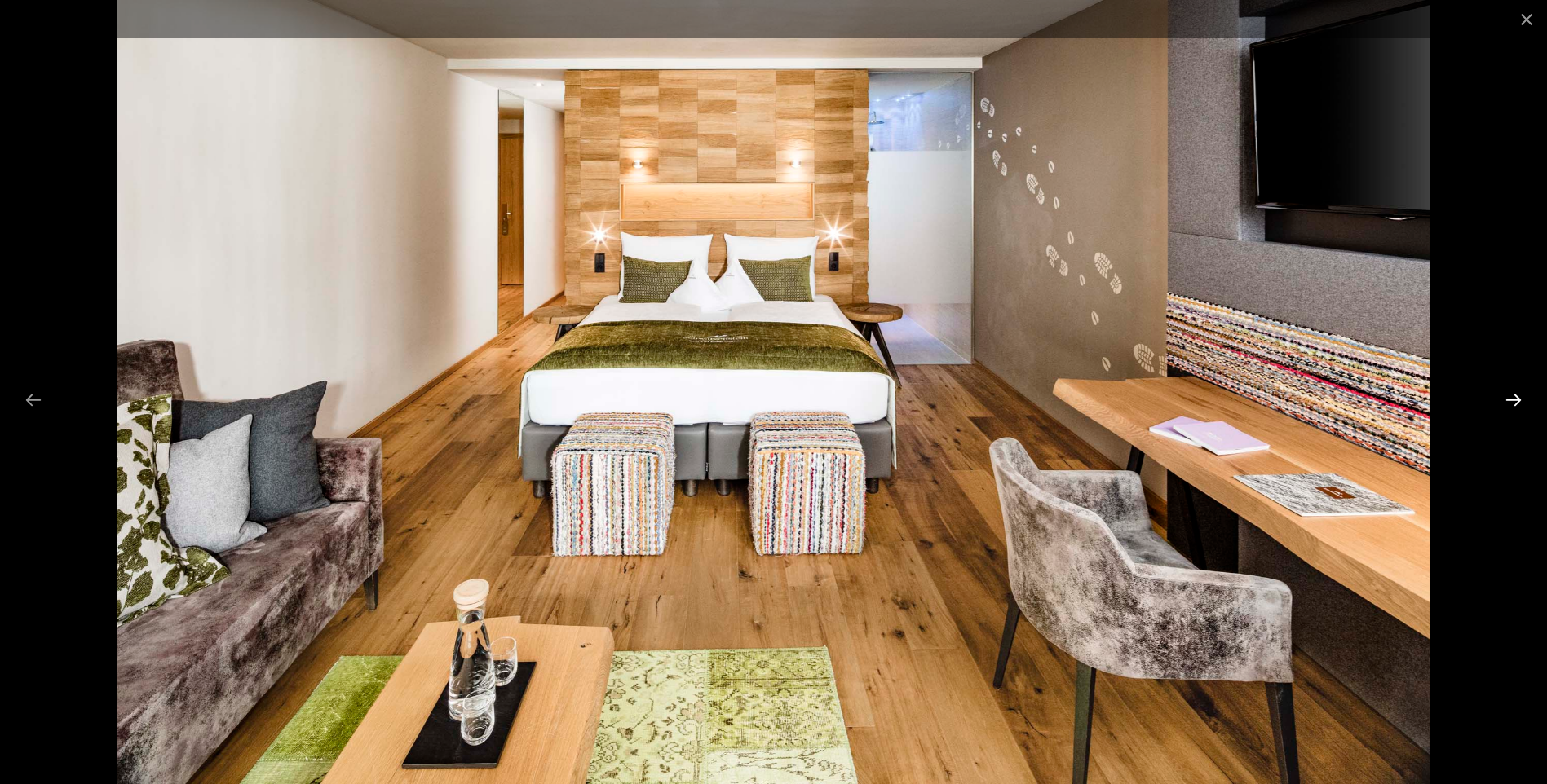
click at [1509, 403] on button "Next slide" at bounding box center [1514, 400] width 34 height 31
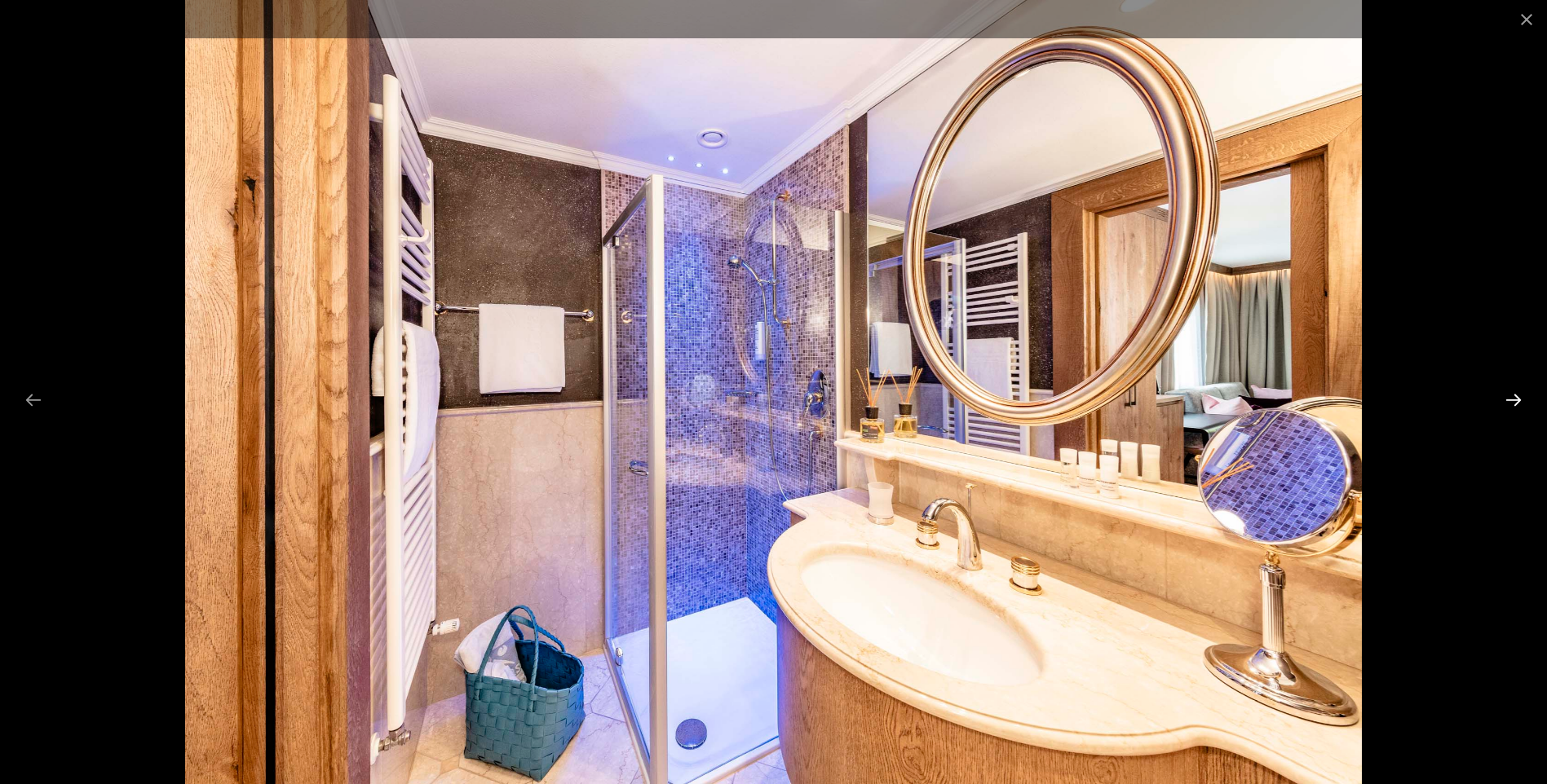
click at [1509, 403] on button "Next slide" at bounding box center [1514, 400] width 34 height 31
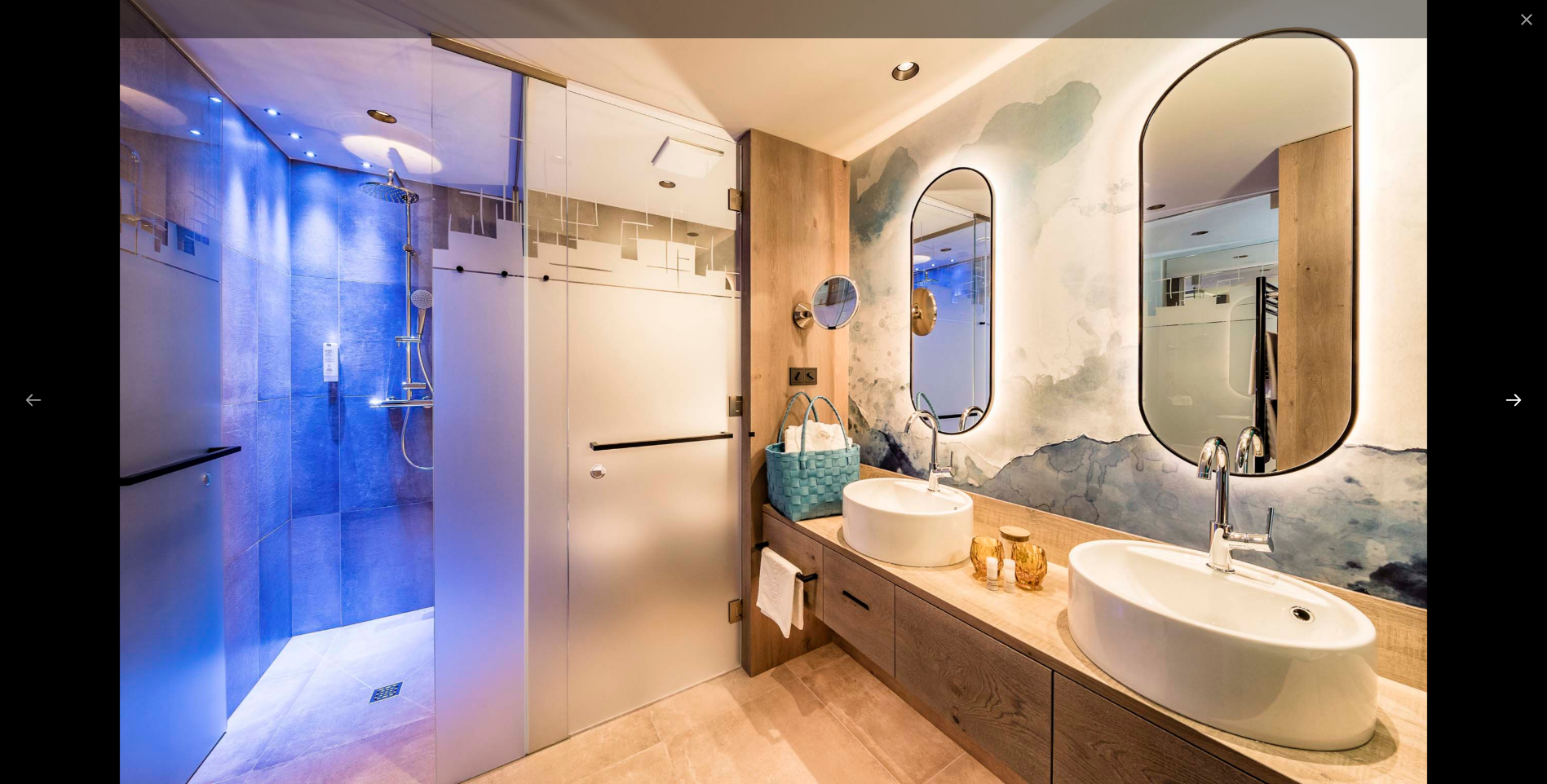
click at [1509, 403] on button "Next slide" at bounding box center [1514, 400] width 34 height 31
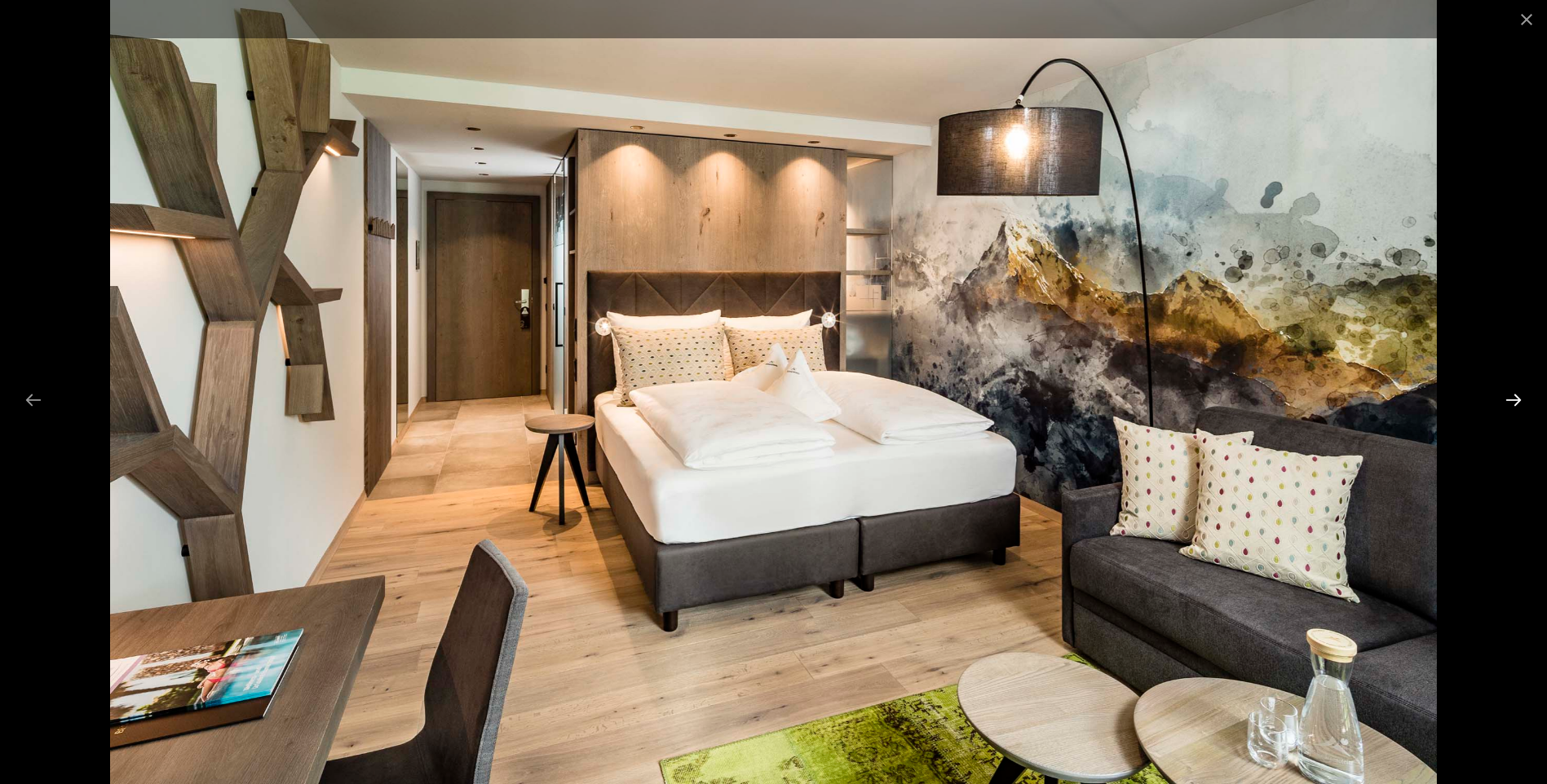
click at [1509, 403] on button "Next slide" at bounding box center [1514, 400] width 34 height 31
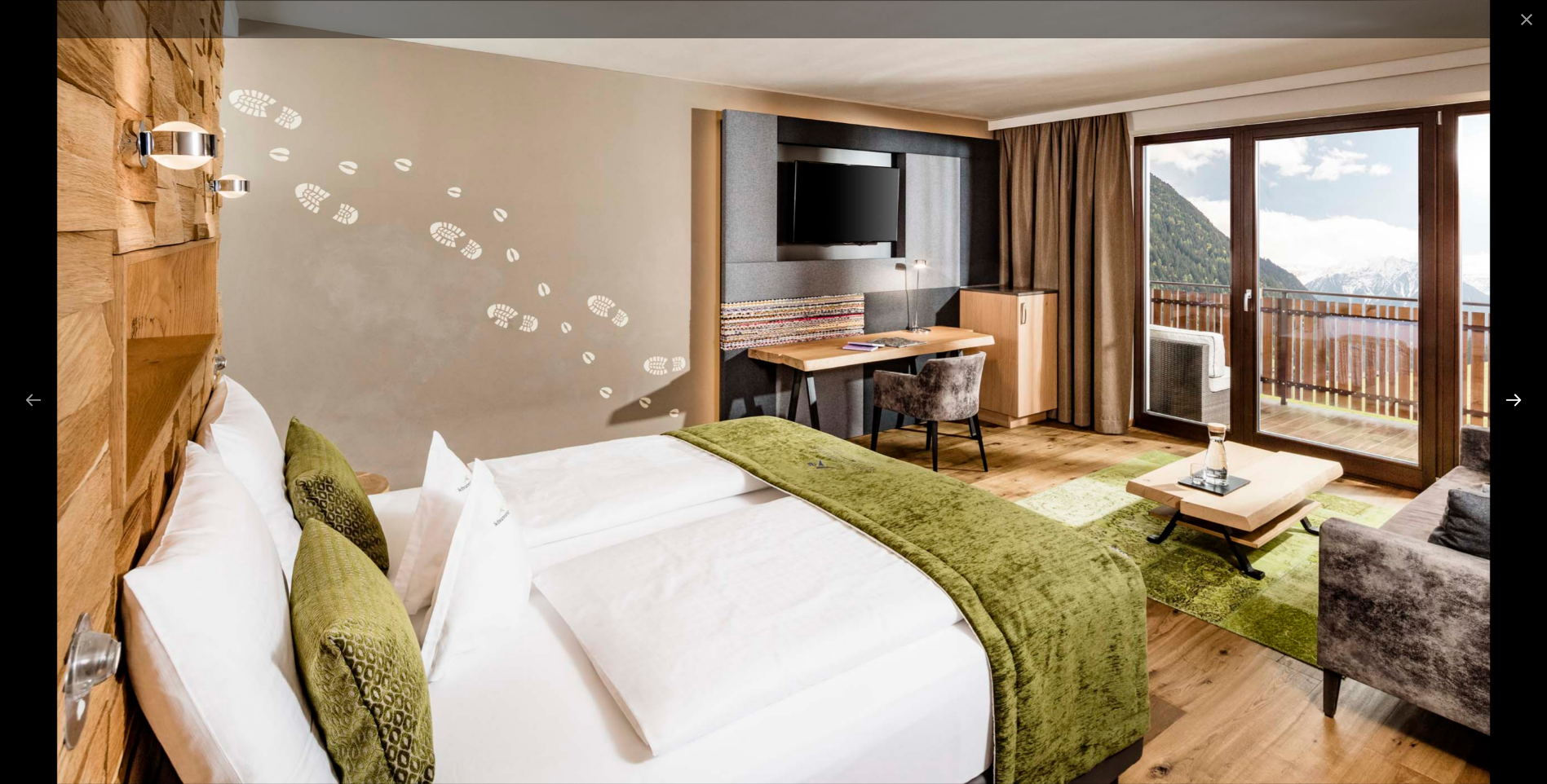
click at [1509, 403] on button "Next slide" at bounding box center [1514, 400] width 34 height 31
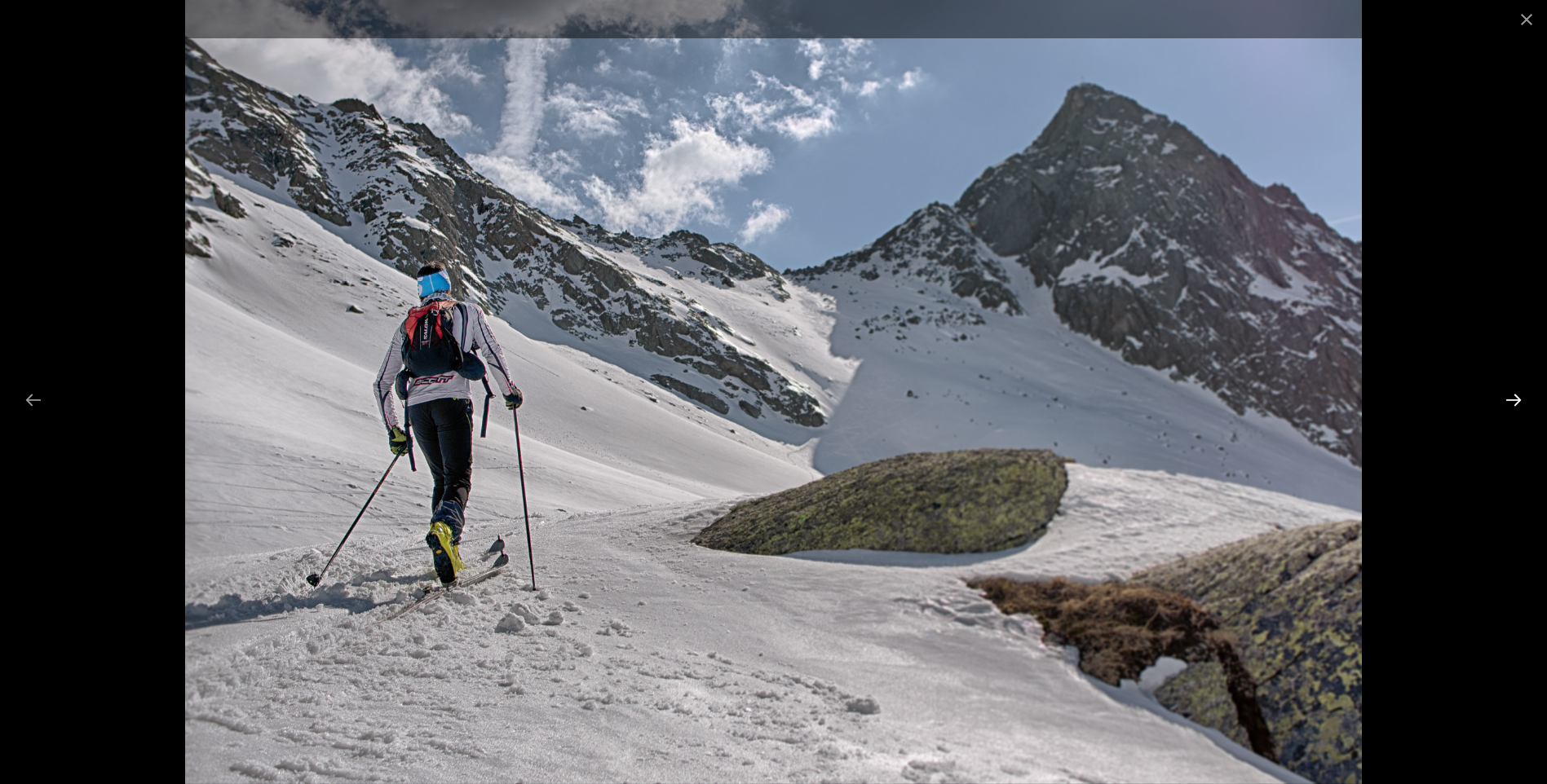
click at [1509, 403] on button "Next slide" at bounding box center [1514, 400] width 34 height 31
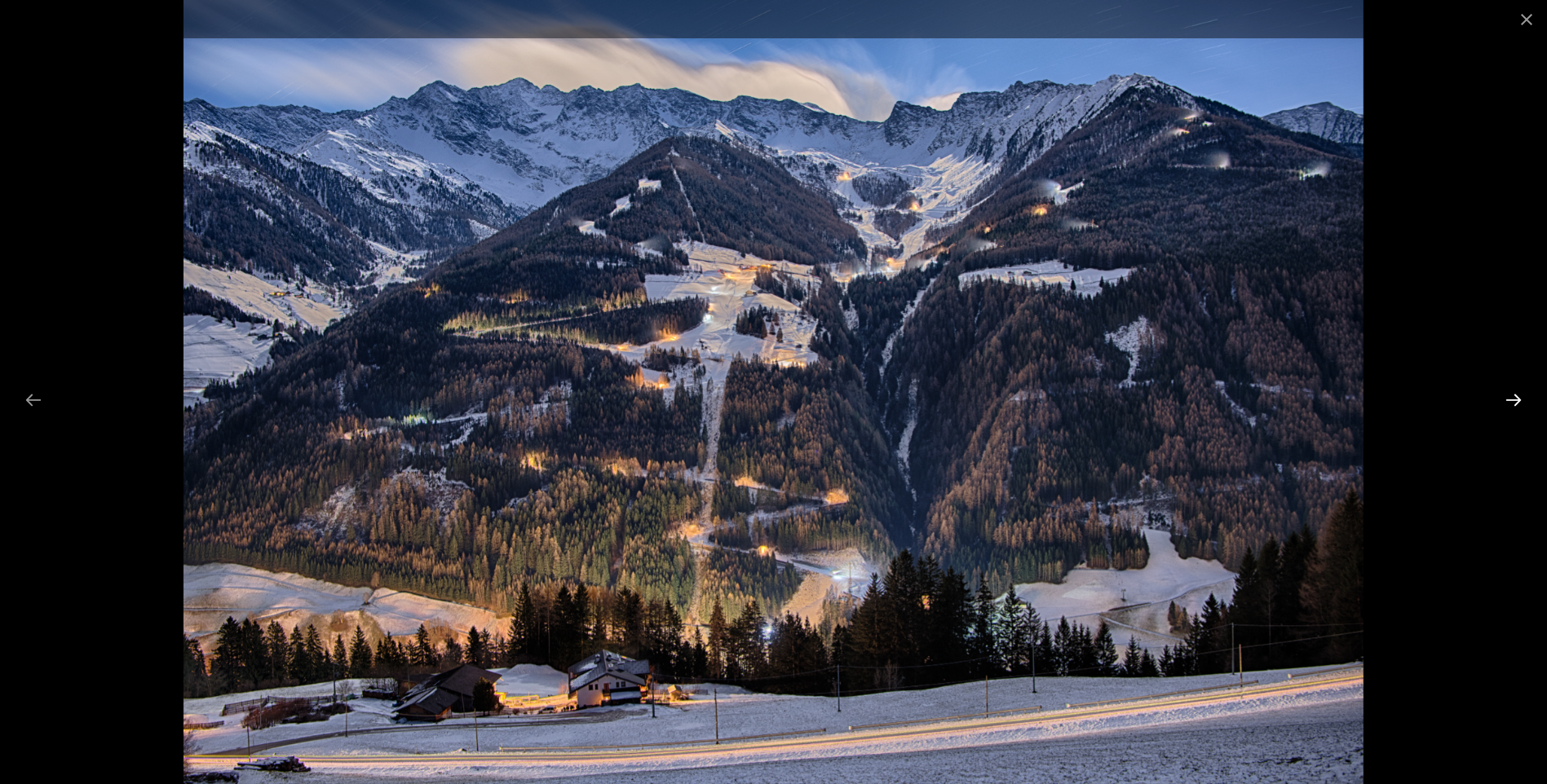
click at [1517, 401] on button "Next slide" at bounding box center [1514, 400] width 34 height 31
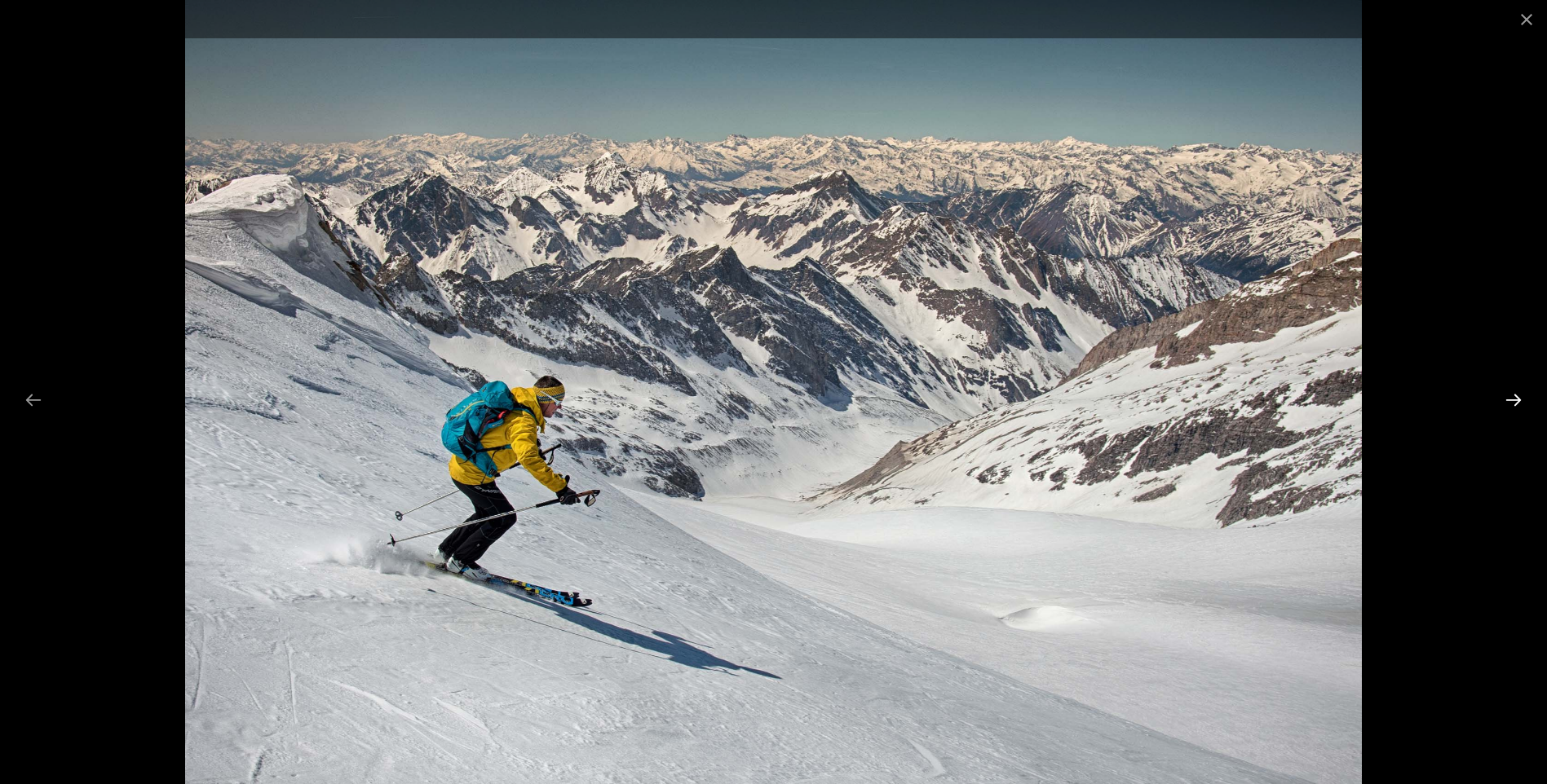
click at [1517, 400] on button "Next slide" at bounding box center [1514, 400] width 34 height 31
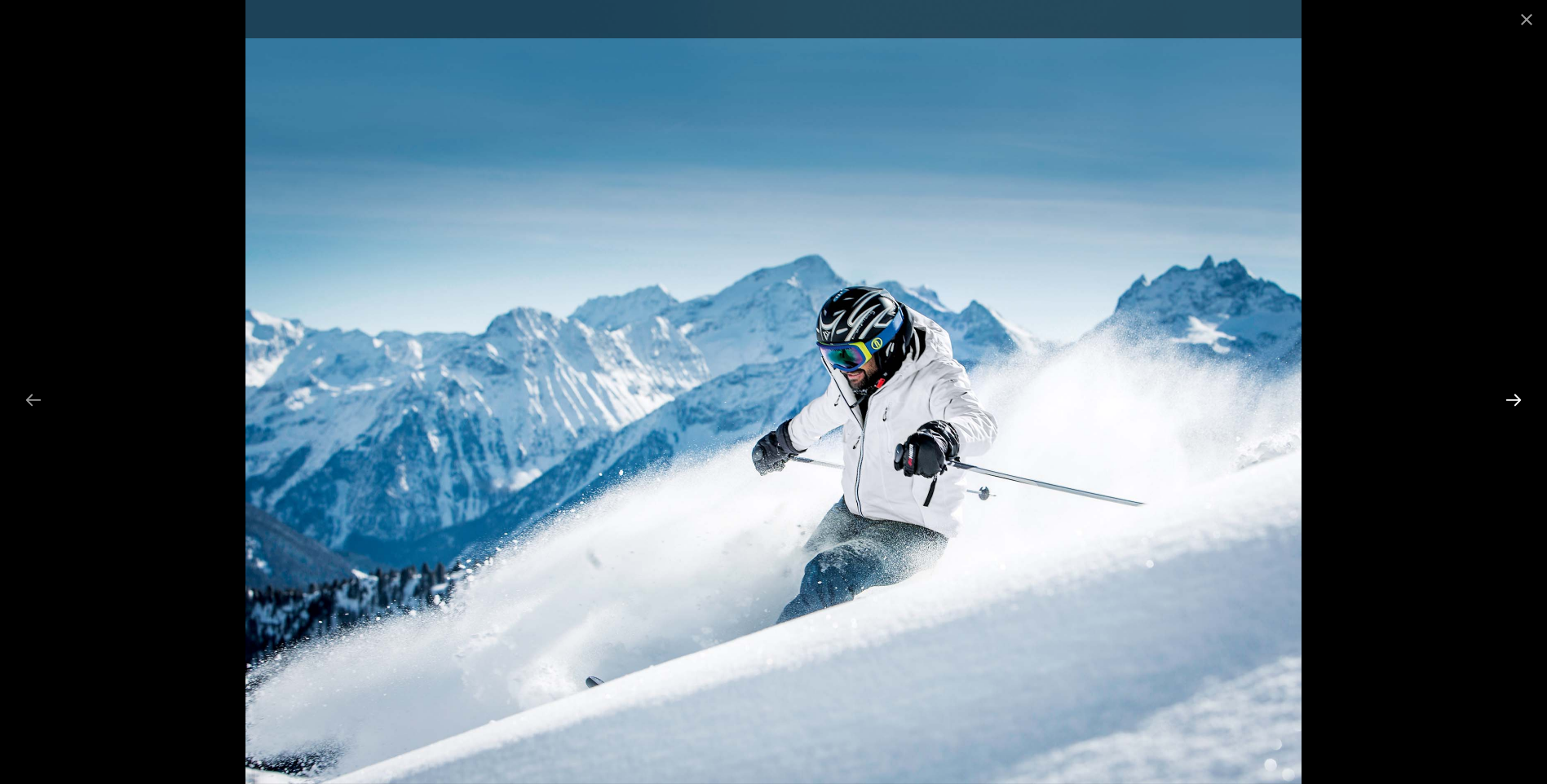
click at [1516, 400] on button "Next slide" at bounding box center [1514, 400] width 34 height 31
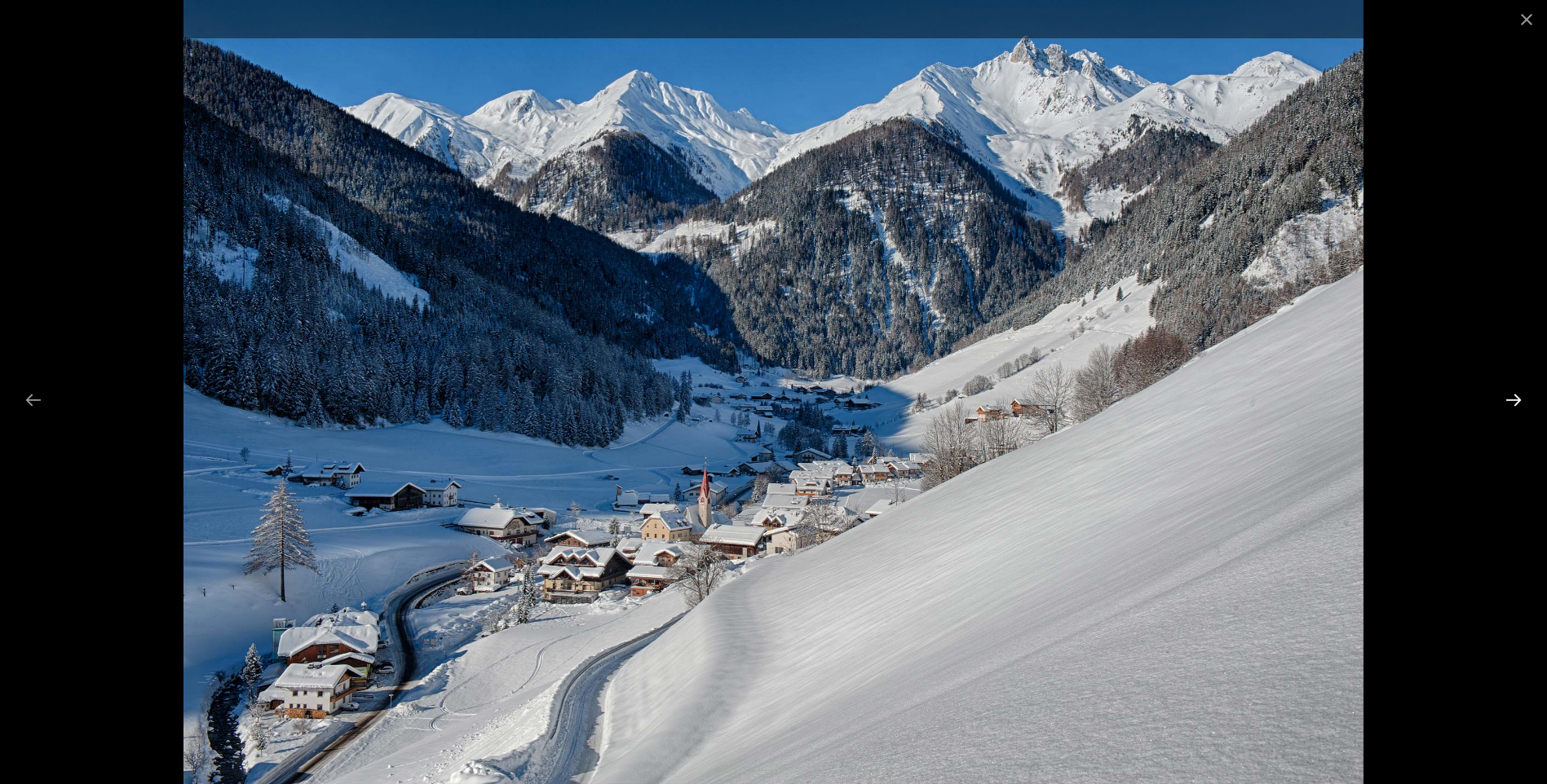
click at [1516, 402] on button "Next slide" at bounding box center [1514, 400] width 34 height 31
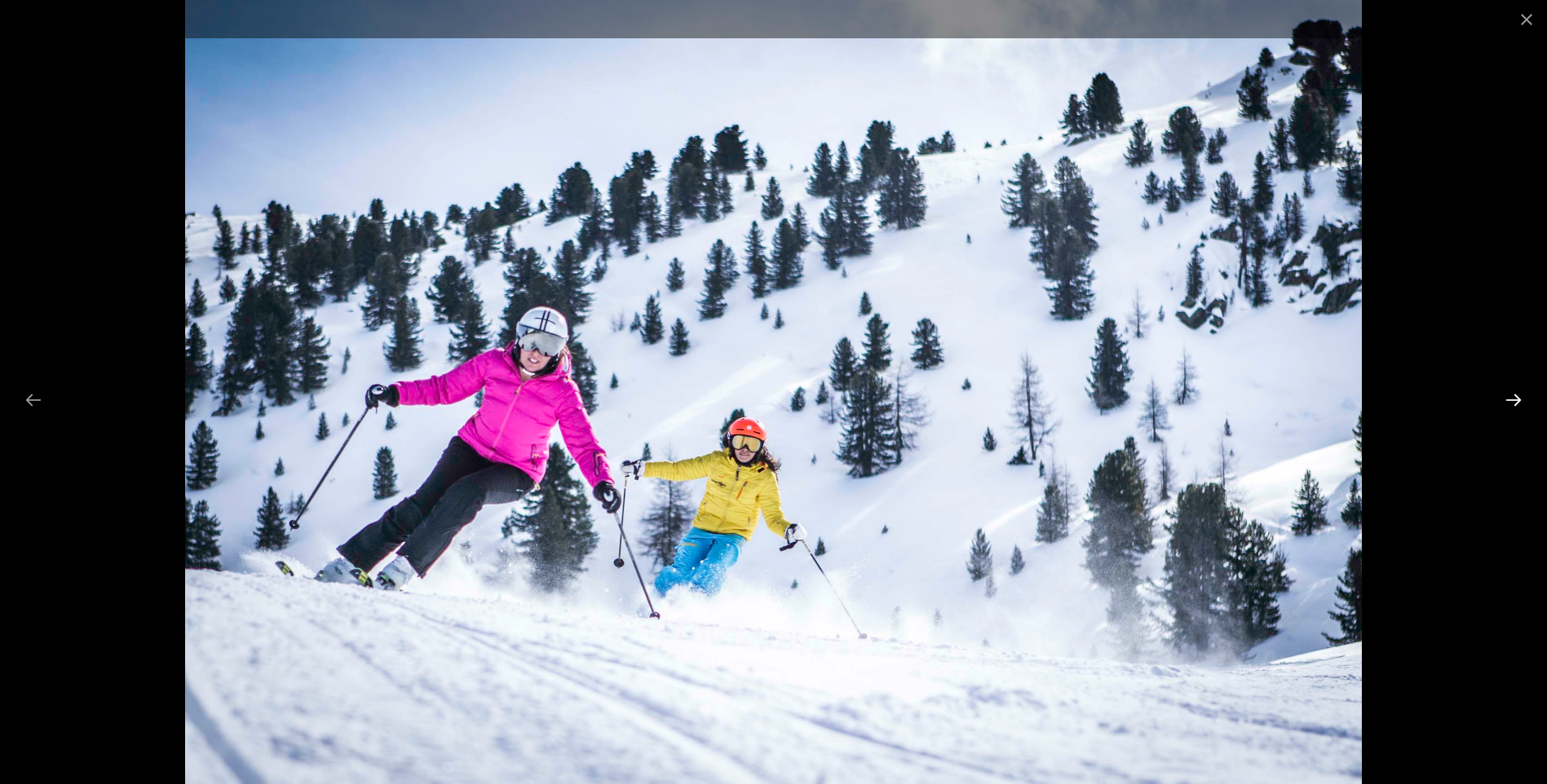
click at [1516, 402] on button "Next slide" at bounding box center [1514, 400] width 34 height 31
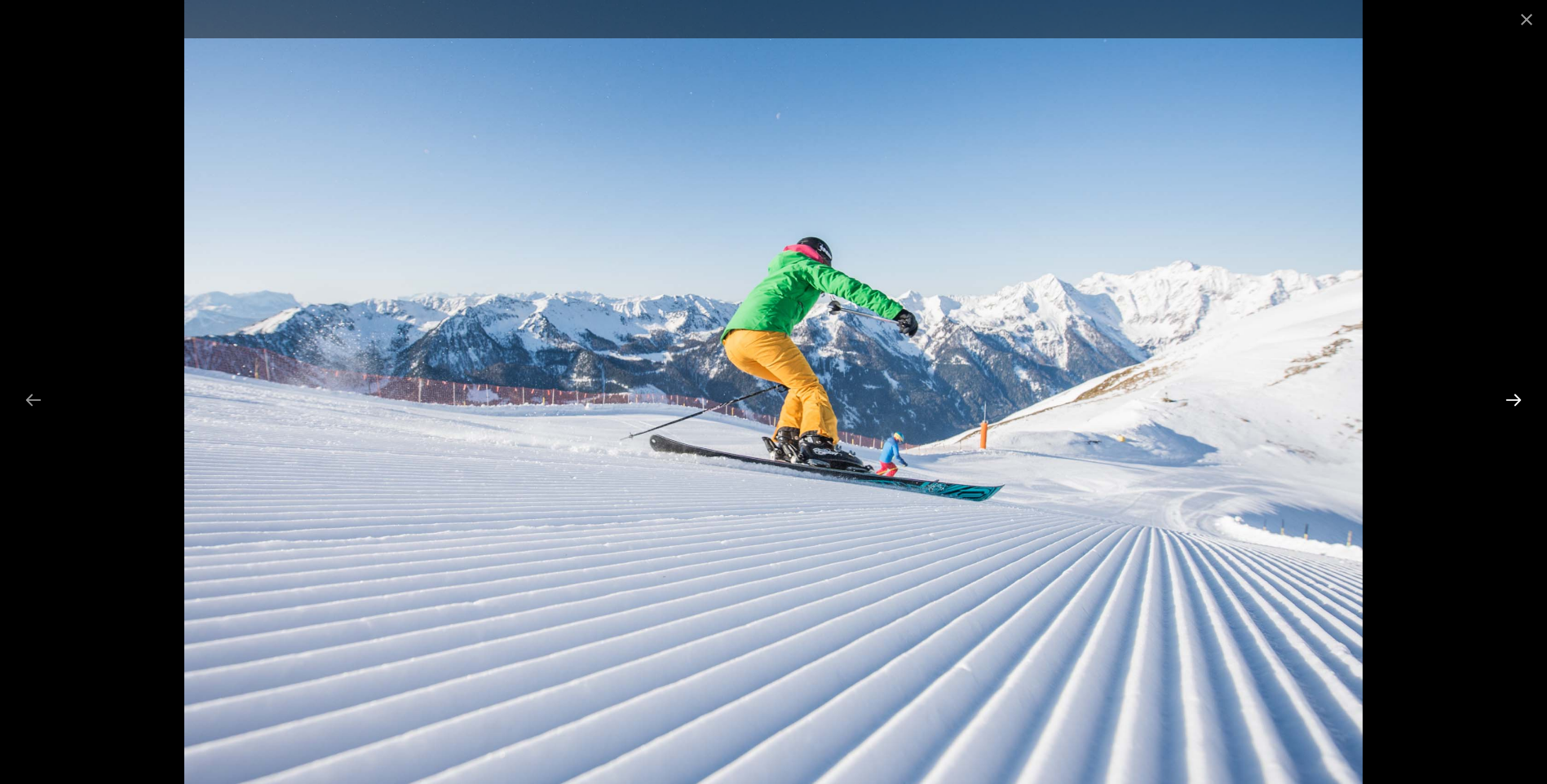
click at [1516, 402] on button "Next slide" at bounding box center [1514, 400] width 34 height 31
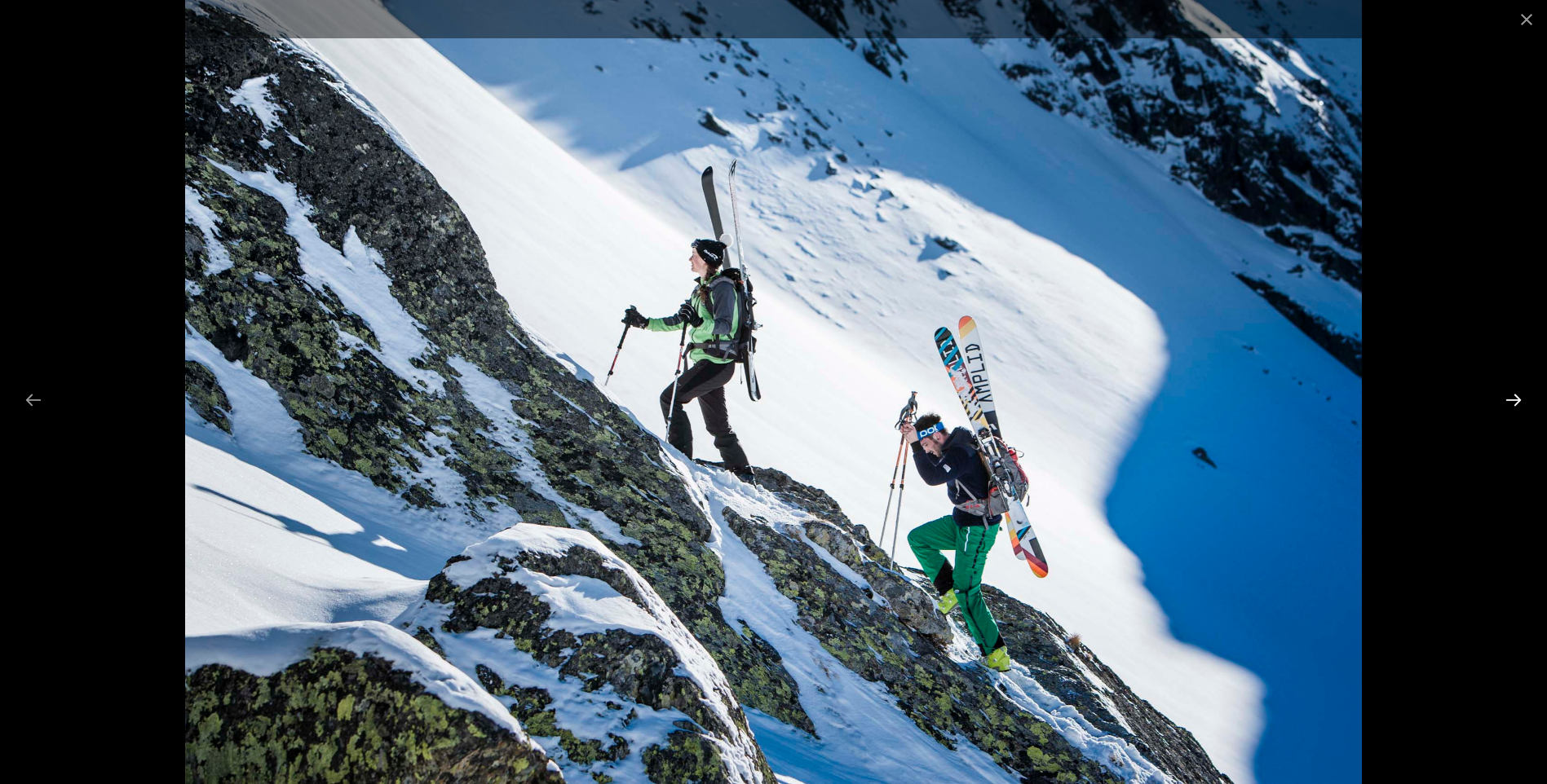
click at [1516, 402] on button "Next slide" at bounding box center [1514, 400] width 34 height 31
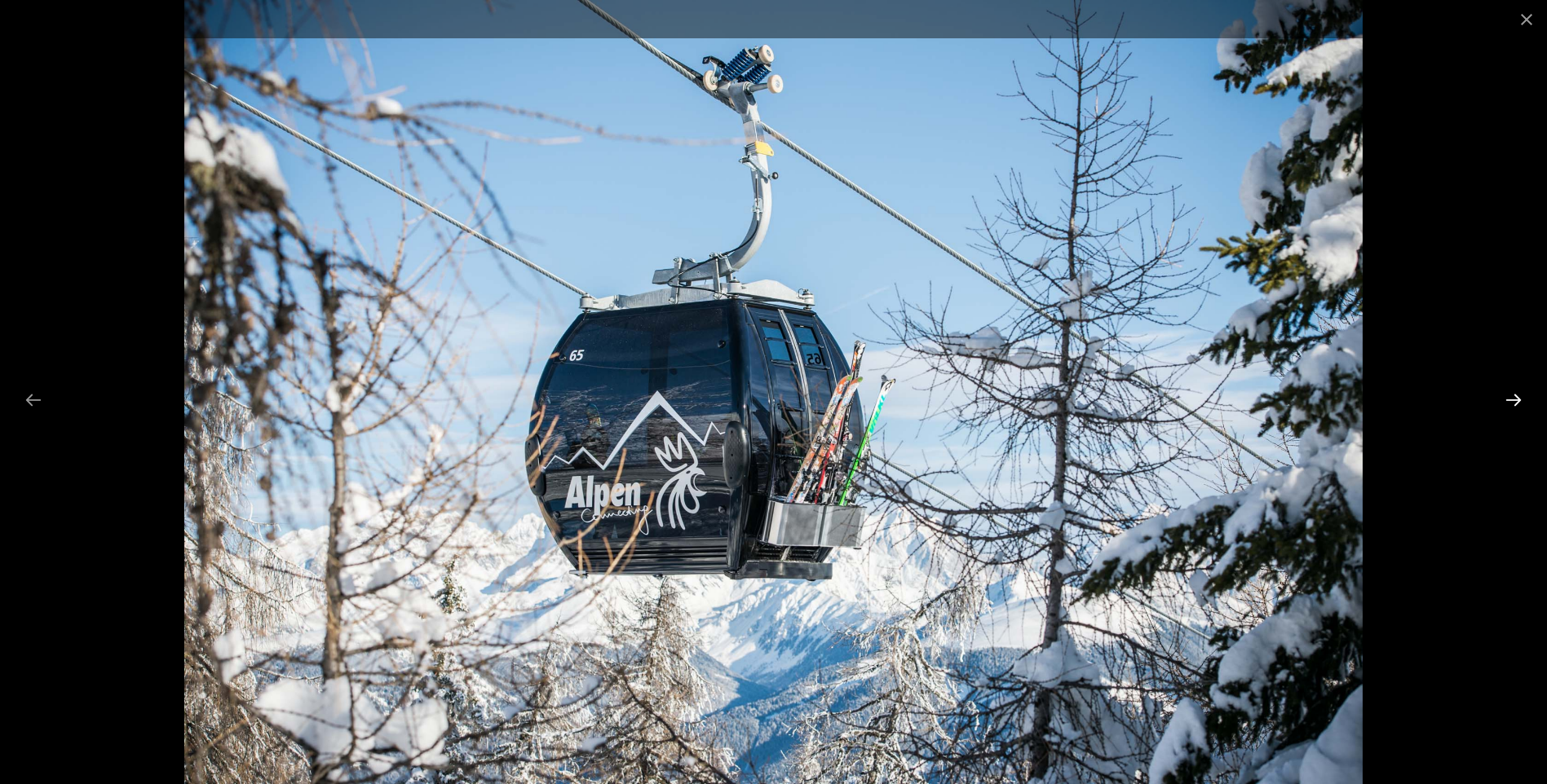
click at [1516, 402] on button "Next slide" at bounding box center [1514, 400] width 34 height 31
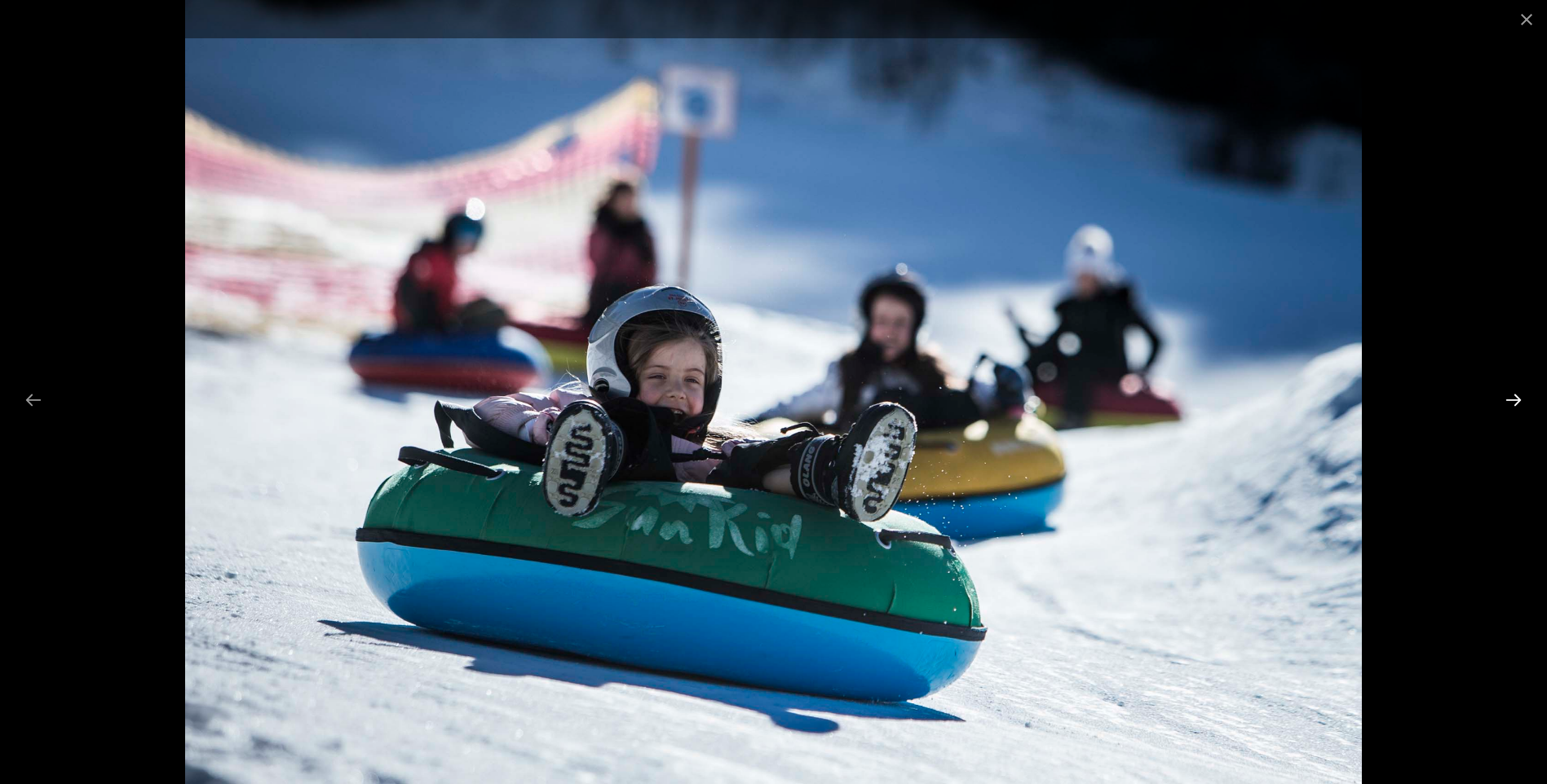
click at [1516, 402] on button "Next slide" at bounding box center [1514, 400] width 34 height 31
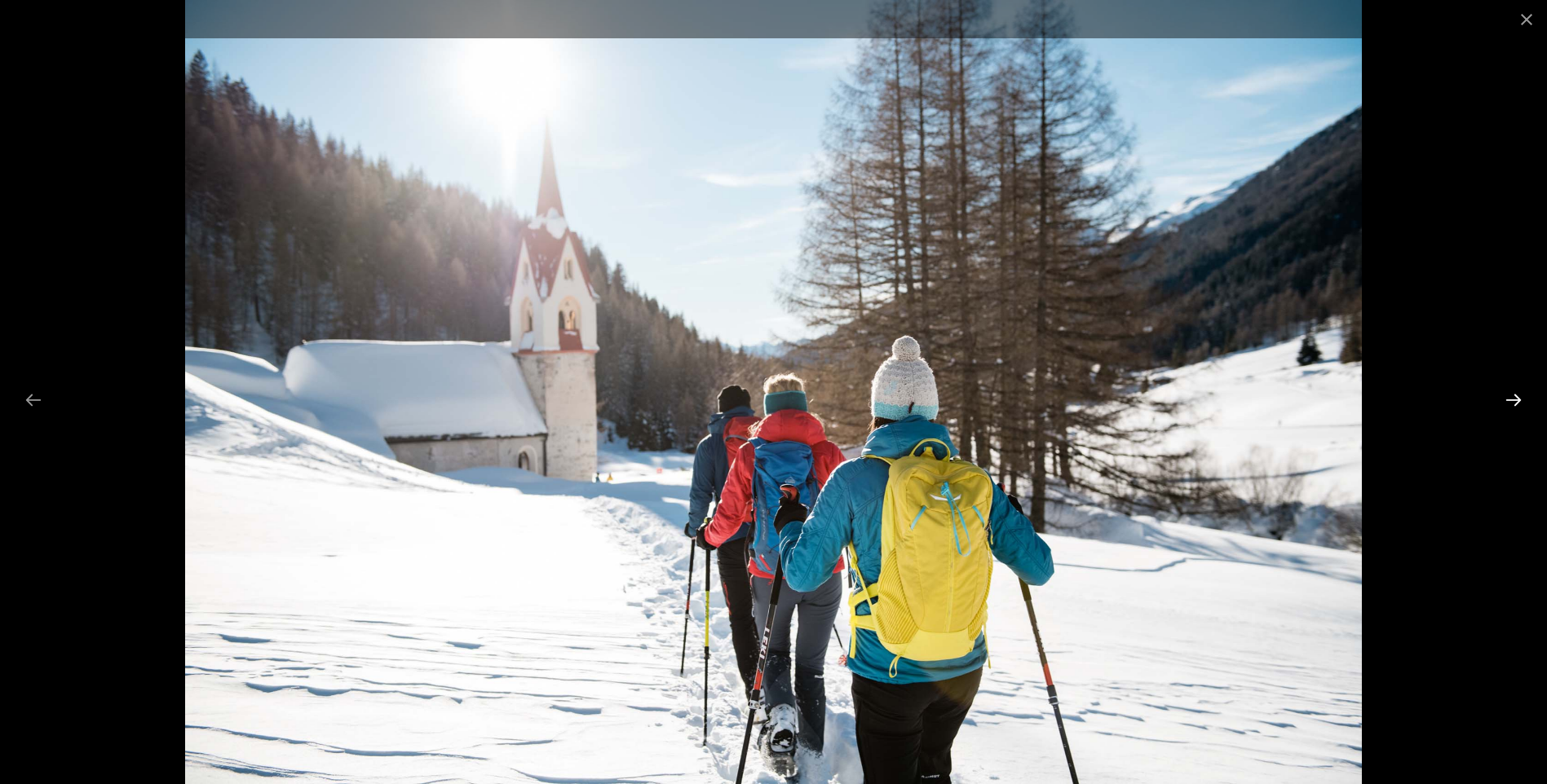
click at [1516, 402] on button "Next slide" at bounding box center [1514, 400] width 34 height 31
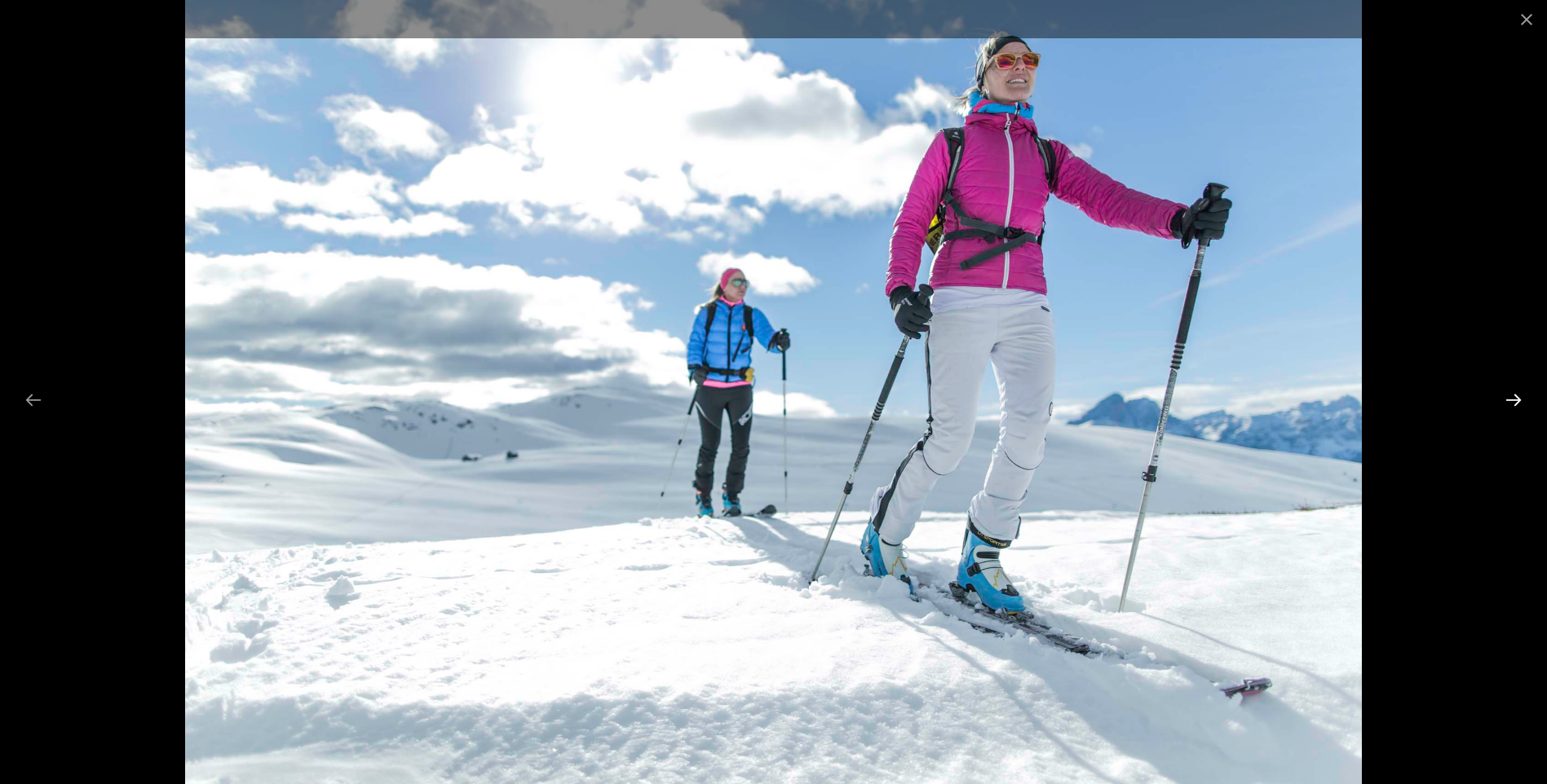
click at [1516, 402] on button "Next slide" at bounding box center [1514, 400] width 34 height 31
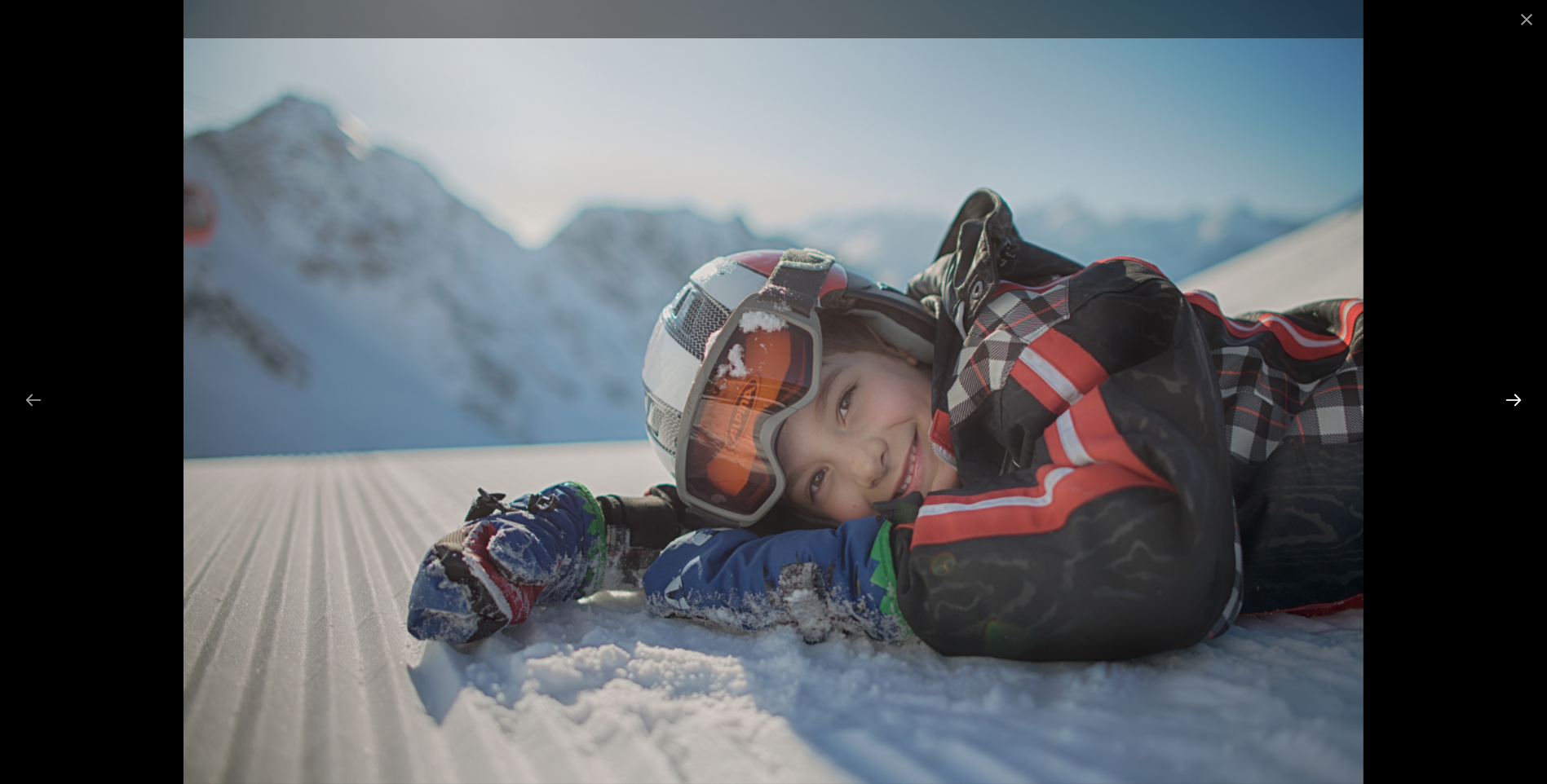
click at [1516, 402] on button "Next slide" at bounding box center [1514, 400] width 34 height 31
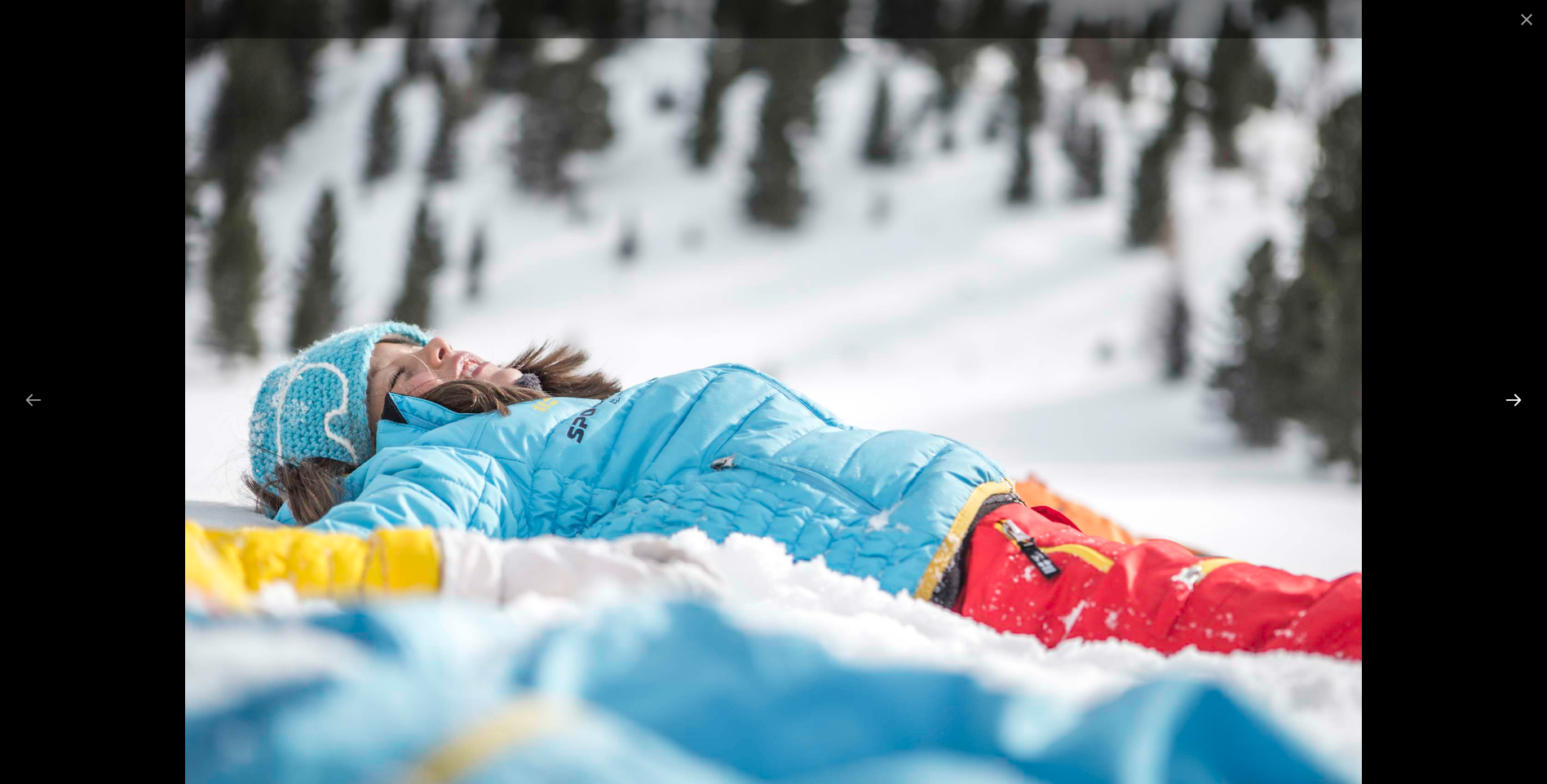
click at [1516, 402] on button "Next slide" at bounding box center [1514, 400] width 34 height 31
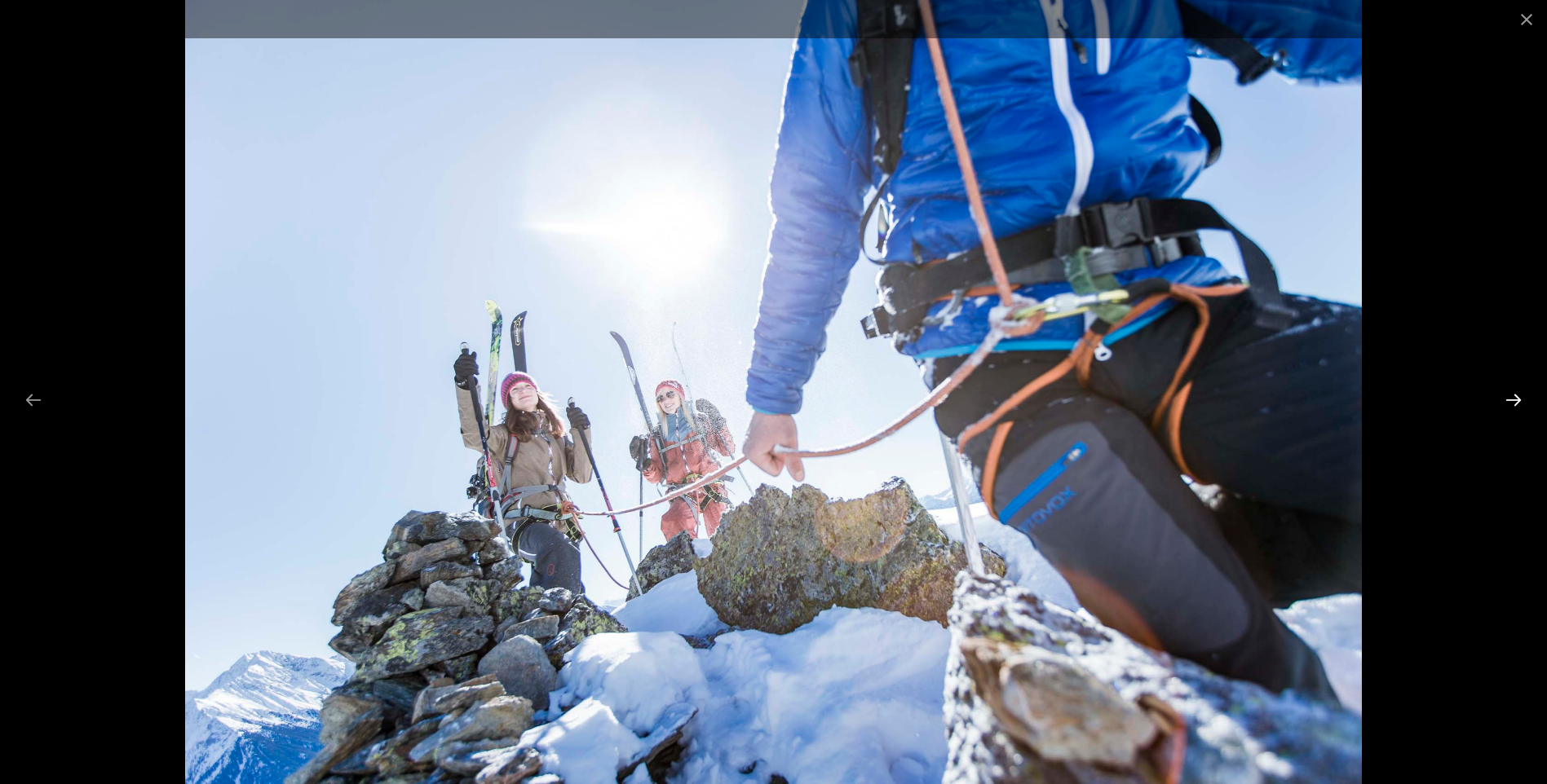
click at [1516, 402] on button "Next slide" at bounding box center [1514, 400] width 34 height 31
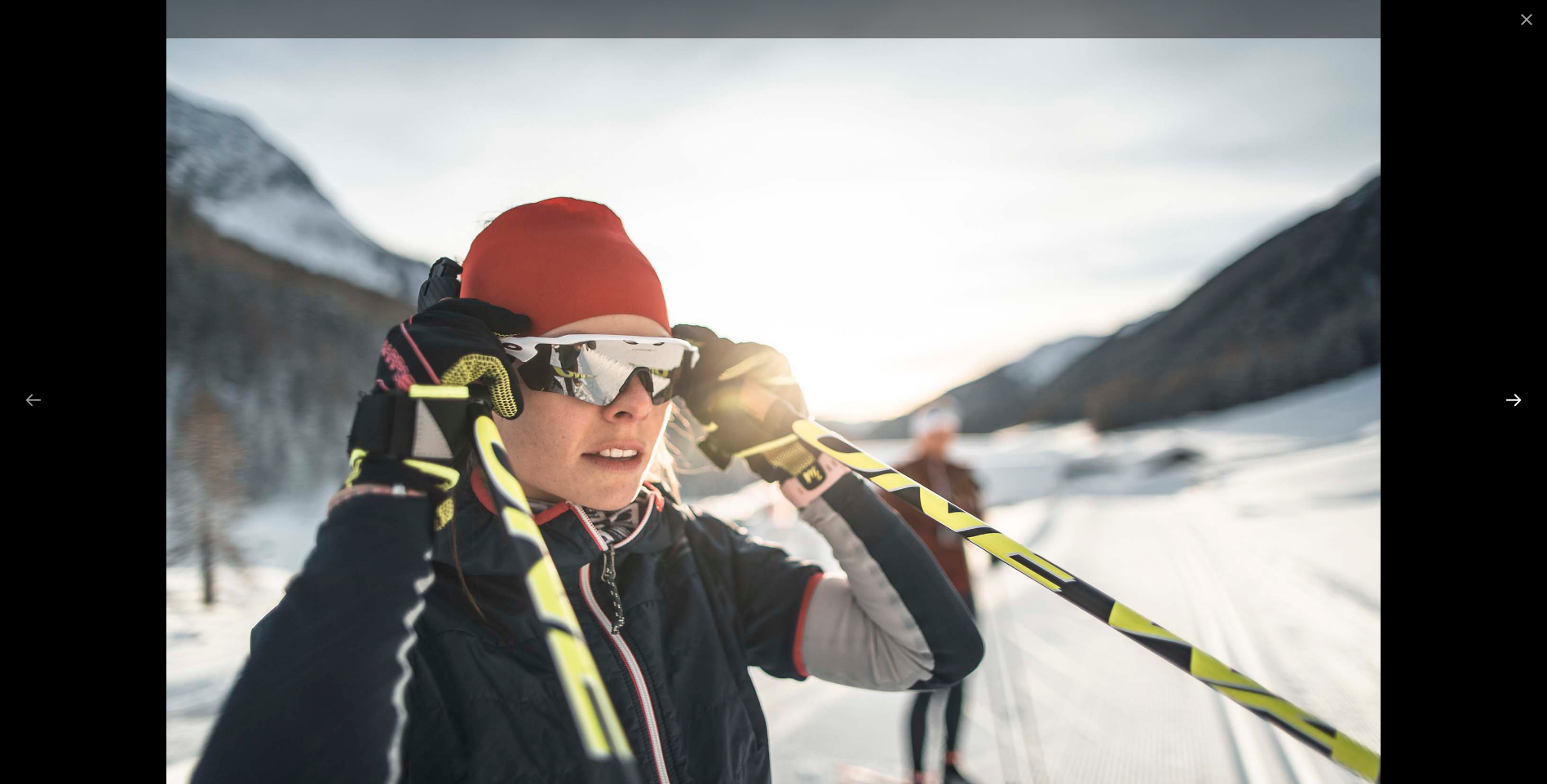
click at [1516, 402] on button "Next slide" at bounding box center [1514, 400] width 34 height 31
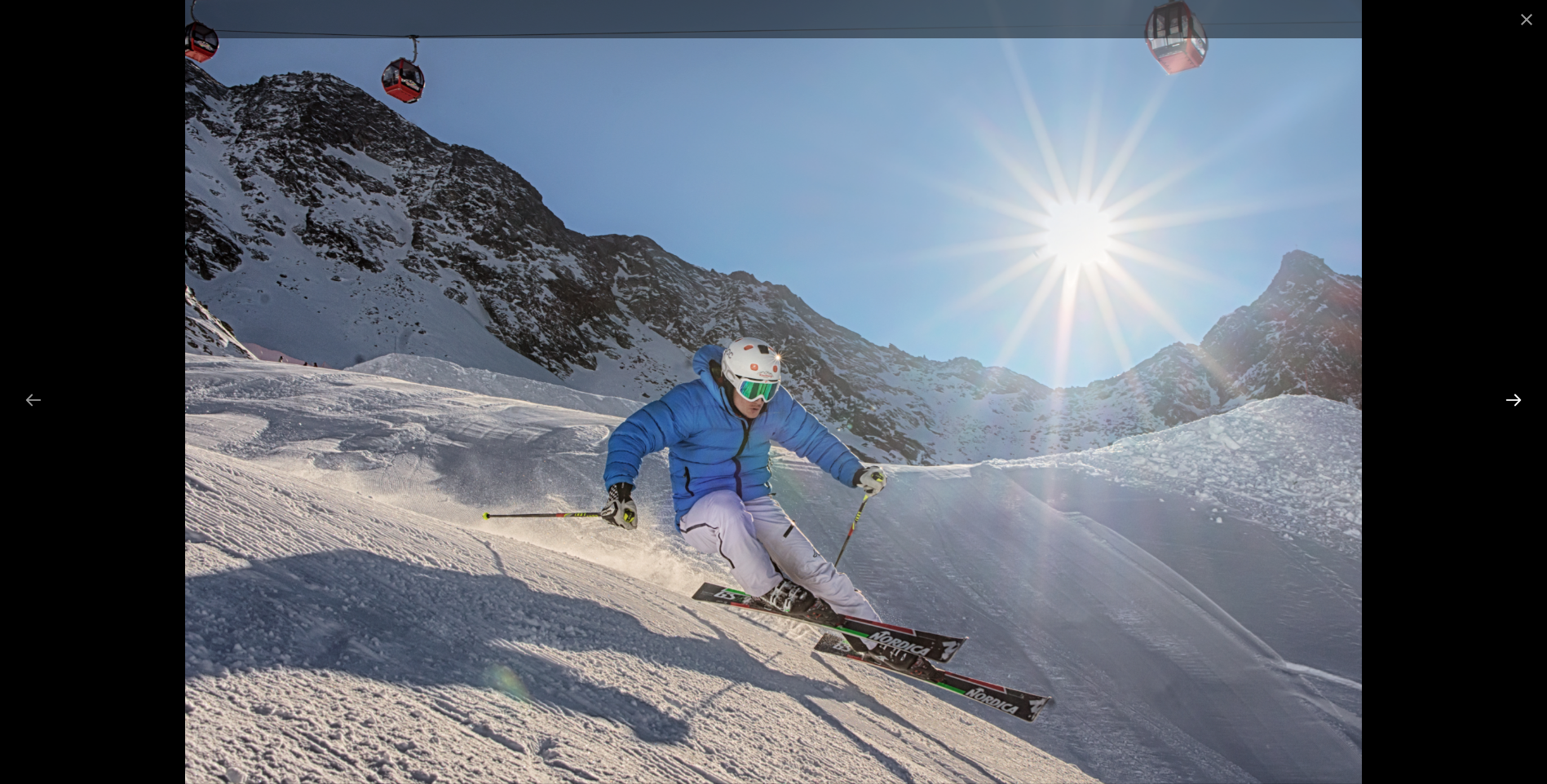
click at [1516, 402] on button "Next slide" at bounding box center [1514, 400] width 34 height 31
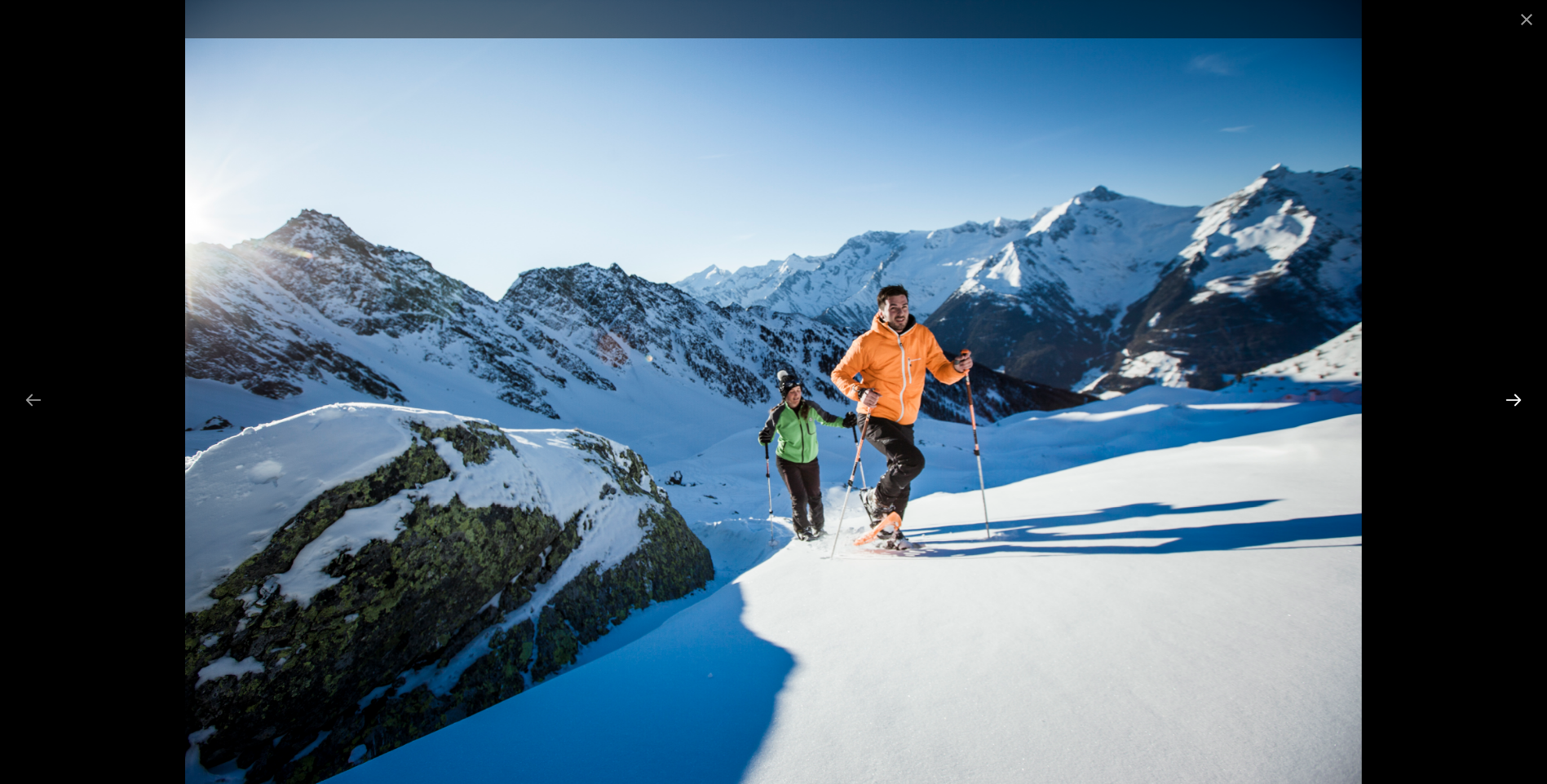
click at [1516, 402] on button "Next slide" at bounding box center [1514, 400] width 34 height 31
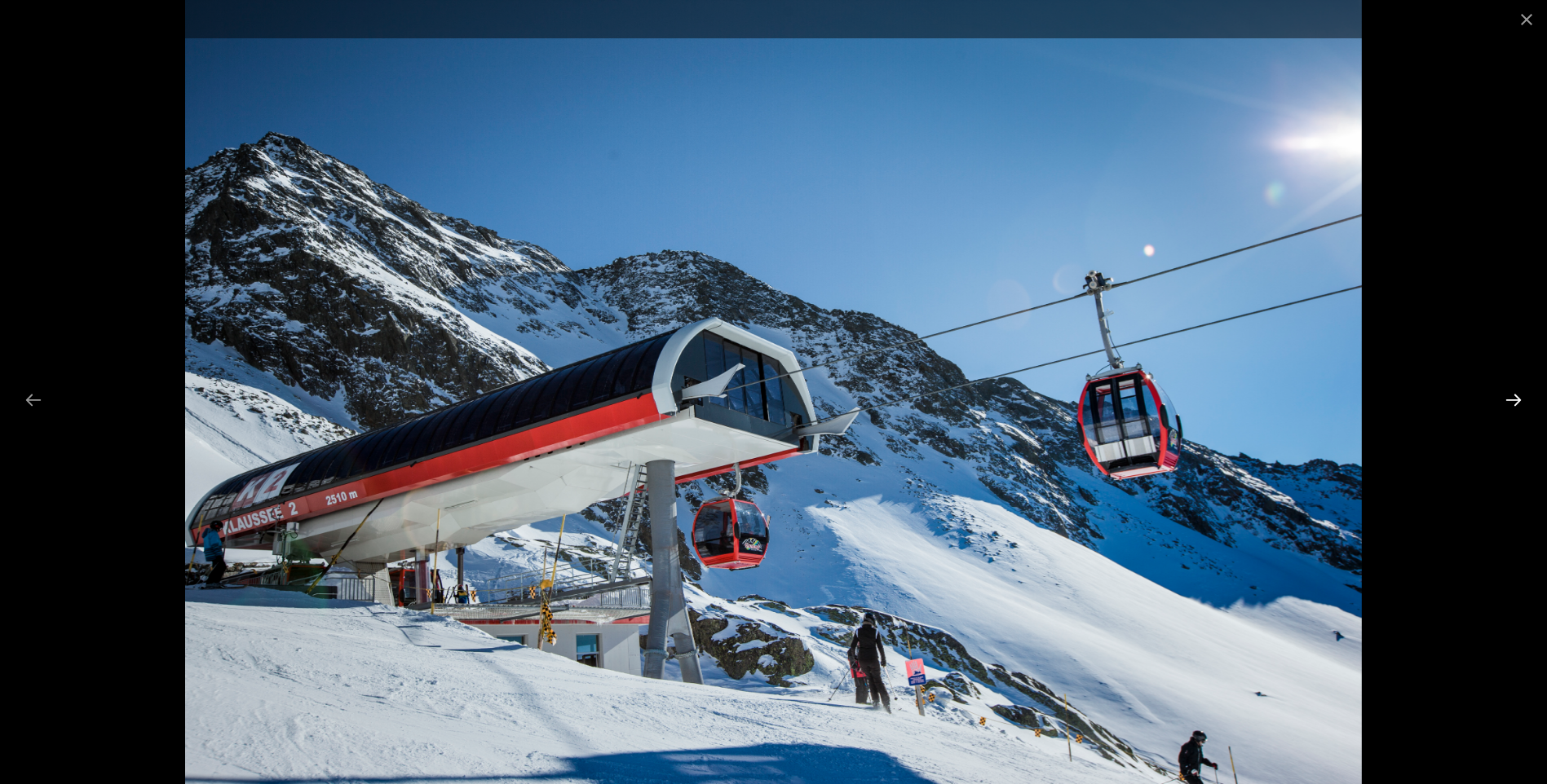
click at [1516, 402] on button "Next slide" at bounding box center [1514, 400] width 34 height 31
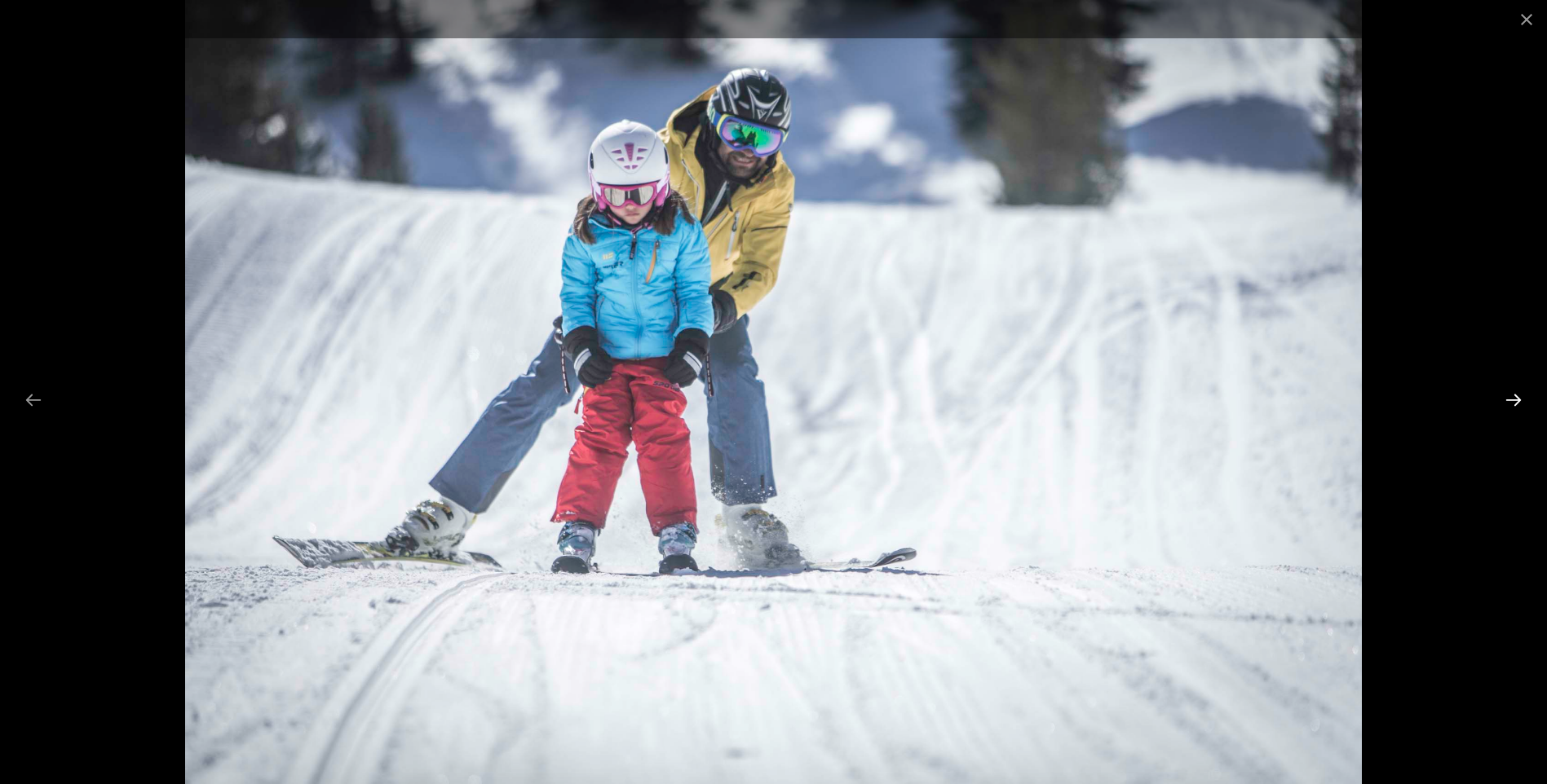
click at [1516, 402] on button "Next slide" at bounding box center [1514, 400] width 34 height 31
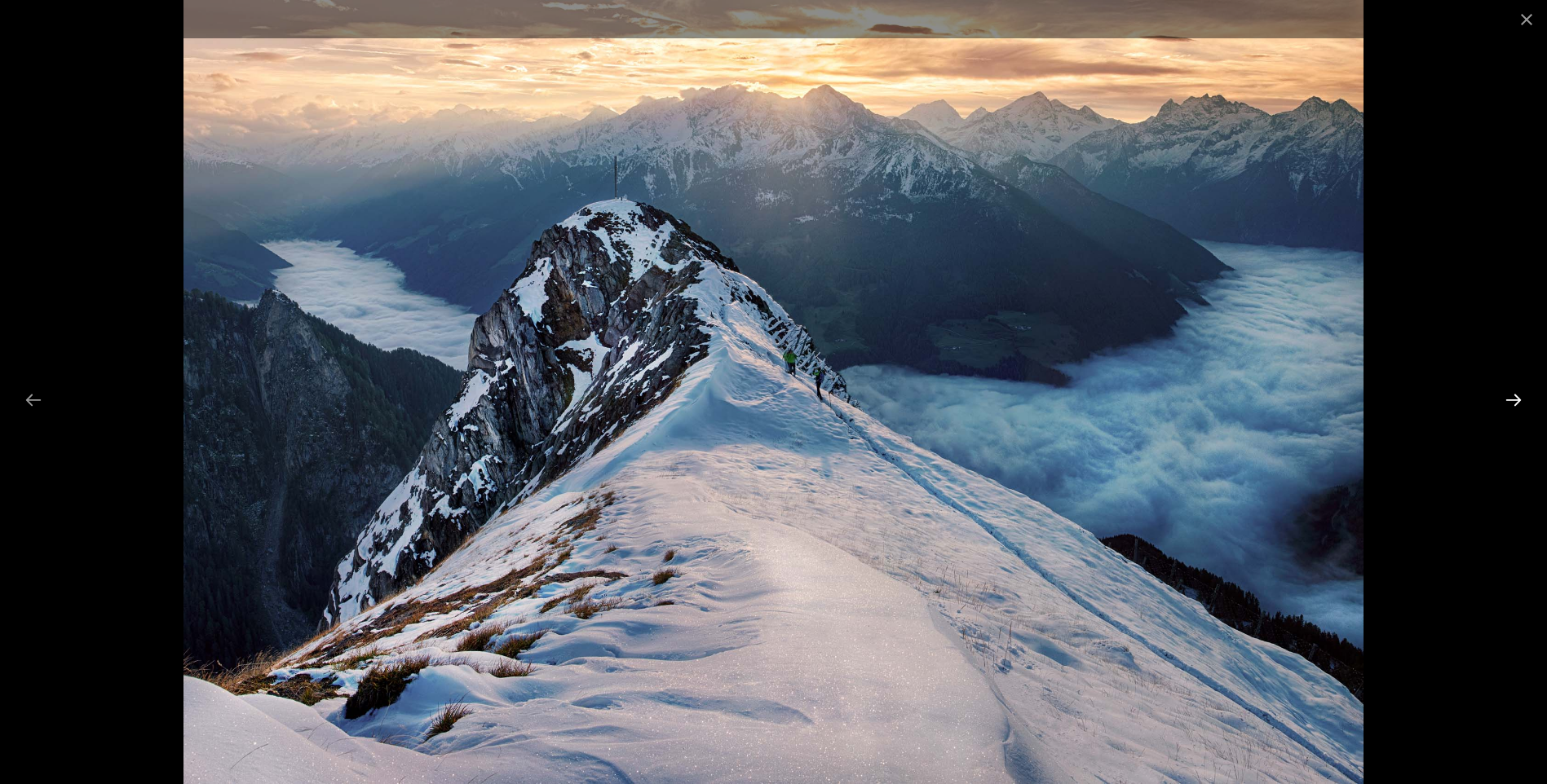
click at [1516, 402] on button "Next slide" at bounding box center [1514, 400] width 34 height 31
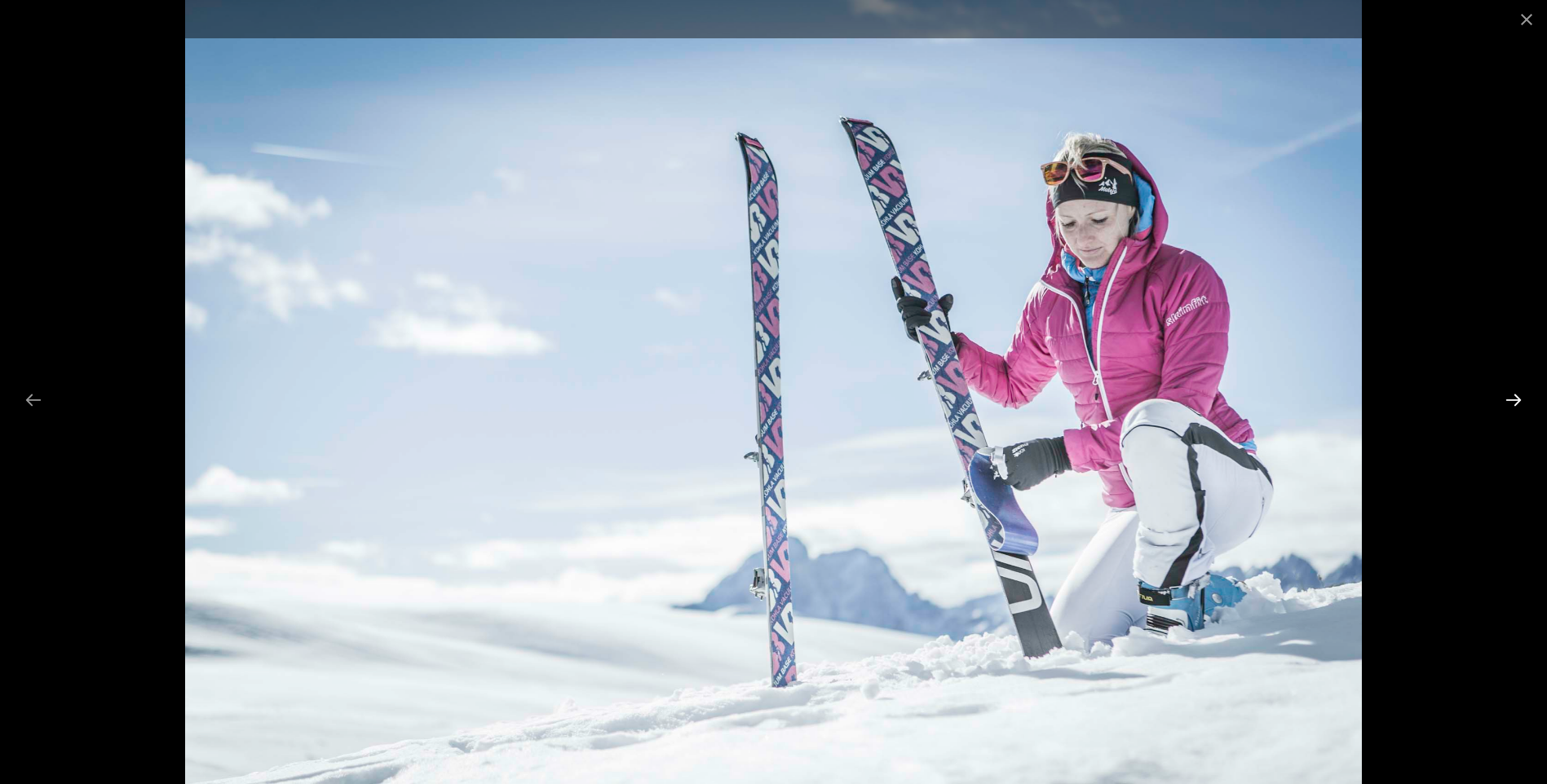
click at [1516, 402] on button "Next slide" at bounding box center [1514, 400] width 34 height 31
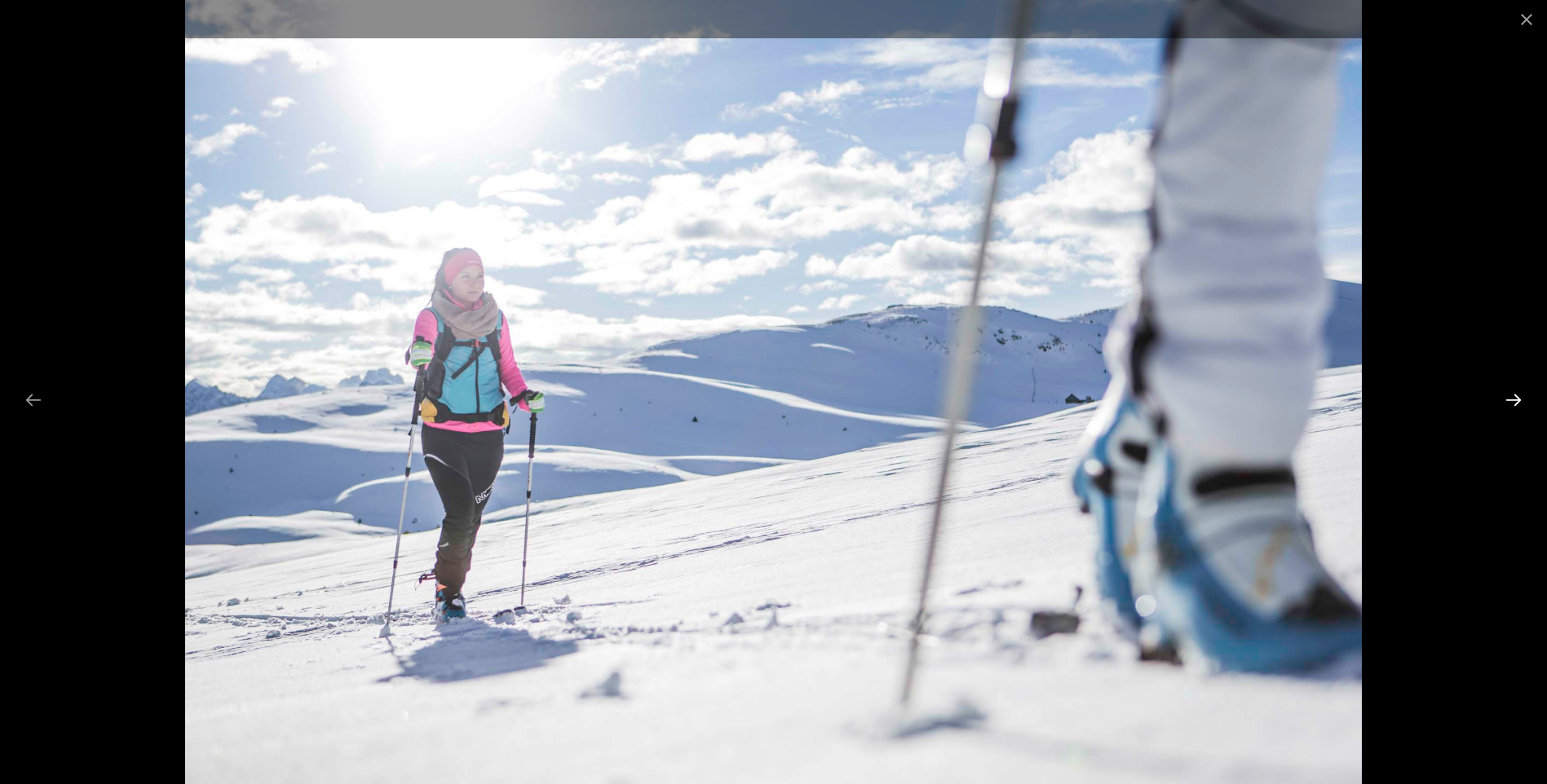
click at [1516, 402] on button "Next slide" at bounding box center [1514, 400] width 34 height 31
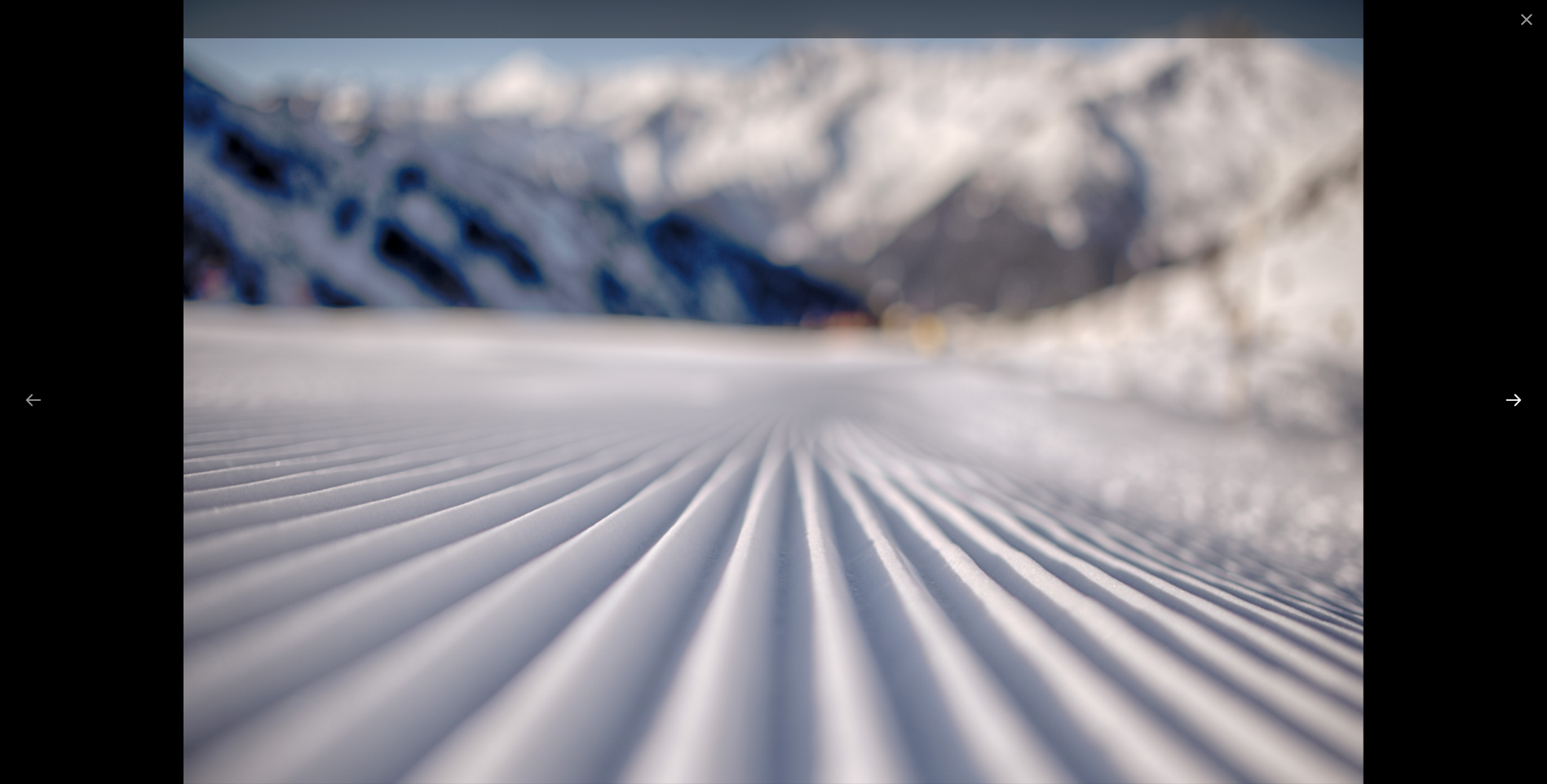
click at [1516, 402] on button "Next slide" at bounding box center [1514, 400] width 34 height 31
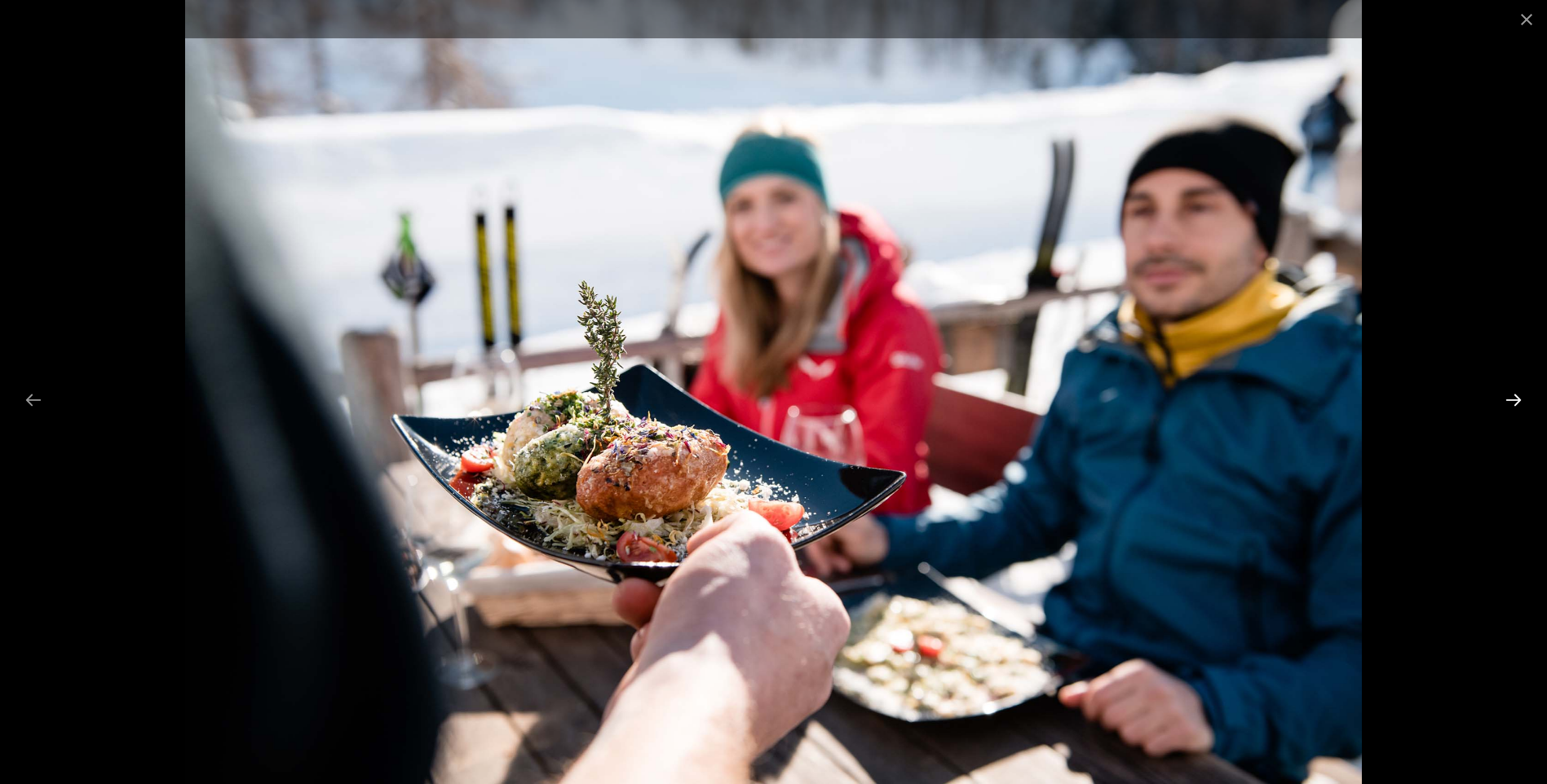
click at [1516, 402] on button "Next slide" at bounding box center [1514, 400] width 34 height 31
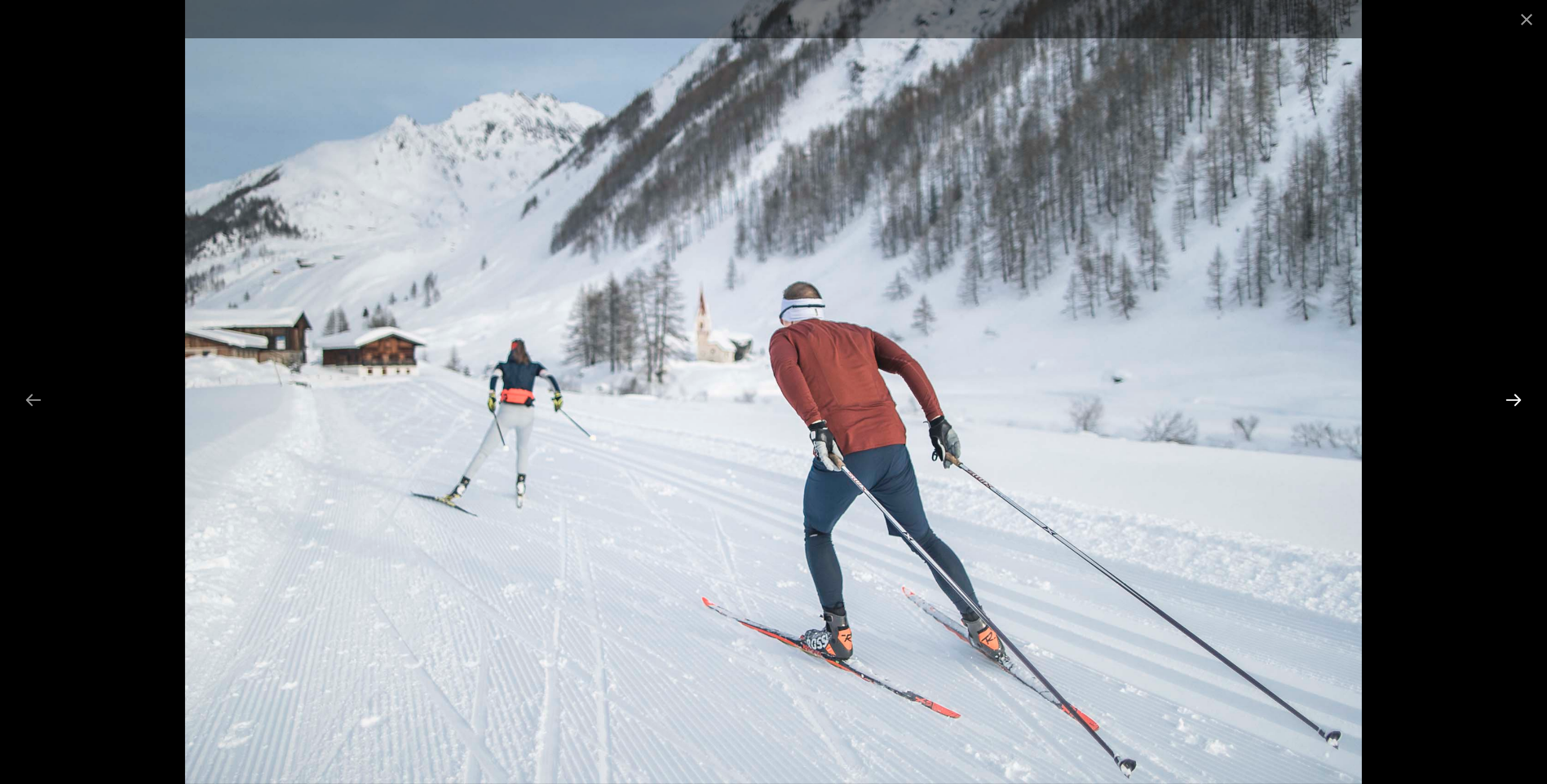
click at [1516, 402] on button "Next slide" at bounding box center [1514, 400] width 34 height 31
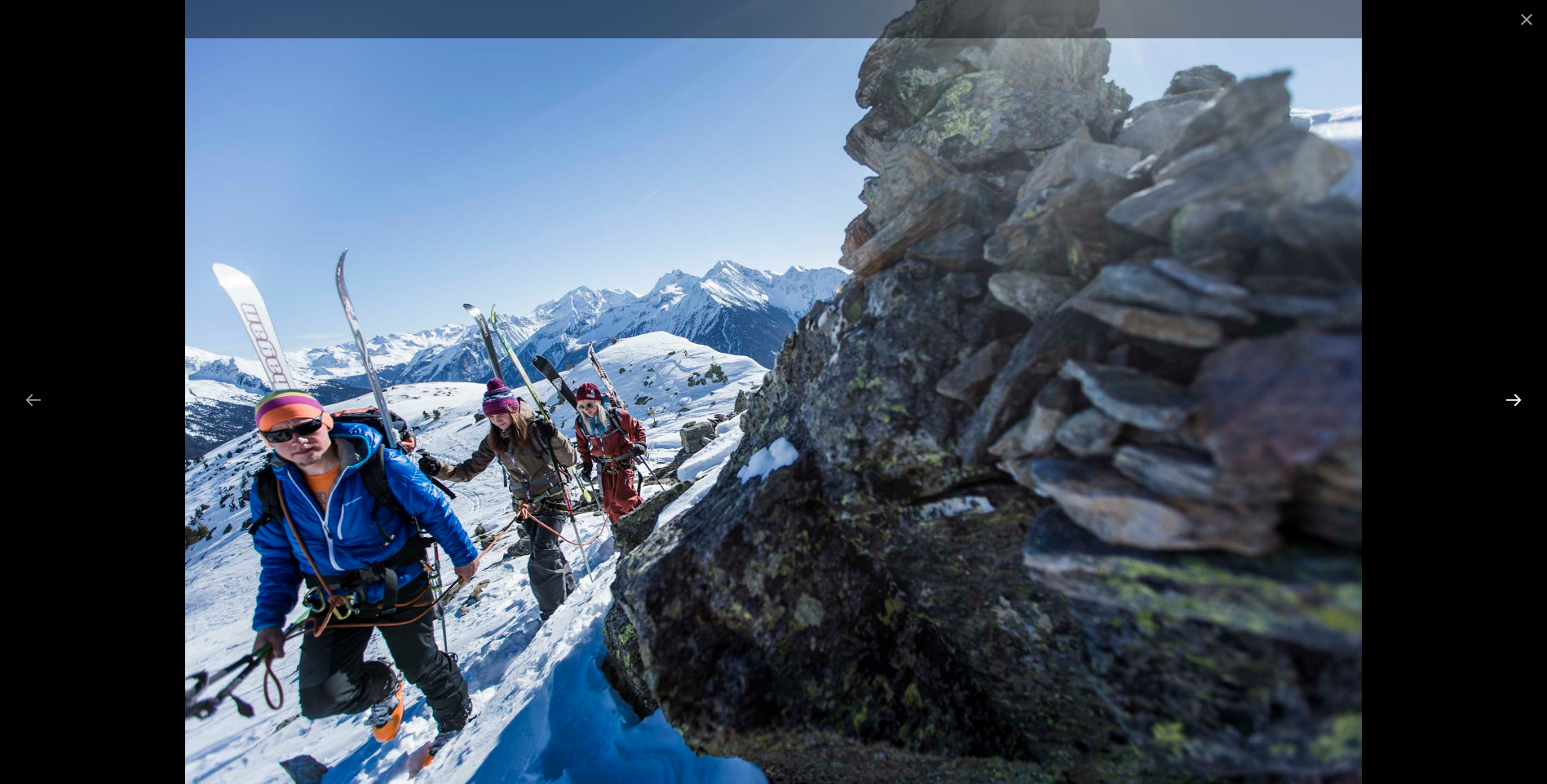
click at [1516, 402] on button "Next slide" at bounding box center [1514, 400] width 34 height 31
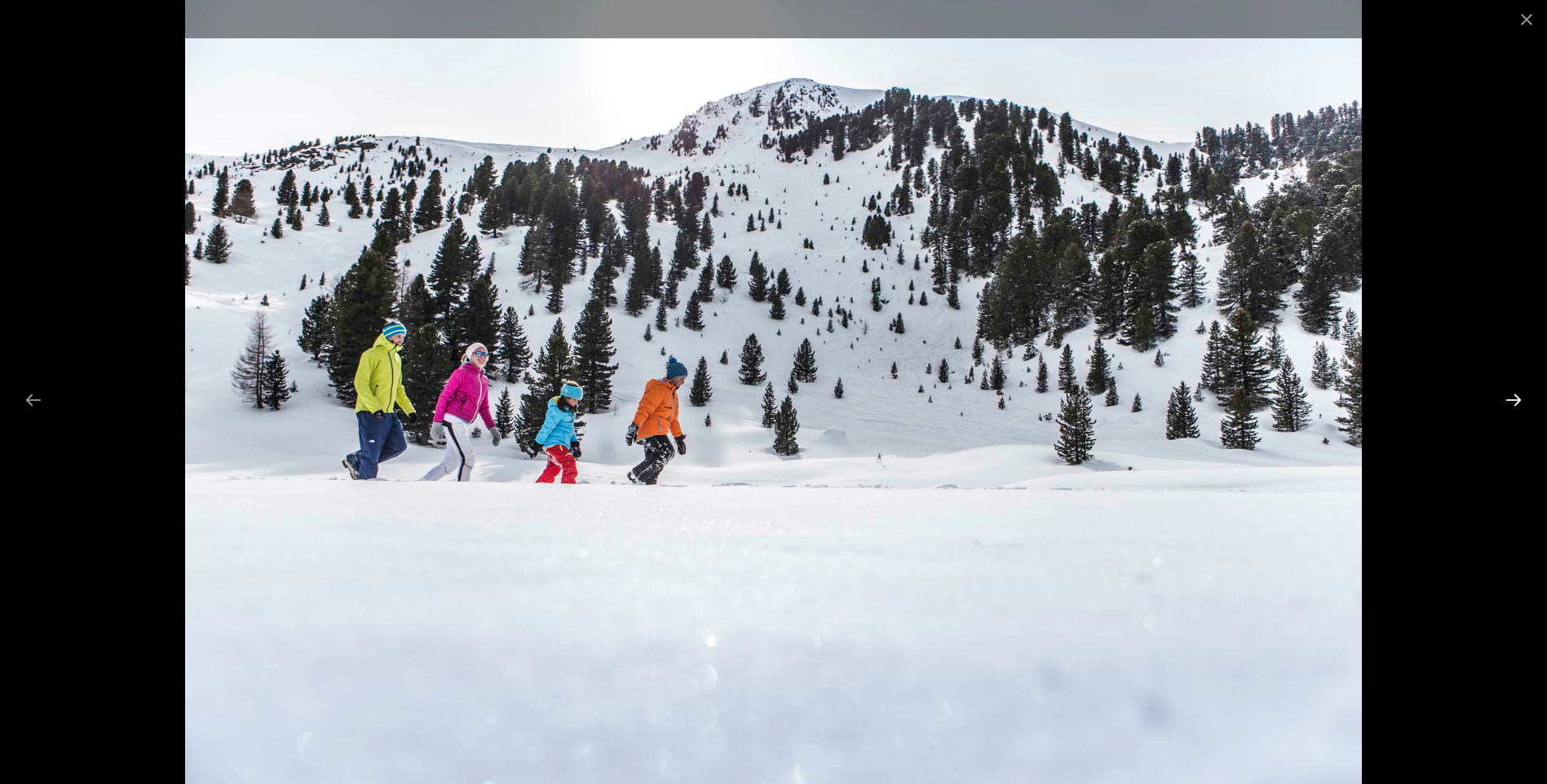
click at [1516, 402] on button "Next slide" at bounding box center [1514, 400] width 34 height 31
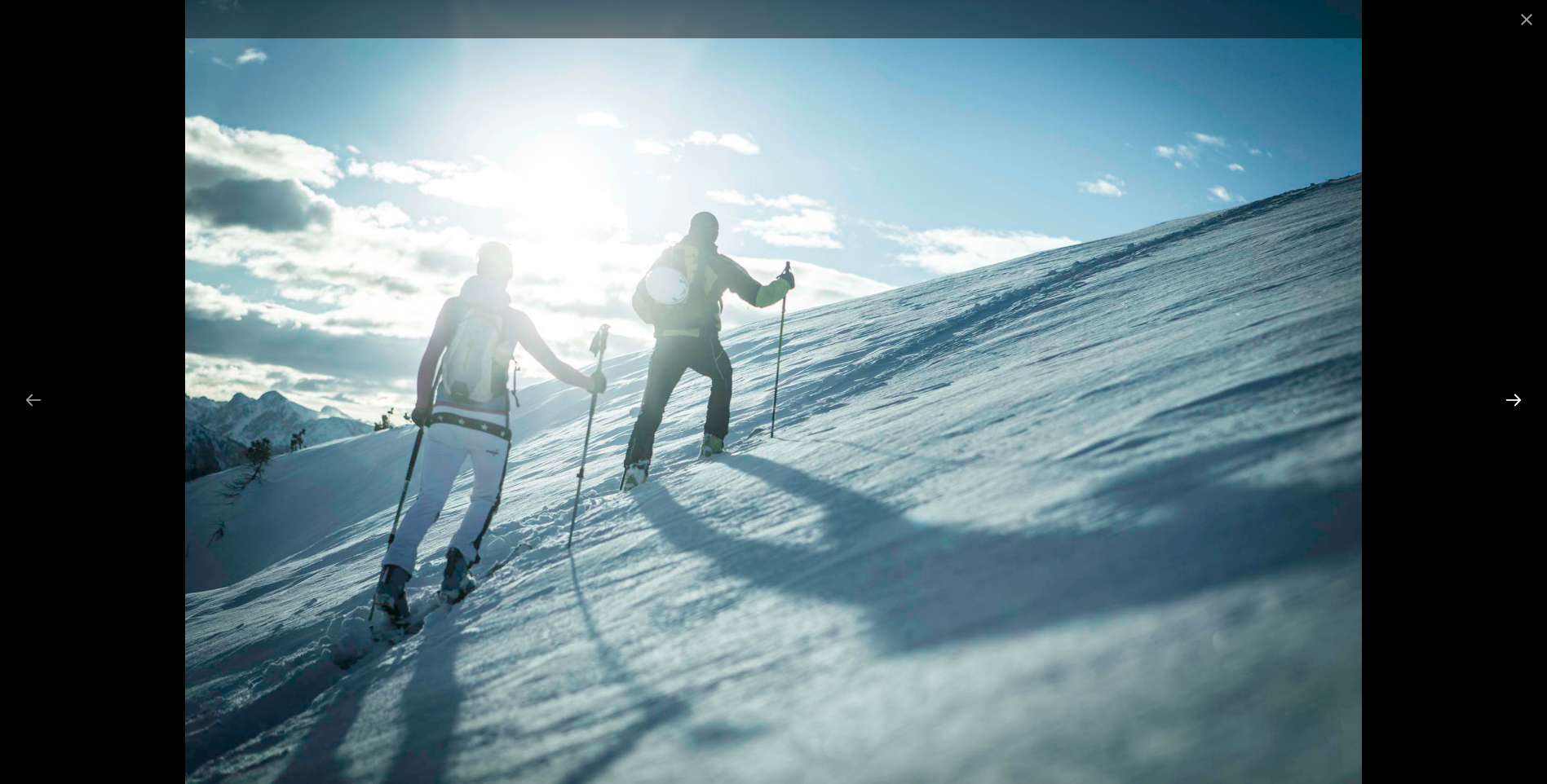
click at [1516, 402] on button "Next slide" at bounding box center [1514, 400] width 34 height 31
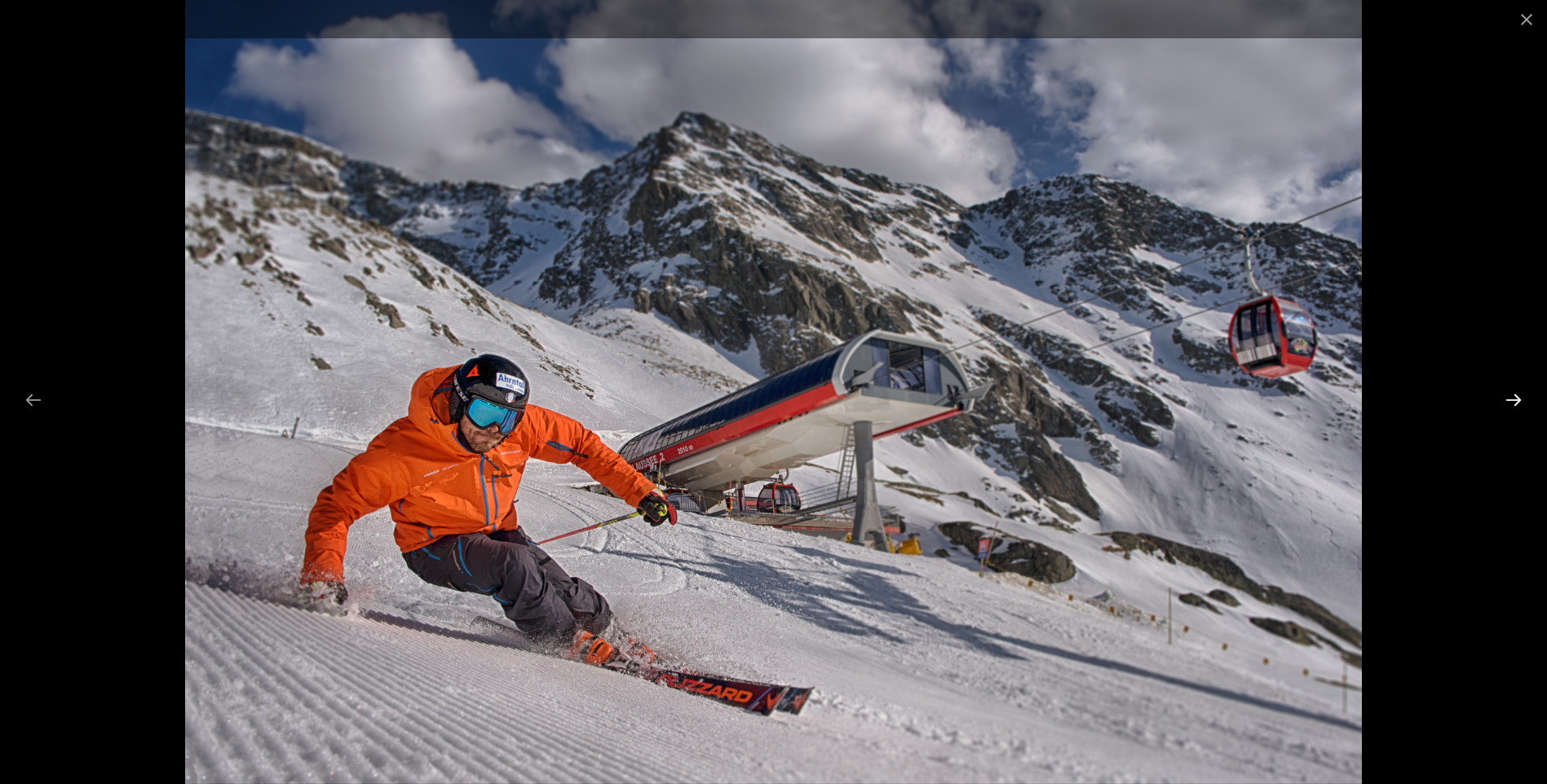
click at [1516, 402] on button "Next slide" at bounding box center [1514, 400] width 34 height 31
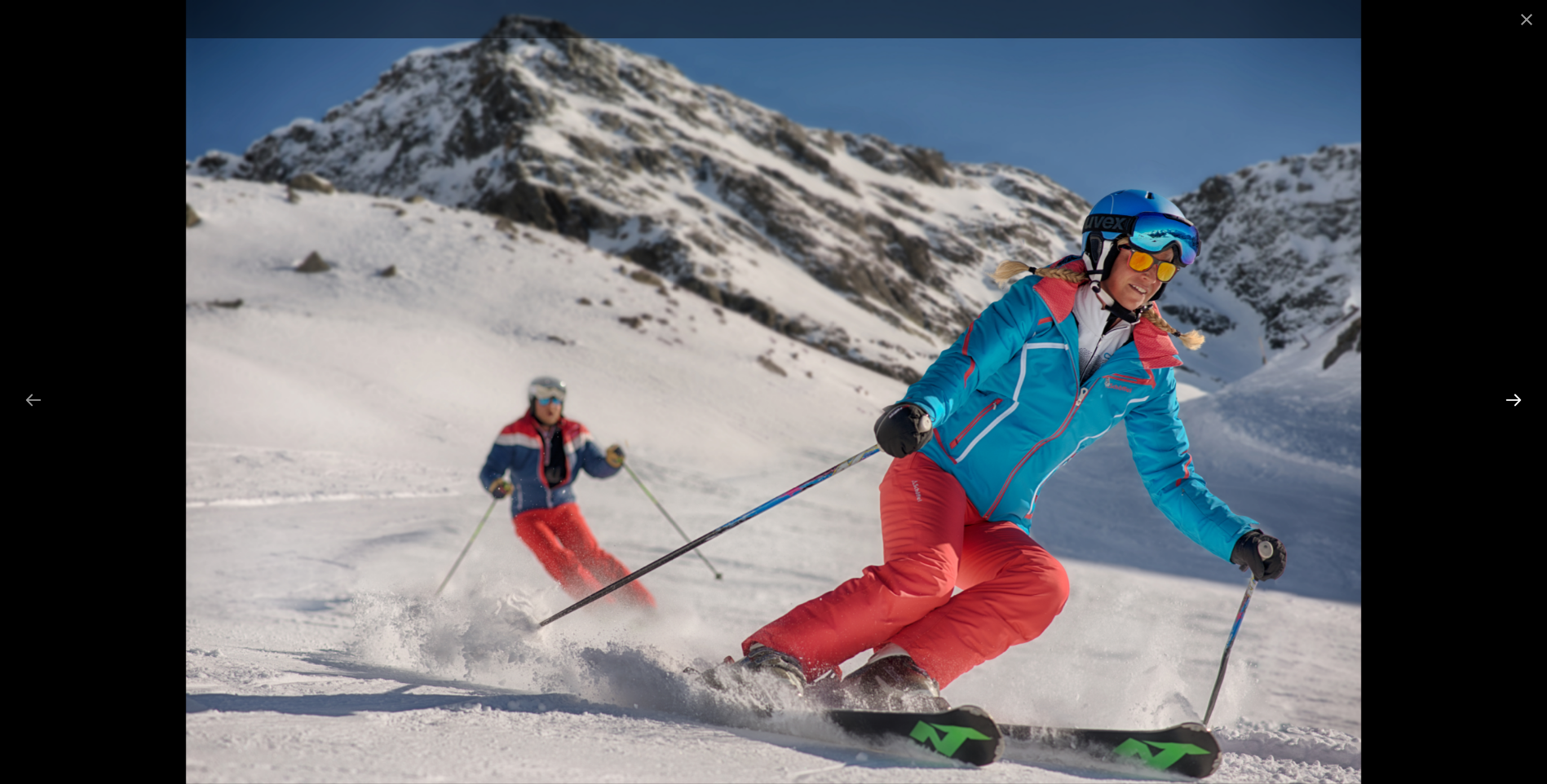
click at [1516, 402] on button "Next slide" at bounding box center [1514, 400] width 34 height 31
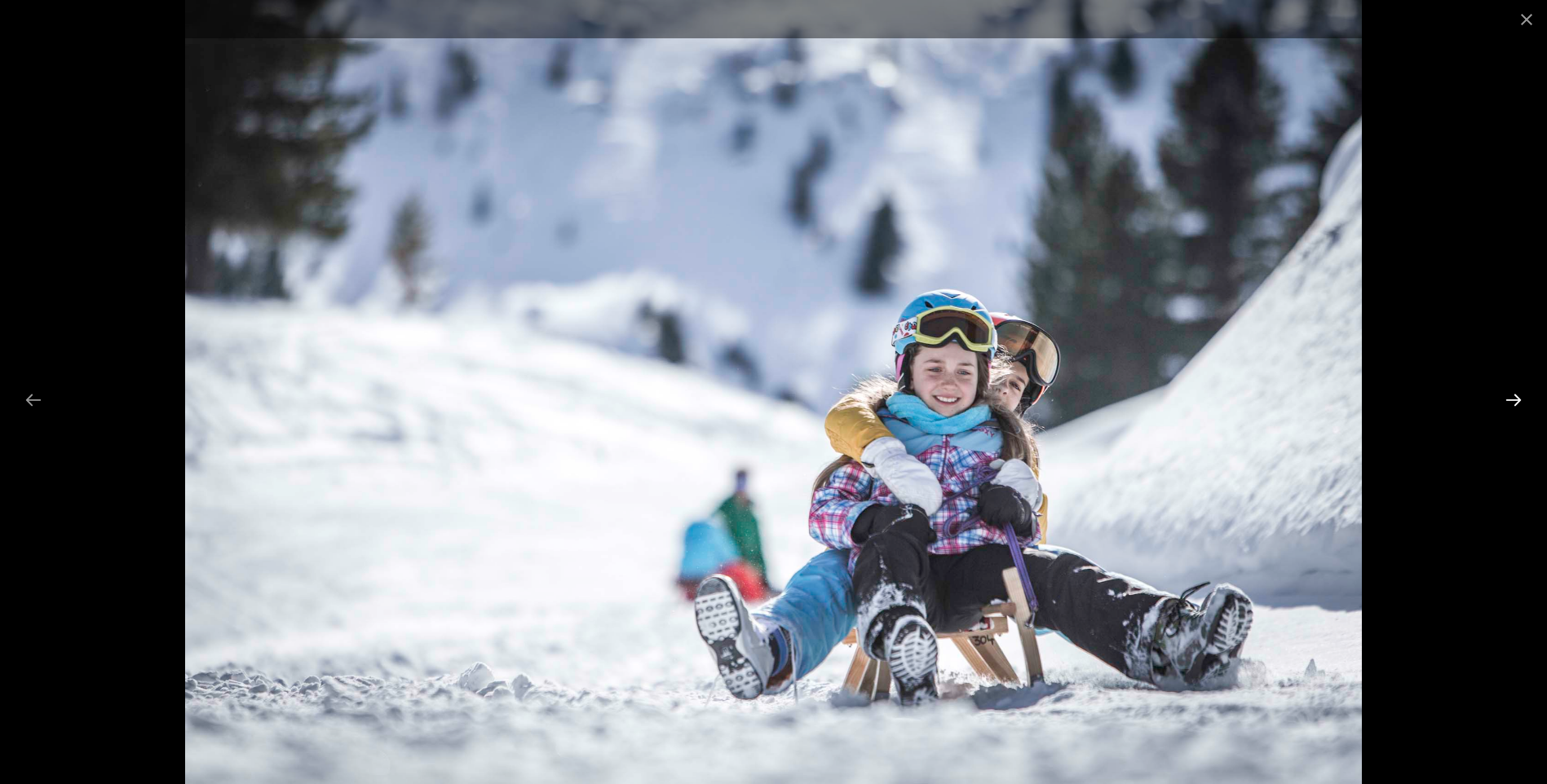
click at [1516, 402] on button "Next slide" at bounding box center [1514, 400] width 34 height 31
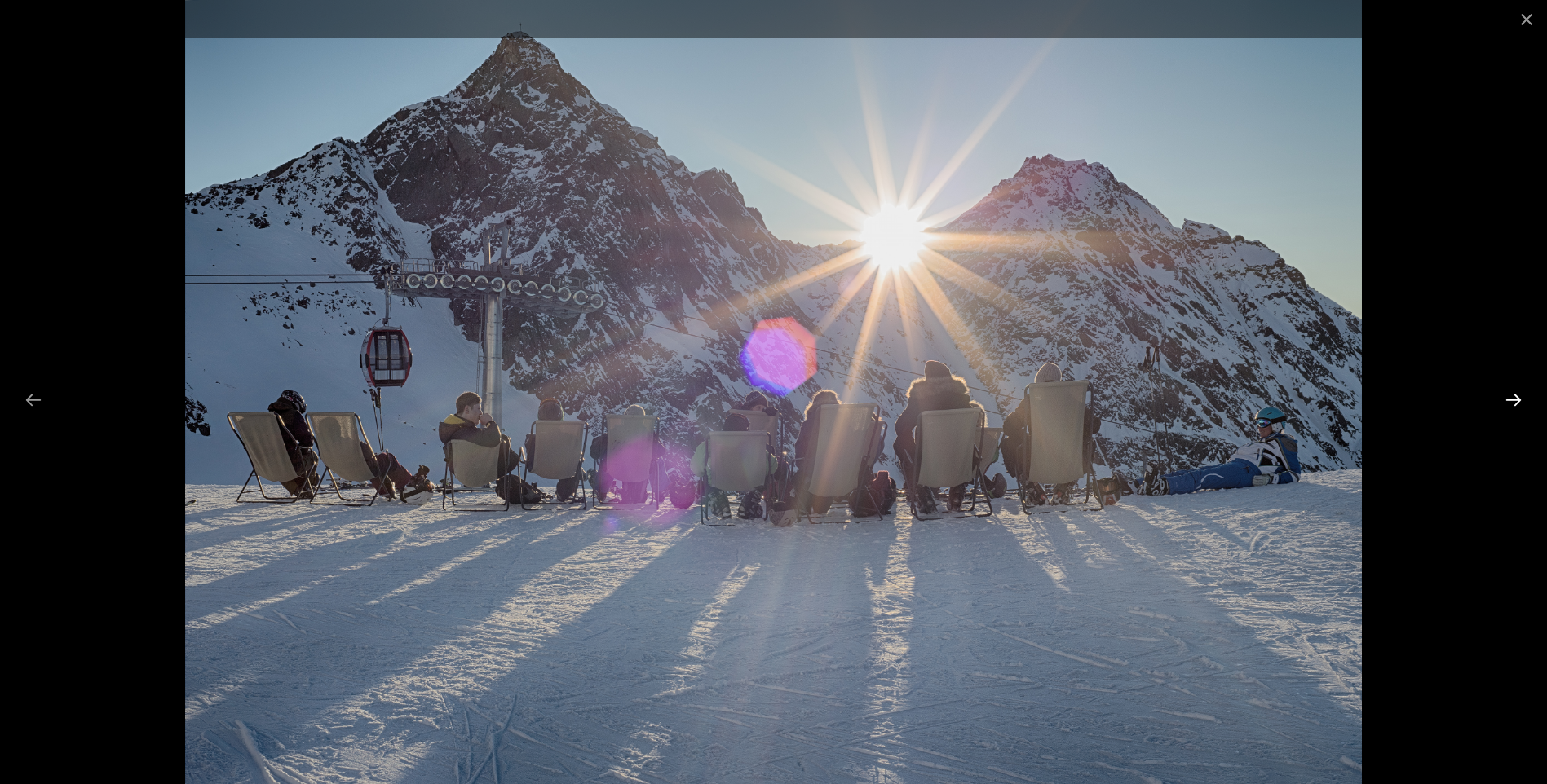
click at [1516, 402] on button "Next slide" at bounding box center [1514, 400] width 34 height 31
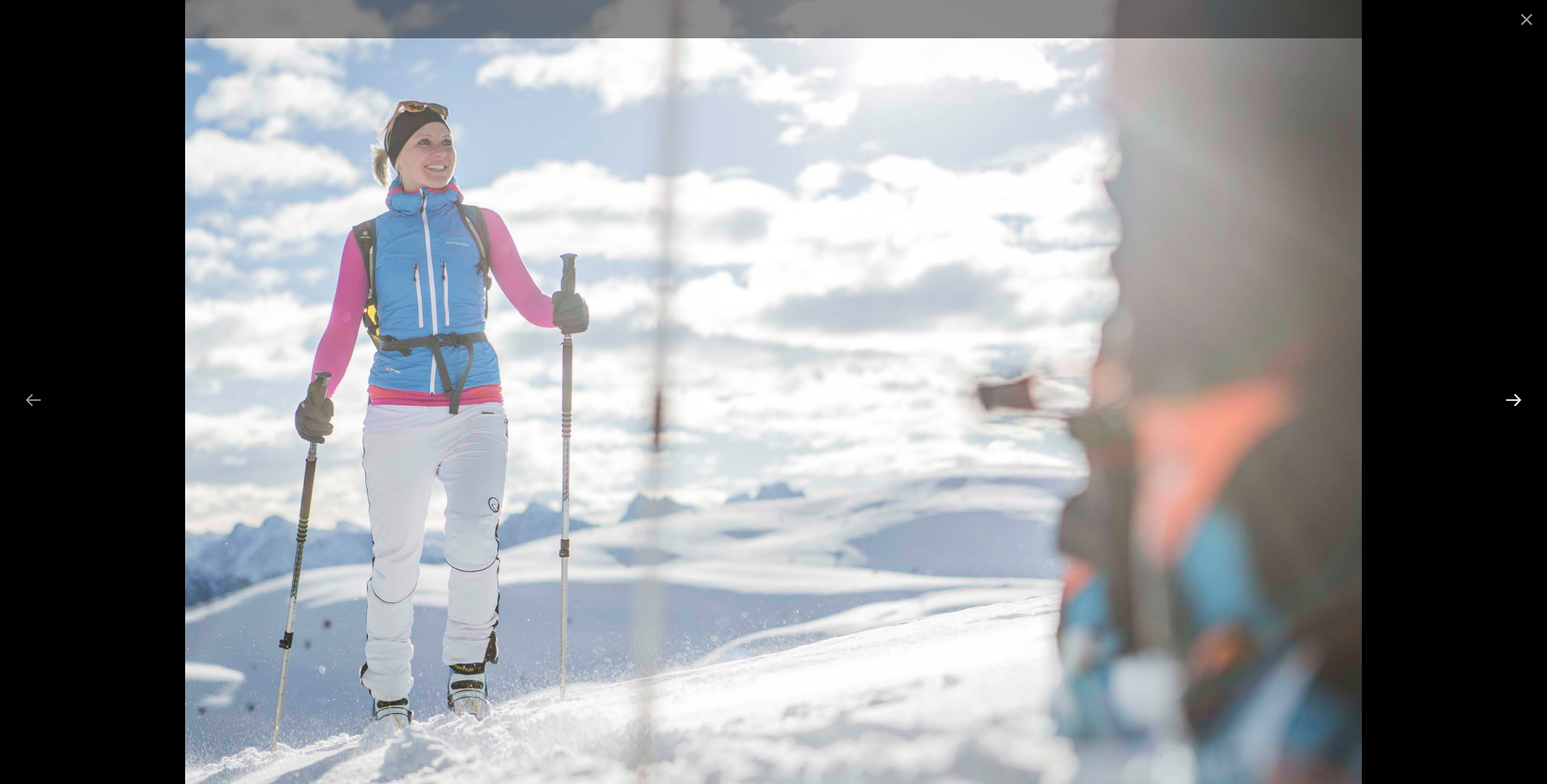
click at [1516, 402] on button "Next slide" at bounding box center [1514, 400] width 34 height 31
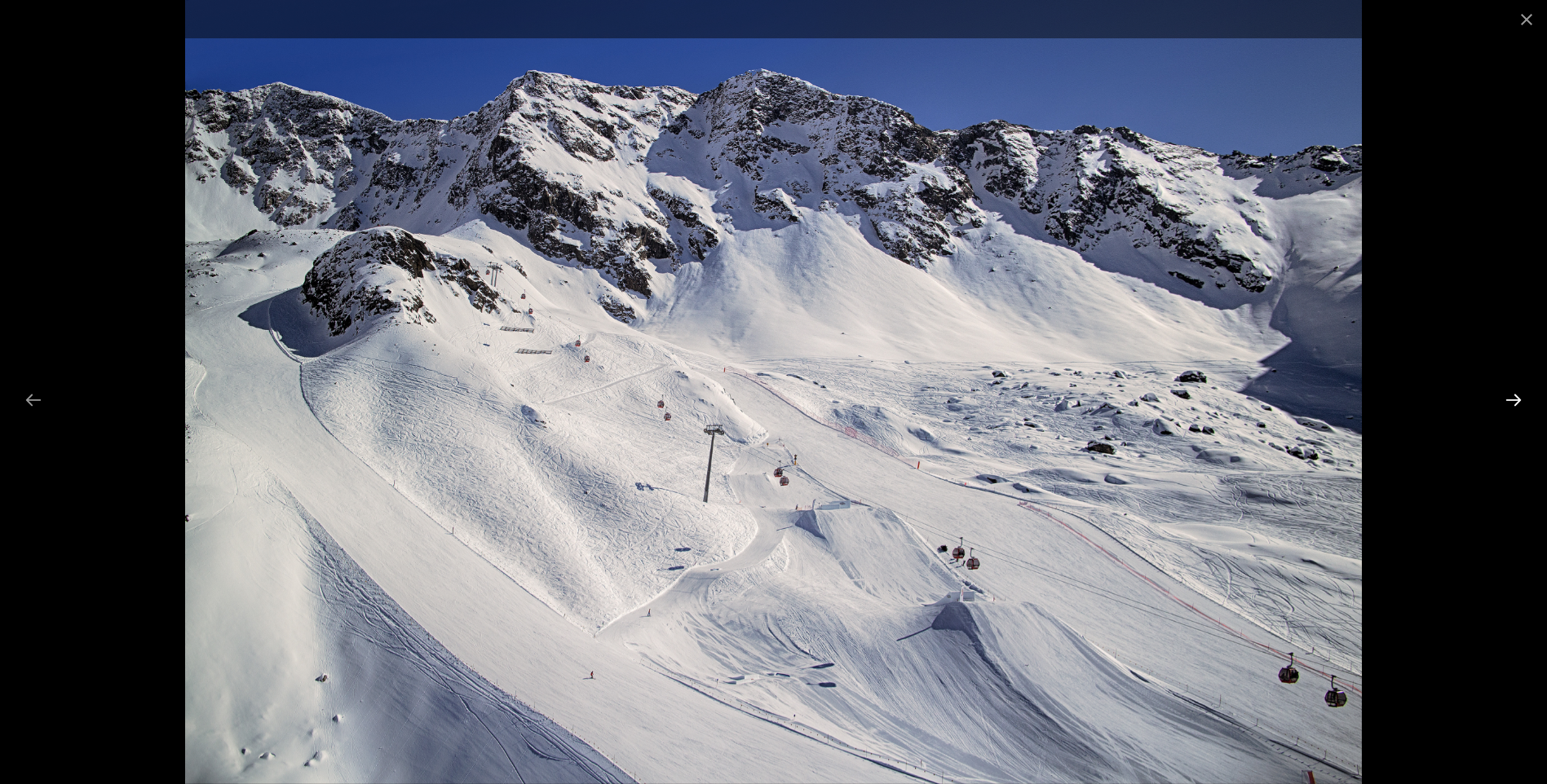
click at [1516, 402] on button "Next slide" at bounding box center [1514, 400] width 34 height 31
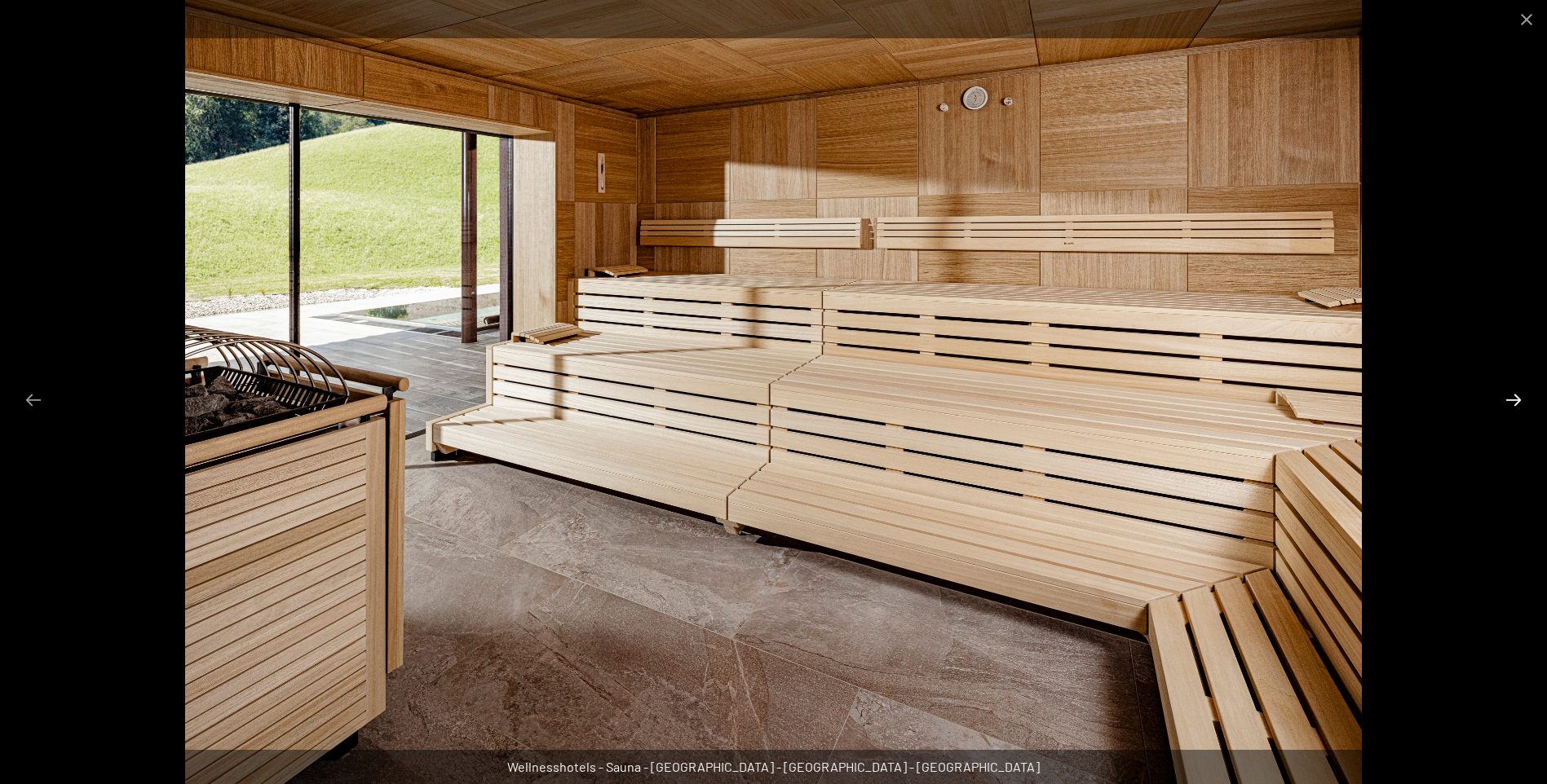
click at [1516, 402] on button "Next slide" at bounding box center [1514, 400] width 34 height 31
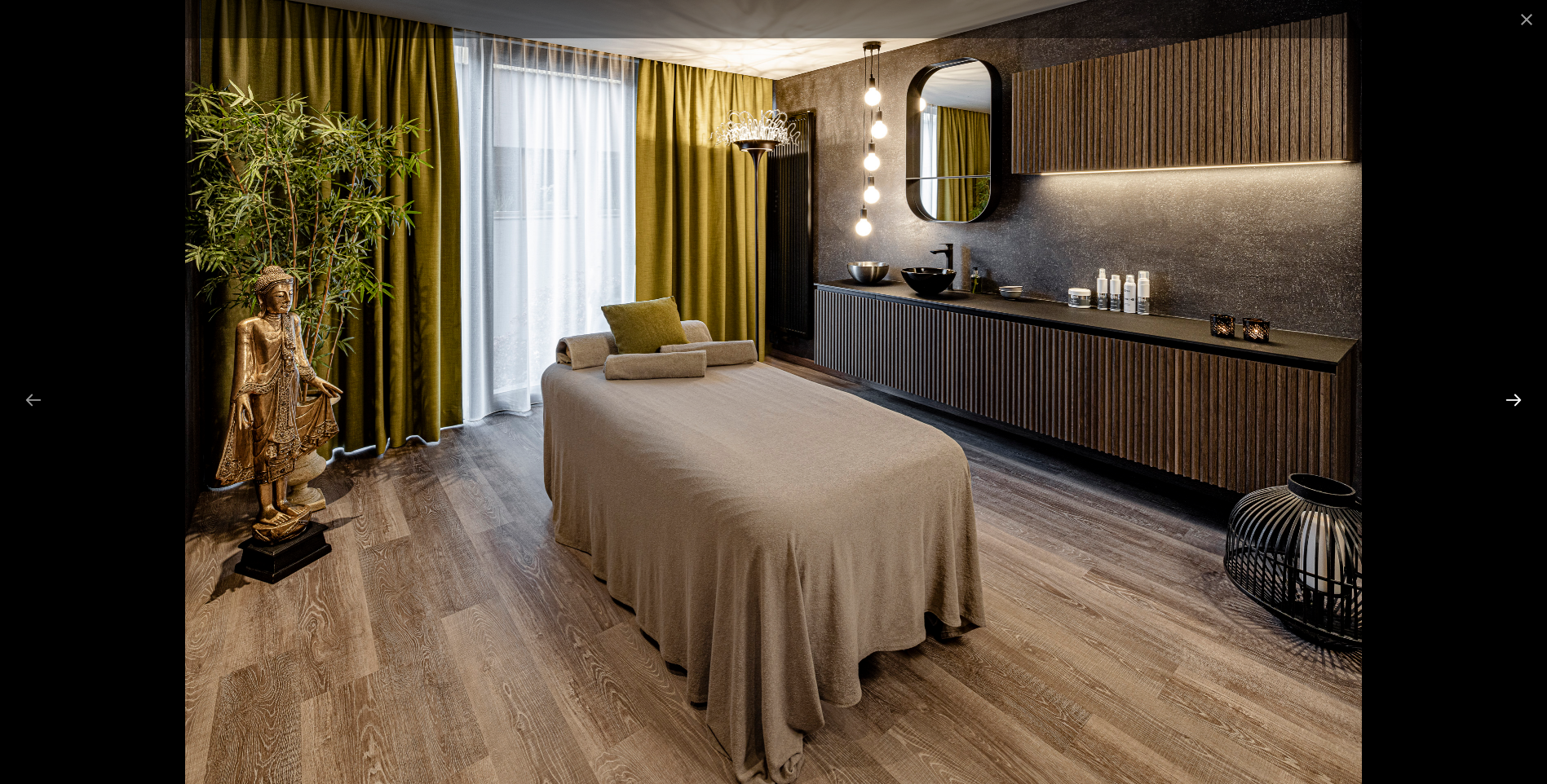
click at [1516, 402] on button "Next slide" at bounding box center [1514, 400] width 34 height 31
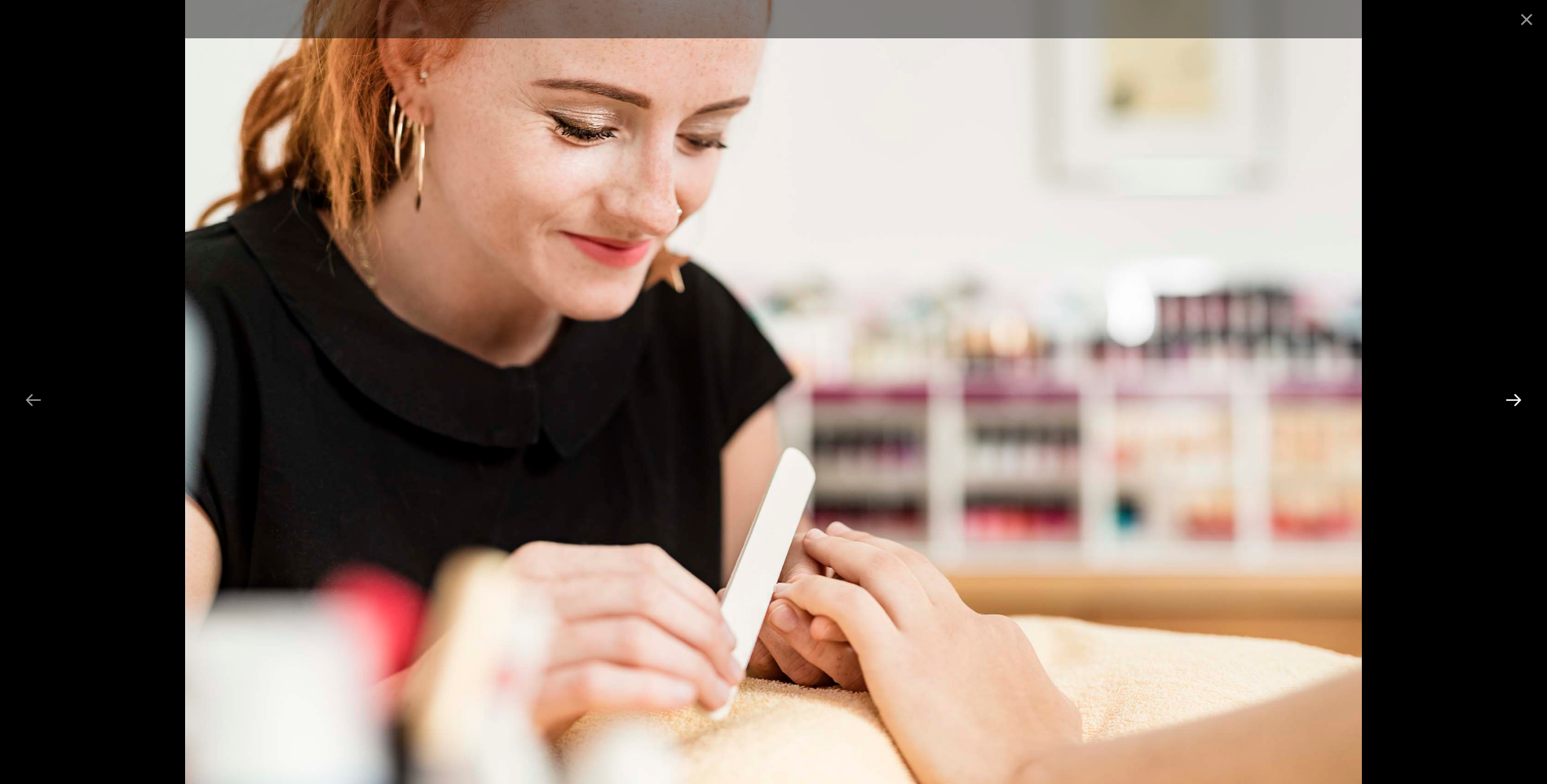
click at [1516, 402] on button "Next slide" at bounding box center [1514, 400] width 34 height 31
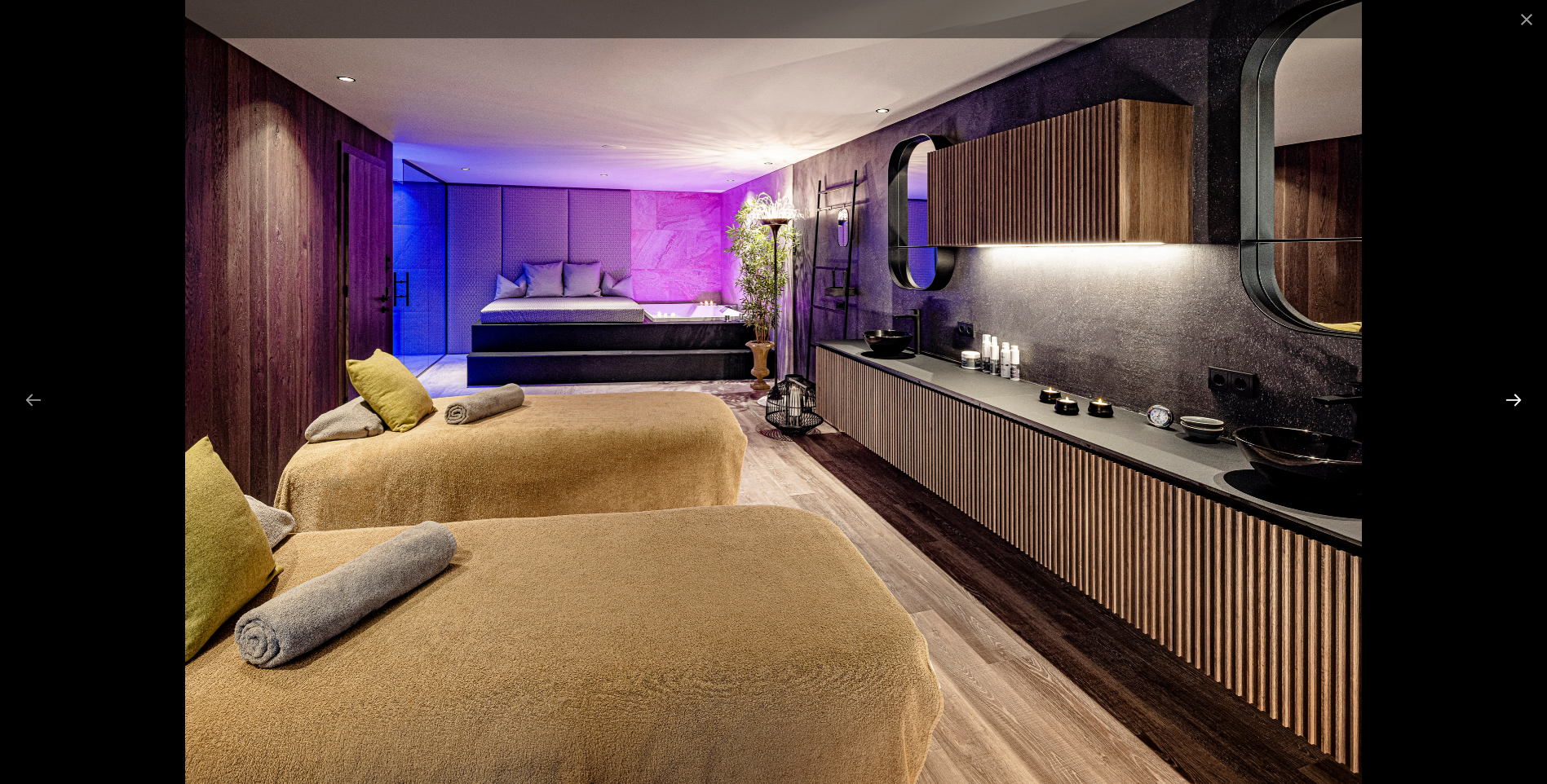
click at [1516, 402] on button "Next slide" at bounding box center [1514, 400] width 34 height 31
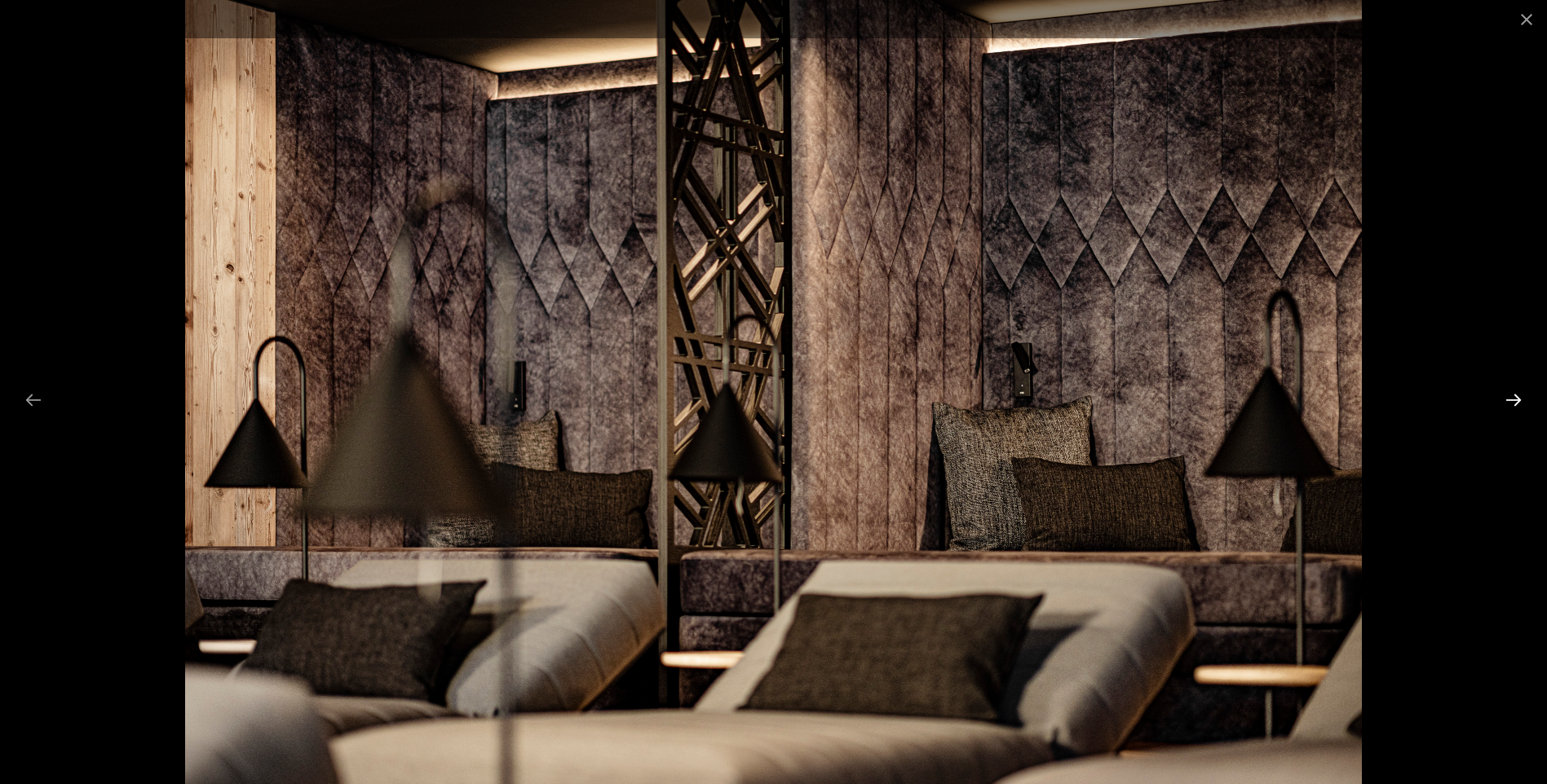
click at [1516, 402] on button "Next slide" at bounding box center [1514, 400] width 34 height 31
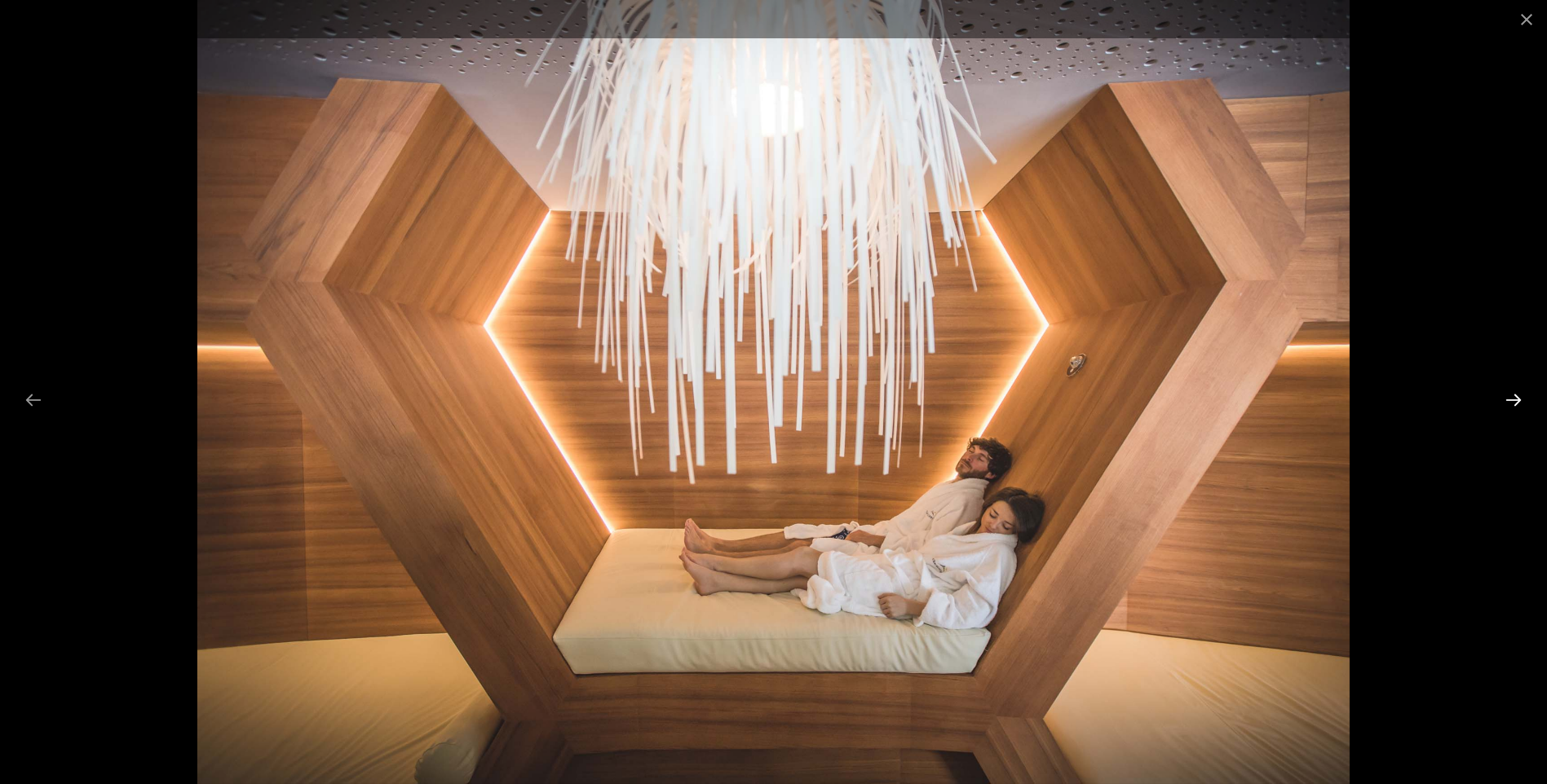
click at [1516, 402] on button "Next slide" at bounding box center [1514, 400] width 34 height 31
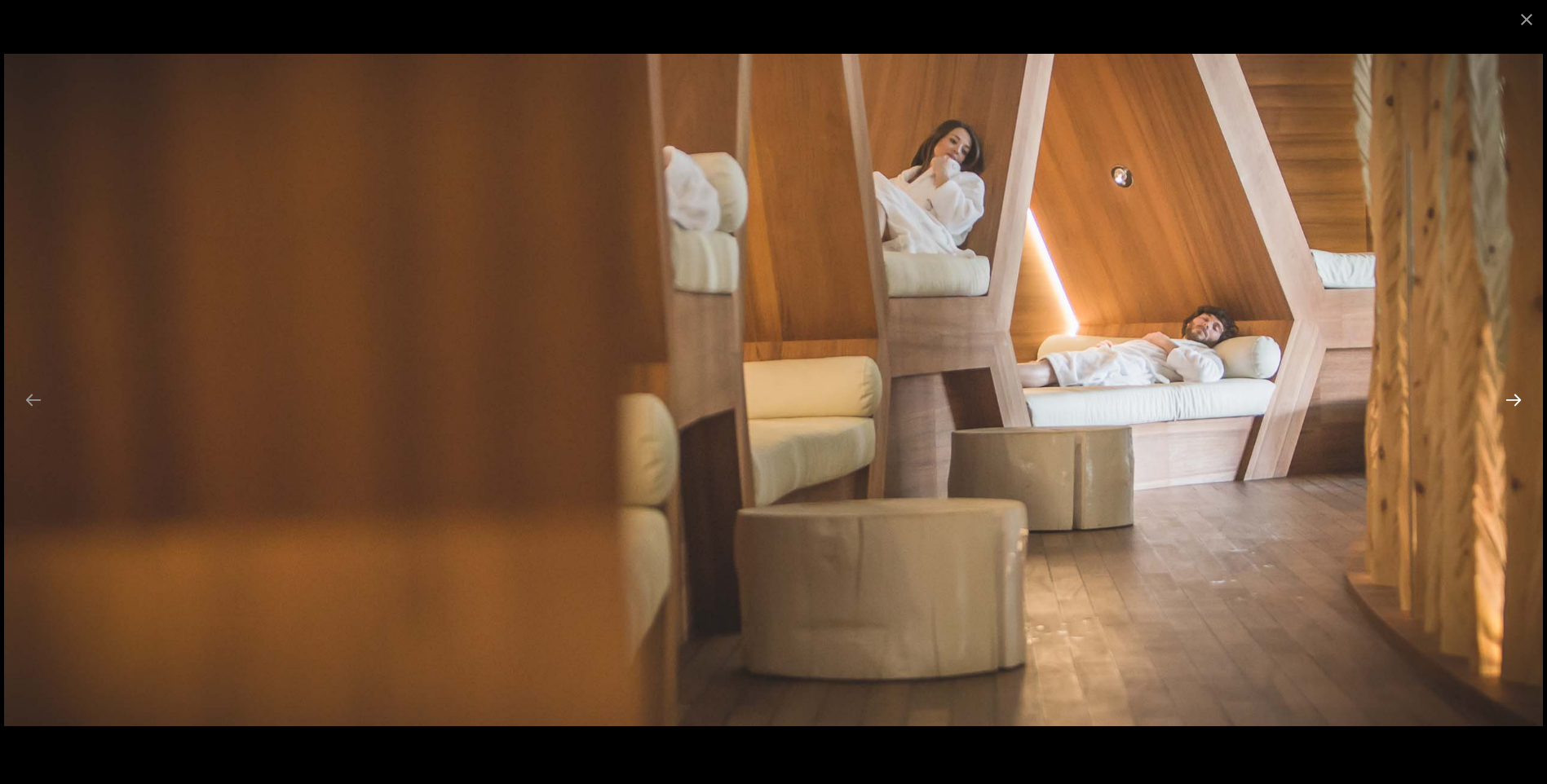
click at [1516, 402] on button "Next slide" at bounding box center [1514, 400] width 34 height 31
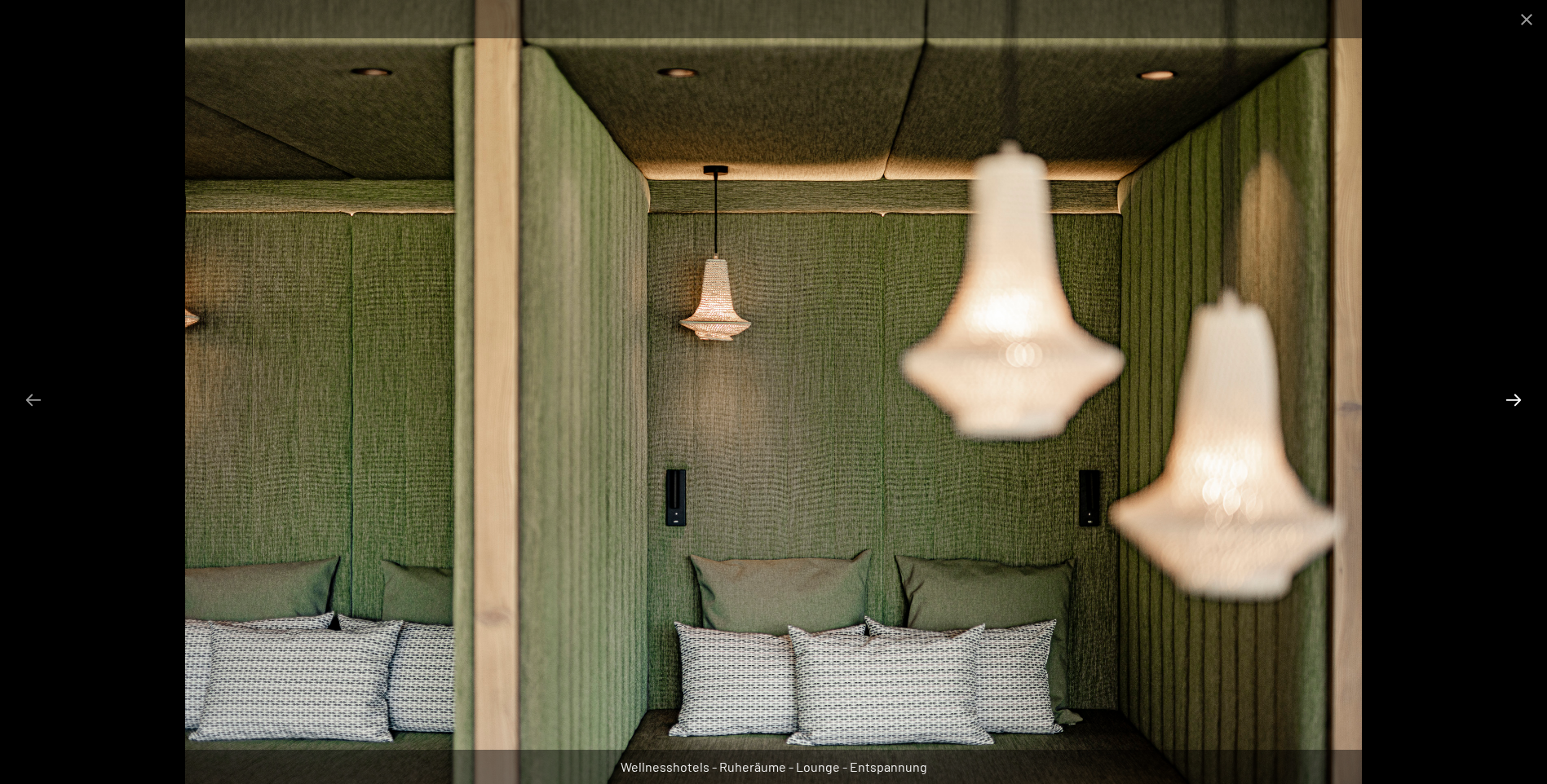
click at [1516, 402] on button "Next slide" at bounding box center [1514, 400] width 34 height 31
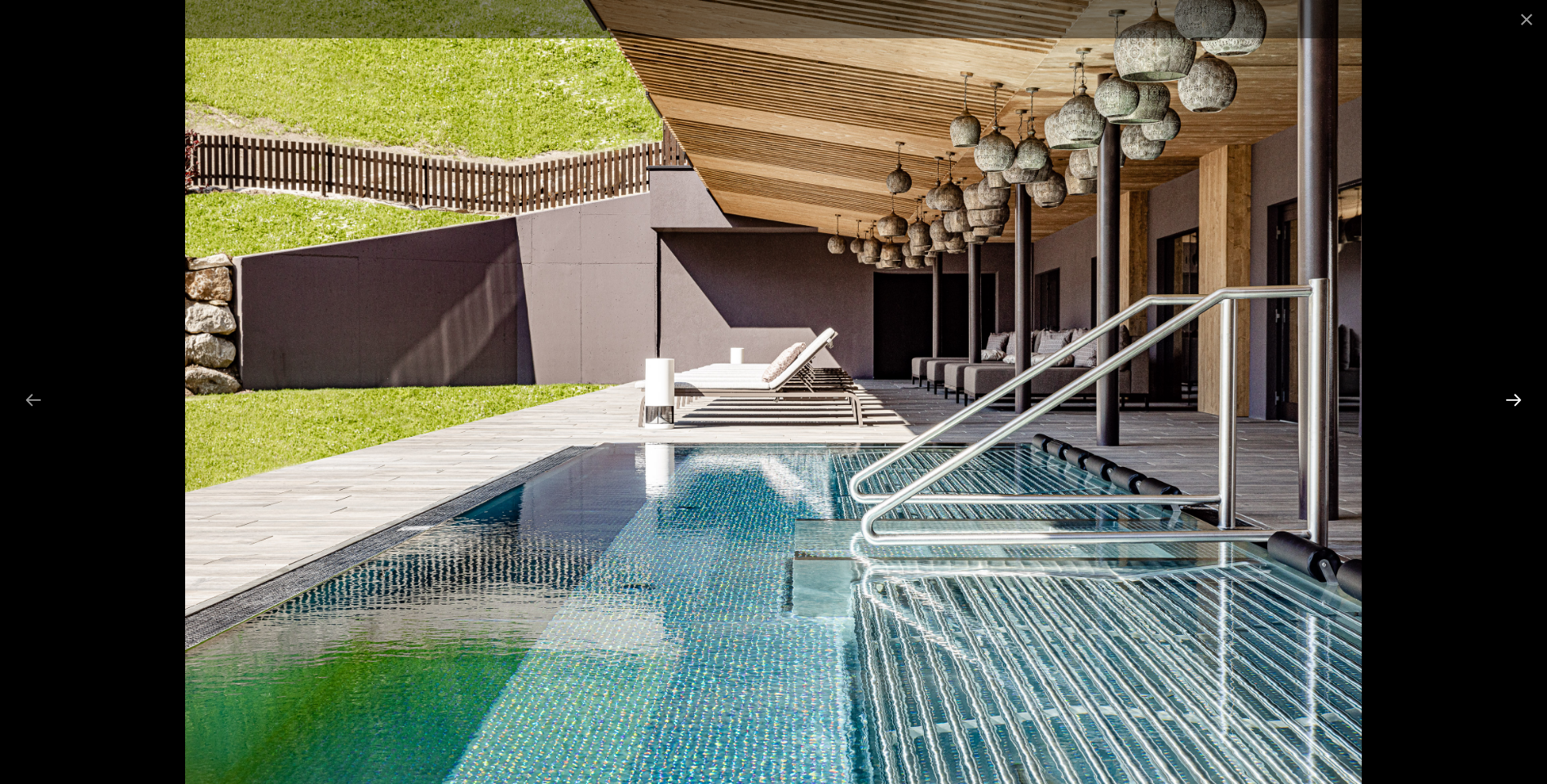
click at [1516, 402] on button "Next slide" at bounding box center [1514, 400] width 34 height 31
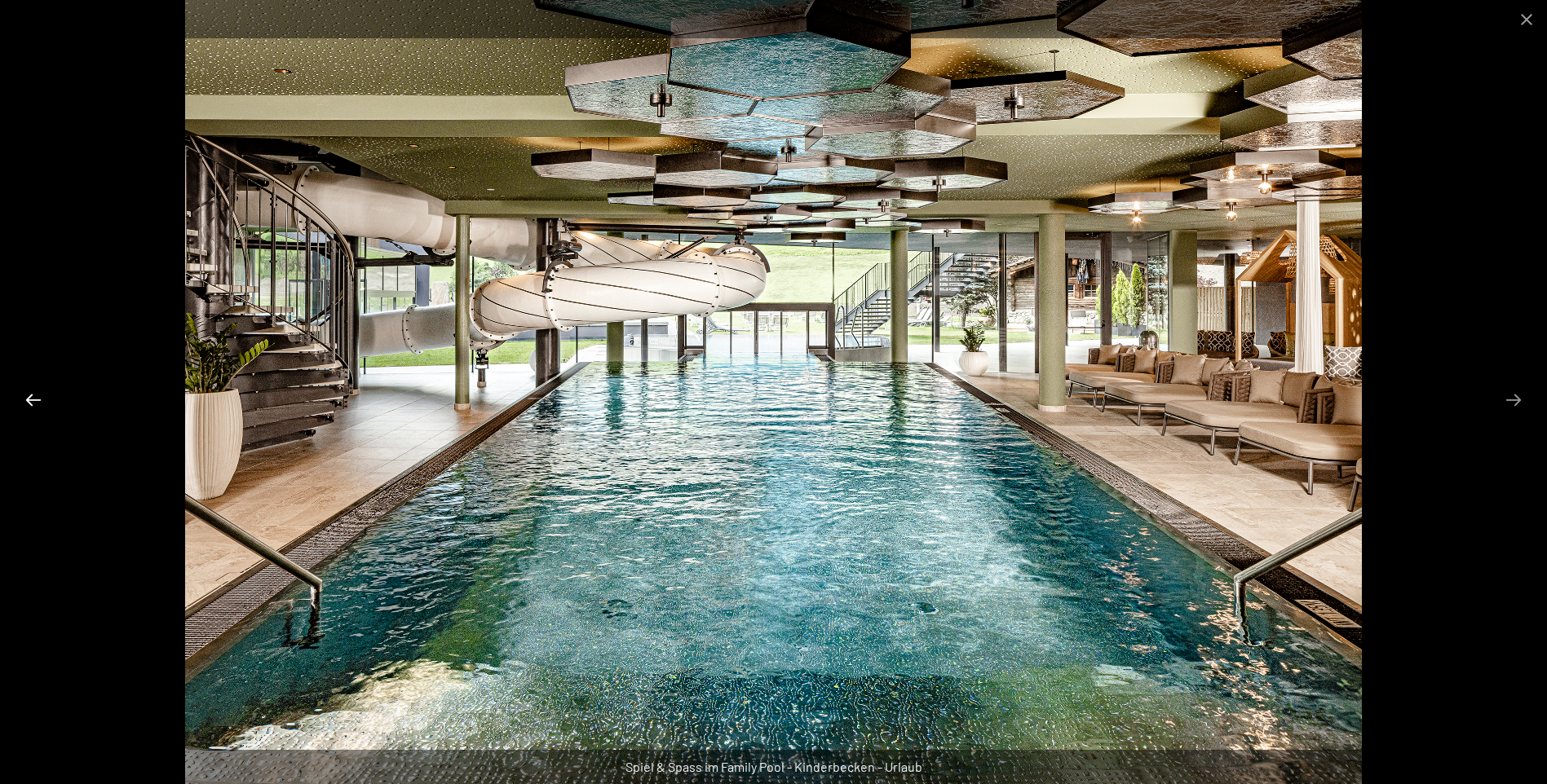
click at [40, 393] on button "Previous slide" at bounding box center [33, 400] width 34 height 31
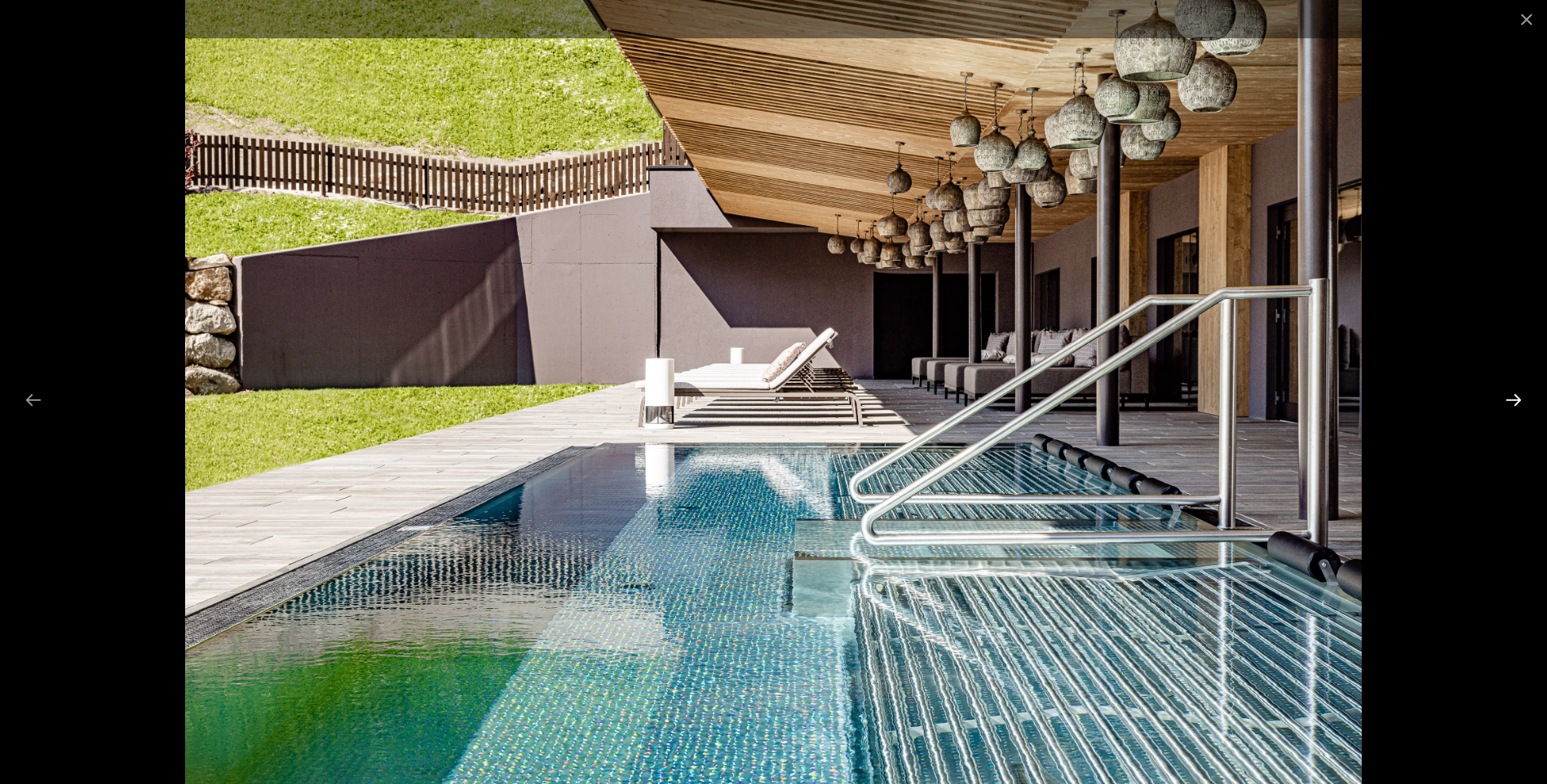
click at [1514, 402] on button "Next slide" at bounding box center [1514, 400] width 34 height 31
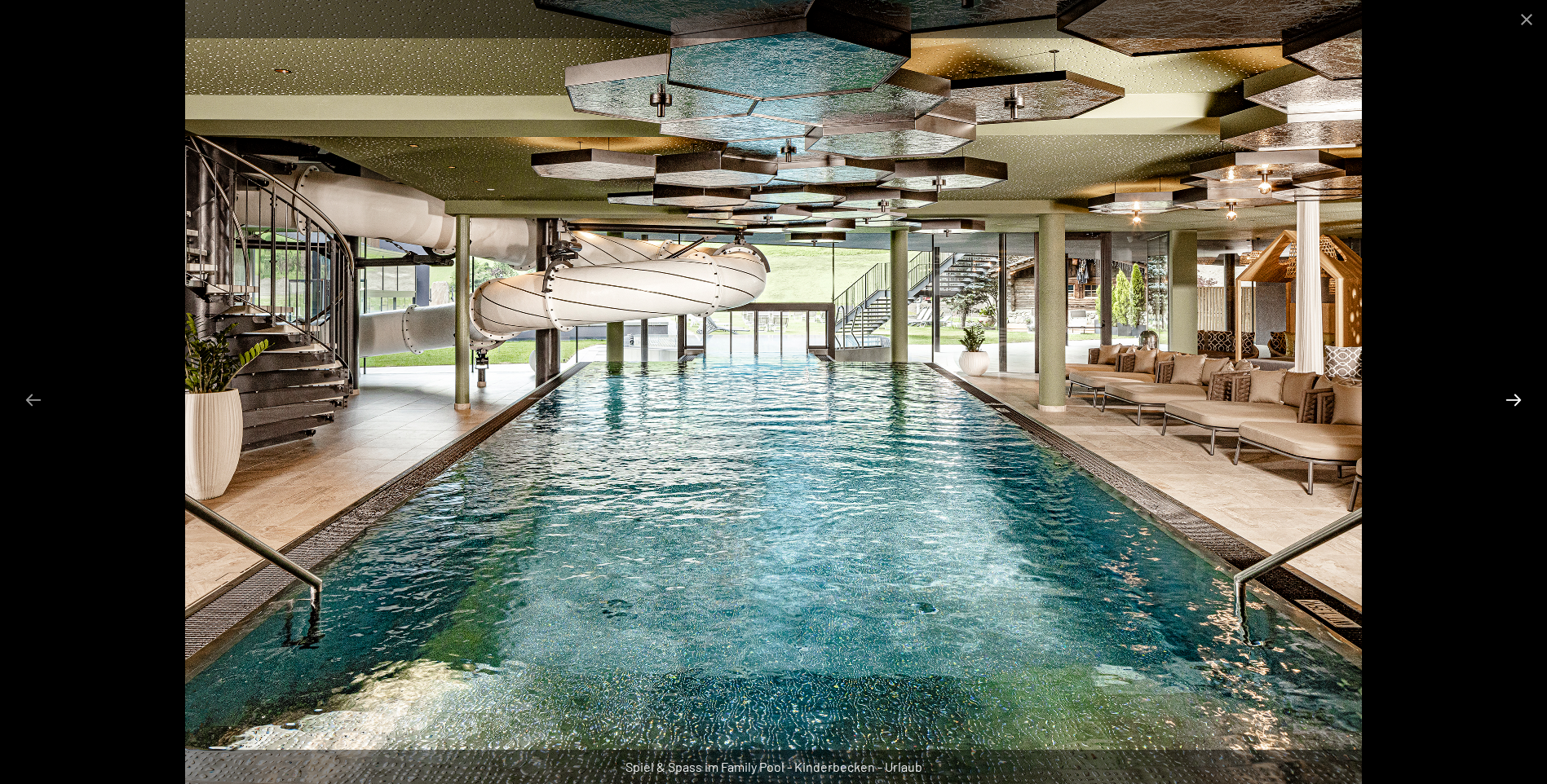
click at [1512, 402] on button "Next slide" at bounding box center [1514, 400] width 34 height 31
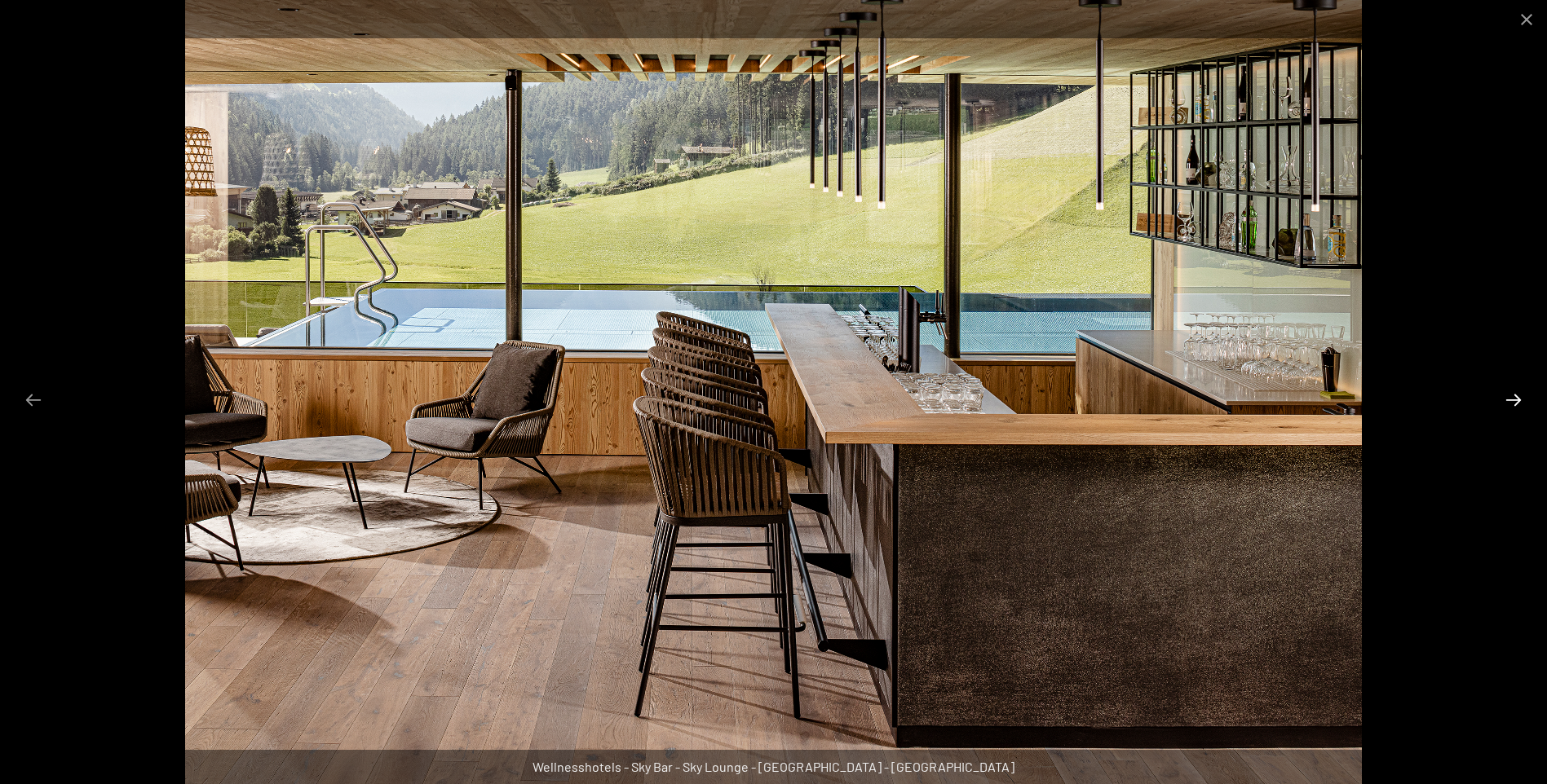
click at [1512, 402] on button "Next slide" at bounding box center [1514, 400] width 34 height 31
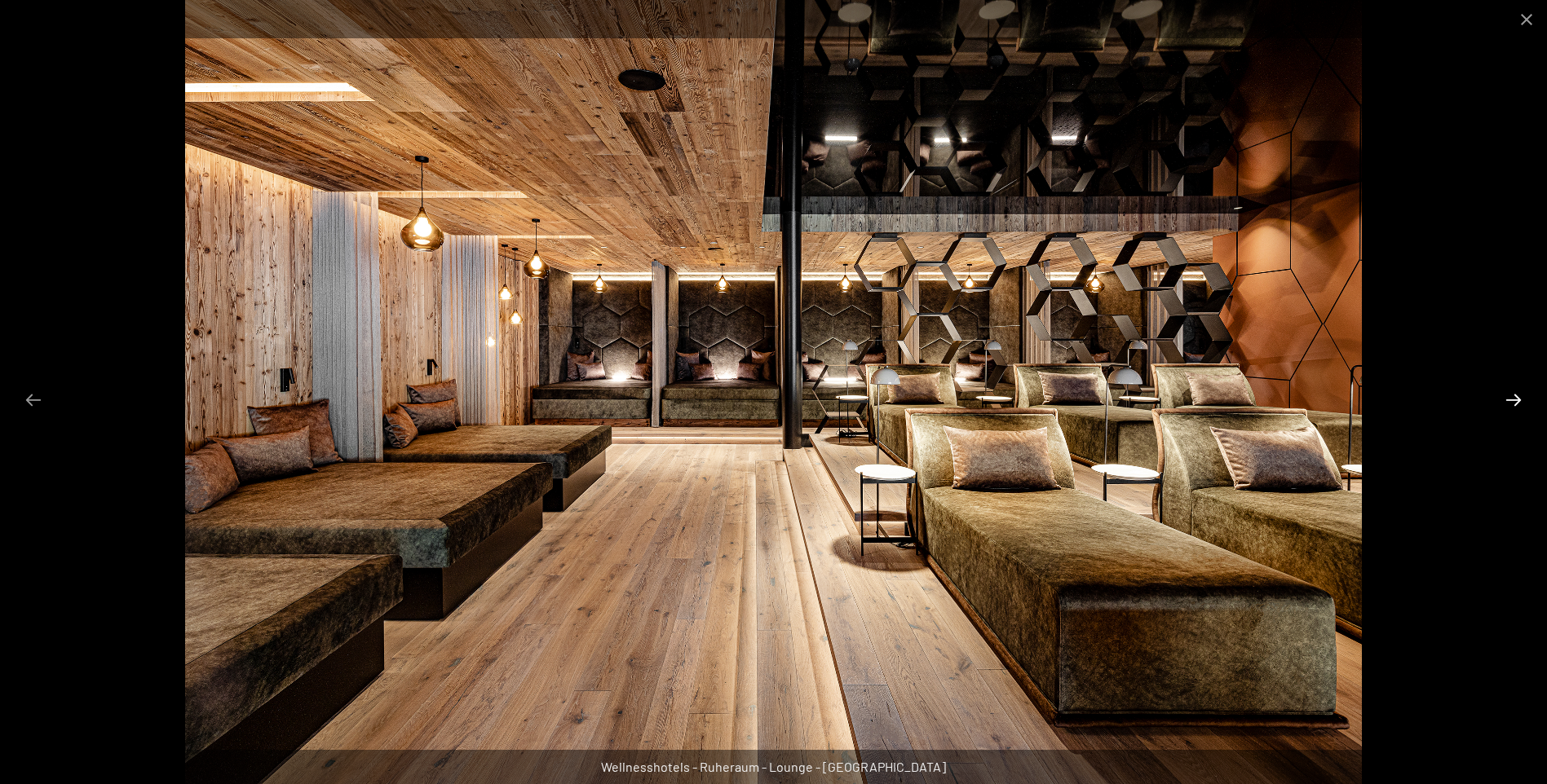
click at [1512, 402] on button "Next slide" at bounding box center [1514, 400] width 34 height 31
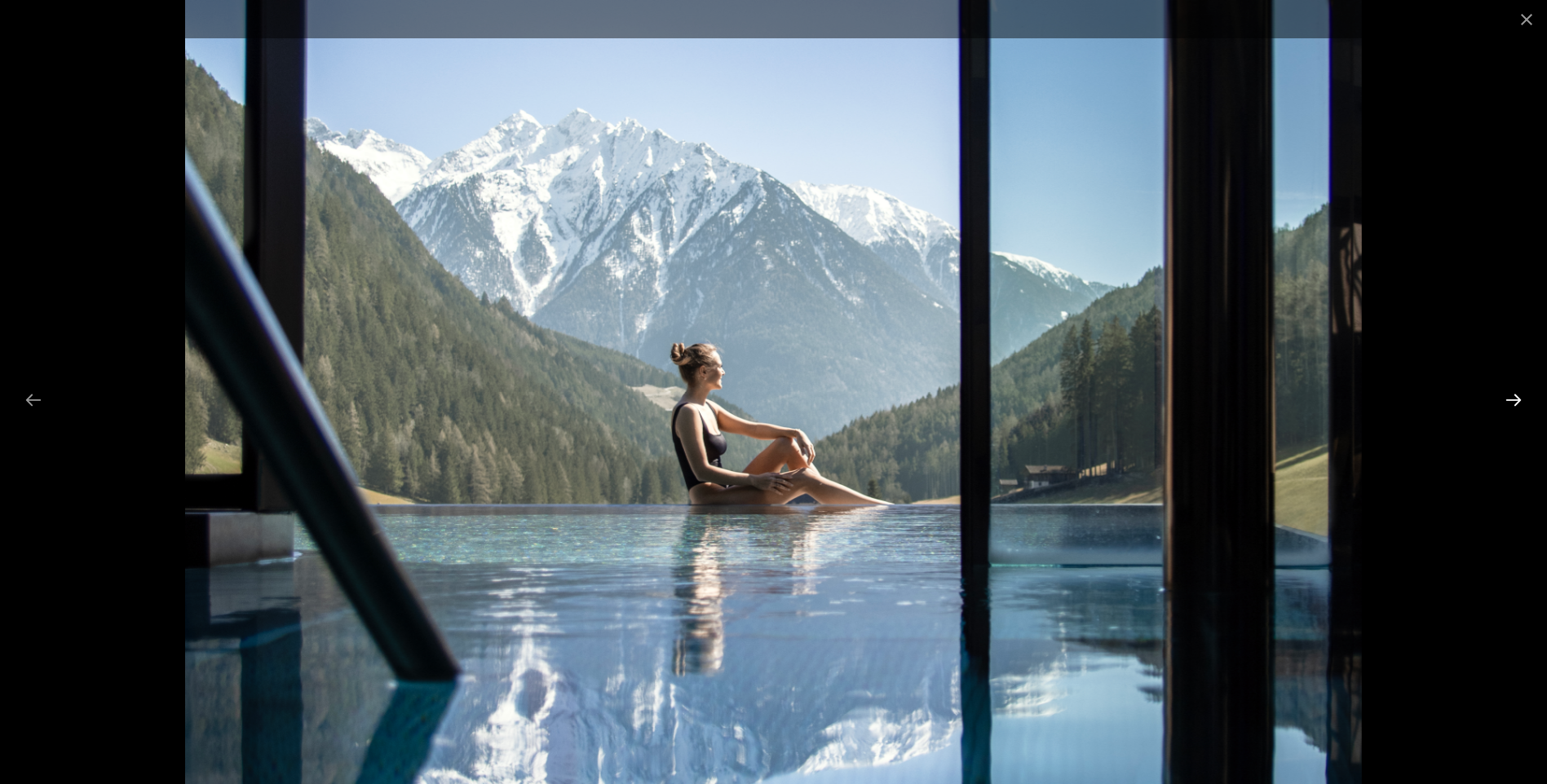
click at [1512, 402] on button "Next slide" at bounding box center [1514, 400] width 34 height 31
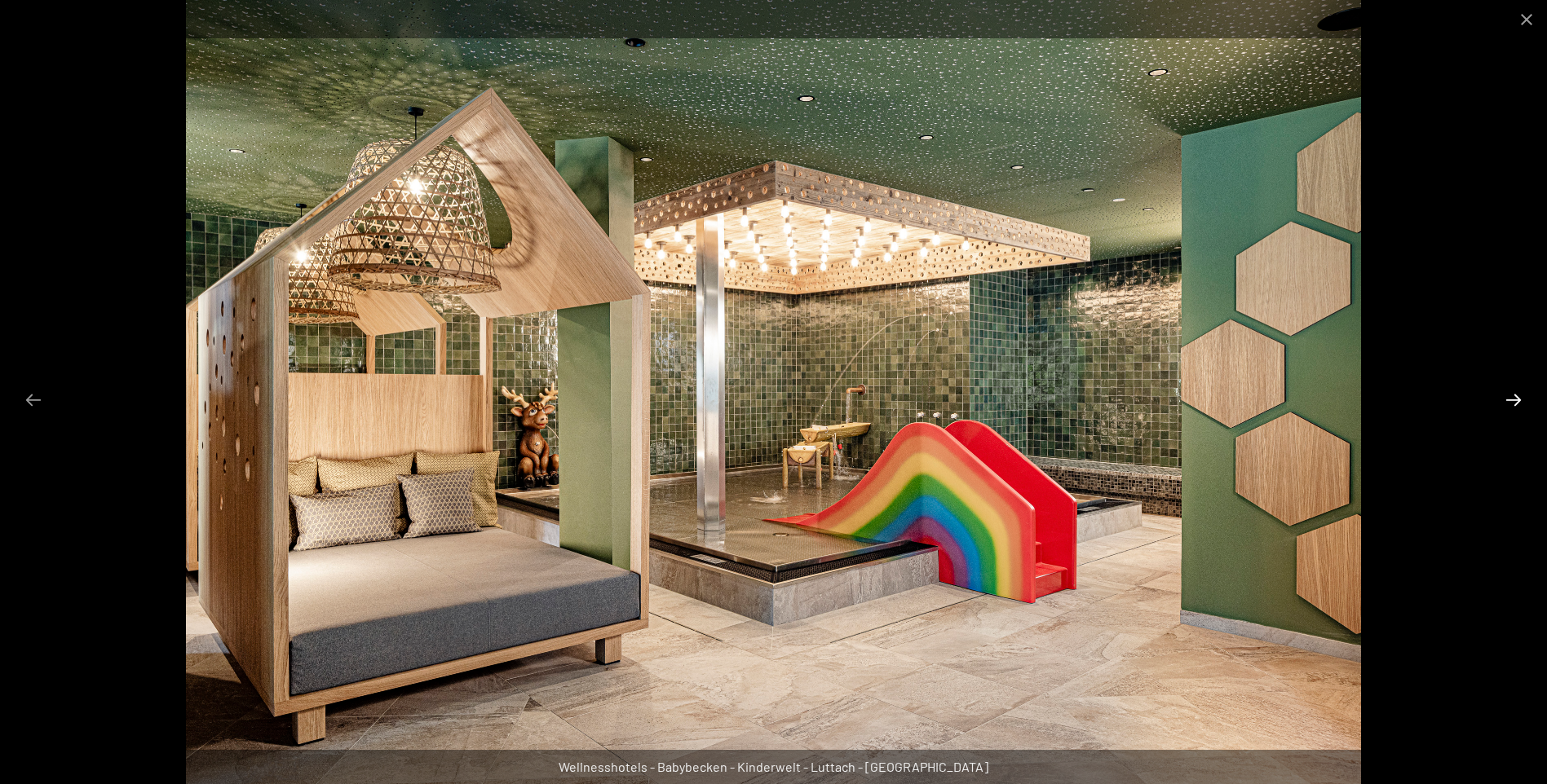
click at [1512, 402] on button "Next slide" at bounding box center [1514, 400] width 34 height 31
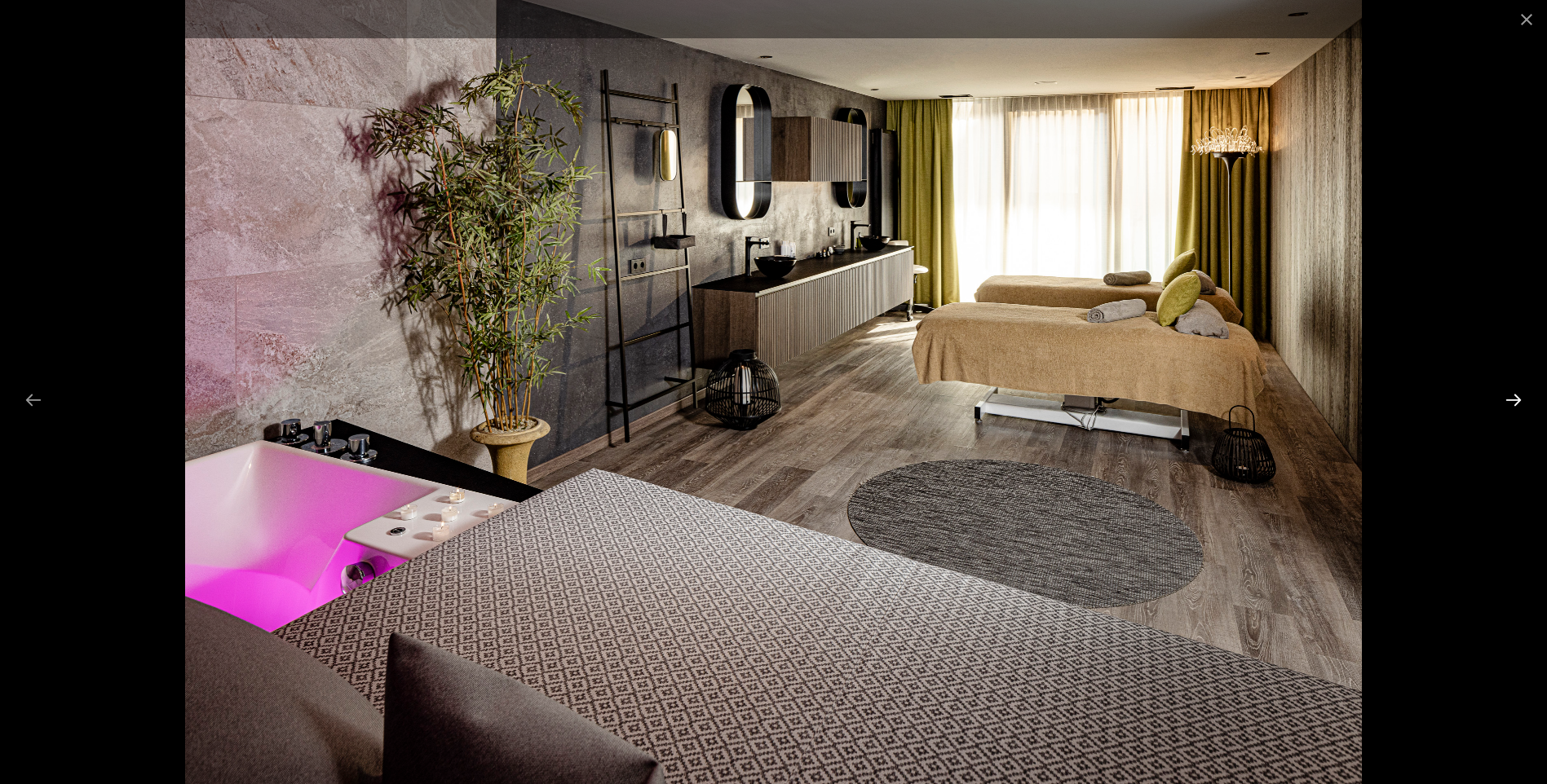
click at [1512, 402] on button "Next slide" at bounding box center [1514, 400] width 34 height 31
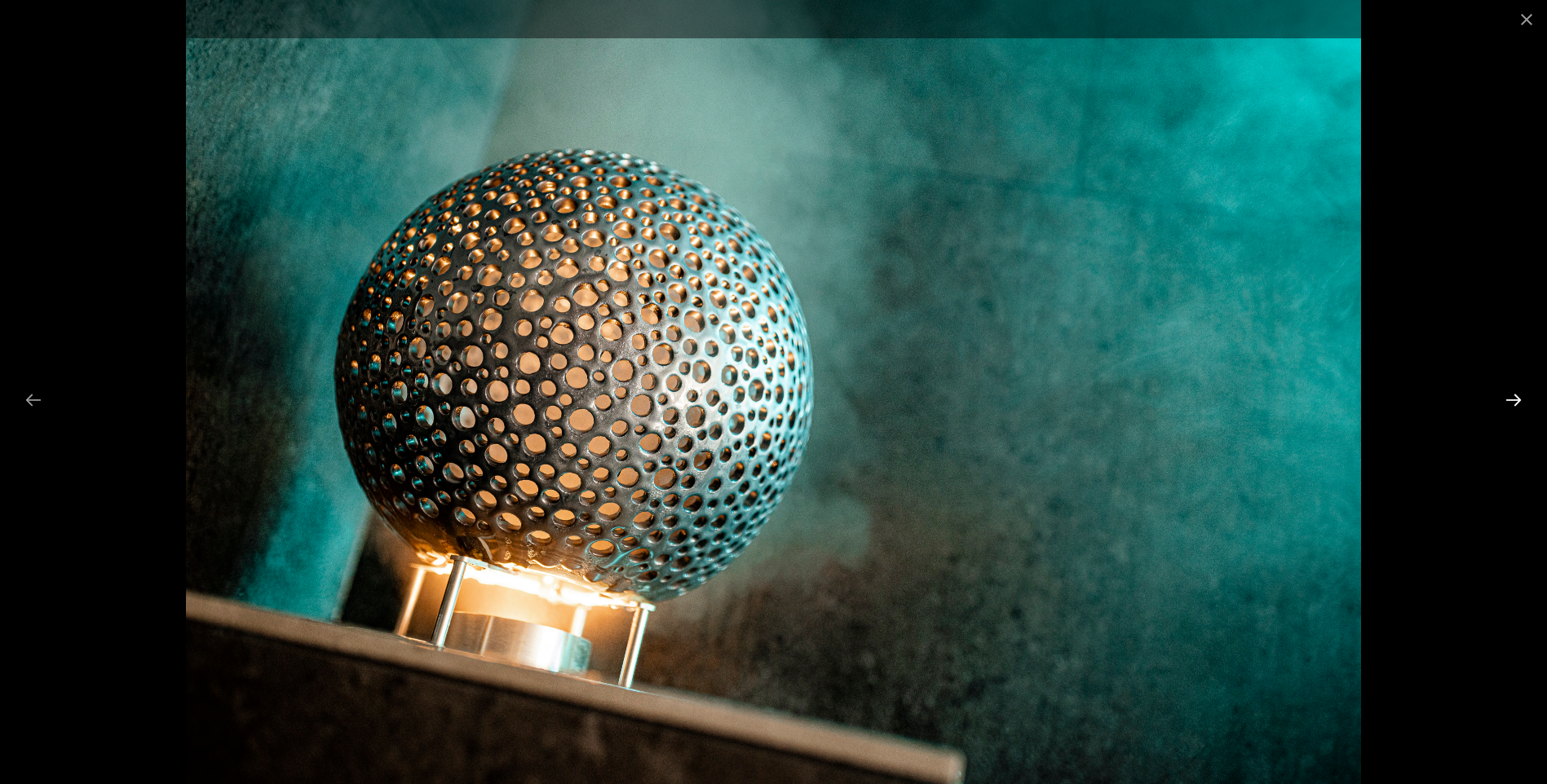
click at [1512, 402] on button "Next slide" at bounding box center [1514, 400] width 34 height 31
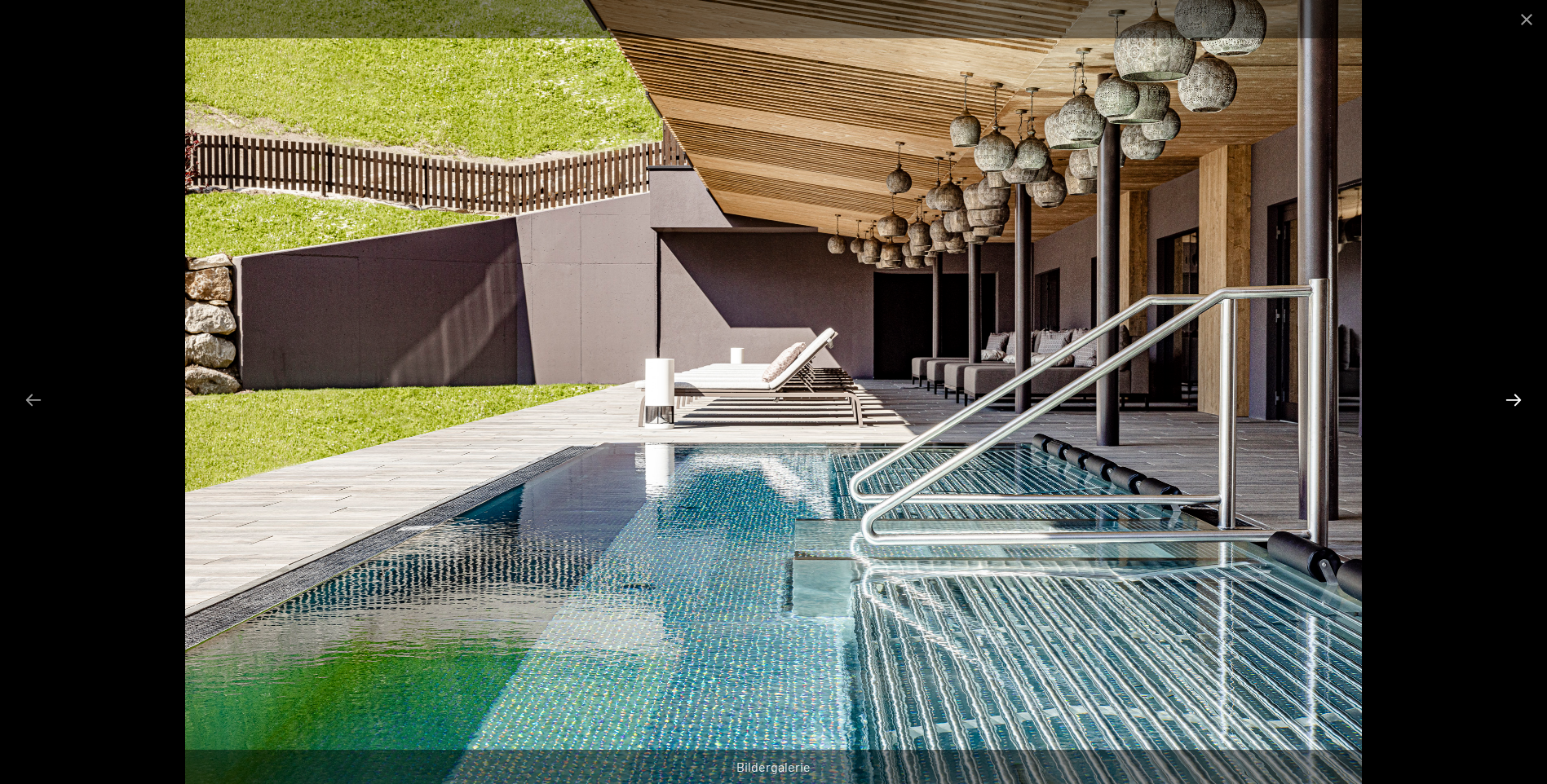
click at [1511, 402] on button "Next slide" at bounding box center [1514, 400] width 34 height 31
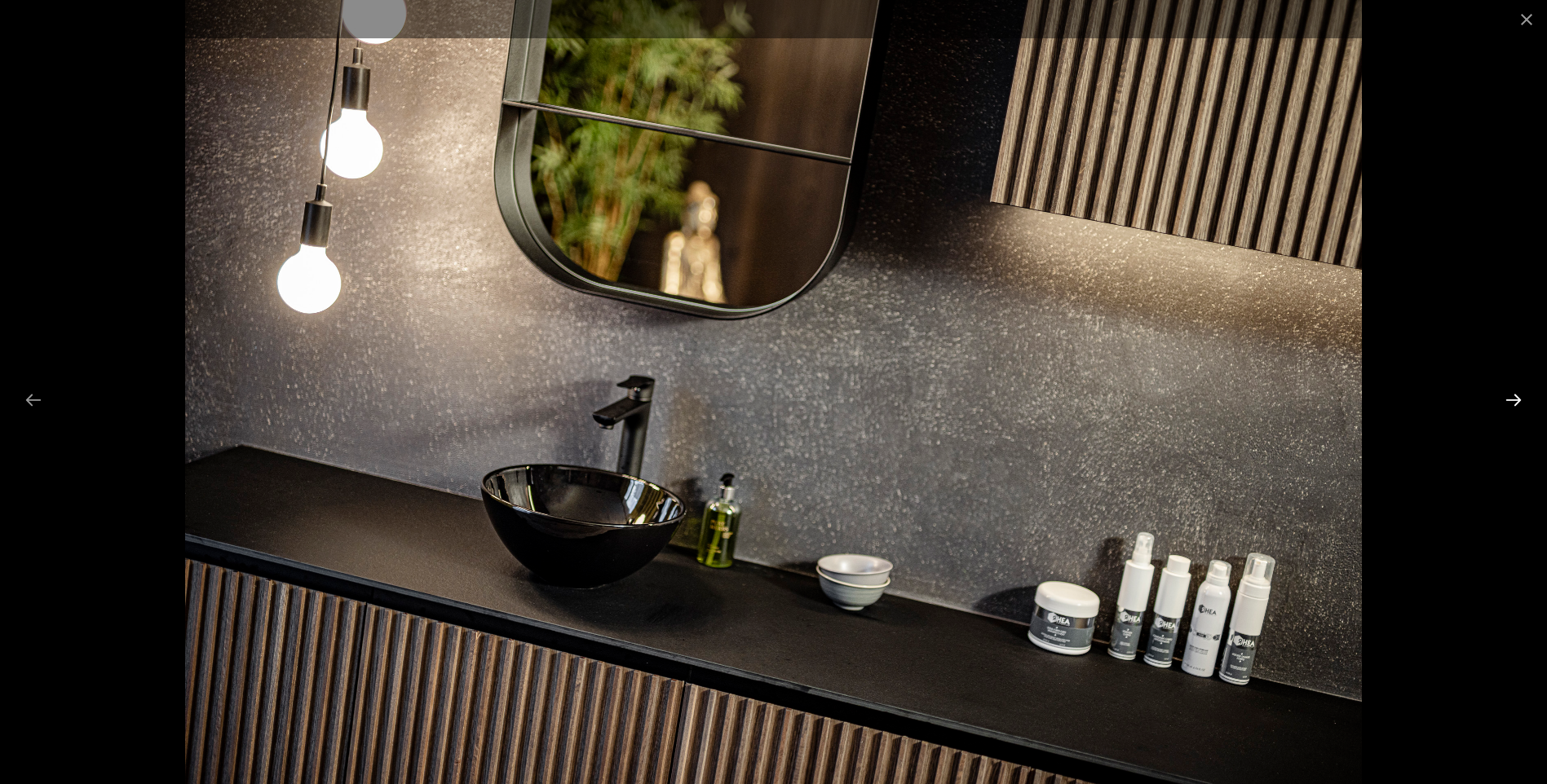
click at [1511, 402] on button "Next slide" at bounding box center [1514, 400] width 34 height 31
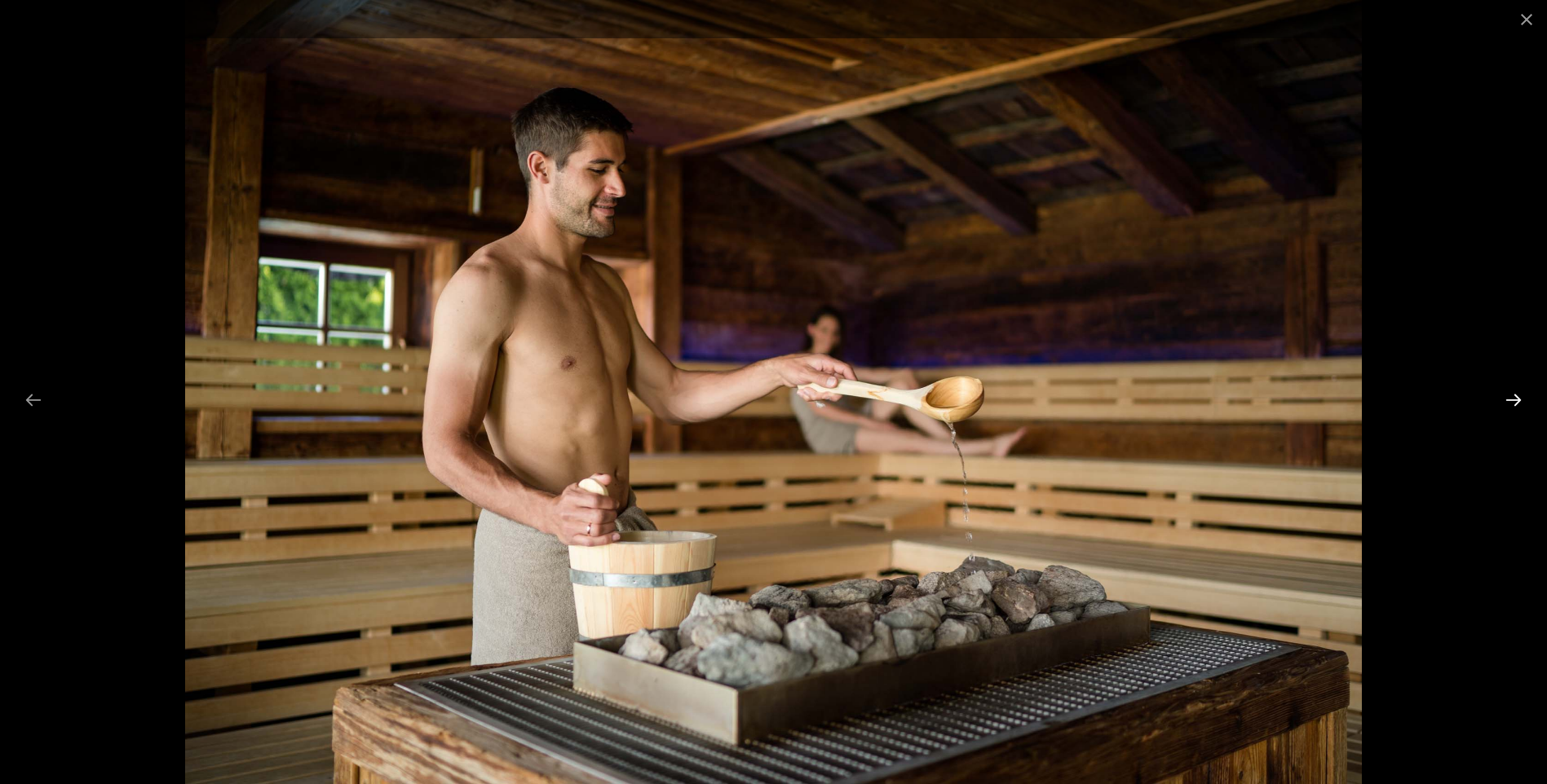
click at [1511, 402] on button "Next slide" at bounding box center [1514, 400] width 34 height 31
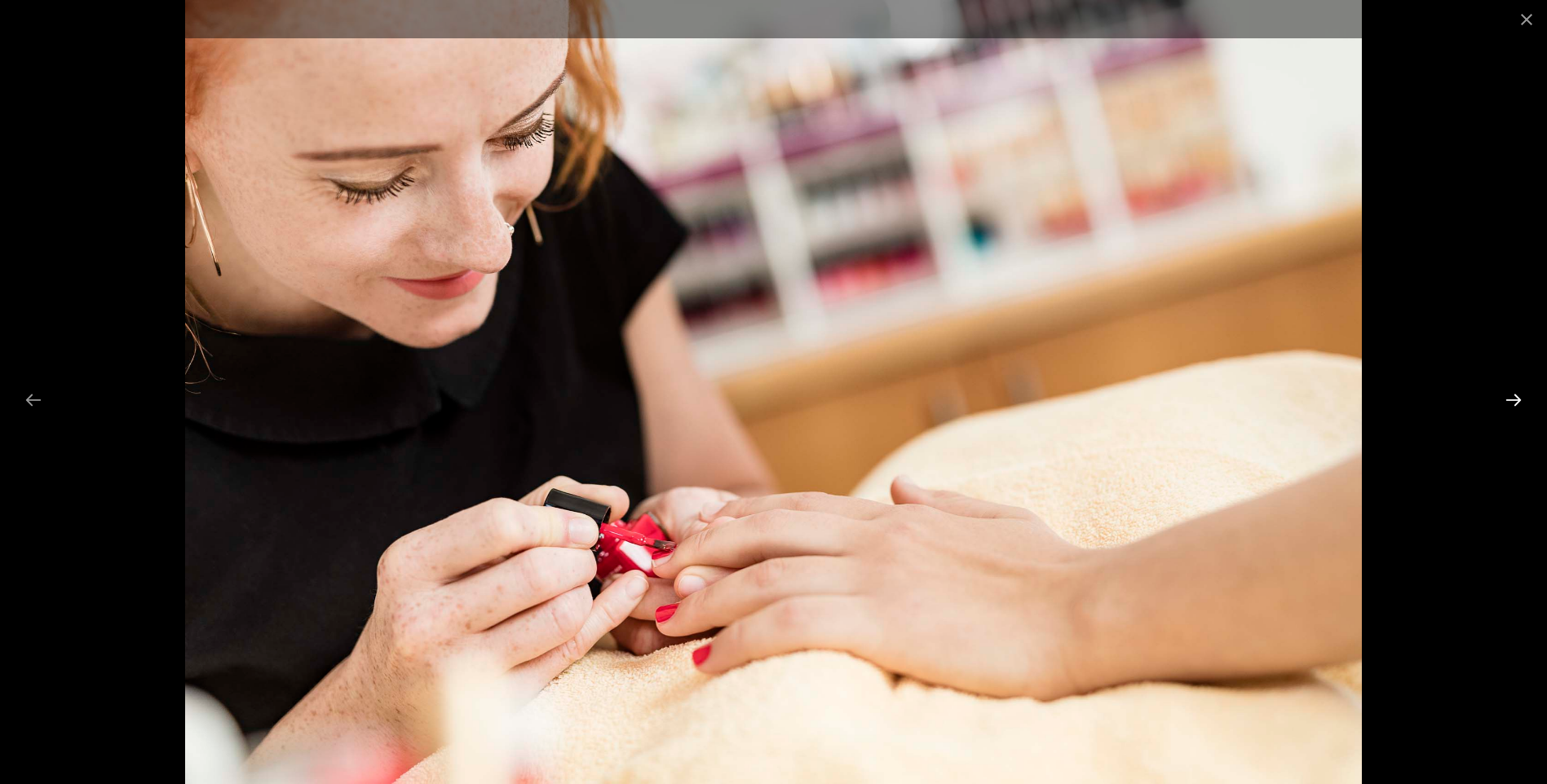
click at [1511, 402] on button "Next slide" at bounding box center [1514, 400] width 34 height 31
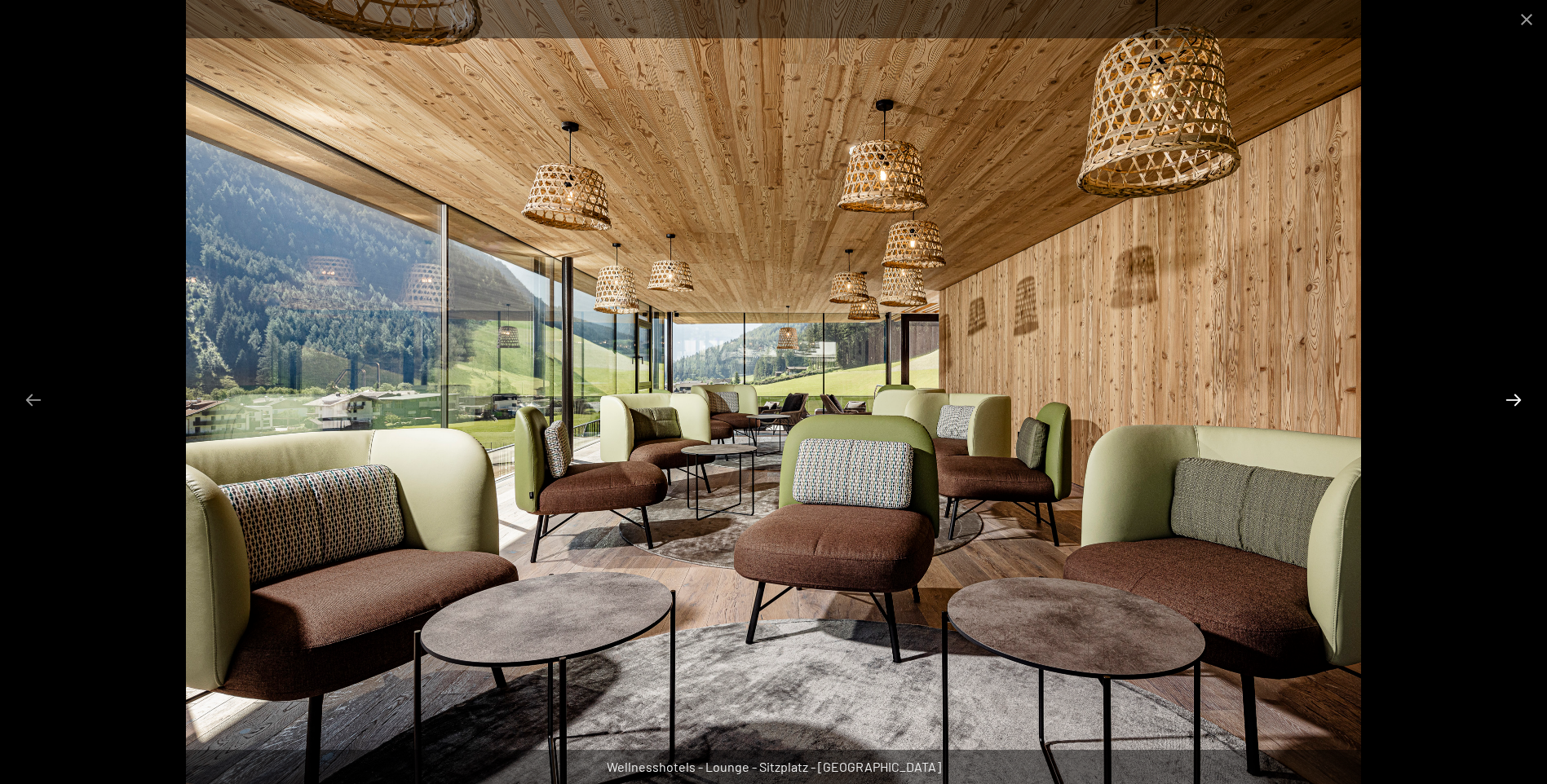
click at [1511, 402] on button "Next slide" at bounding box center [1514, 400] width 34 height 31
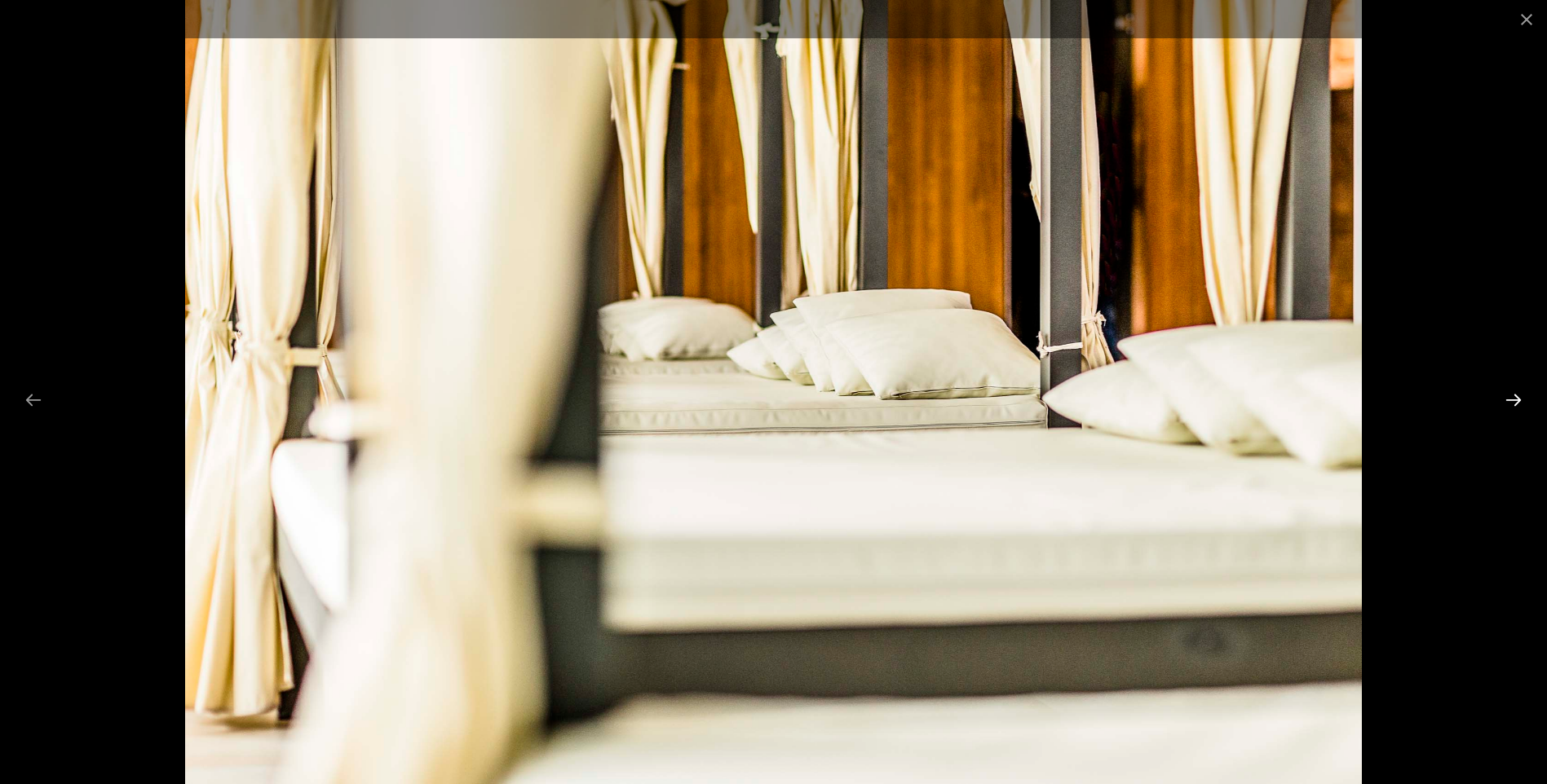
click at [1511, 402] on button "Next slide" at bounding box center [1514, 400] width 34 height 31
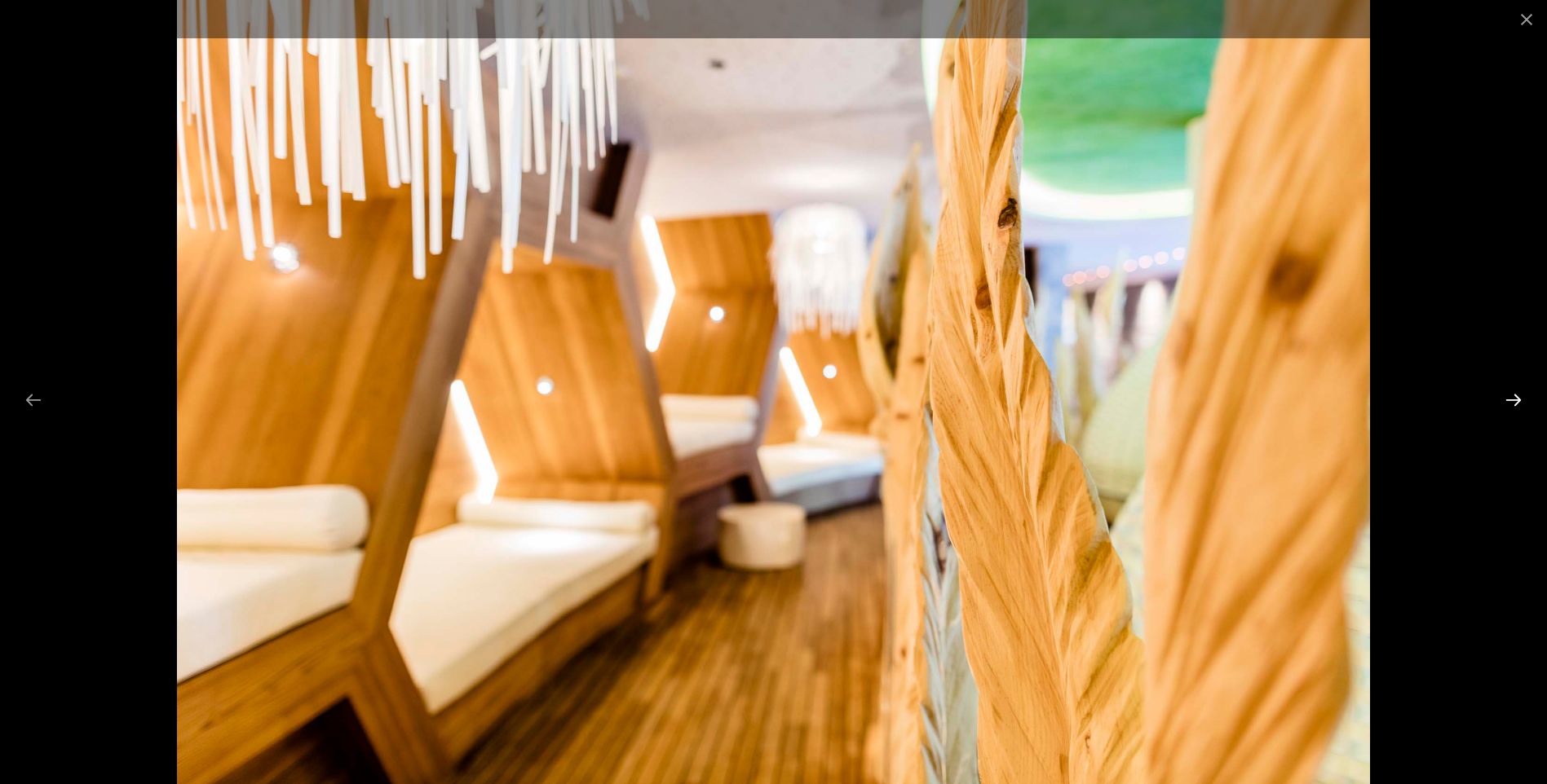
click at [1511, 402] on button "Next slide" at bounding box center [1514, 400] width 34 height 31
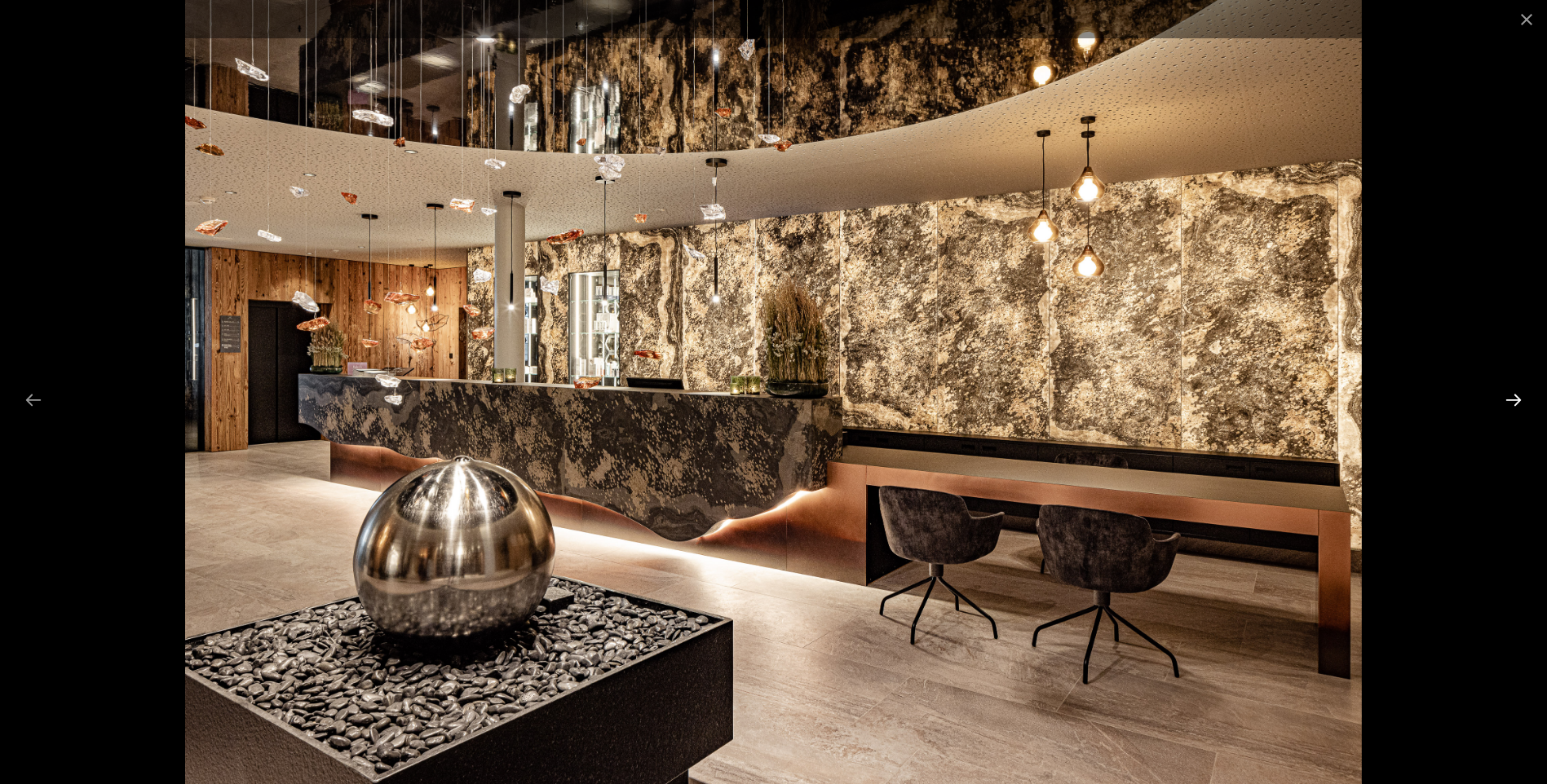
click at [1511, 402] on button "Next slide" at bounding box center [1514, 400] width 34 height 31
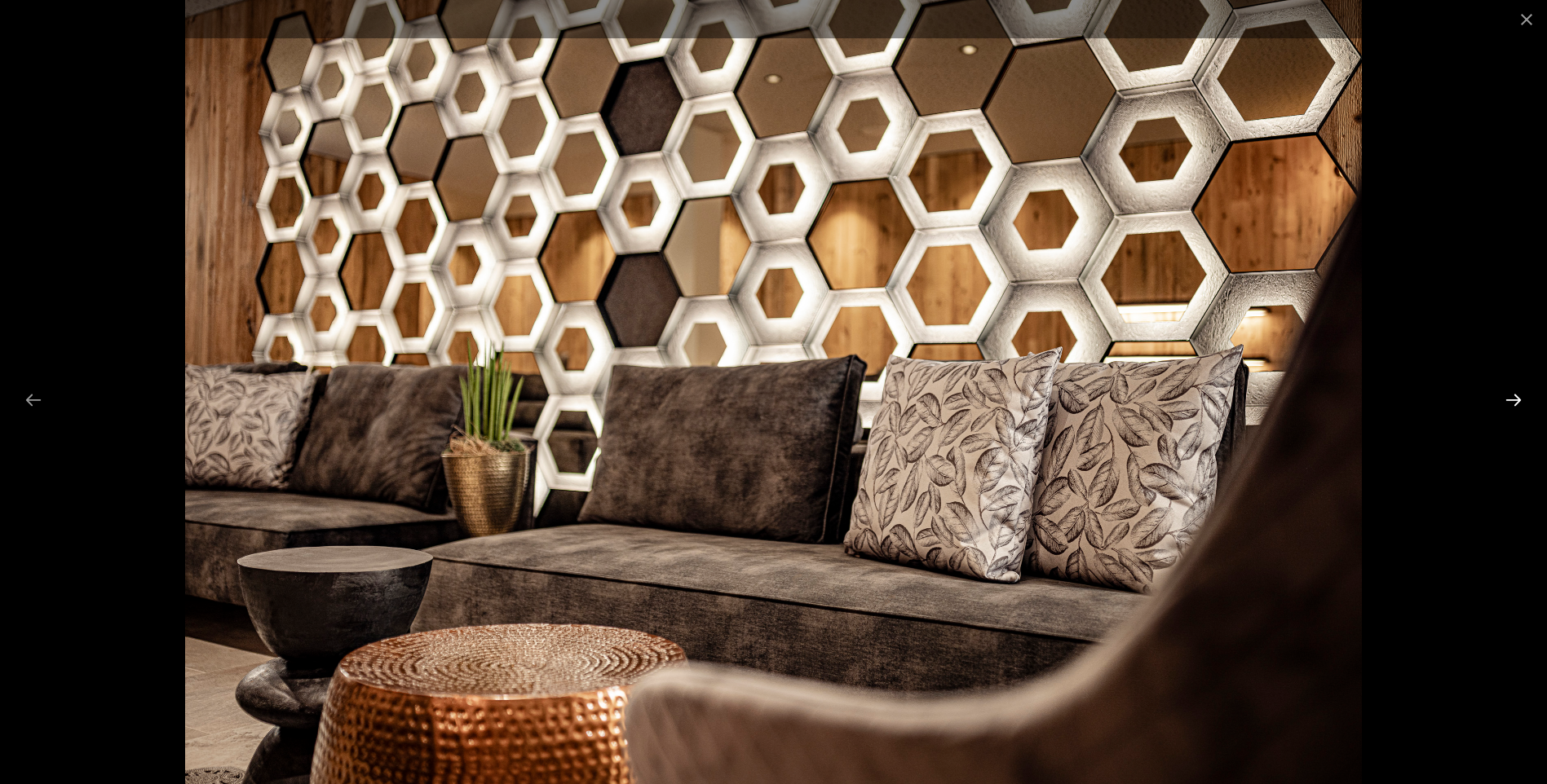
click at [1510, 401] on button "Next slide" at bounding box center [1514, 400] width 34 height 31
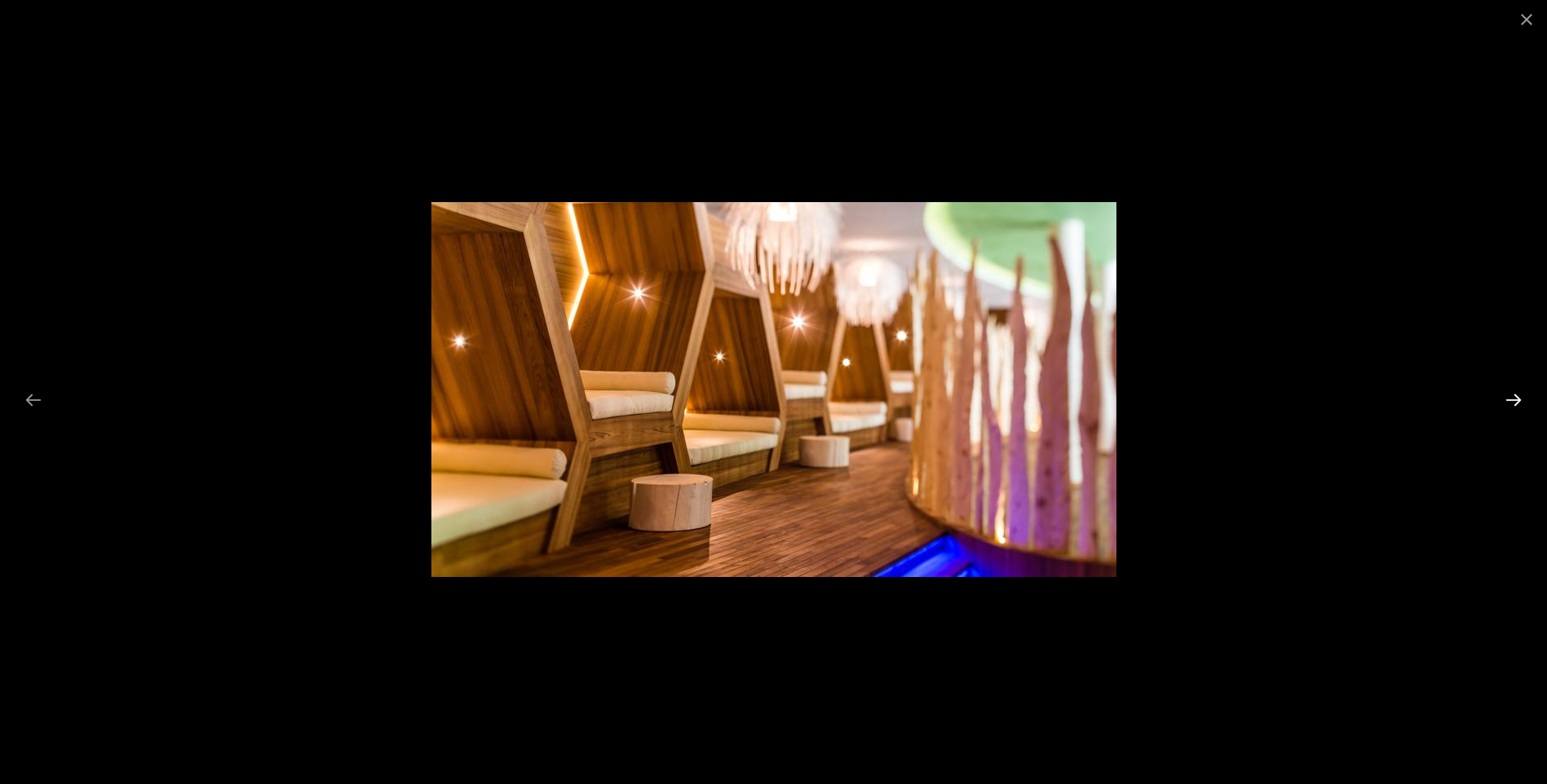
click at [1506, 401] on button "Next slide" at bounding box center [1514, 400] width 34 height 31
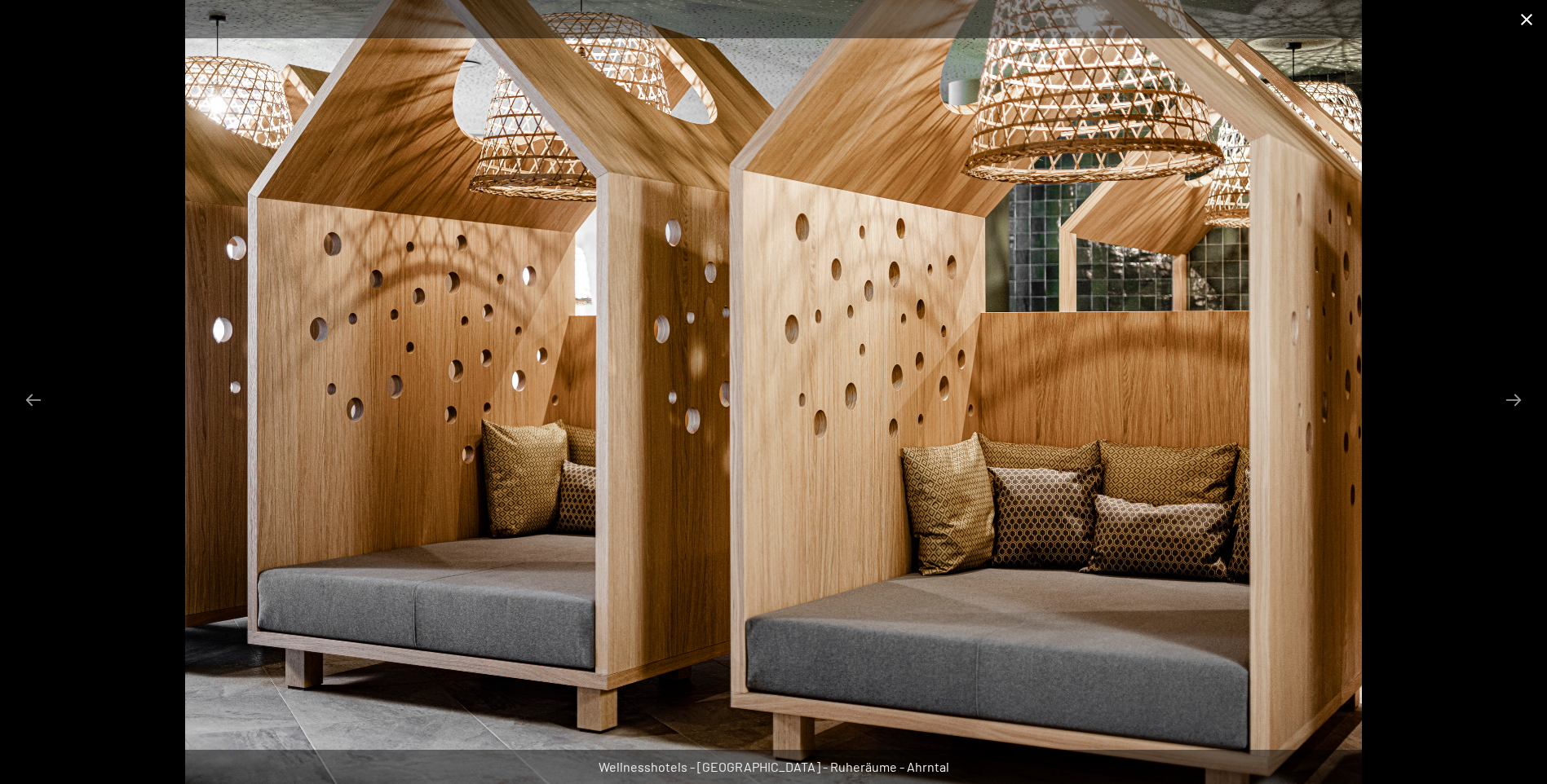
click at [1524, 13] on button "Close gallery" at bounding box center [1526, 19] width 40 height 39
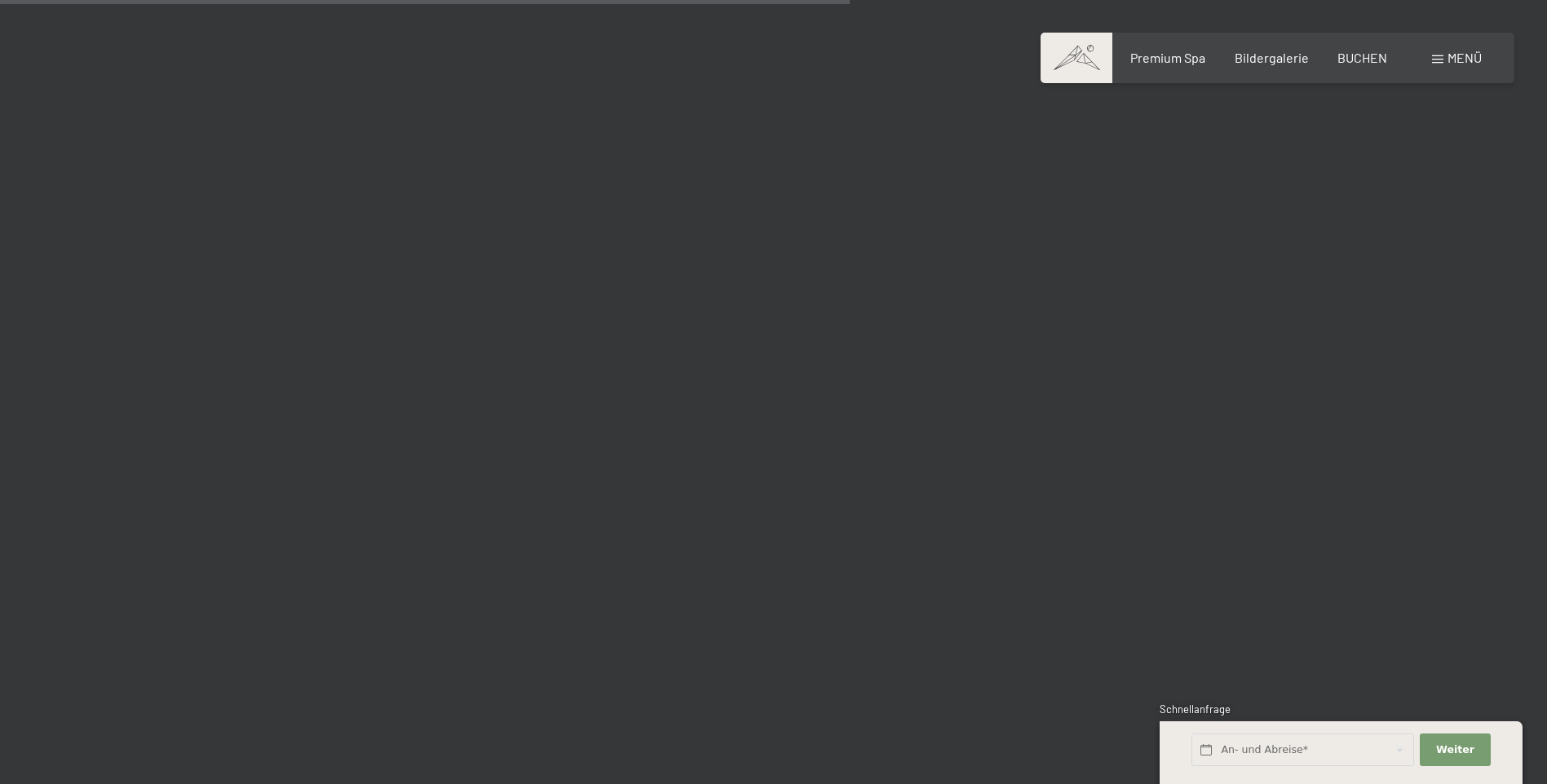
scroll to position [11328, 0]
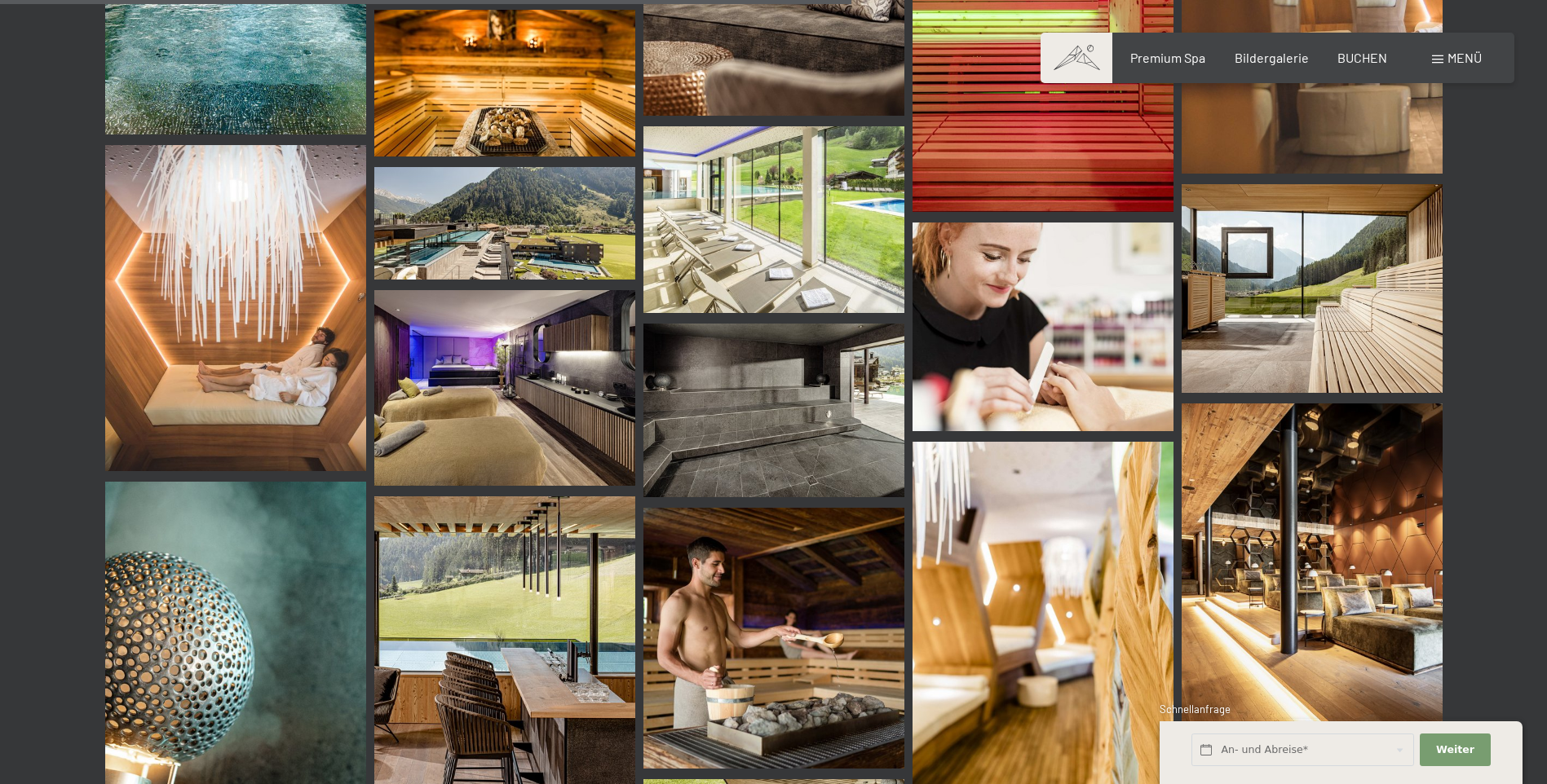
click at [546, 235] on img at bounding box center [505, 223] width 261 height 111
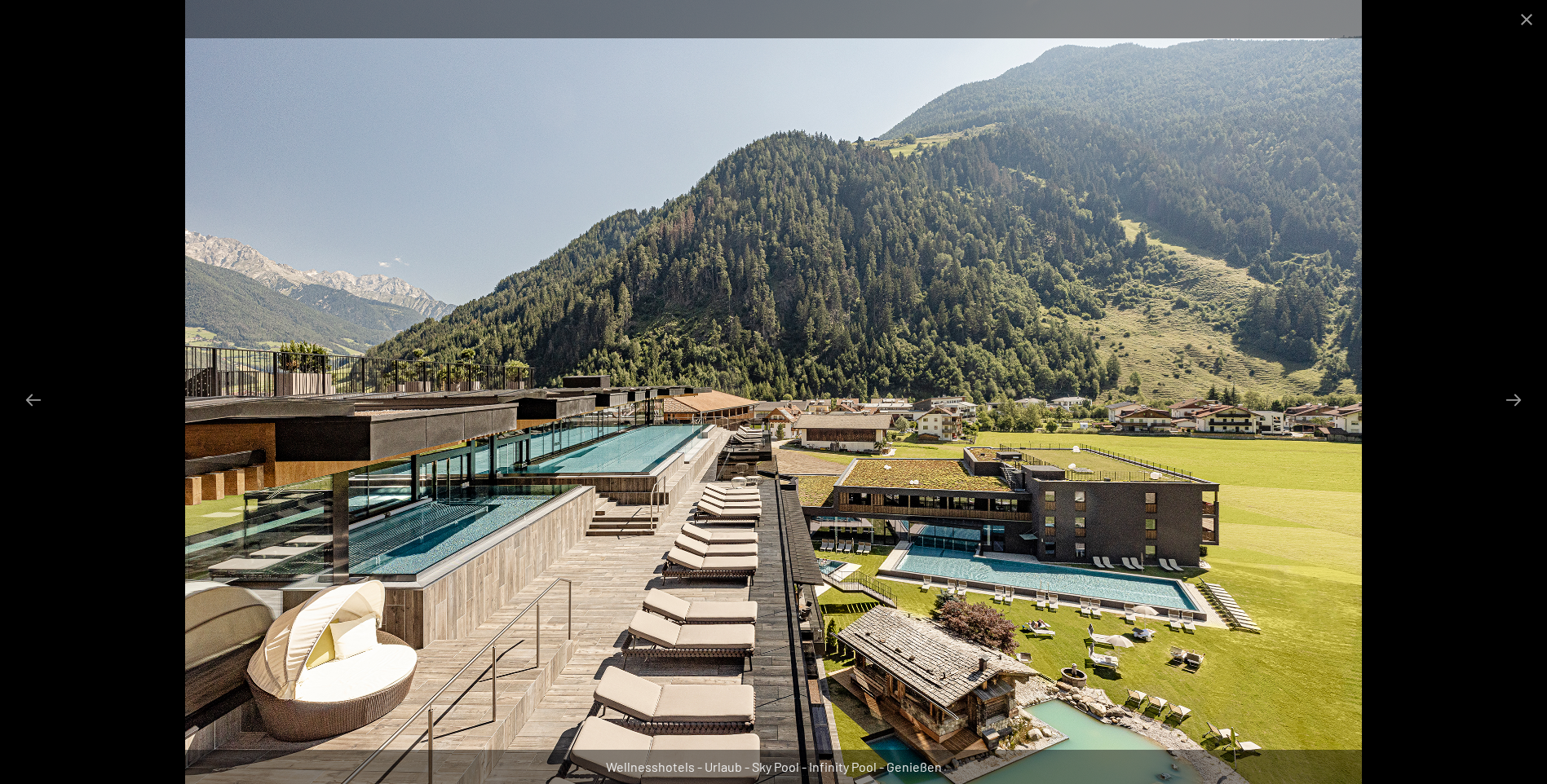
click at [877, 683] on img at bounding box center [774, 392] width 1177 height 784
click at [1516, 398] on button "Next slide" at bounding box center [1514, 400] width 34 height 31
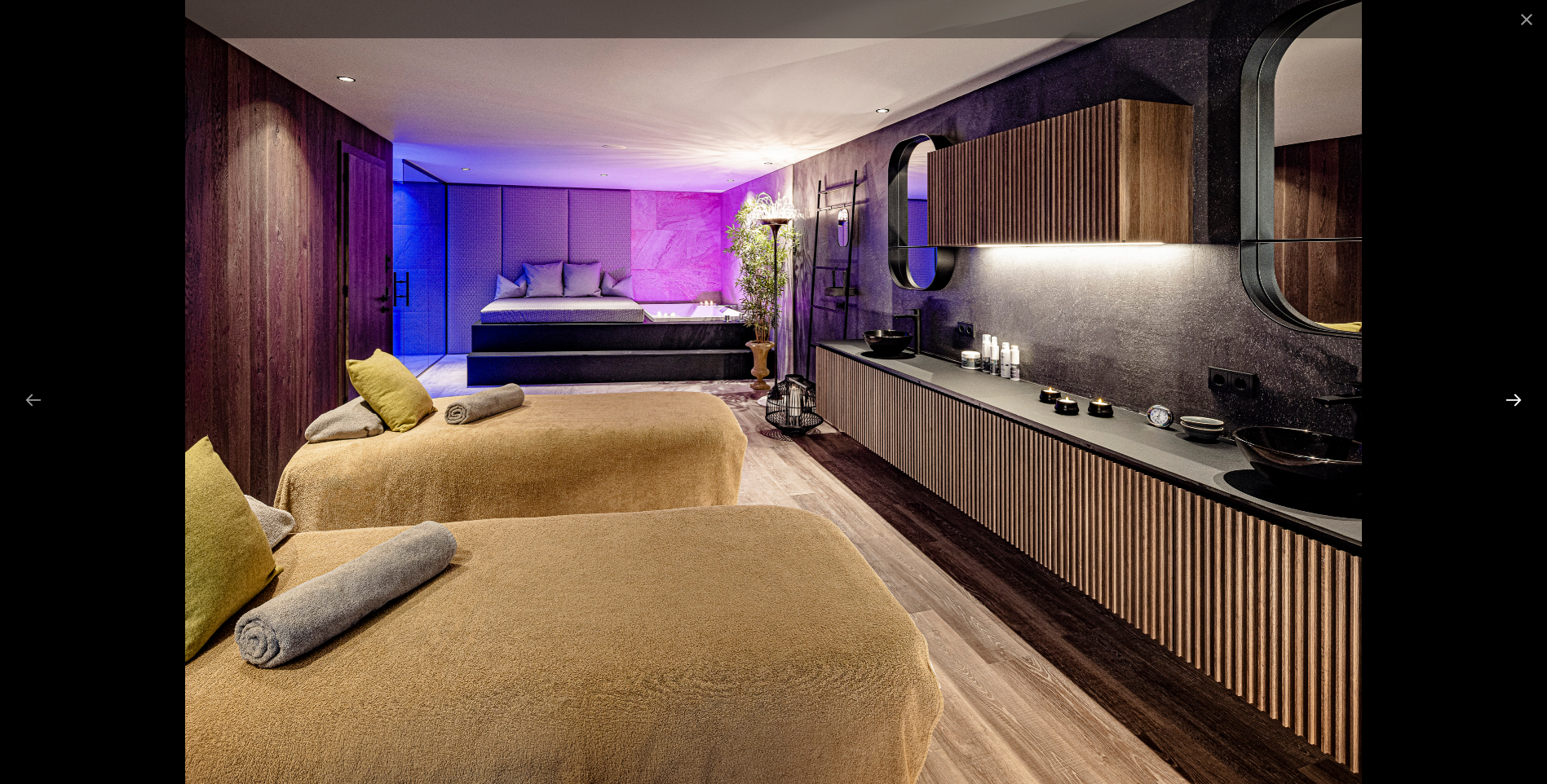
click at [1516, 398] on button "Next slide" at bounding box center [1514, 400] width 34 height 31
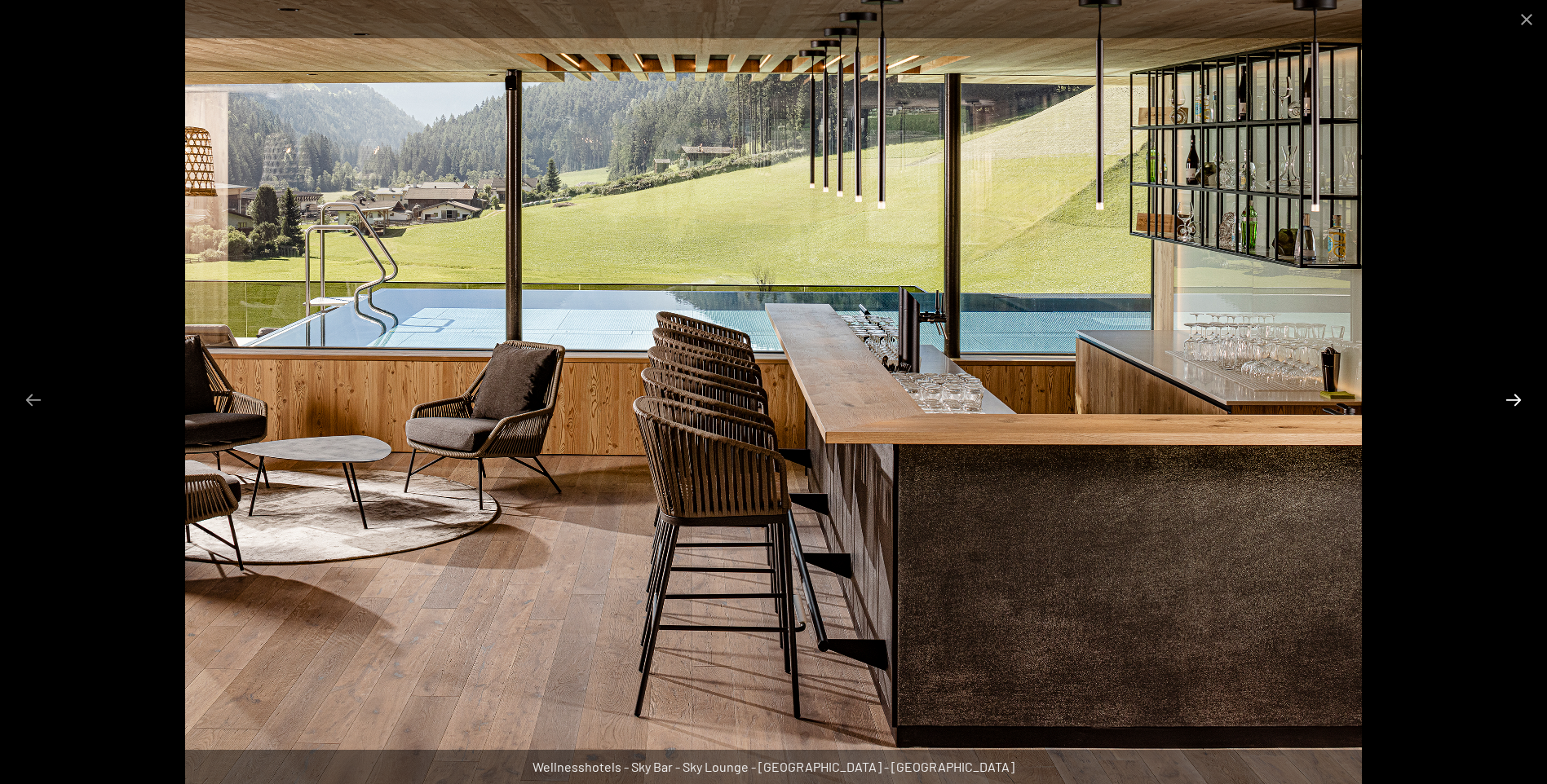
click at [1516, 398] on button "Next slide" at bounding box center [1514, 400] width 34 height 31
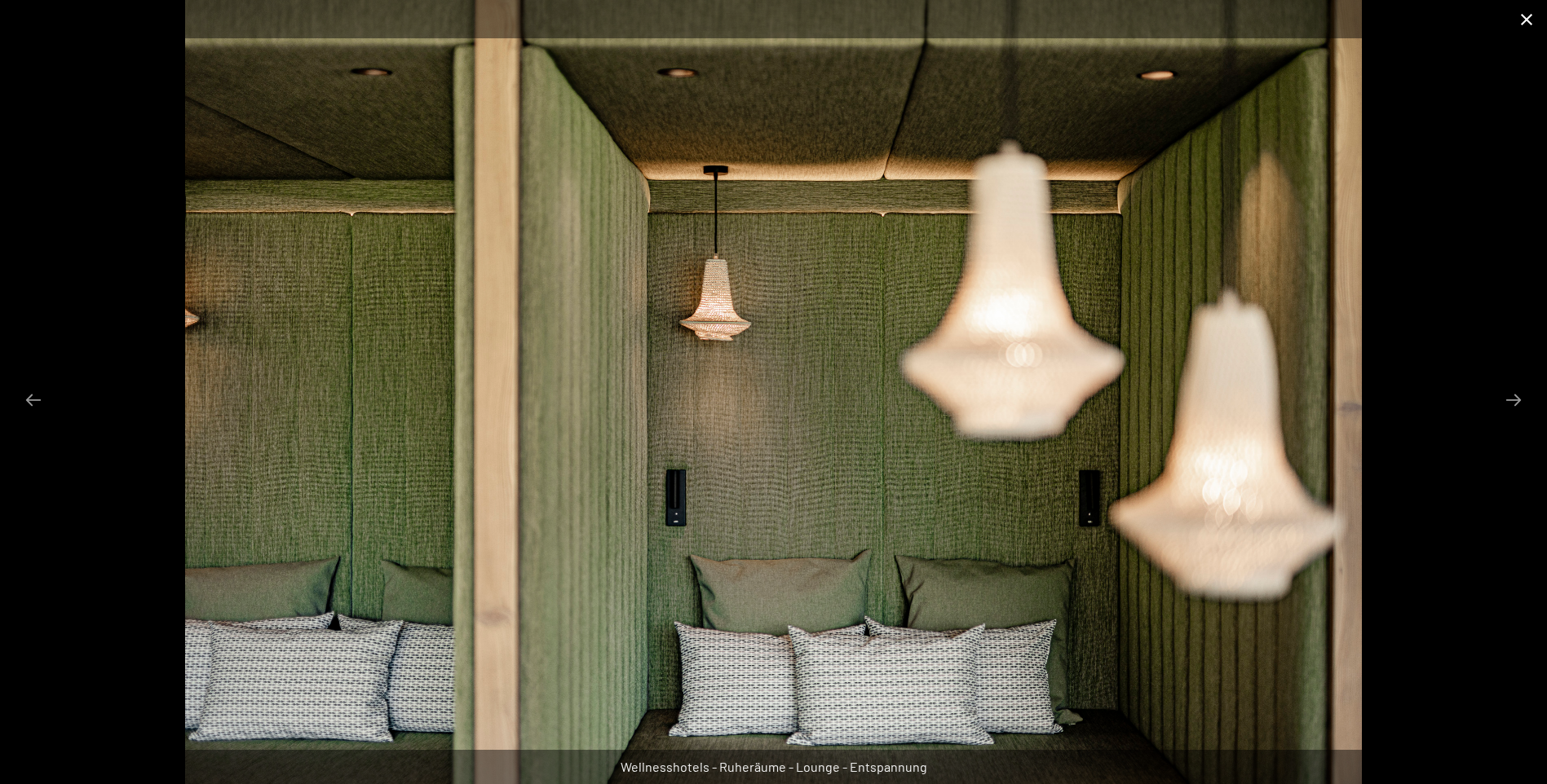
click at [1527, 20] on button "Close gallery" at bounding box center [1526, 19] width 40 height 39
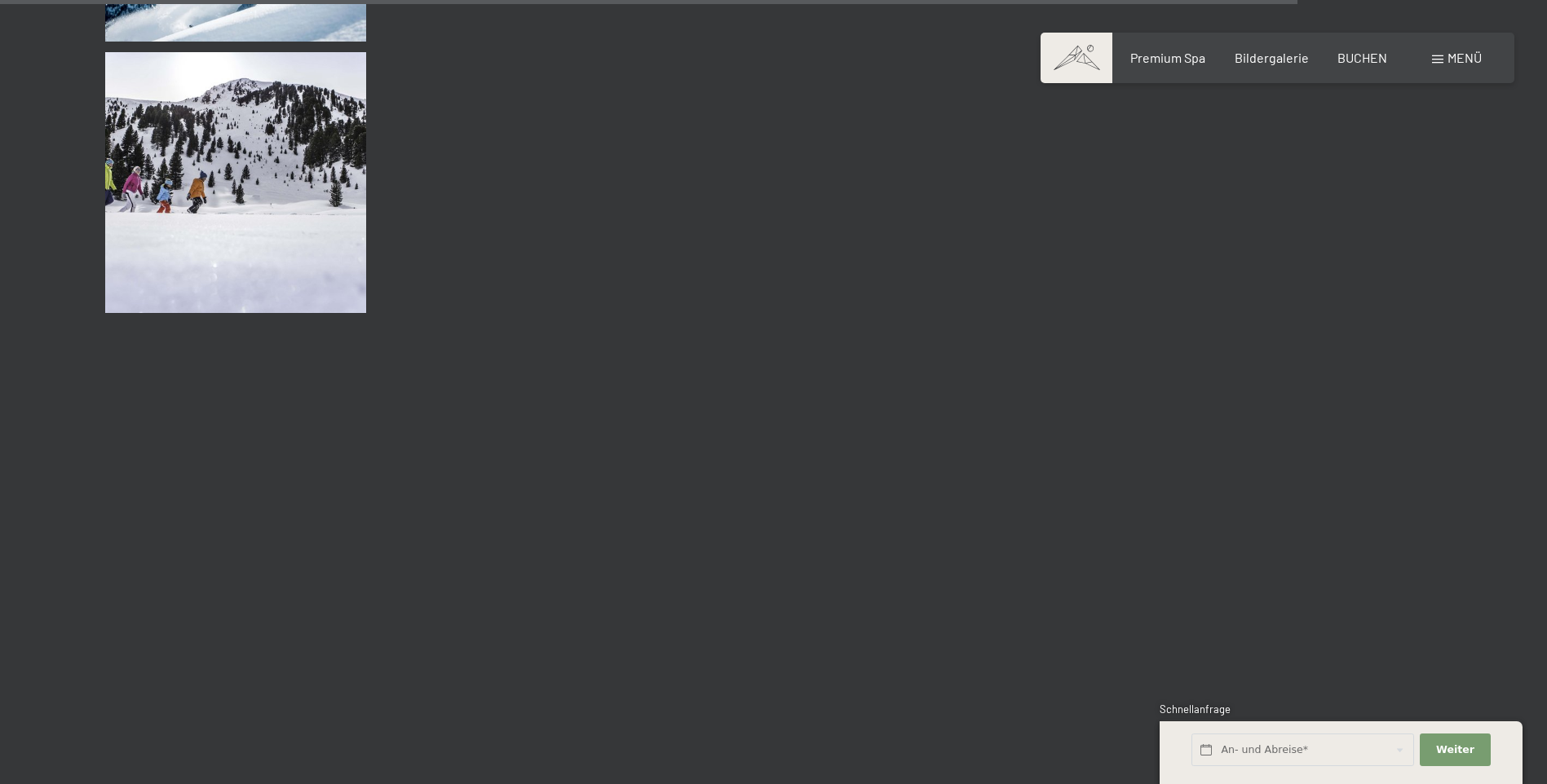
scroll to position [17284, 0]
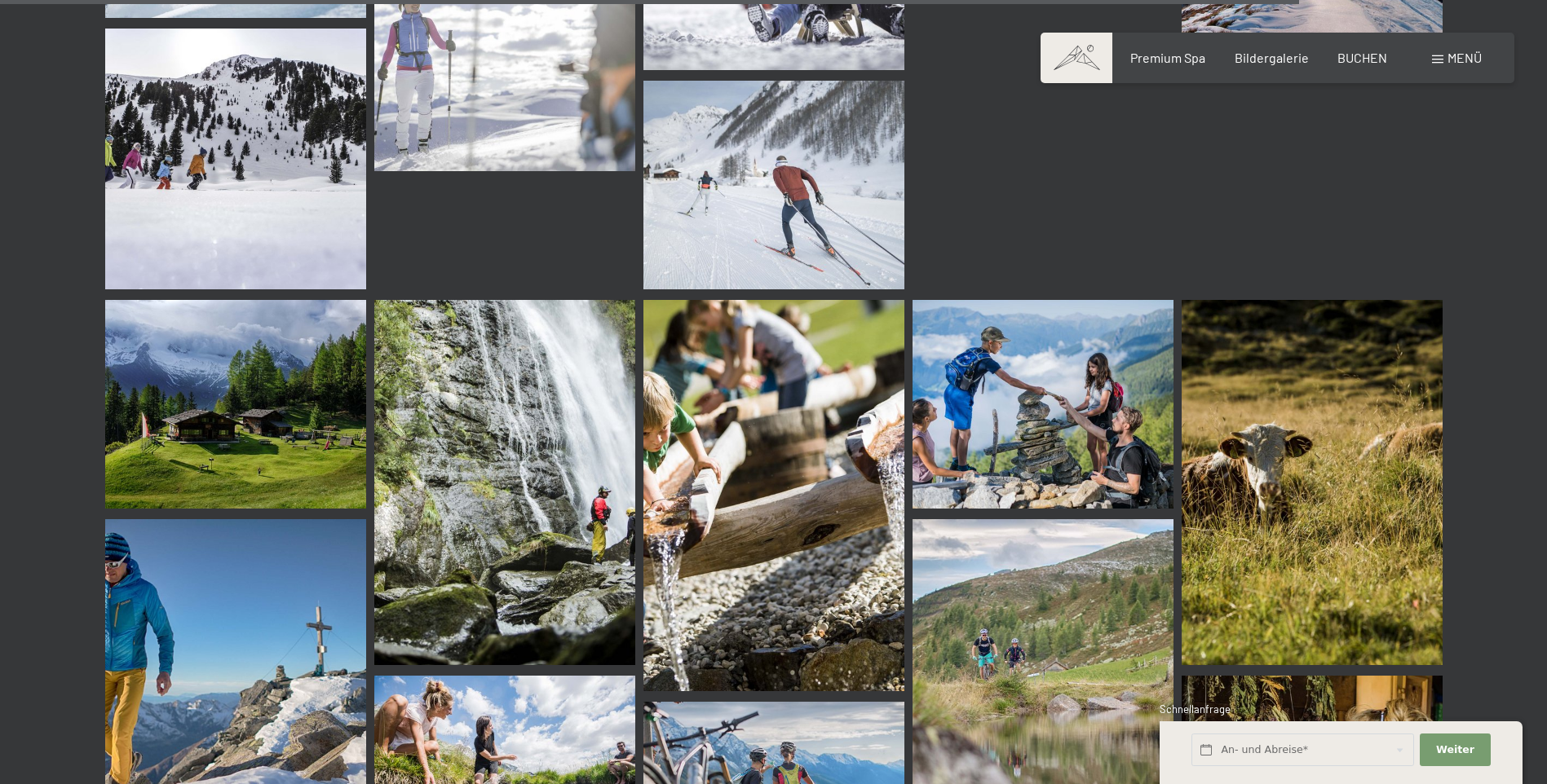
click at [266, 455] on img at bounding box center [235, 404] width 261 height 208
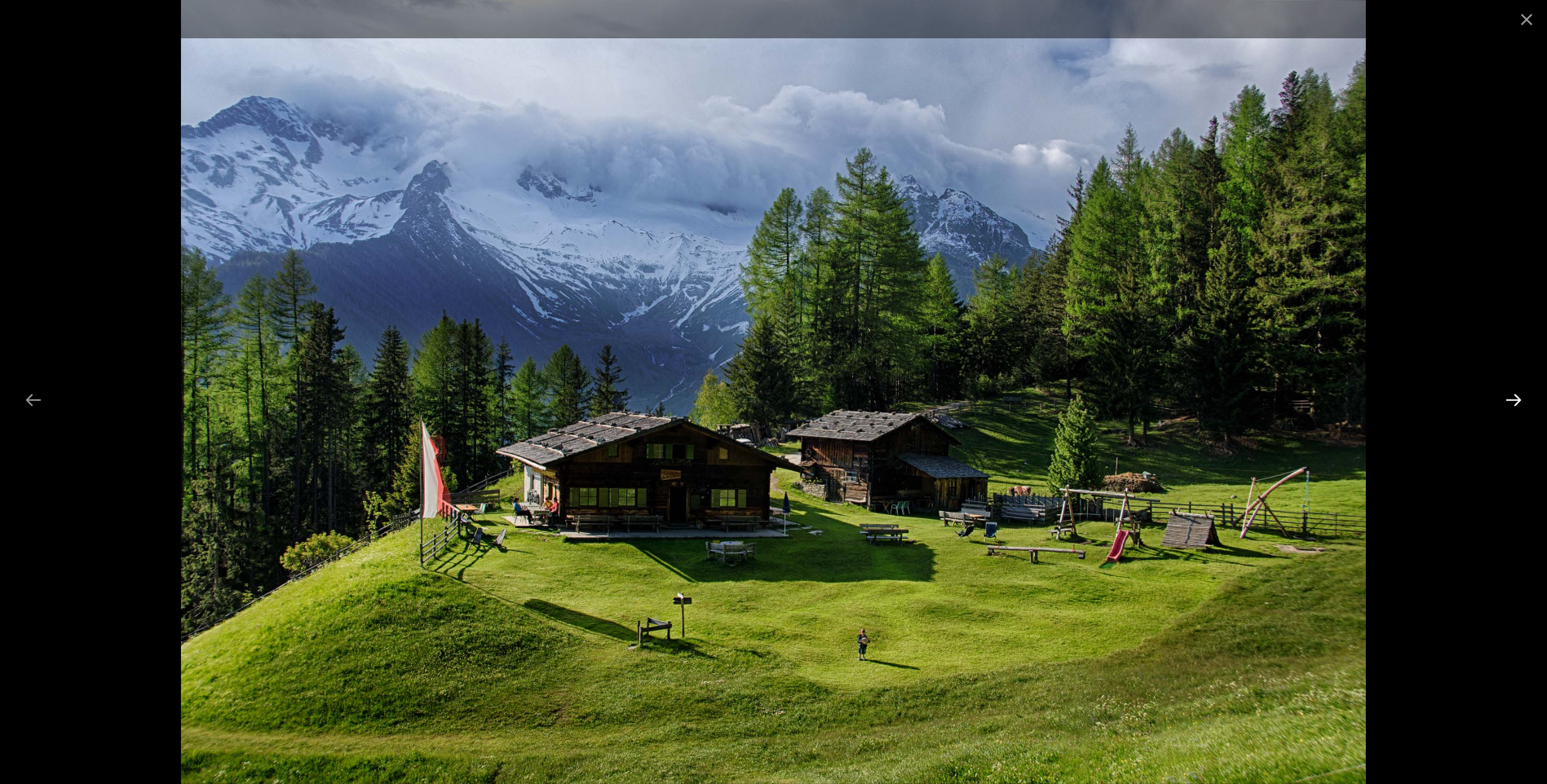
click at [1507, 395] on button "Next slide" at bounding box center [1514, 400] width 34 height 31
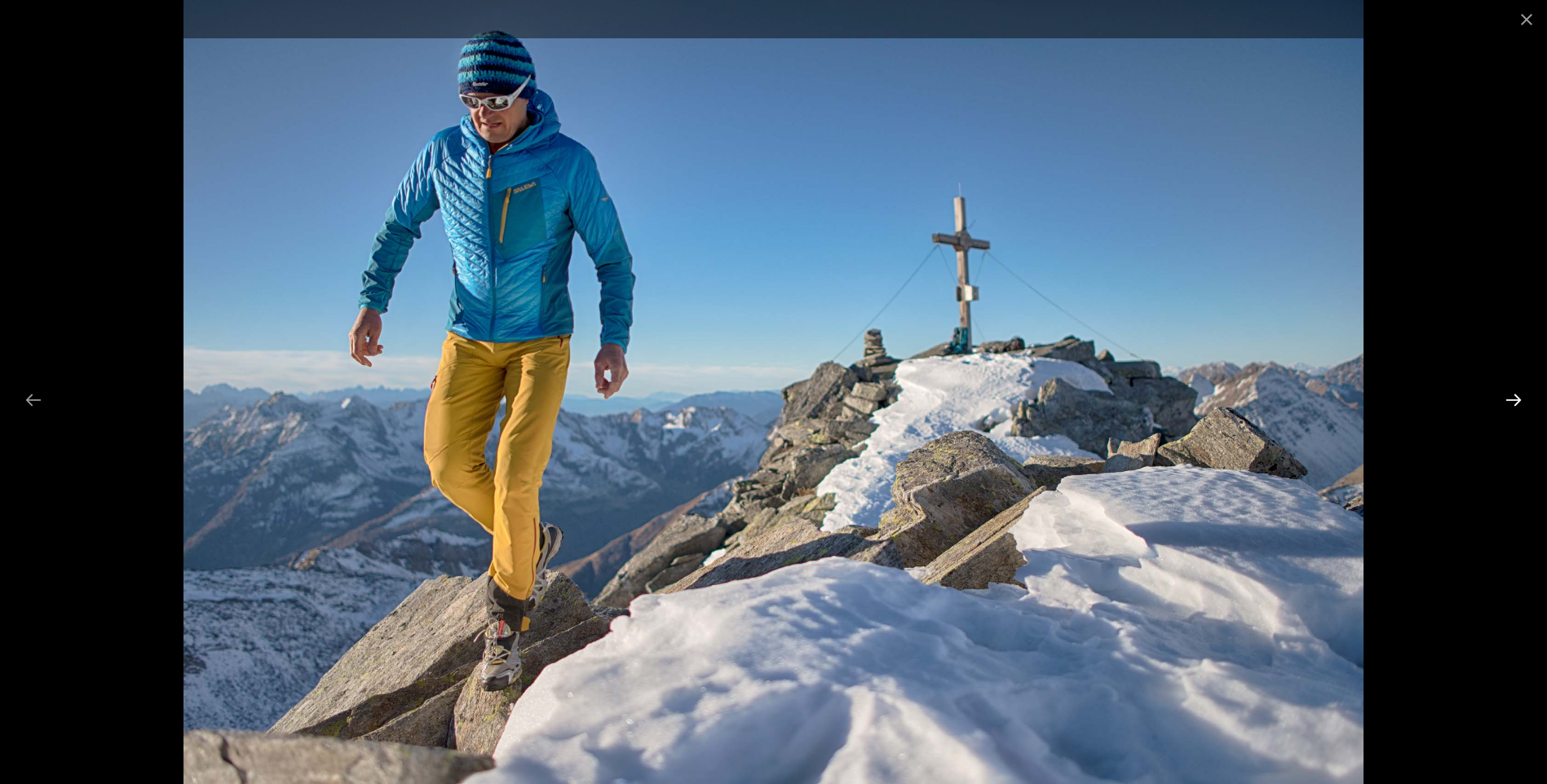
click at [1507, 395] on button "Next slide" at bounding box center [1514, 400] width 34 height 31
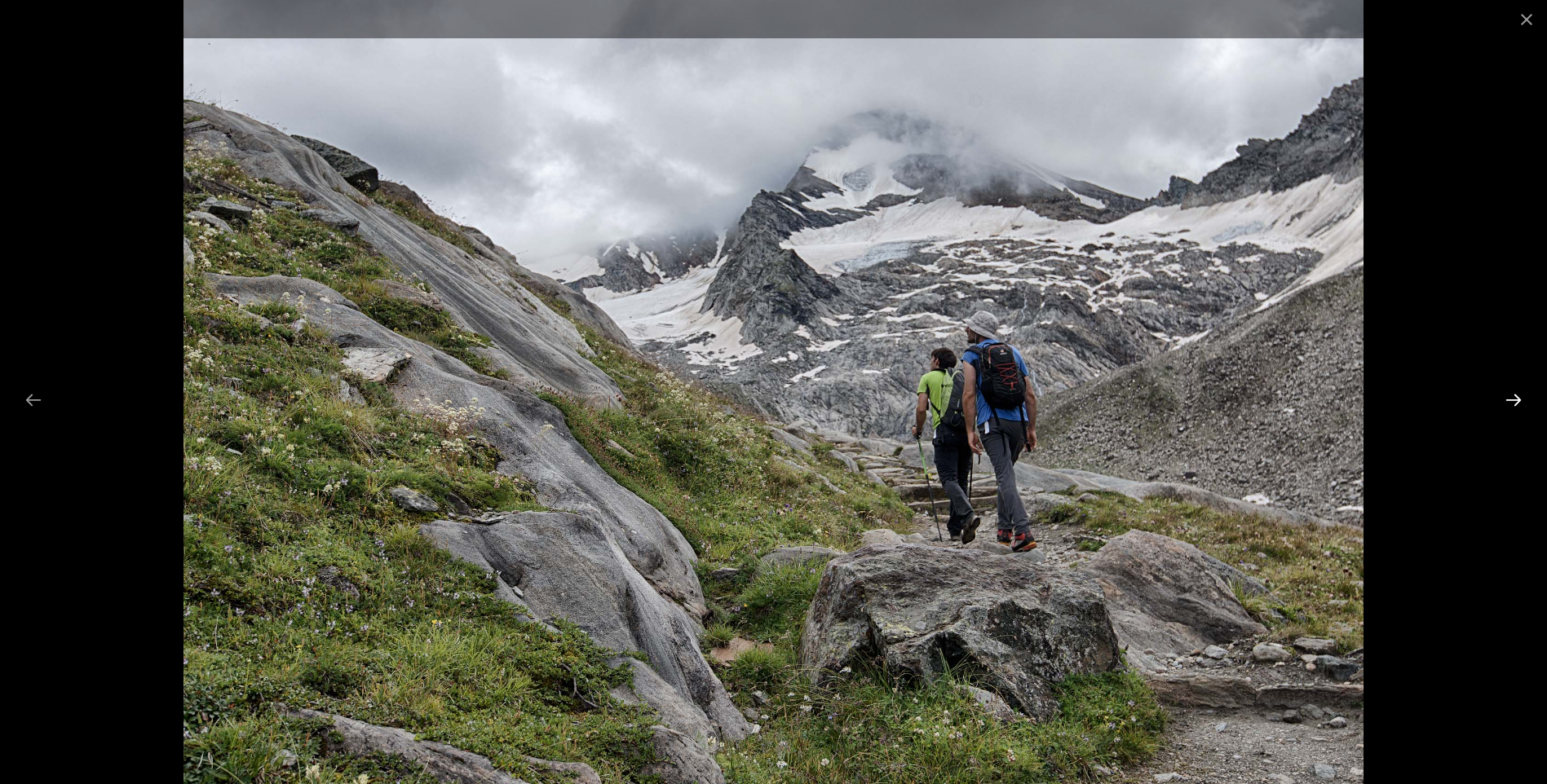
click at [1507, 395] on button "Next slide" at bounding box center [1514, 400] width 34 height 31
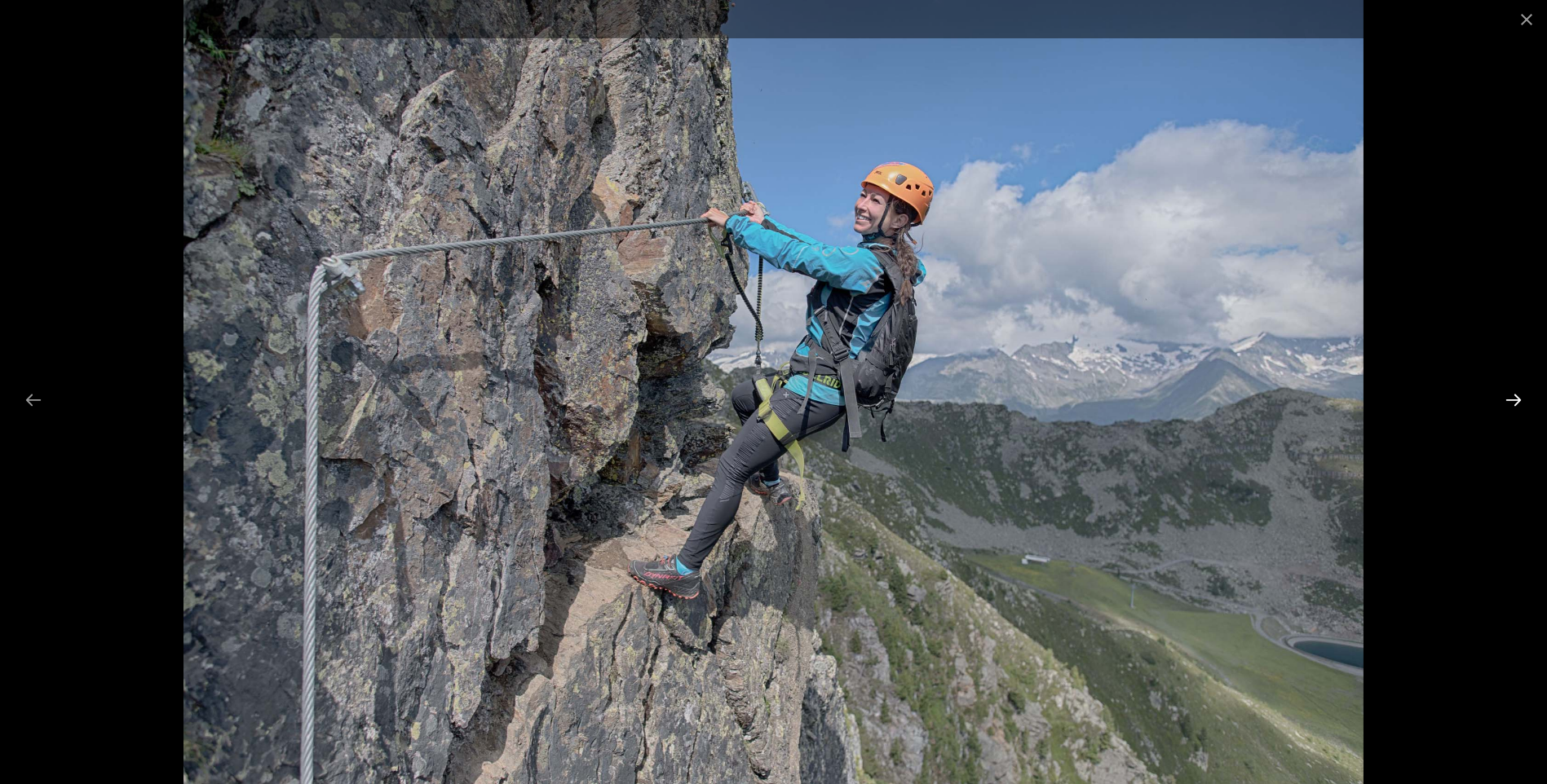
click at [1507, 395] on button "Next slide" at bounding box center [1514, 400] width 34 height 31
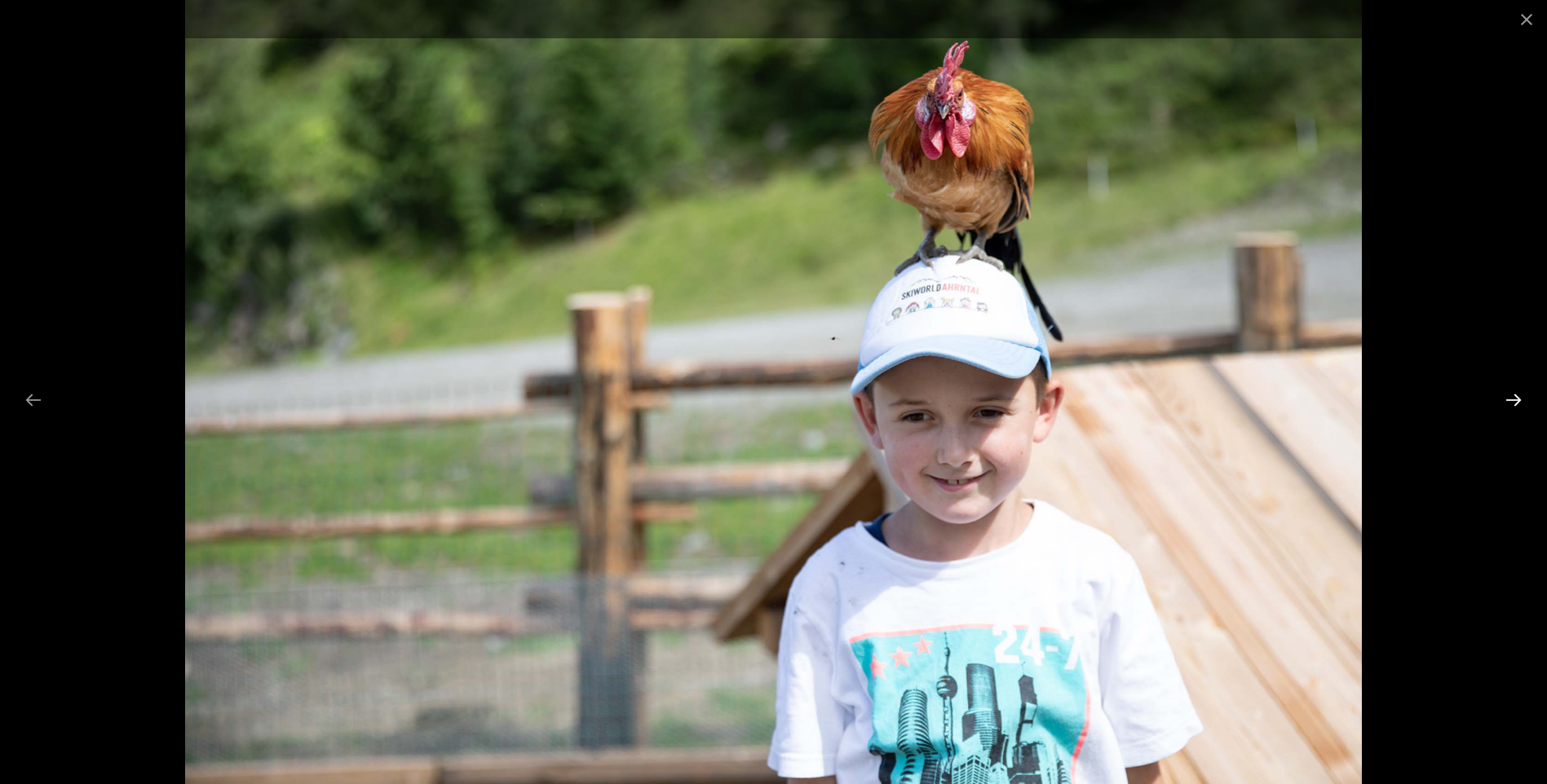
click at [1507, 395] on button "Next slide" at bounding box center [1514, 400] width 34 height 31
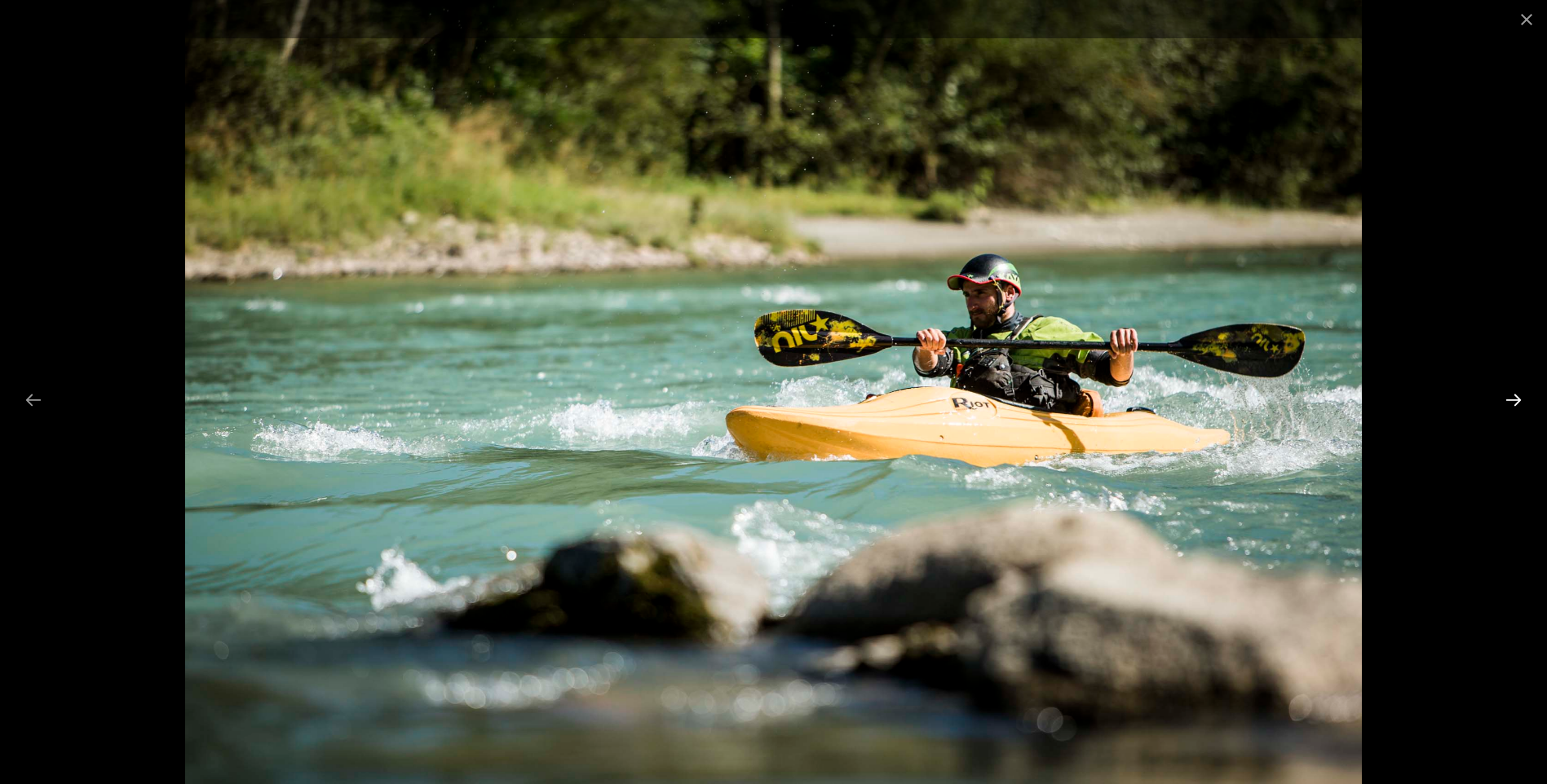
click at [1507, 395] on button "Next slide" at bounding box center [1514, 400] width 34 height 31
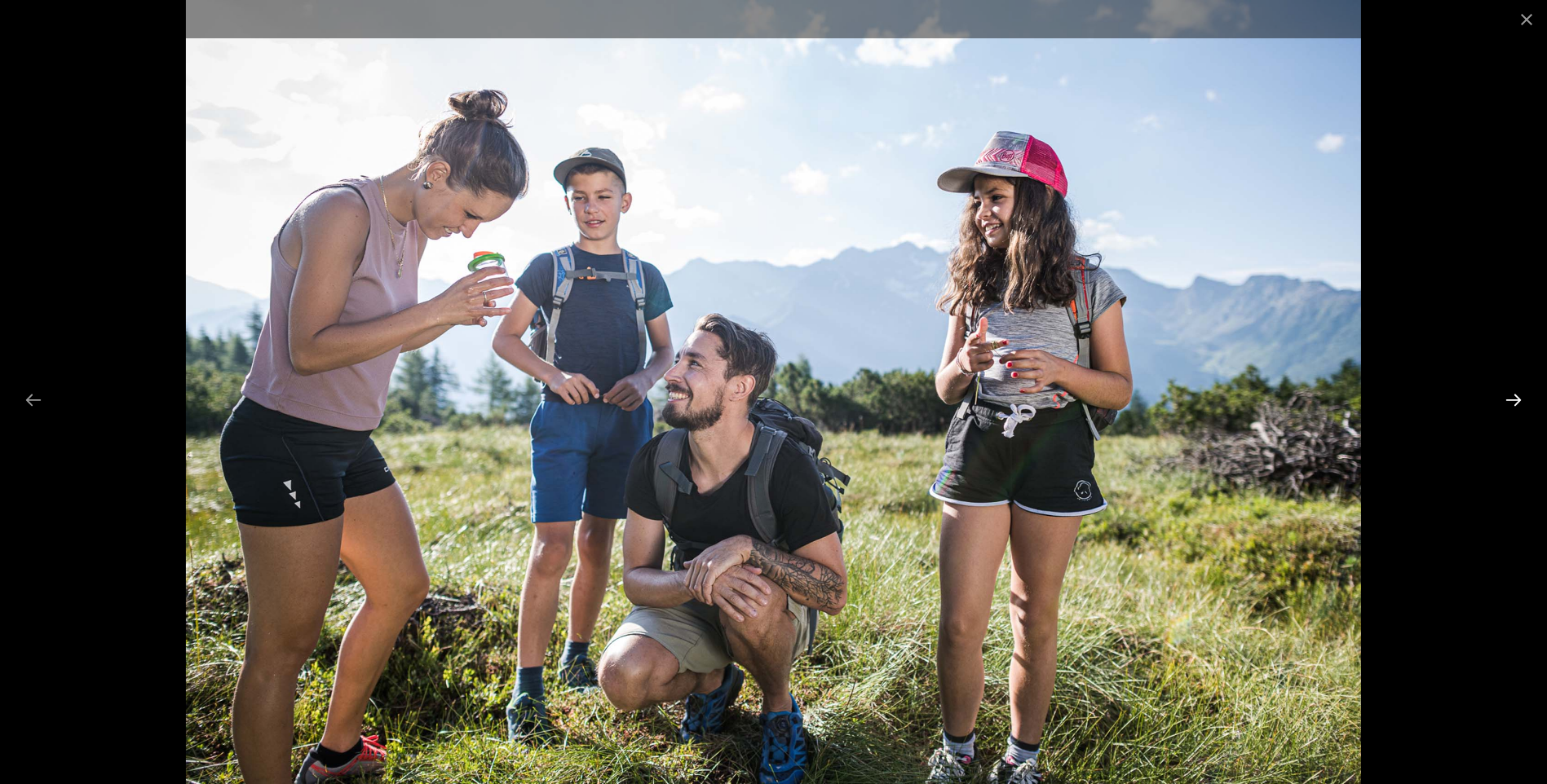
click at [1507, 395] on button "Next slide" at bounding box center [1514, 400] width 34 height 31
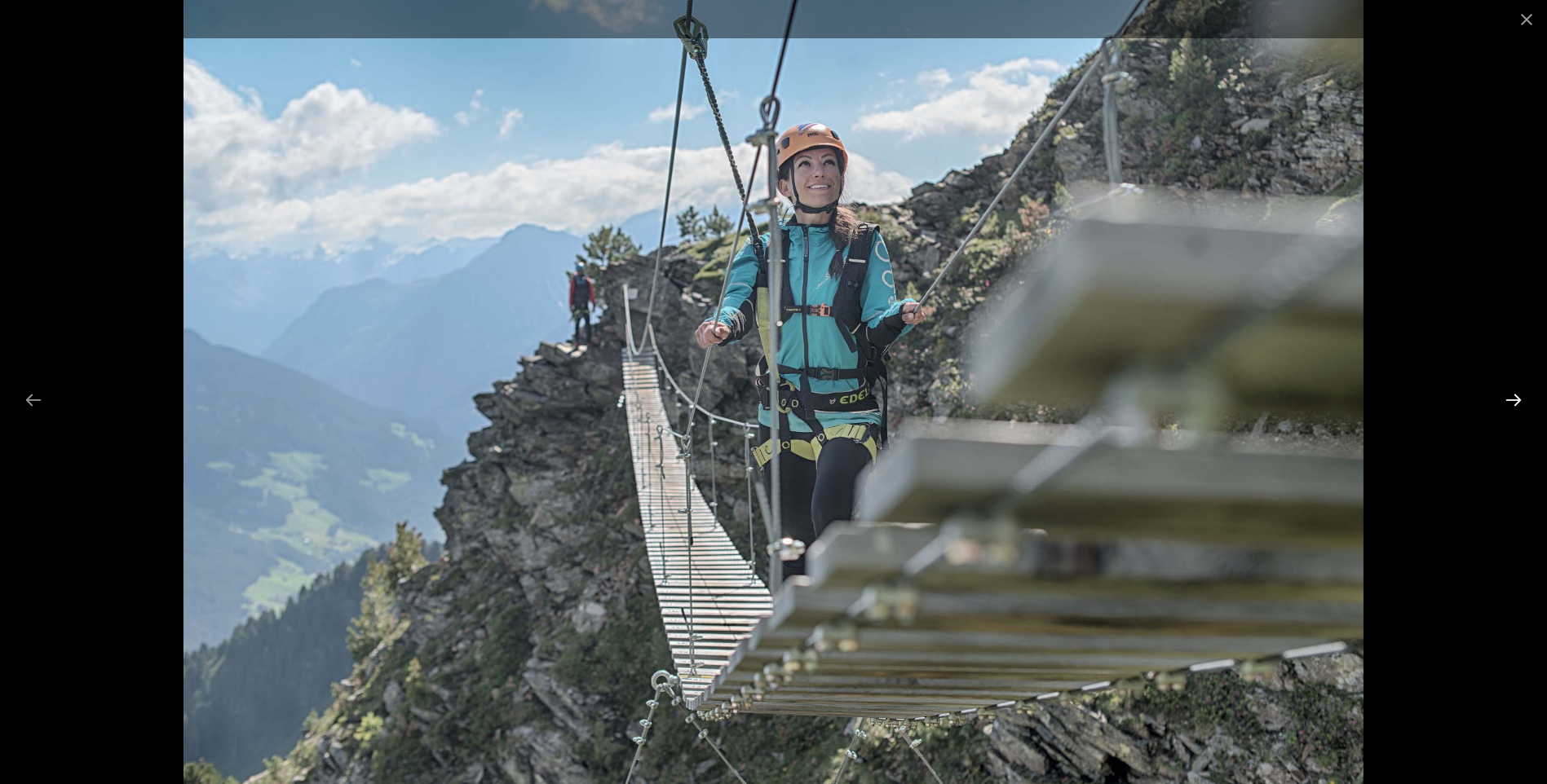
click at [1507, 395] on button "Next slide" at bounding box center [1514, 400] width 34 height 31
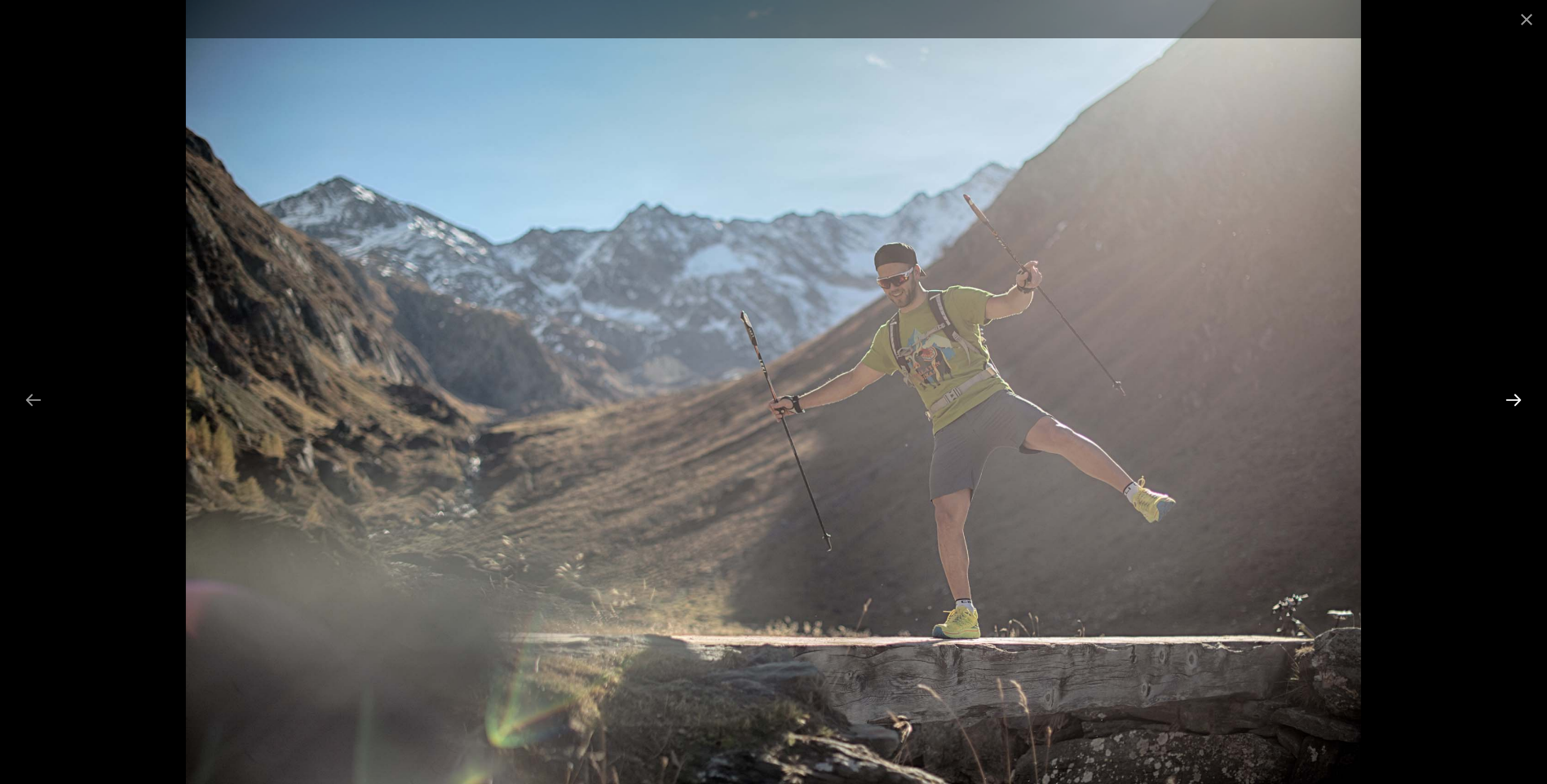
click at [1507, 395] on button "Next slide" at bounding box center [1514, 400] width 34 height 31
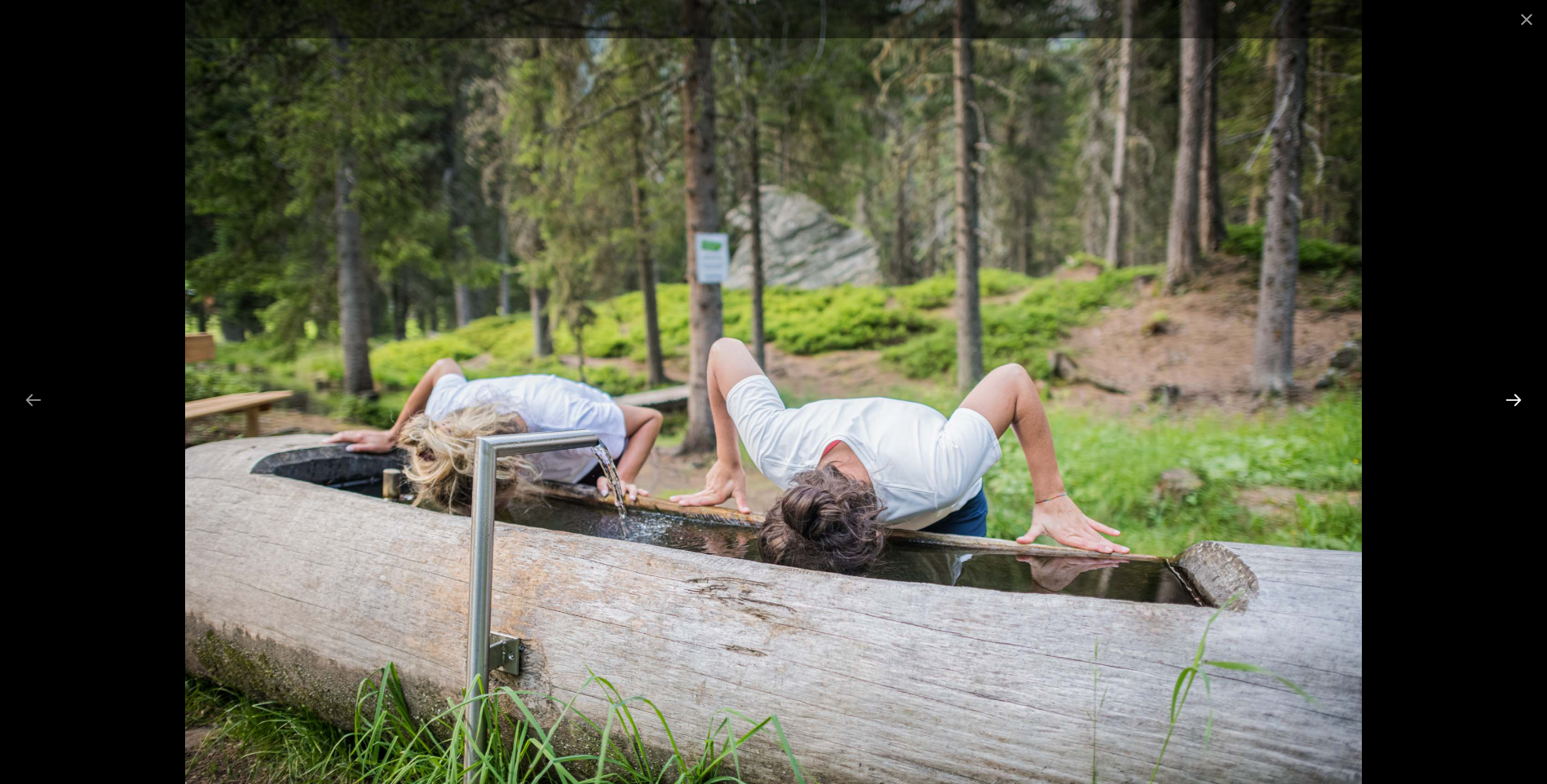
click at [1507, 397] on button "Next slide" at bounding box center [1514, 400] width 34 height 31
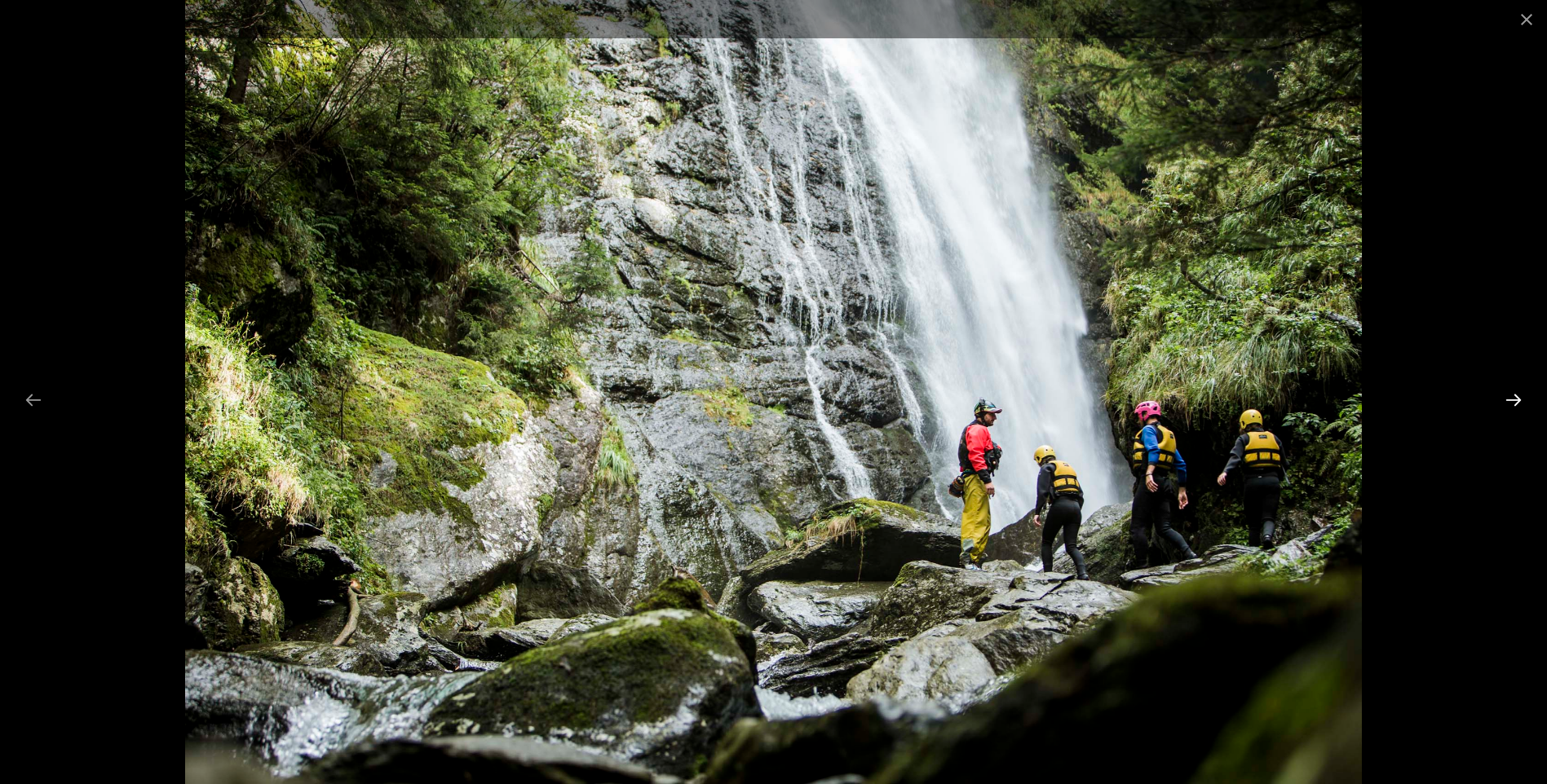
click at [1518, 393] on button "Next slide" at bounding box center [1514, 400] width 34 height 31
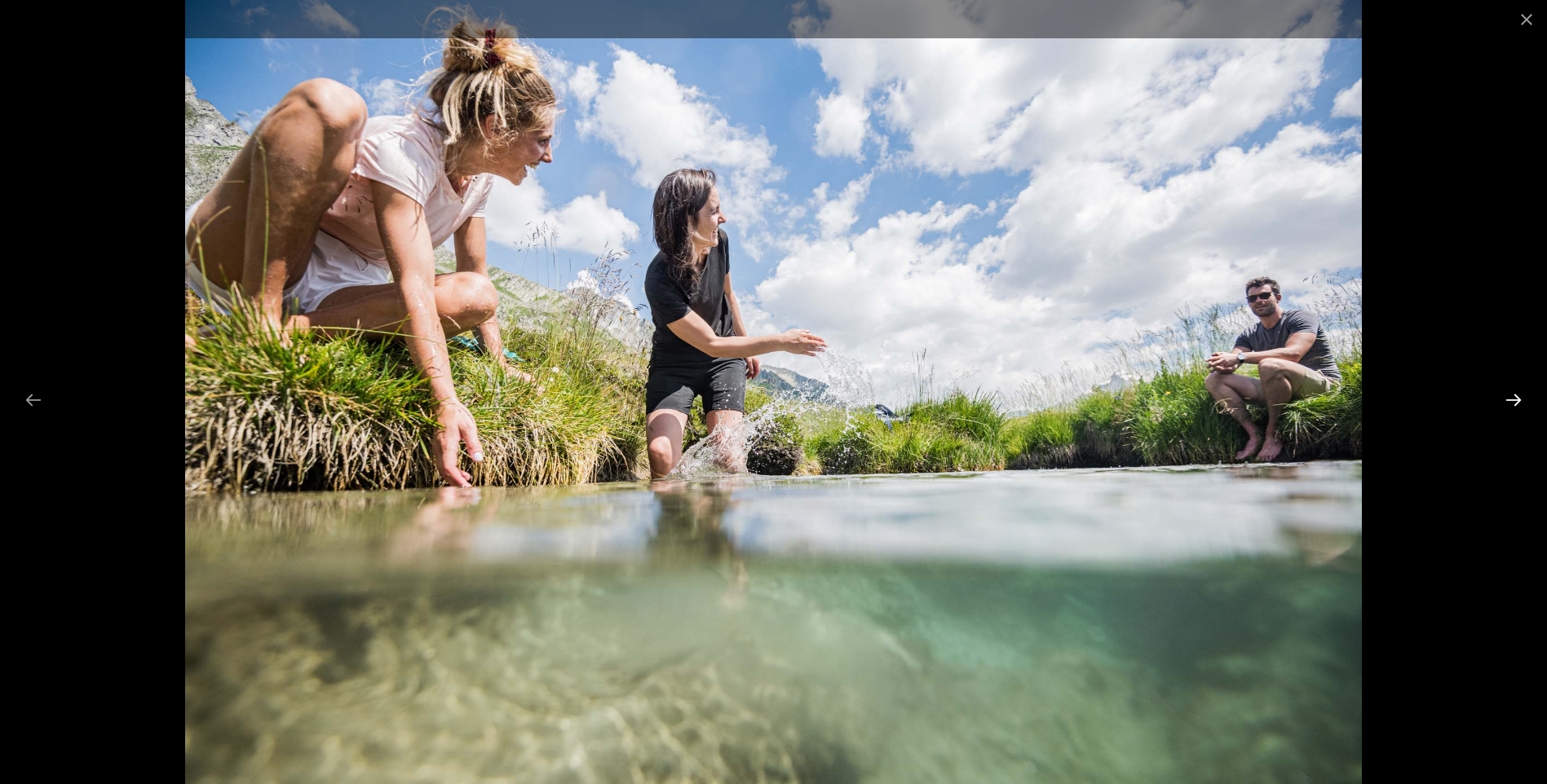
click at [1518, 393] on button "Next slide" at bounding box center [1514, 400] width 34 height 31
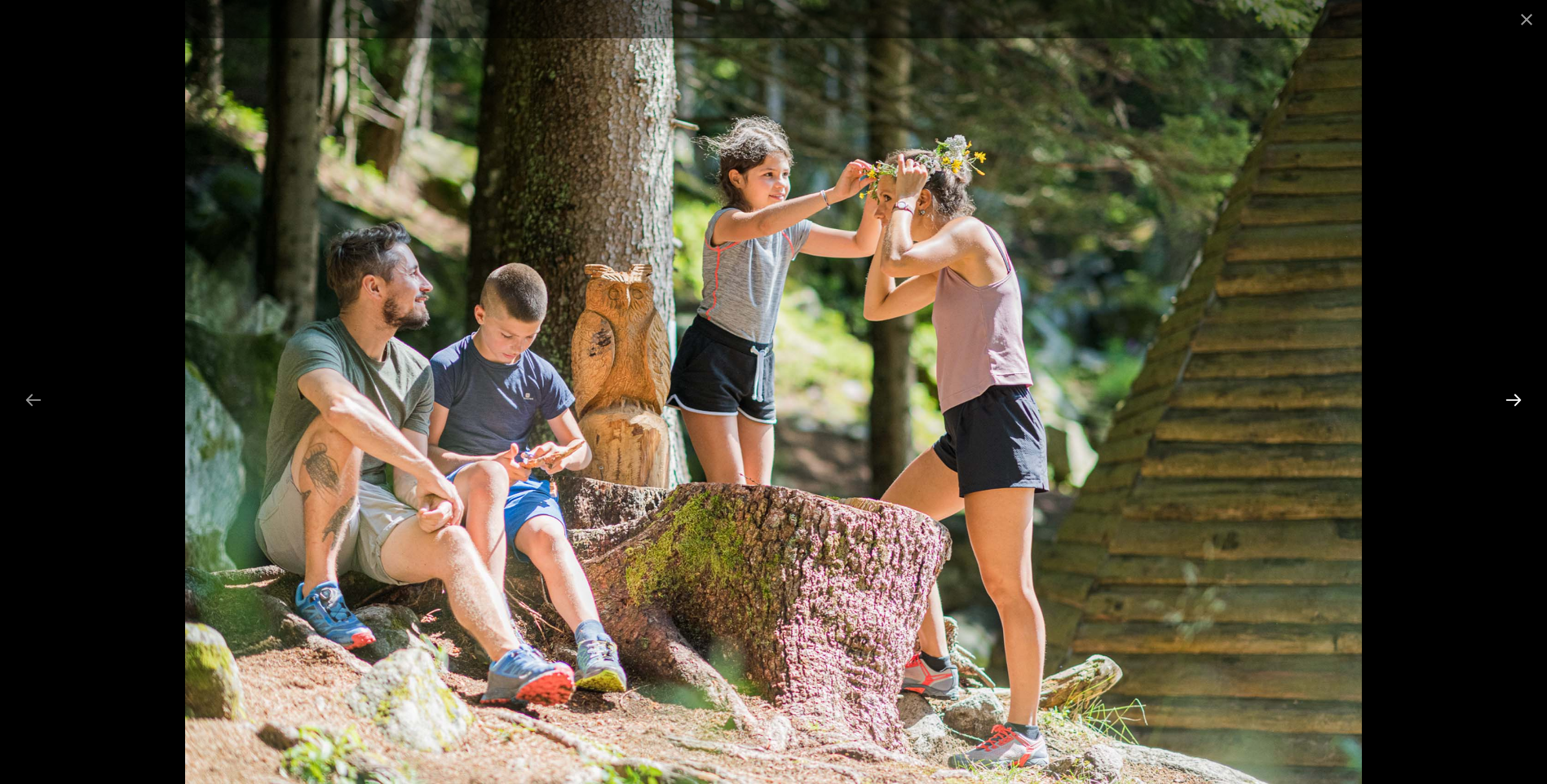
click at [1518, 393] on button "Next slide" at bounding box center [1514, 400] width 34 height 31
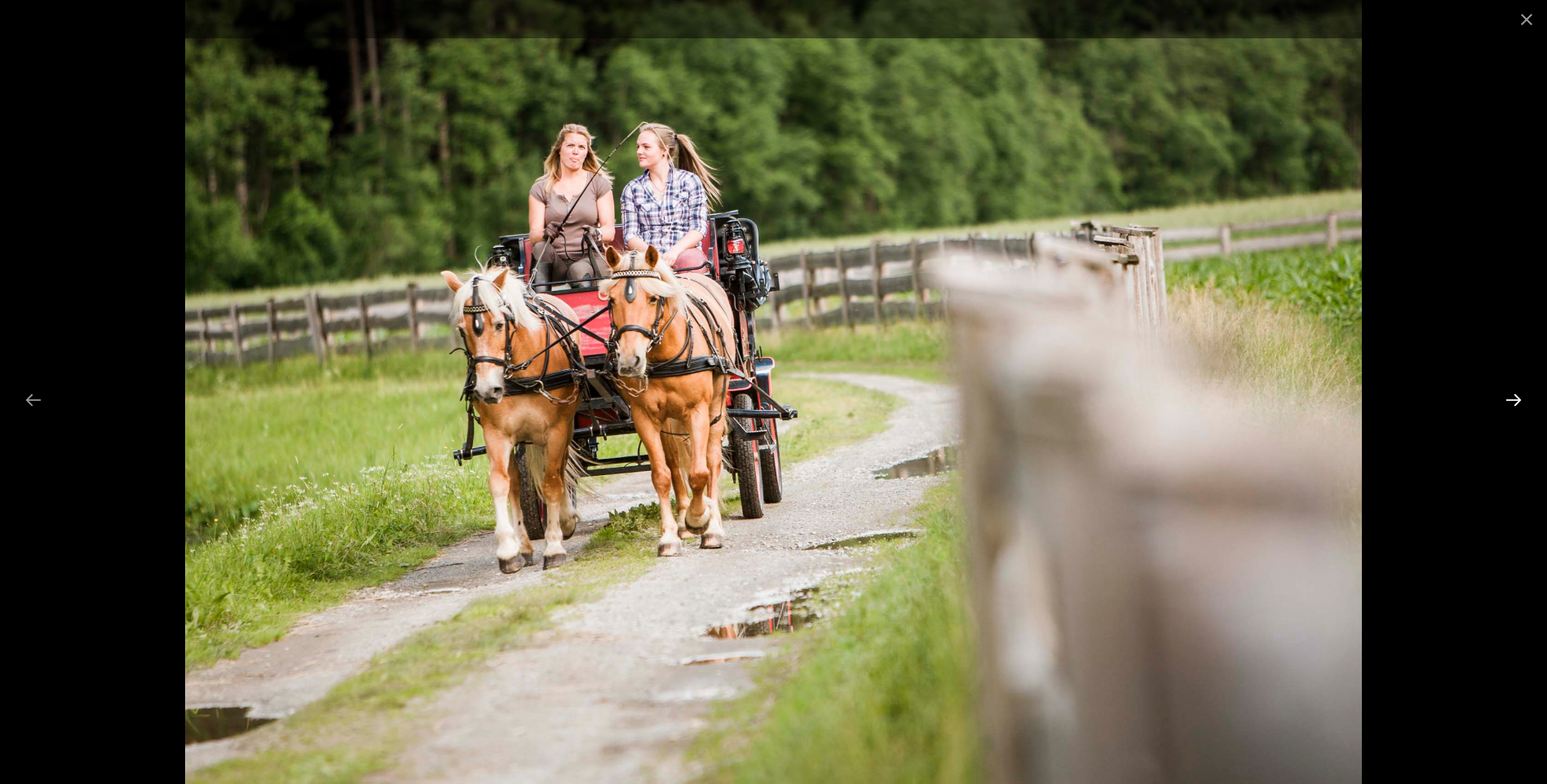
click at [1518, 393] on button "Next slide" at bounding box center [1514, 400] width 34 height 31
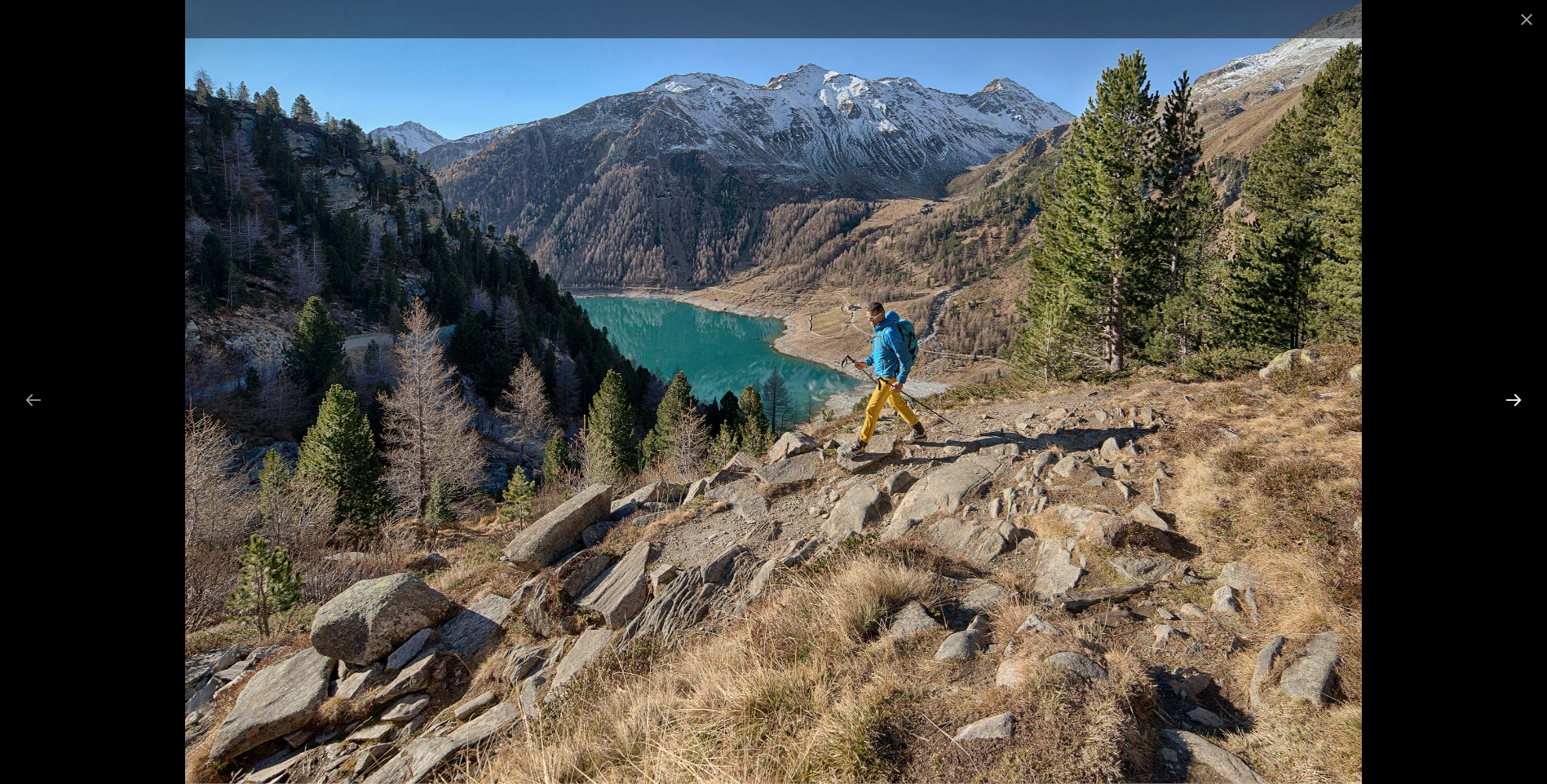
click at [1518, 393] on button "Next slide" at bounding box center [1514, 400] width 34 height 31
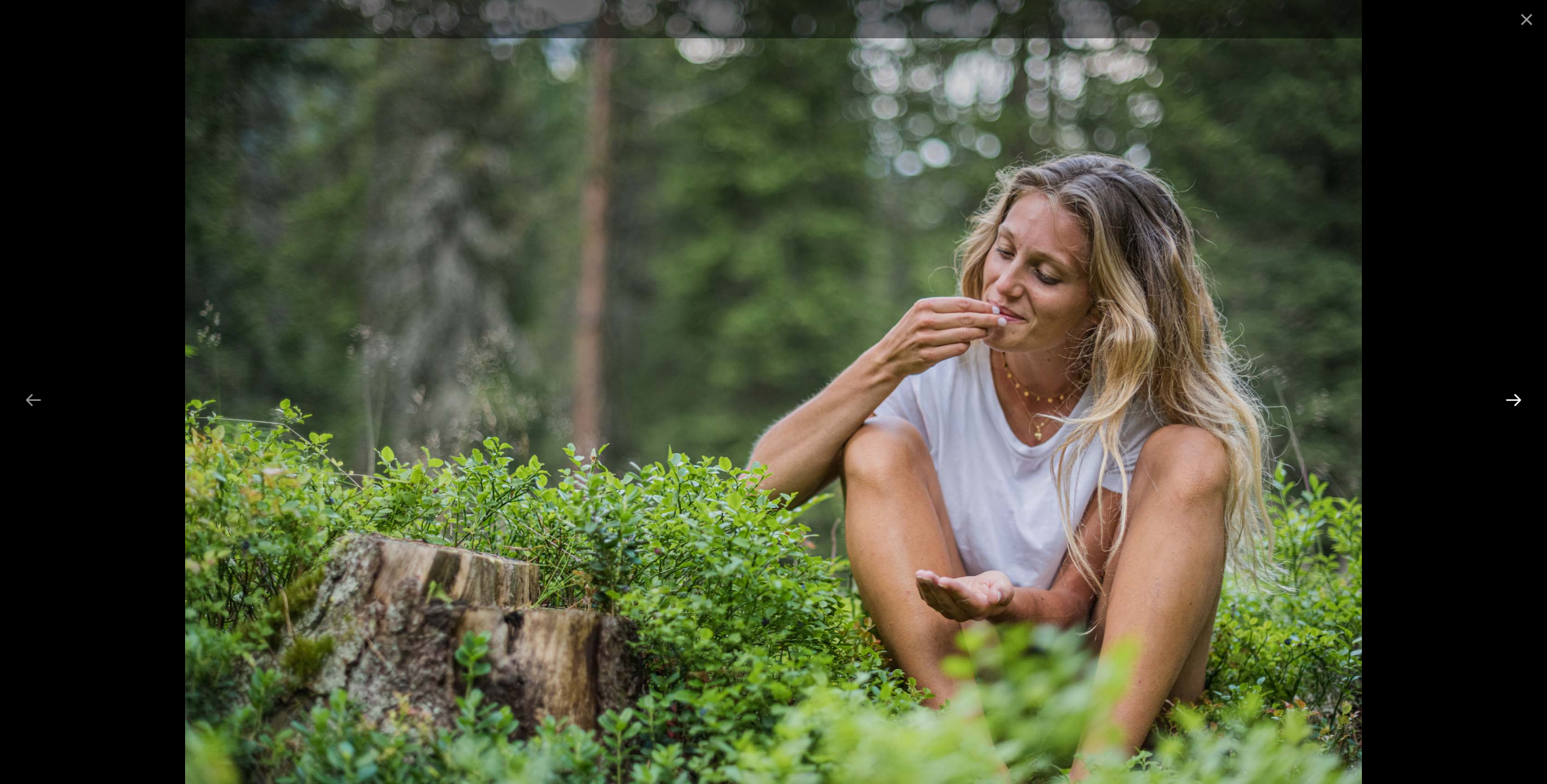
click at [1518, 393] on button "Next slide" at bounding box center [1514, 400] width 34 height 31
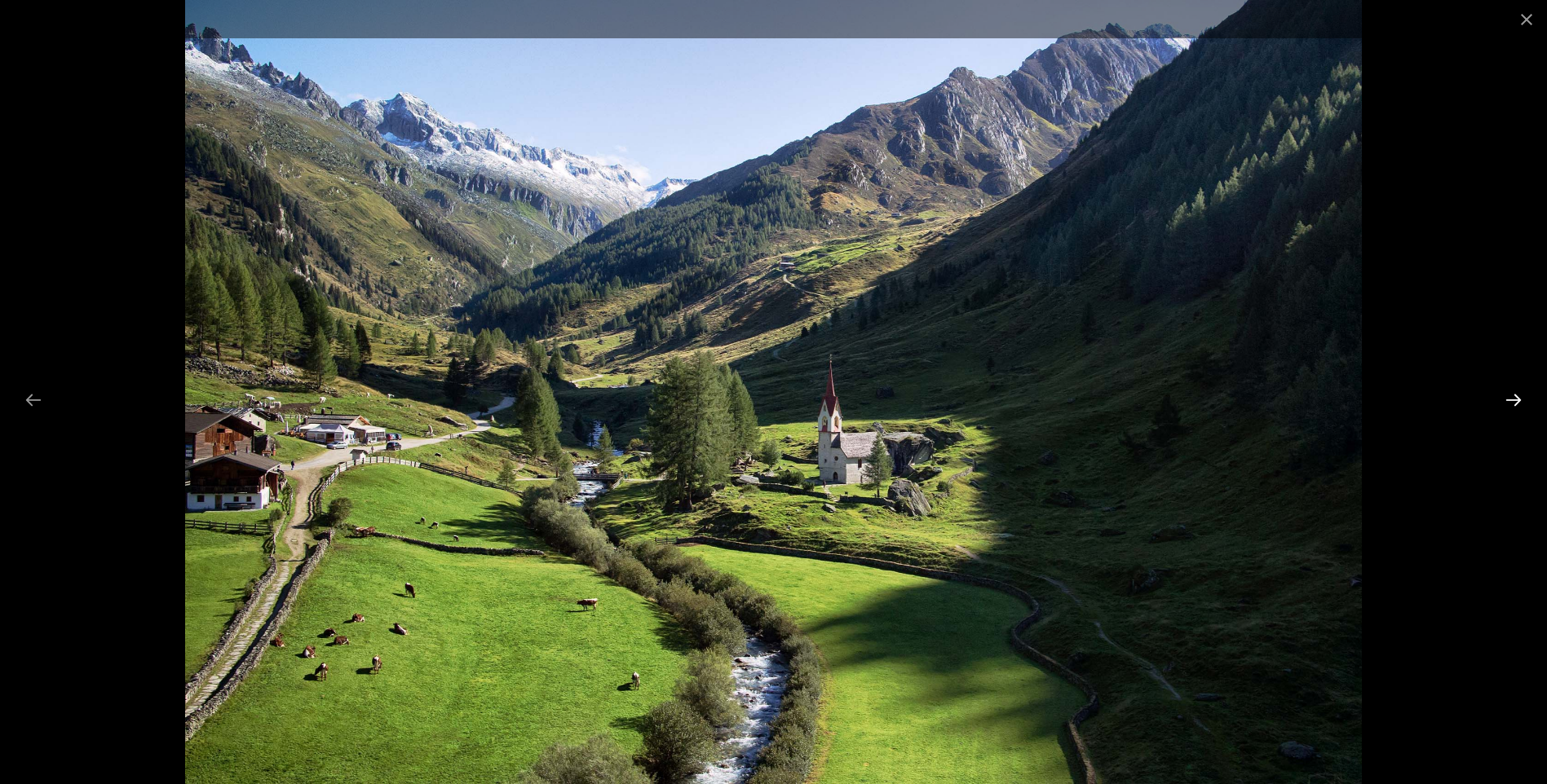
click at [1507, 399] on button "Next slide" at bounding box center [1514, 400] width 34 height 31
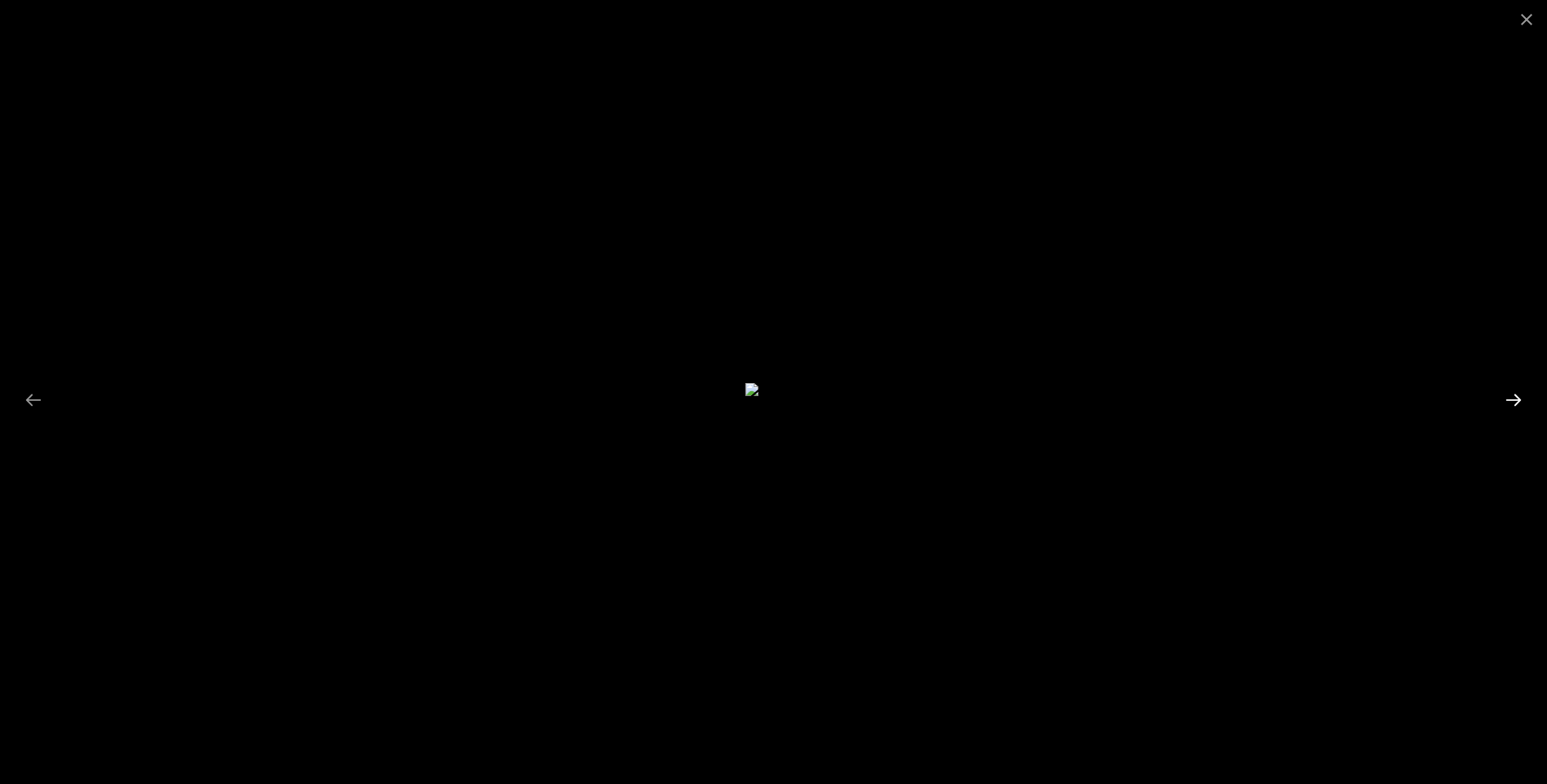
click at [1507, 399] on button "Next slide" at bounding box center [1514, 400] width 34 height 31
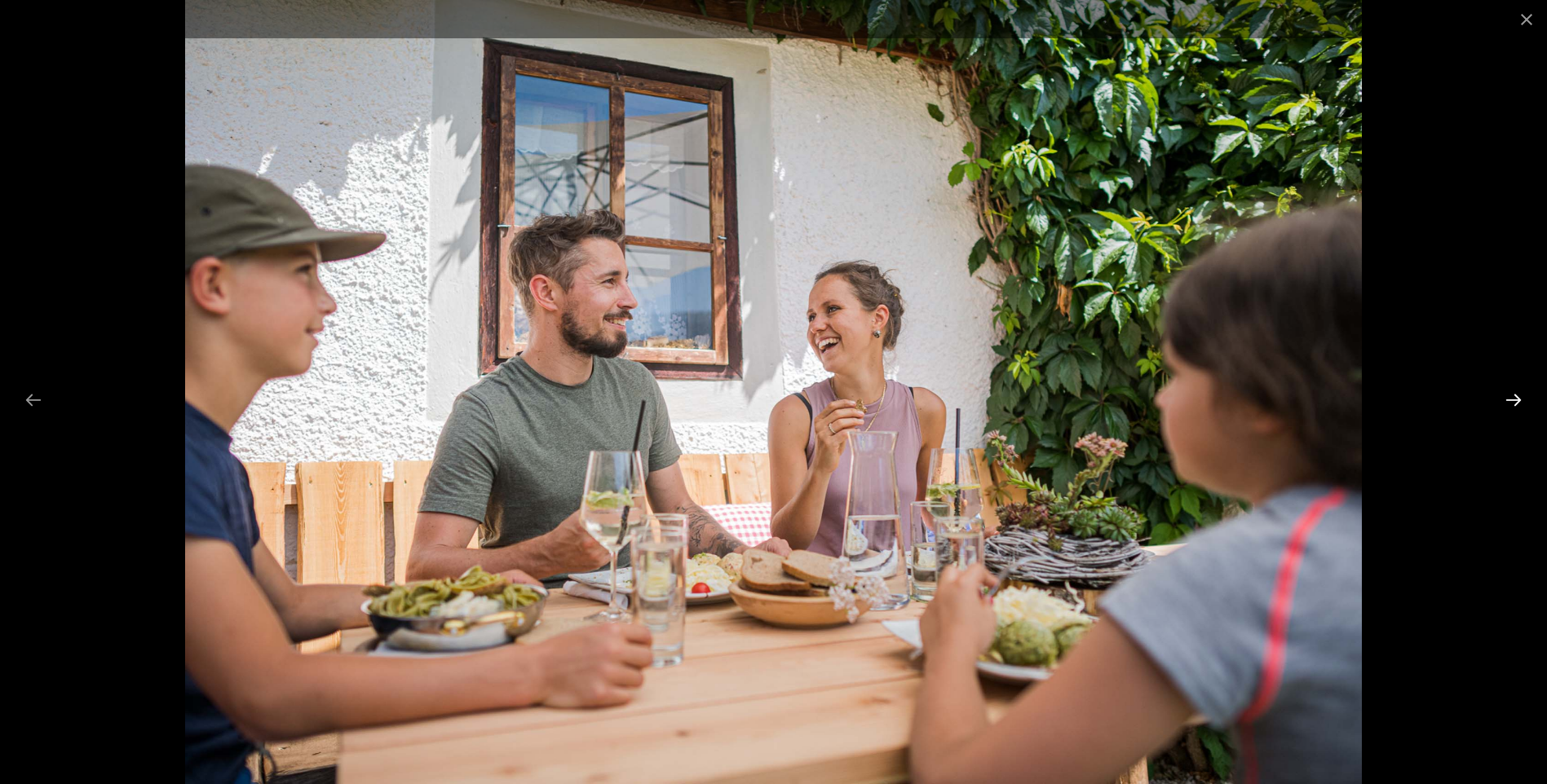
click at [1507, 399] on button "Next slide" at bounding box center [1514, 400] width 34 height 31
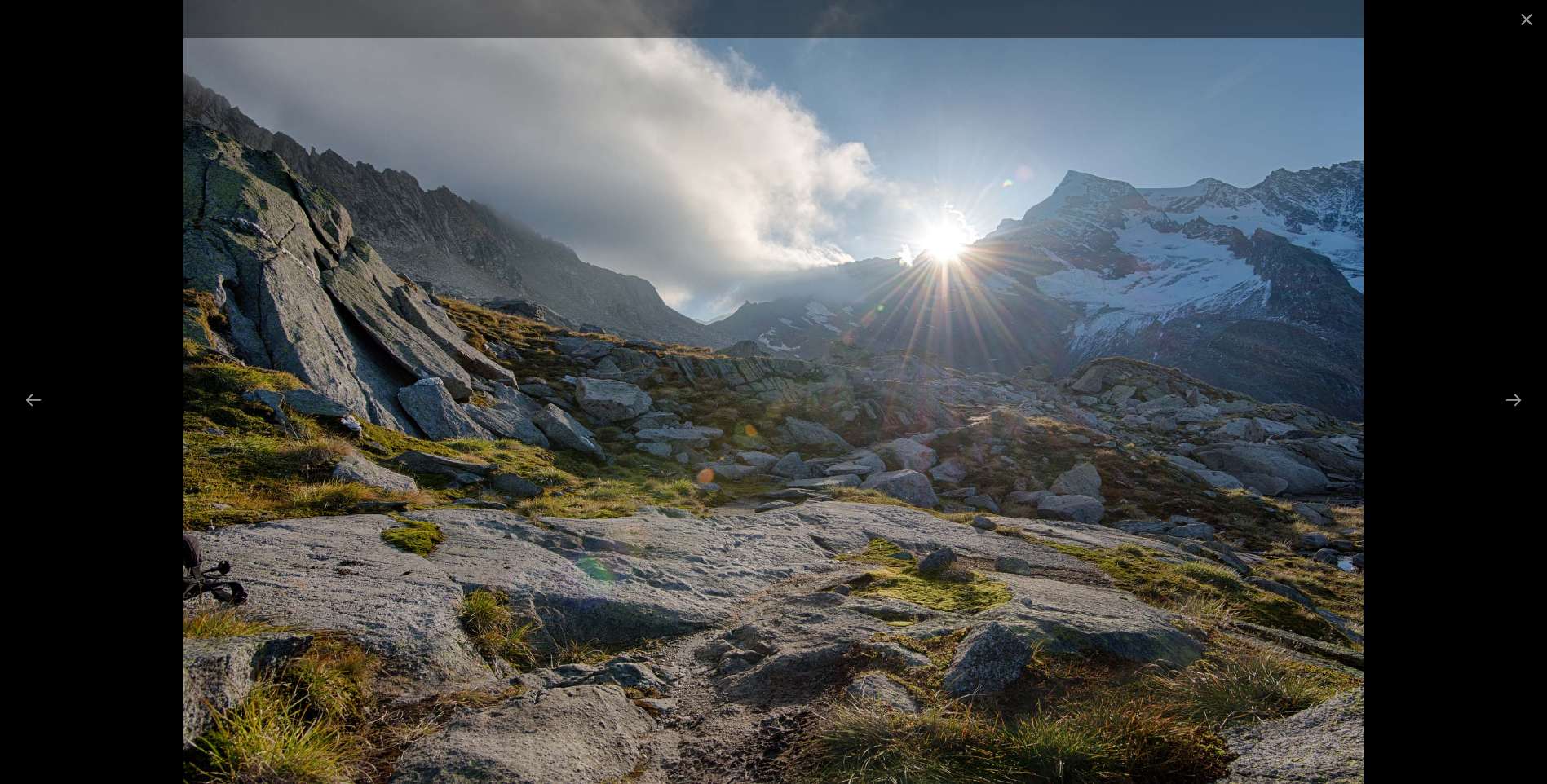
drag, startPoint x: 1518, startPoint y: 21, endPoint x: 1482, endPoint y: 45, distance: 43.3
click at [1518, 20] on button "Close gallery" at bounding box center [1526, 19] width 40 height 39
